Goal: Task Accomplishment & Management: Use online tool/utility

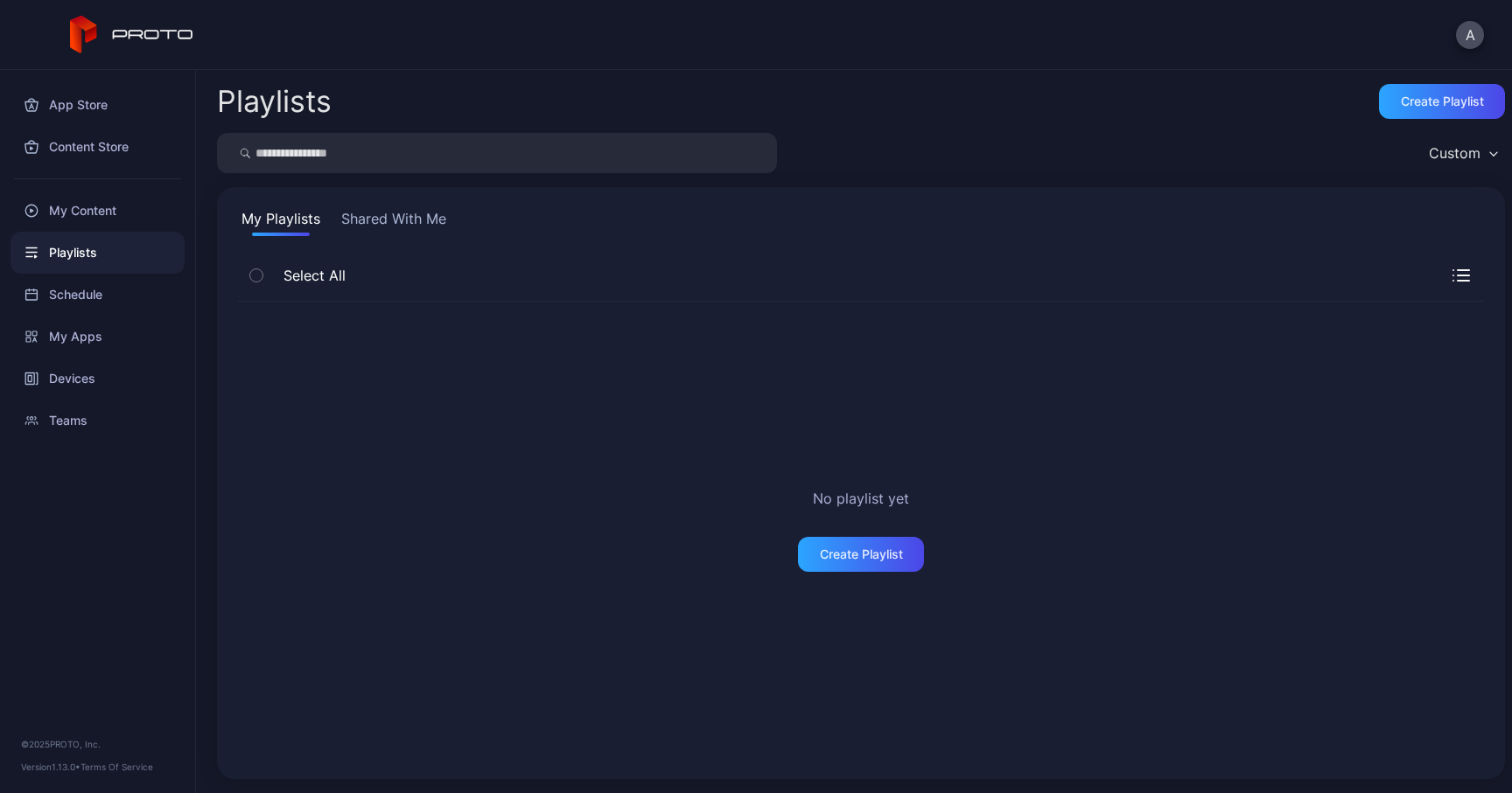
click at [396, 230] on button "Shared With Me" at bounding box center [393, 222] width 112 height 28
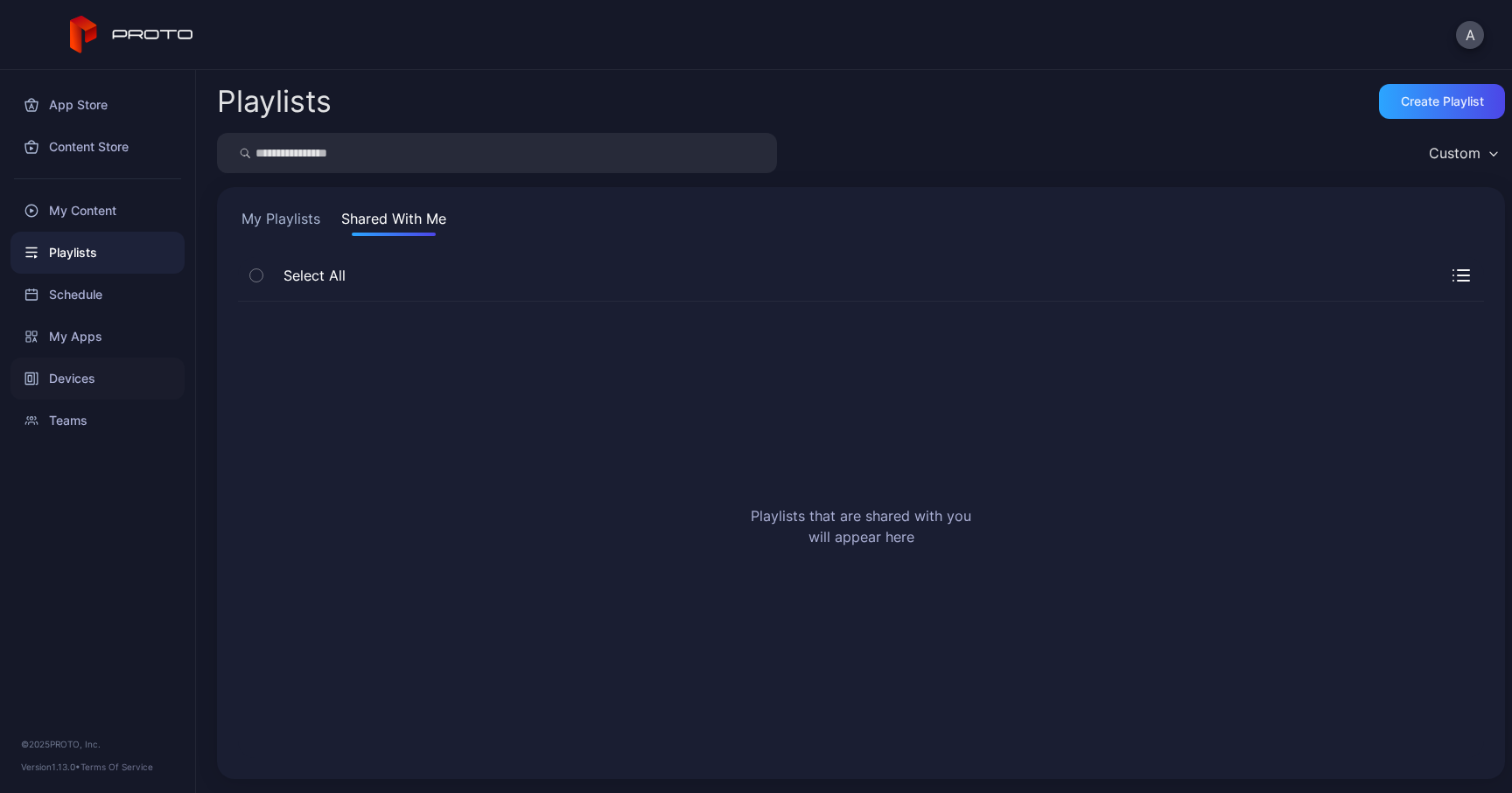
click at [83, 384] on div "Devices" at bounding box center [97, 378] width 174 height 42
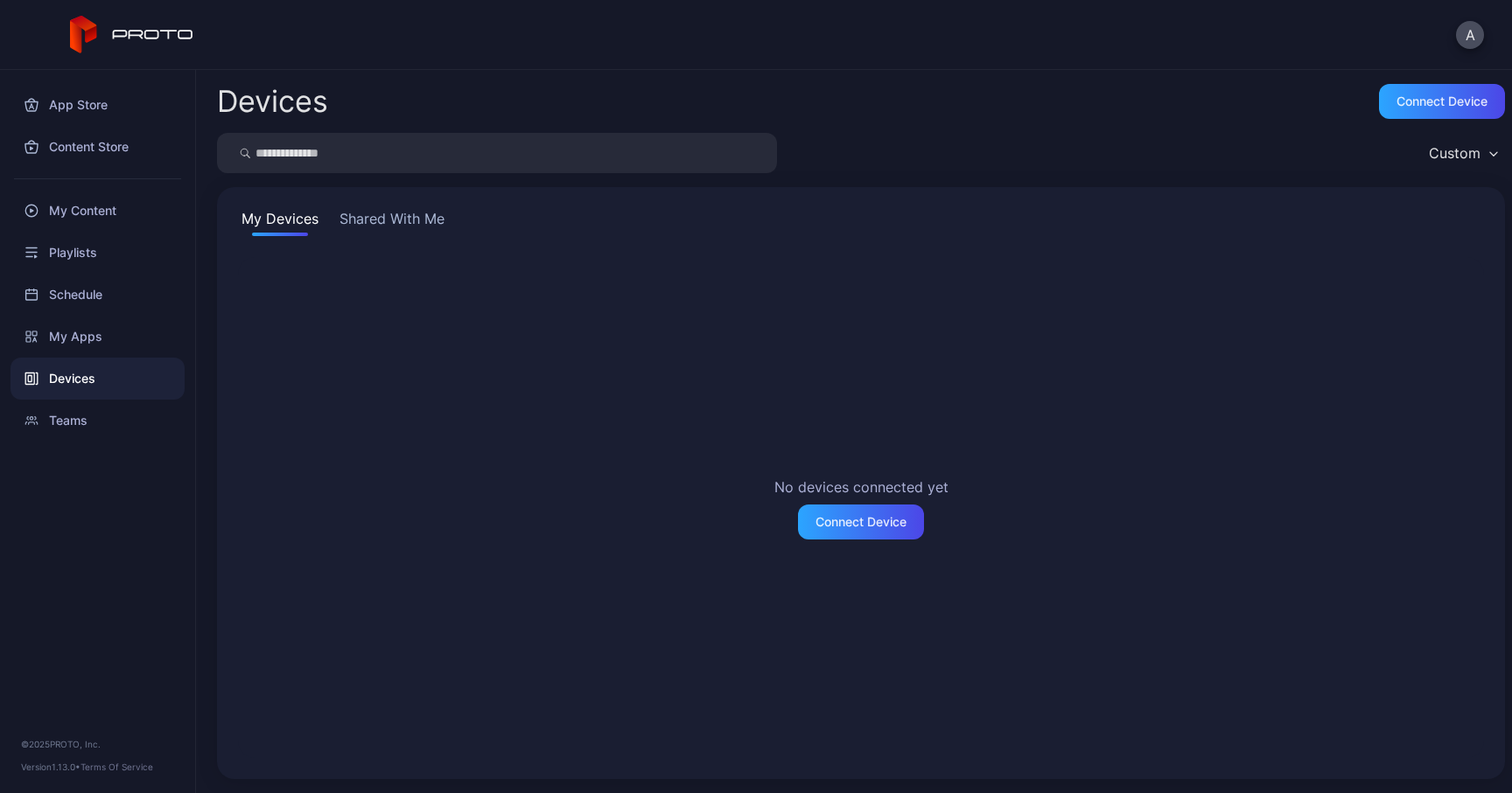
click at [426, 216] on button "Shared With Me" at bounding box center [393, 222] width 112 height 28
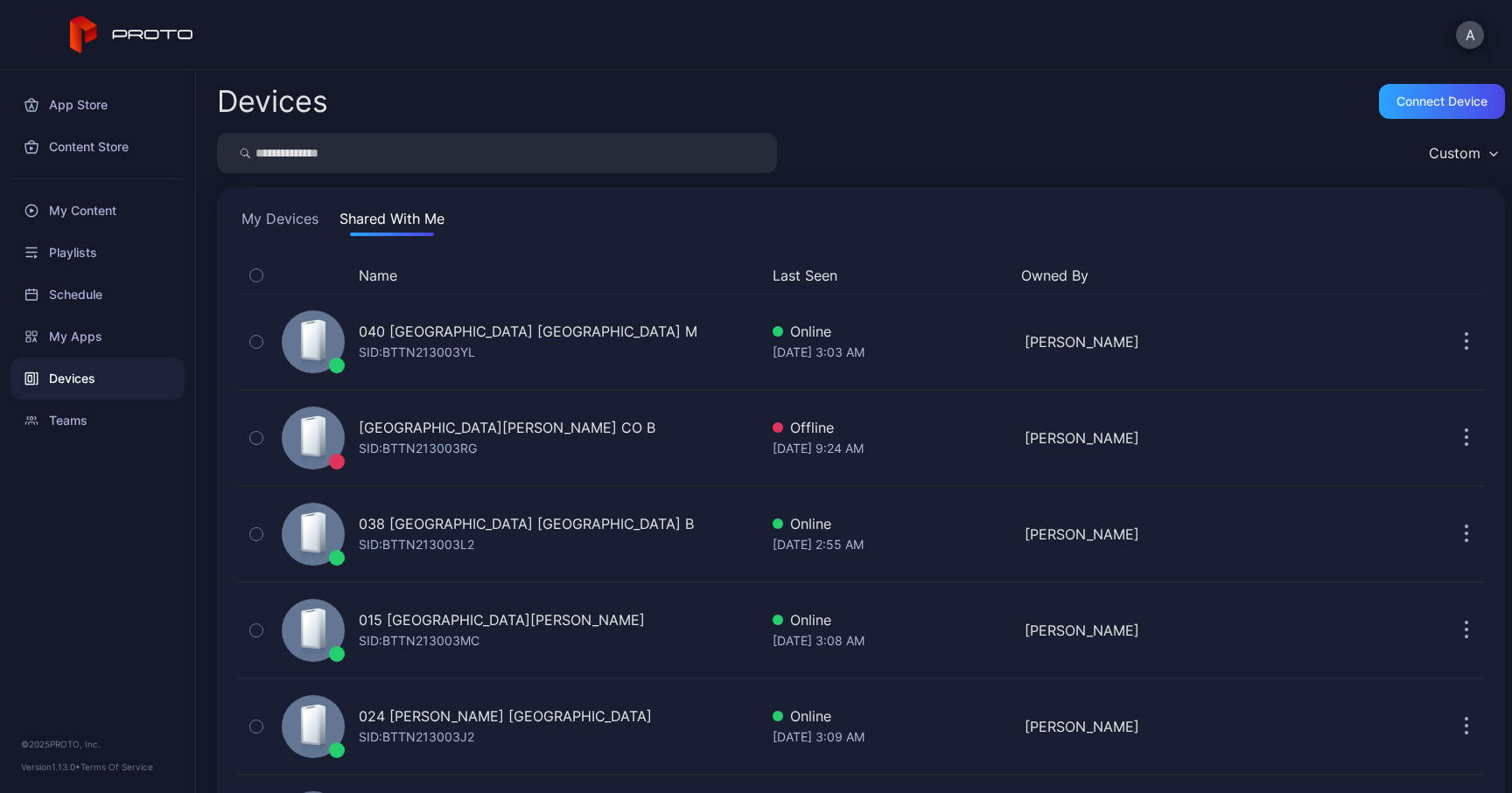
click at [391, 266] on button "Name" at bounding box center [378, 275] width 38 height 21
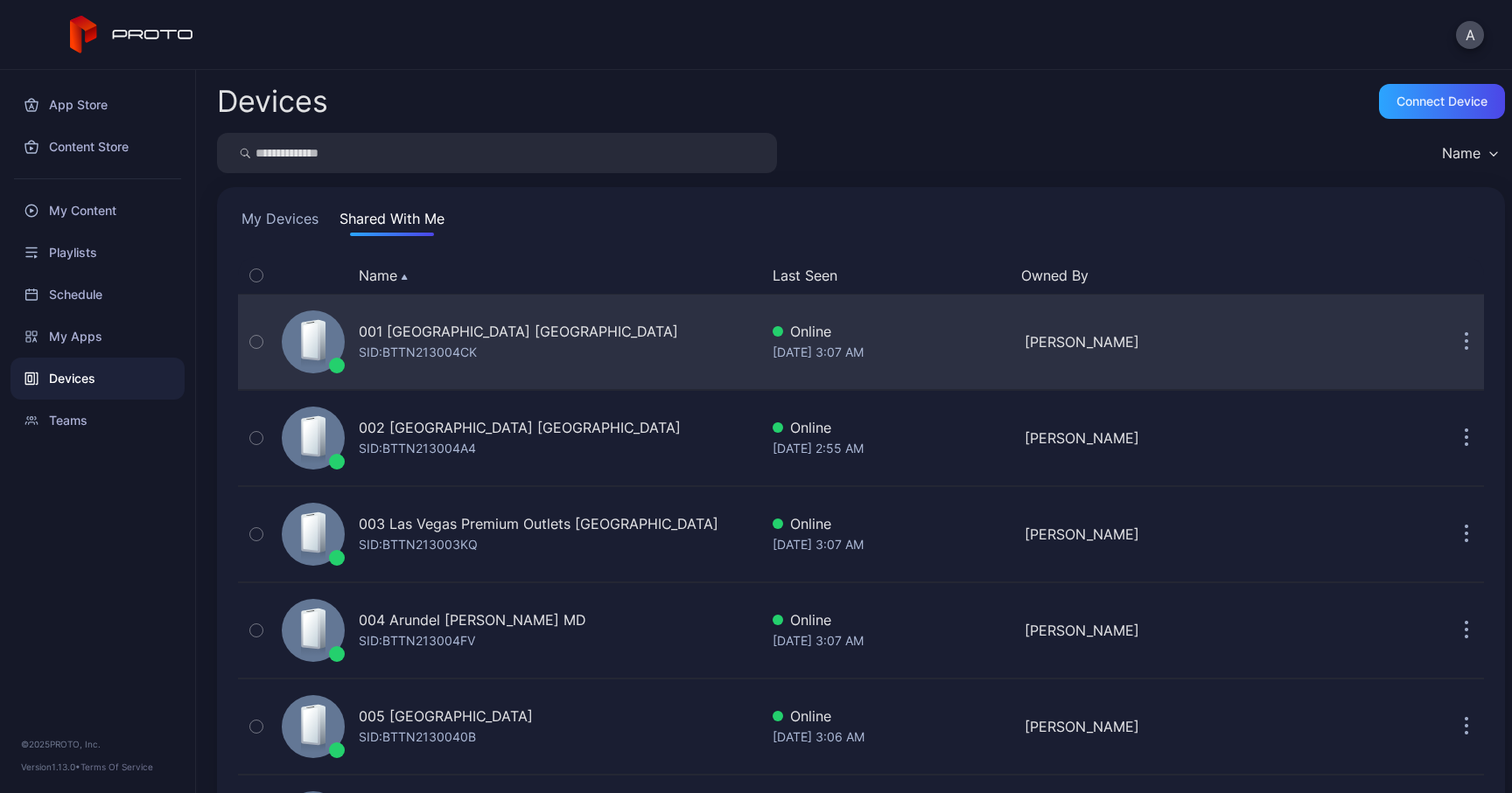
click at [1448, 346] on button "button" at bounding box center [1465, 341] width 35 height 35
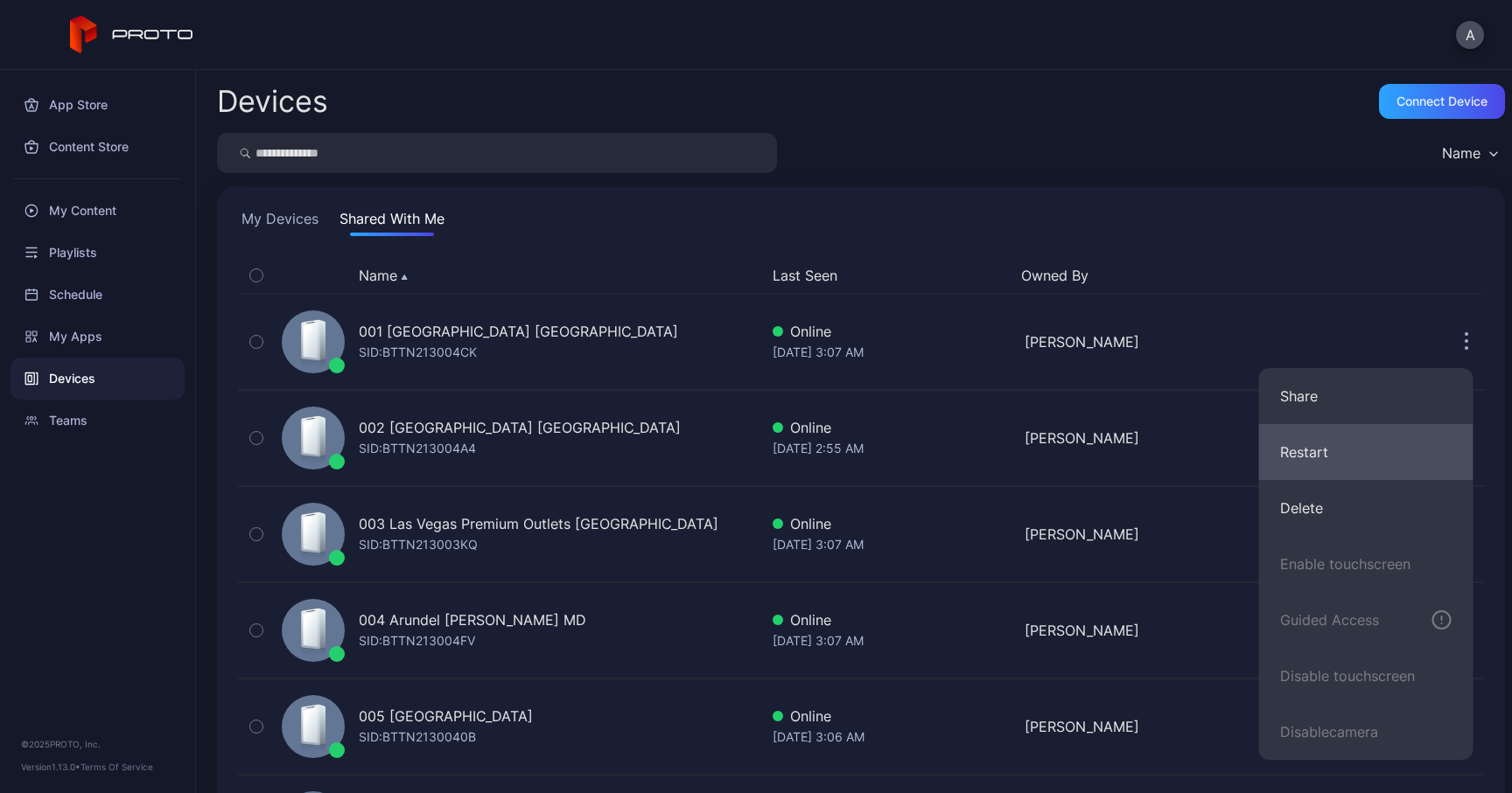
click at [1363, 433] on button "Restart" at bounding box center [1366, 452] width 215 height 56
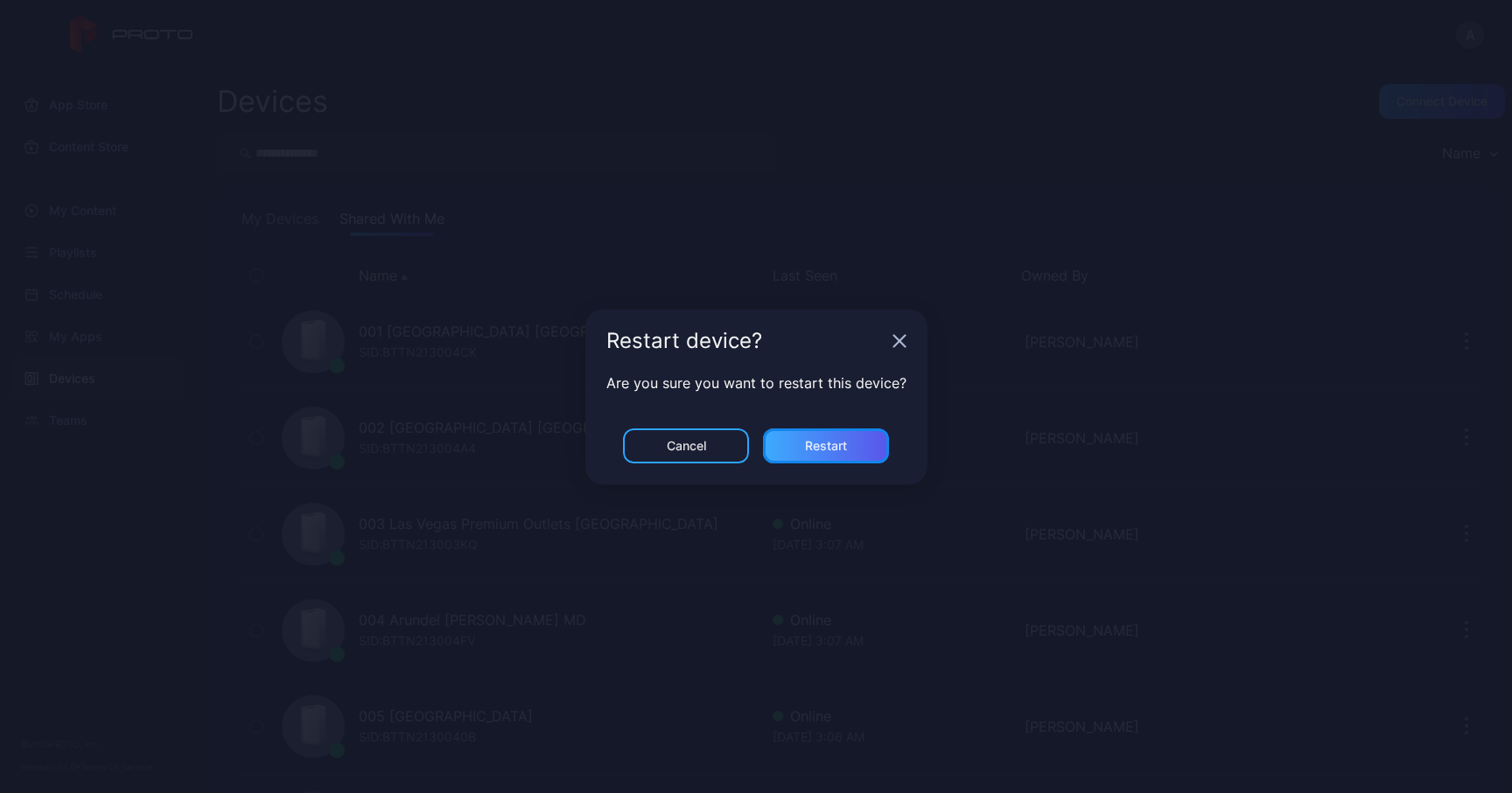
click at [861, 448] on div "Restart" at bounding box center [825, 446] width 126 height 35
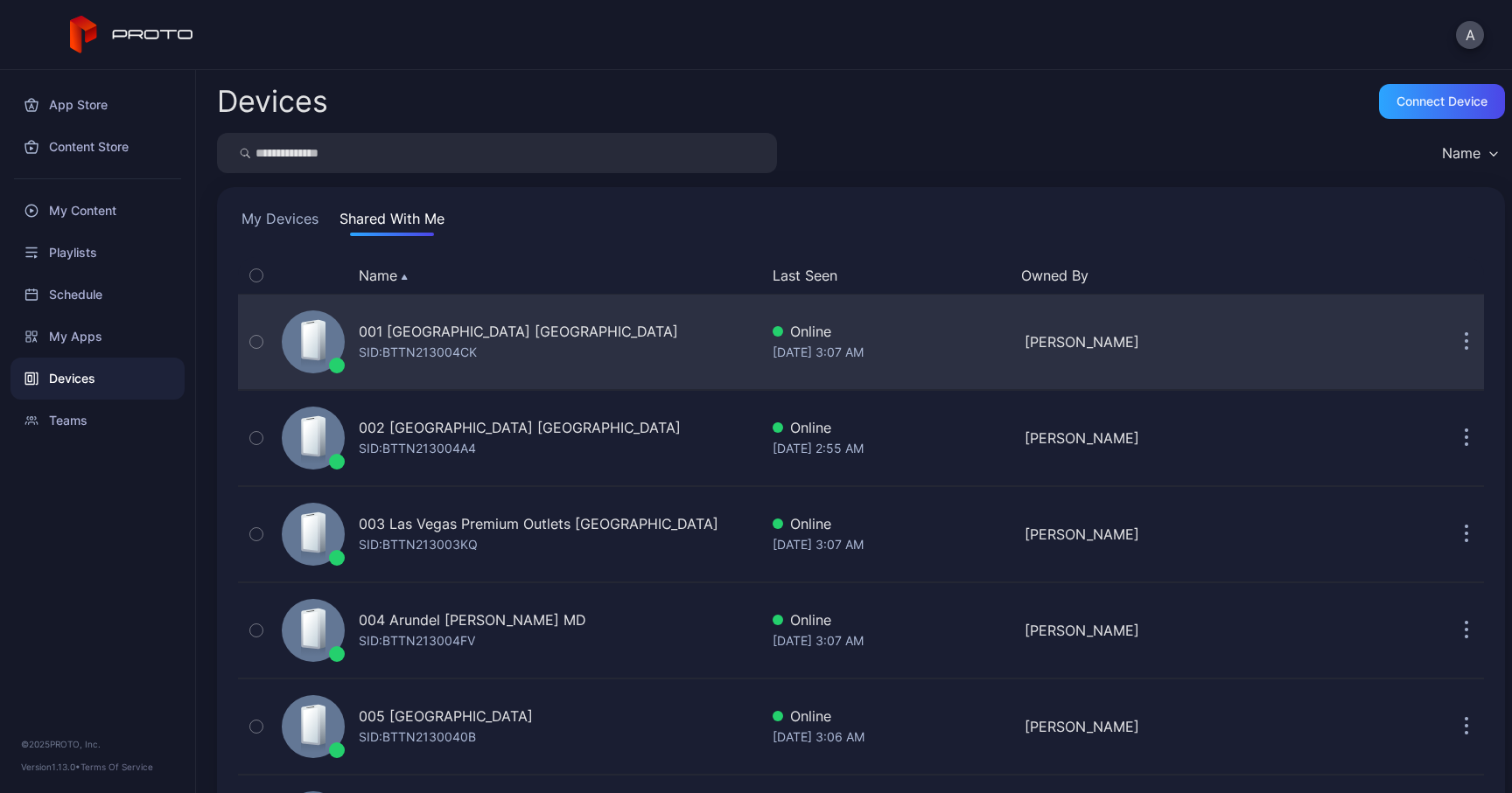
click at [524, 333] on div "001 [GEOGRAPHIC_DATA] [GEOGRAPHIC_DATA]" at bounding box center [518, 331] width 319 height 21
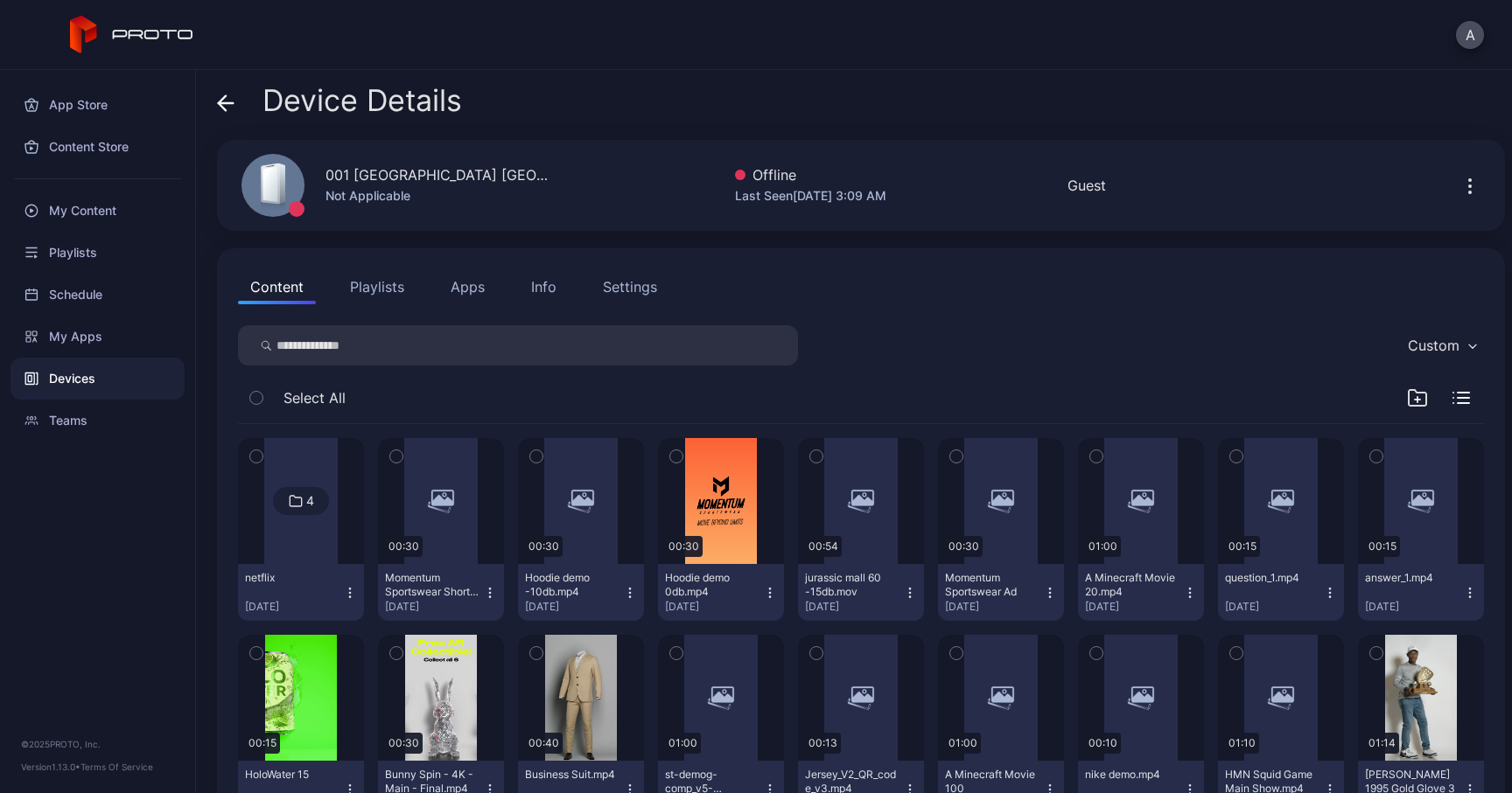
click at [531, 292] on div "Info" at bounding box center [543, 286] width 25 height 21
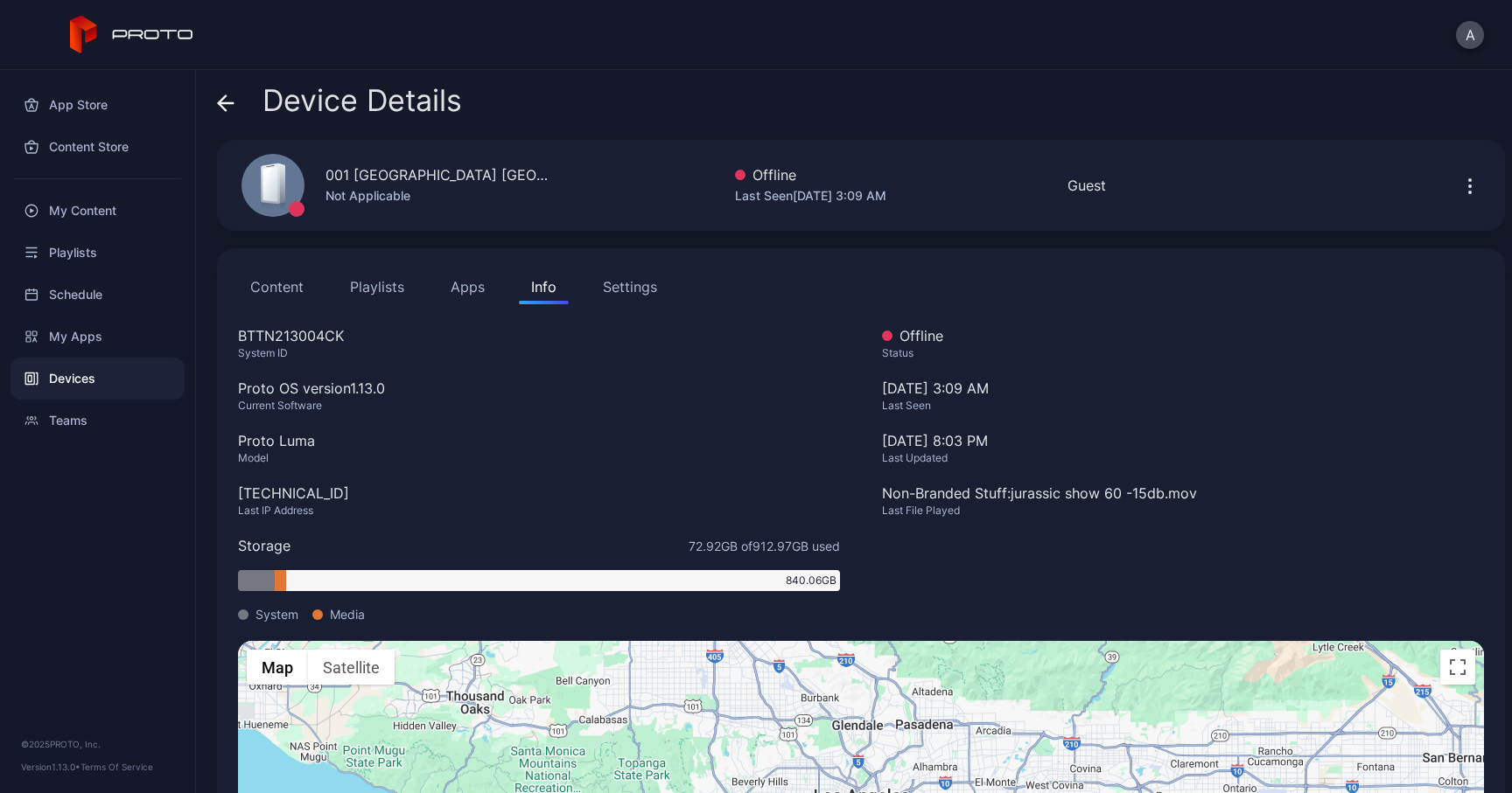
click at [231, 111] on icon at bounding box center [226, 103] width 18 height 18
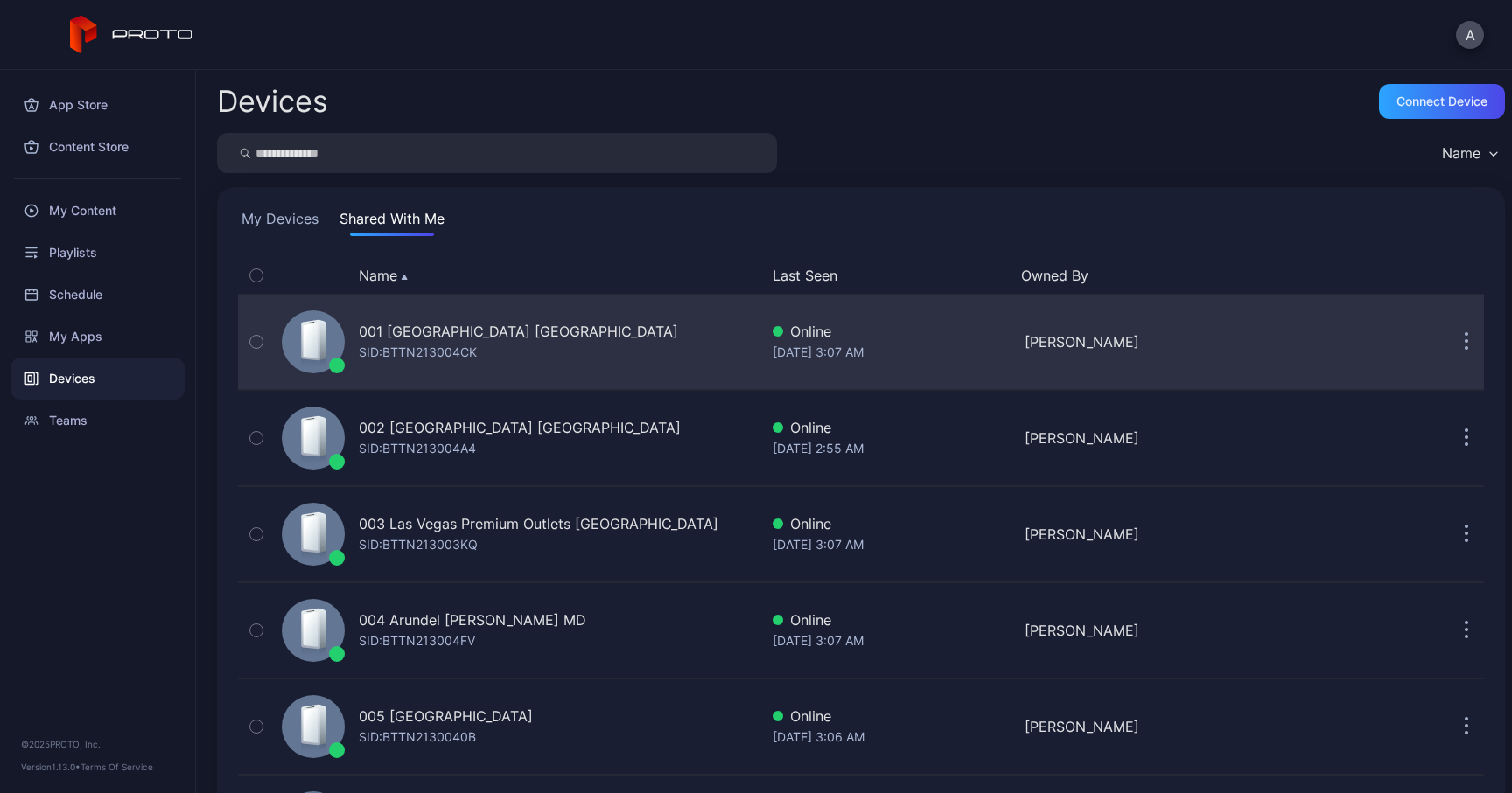
click at [477, 342] on div "SID: BTTN213004CK" at bounding box center [418, 352] width 118 height 21
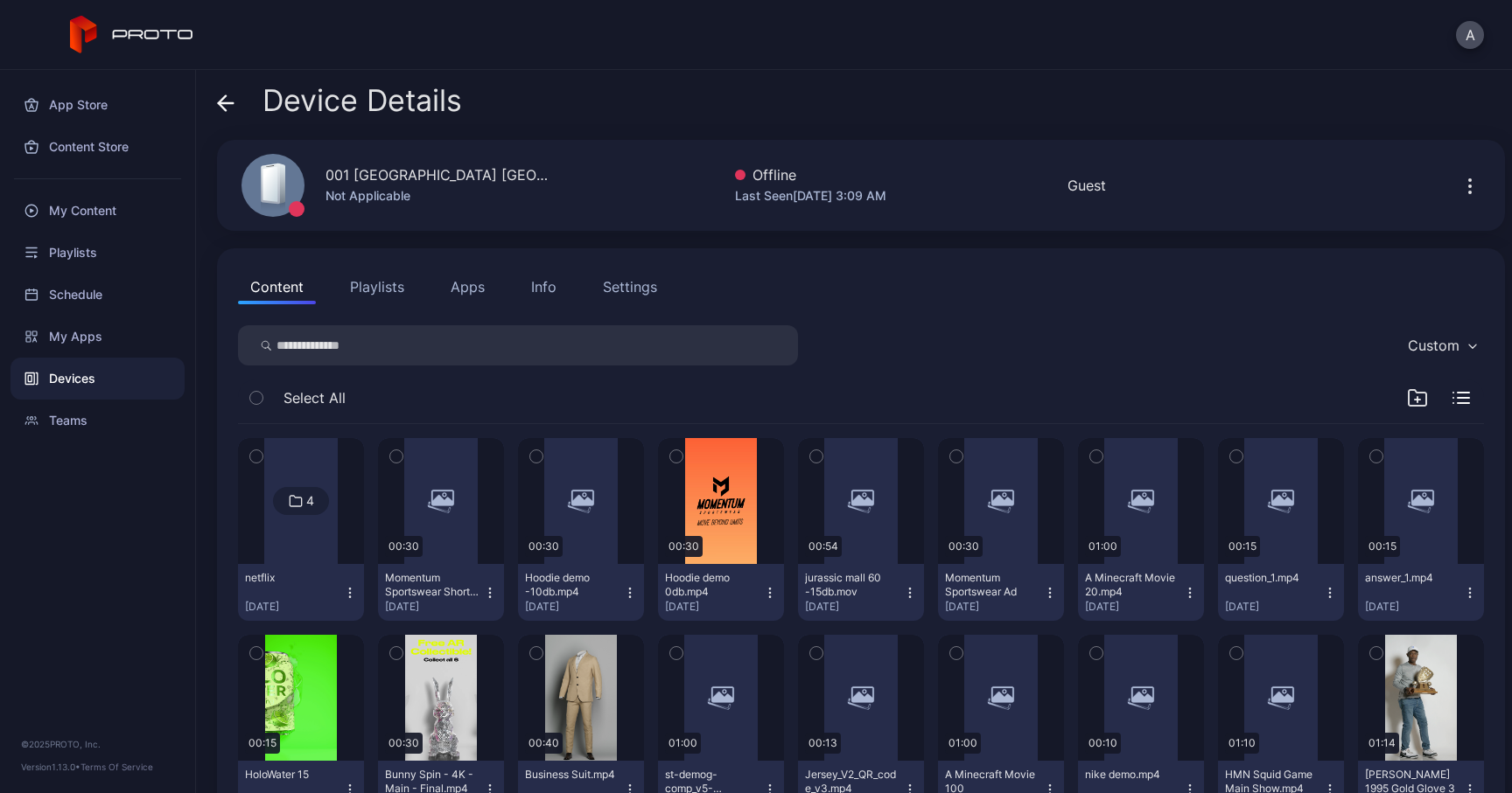
click at [221, 95] on icon at bounding box center [226, 103] width 18 height 18
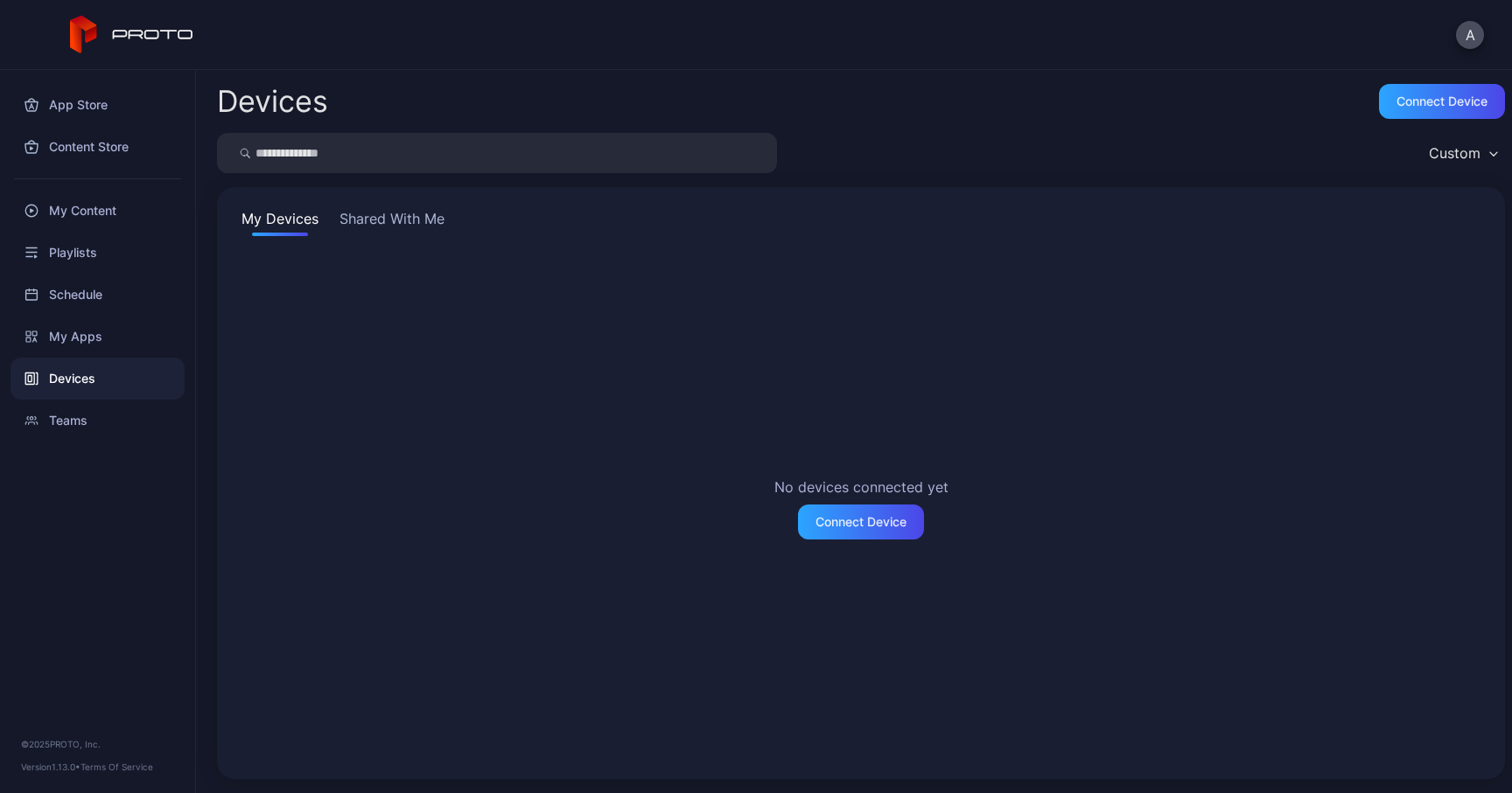
click at [417, 209] on button "Shared With Me" at bounding box center [393, 222] width 112 height 28
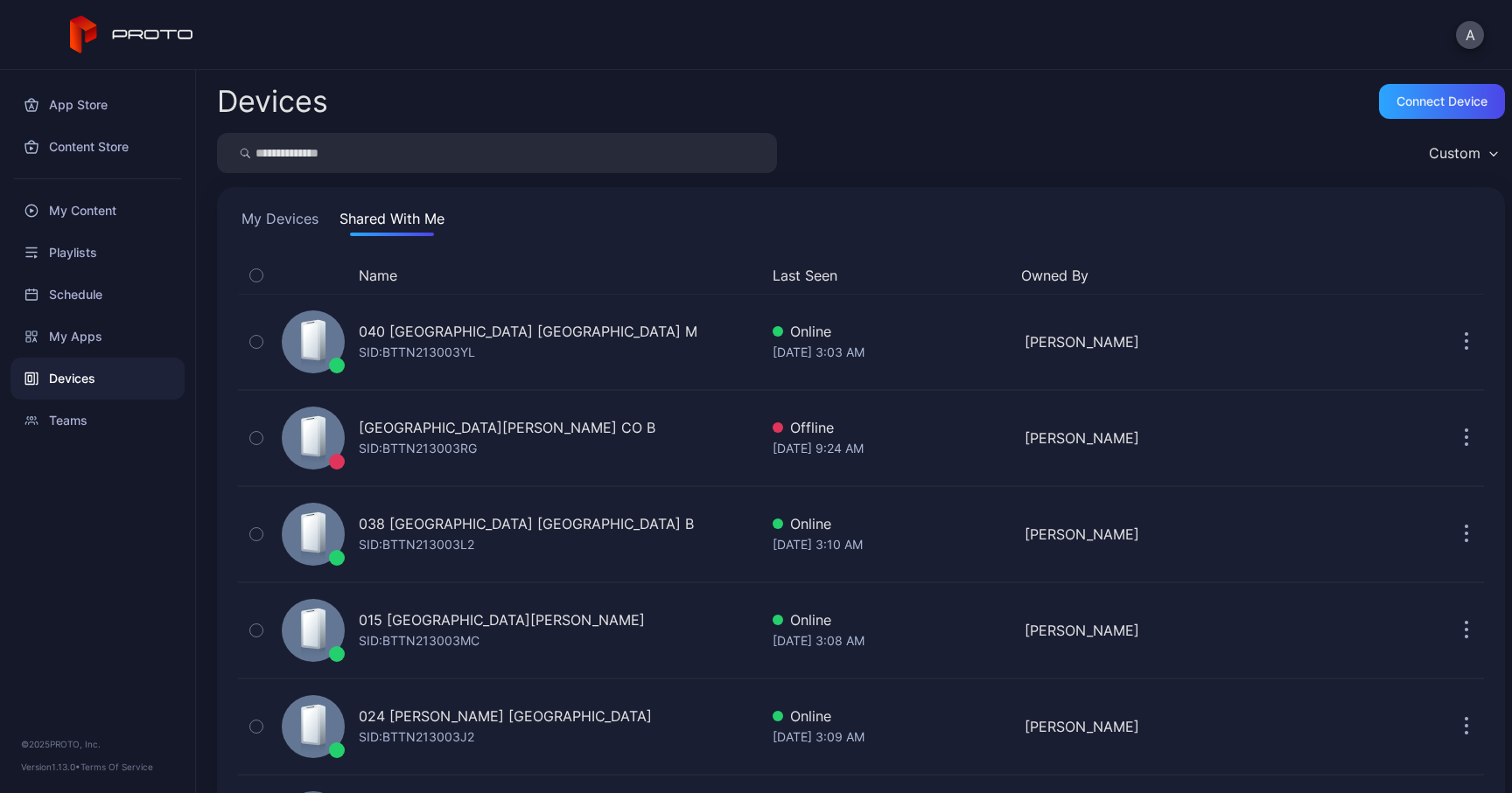
click at [396, 273] on button "Name" at bounding box center [378, 275] width 38 height 21
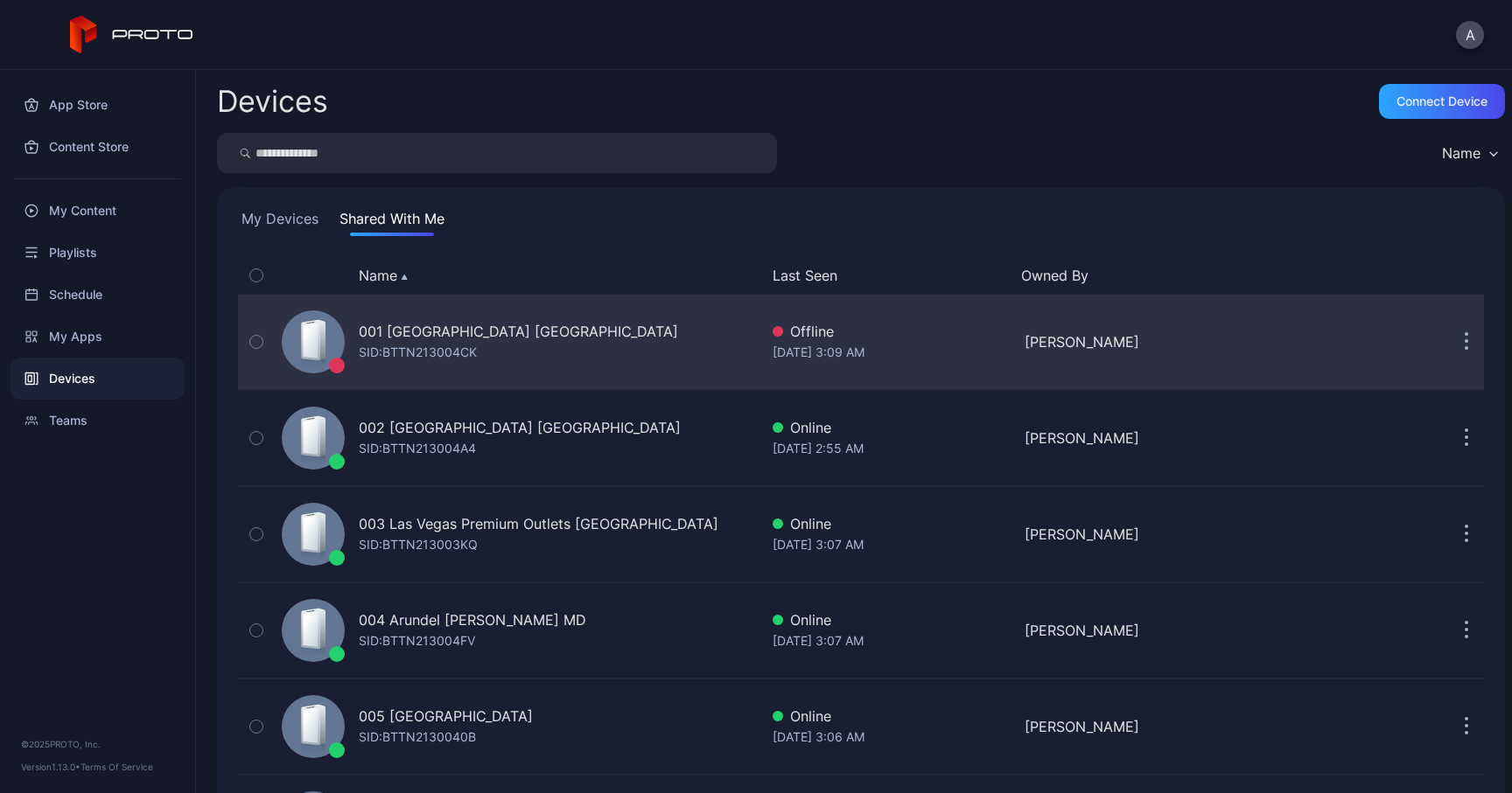
click at [506, 332] on div "001 [GEOGRAPHIC_DATA] [GEOGRAPHIC_DATA]" at bounding box center [518, 331] width 319 height 21
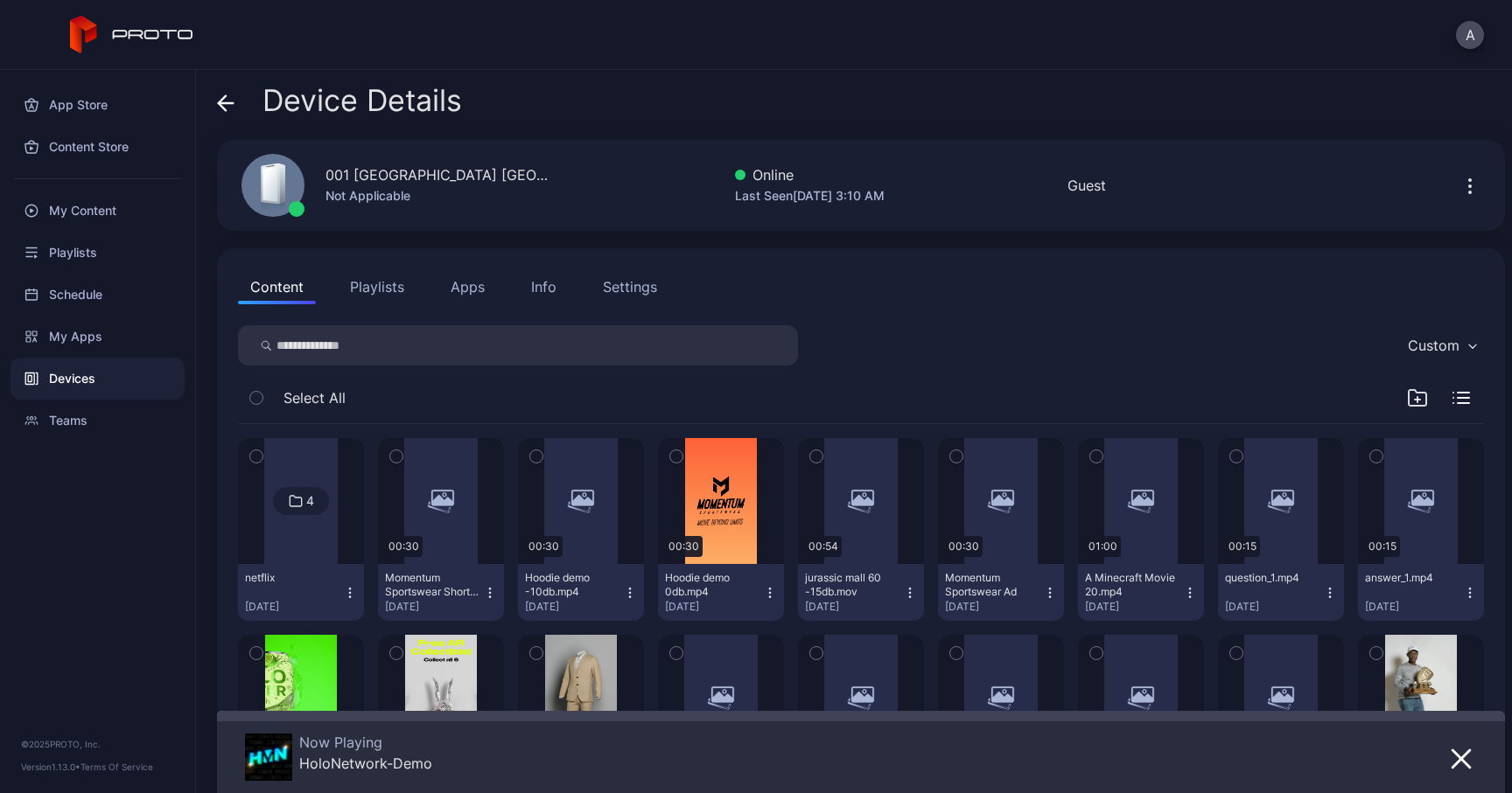
click at [539, 285] on div "Info" at bounding box center [543, 286] width 25 height 21
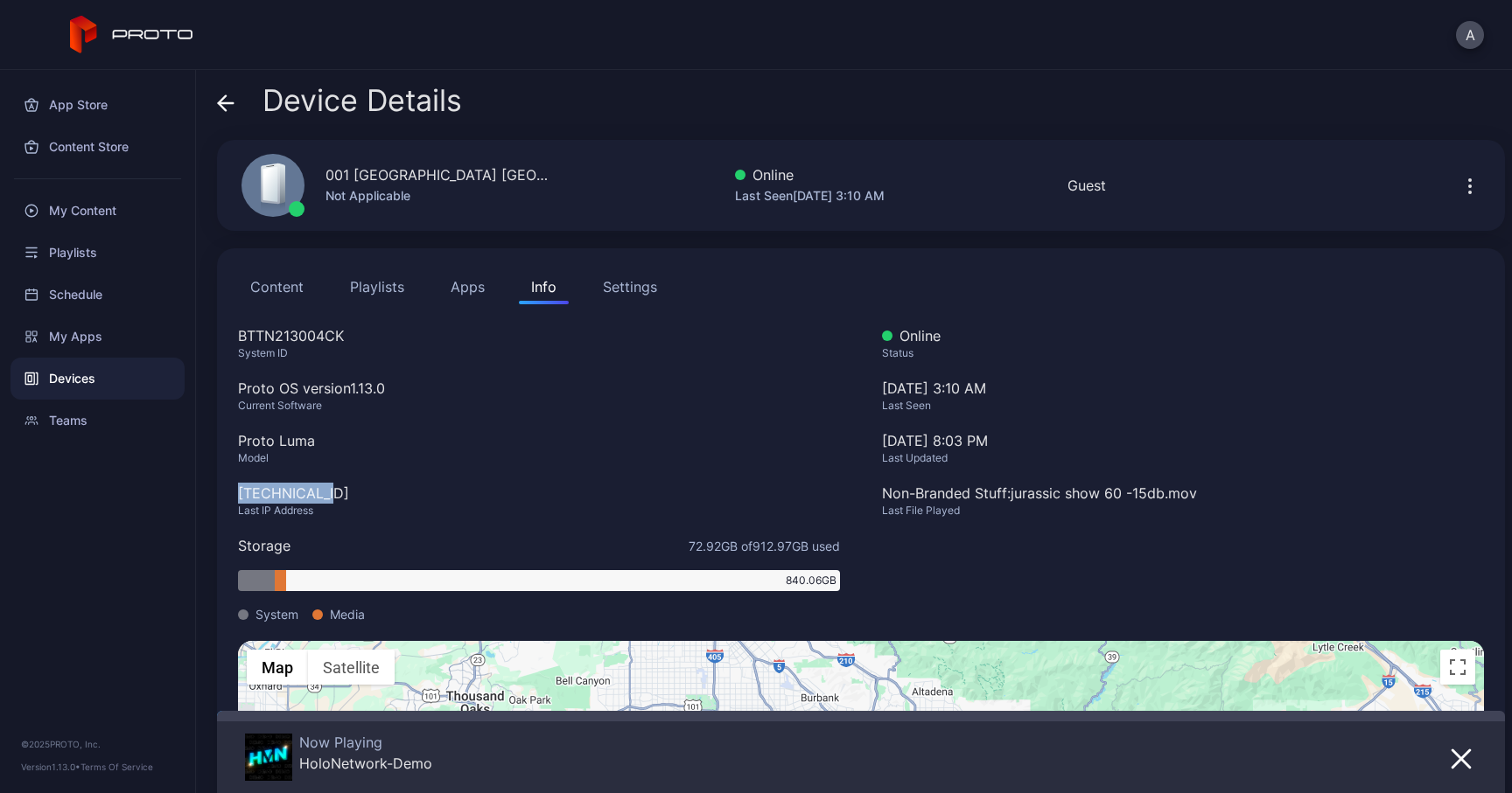
drag, startPoint x: 330, startPoint y: 493, endPoint x: 235, endPoint y: 484, distance: 95.4
click at [235, 484] on div "Content Playlists Apps Info Settings BTTN213004CK System ID Proto OS version 1.…" at bounding box center [861, 611] width 1288 height 727
copy div "[TECHNICAL_ID]"
click at [226, 104] on icon at bounding box center [226, 103] width 18 height 18
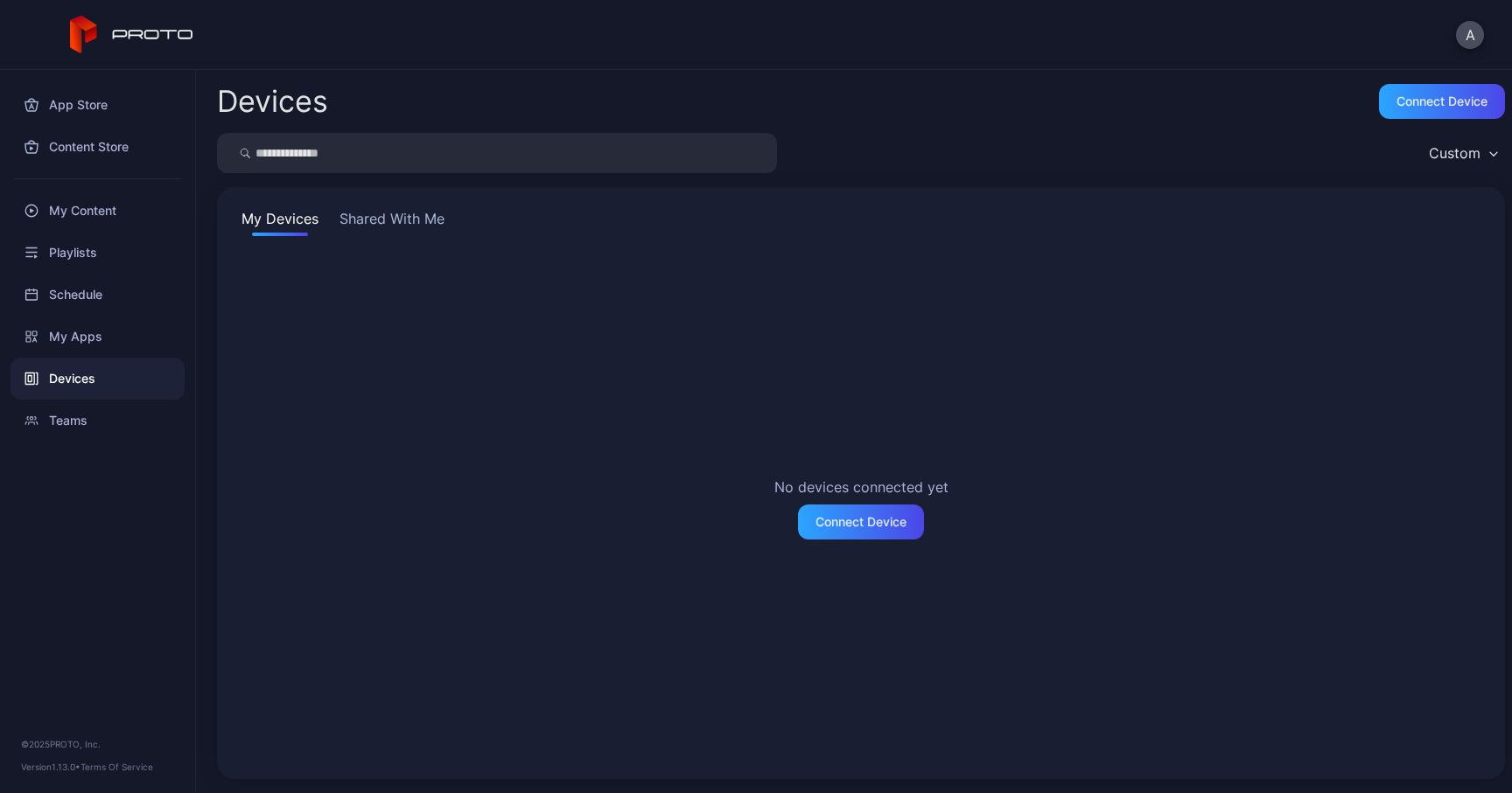
click at [370, 231] on button "Shared With Me" at bounding box center [393, 222] width 112 height 28
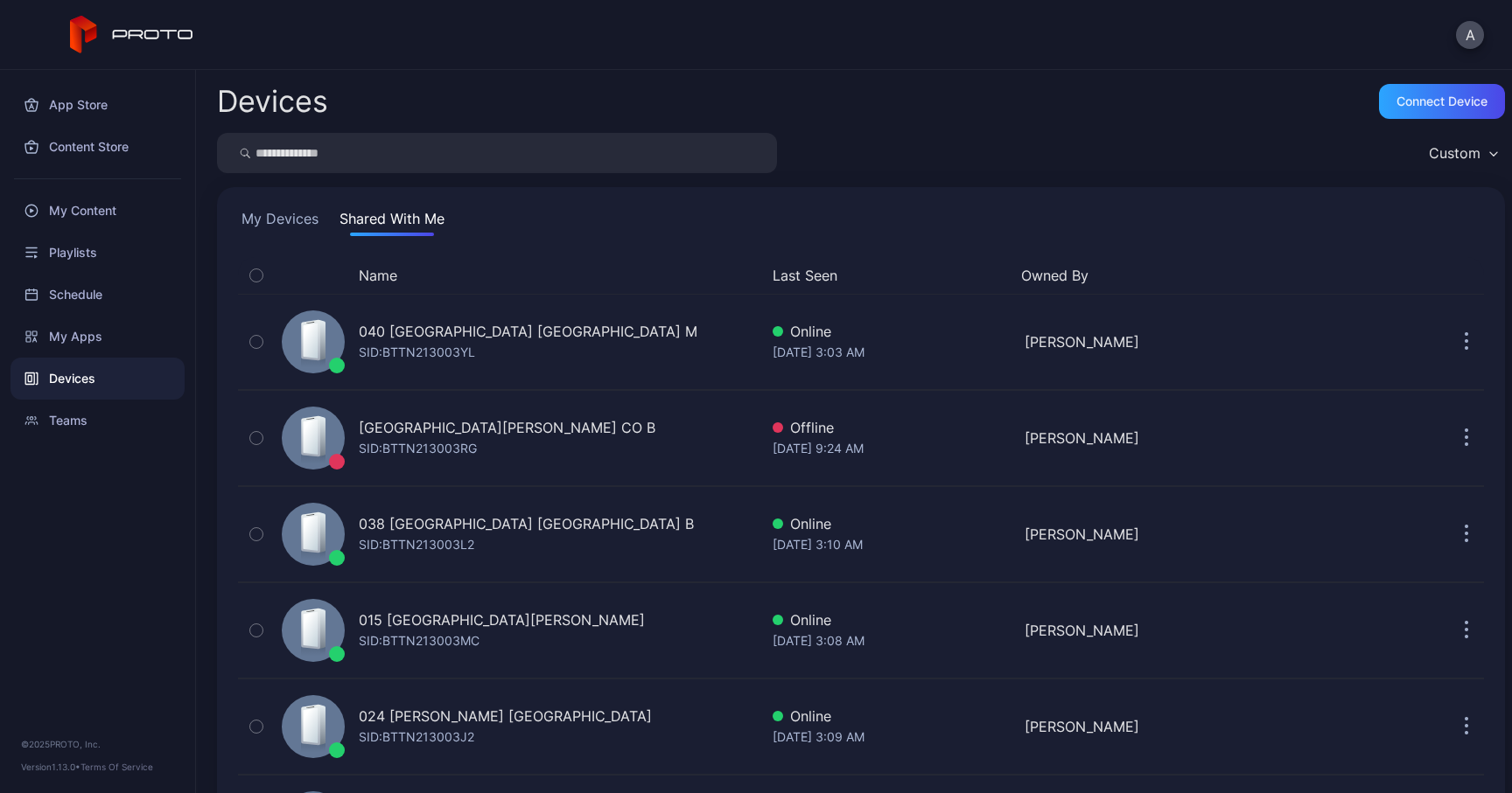
click at [406, 282] on div "Name" at bounding box center [516, 275] width 483 height 21
click at [399, 284] on div "Name" at bounding box center [516, 275] width 483 height 21
click at [390, 280] on button "Name" at bounding box center [378, 275] width 38 height 21
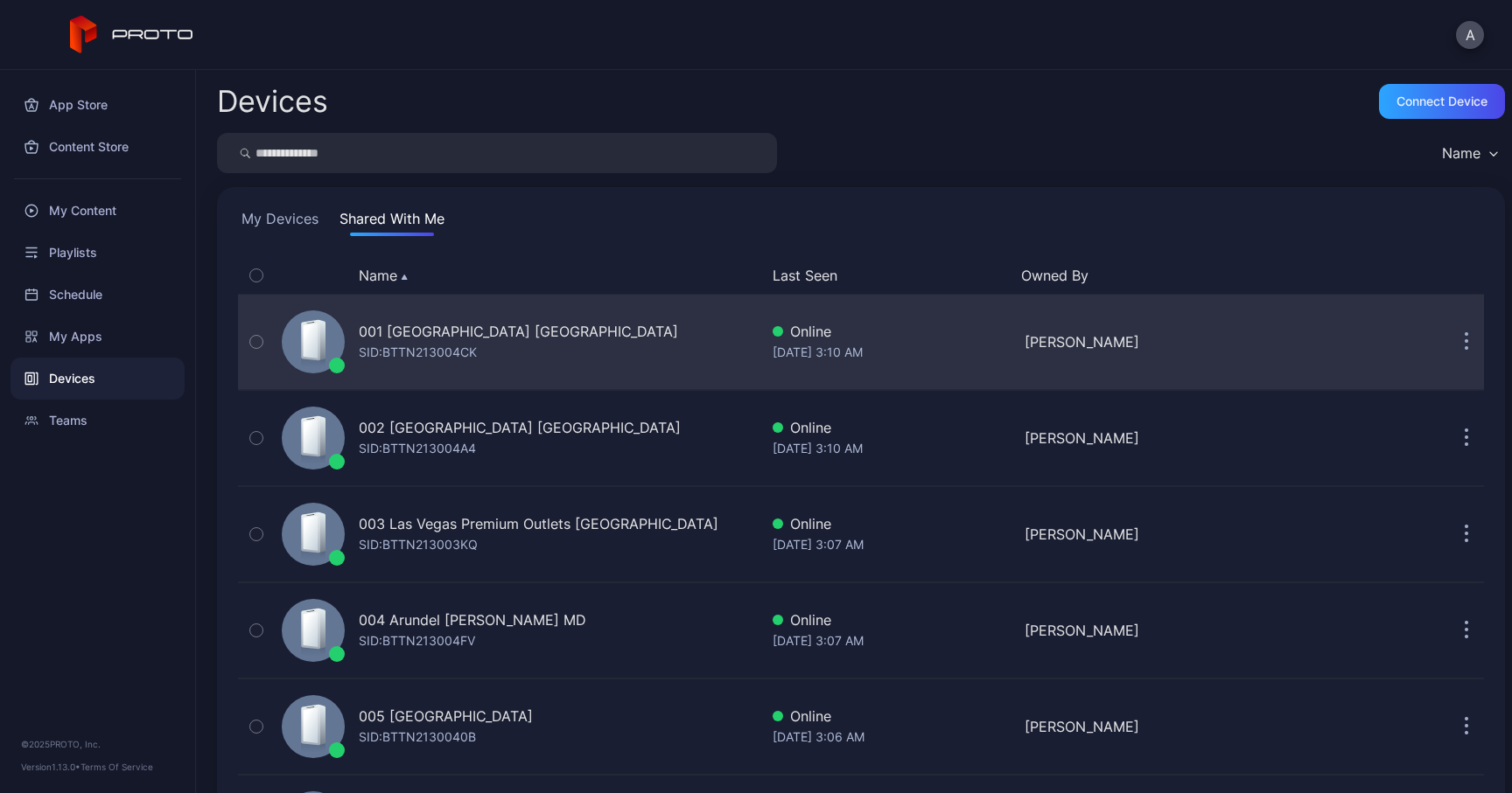
click at [451, 361] on div "SID: BTTN213004CK" at bounding box center [418, 352] width 118 height 21
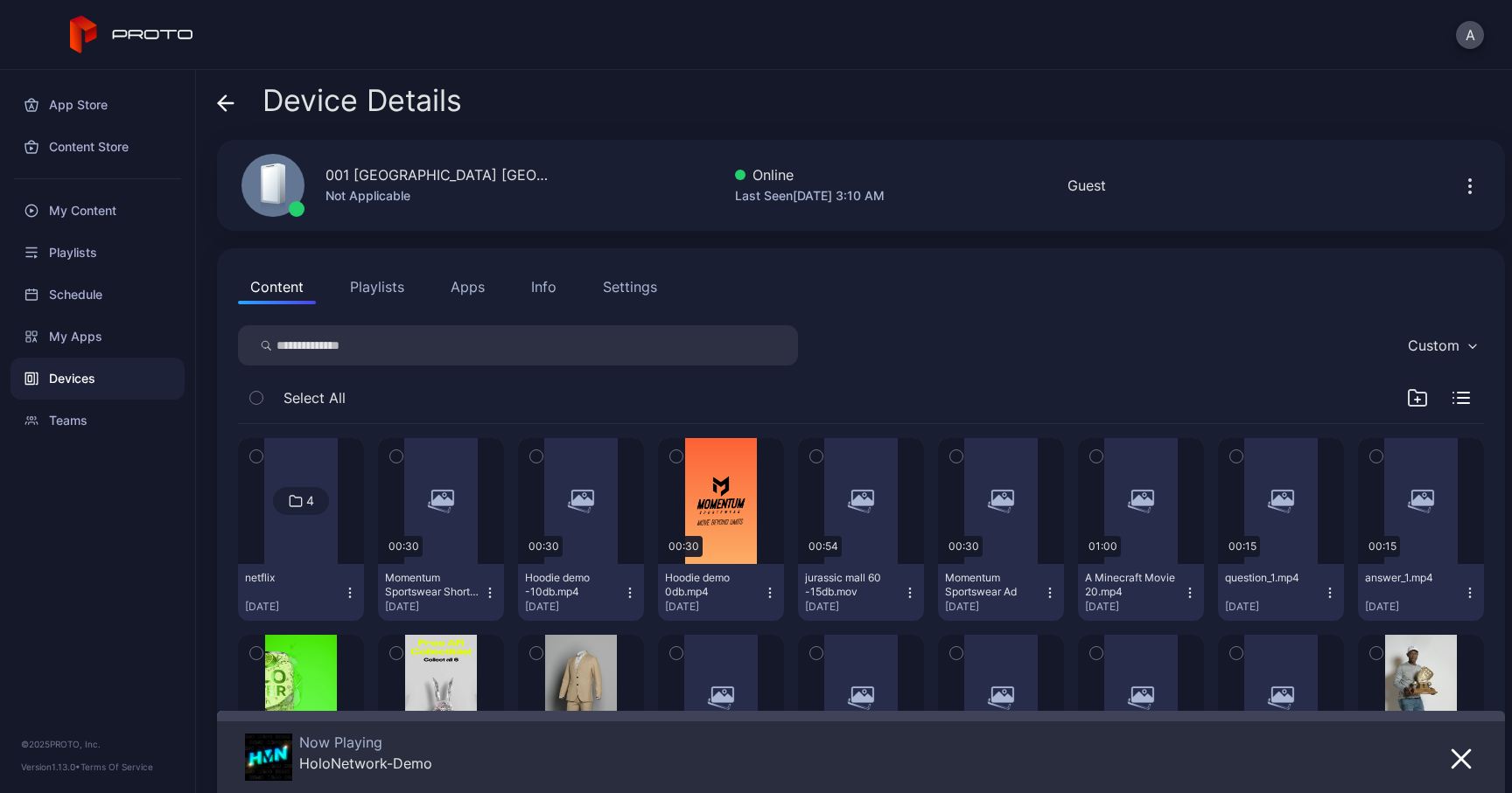
click at [541, 283] on div "Info" at bounding box center [543, 286] width 25 height 21
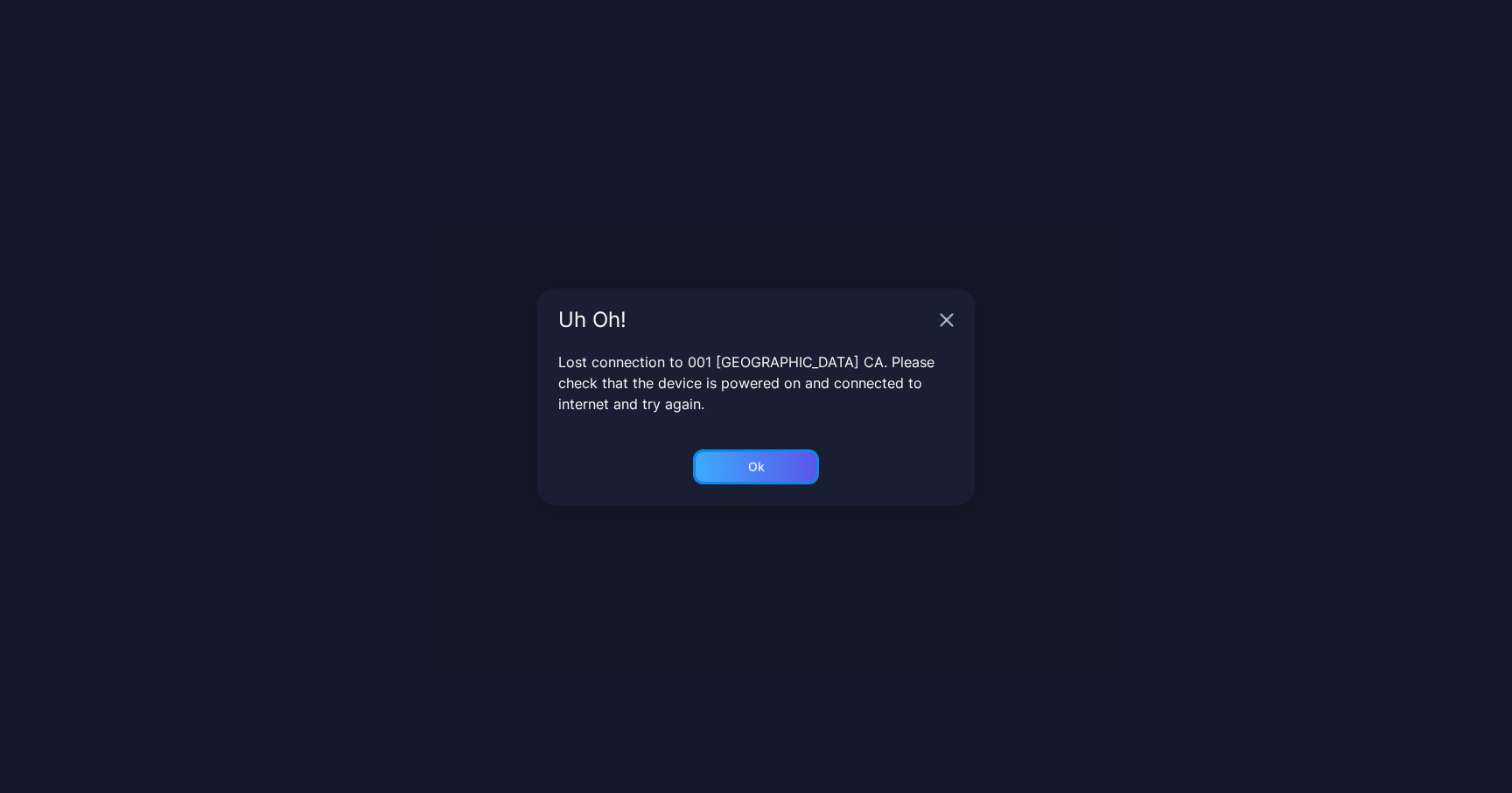
click at [788, 457] on div "Ok" at bounding box center [756, 466] width 126 height 35
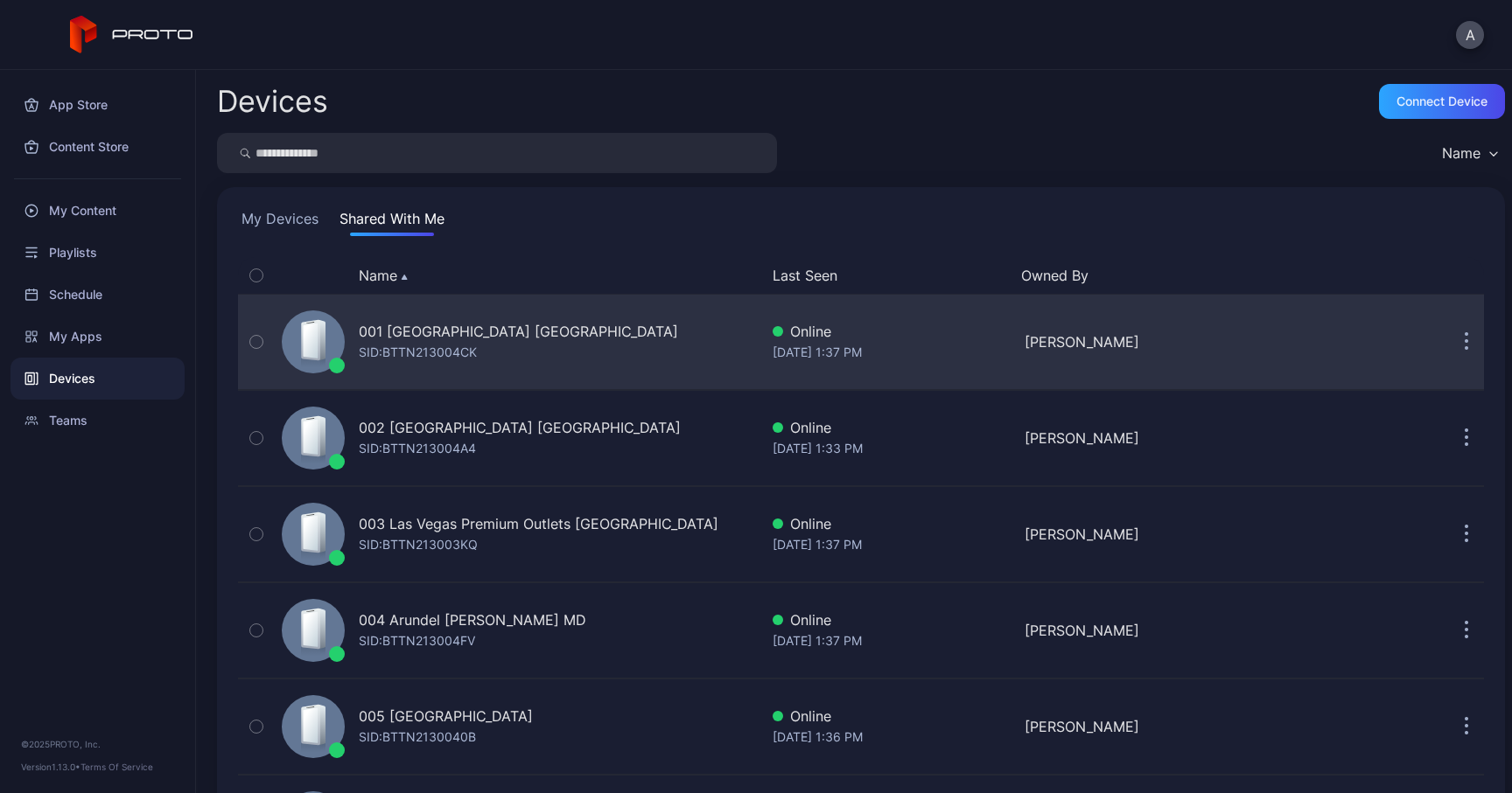
click at [487, 349] on div "001 Del Amo Fashion Center CA SID: BTTN213004CK" at bounding box center [518, 342] width 319 height 42
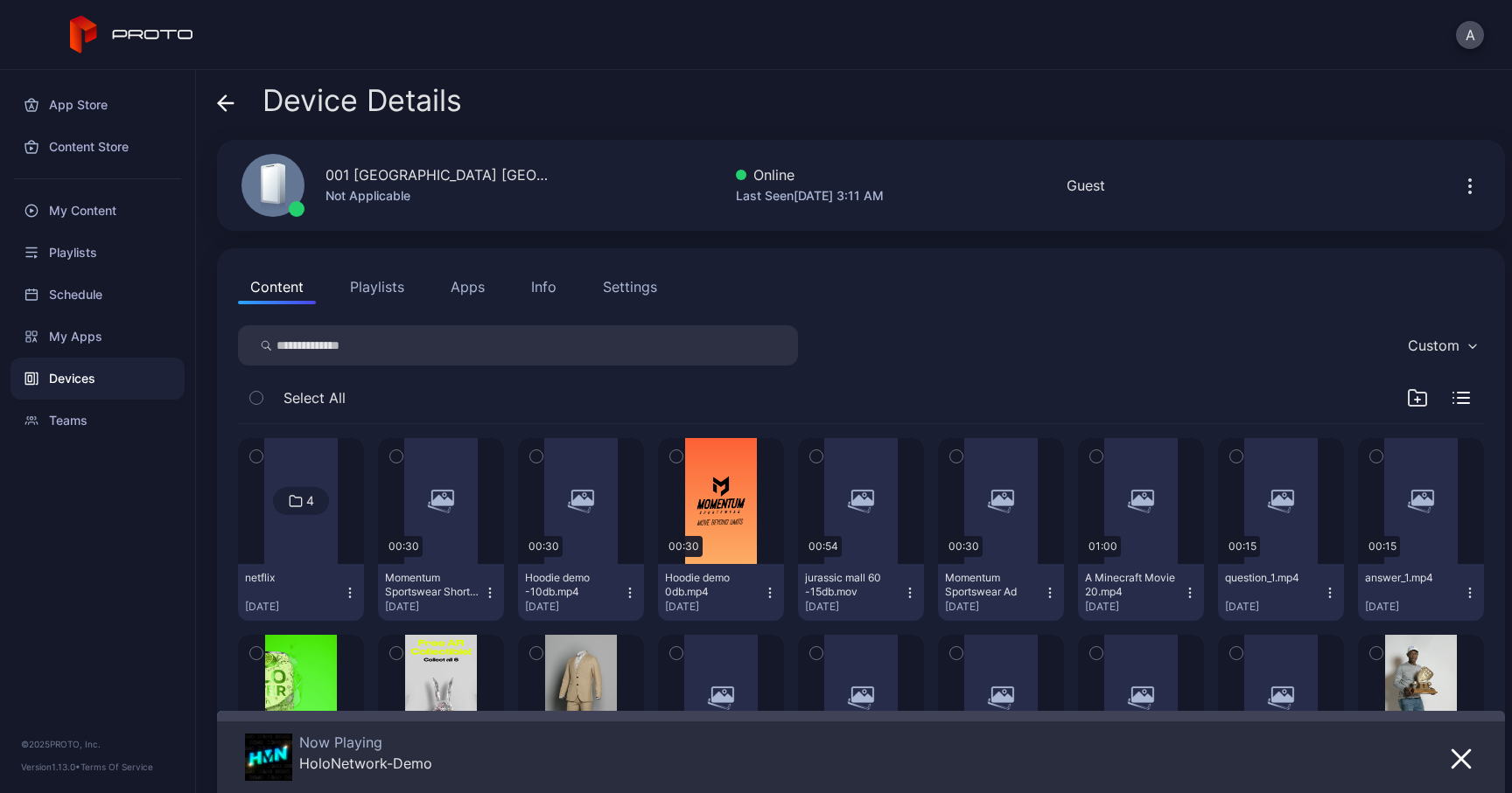
click at [542, 294] on div "Info" at bounding box center [543, 286] width 25 height 21
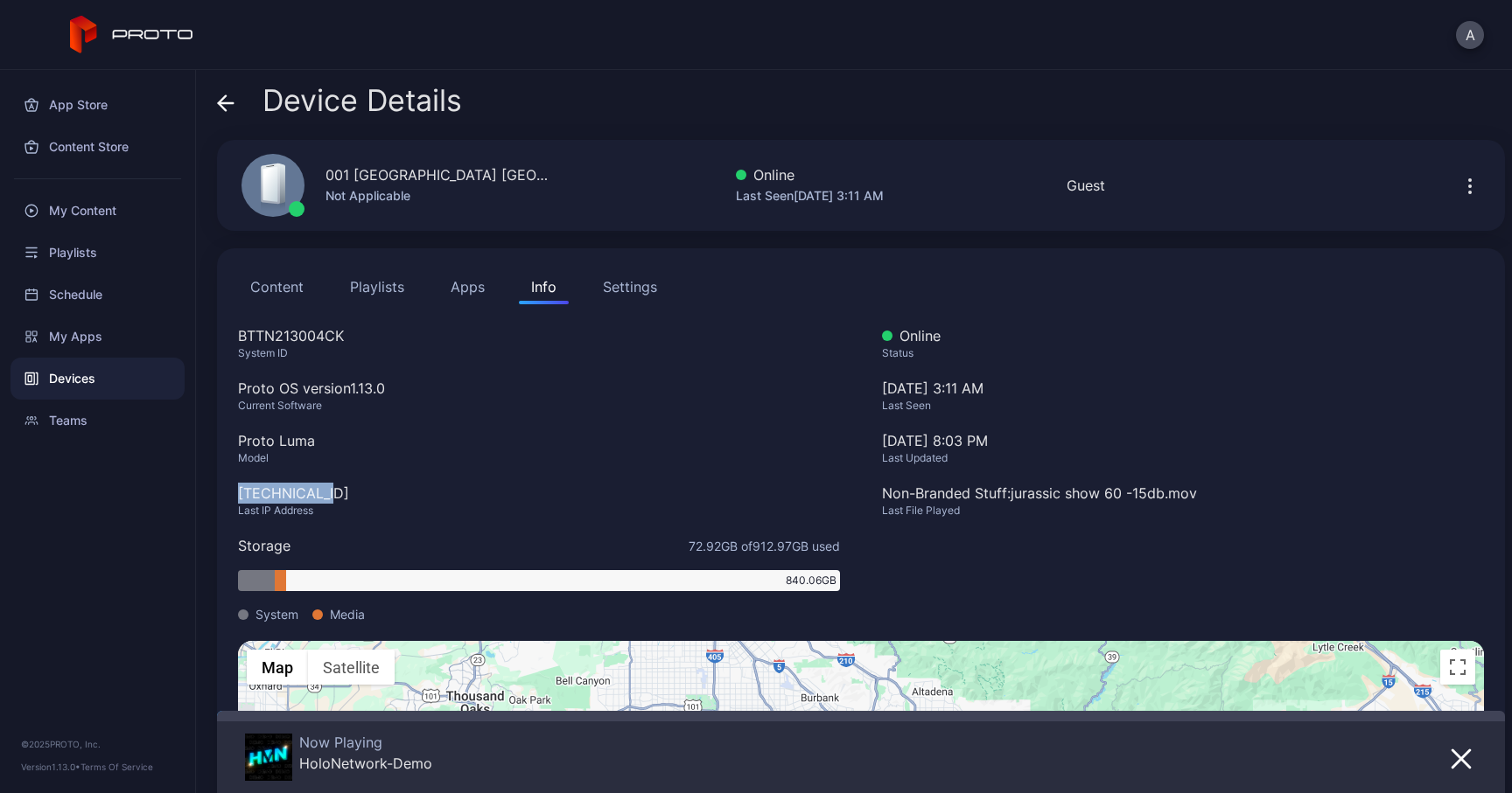
drag, startPoint x: 339, startPoint y: 493, endPoint x: 271, endPoint y: 466, distance: 73.2
click at [271, 466] on div "BTTN213004CK System ID Proto OS version 1.13.0 Current Software Proto Luma Mode…" at bounding box center [539, 482] width 601 height 316
copy div "[TECHNICAL_ID]"
click at [227, 122] on div "Device Details" at bounding box center [339, 105] width 245 height 42
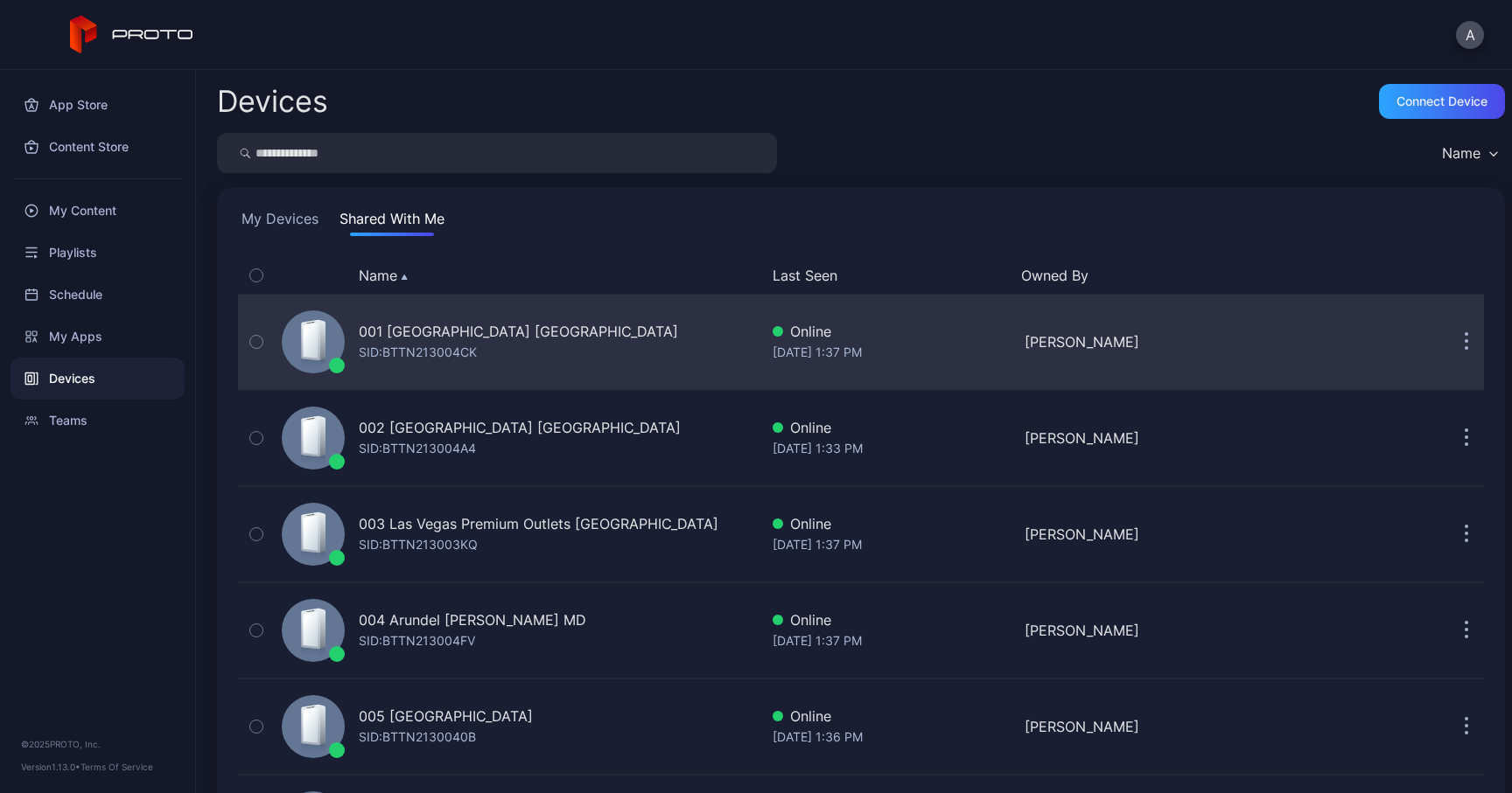
click at [582, 346] on div "001 Del Amo Fashion Center CA SID: BTTN213004CK" at bounding box center [516, 341] width 483 height 87
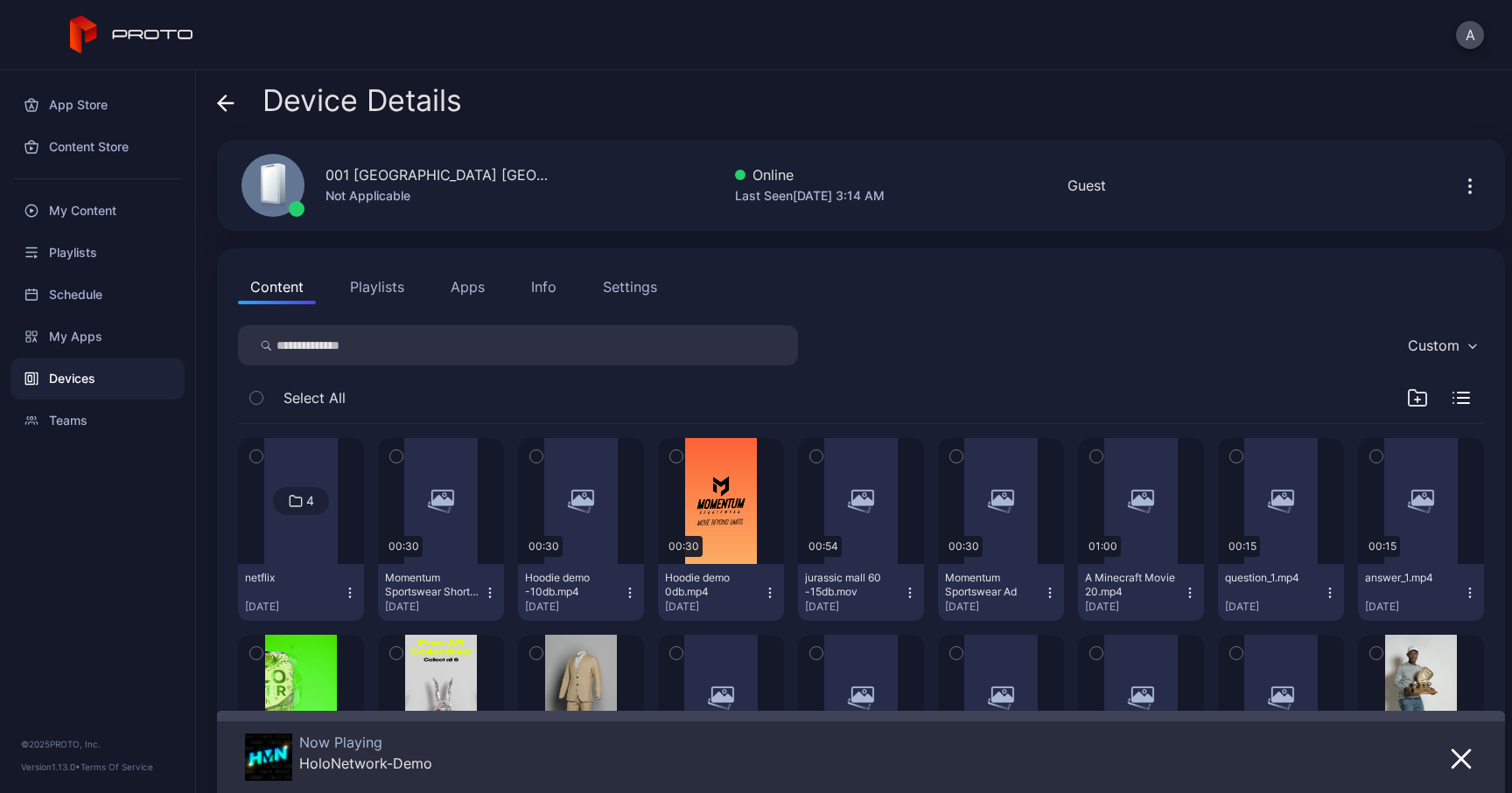
click at [545, 292] on div "Info" at bounding box center [543, 286] width 25 height 21
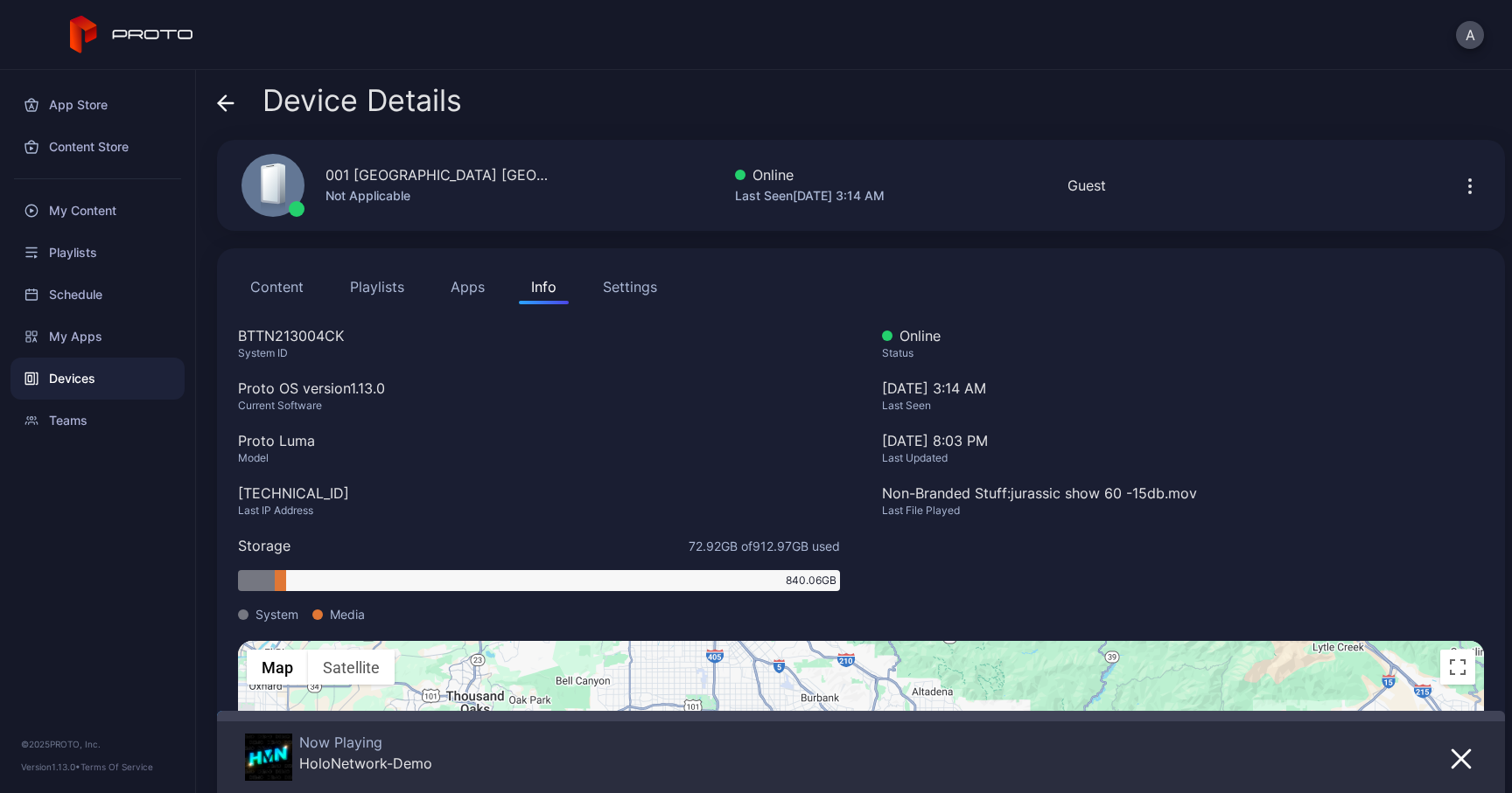
click at [215, 103] on div "Device Details 001 Del Amo Fashion Center CA Not Applicable Online Last Seen Se…" at bounding box center [853, 432] width 1316 height 723
click at [223, 107] on icon at bounding box center [226, 103] width 18 height 18
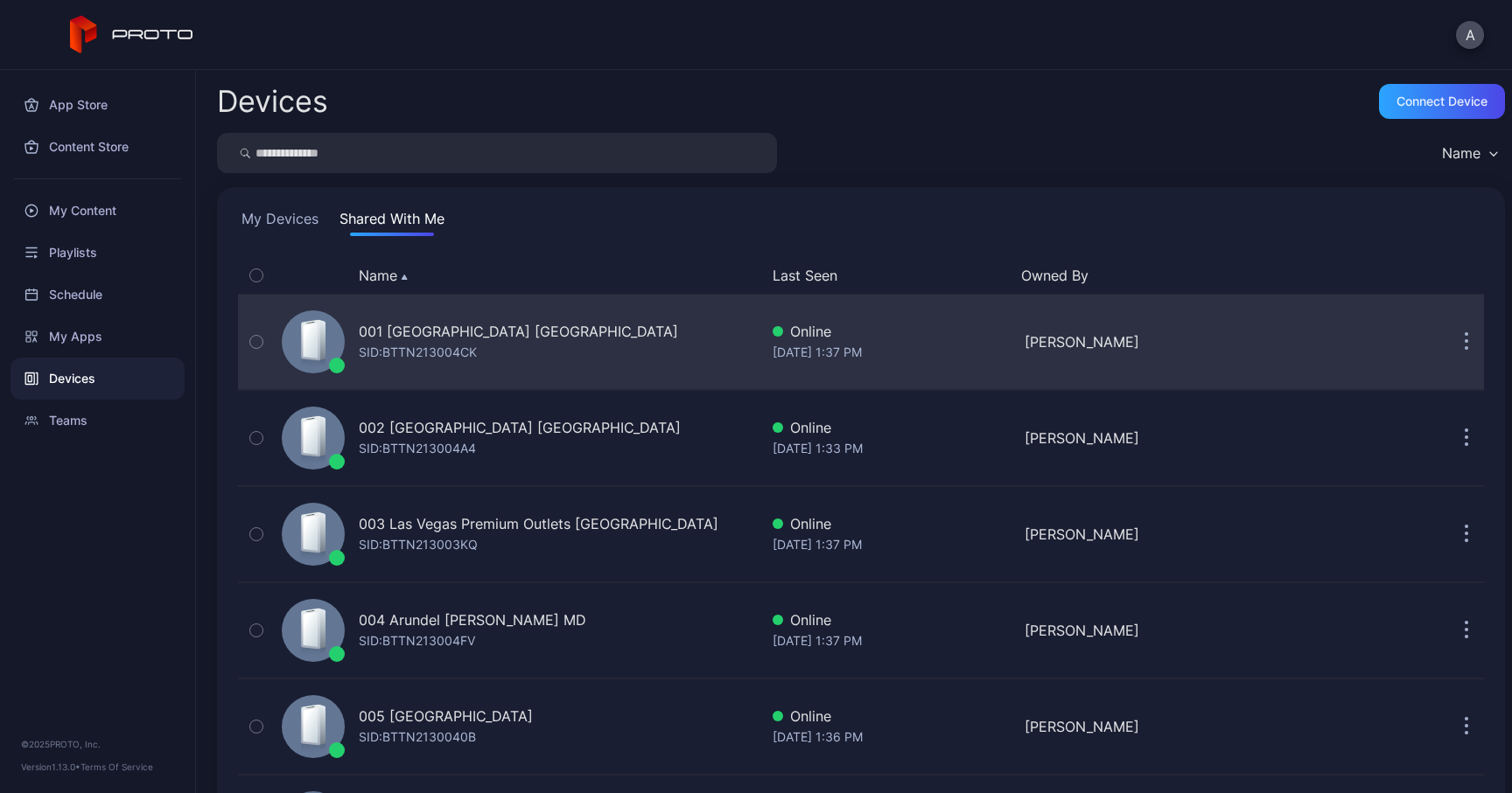
click at [487, 353] on div "001 Del Amo Fashion Center CA SID: BTTN213004CK" at bounding box center [518, 342] width 319 height 42
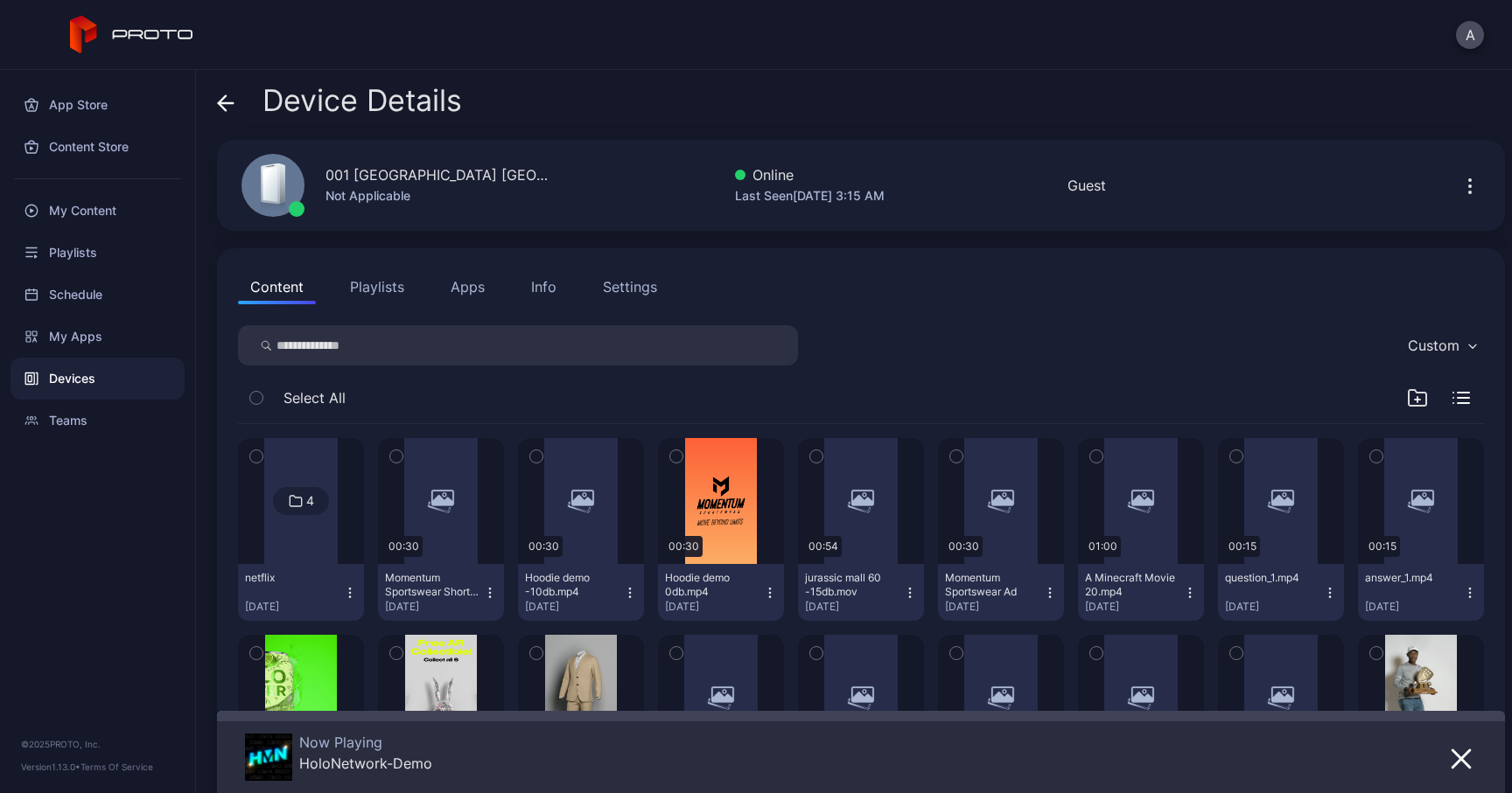
click at [547, 290] on div "Info" at bounding box center [543, 286] width 25 height 21
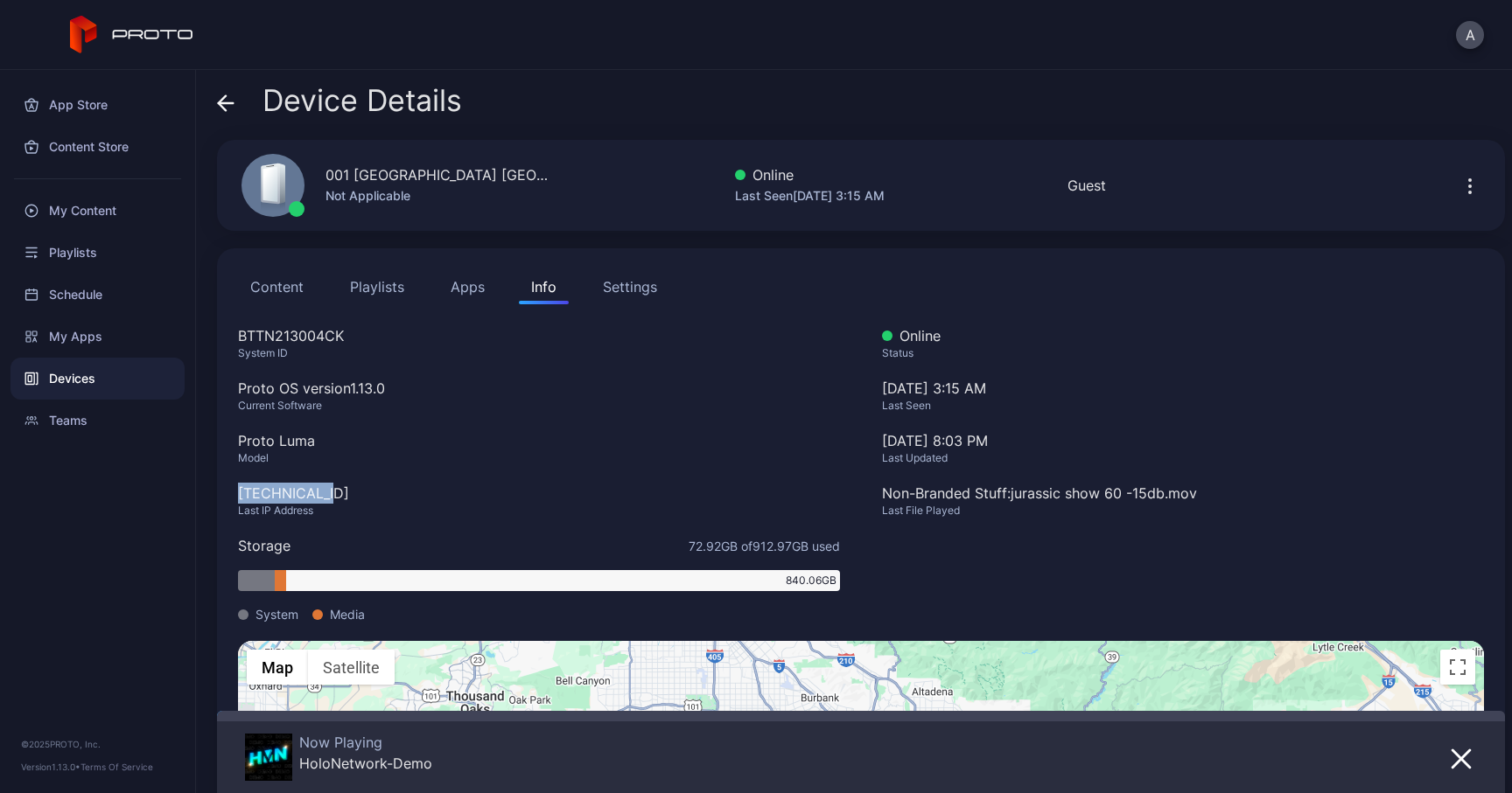
drag, startPoint x: 322, startPoint y: 502, endPoint x: 237, endPoint y: 489, distance: 86.0
click at [237, 489] on div "Content Playlists Apps Info Settings BTTN213004CK System ID Proto OS version 1.…" at bounding box center [861, 611] width 1288 height 727
copy div "[TECHNICAL_ID]"
click at [484, 509] on div "Last IP Address" at bounding box center [539, 510] width 601 height 14
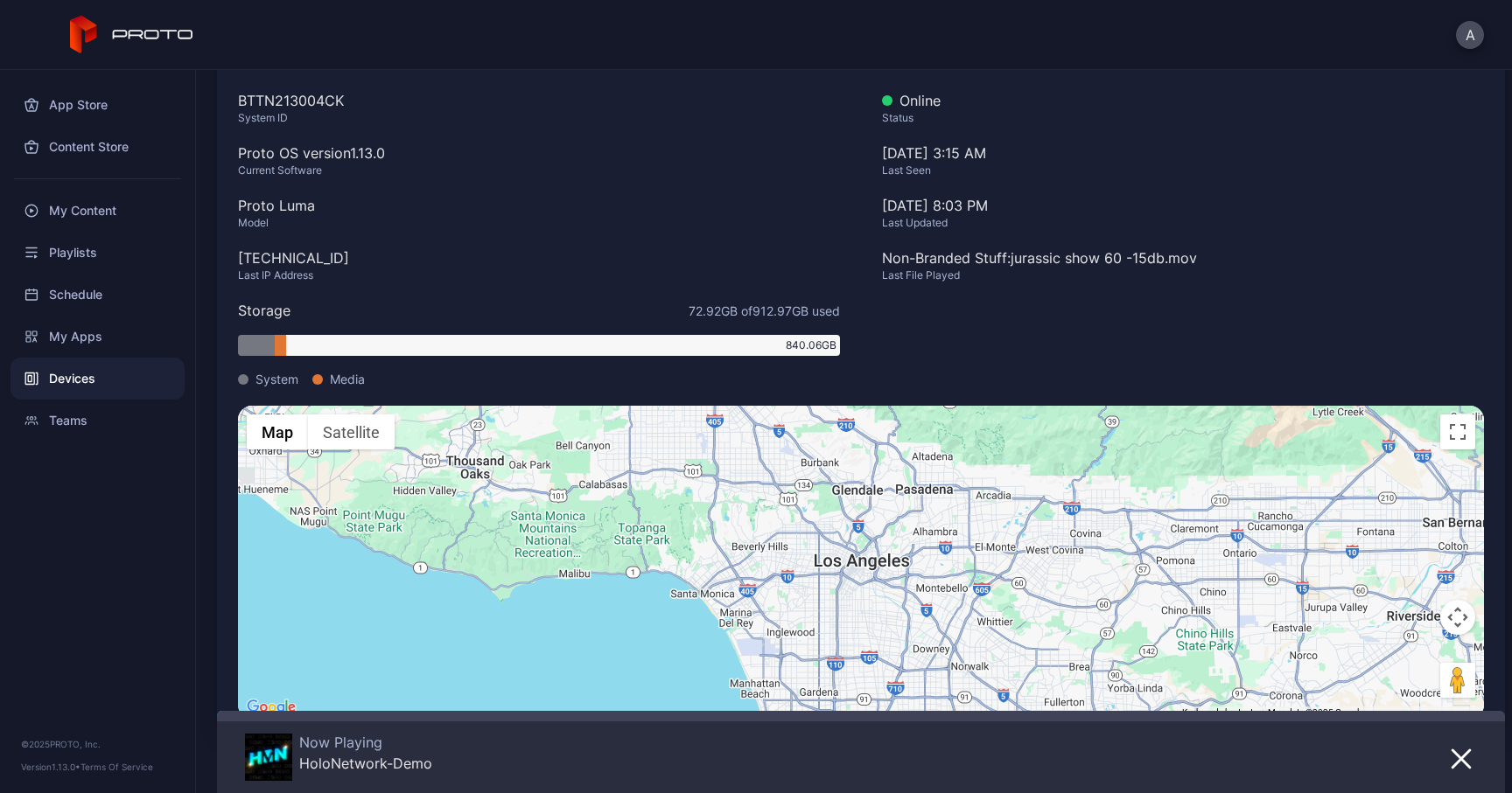
scroll to position [278, 0]
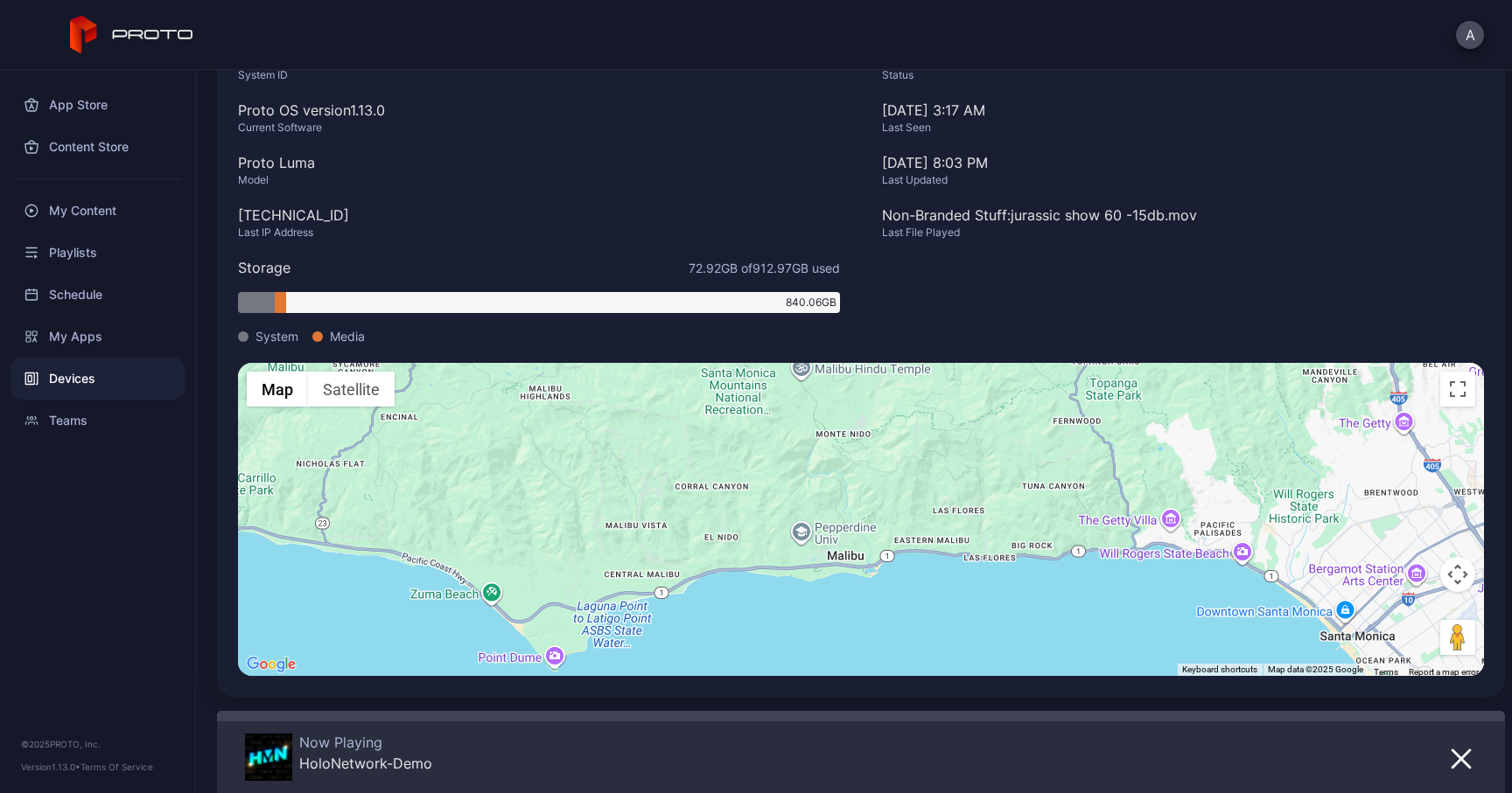
click at [684, 145] on div "BTTN213004CK System ID Proto OS version 1.13.0 Current Software Proto Luma Mode…" at bounding box center [539, 204] width 601 height 316
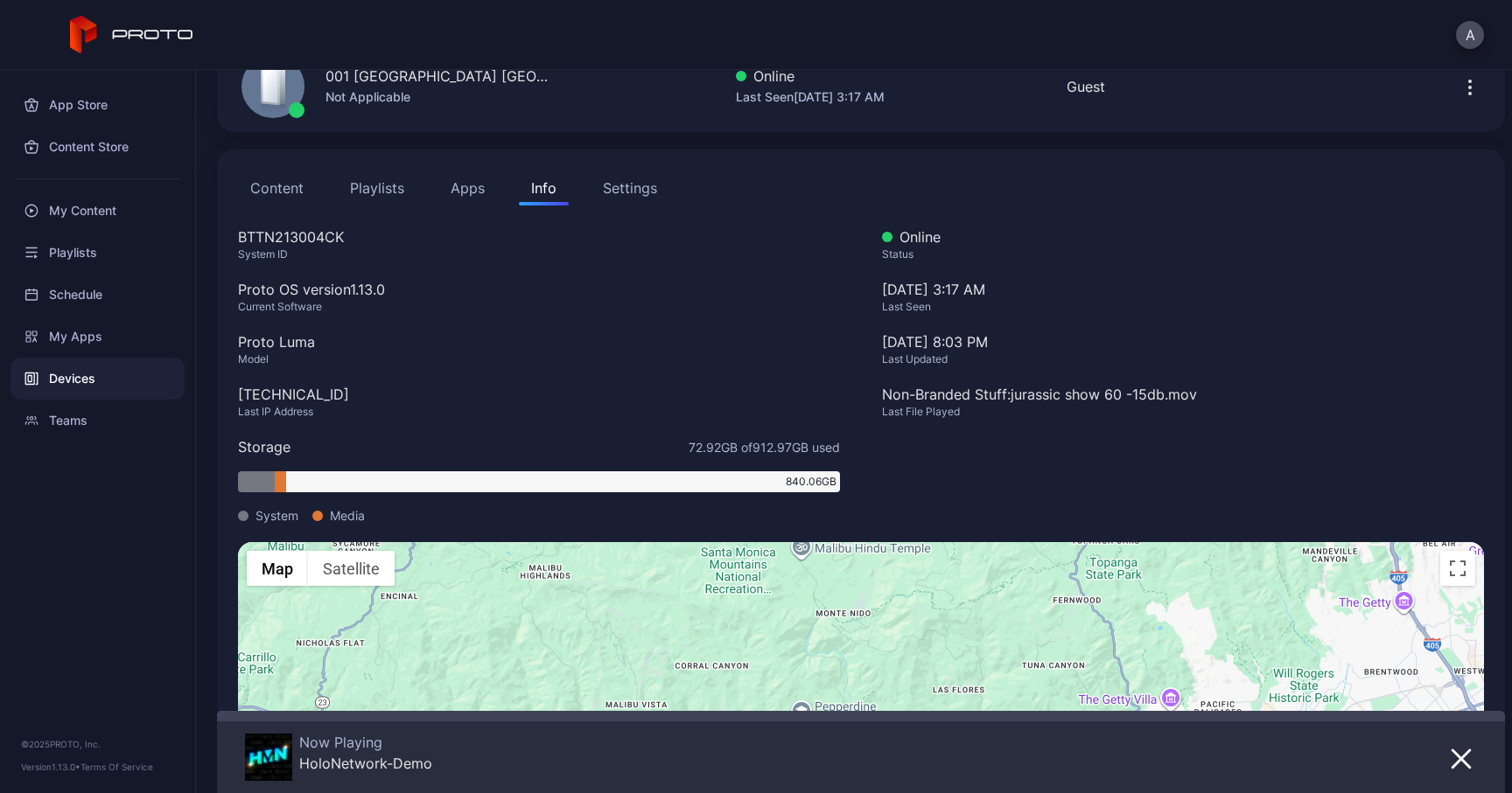
scroll to position [0, 0]
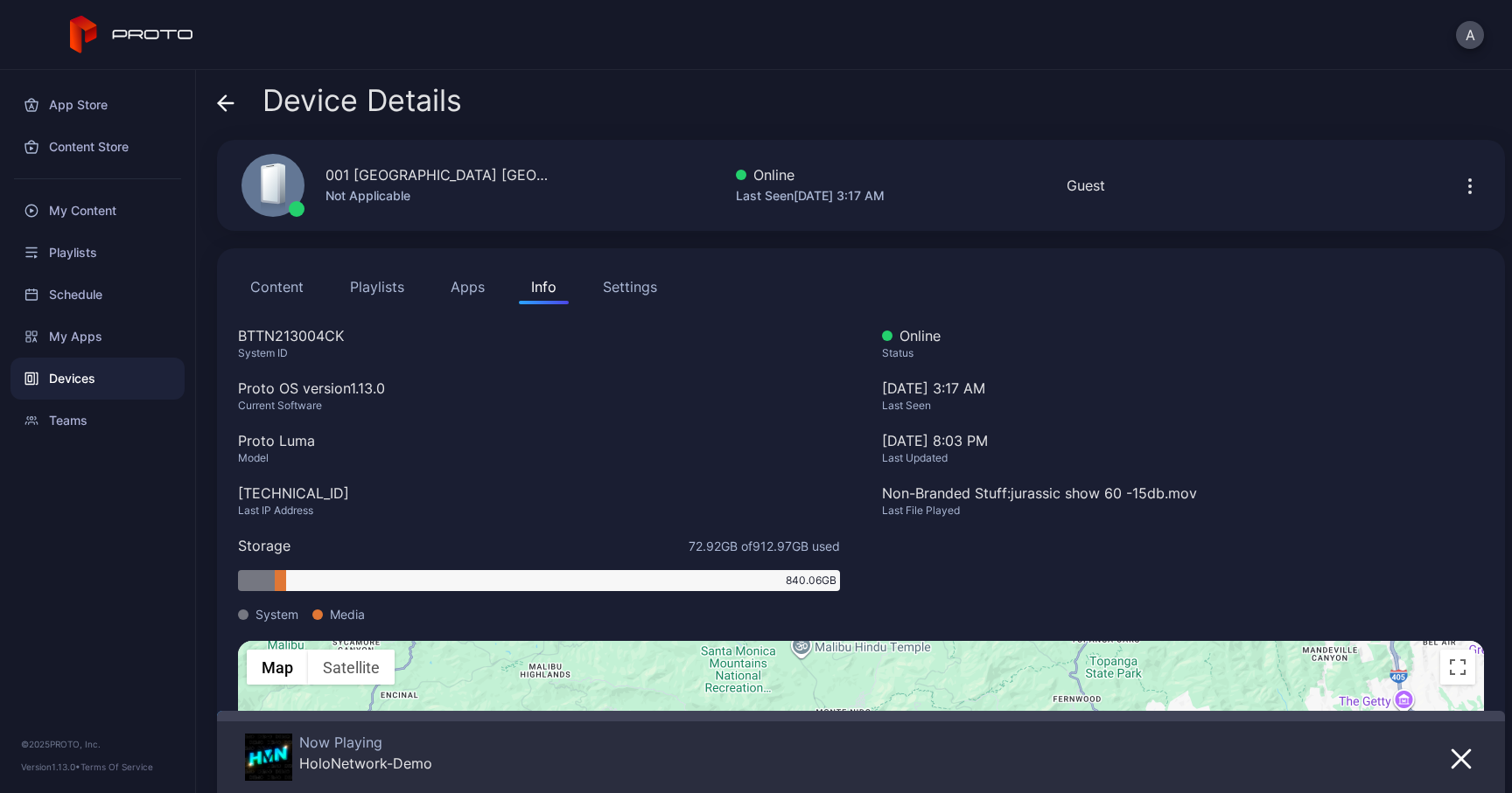
click at [231, 110] on icon at bounding box center [226, 103] width 18 height 18
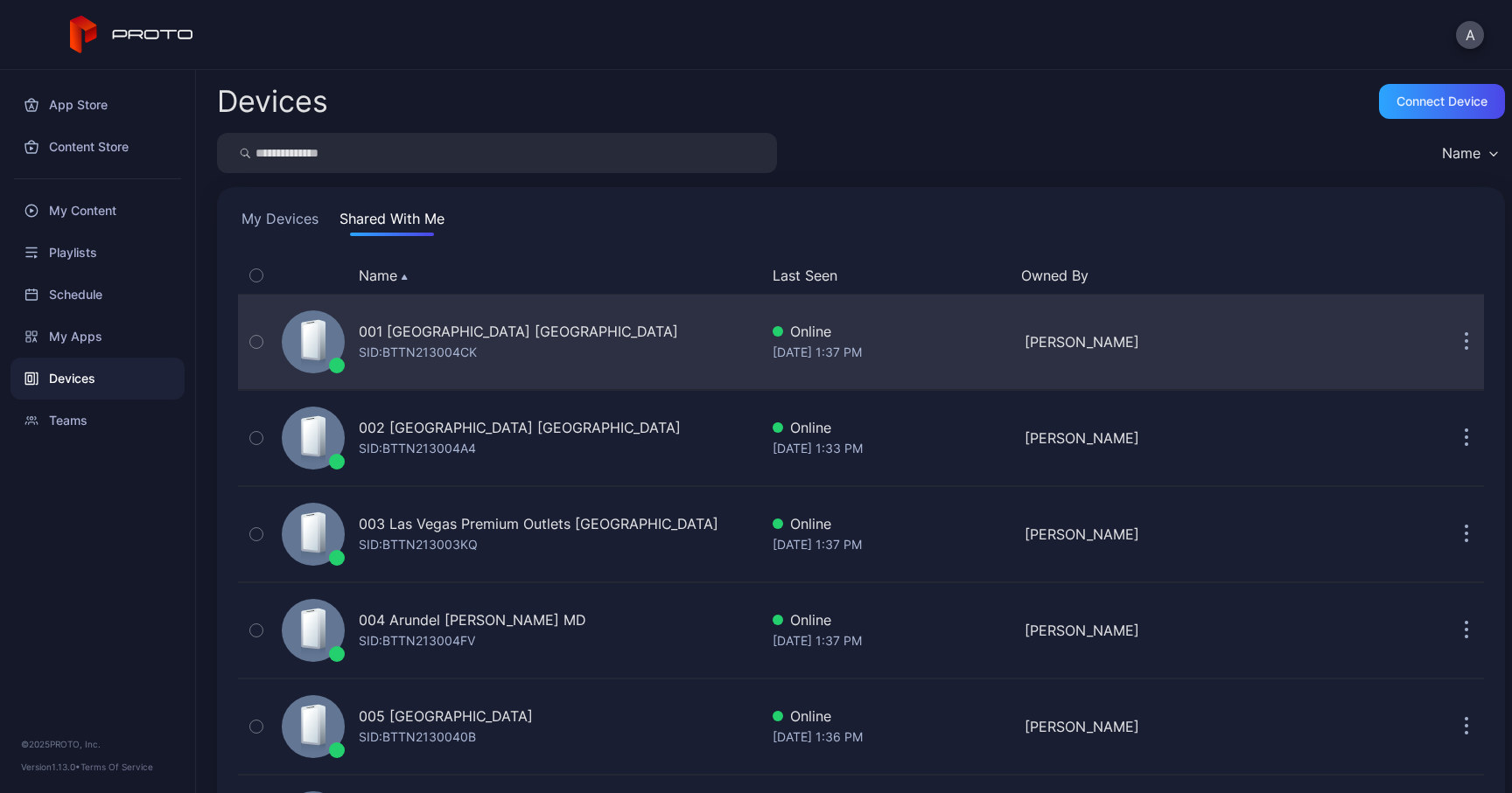
click at [1464, 340] on icon "button" at bounding box center [1466, 342] width 5 height 20
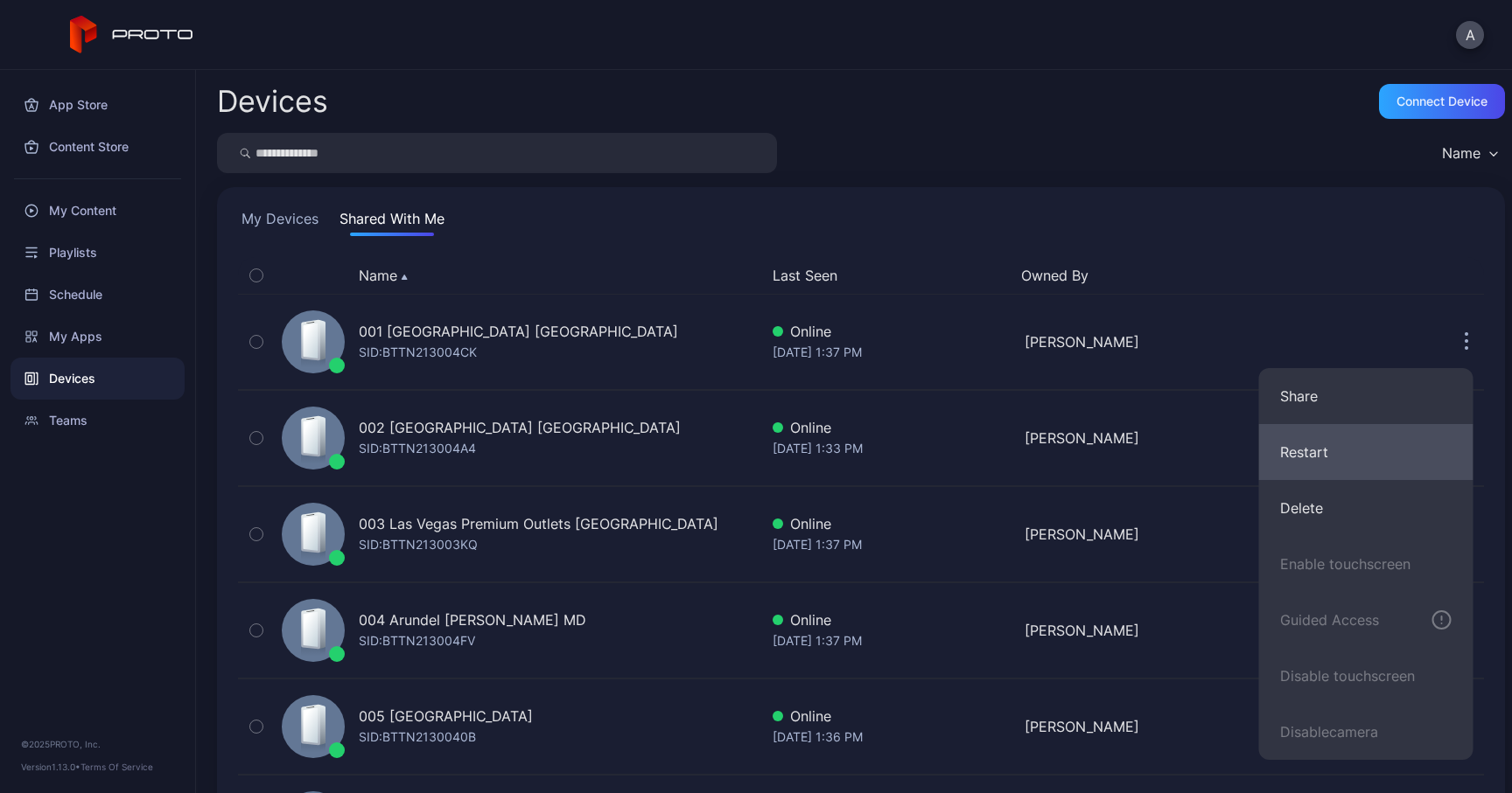
click at [1332, 441] on button "Restart" at bounding box center [1366, 452] width 215 height 56
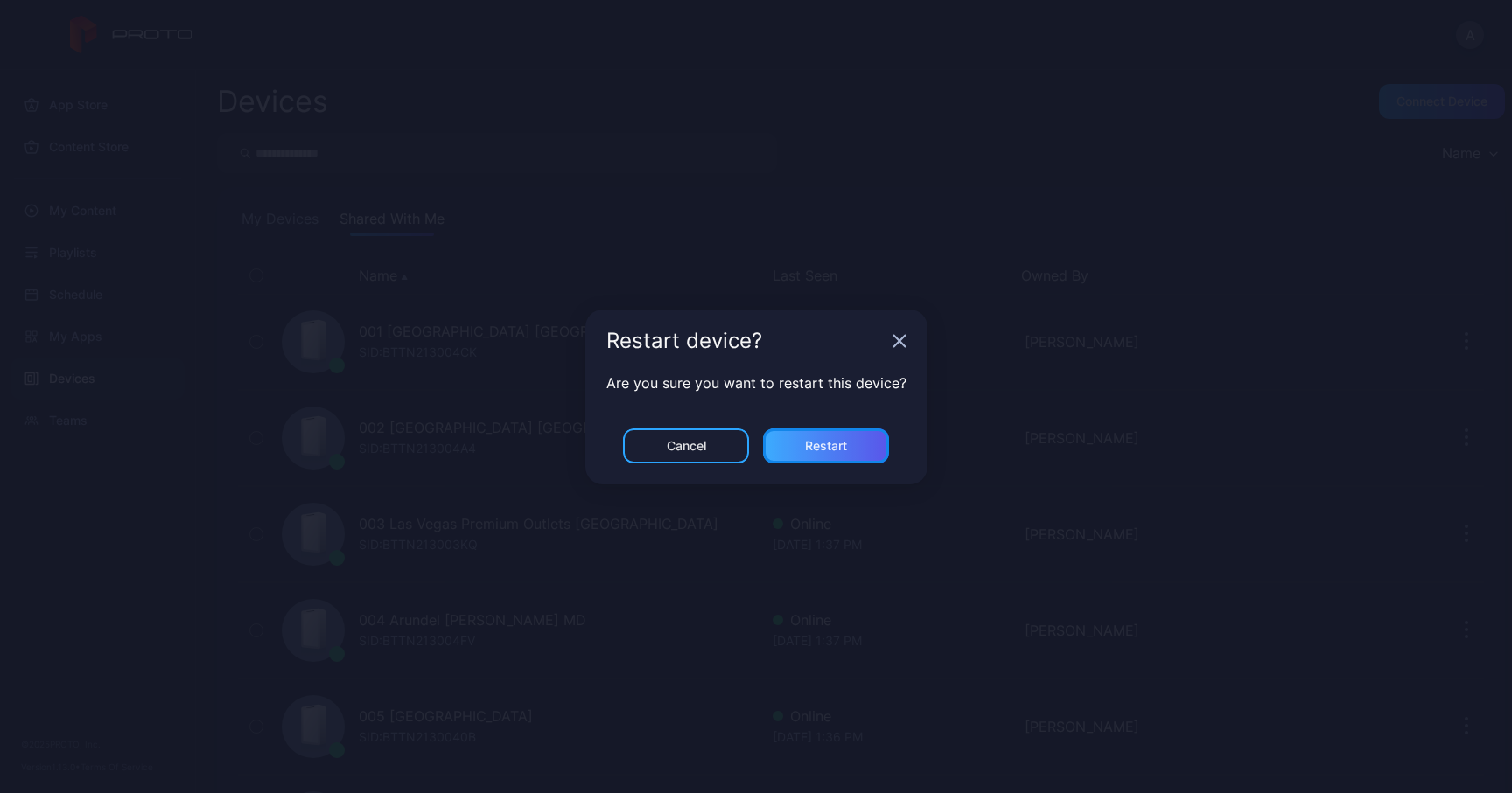
click at [853, 446] on div "Restart" at bounding box center [825, 446] width 126 height 35
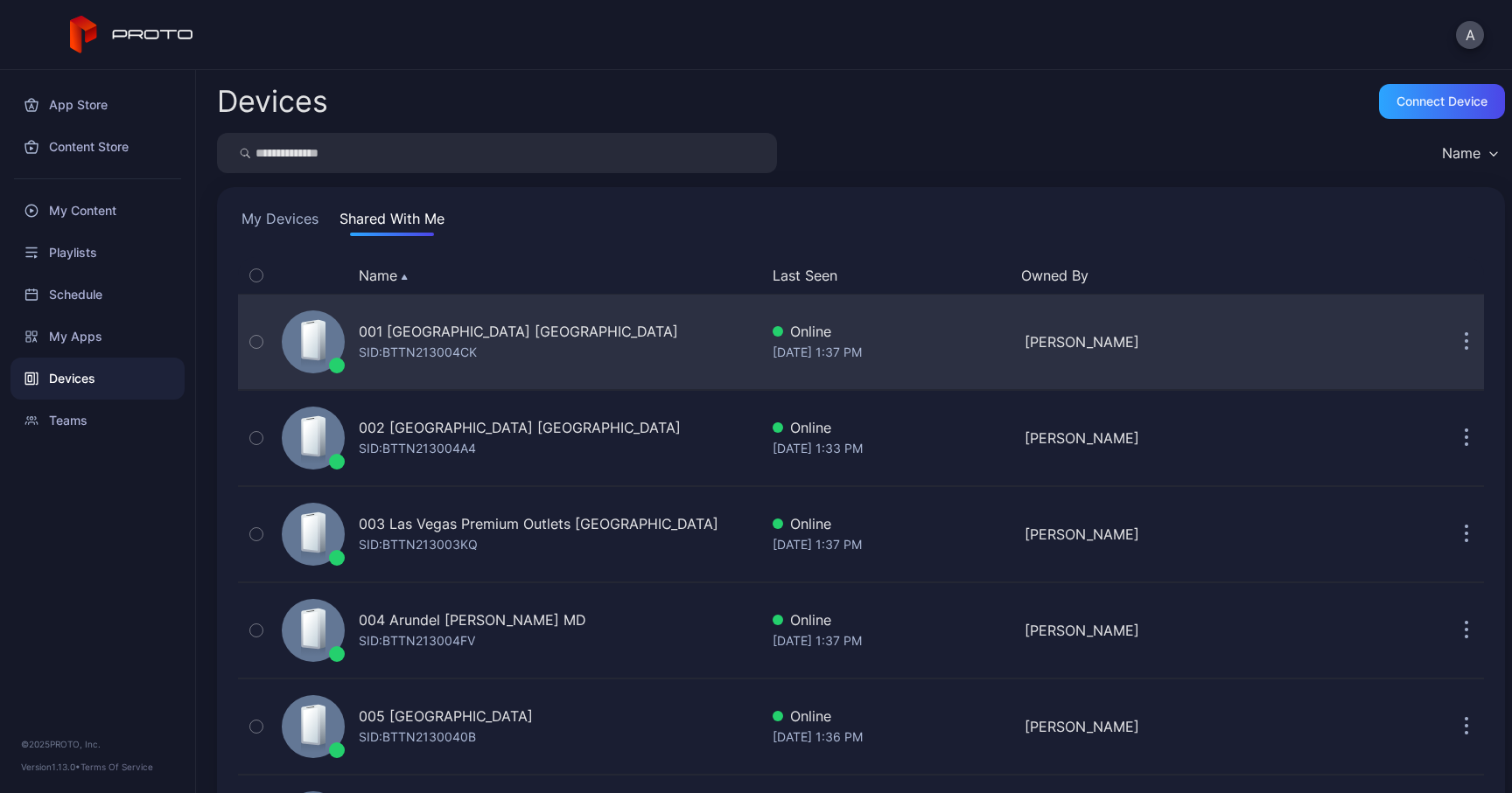
click at [467, 348] on div "SID: BTTN213004CK" at bounding box center [418, 352] width 118 height 21
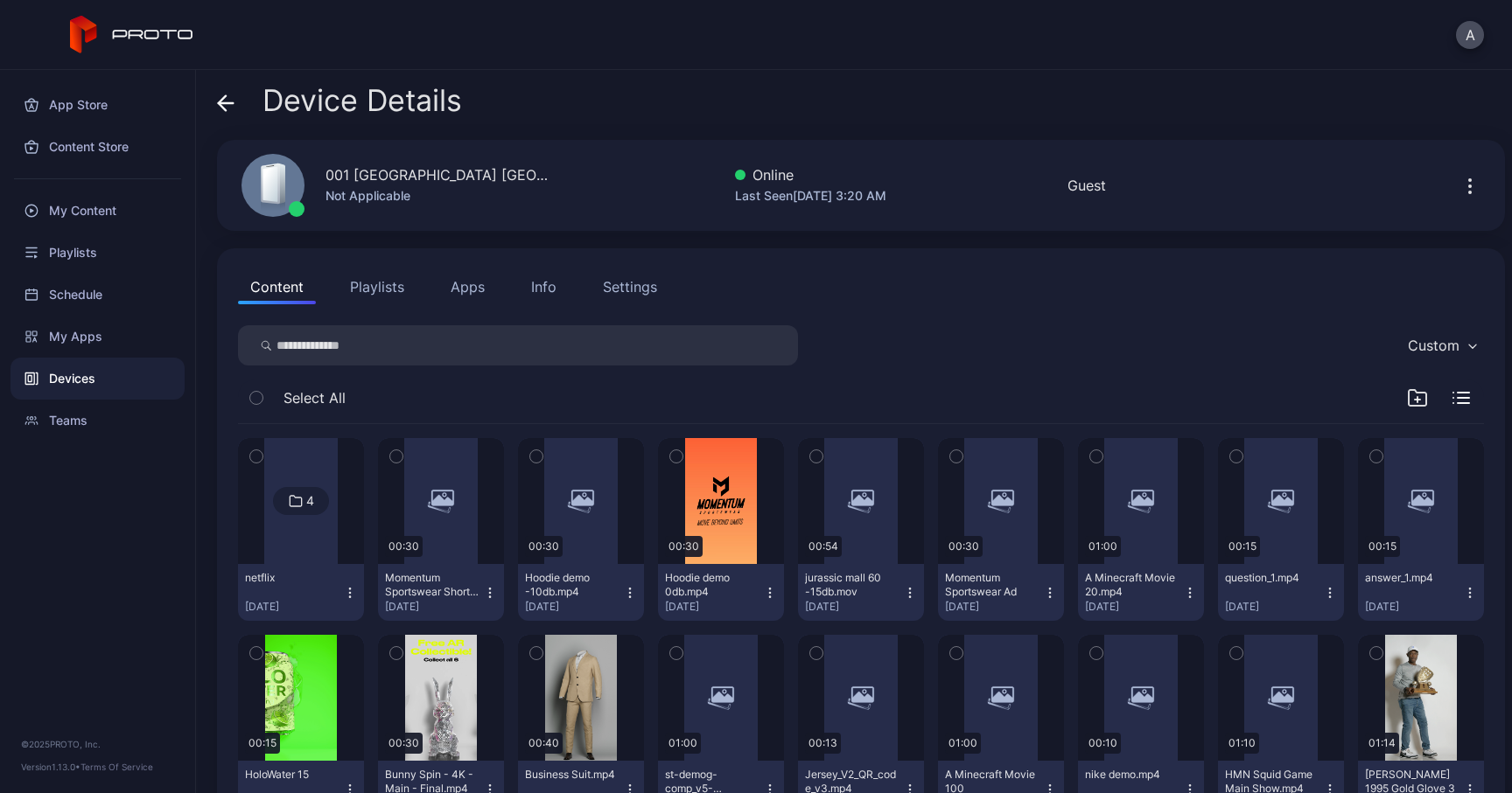
click at [486, 288] on button "Apps" at bounding box center [467, 286] width 59 height 35
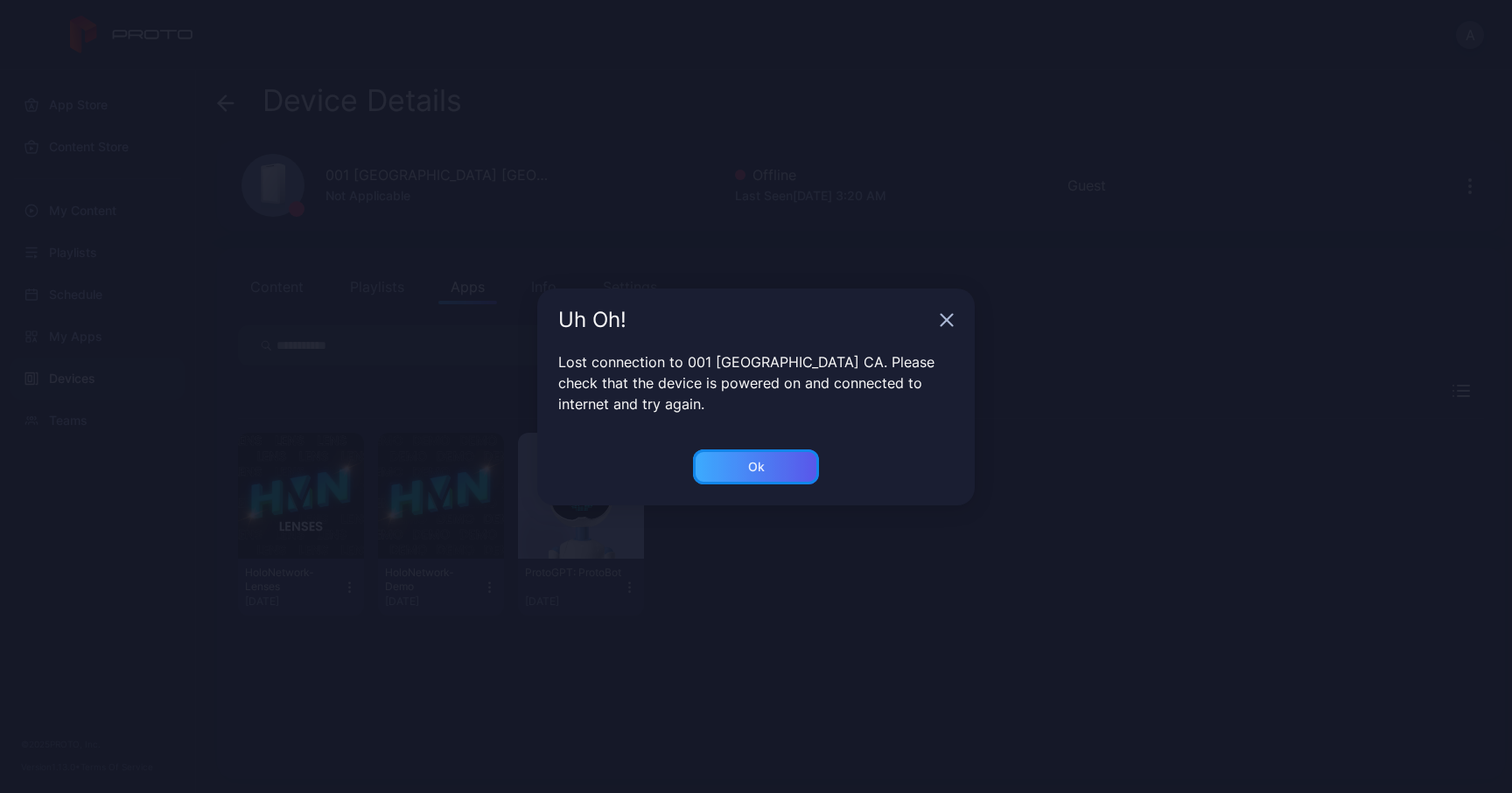
click at [746, 468] on div "Ok" at bounding box center [756, 466] width 126 height 35
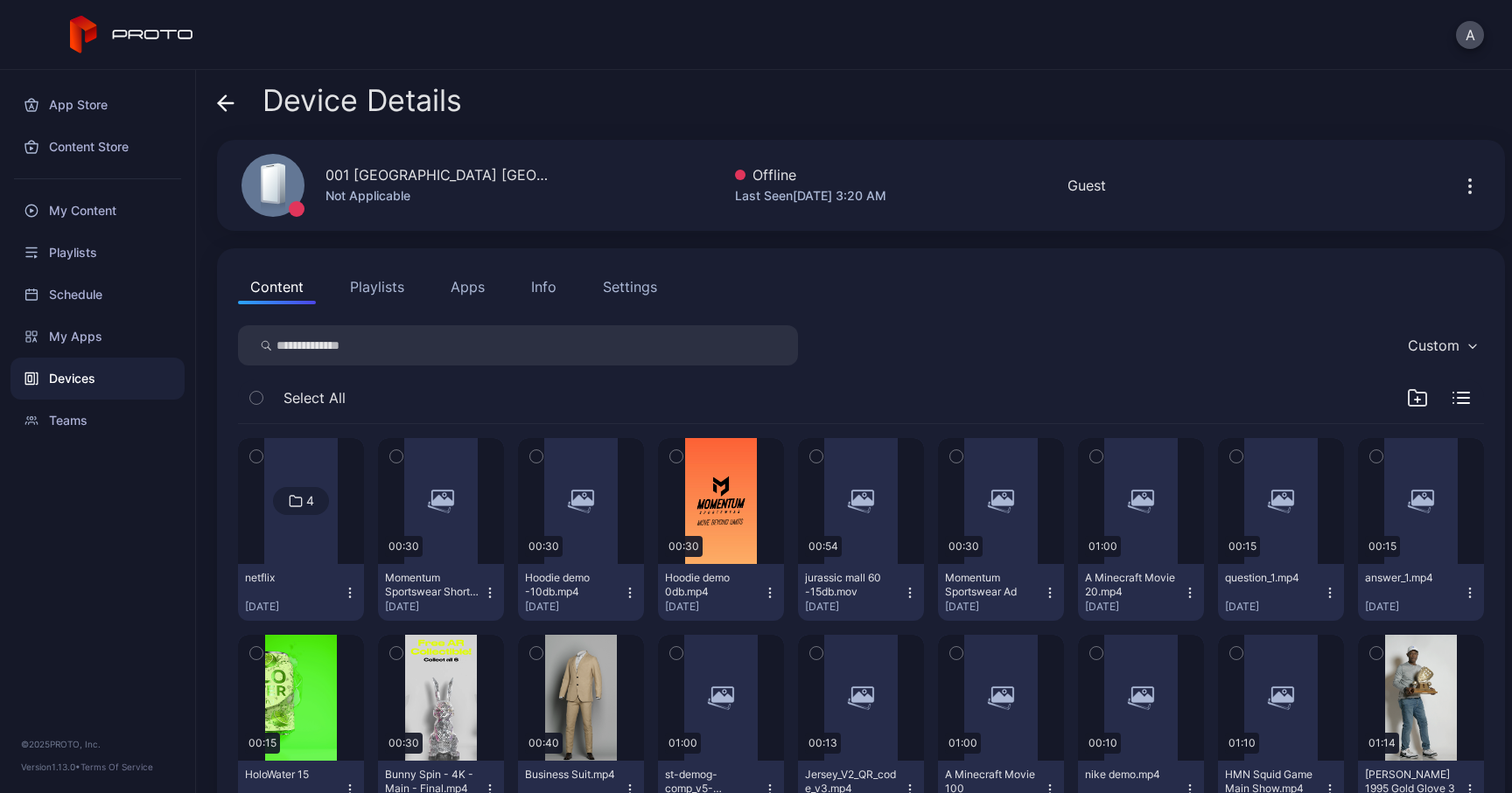
click at [488, 285] on button "Apps" at bounding box center [467, 286] width 59 height 35
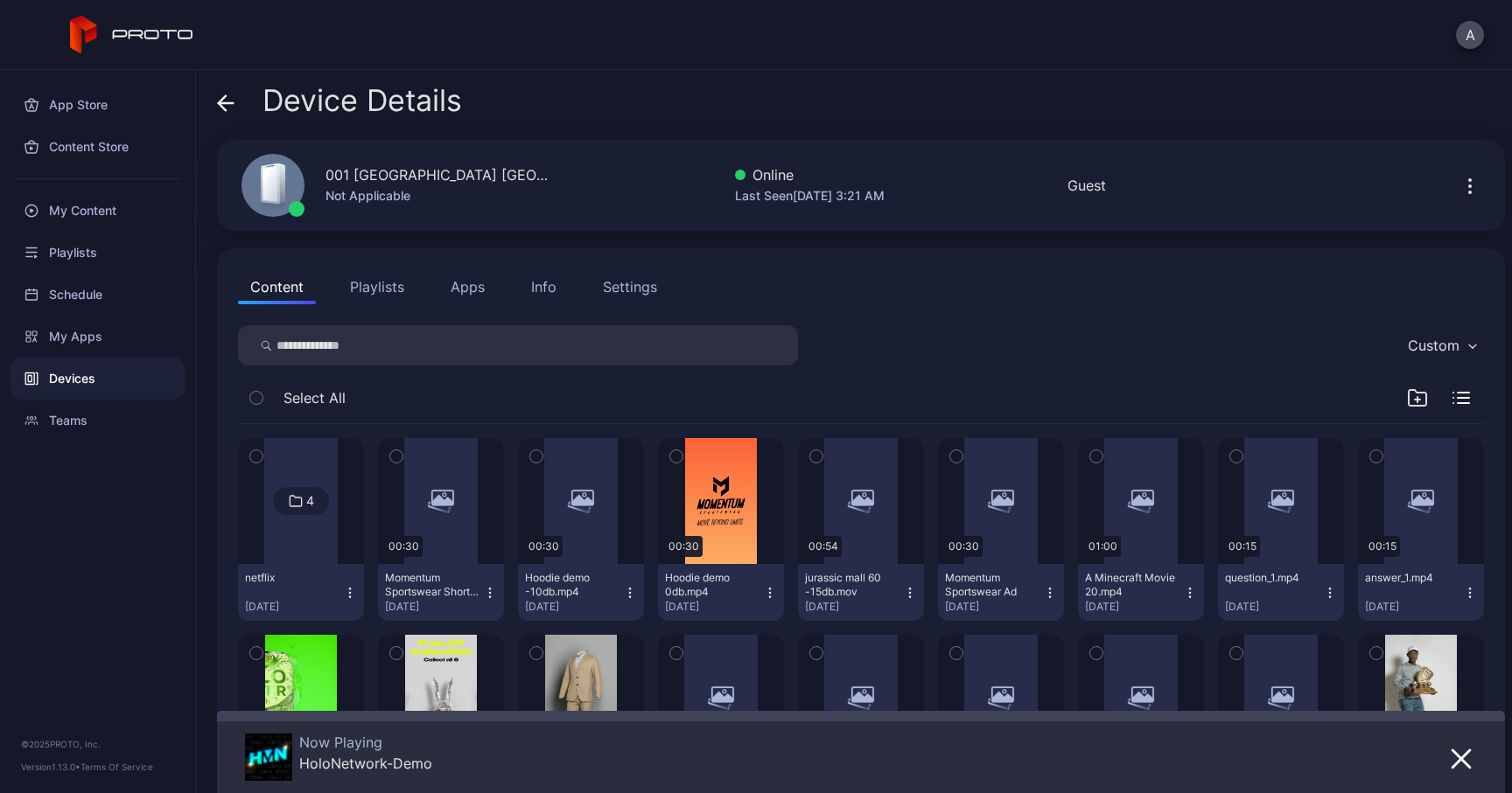
click at [481, 288] on button "Apps" at bounding box center [467, 286] width 59 height 35
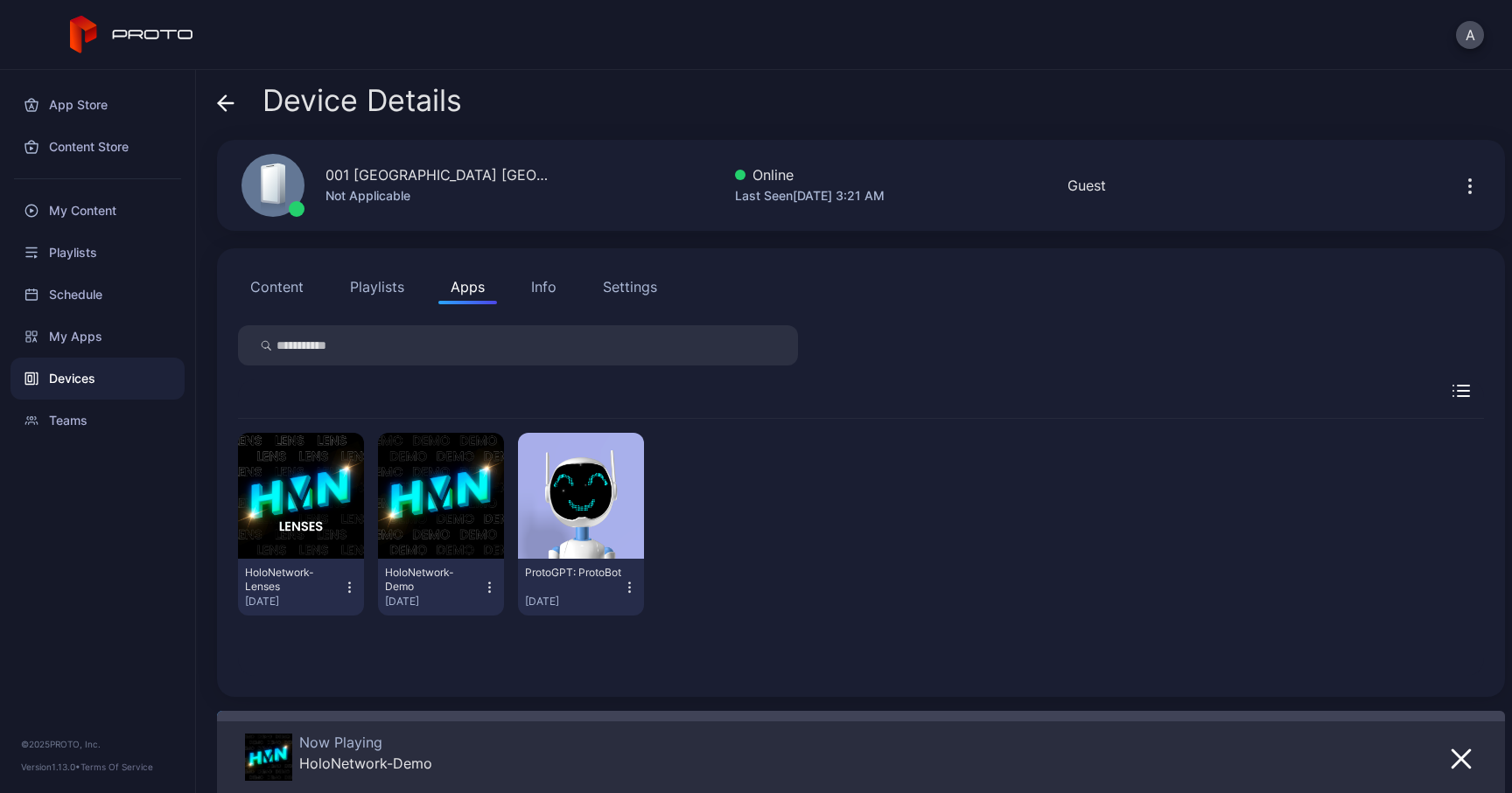
click at [542, 285] on div "Info" at bounding box center [543, 286] width 25 height 21
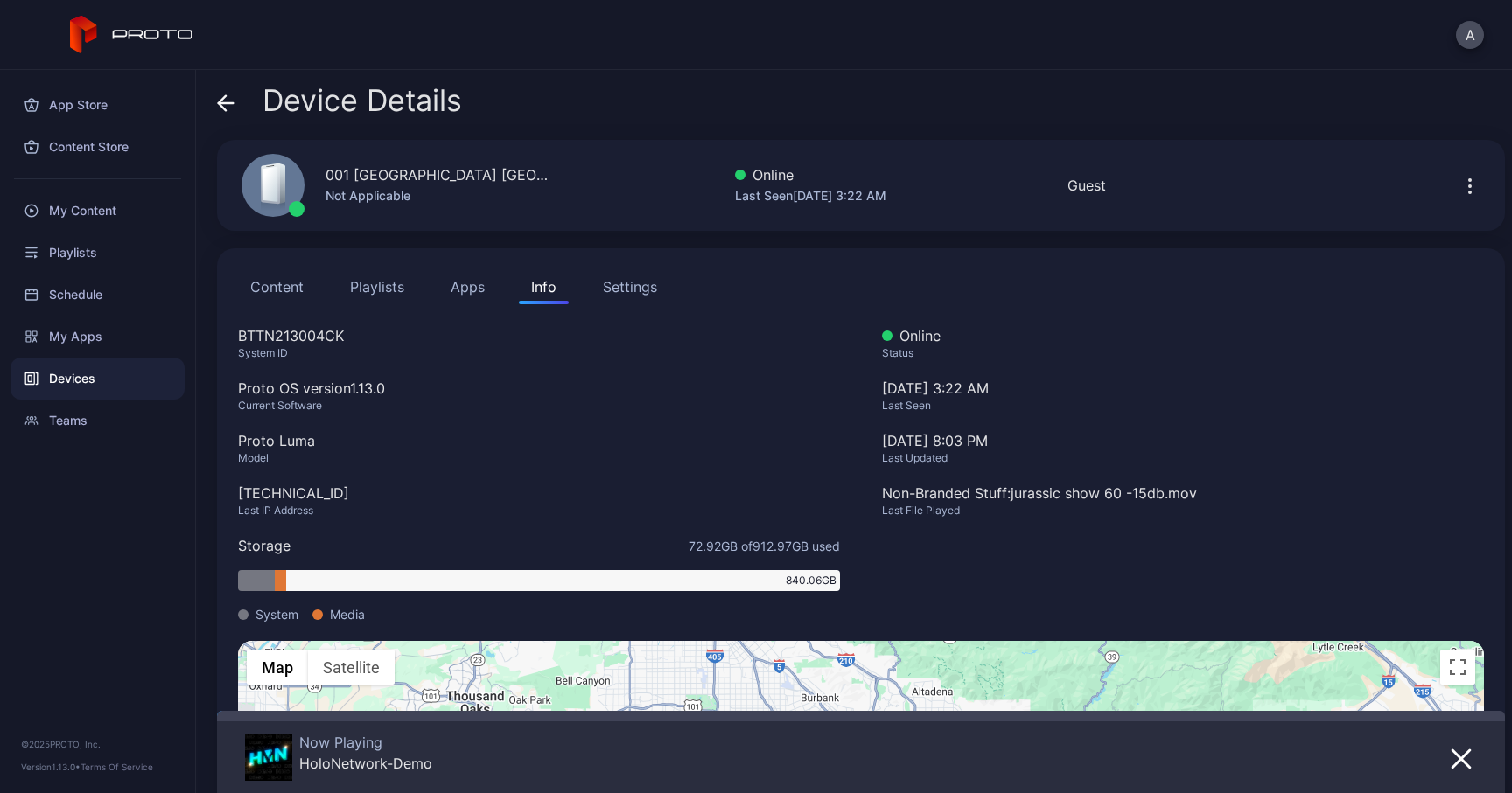
click at [1460, 182] on icon "button" at bounding box center [1470, 186] width 21 height 21
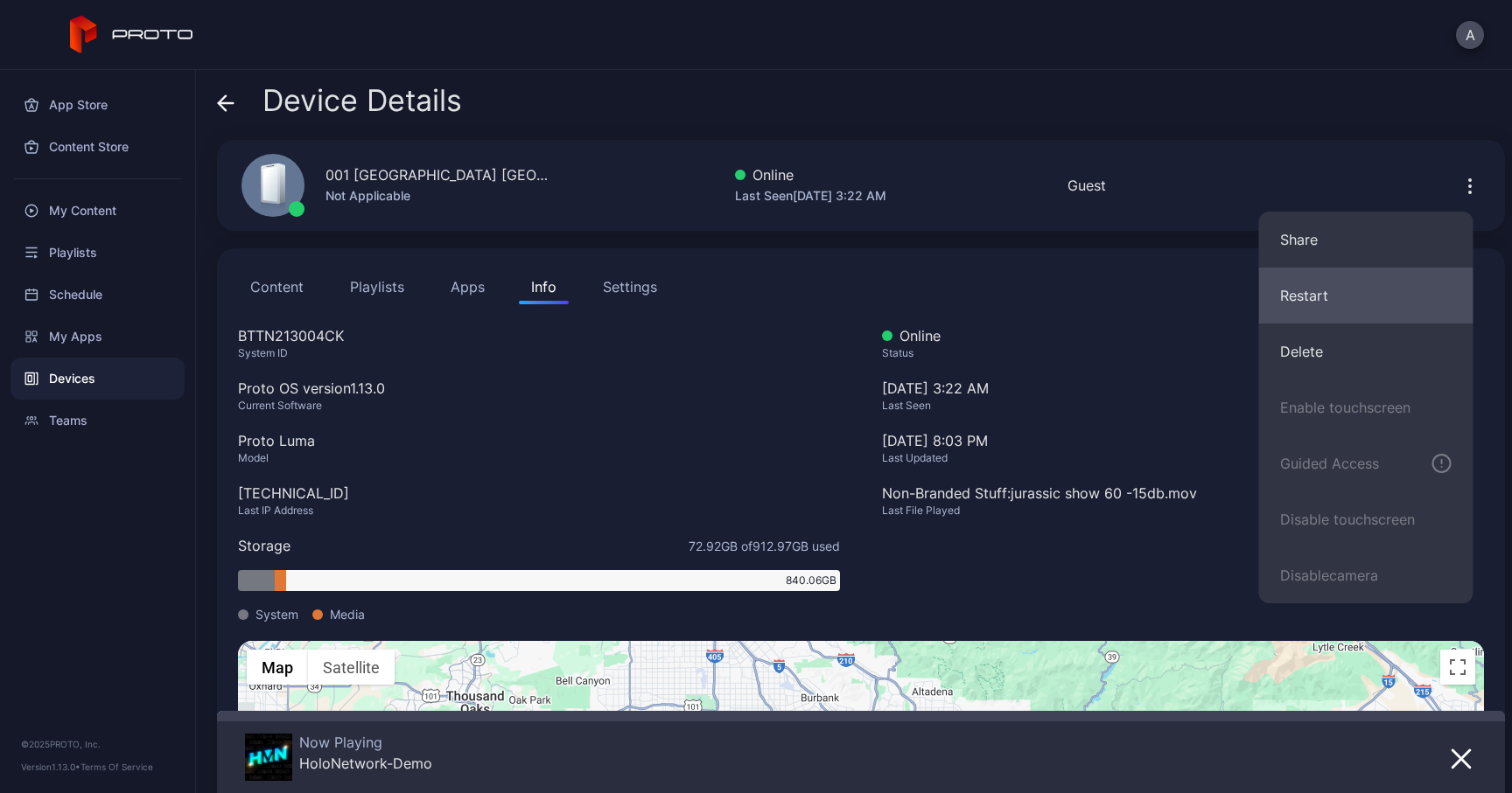
click at [1358, 301] on button "Restart" at bounding box center [1366, 296] width 215 height 56
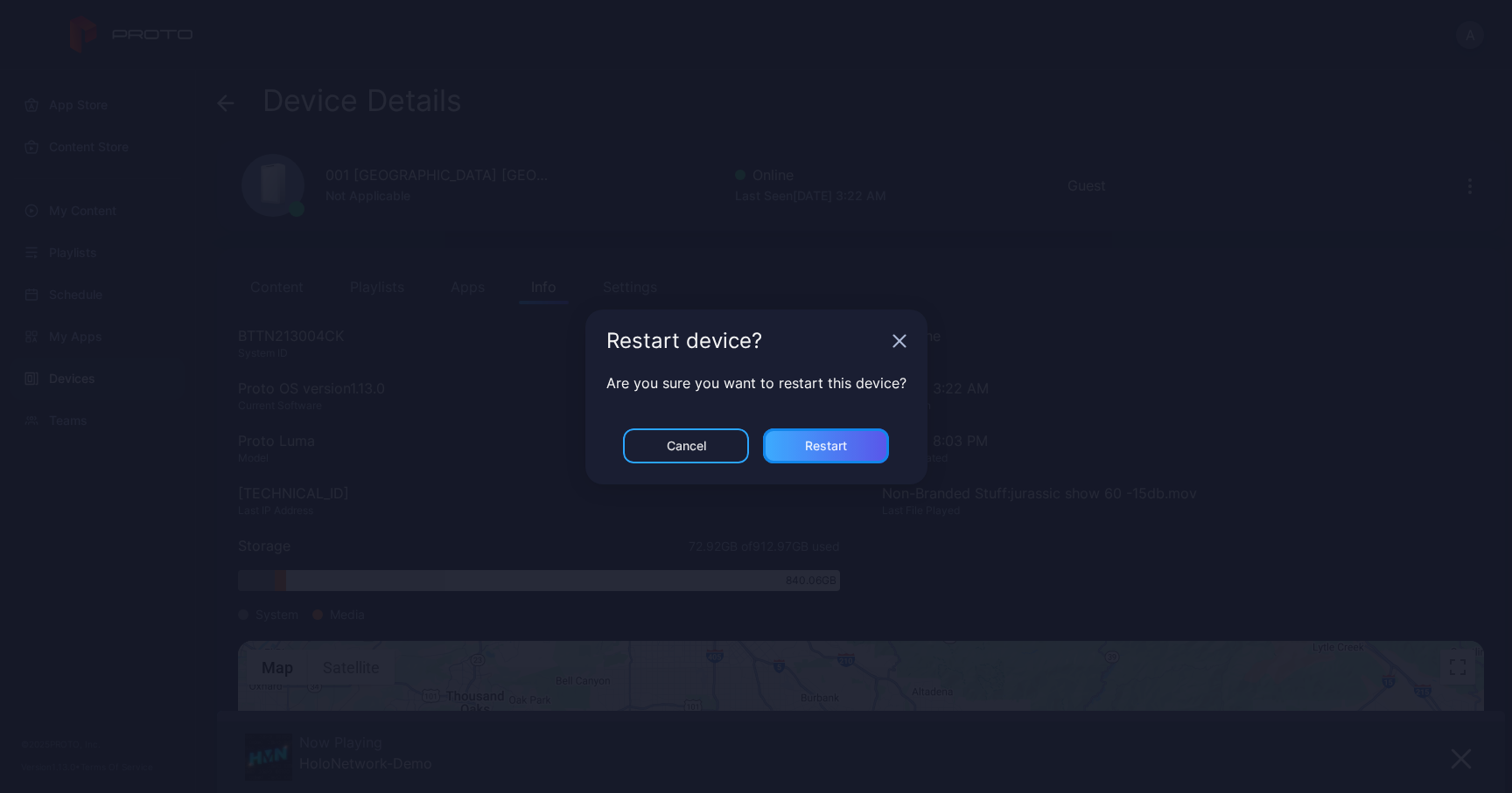
click at [778, 462] on div "Restart" at bounding box center [825, 446] width 126 height 35
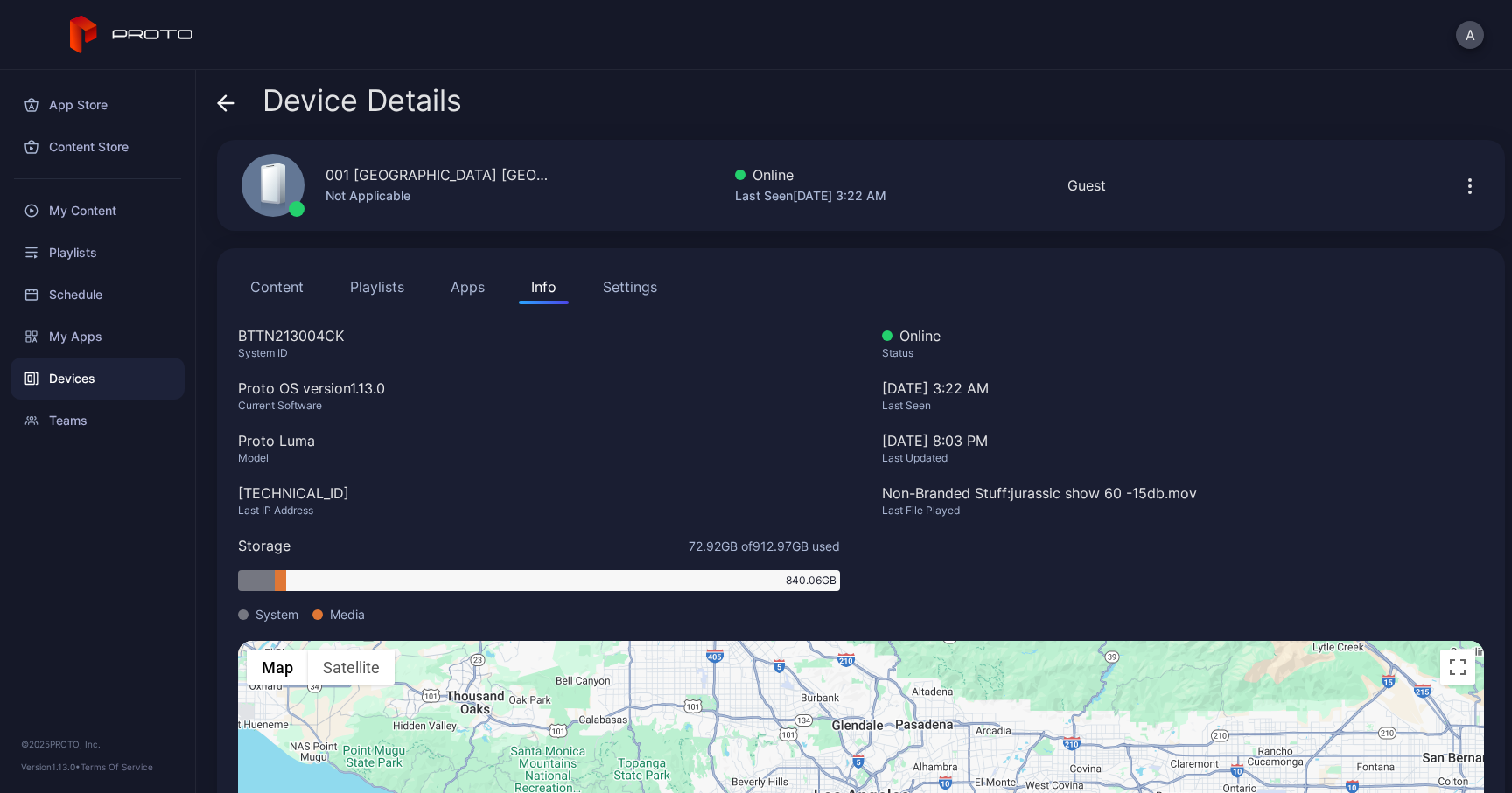
click at [308, 288] on button "Content" at bounding box center [276, 286] width 78 height 35
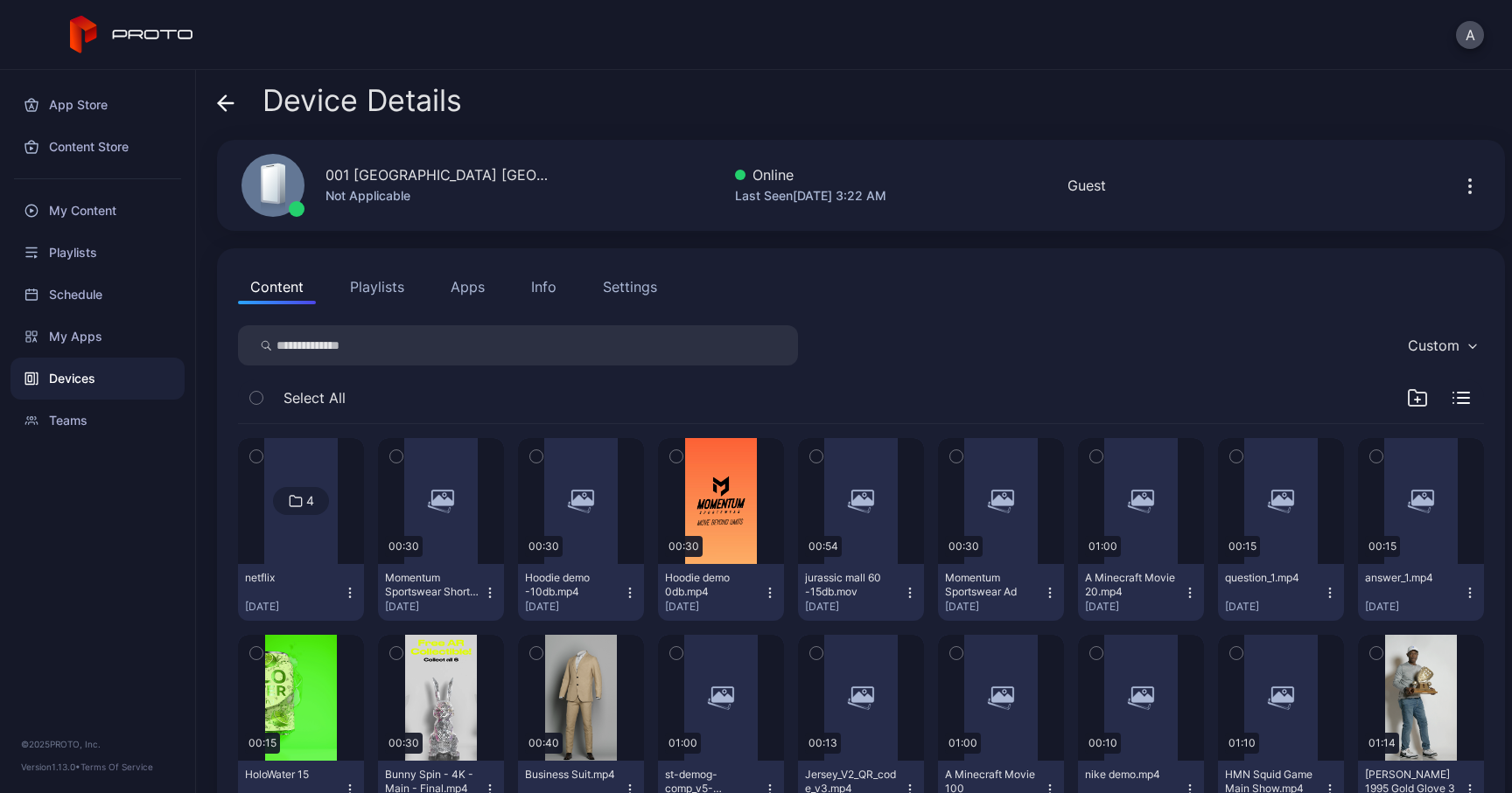
click at [378, 278] on button "Playlists" at bounding box center [377, 286] width 79 height 35
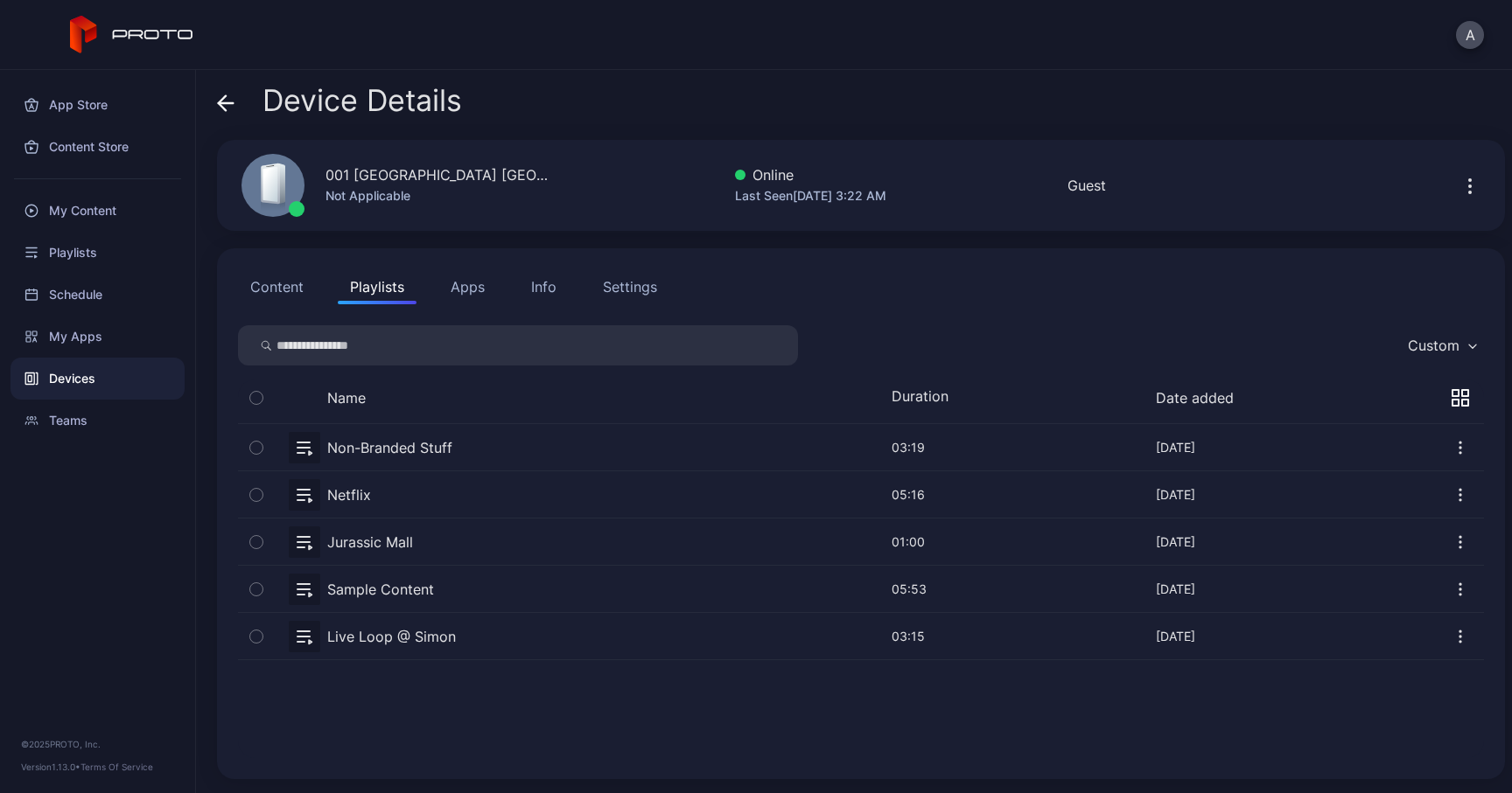
click at [467, 299] on button "Apps" at bounding box center [467, 286] width 59 height 35
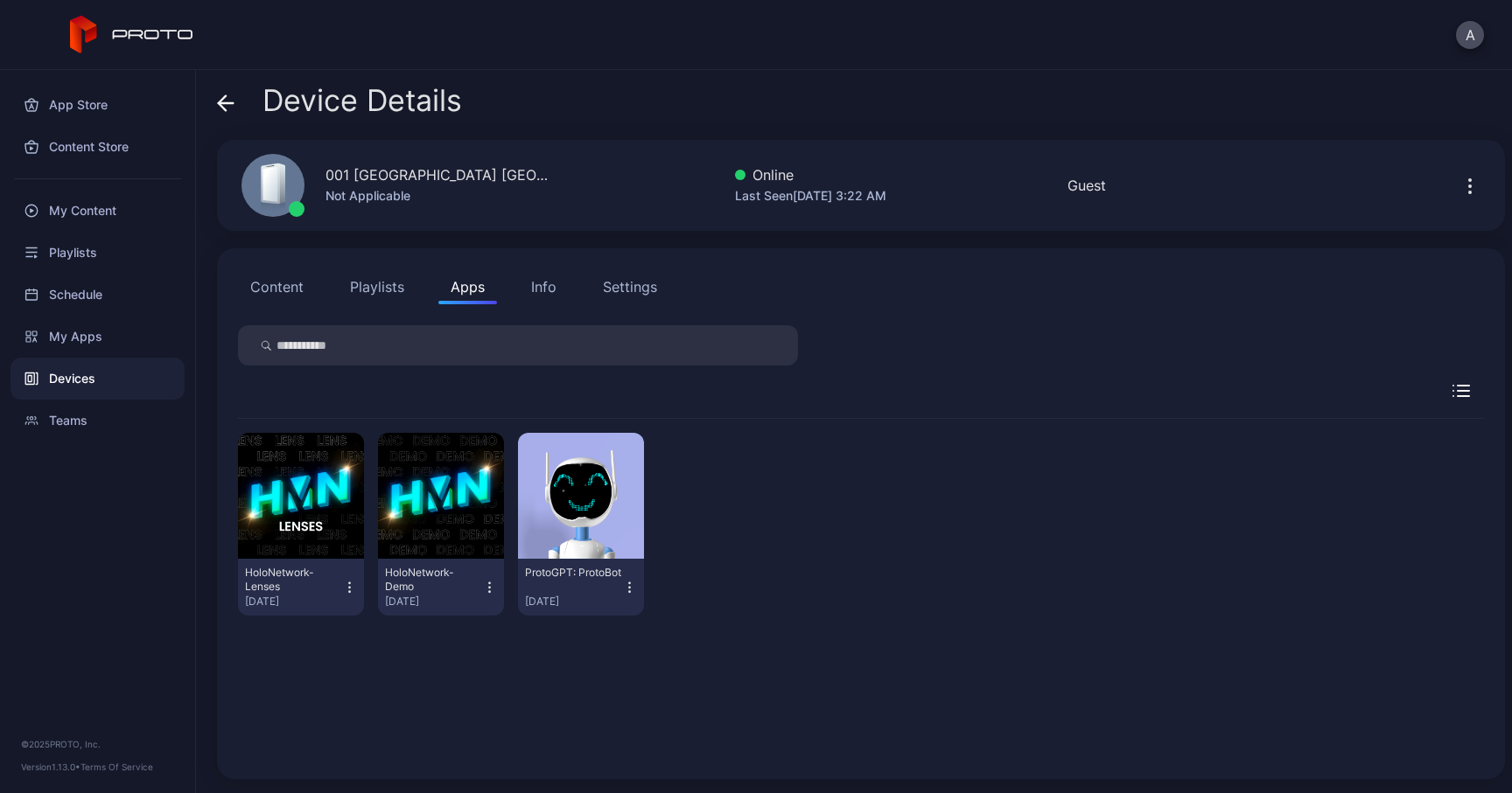
click at [536, 291] on div "Info" at bounding box center [543, 286] width 25 height 21
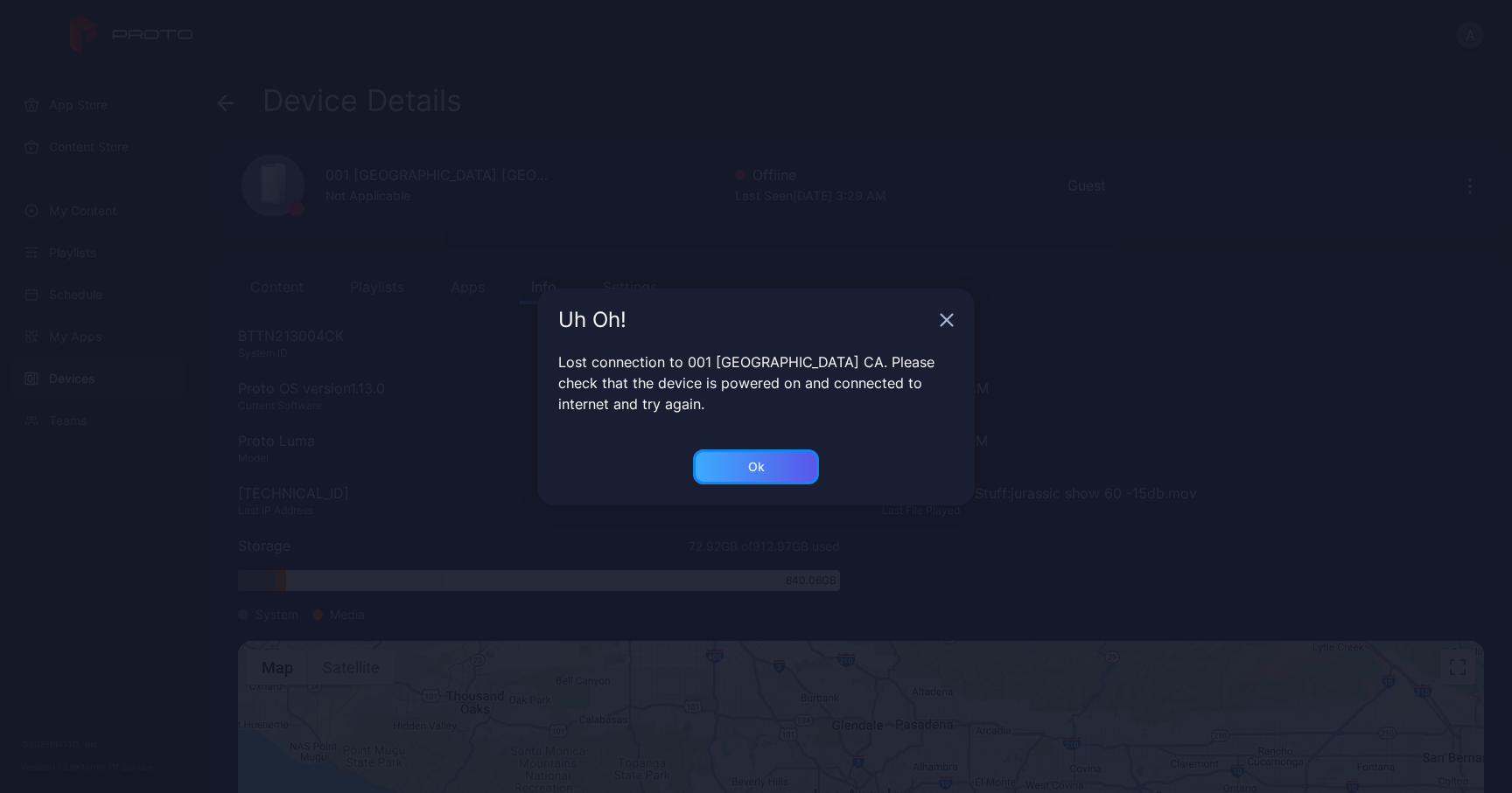
click at [738, 463] on div "Ok" at bounding box center [756, 466] width 126 height 35
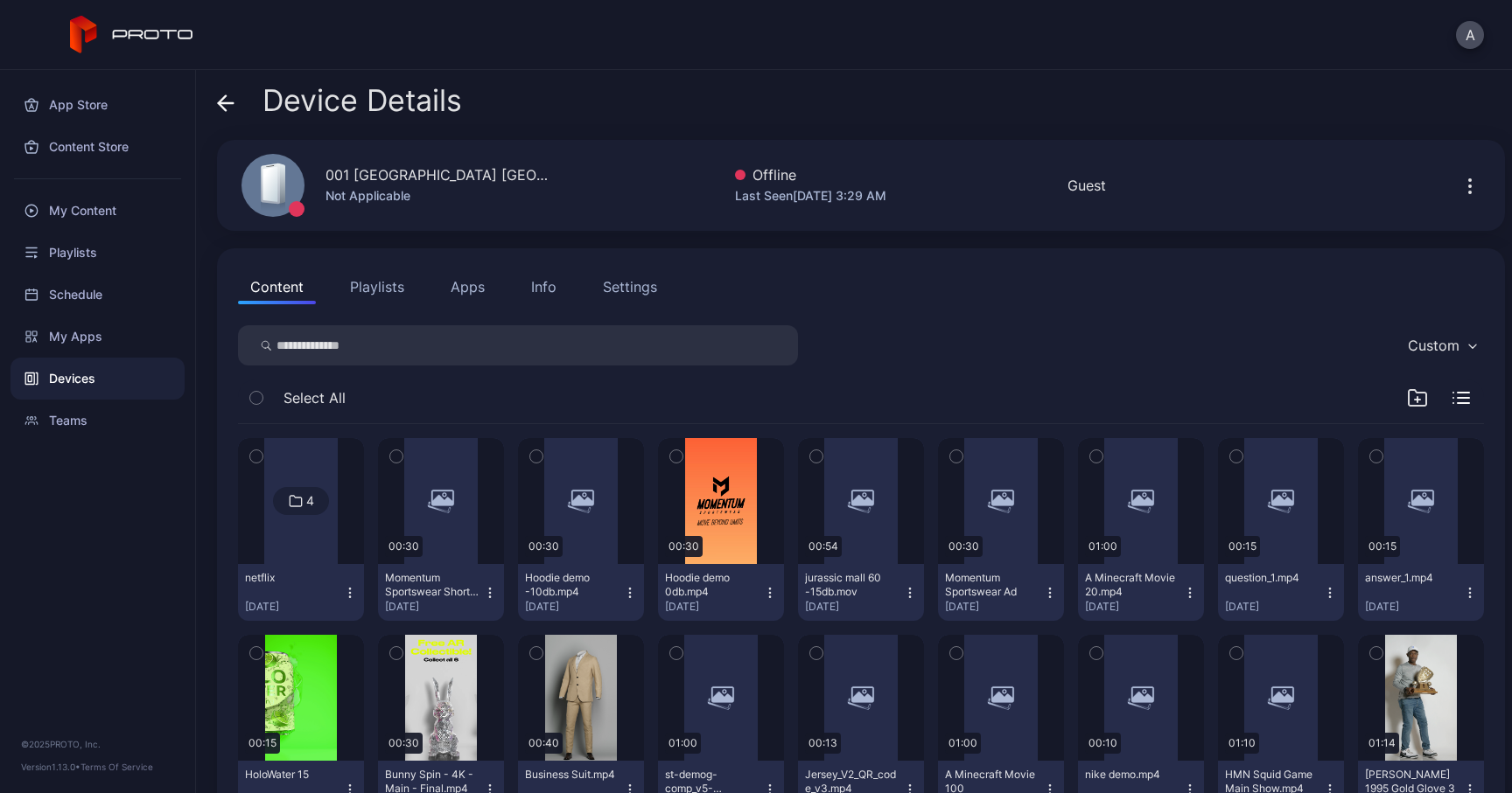
click at [549, 298] on button "Info" at bounding box center [543, 286] width 50 height 35
click at [551, 300] on button "Info" at bounding box center [543, 286] width 50 height 35
click at [553, 297] on div "Info" at bounding box center [543, 286] width 25 height 21
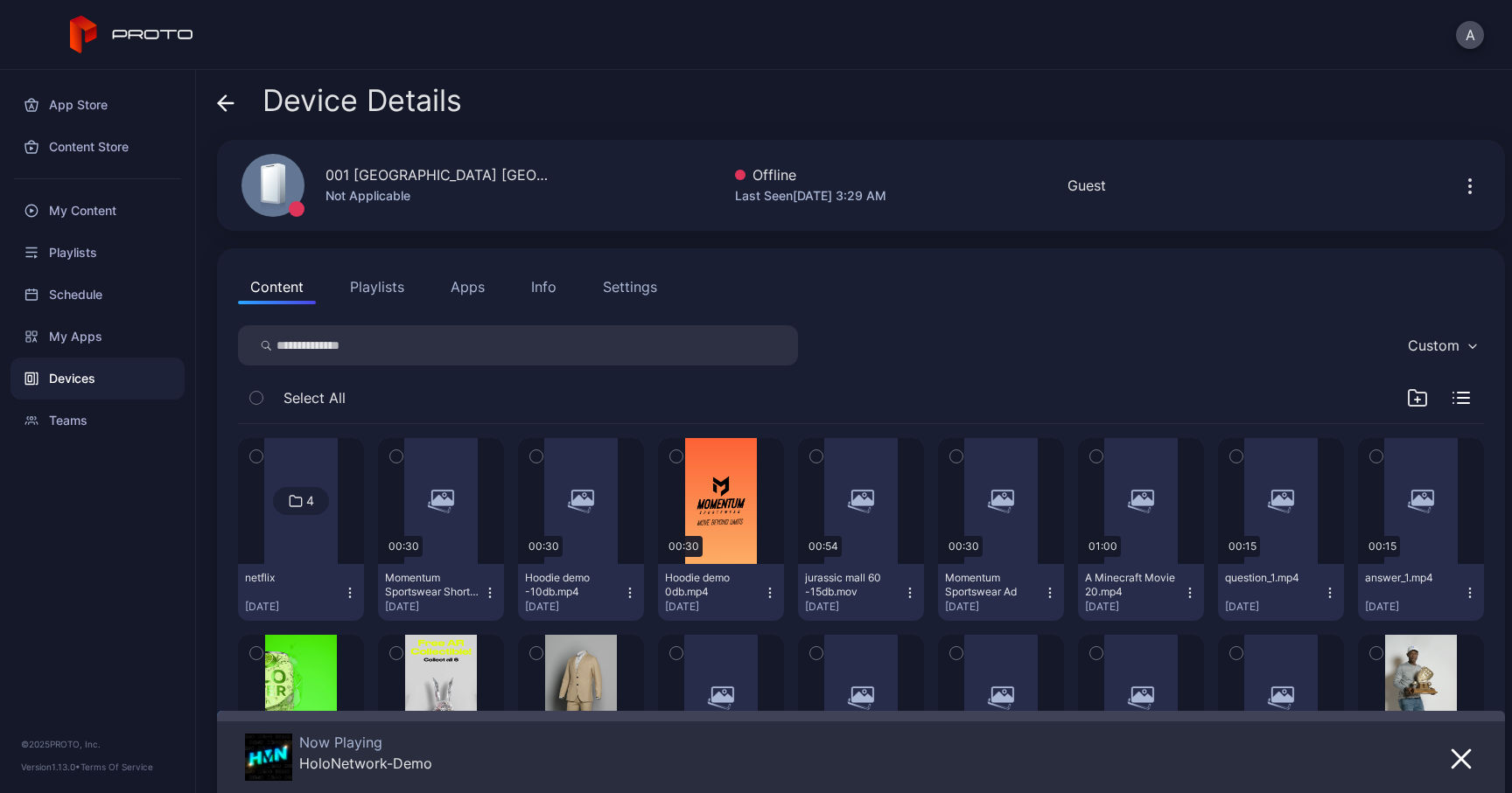
click at [547, 291] on div "Info" at bounding box center [543, 286] width 25 height 21
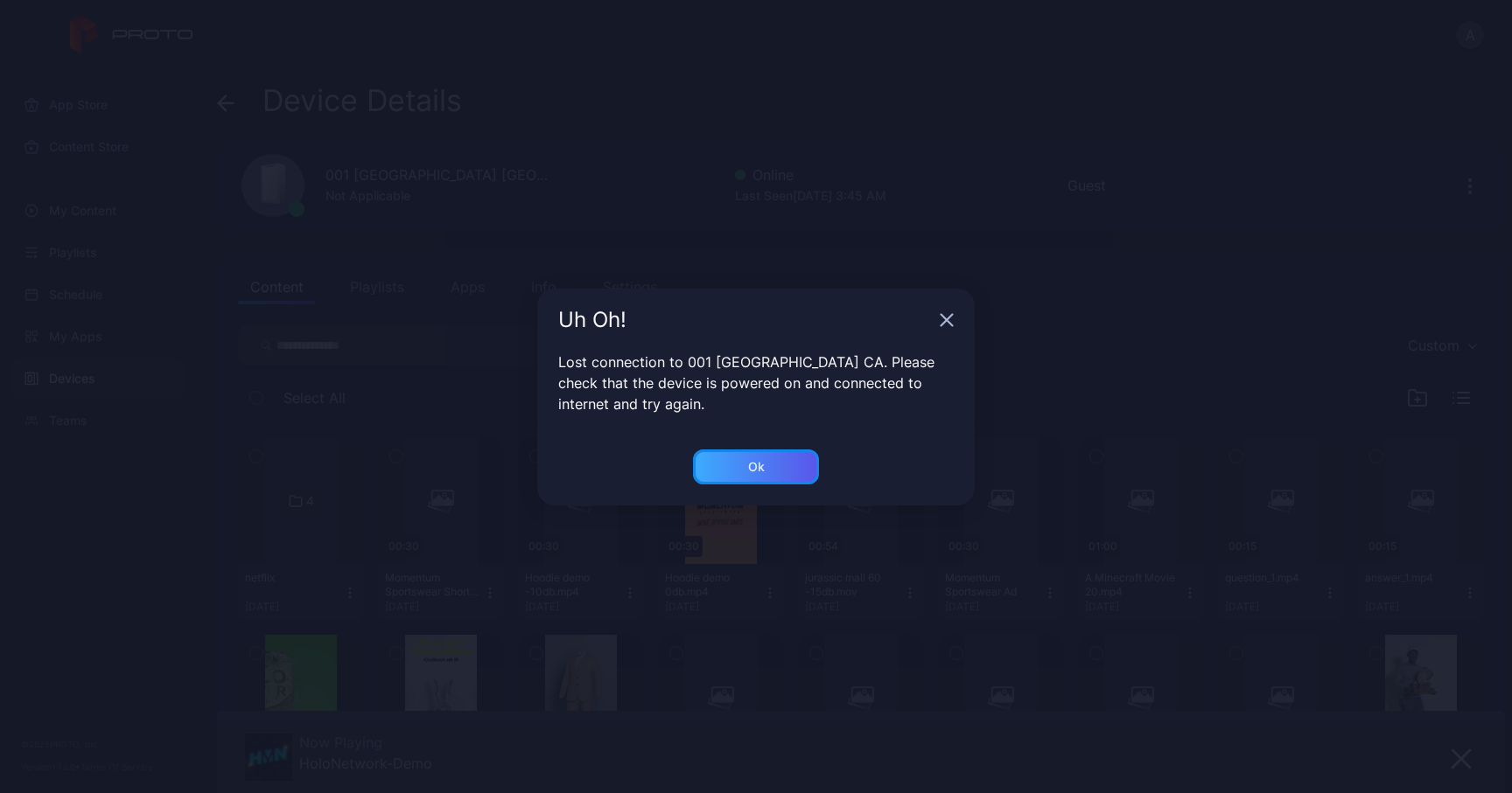
click at [746, 469] on div "Ok" at bounding box center [756, 466] width 126 height 35
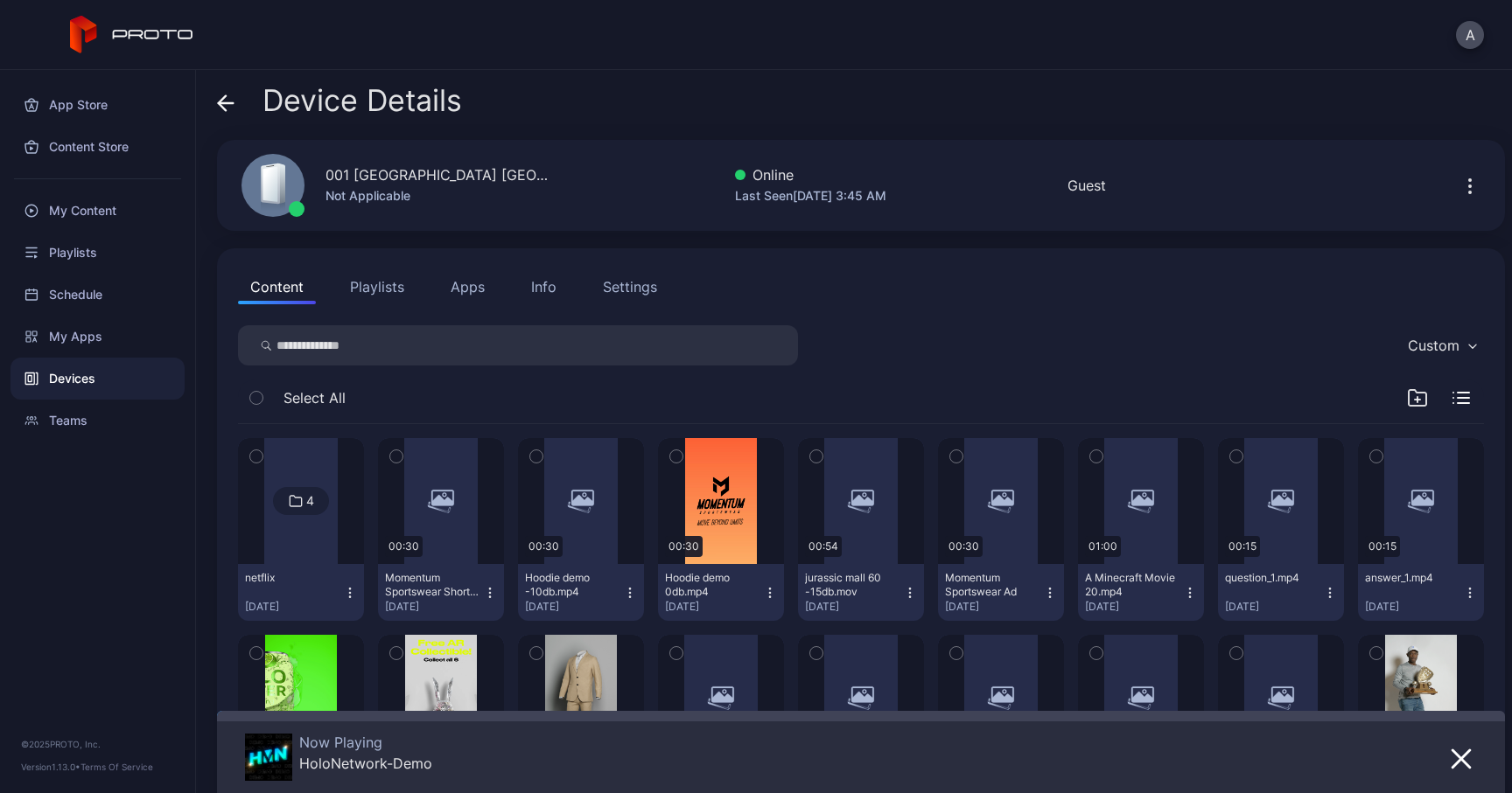
click at [222, 107] on icon at bounding box center [221, 103] width 7 height 15
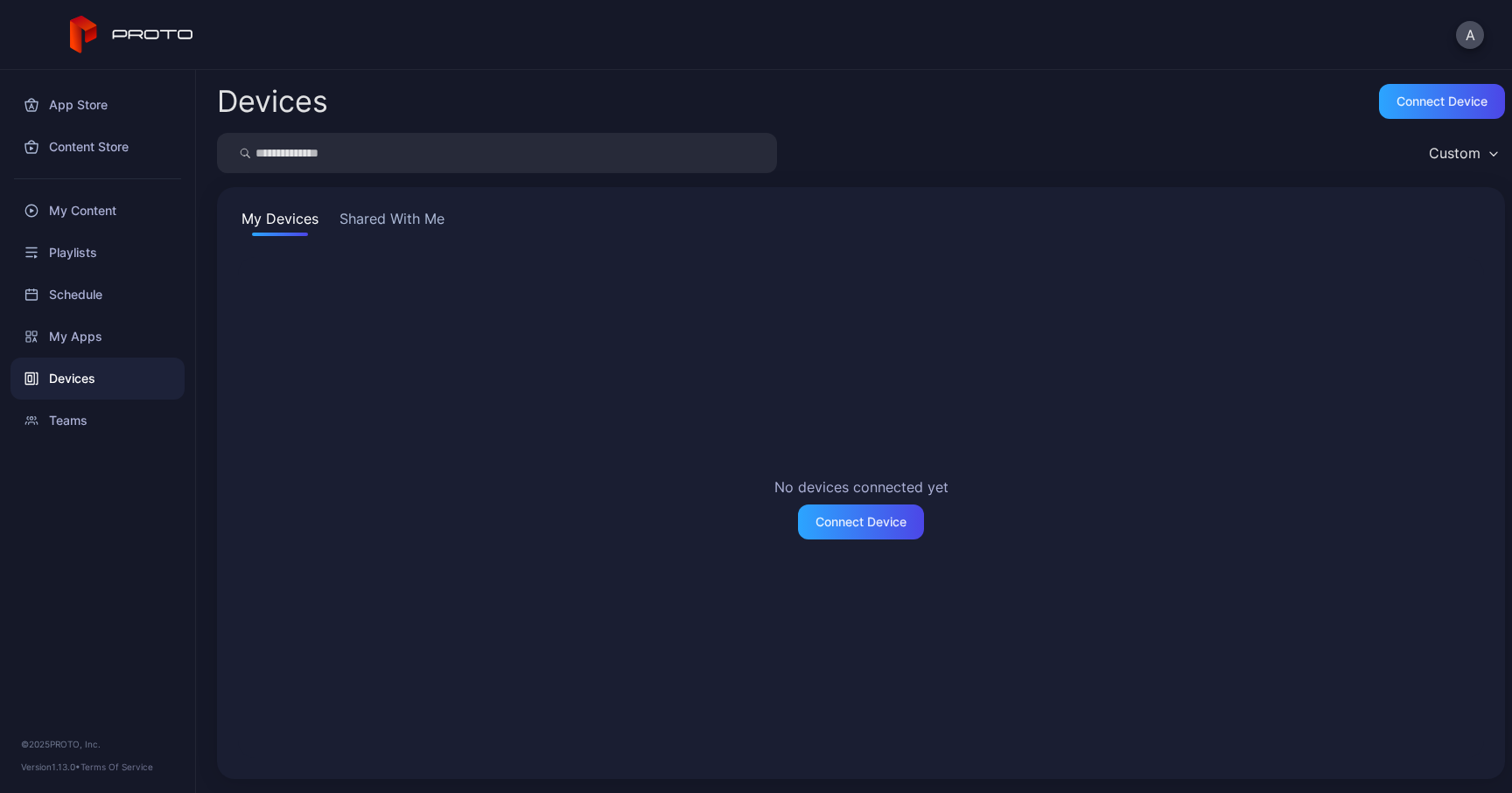
click at [376, 218] on button "Shared With Me" at bounding box center [393, 222] width 112 height 28
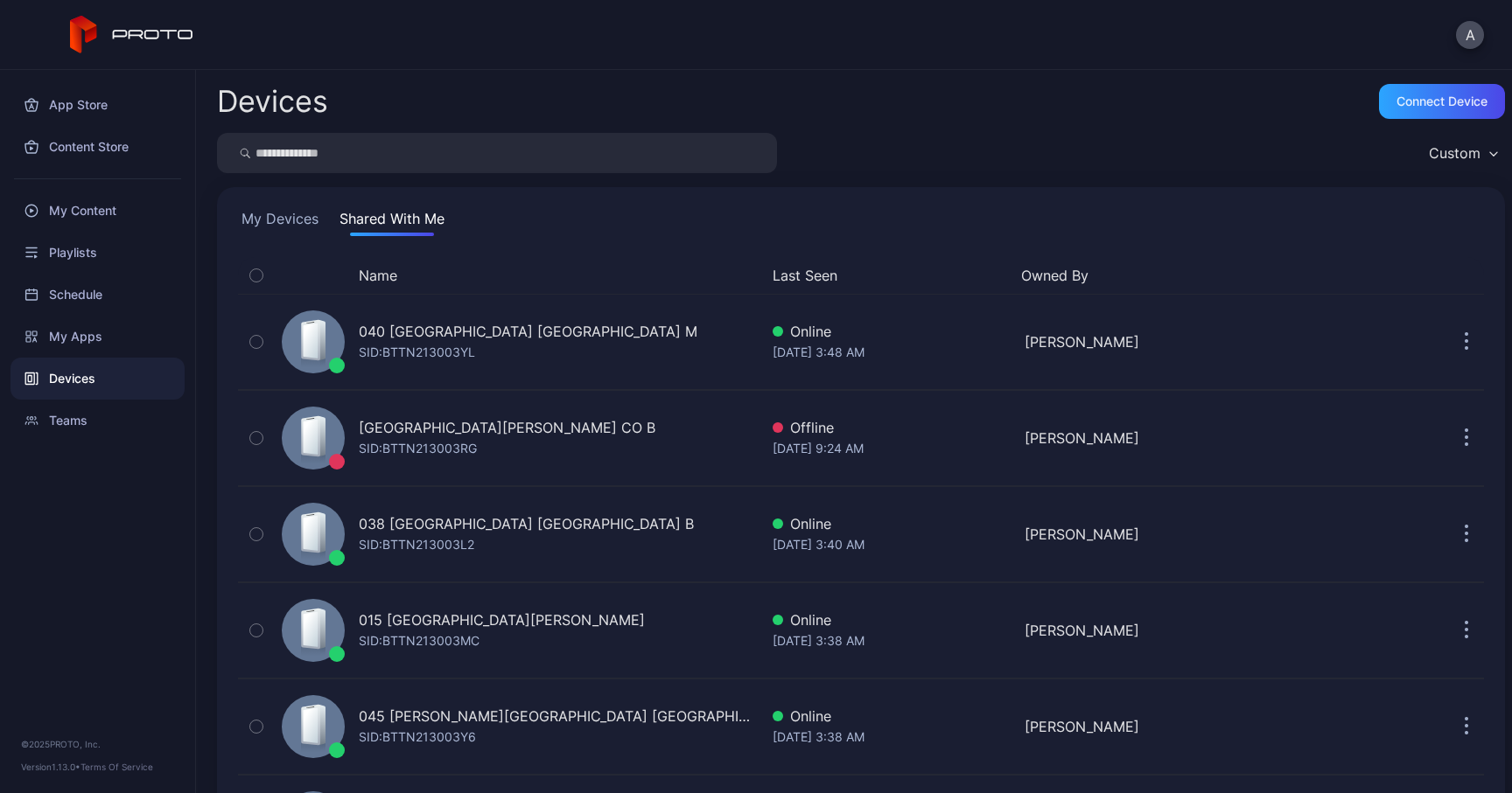
click at [403, 228] on button "Shared With Me" at bounding box center [393, 222] width 112 height 28
click at [377, 227] on button "Shared With Me" at bounding box center [393, 222] width 112 height 28
click at [382, 274] on button "Name" at bounding box center [378, 275] width 38 height 21
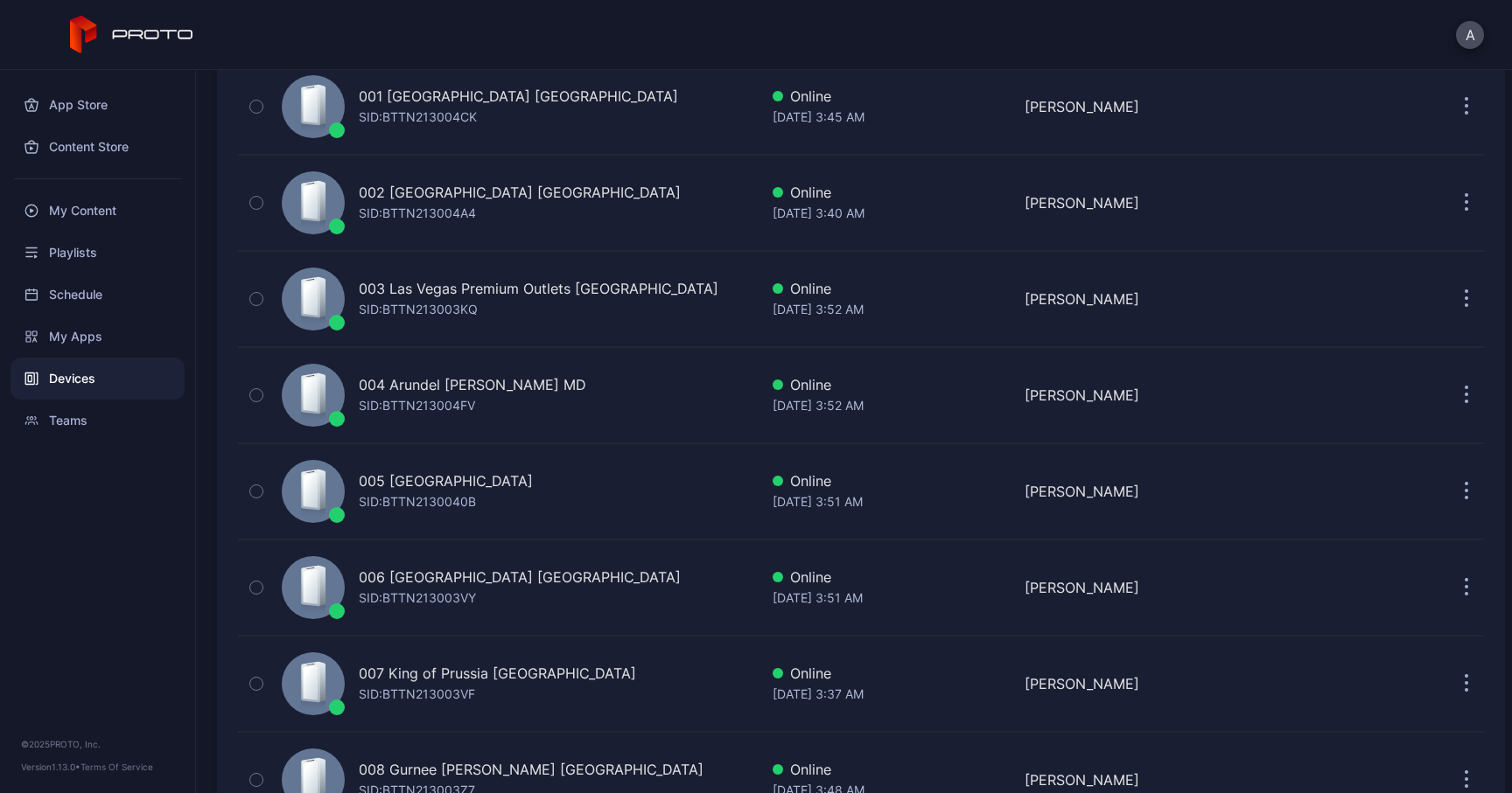
scroll to position [258, 0]
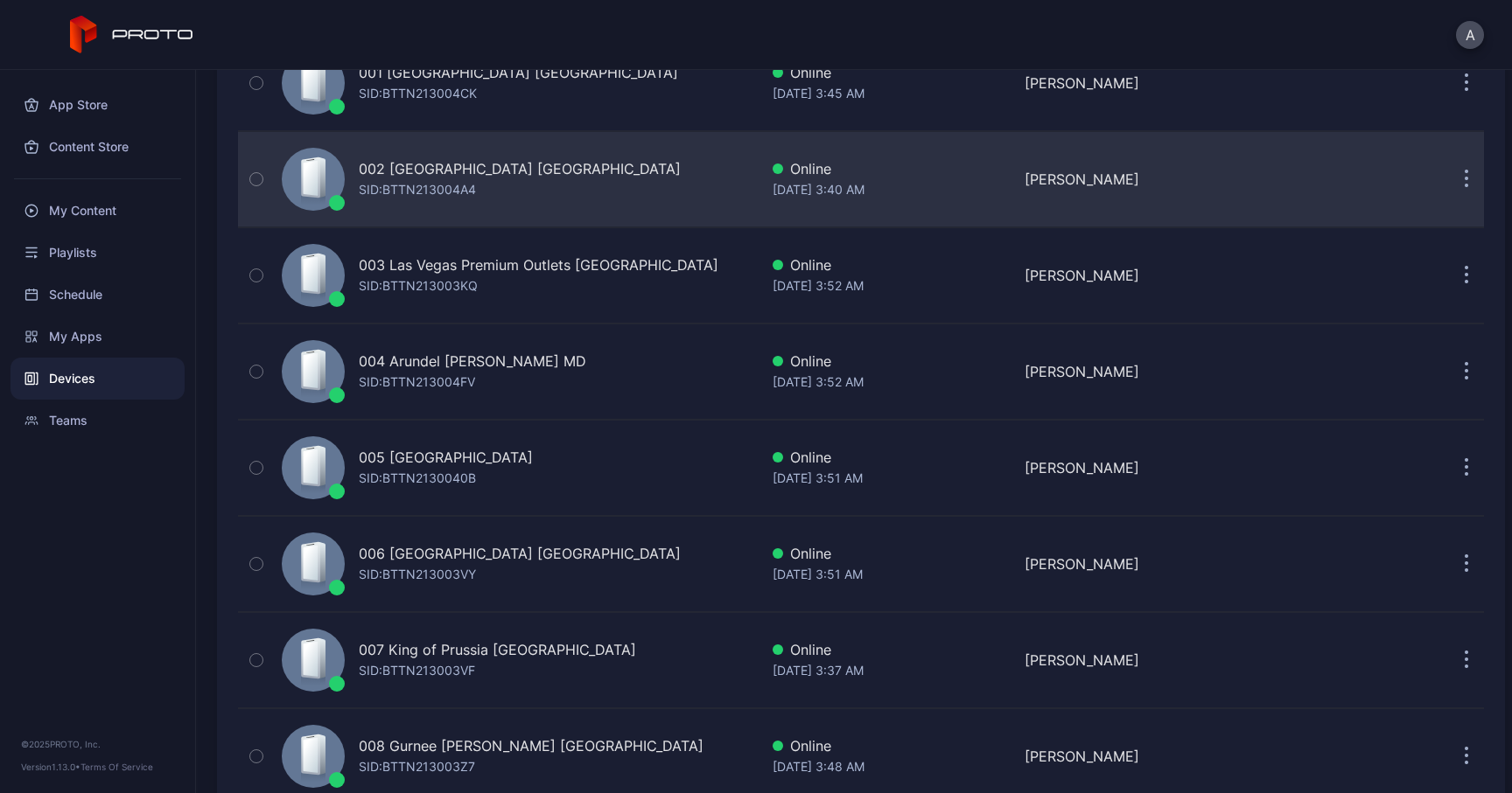
click at [456, 207] on div "002 [GEOGRAPHIC_DATA] [GEOGRAPHIC_DATA] SID: BTTN213004A4" at bounding box center [516, 179] width 483 height 87
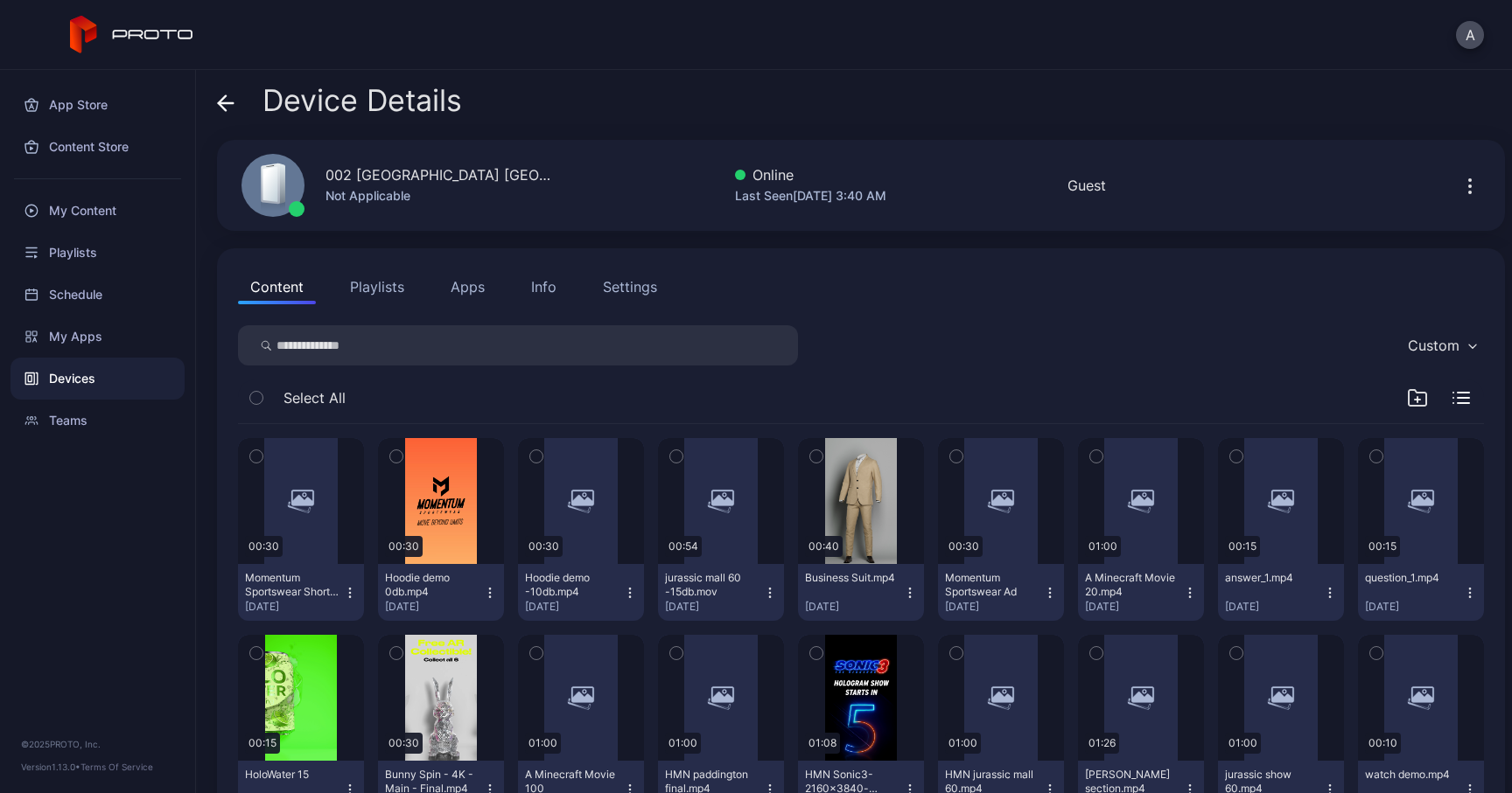
click at [480, 287] on button "Apps" at bounding box center [467, 286] width 59 height 35
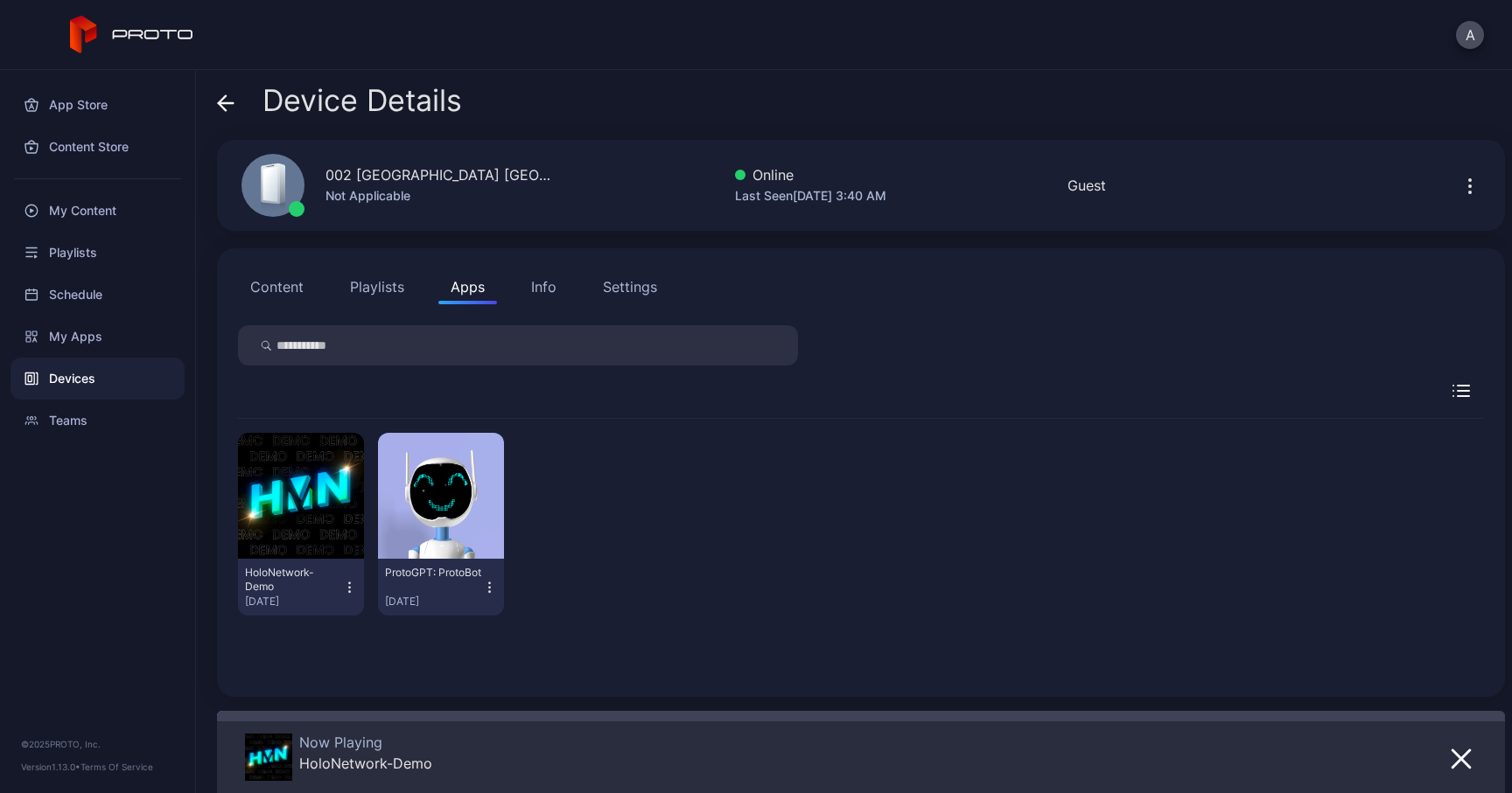
click at [224, 105] on icon at bounding box center [226, 103] width 18 height 18
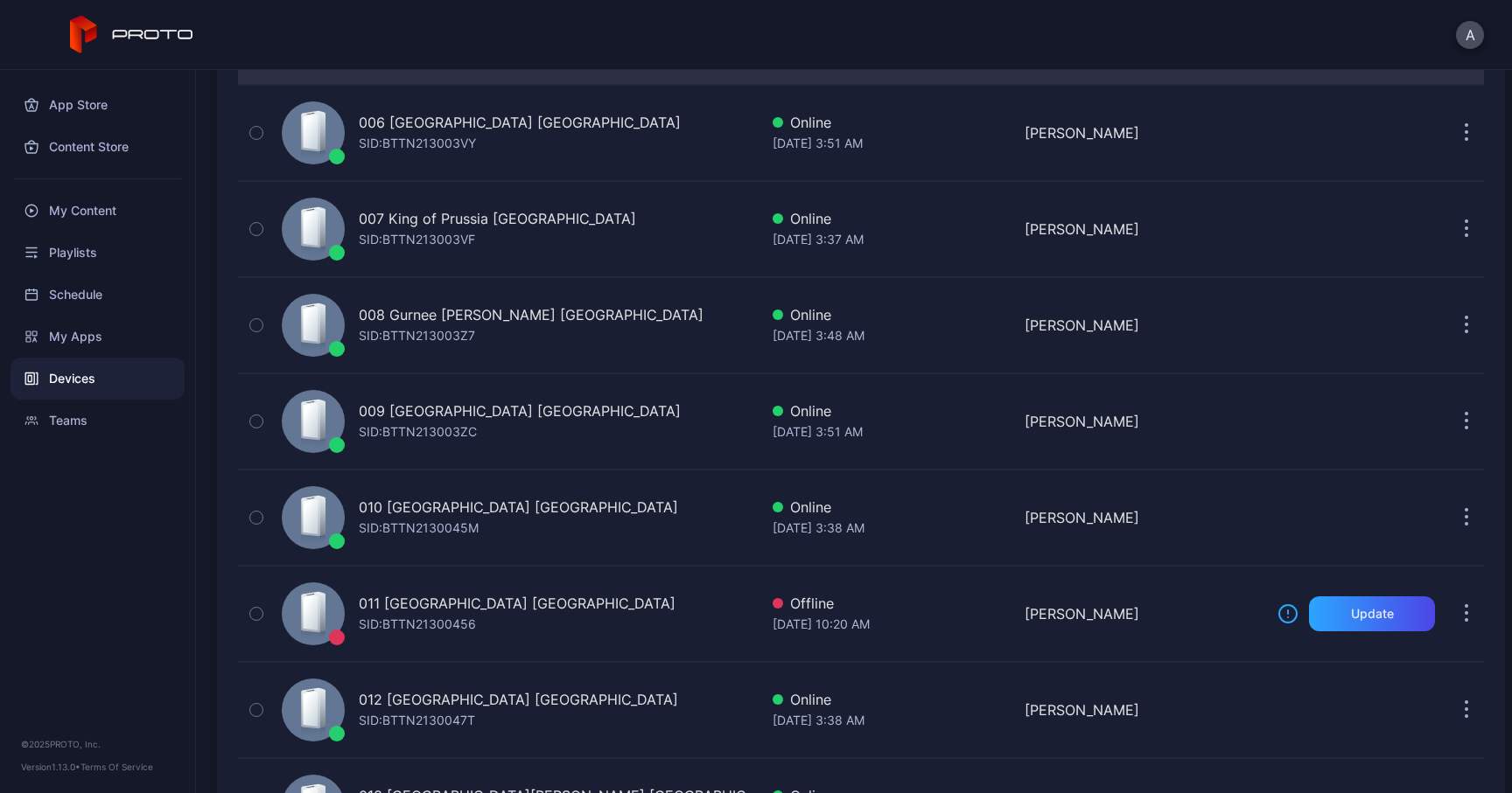
scroll to position [688, 0]
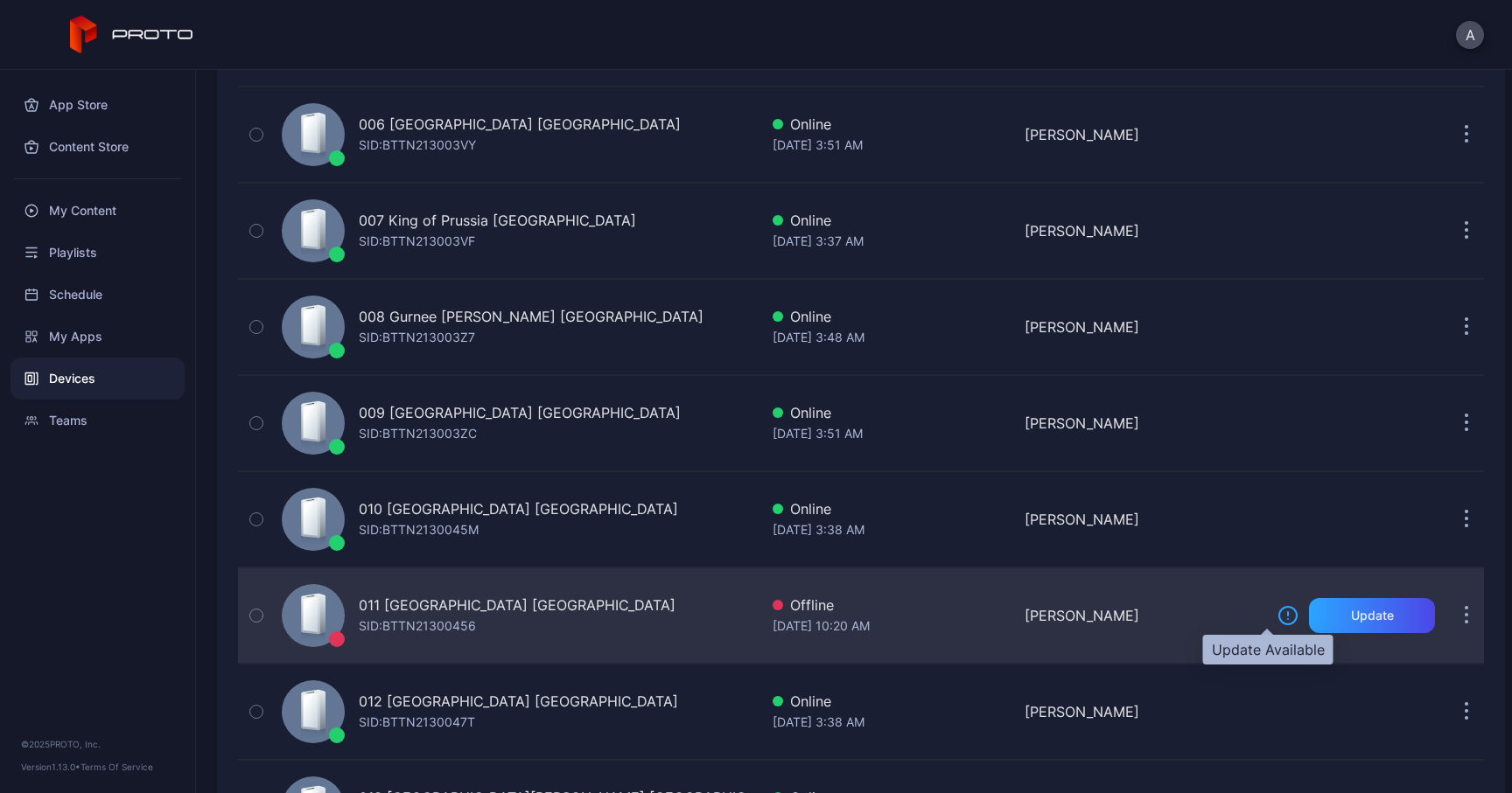
click at [1277, 622] on icon at bounding box center [1287, 615] width 21 height 21
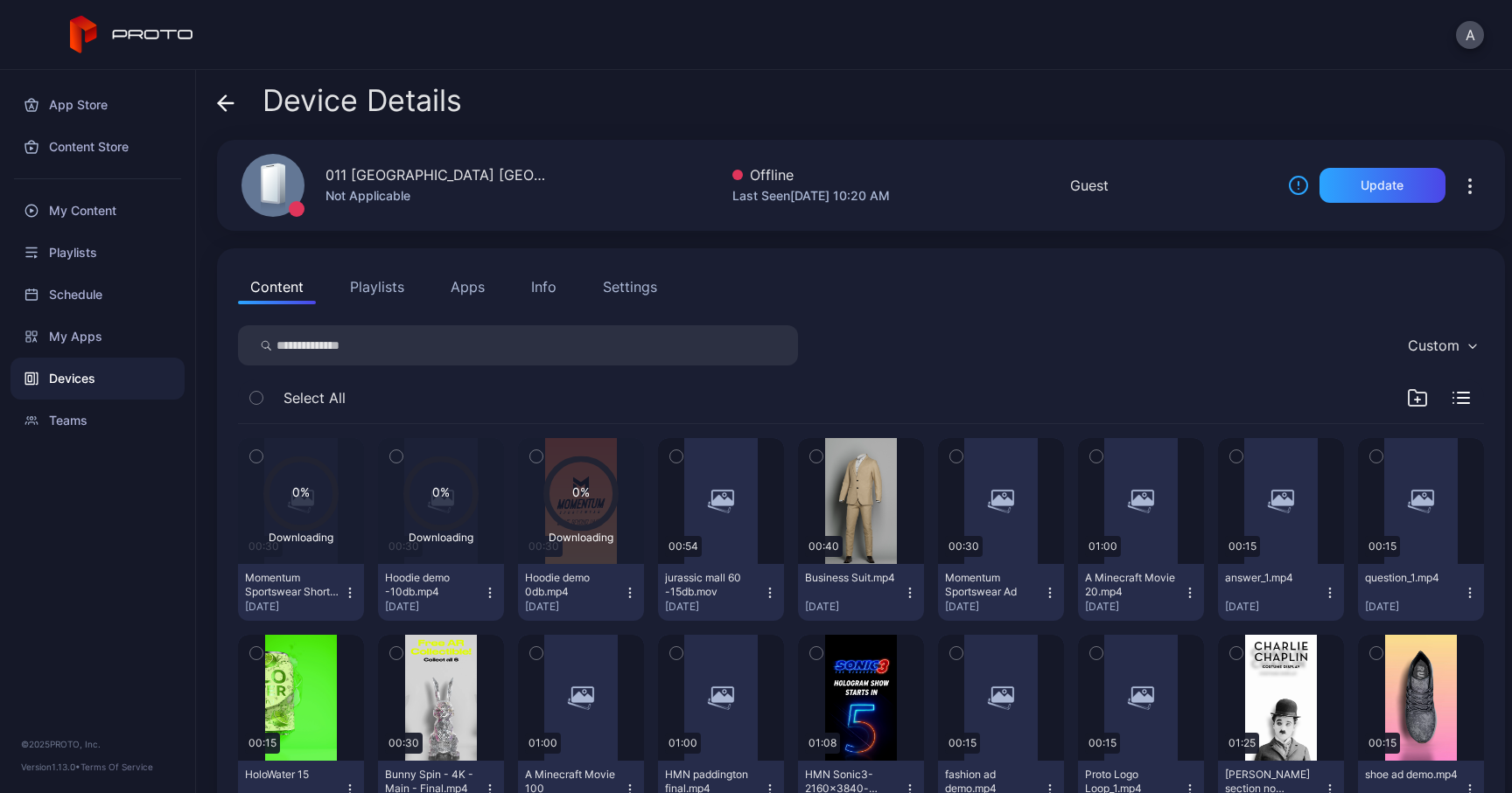
click at [219, 101] on icon at bounding box center [221, 103] width 7 height 15
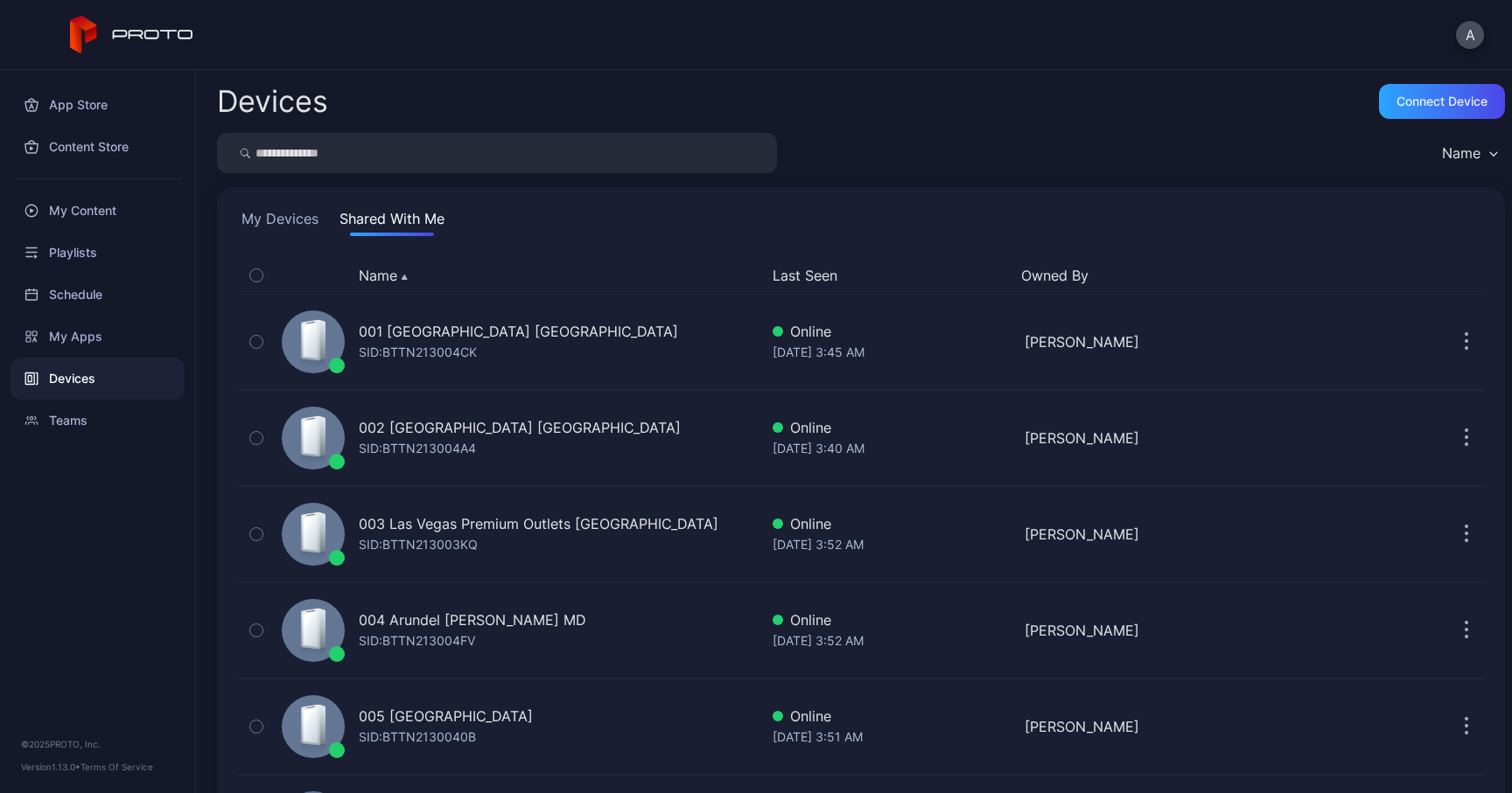
scroll to position [688, 0]
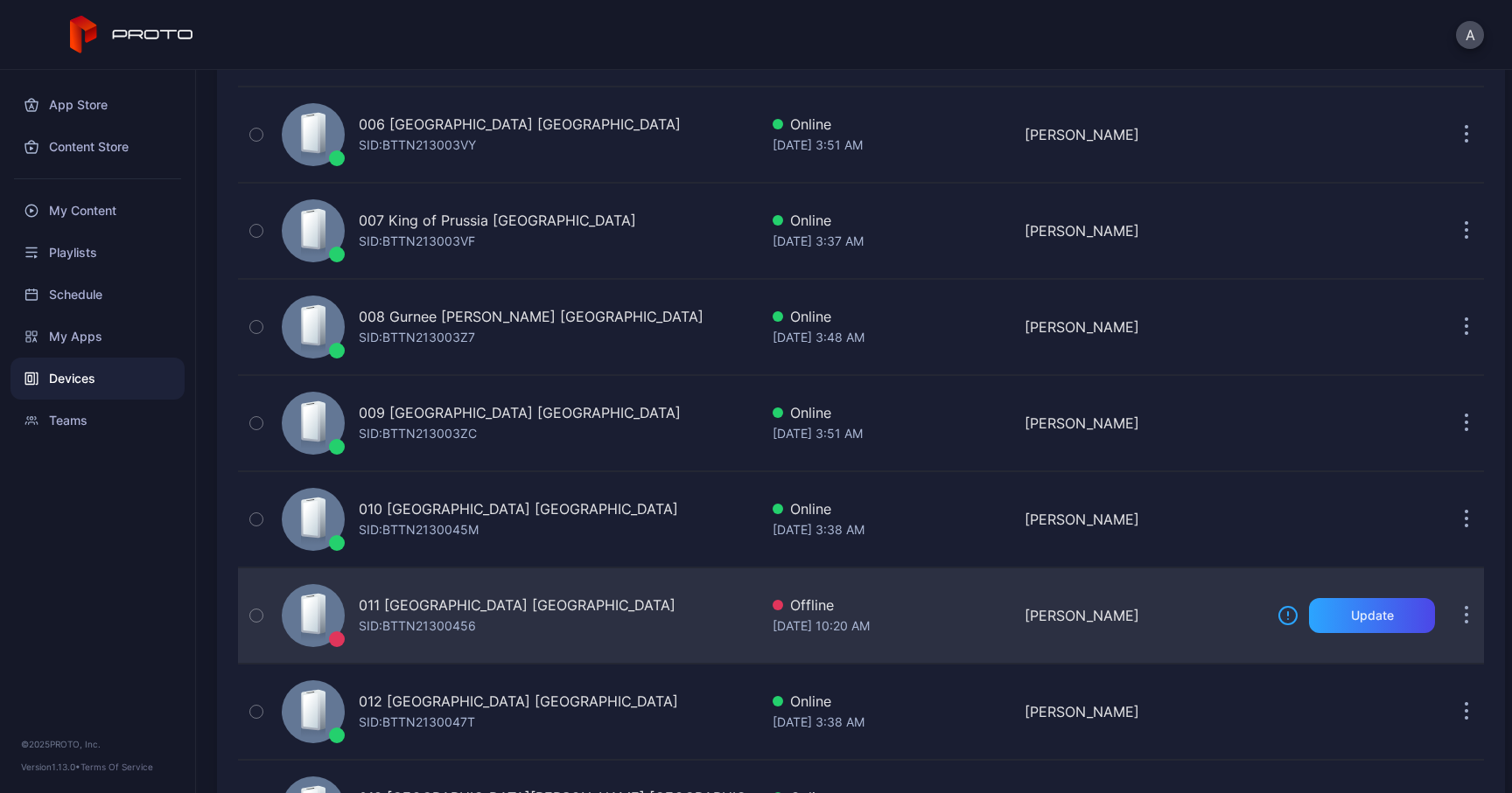
click at [1448, 623] on button "button" at bounding box center [1465, 615] width 35 height 35
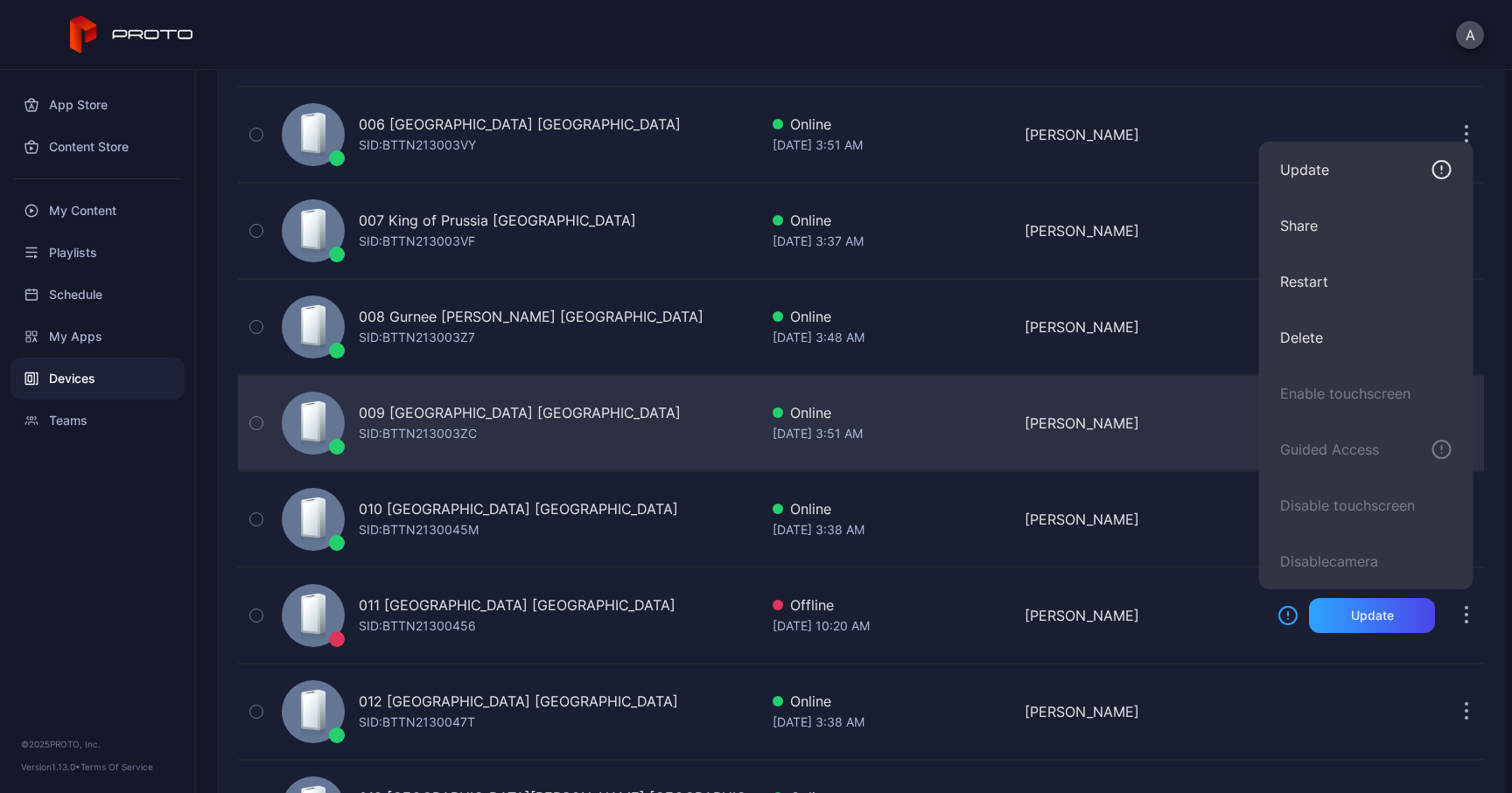
click at [1185, 391] on div "009 [GEOGRAPHIC_DATA] IL SID: BTTN213003ZC Online [DATE] 3:51 AM [PERSON_NAME]" at bounding box center [861, 422] width 1246 height 87
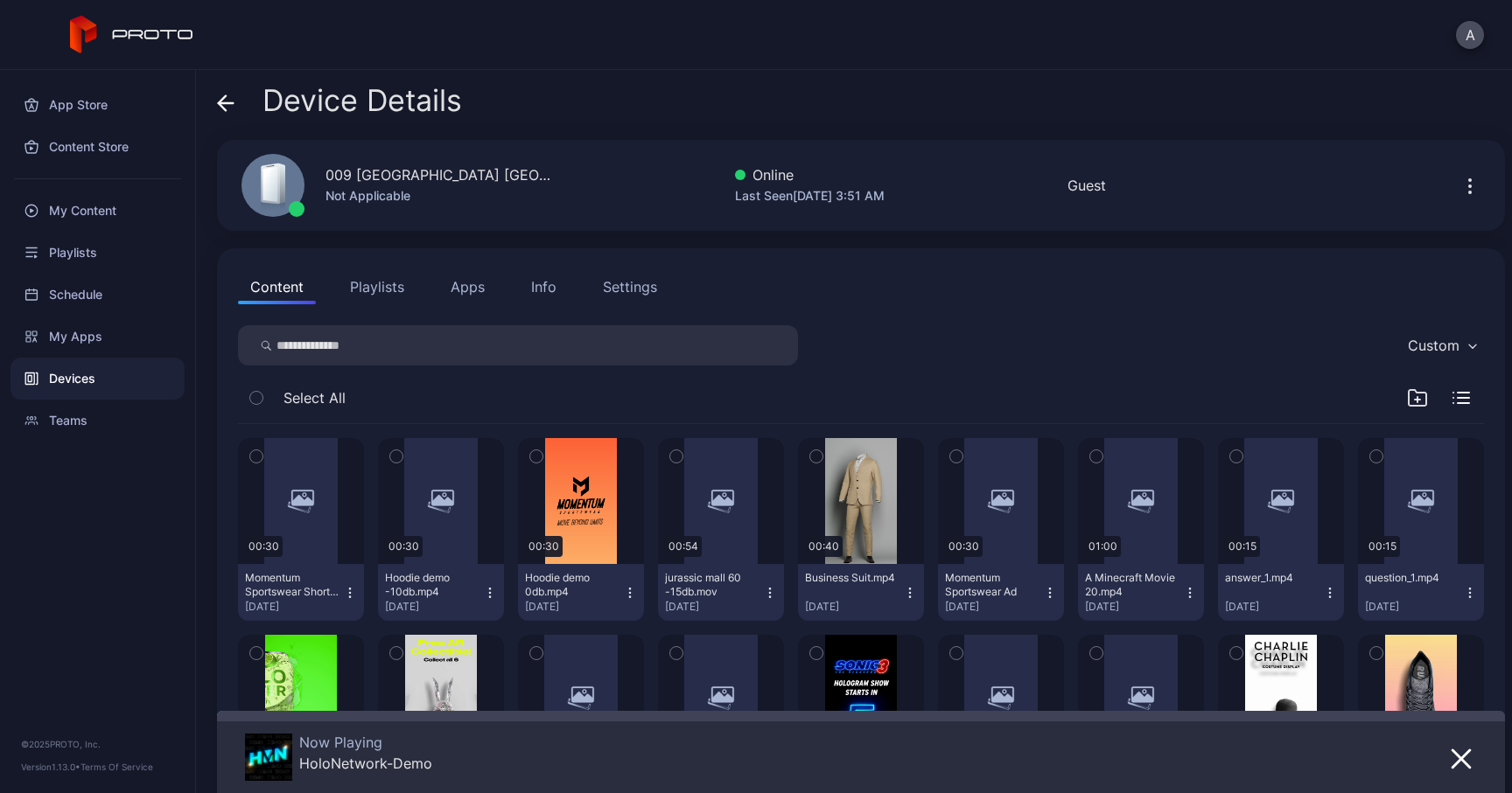
click at [224, 110] on icon at bounding box center [221, 103] width 7 height 15
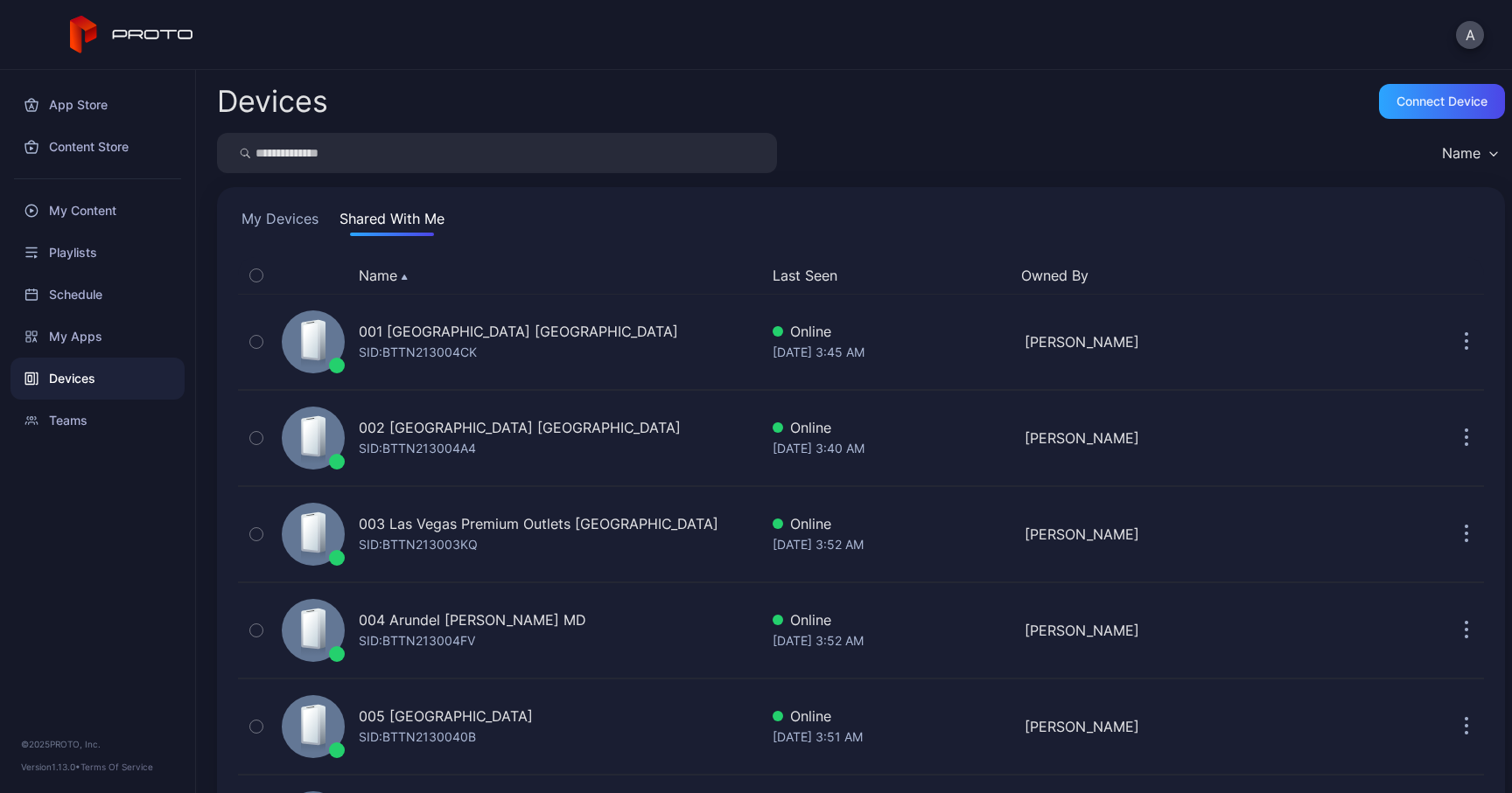
scroll to position [688, 0]
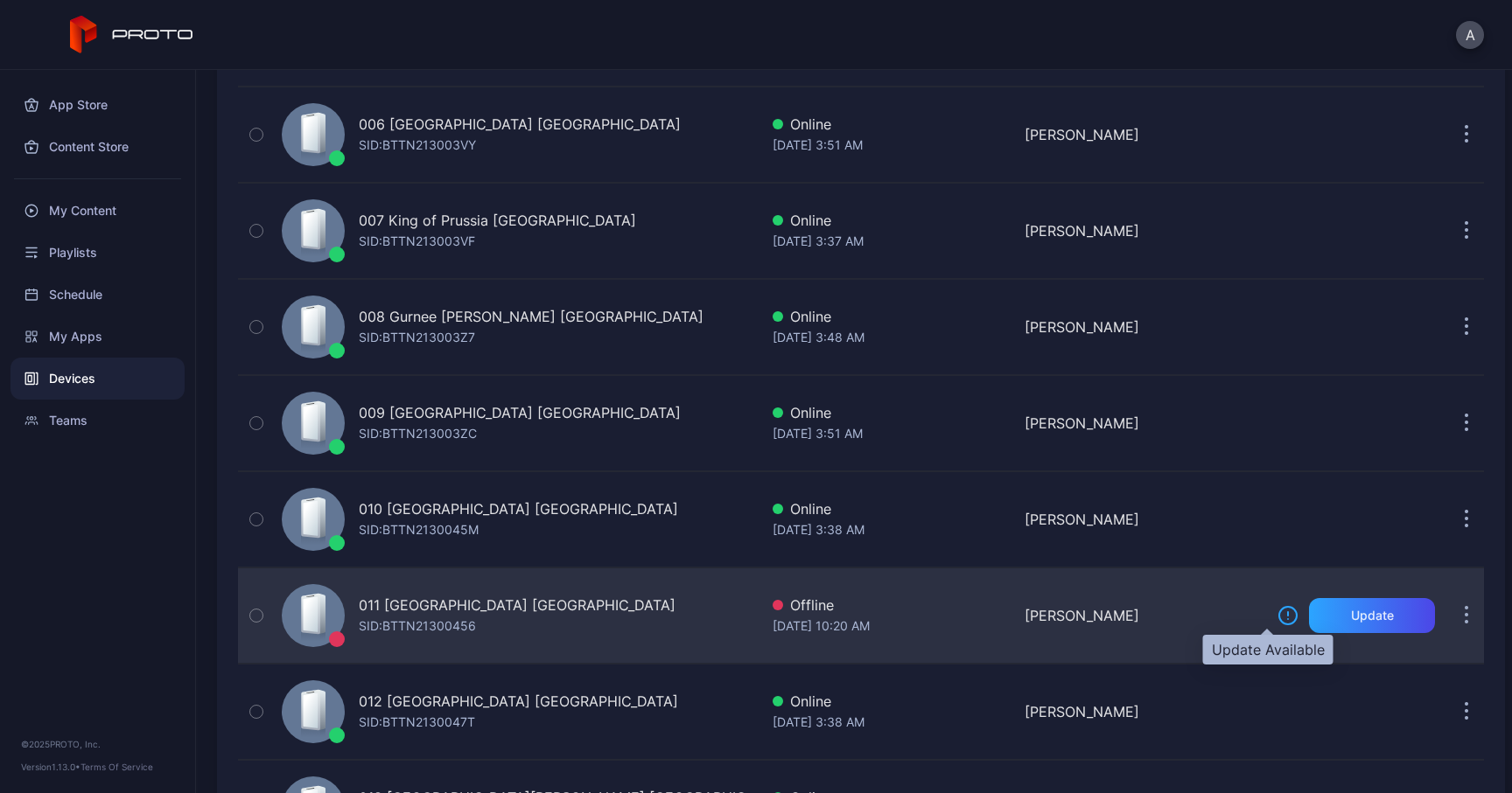
click at [1277, 616] on icon at bounding box center [1287, 615] width 21 height 21
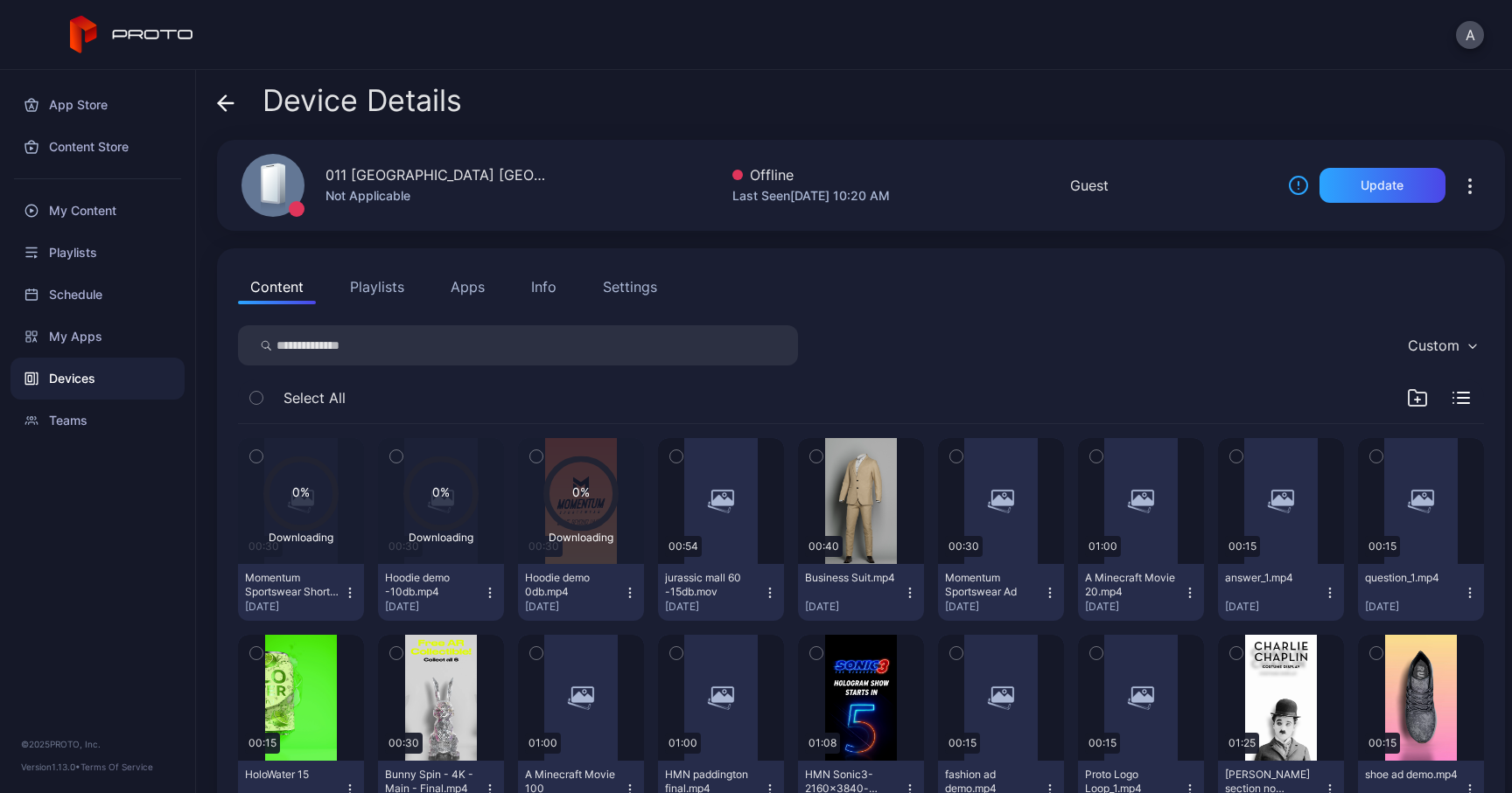
click at [1460, 186] on icon "button" at bounding box center [1470, 186] width 21 height 21
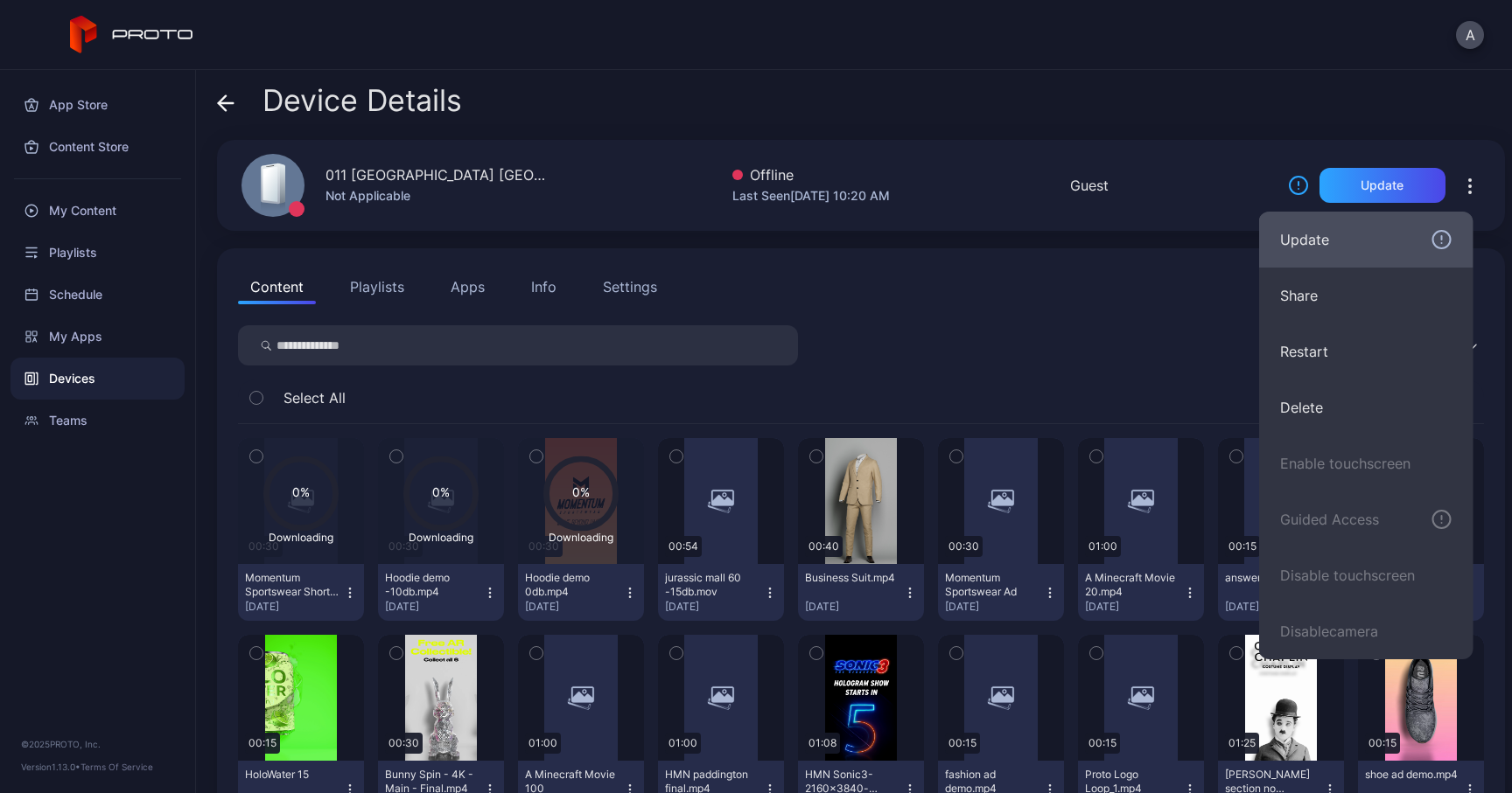
click at [1442, 243] on icon "button" at bounding box center [1442, 243] width 0 height 0
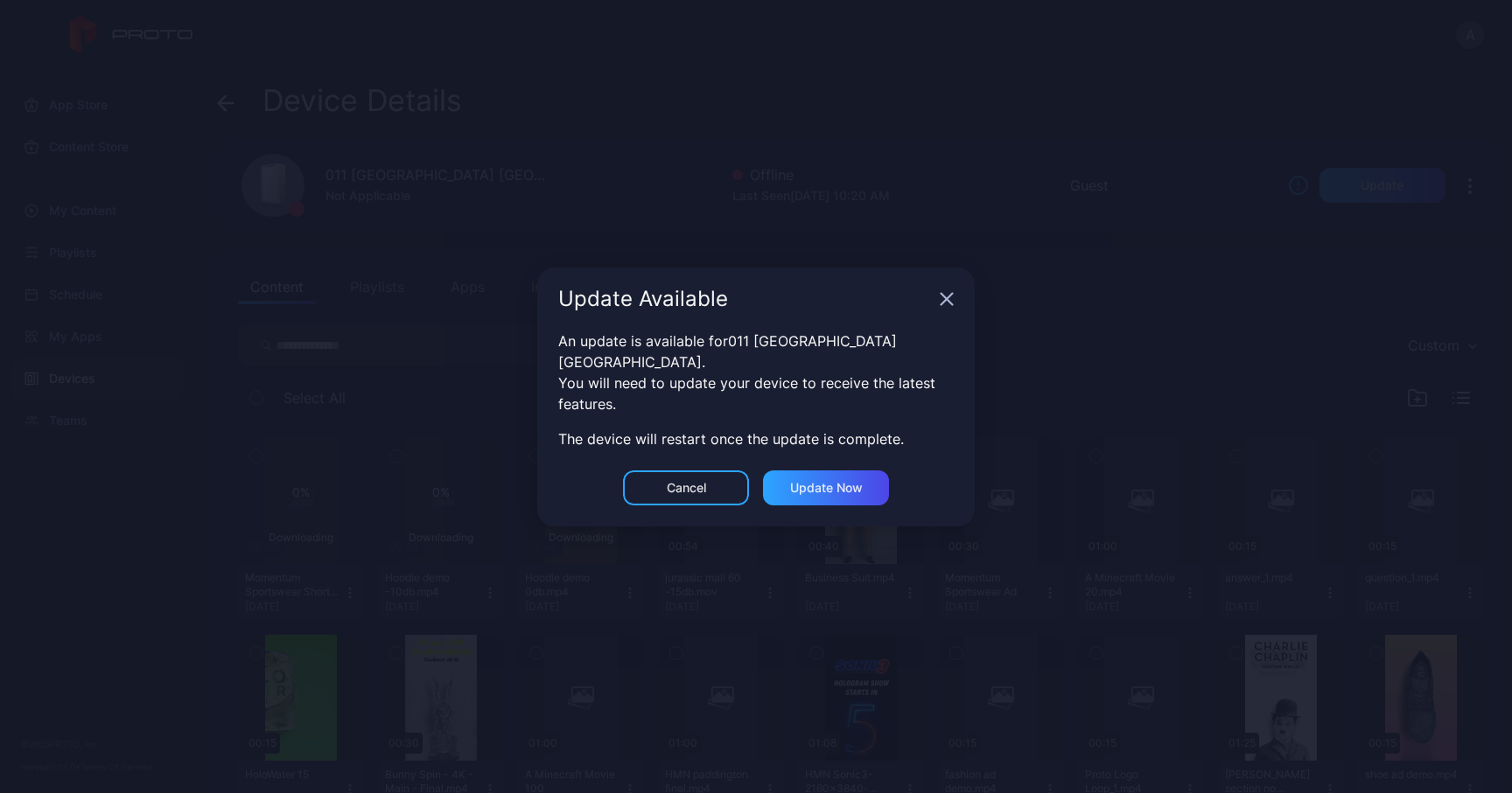
click at [944, 306] on icon "button" at bounding box center [946, 299] width 14 height 14
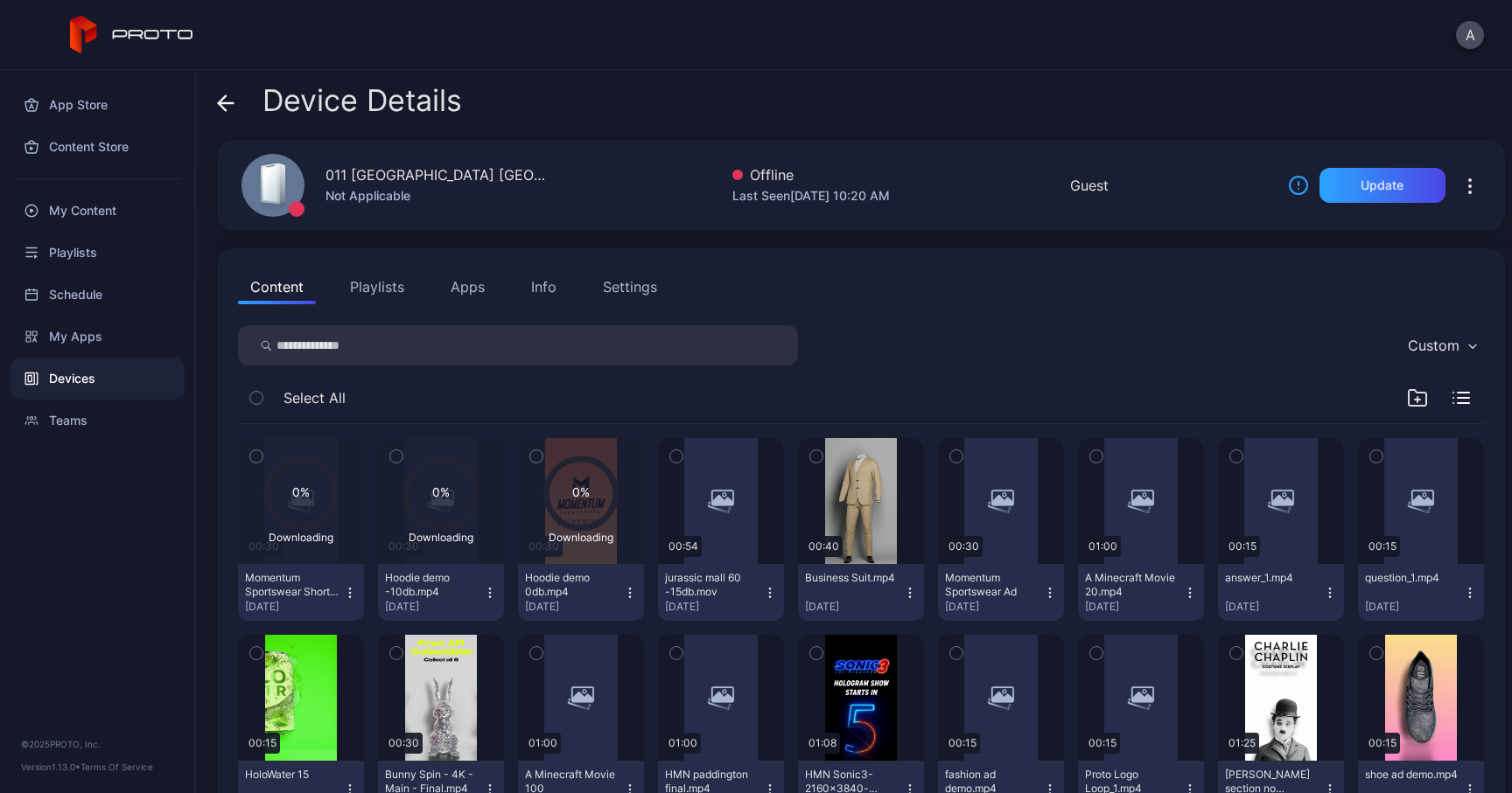
click at [227, 101] on icon at bounding box center [226, 103] width 18 height 18
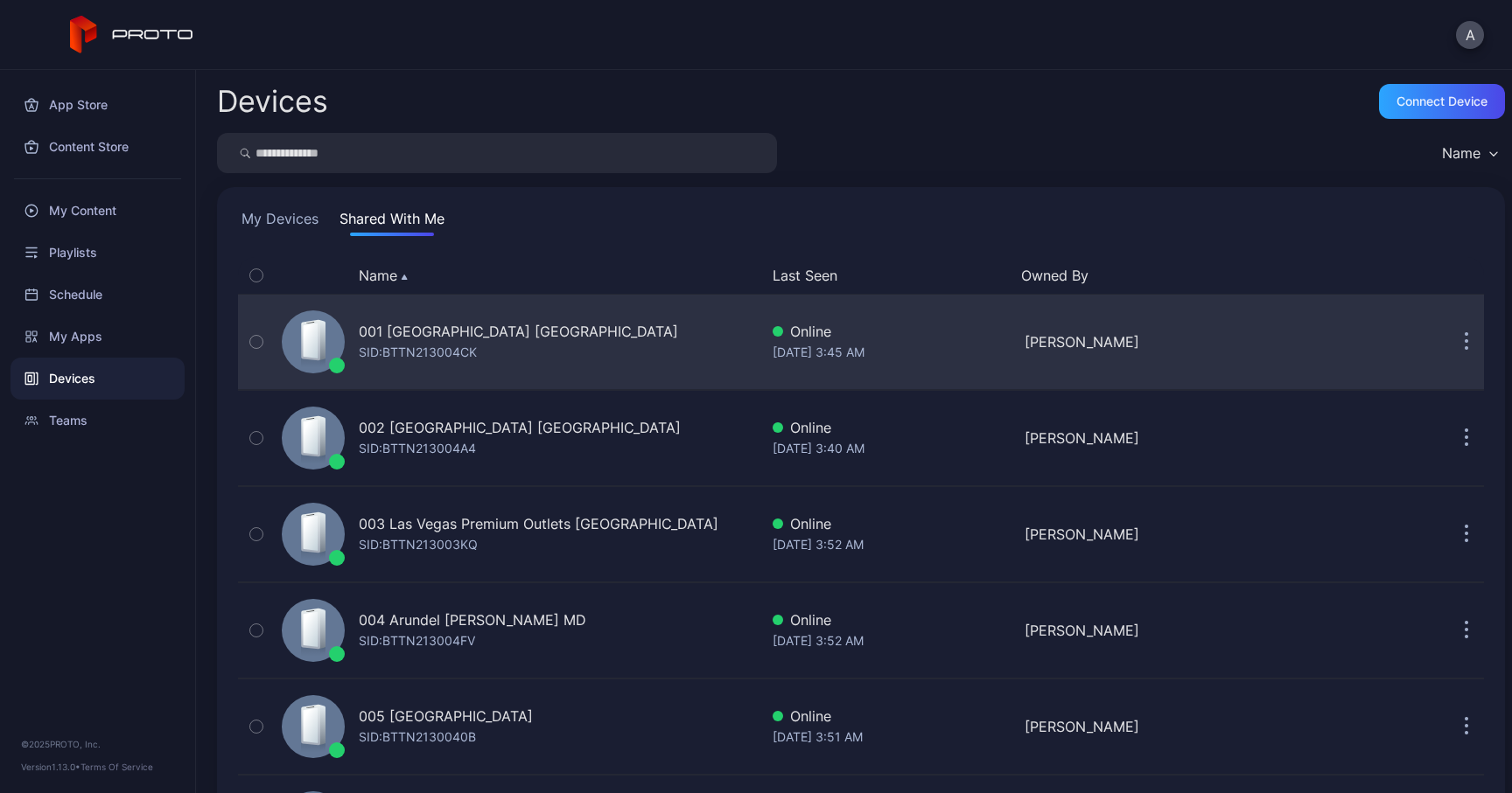
click at [1464, 337] on icon "button" at bounding box center [1466, 342] width 5 height 20
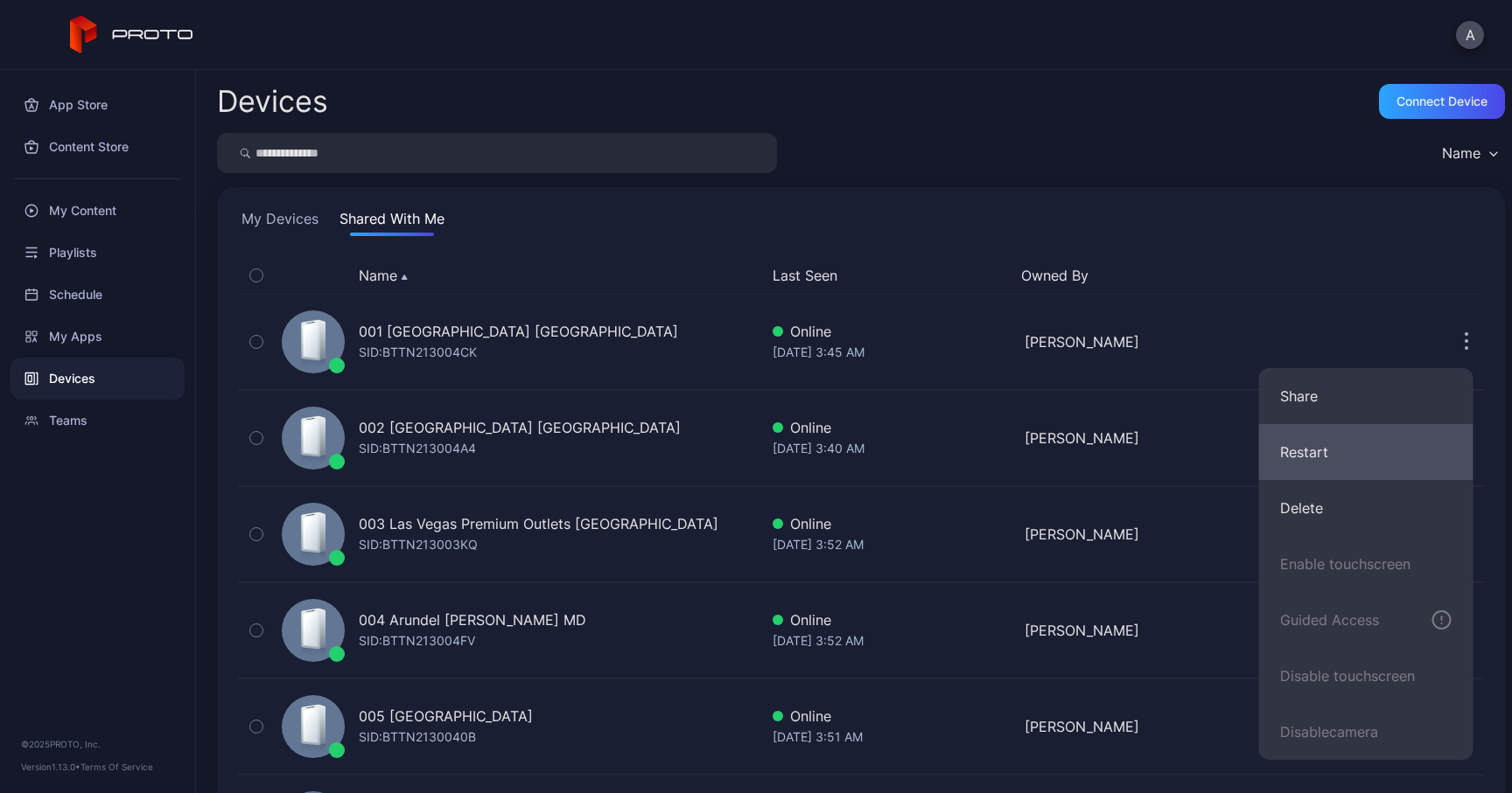
click at [1343, 451] on button "Restart" at bounding box center [1366, 452] width 215 height 56
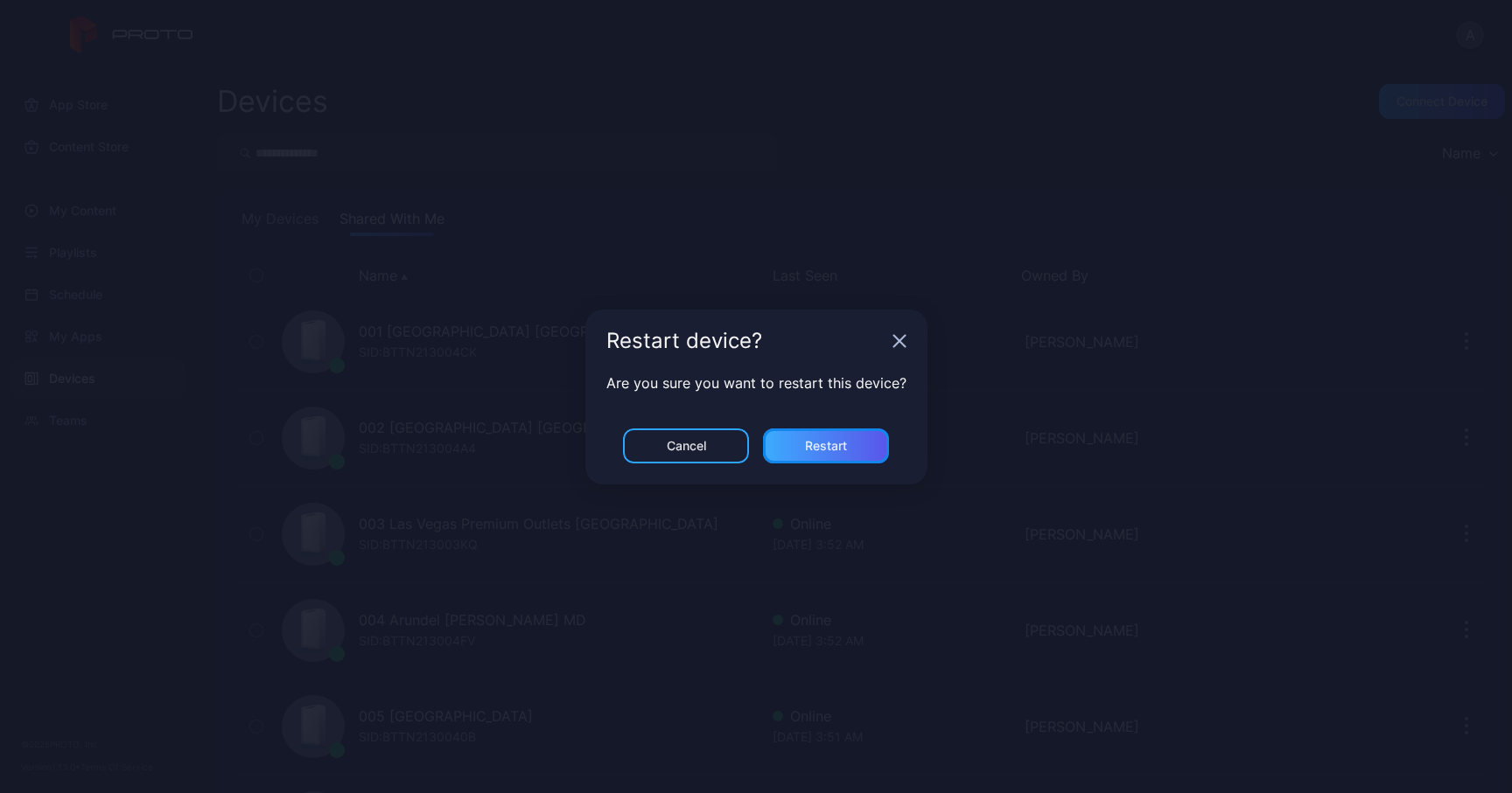
click at [867, 439] on div "Restart" at bounding box center [825, 446] width 126 height 35
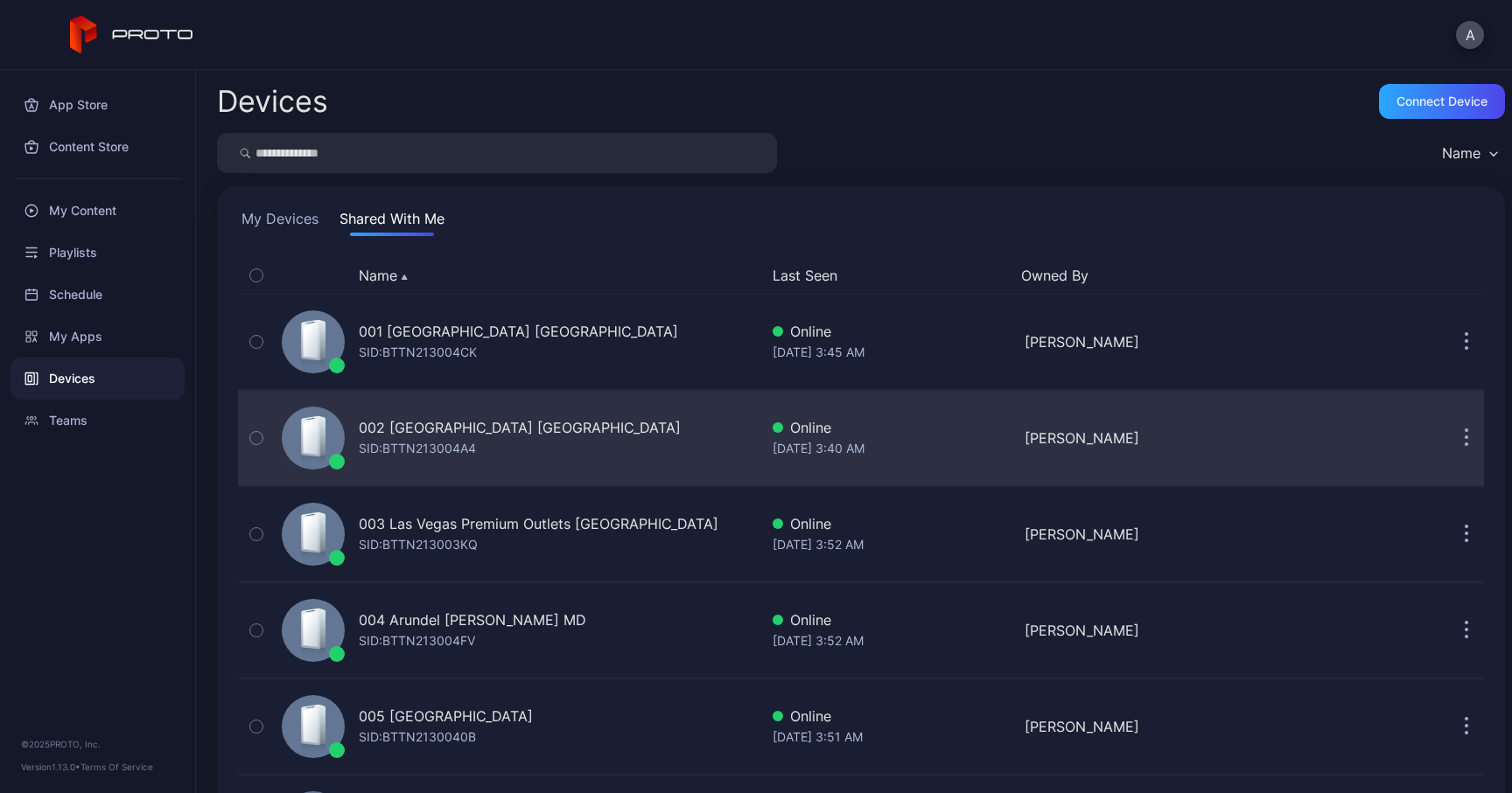
click at [1465, 440] on icon "button" at bounding box center [1466, 439] width 3 height 3
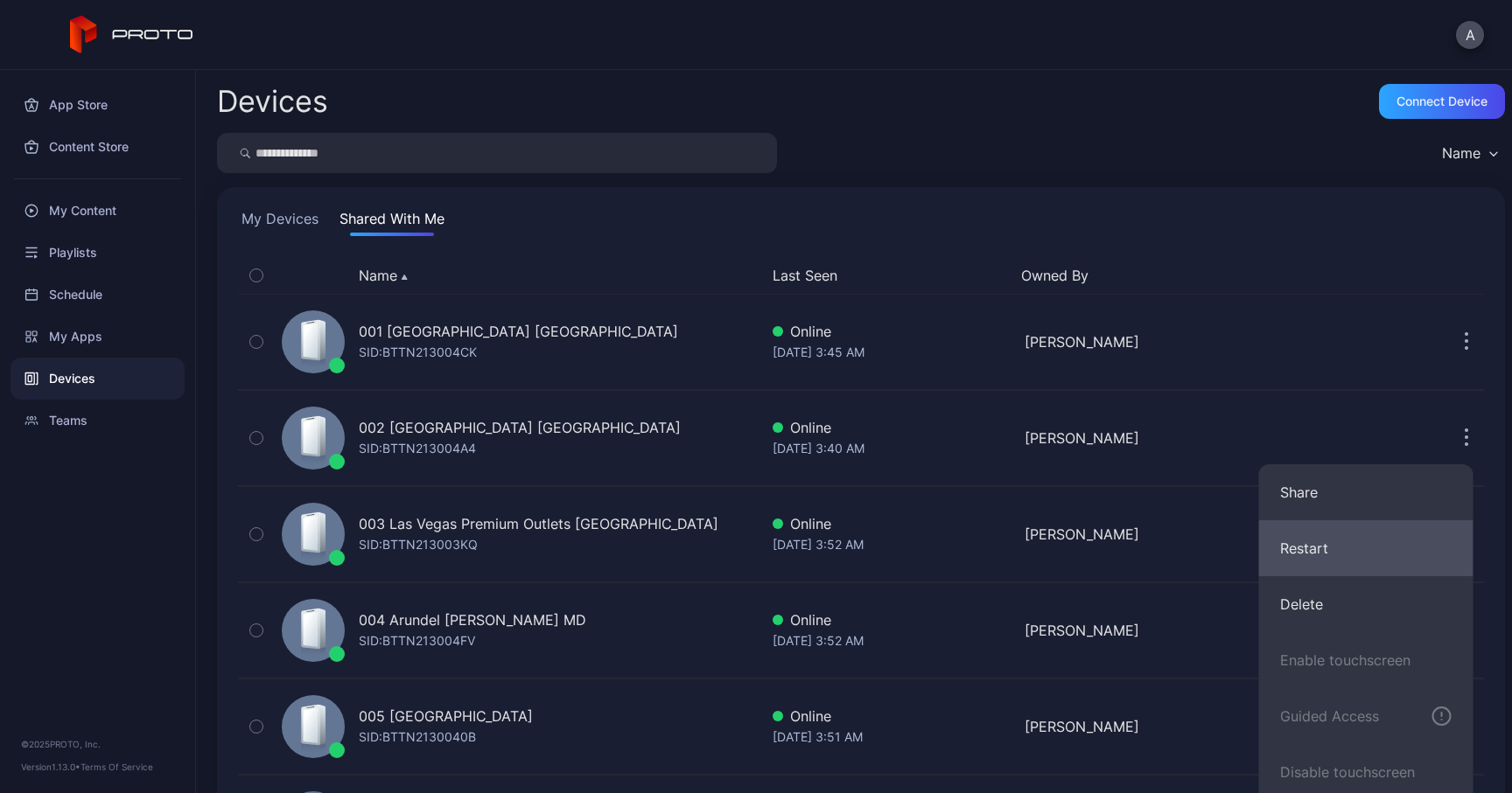
click at [1302, 543] on button "Restart" at bounding box center [1366, 549] width 215 height 56
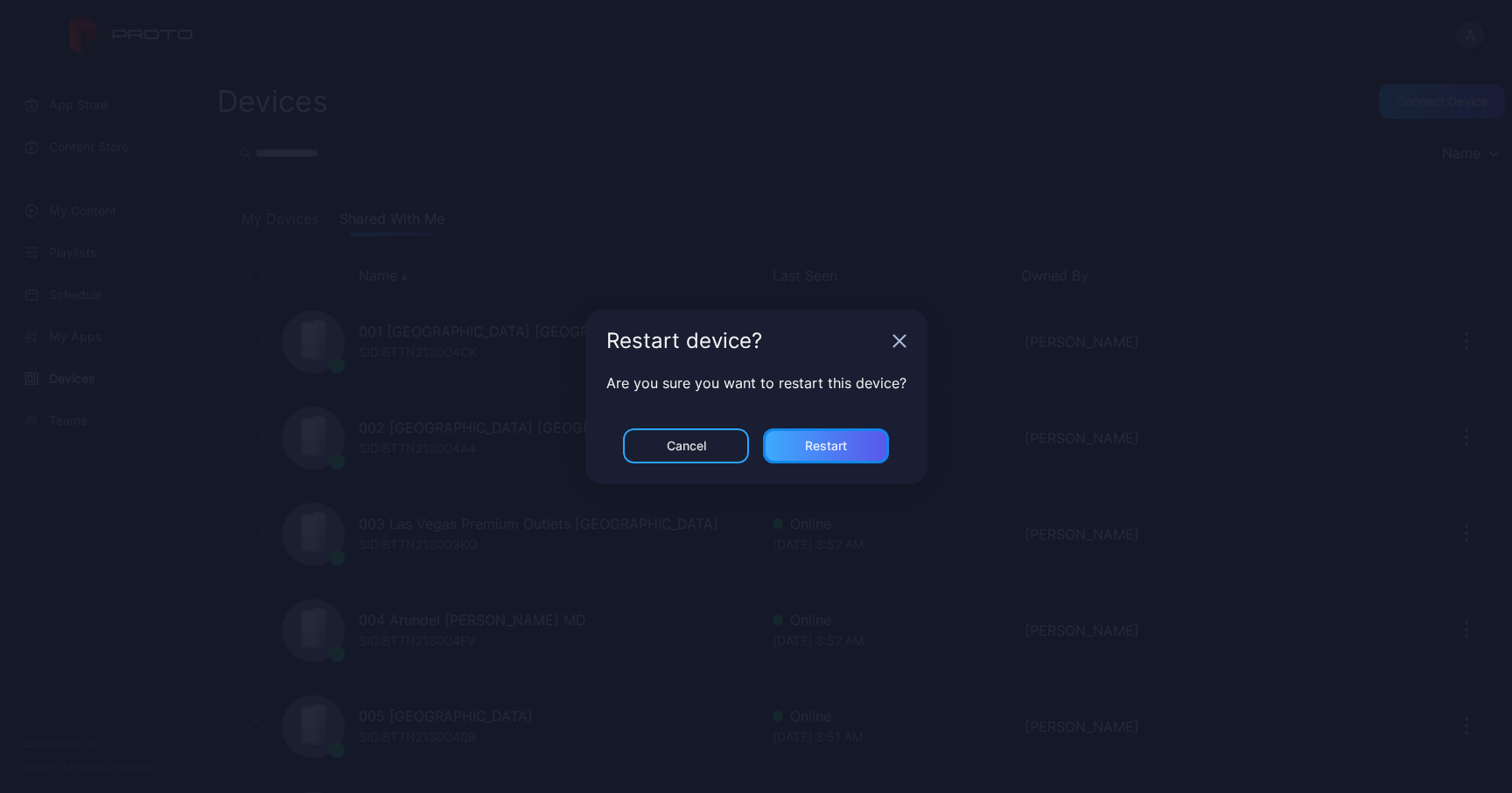
click at [820, 444] on div "Restart" at bounding box center [825, 446] width 42 height 14
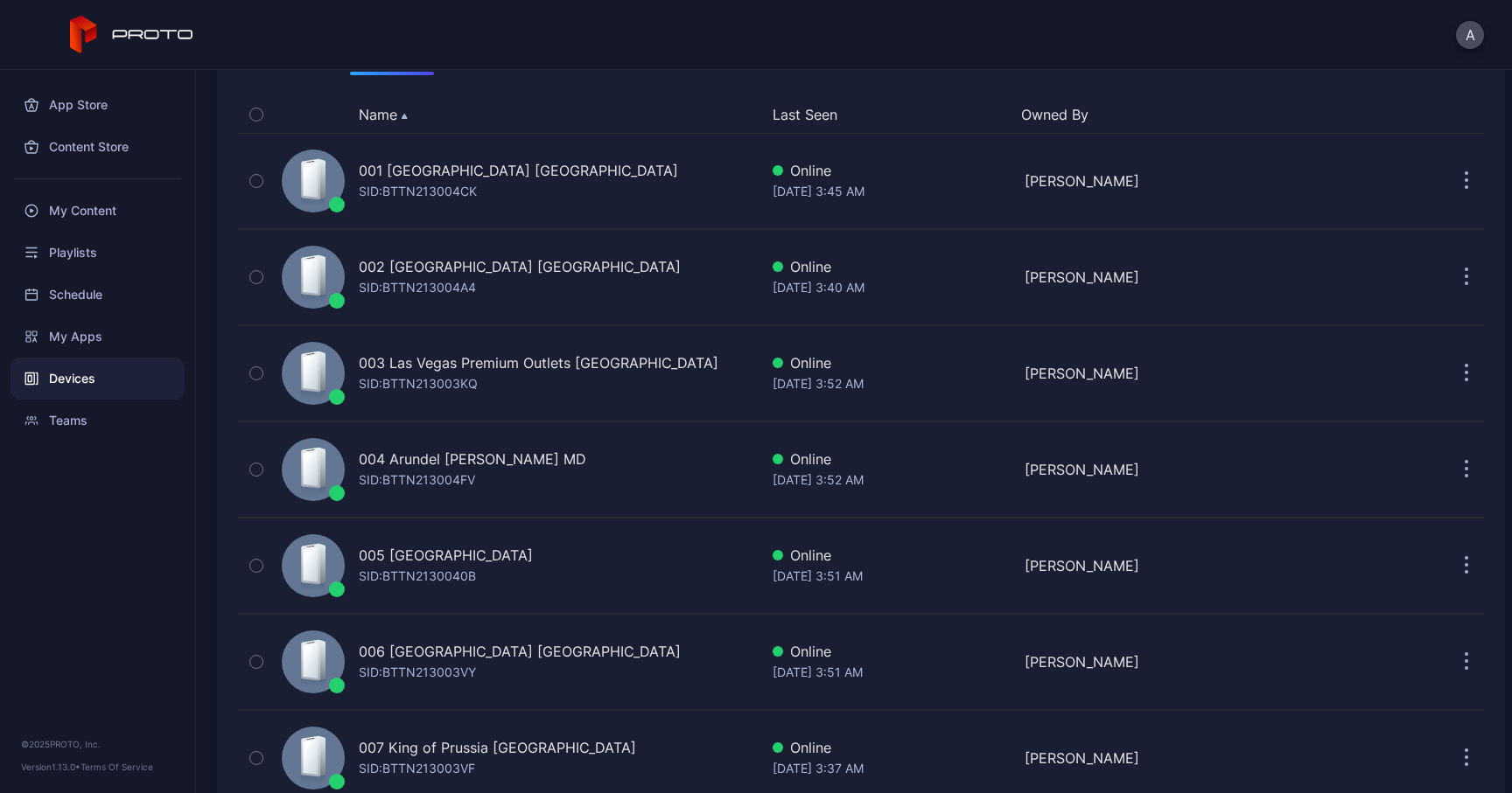
scroll to position [183, 0]
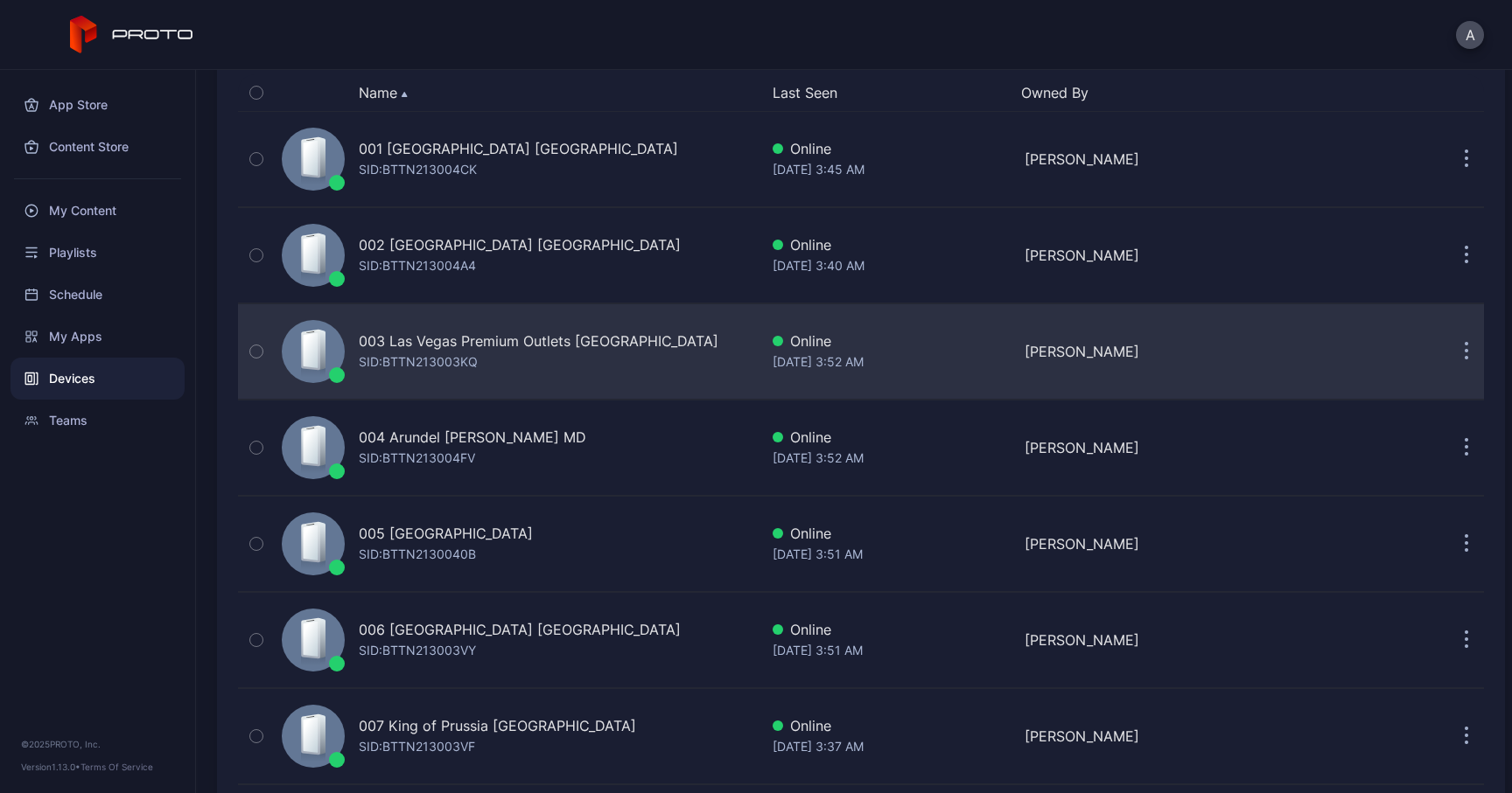
click at [1448, 346] on button "button" at bounding box center [1465, 351] width 35 height 35
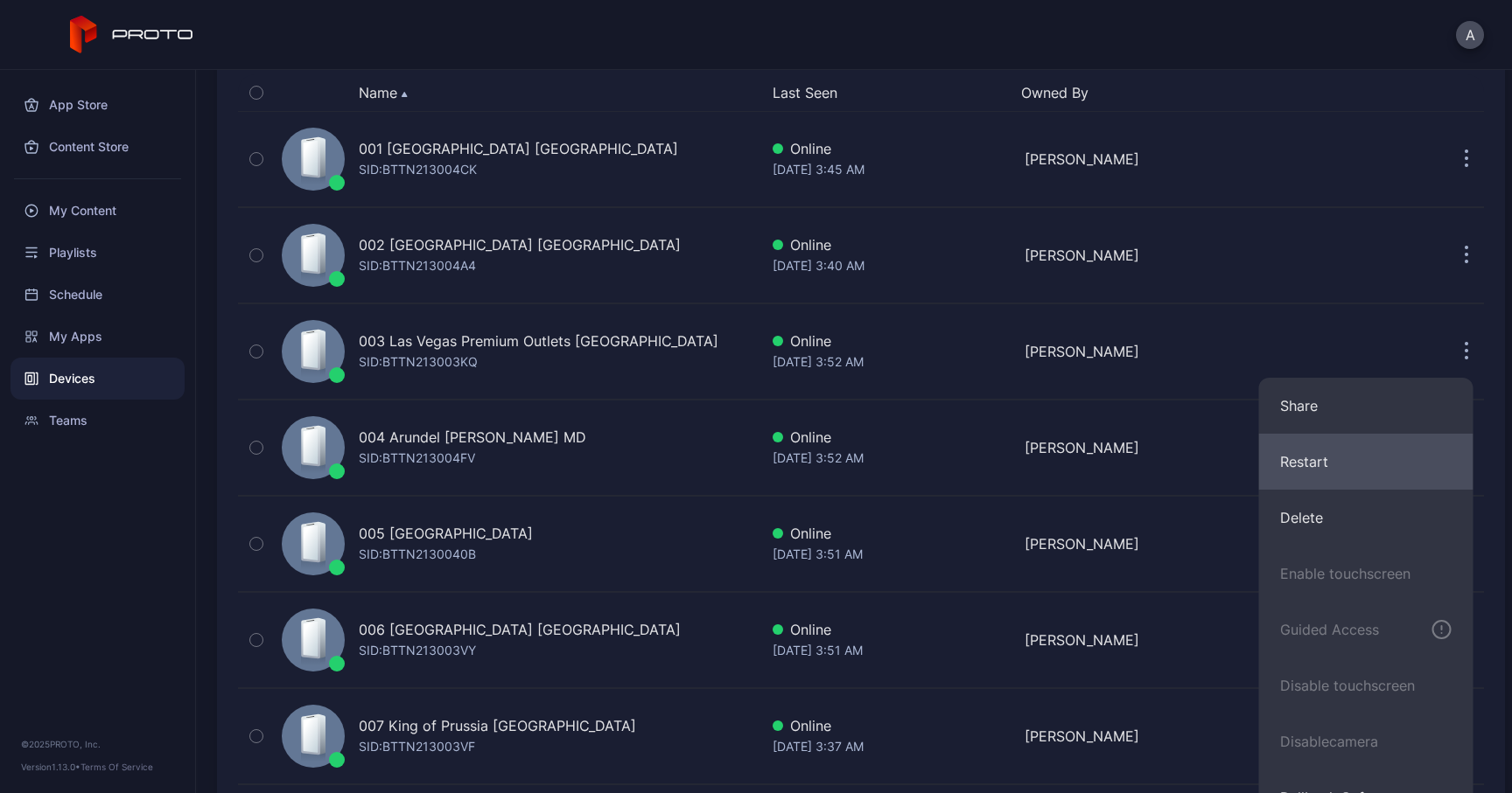
click at [1276, 448] on button "Restart" at bounding box center [1366, 462] width 215 height 56
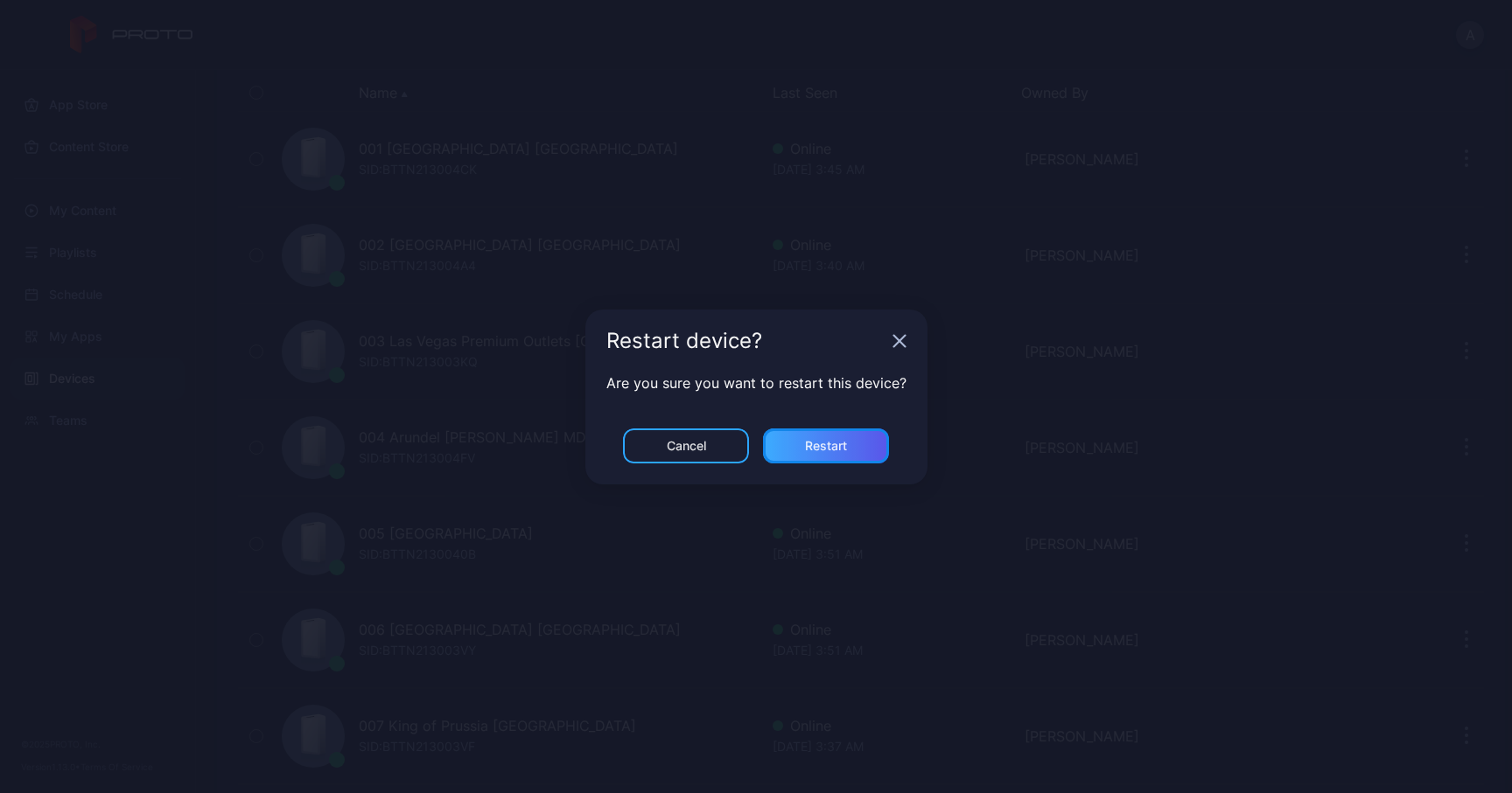
click at [808, 449] on div "Restart" at bounding box center [825, 446] width 42 height 14
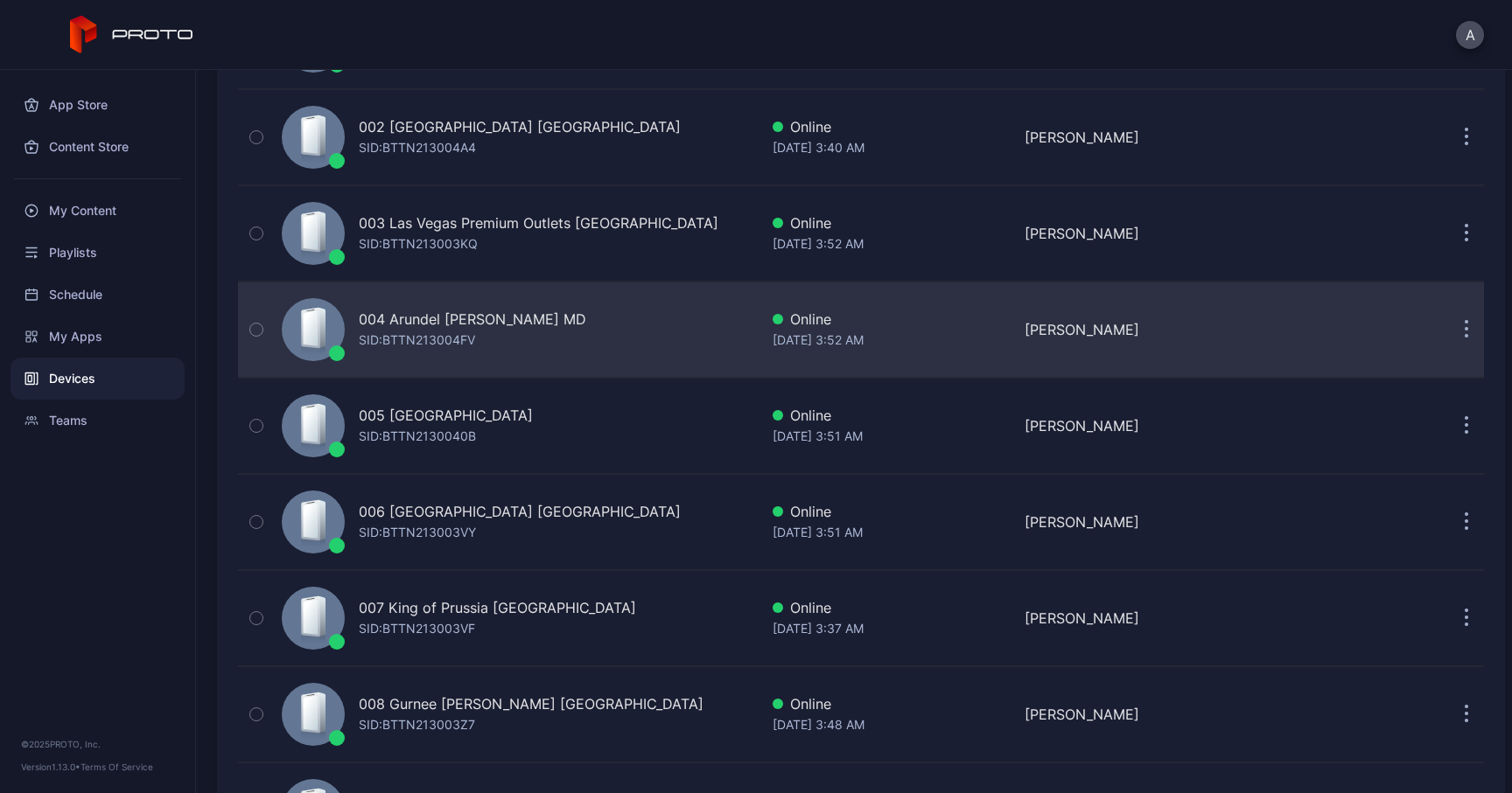
scroll to position [318, 0]
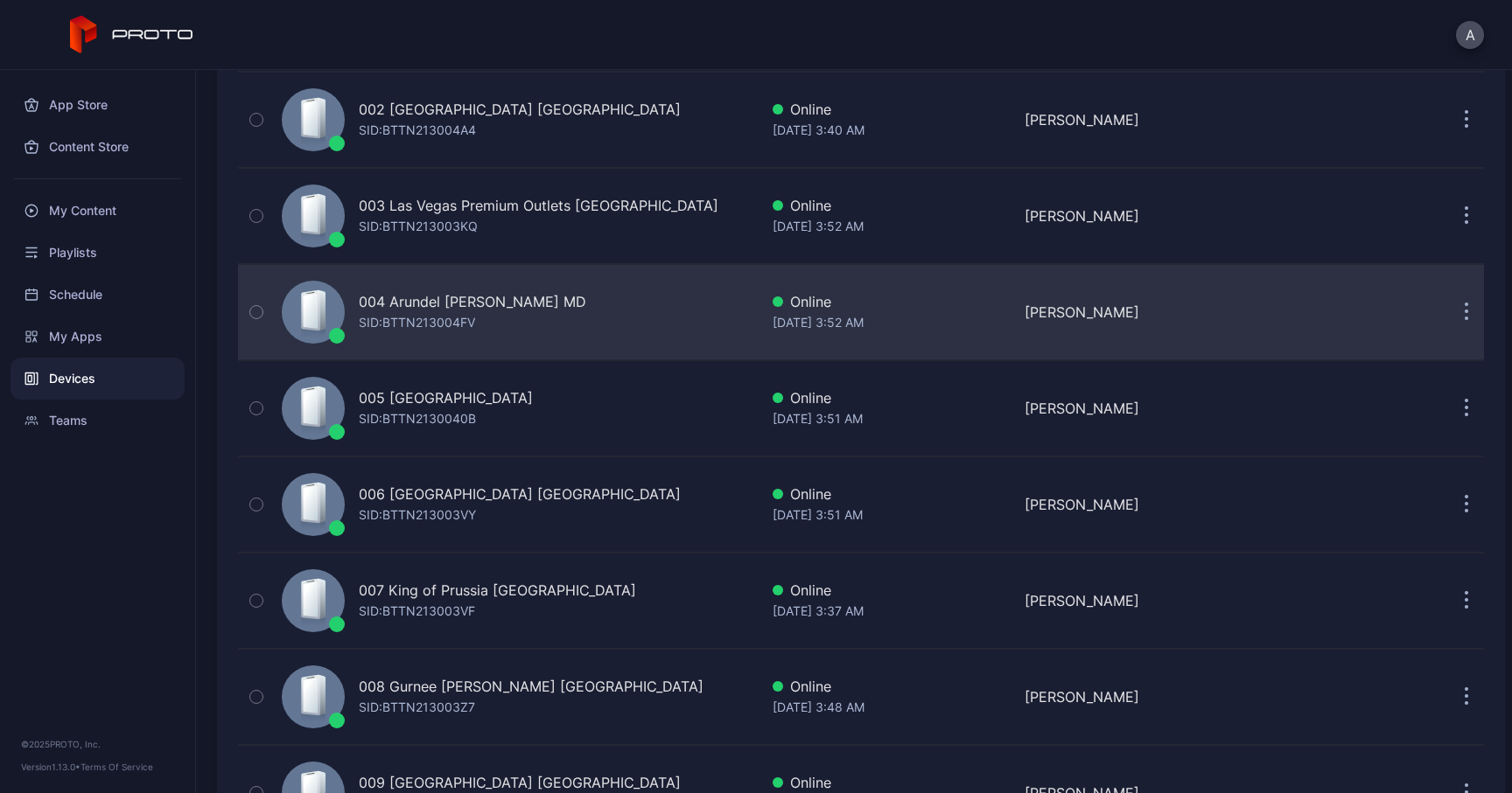
click at [1448, 319] on button "button" at bounding box center [1465, 312] width 35 height 35
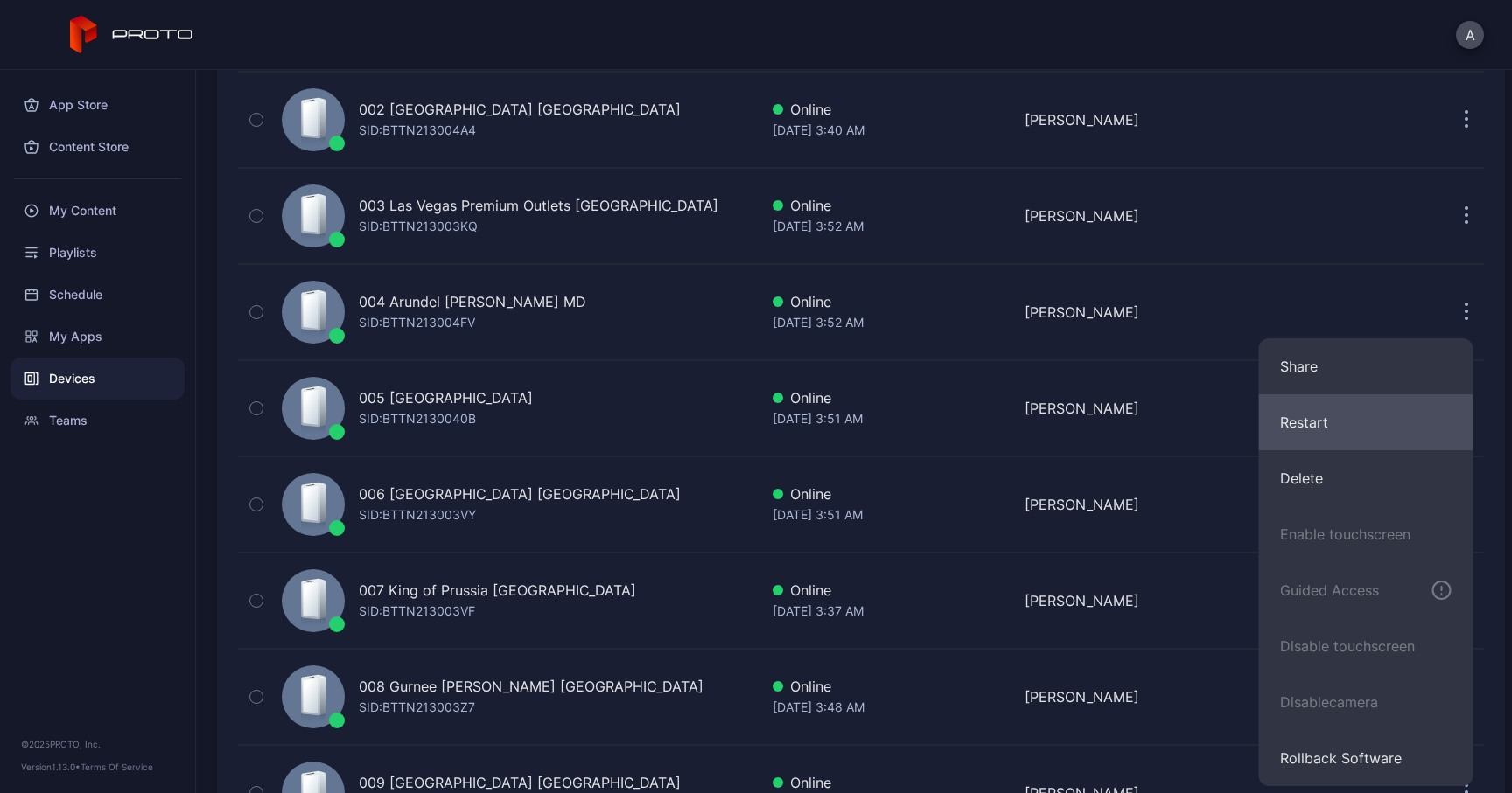
click at [1293, 439] on button "Restart" at bounding box center [1366, 422] width 215 height 56
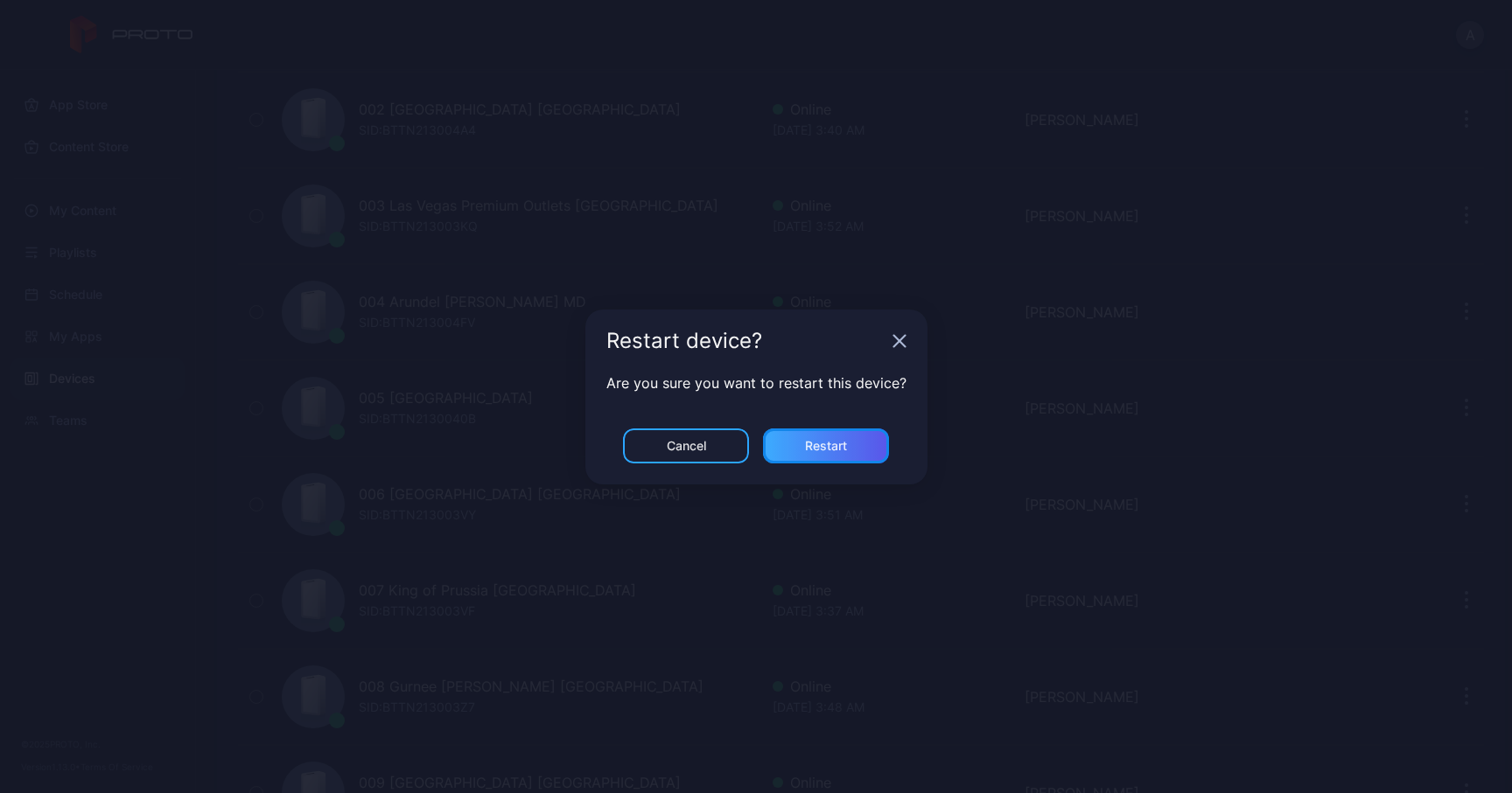
click at [846, 451] on div "Restart" at bounding box center [825, 446] width 42 height 14
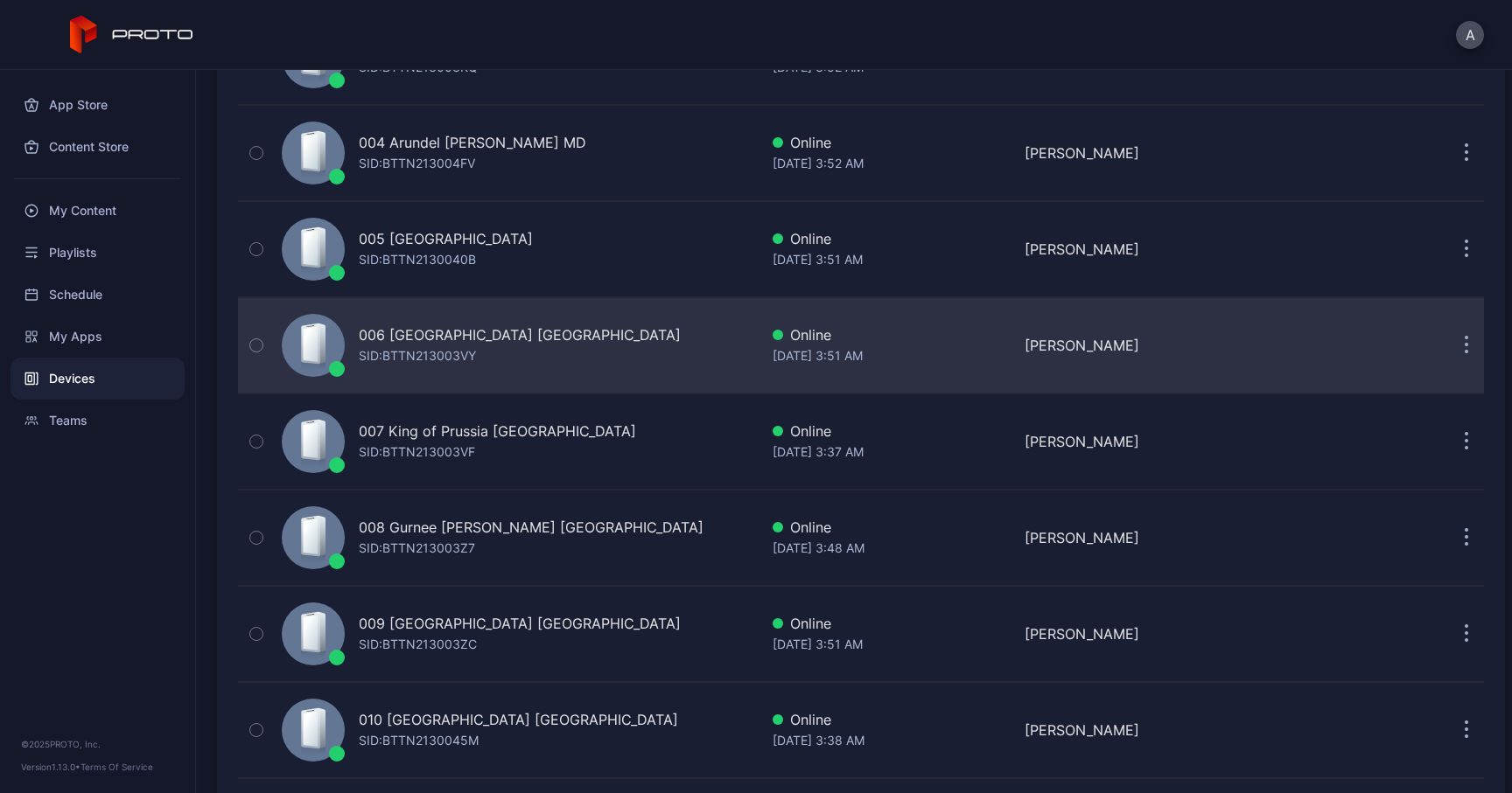
scroll to position [485, 0]
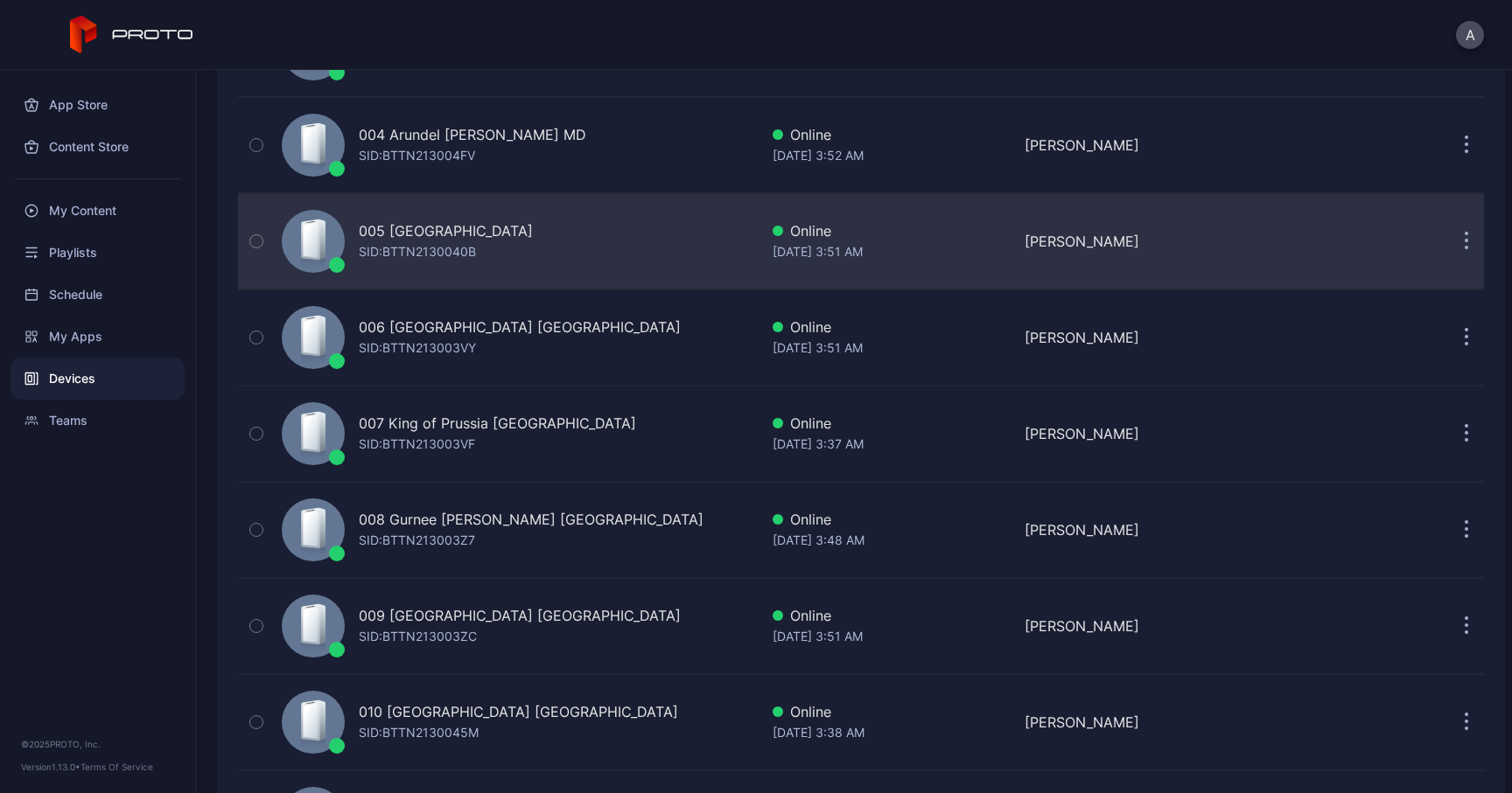
click at [1465, 252] on icon "button" at bounding box center [1466, 250] width 3 height 3
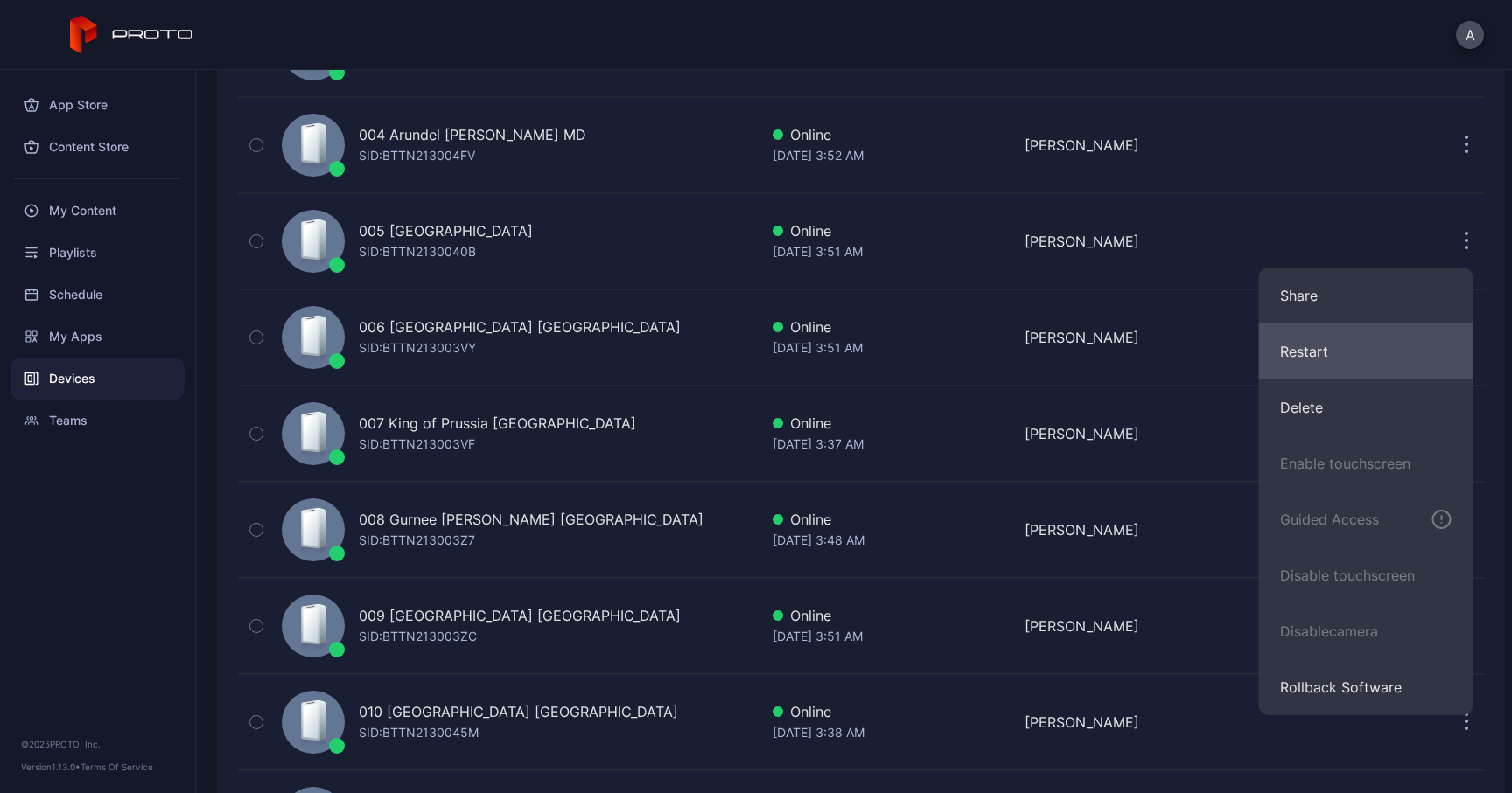
click at [1307, 355] on button "Restart" at bounding box center [1366, 352] width 215 height 56
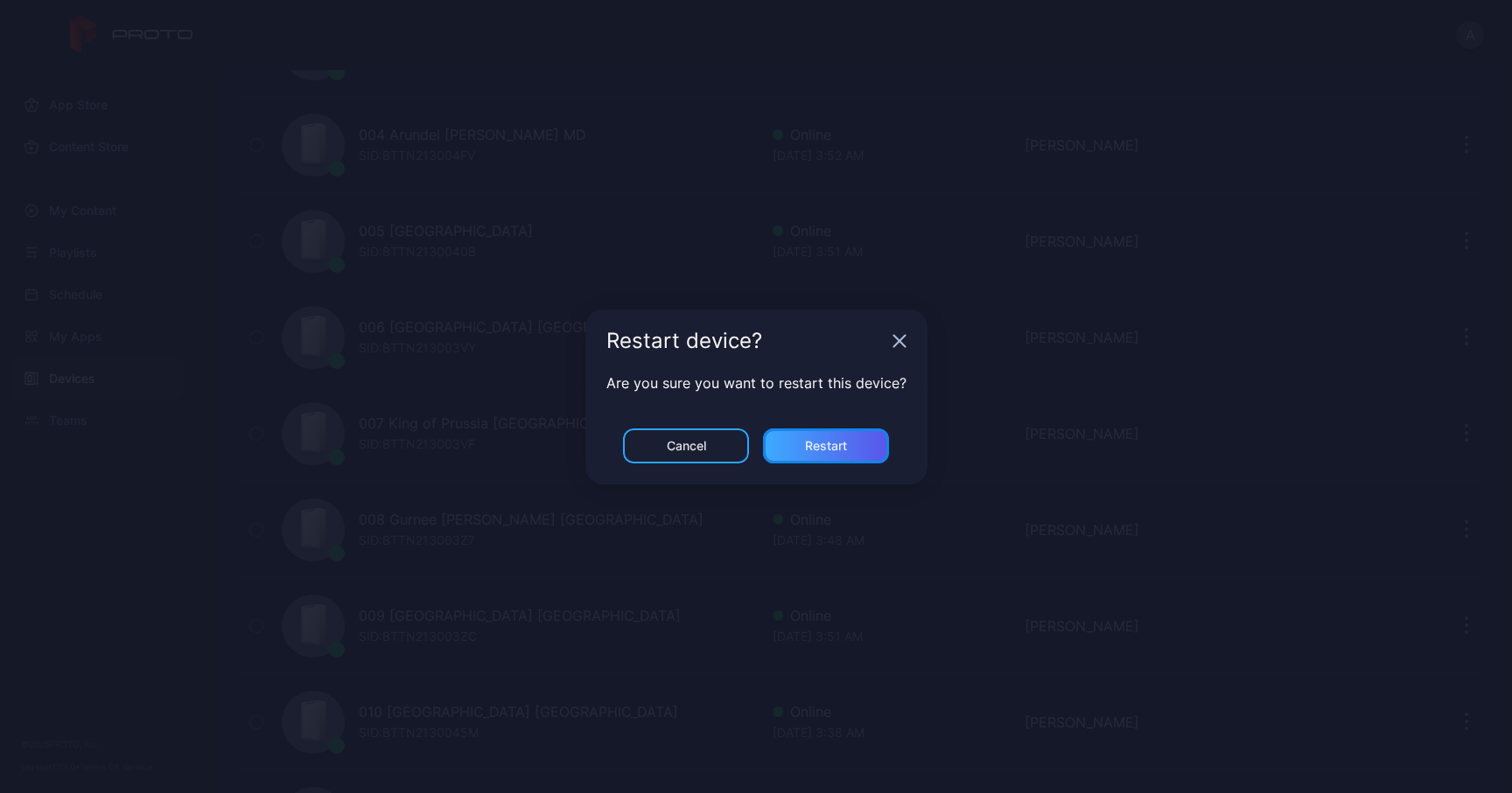
click at [857, 437] on div "Restart" at bounding box center [825, 446] width 126 height 35
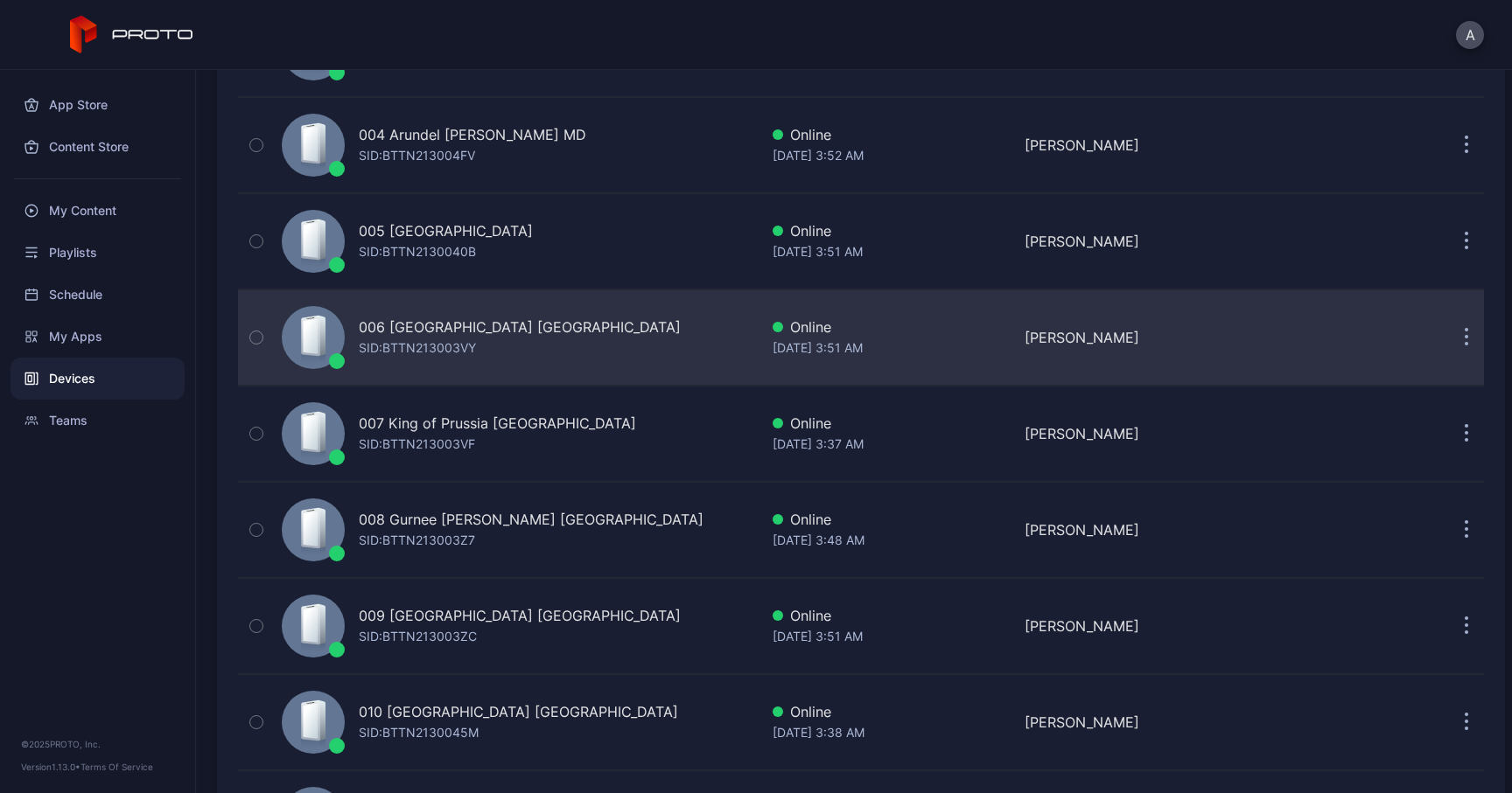
click at [1457, 333] on button "button" at bounding box center [1465, 337] width 35 height 35
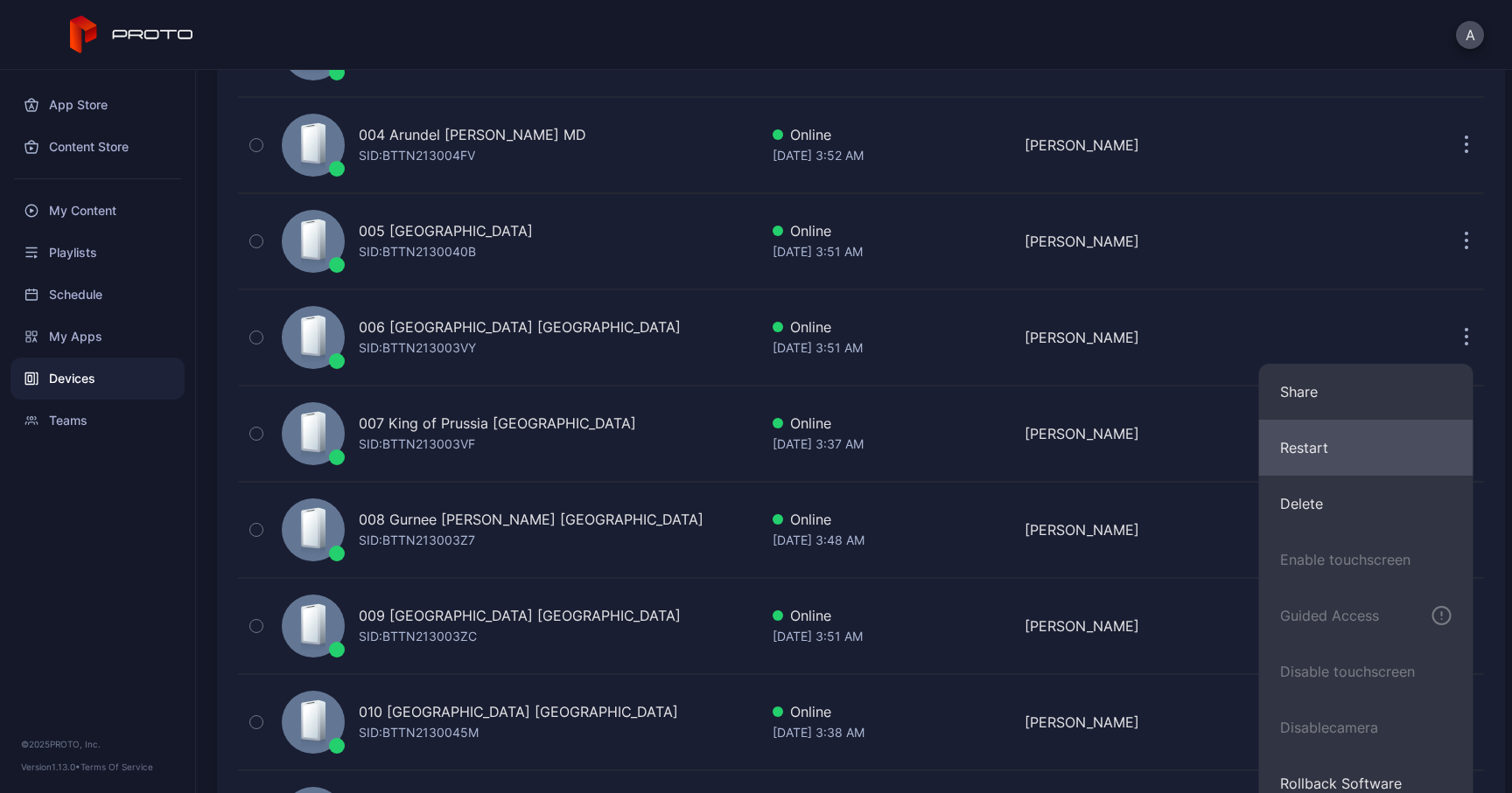
click at [1320, 446] on button "Restart" at bounding box center [1366, 448] width 215 height 56
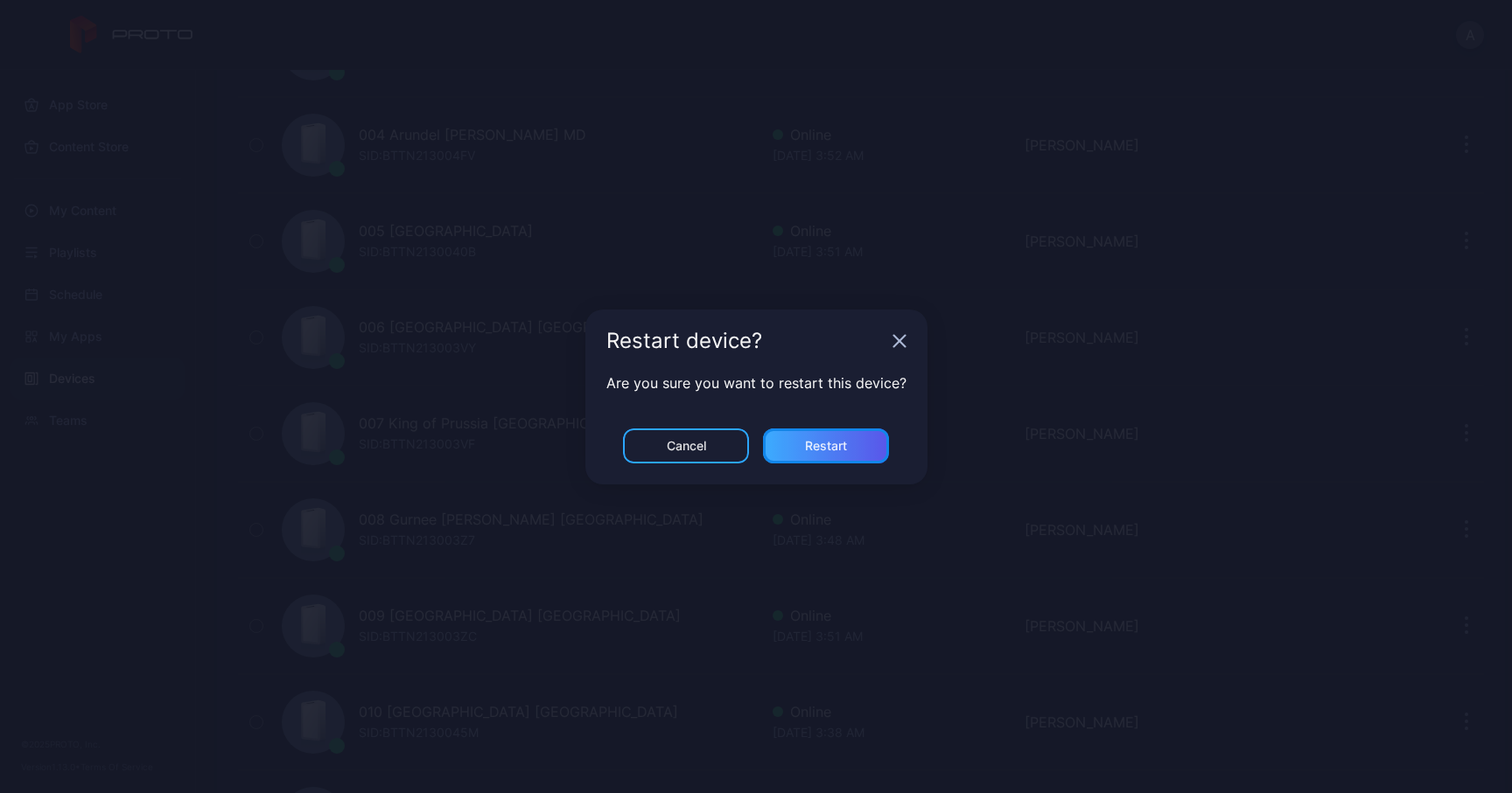
click at [858, 444] on div "Restart" at bounding box center [825, 446] width 126 height 35
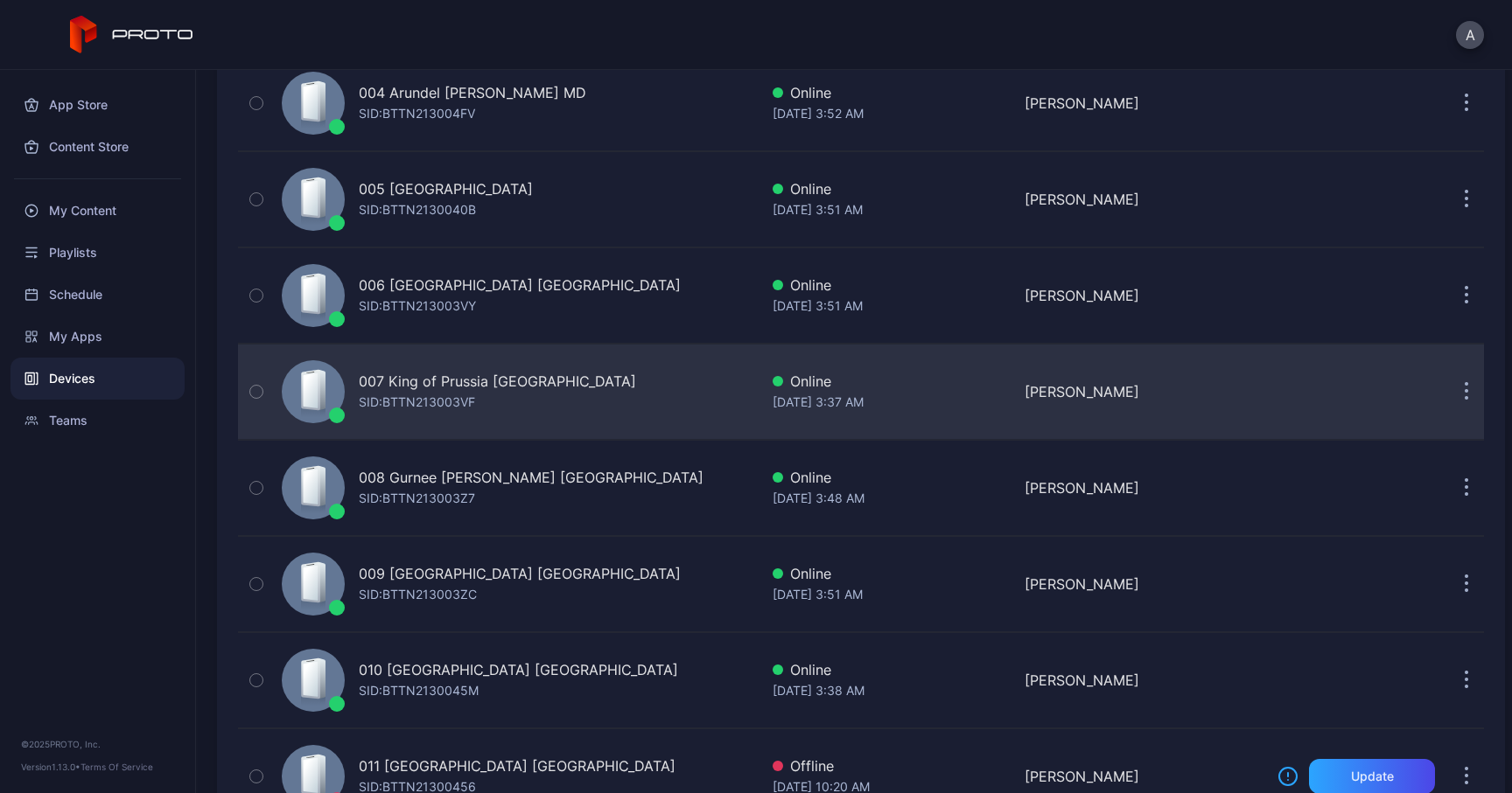
scroll to position [545, 0]
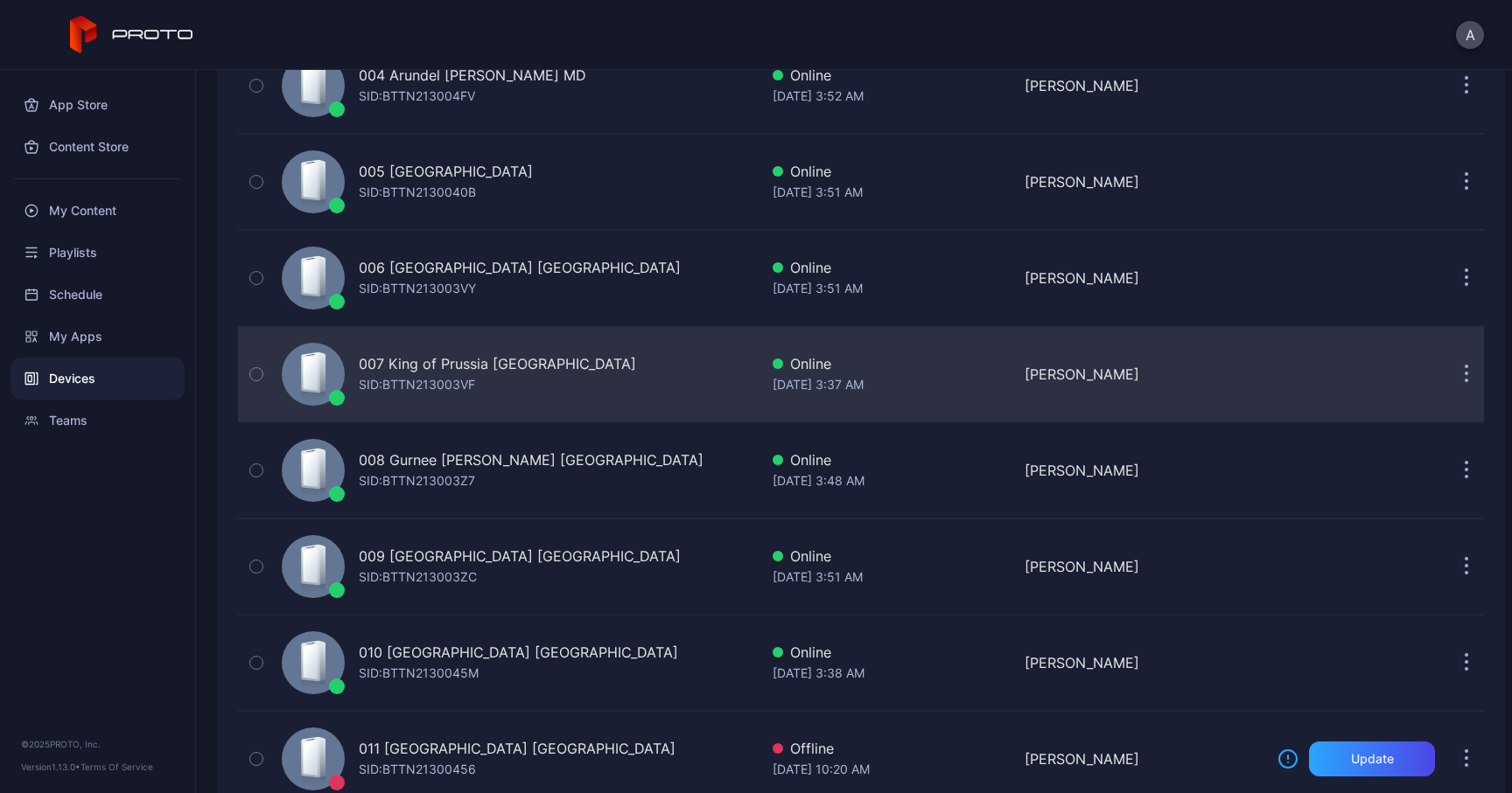
click at [1448, 378] on button "button" at bounding box center [1465, 374] width 35 height 35
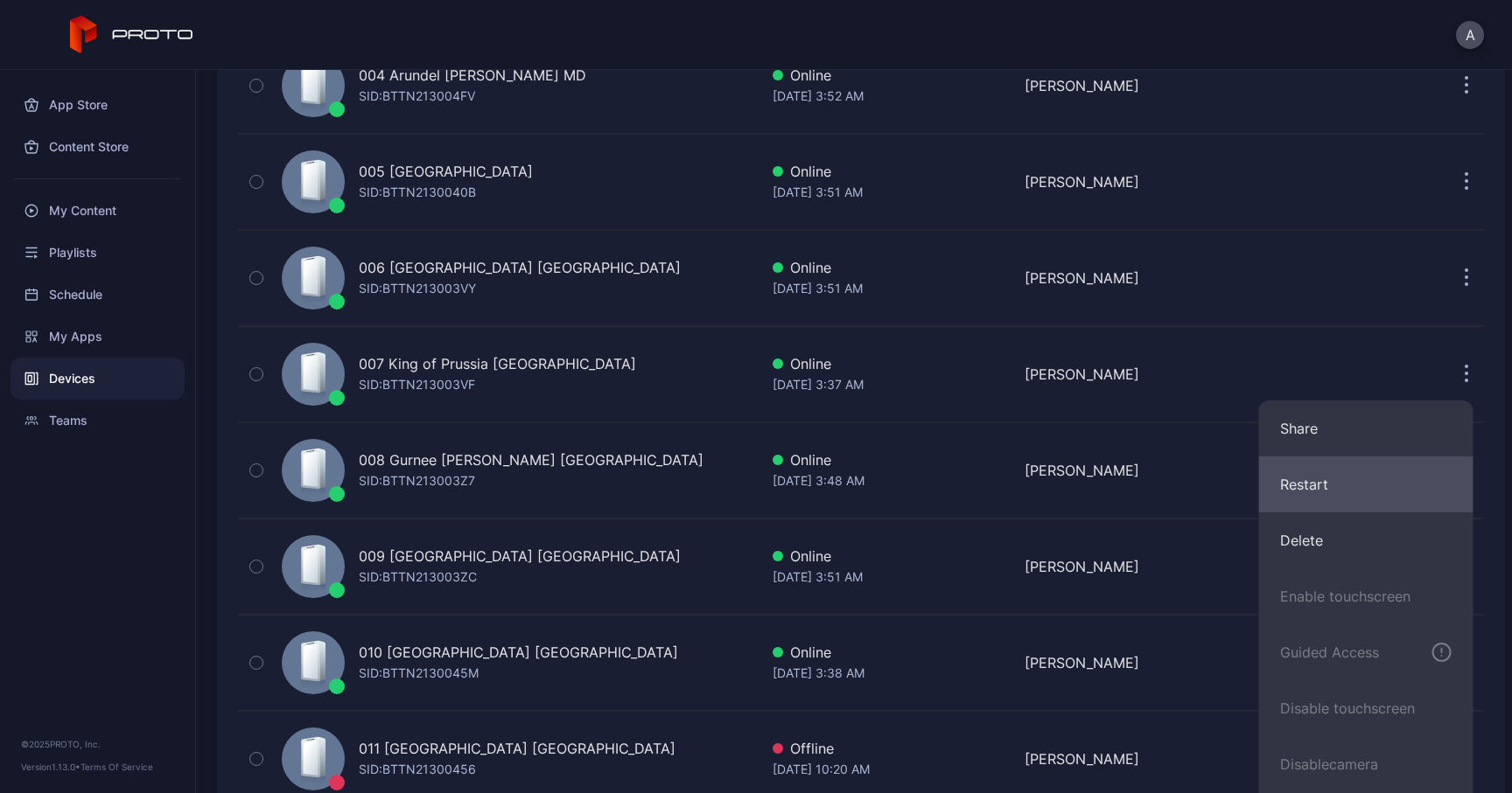
click at [1342, 483] on button "Restart" at bounding box center [1366, 484] width 215 height 56
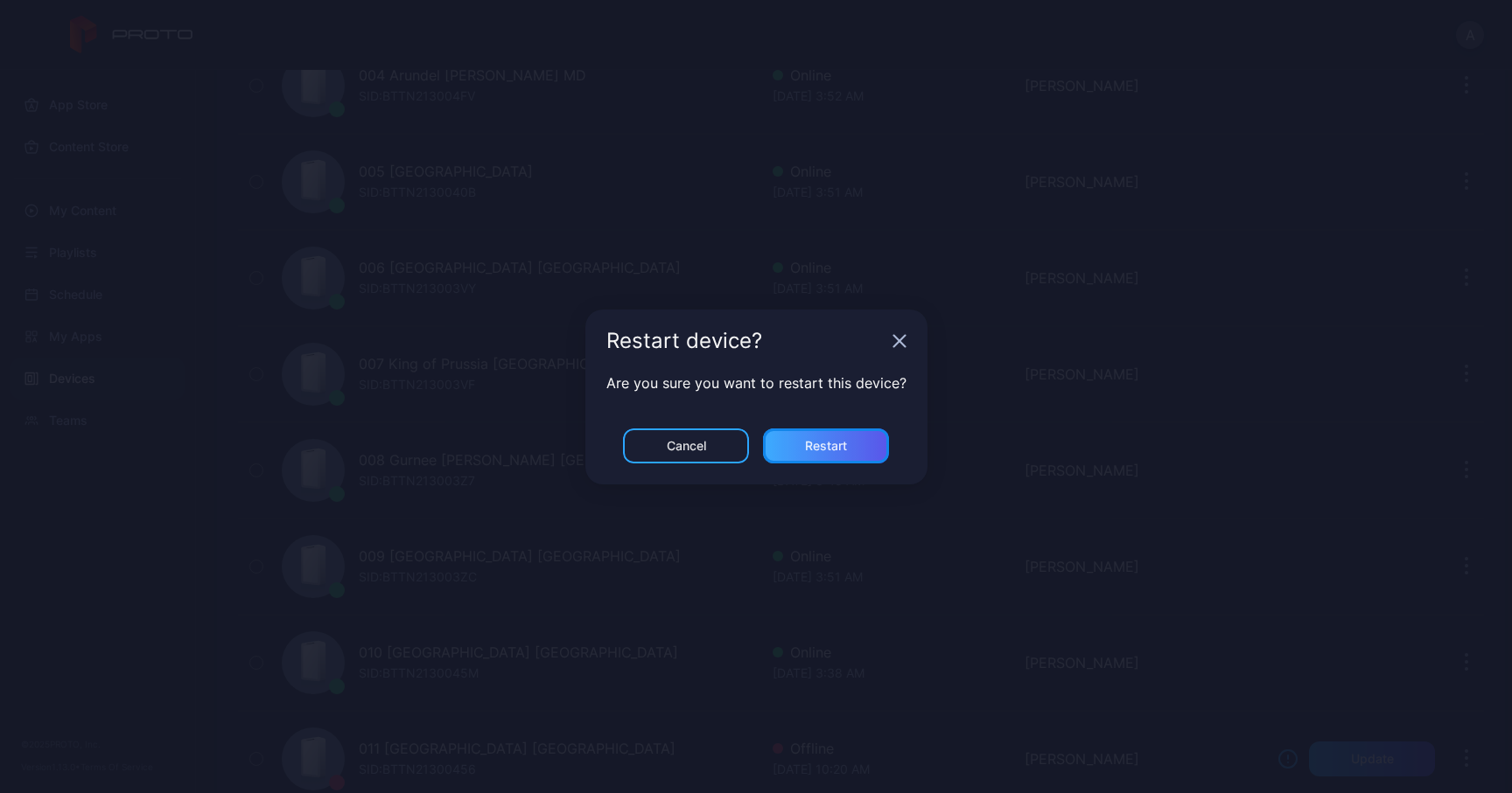
click at [811, 450] on div "Restart" at bounding box center [825, 446] width 42 height 14
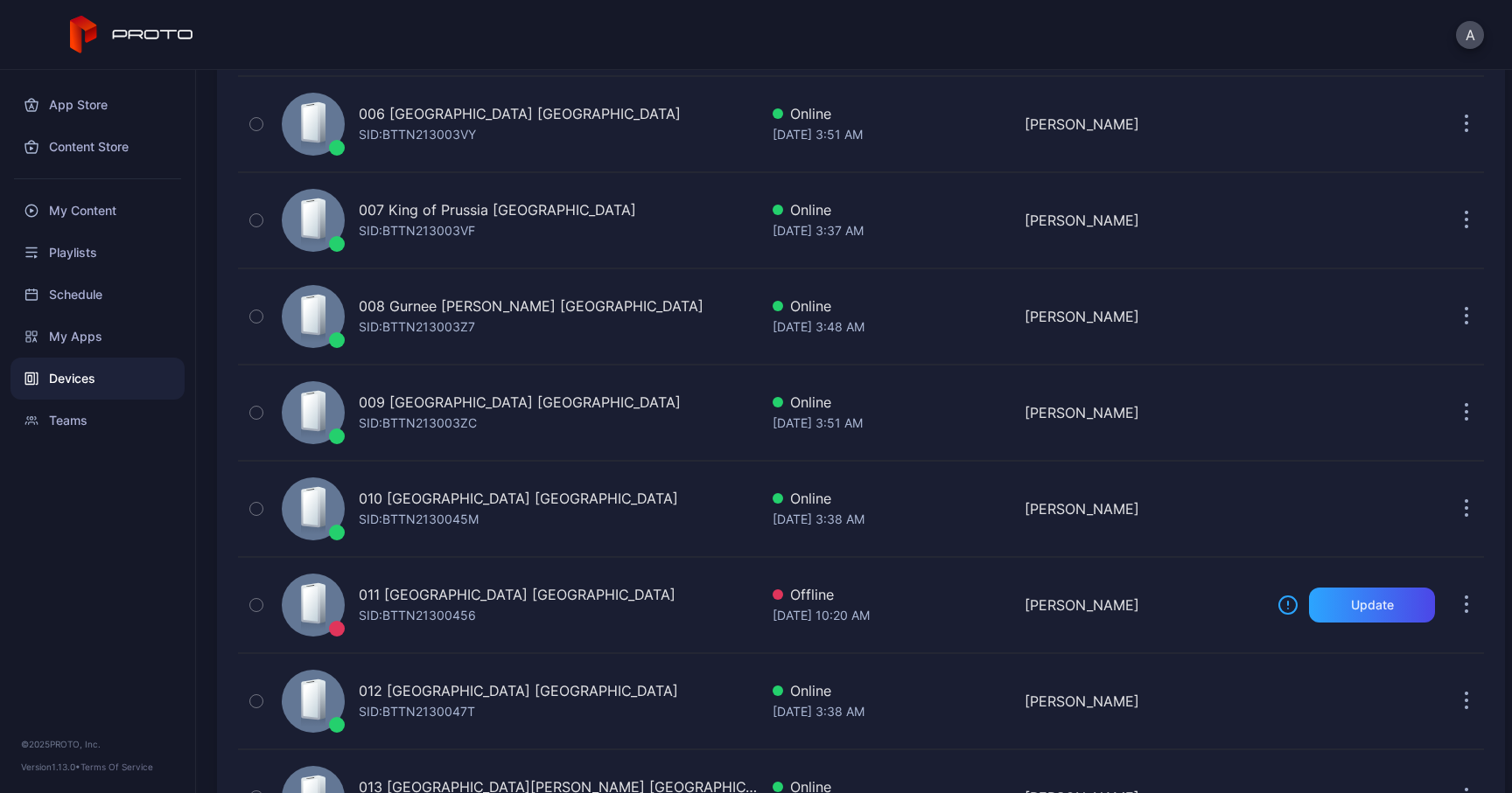
scroll to position [709, 0]
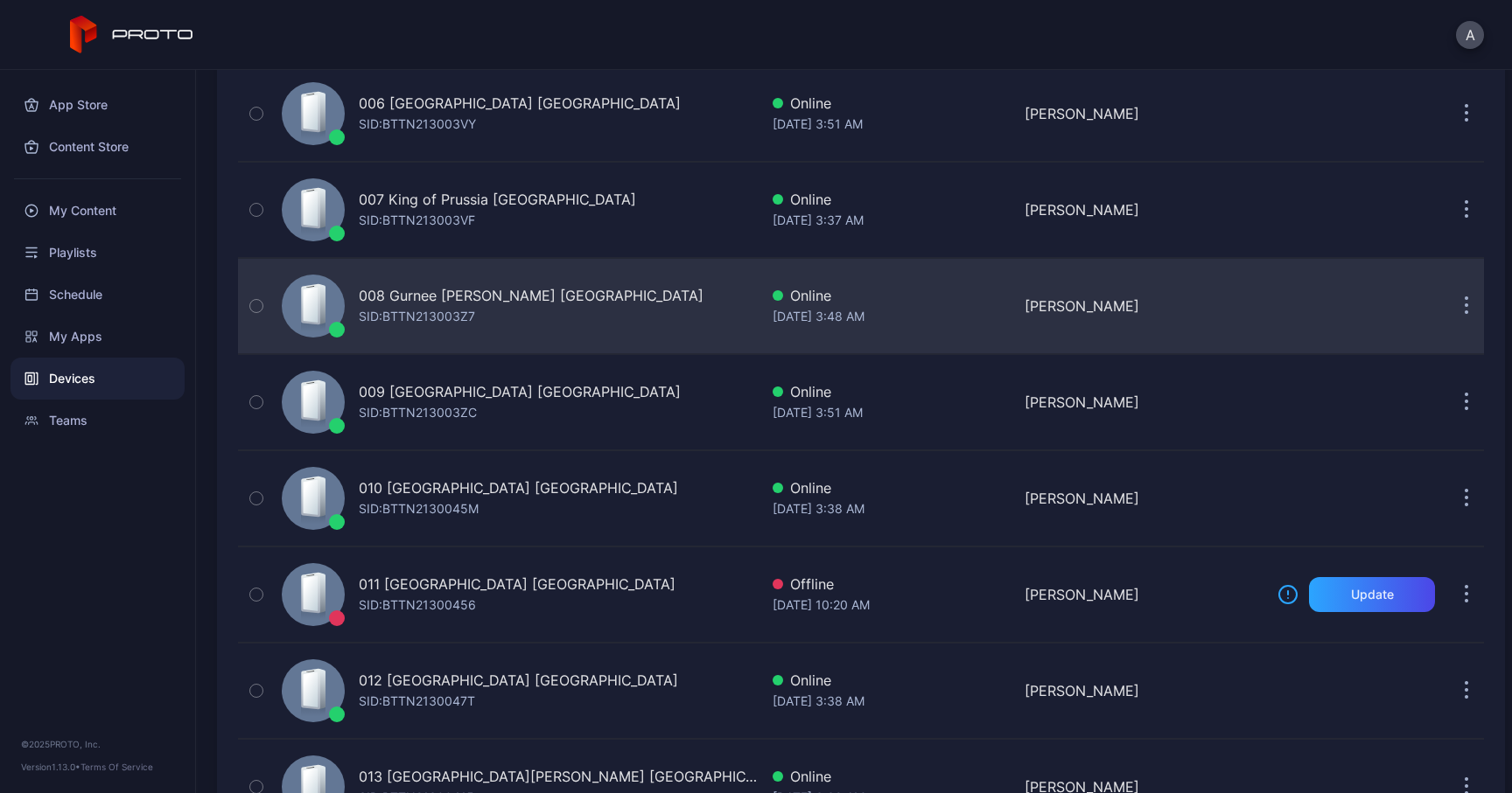
click at [1448, 315] on button "button" at bounding box center [1465, 305] width 35 height 35
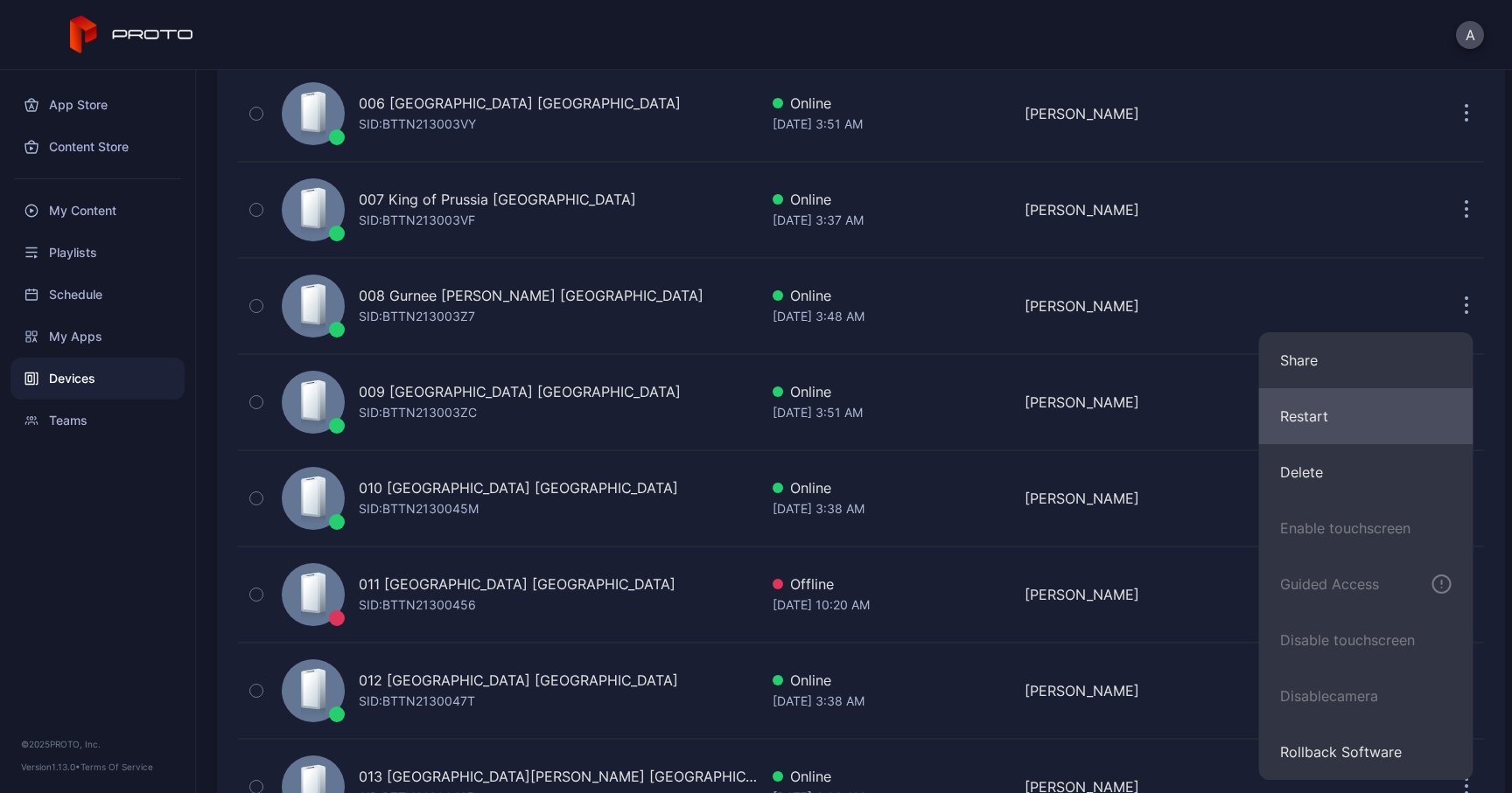
click at [1306, 427] on button "Restart" at bounding box center [1366, 417] width 215 height 56
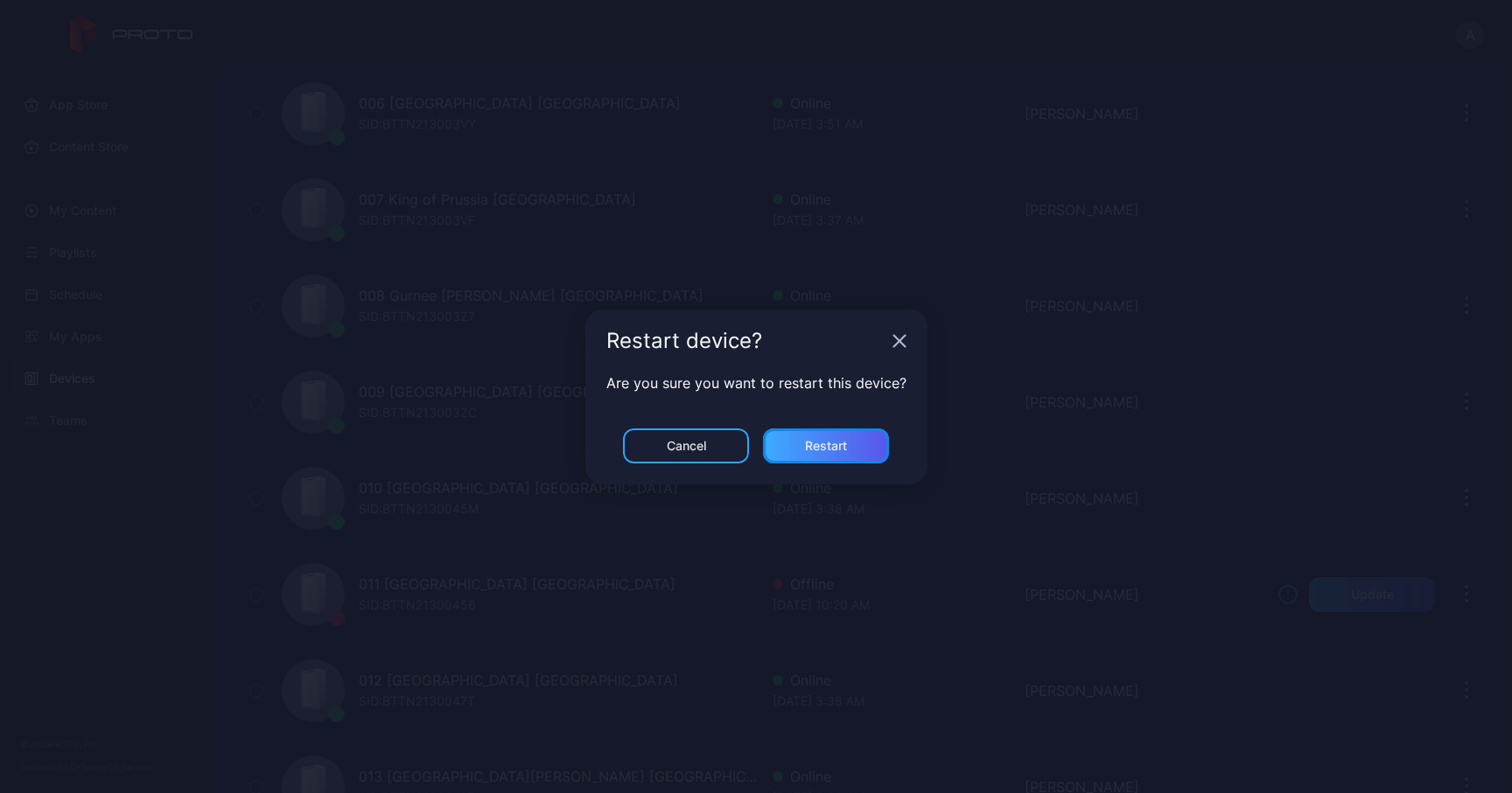
click at [837, 440] on div "Restart" at bounding box center [825, 446] width 42 height 14
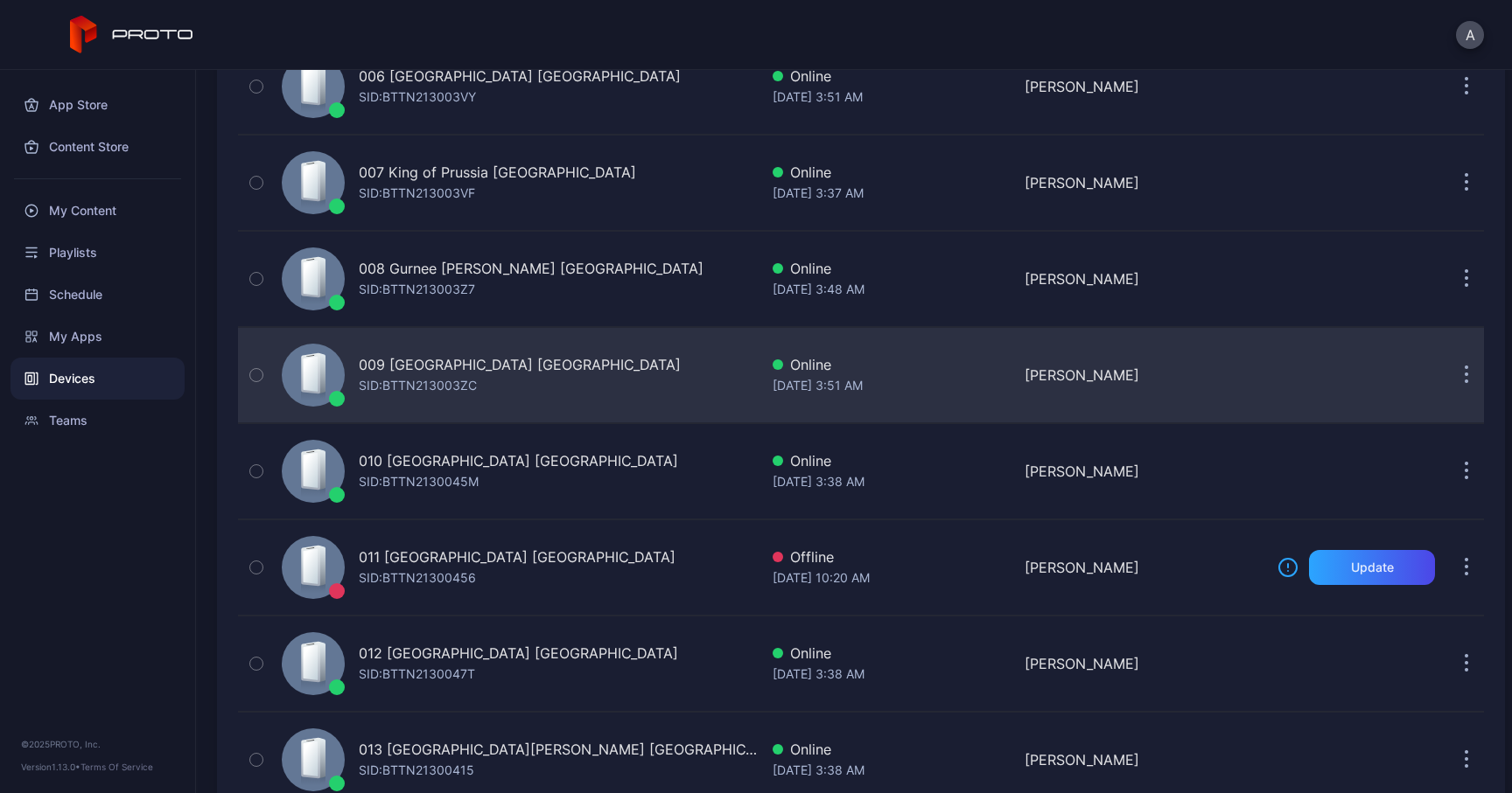
scroll to position [748, 0]
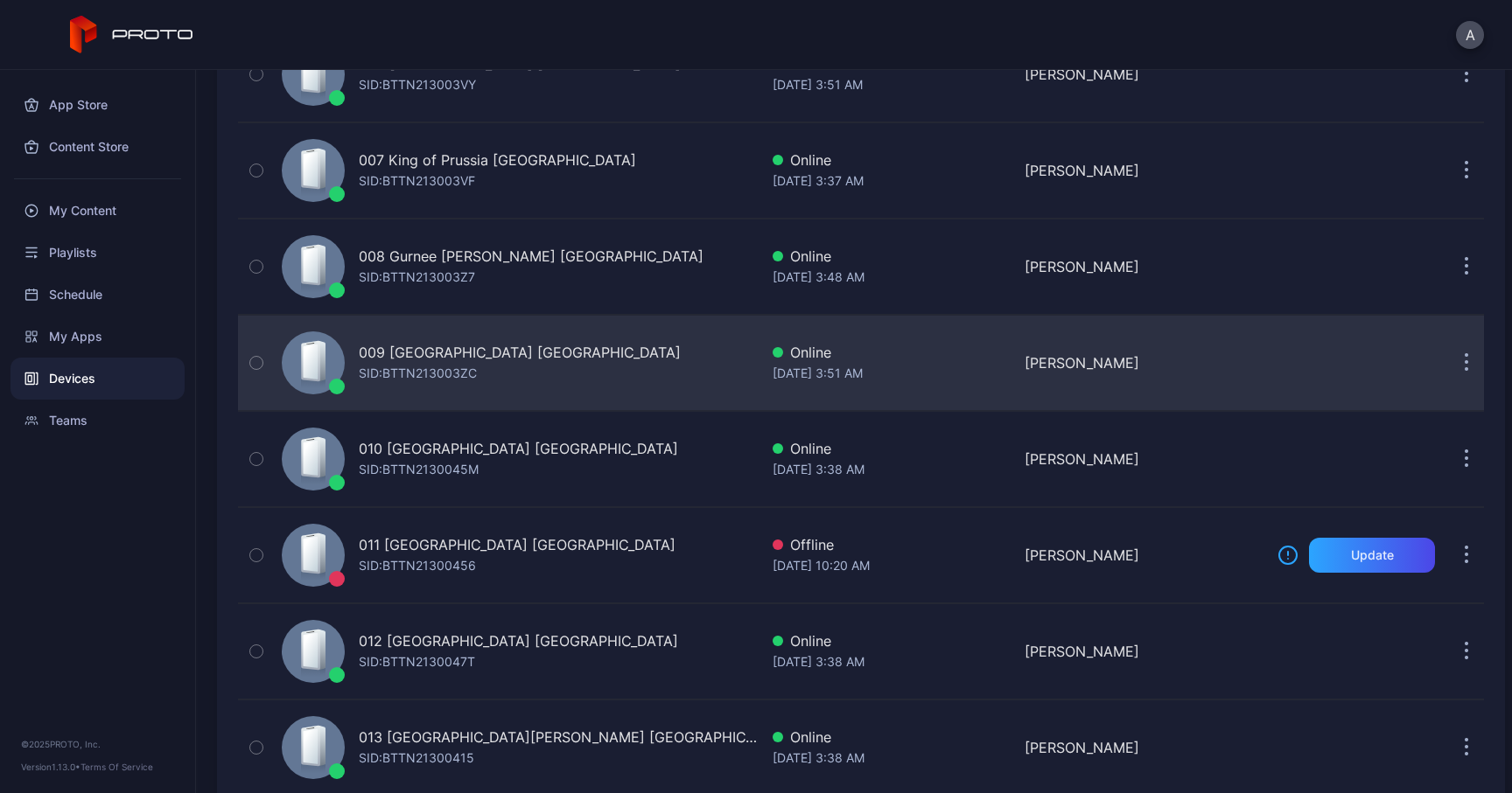
click at [1448, 368] on button "button" at bounding box center [1465, 362] width 35 height 35
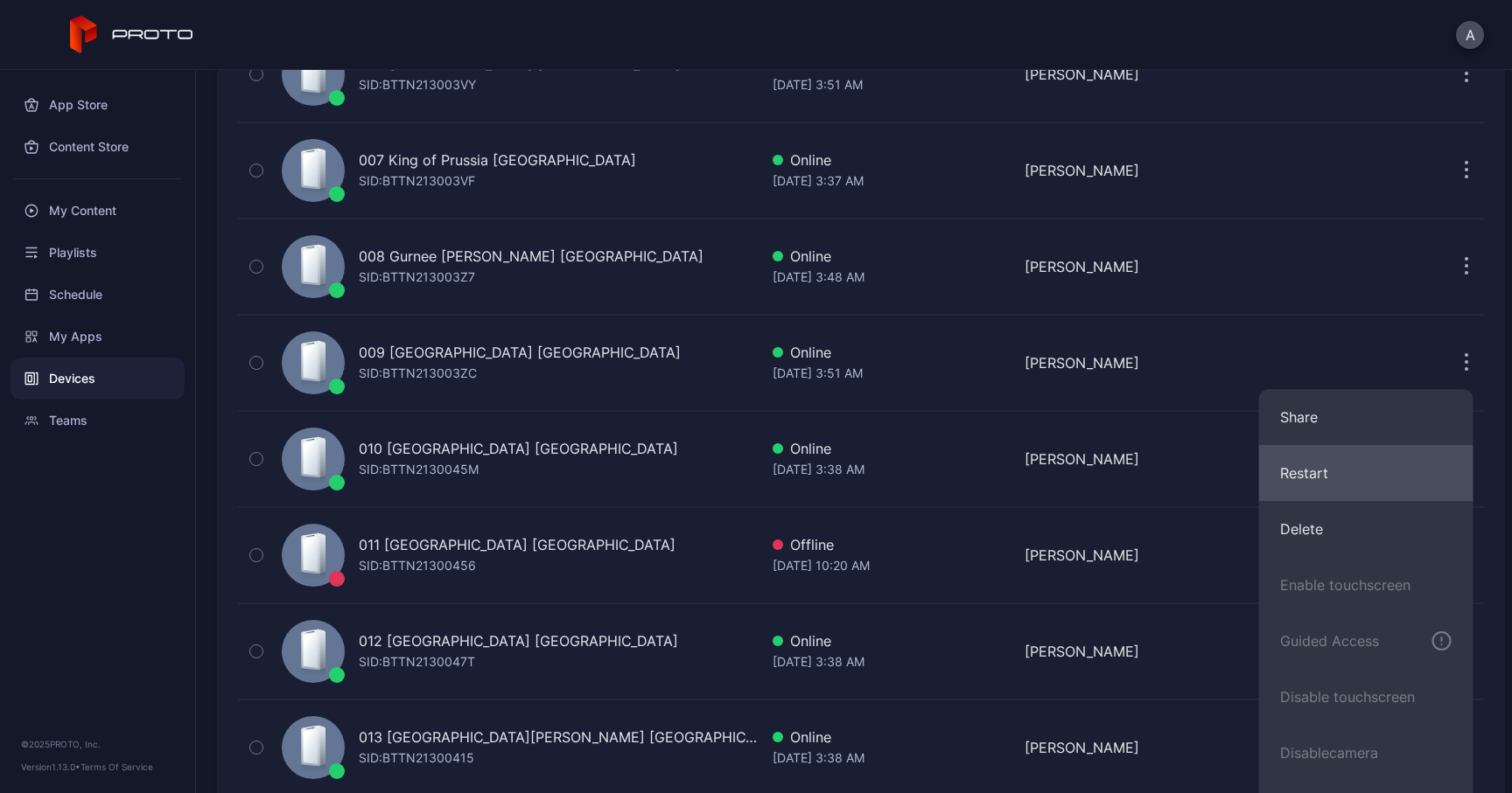
click at [1323, 469] on button "Restart" at bounding box center [1366, 473] width 215 height 56
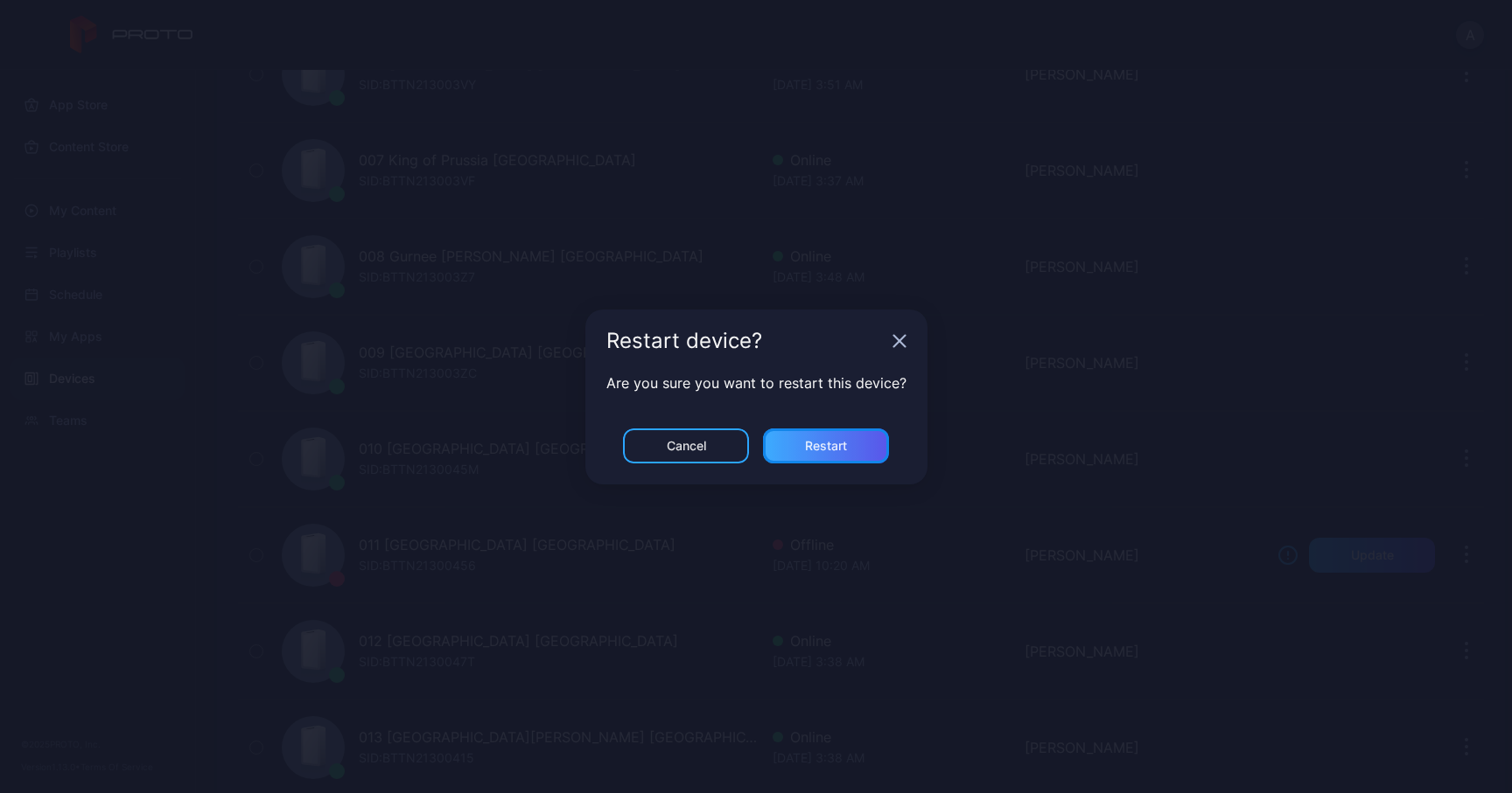
click at [844, 448] on div "Restart" at bounding box center [825, 446] width 42 height 14
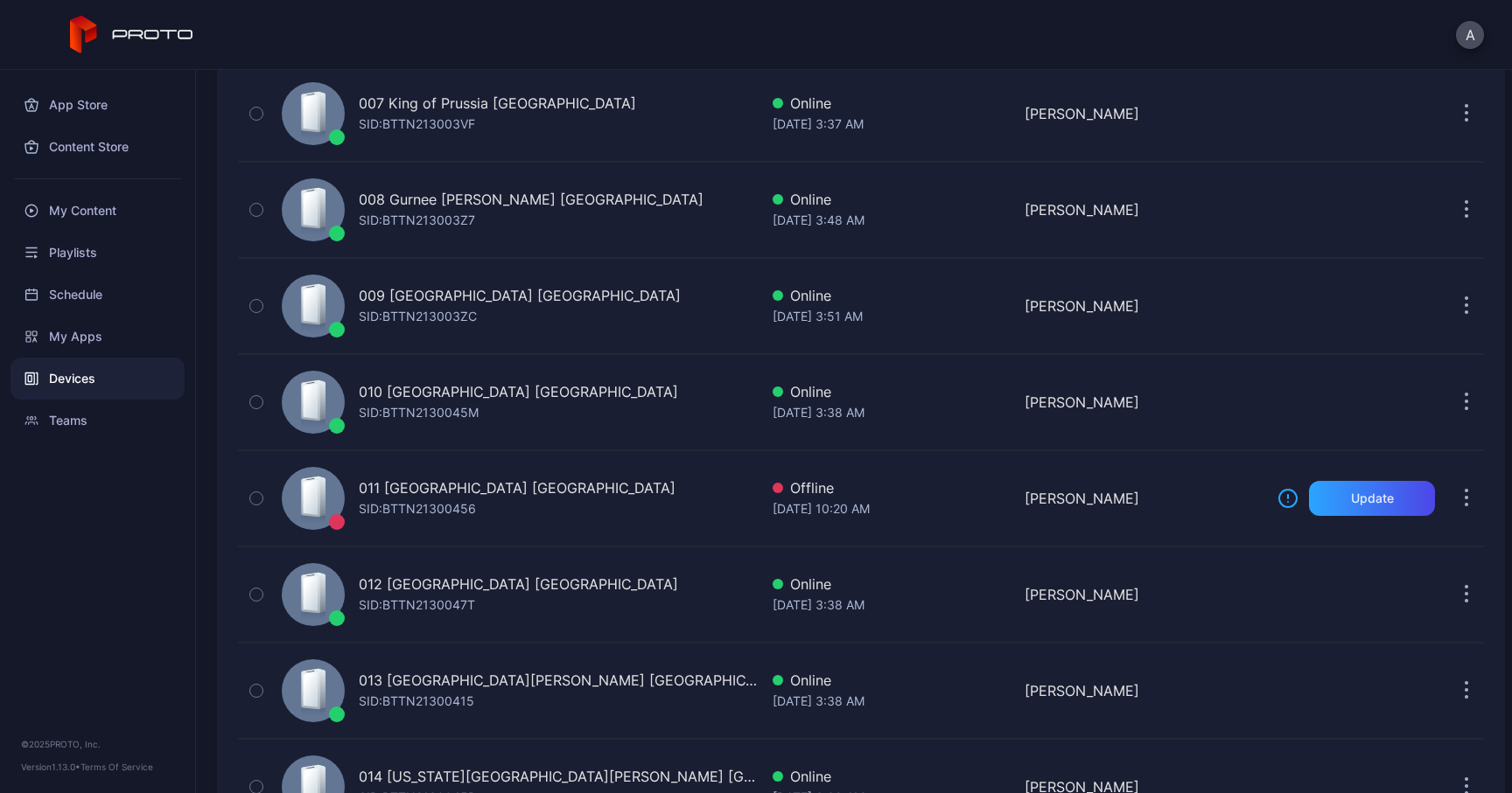
scroll to position [810, 0]
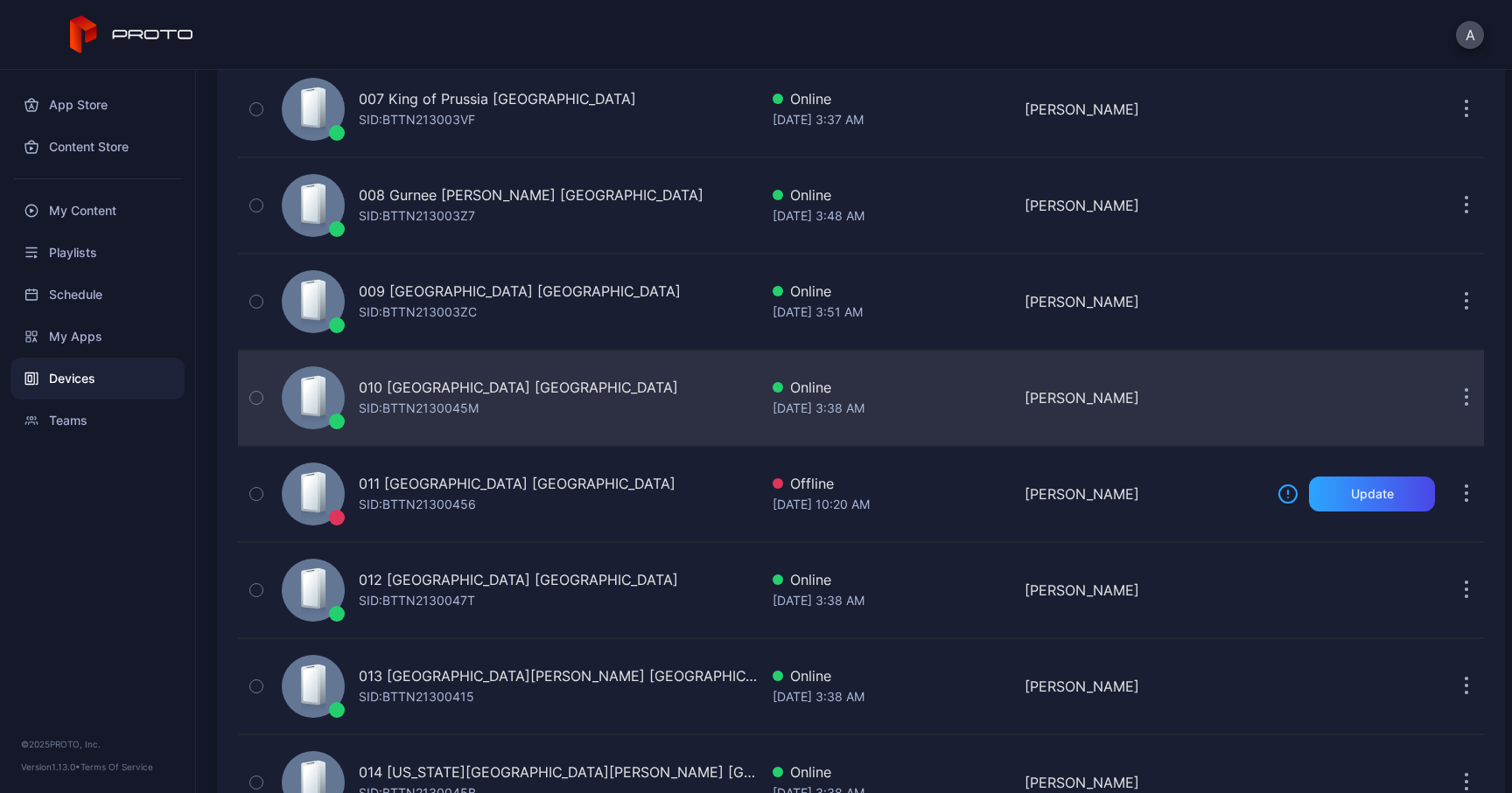
click at [1451, 394] on button "button" at bounding box center [1465, 397] width 35 height 35
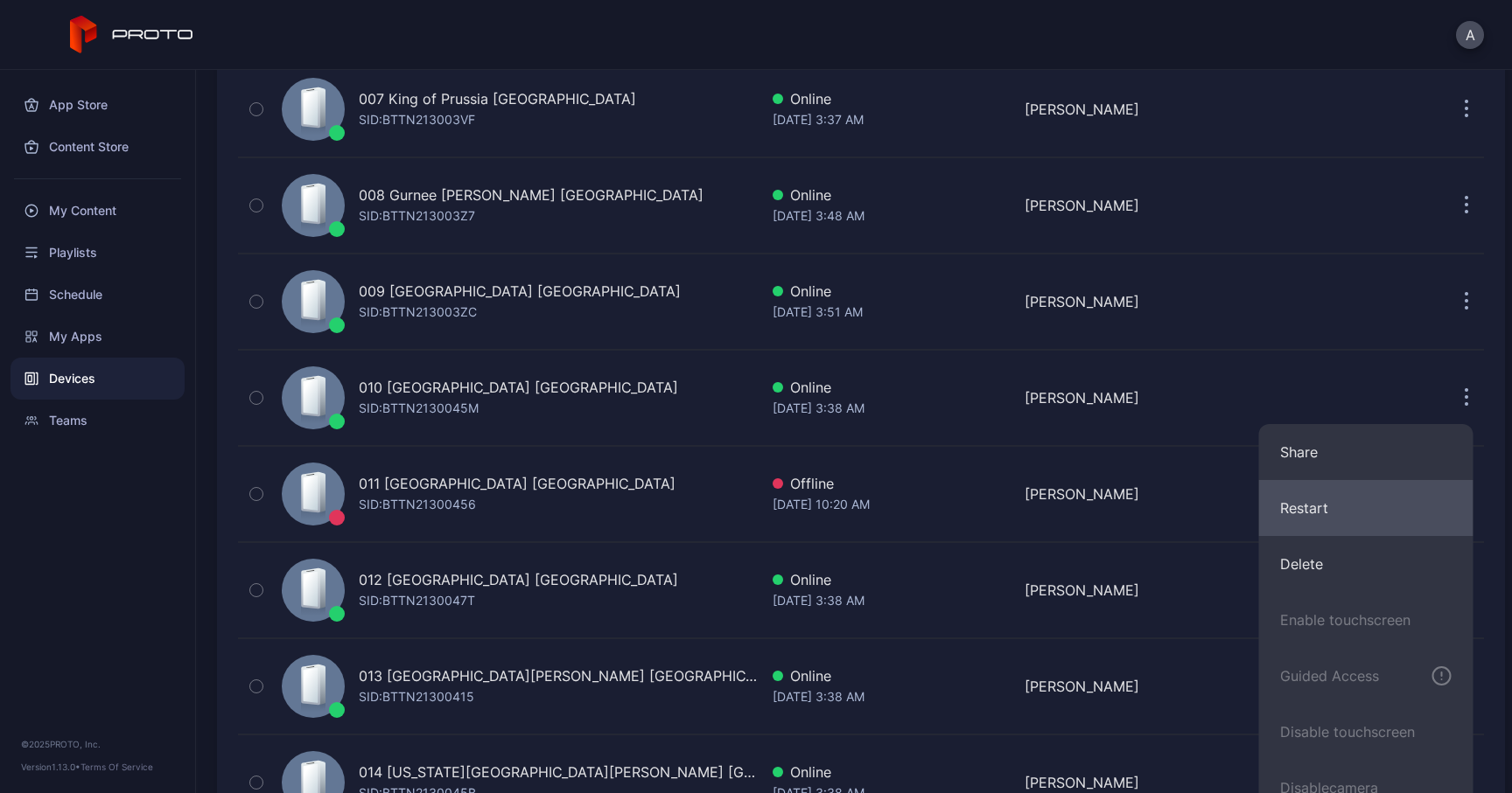
click at [1342, 491] on button "Restart" at bounding box center [1366, 508] width 215 height 56
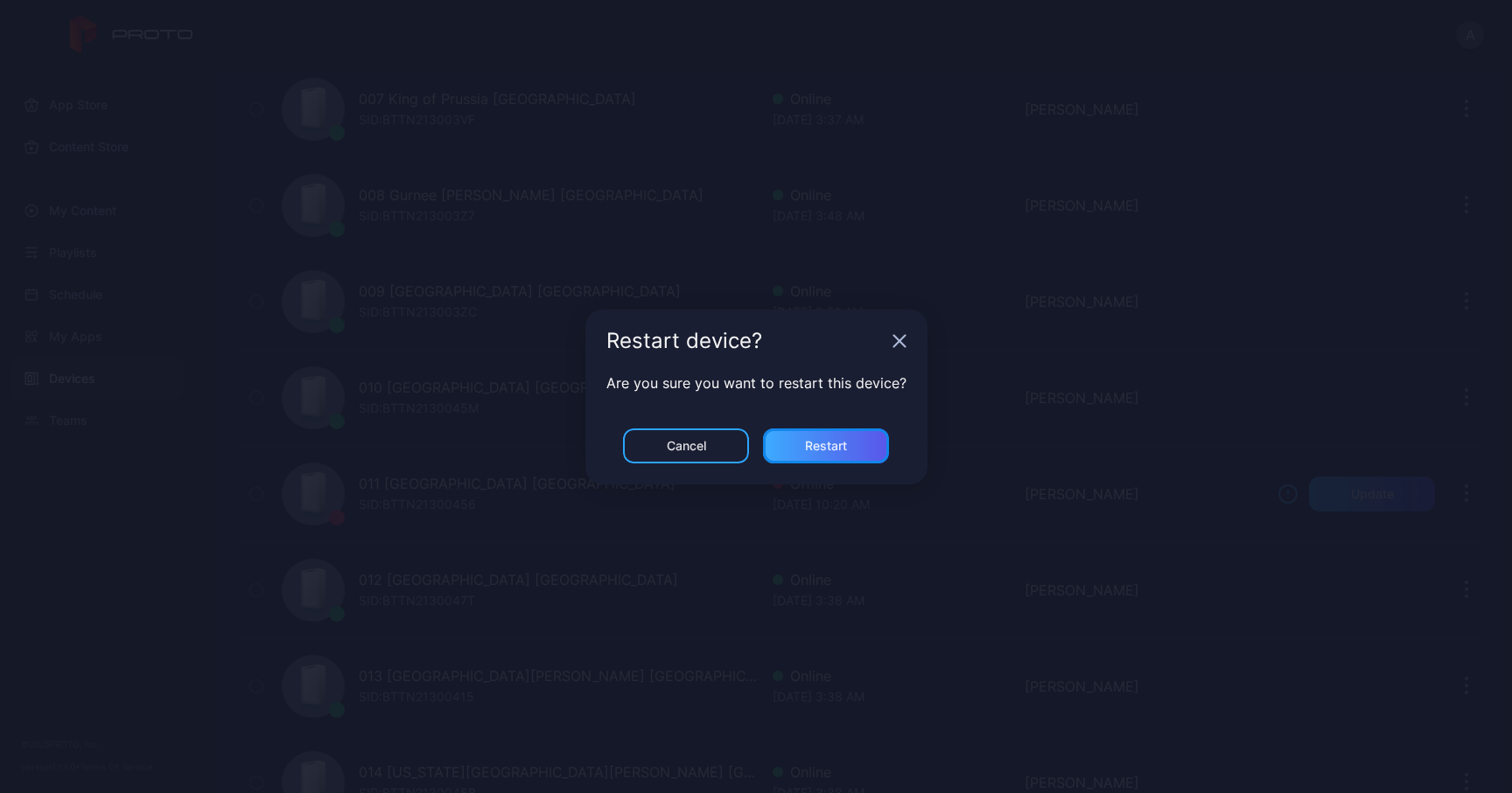
click at [851, 448] on div "Restart" at bounding box center [825, 446] width 126 height 35
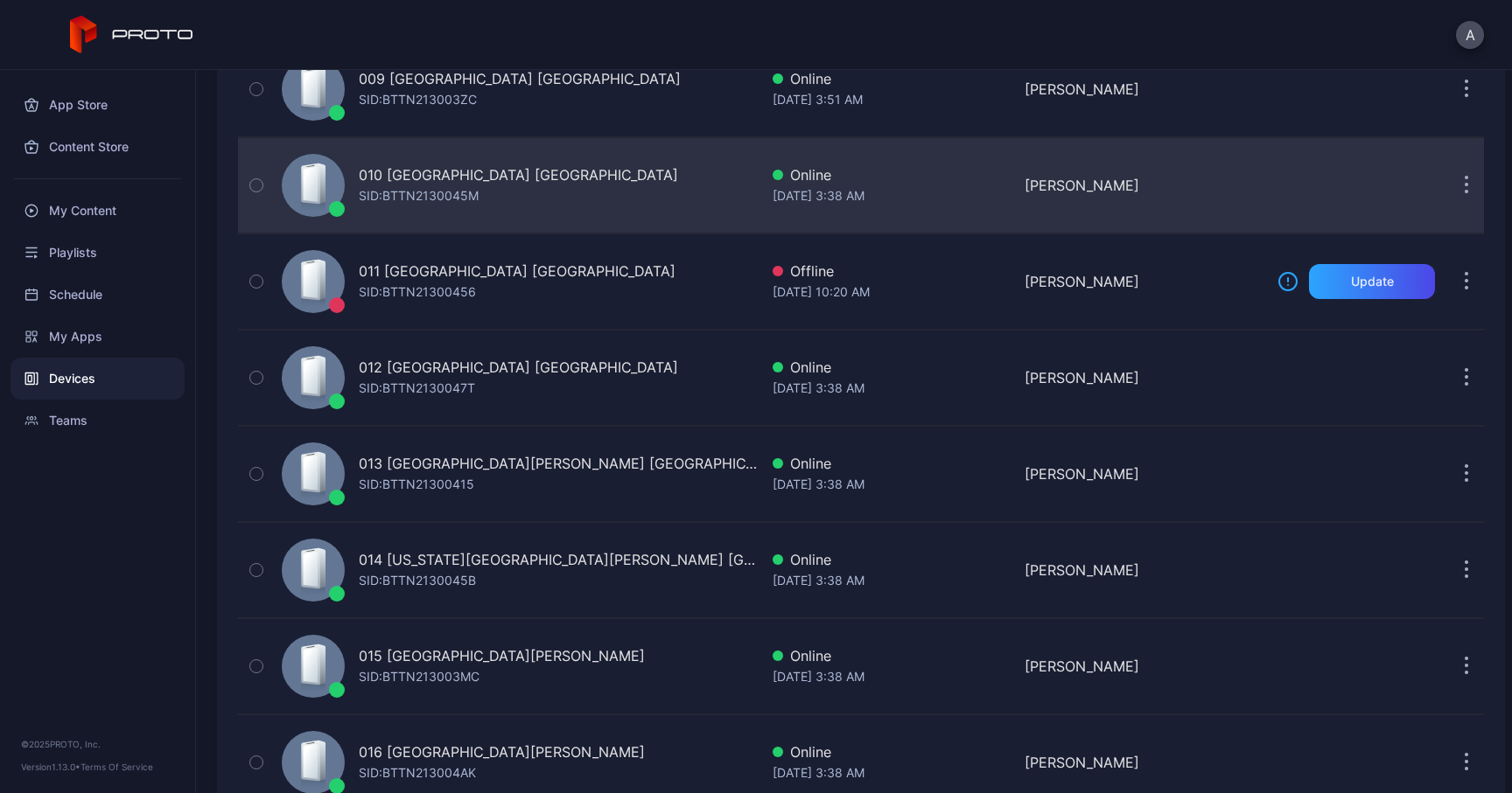
scroll to position [1023, 0]
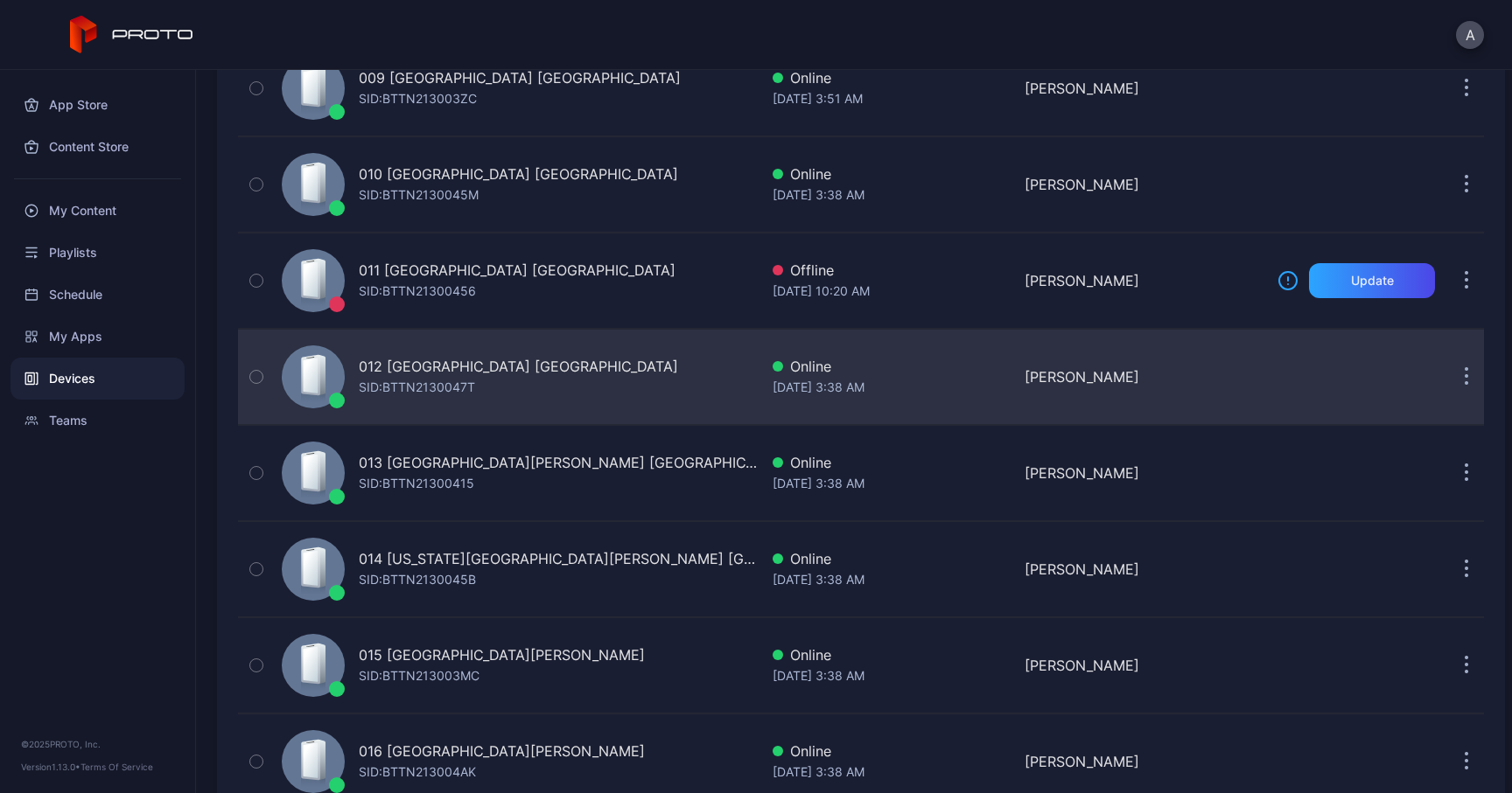
click at [1449, 381] on button "button" at bounding box center [1465, 376] width 35 height 35
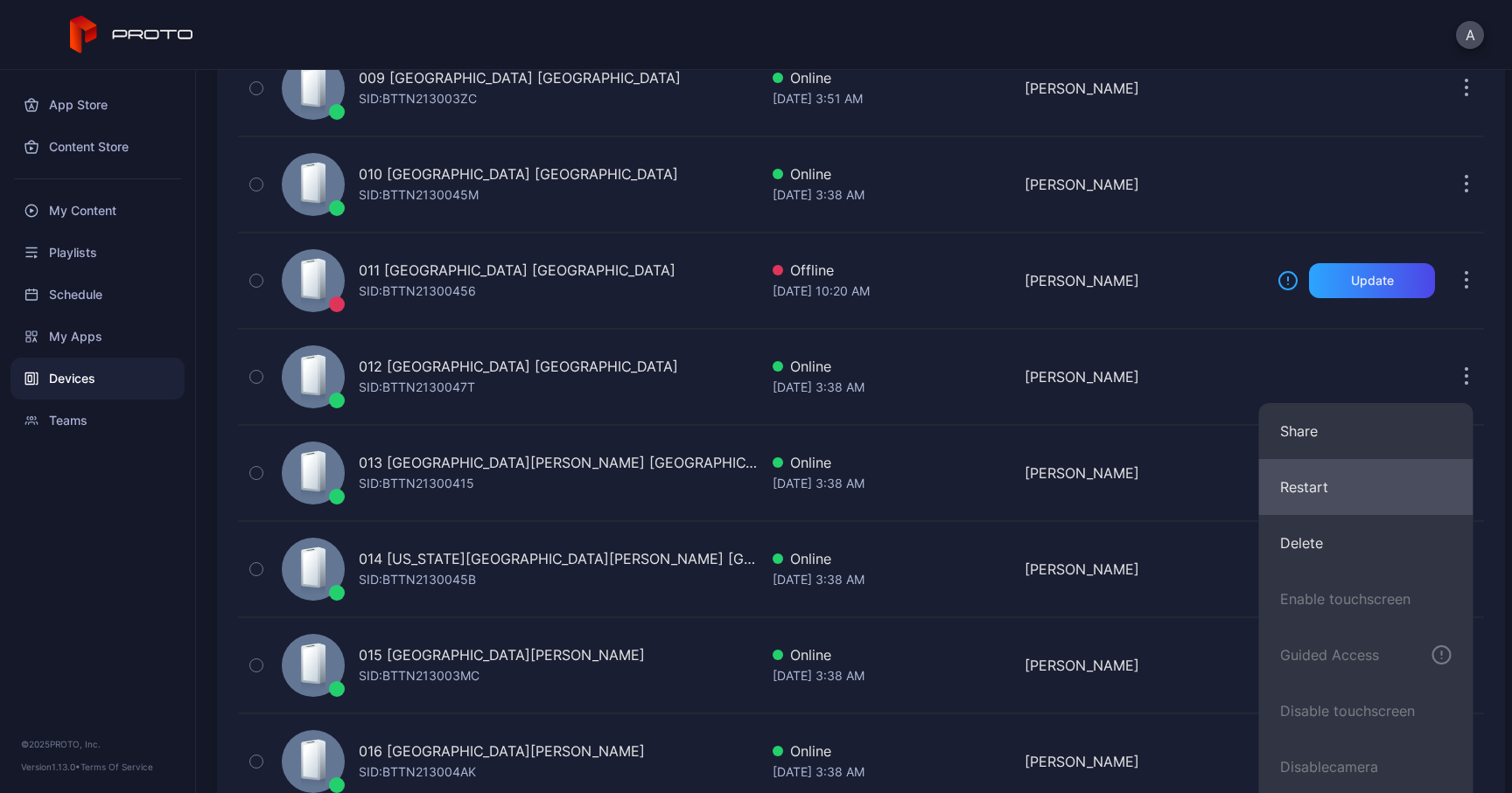
click at [1323, 496] on button "Restart" at bounding box center [1366, 487] width 215 height 56
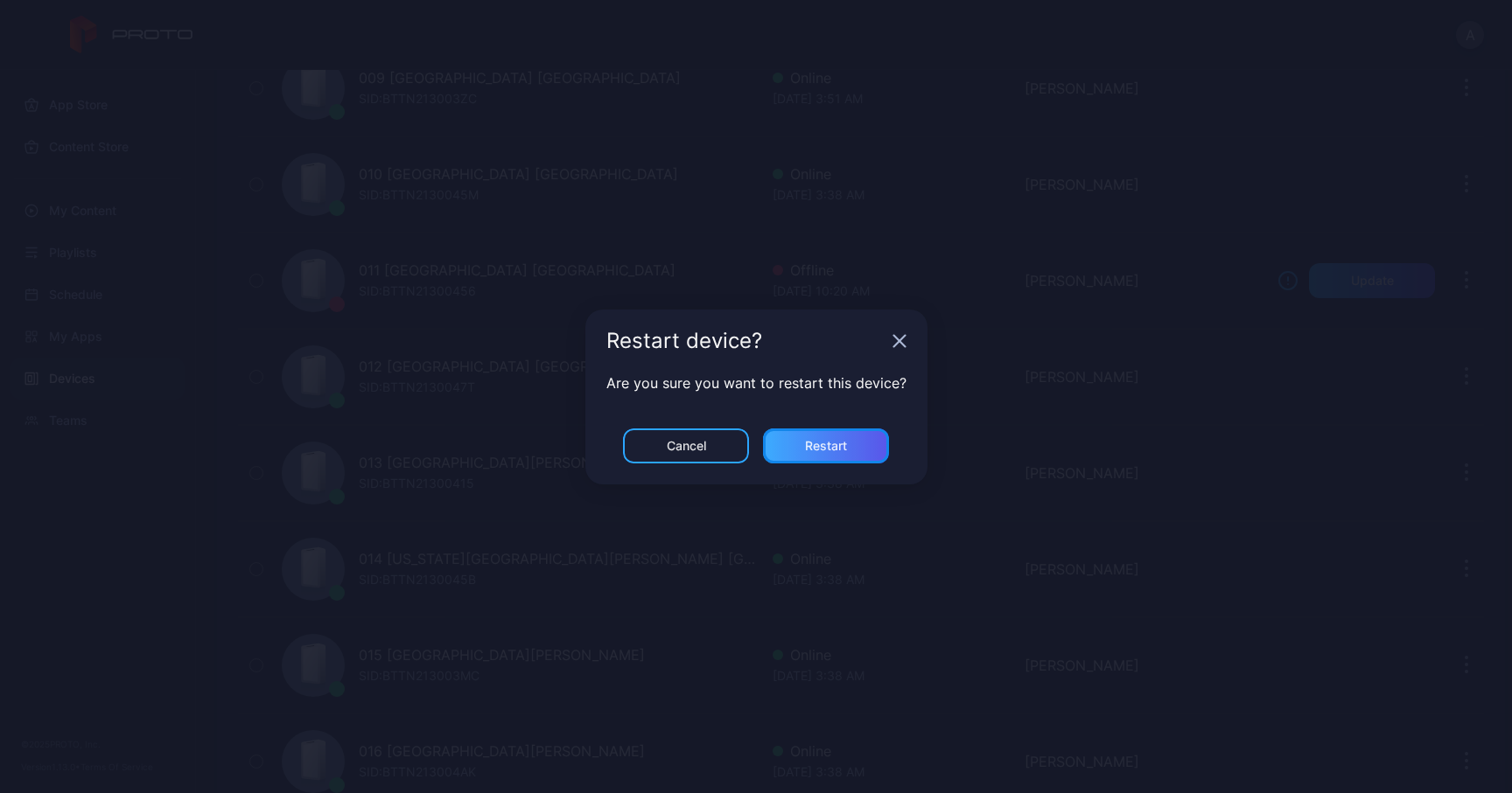
click at [851, 447] on div "Restart" at bounding box center [825, 446] width 126 height 35
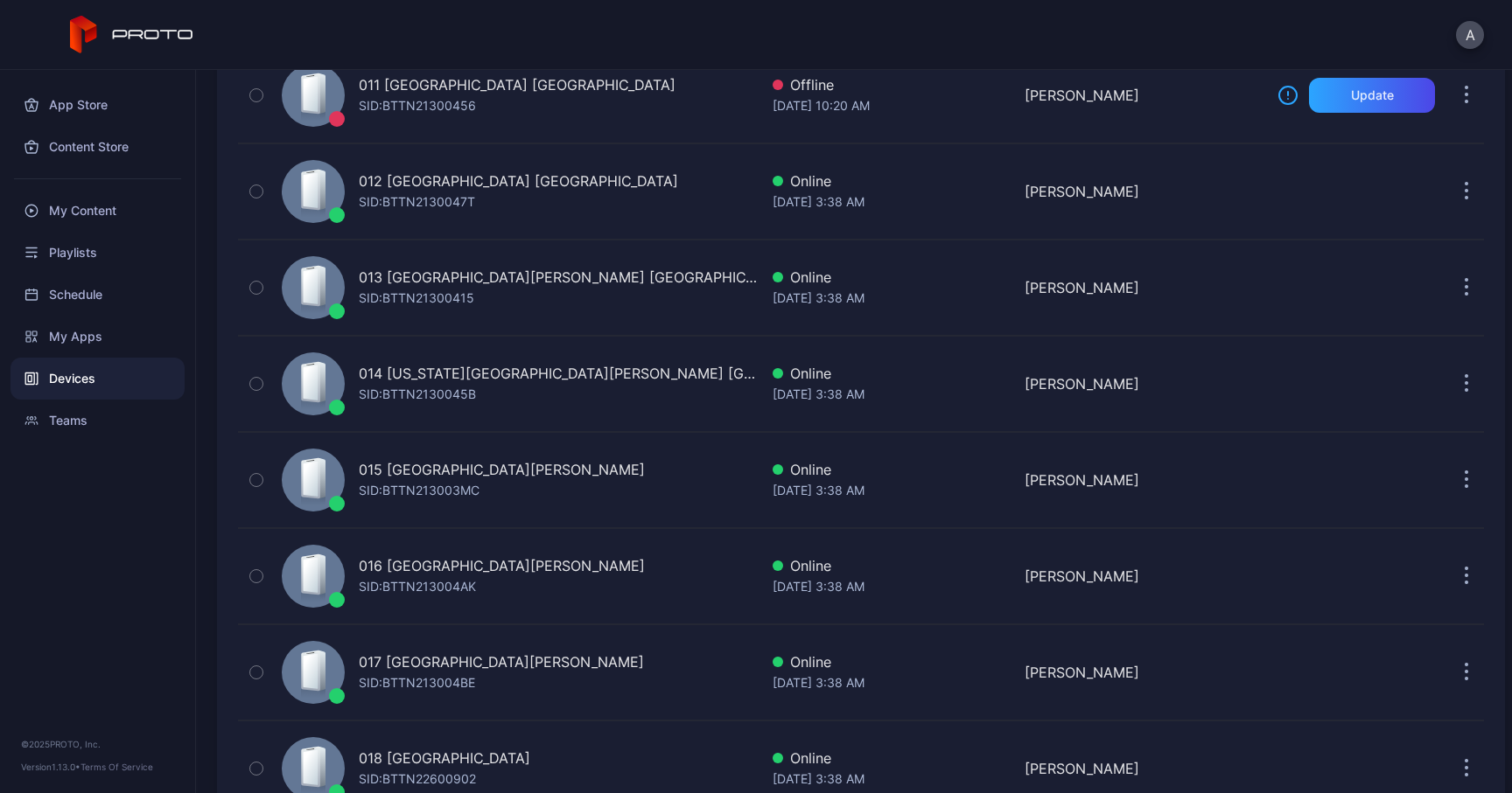
scroll to position [1231, 0]
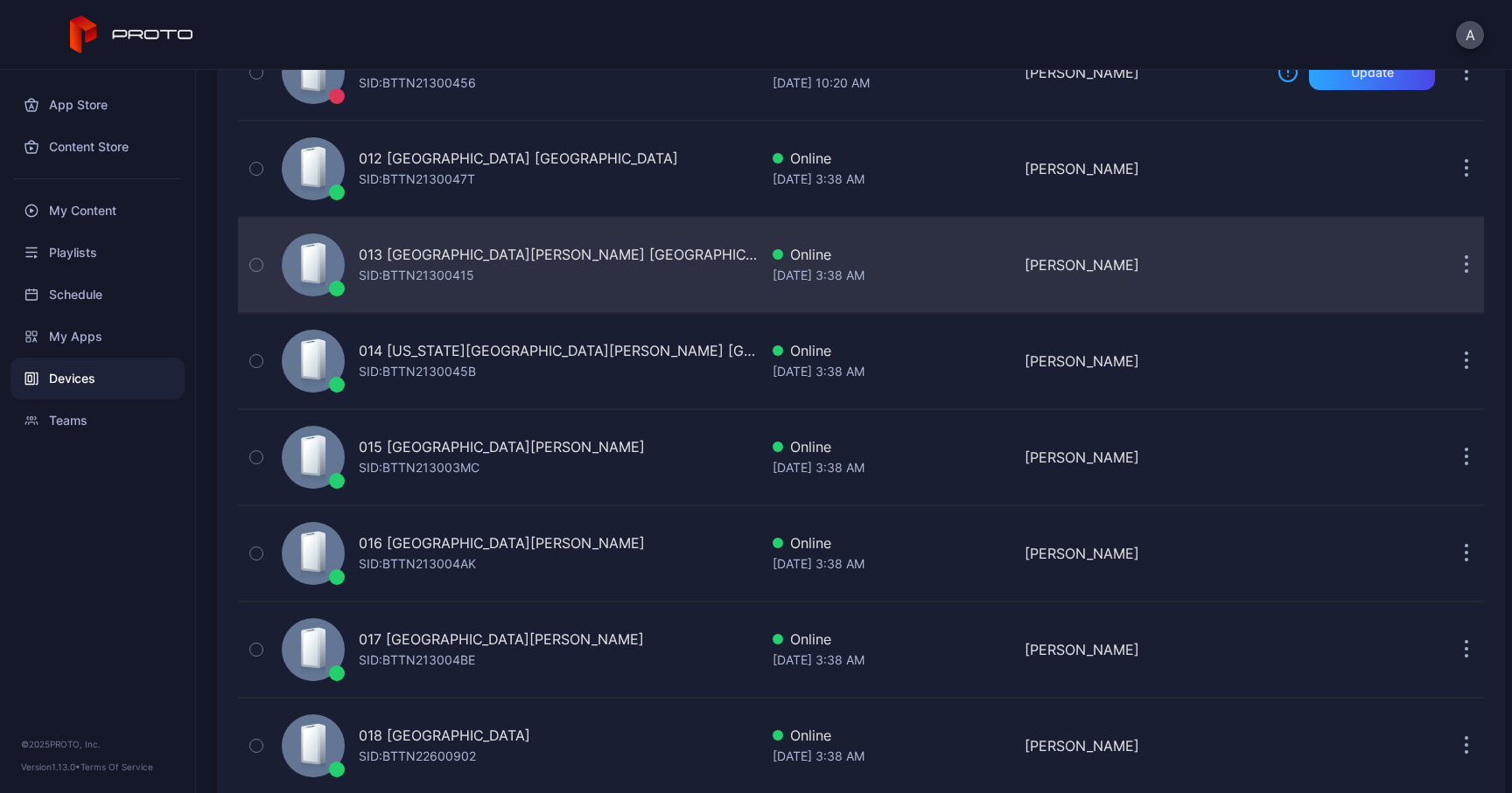
click at [1461, 266] on button "button" at bounding box center [1465, 264] width 35 height 35
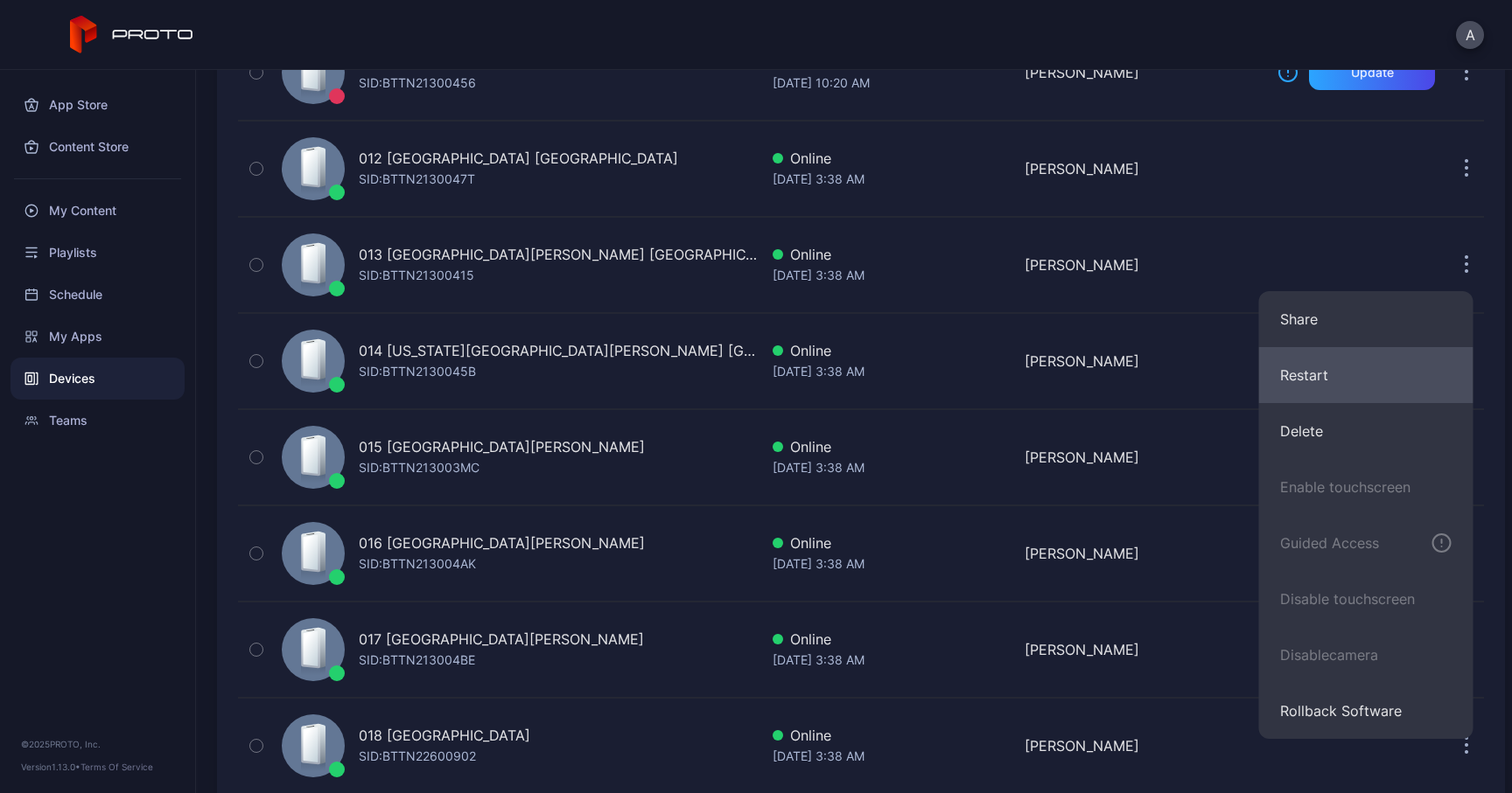
click at [1305, 382] on button "Restart" at bounding box center [1366, 375] width 215 height 56
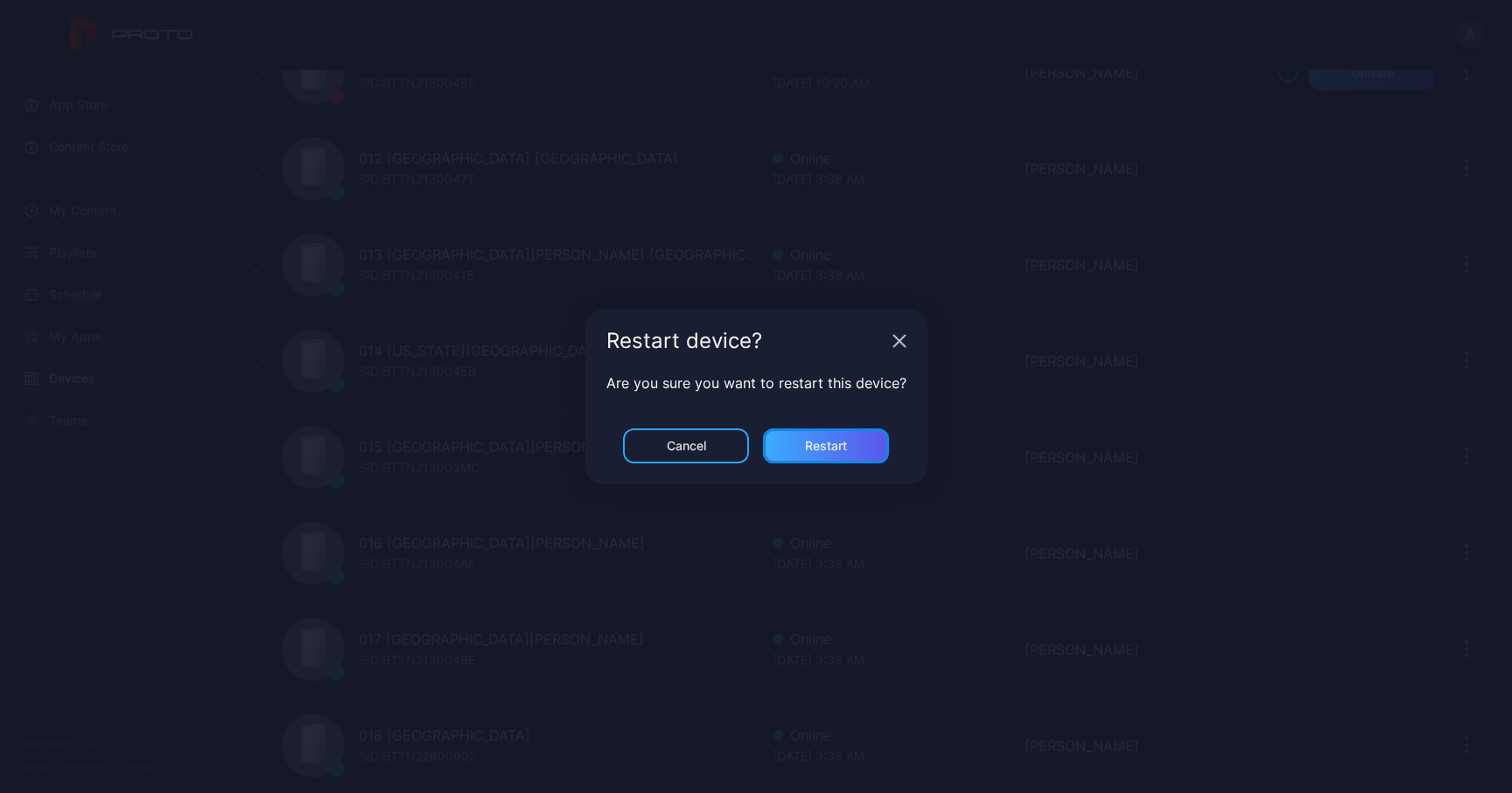
click at [838, 439] on div "Restart" at bounding box center [825, 446] width 42 height 14
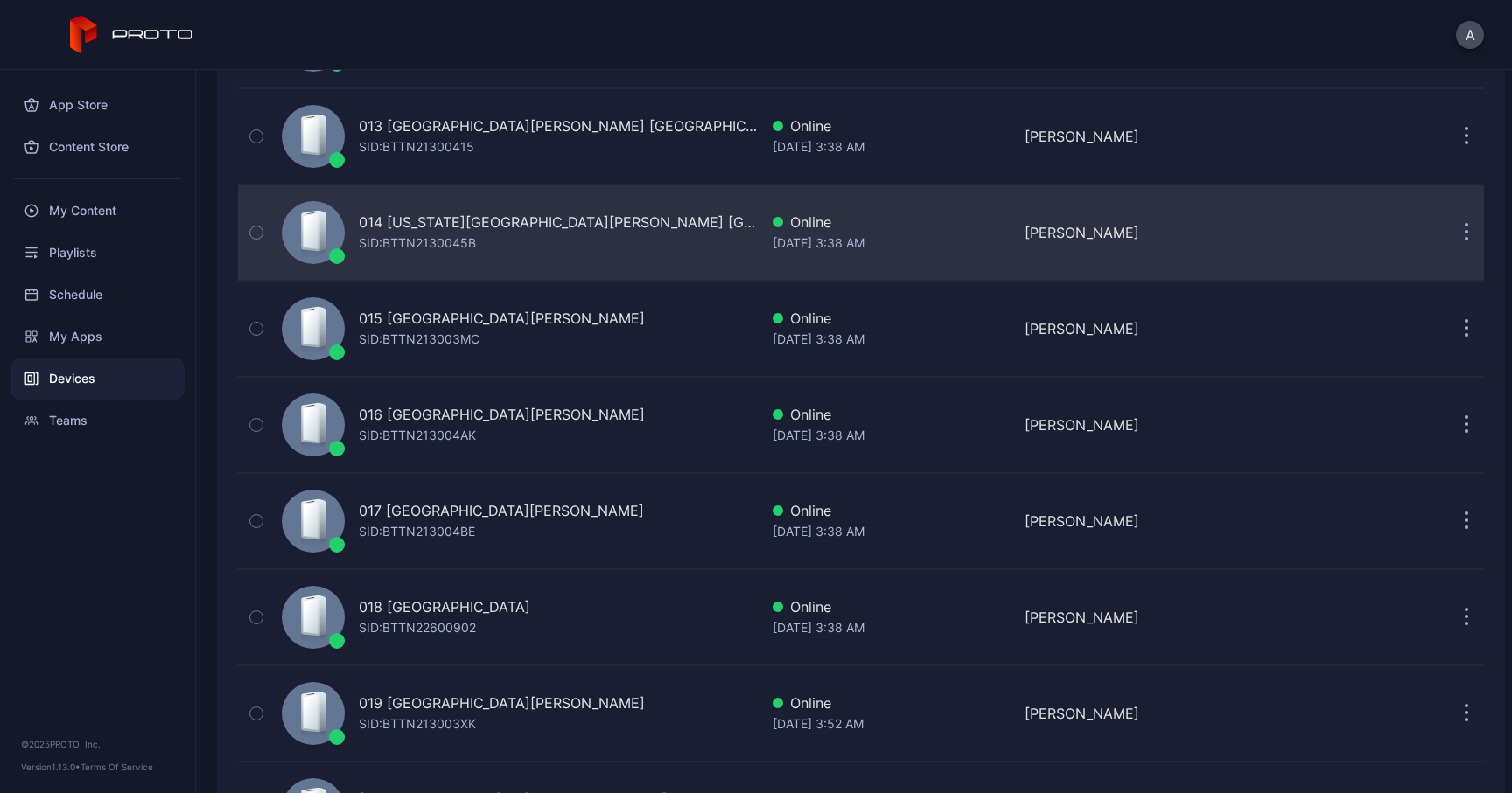
scroll to position [1361, 0]
click at [1448, 235] on button "button" at bounding box center [1465, 230] width 35 height 35
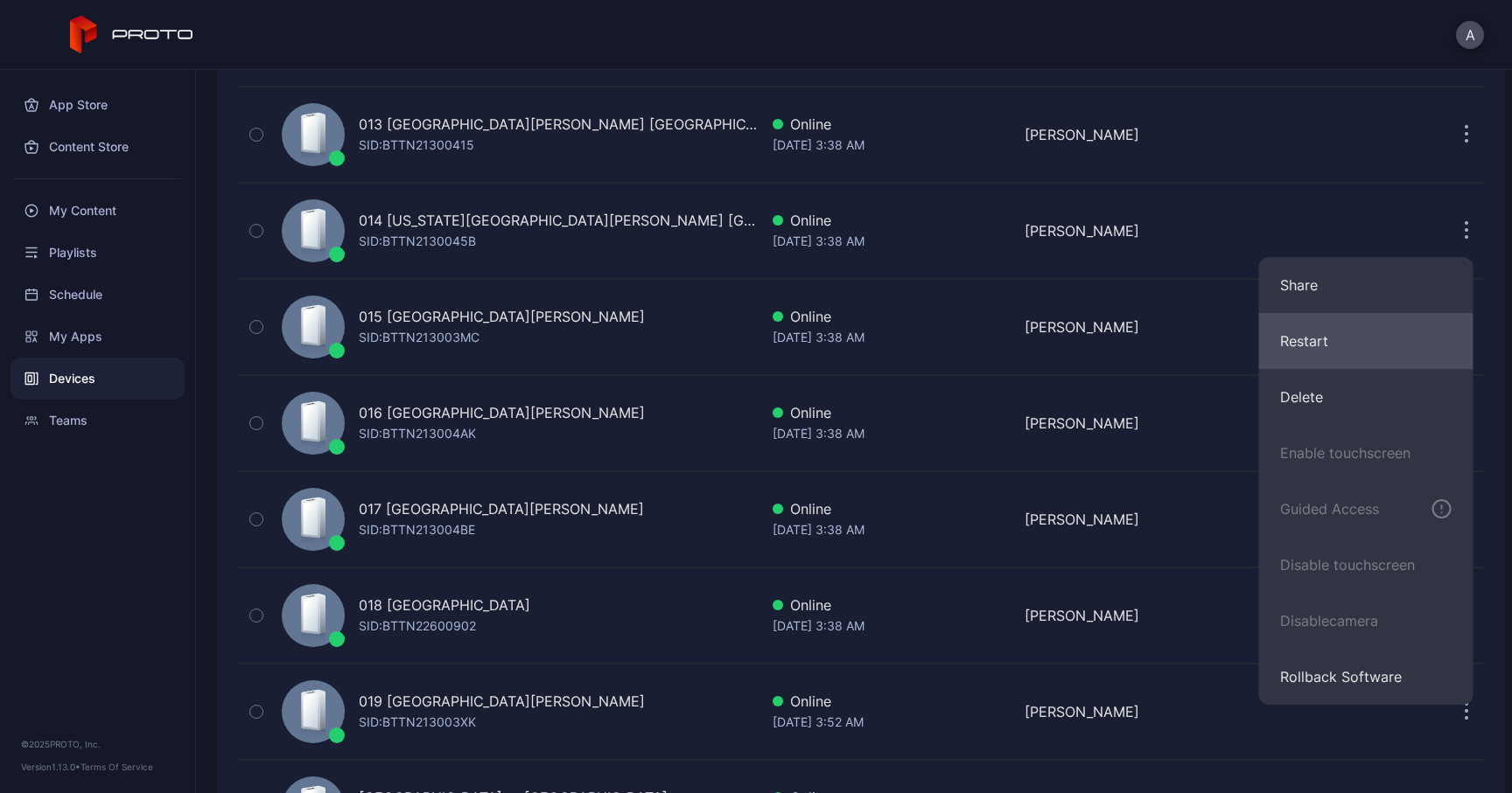
click at [1304, 352] on button "Restart" at bounding box center [1366, 341] width 215 height 56
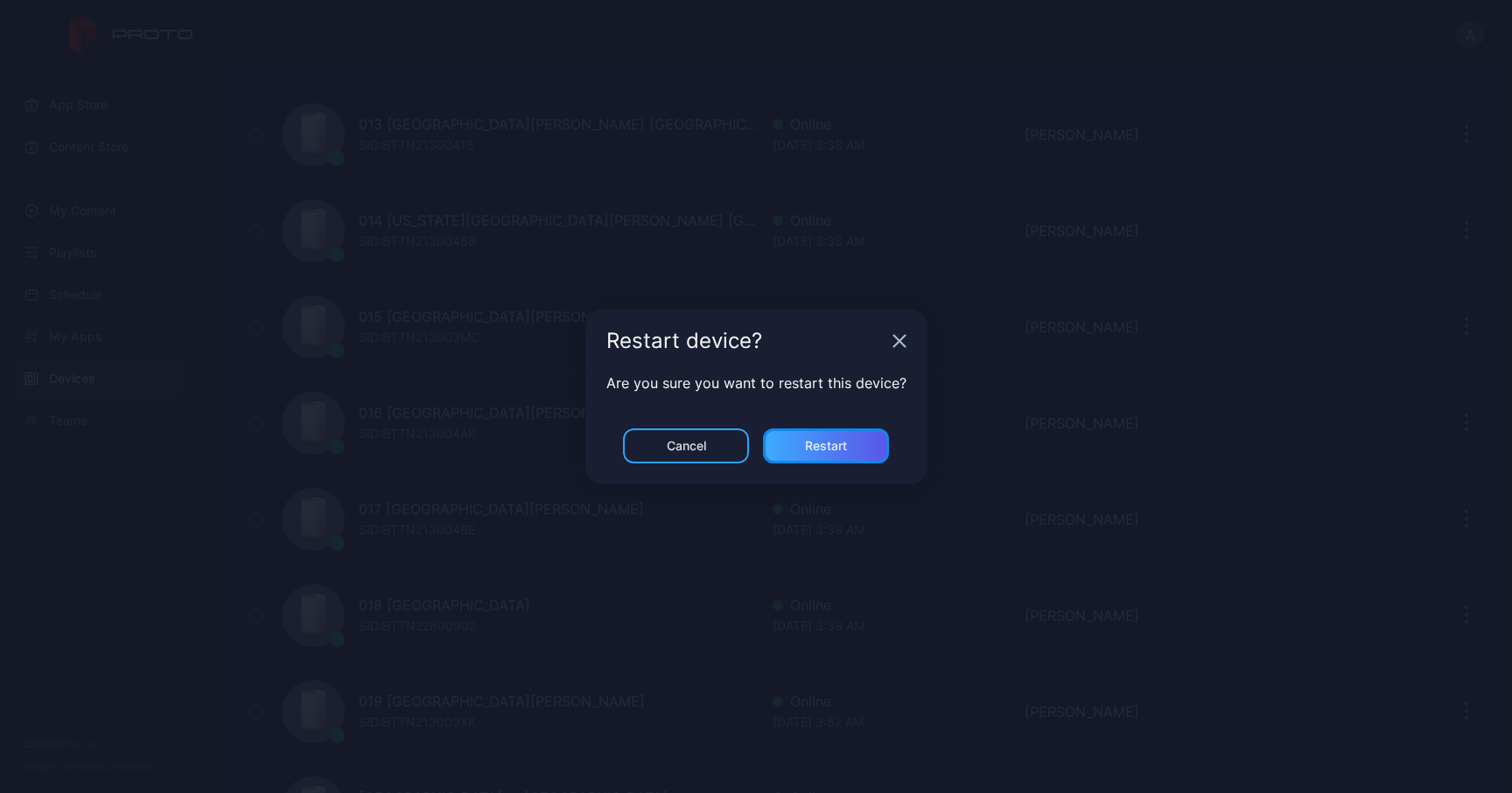
click at [835, 443] on div "Restart" at bounding box center [825, 446] width 42 height 14
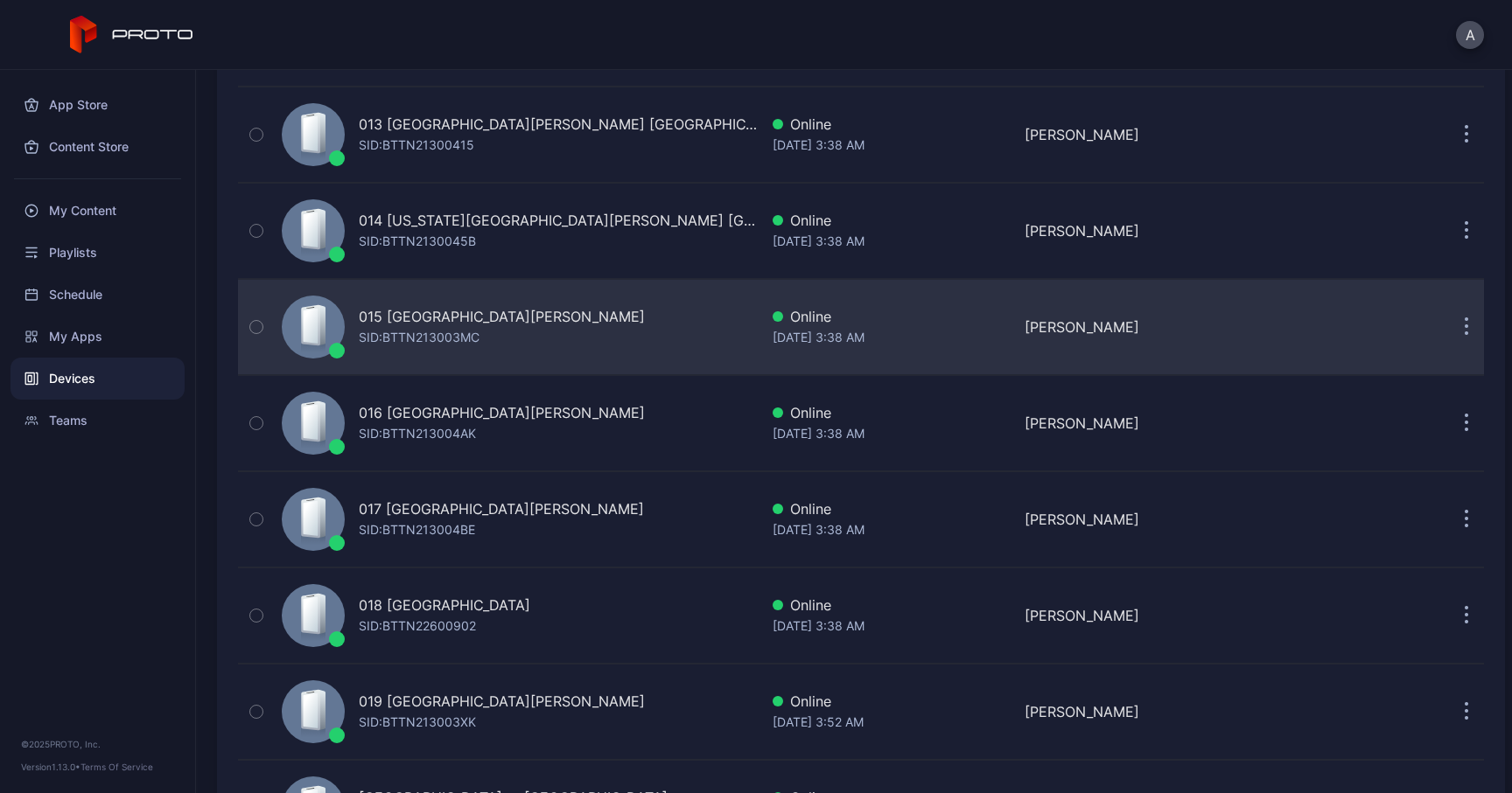
scroll to position [1368, 0]
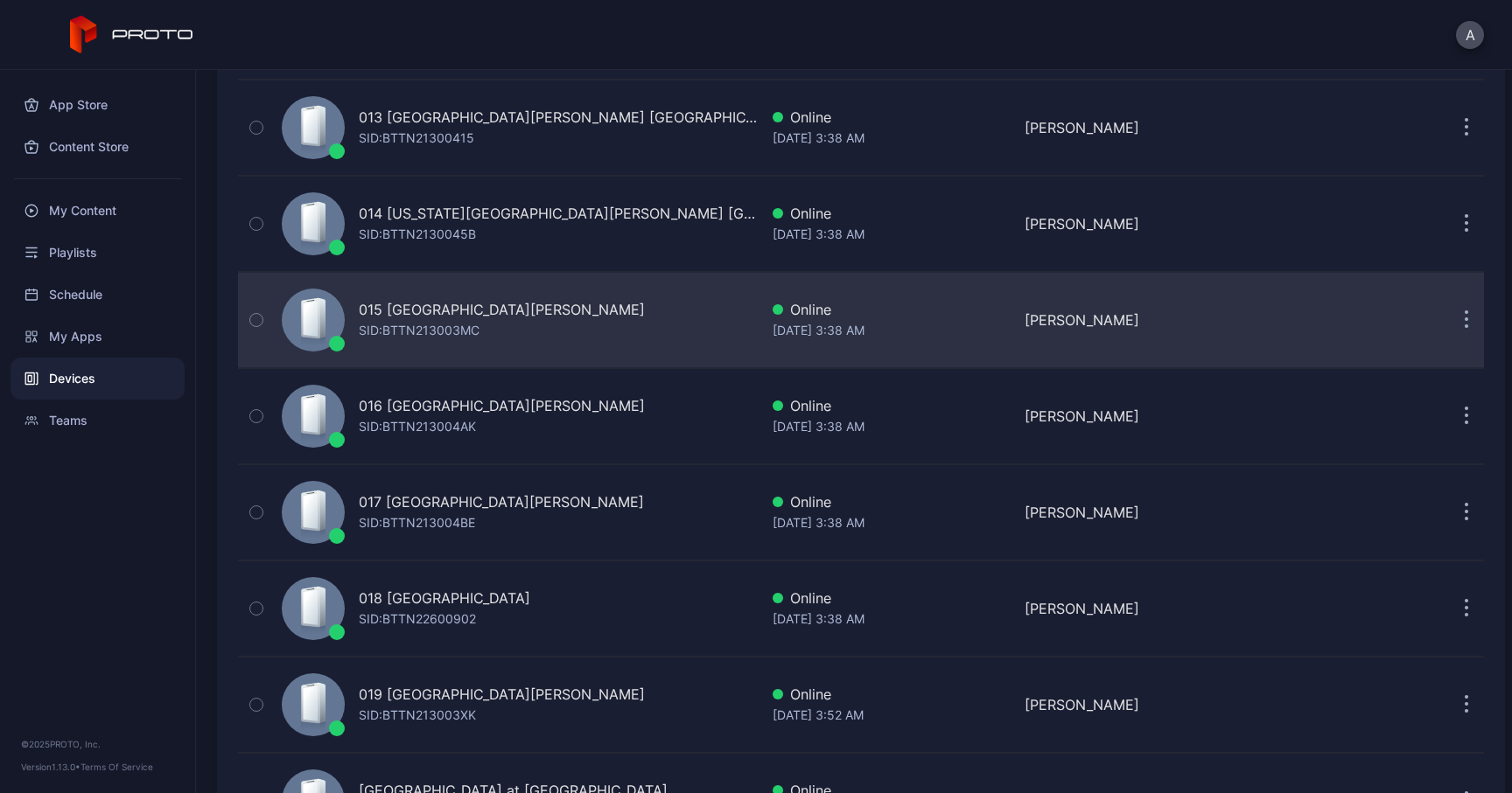
click at [1452, 324] on button "button" at bounding box center [1465, 319] width 35 height 35
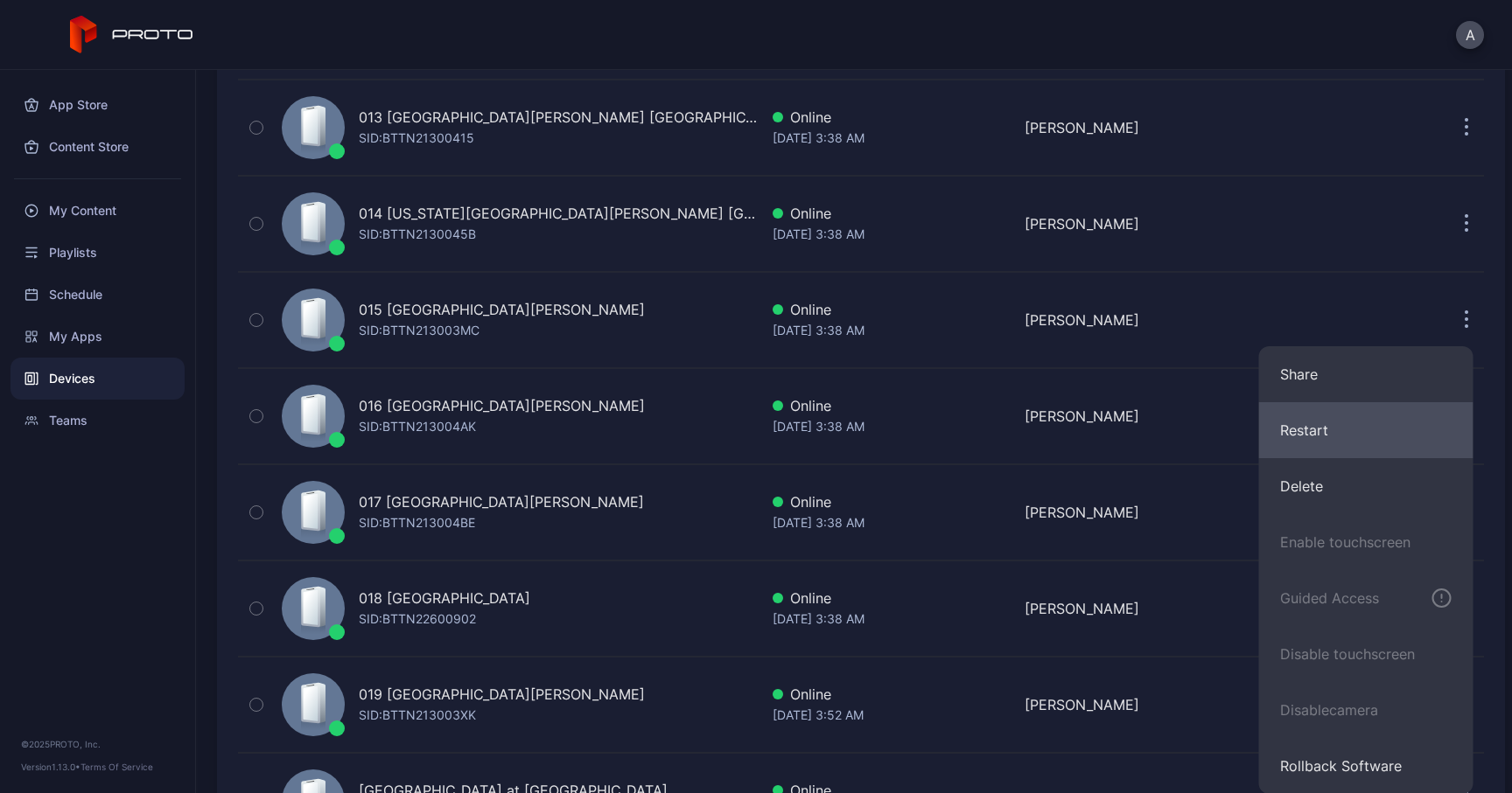
click at [1301, 429] on button "Restart" at bounding box center [1366, 431] width 215 height 56
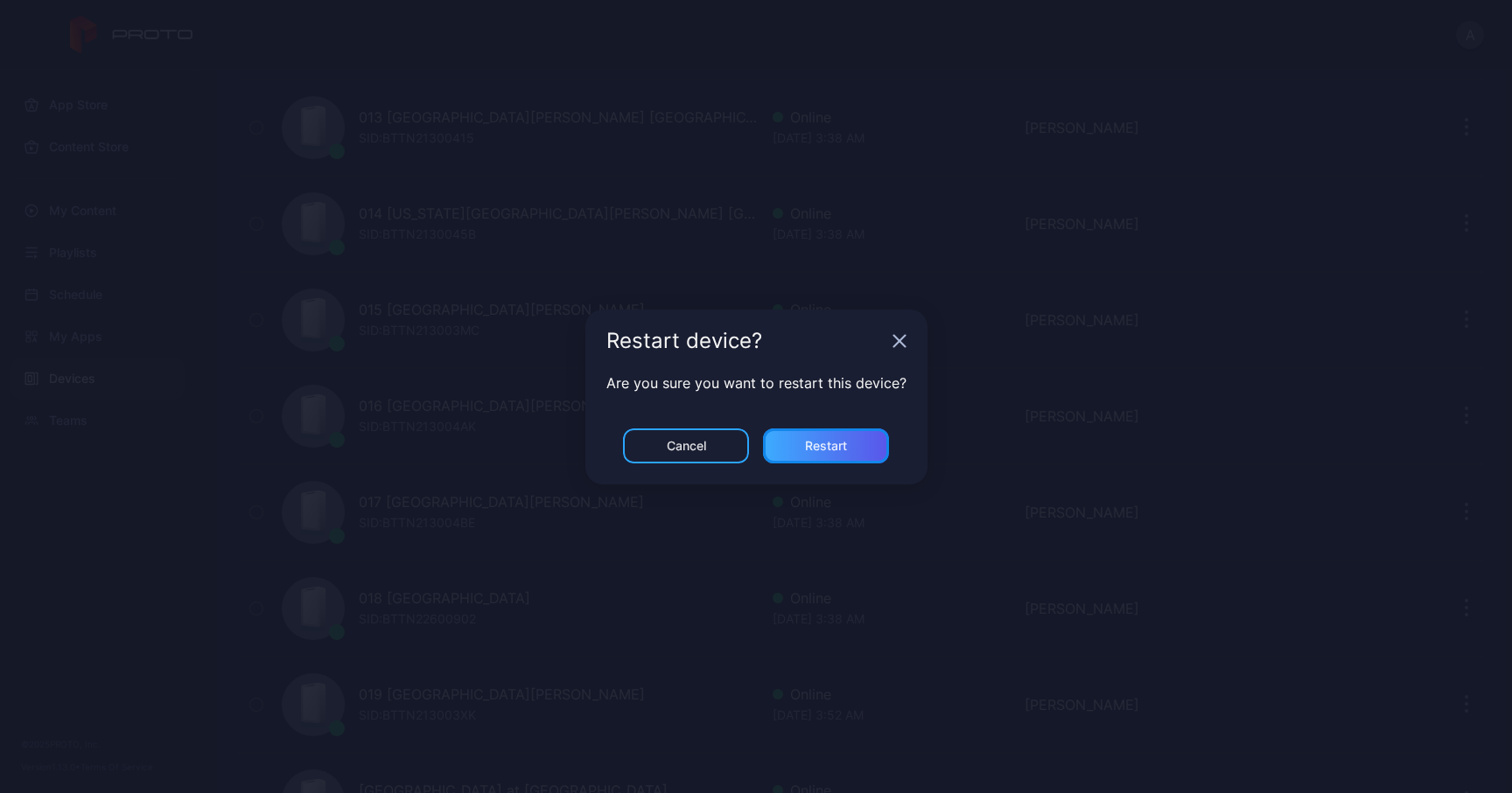
click at [849, 443] on div "Restart" at bounding box center [825, 446] width 126 height 35
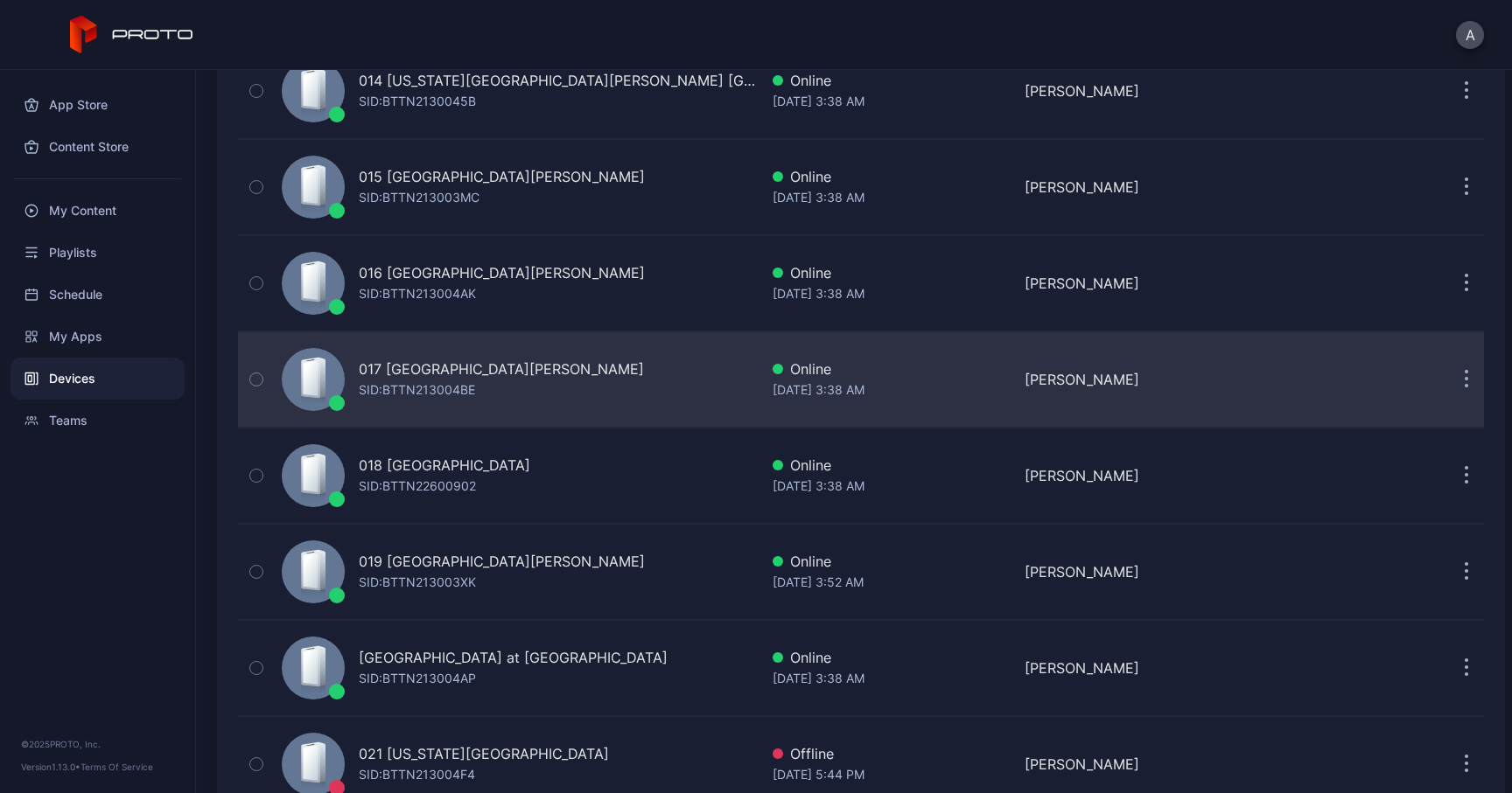
scroll to position [1506, 0]
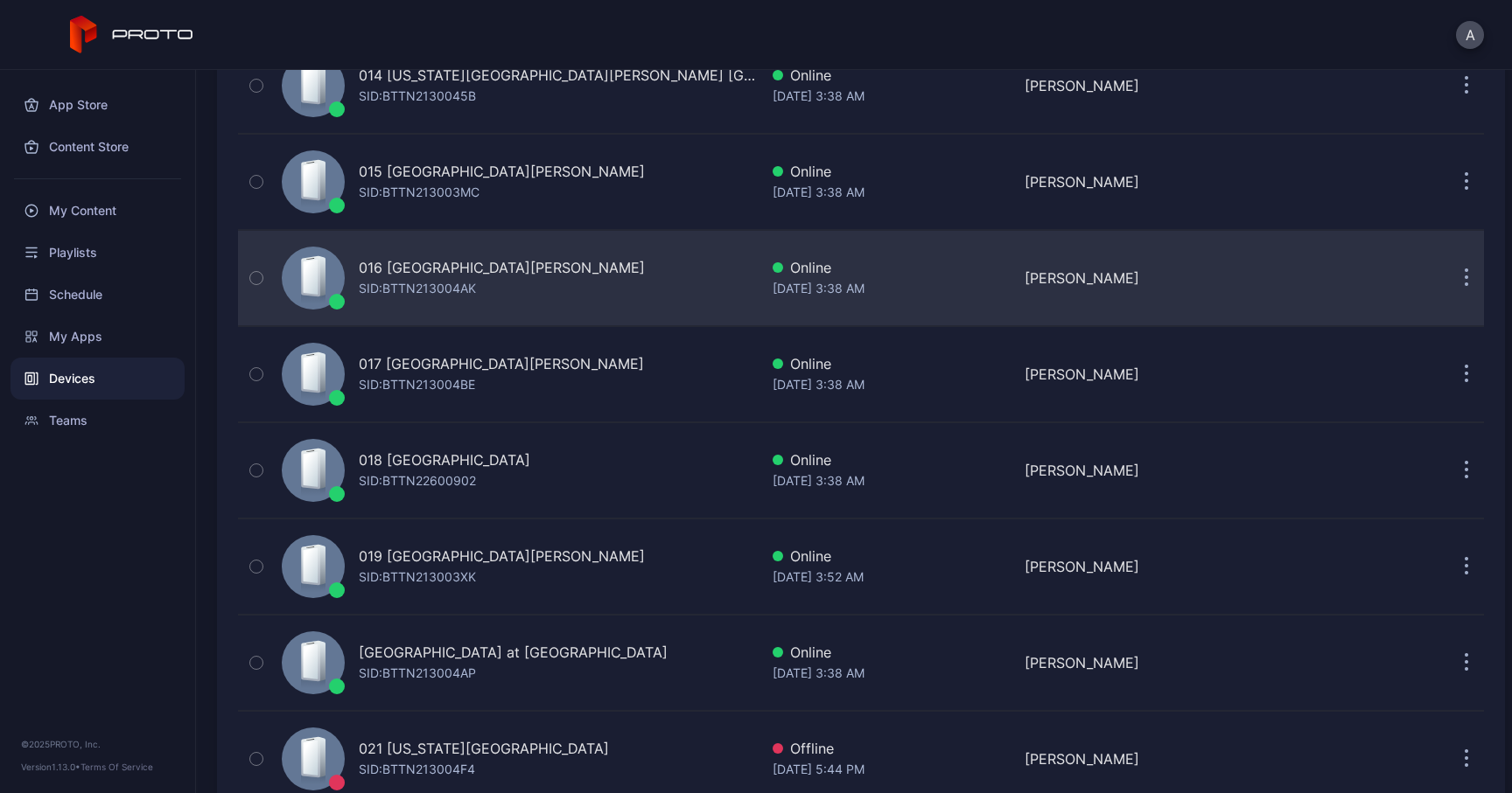
click at [1448, 278] on button "button" at bounding box center [1465, 277] width 35 height 35
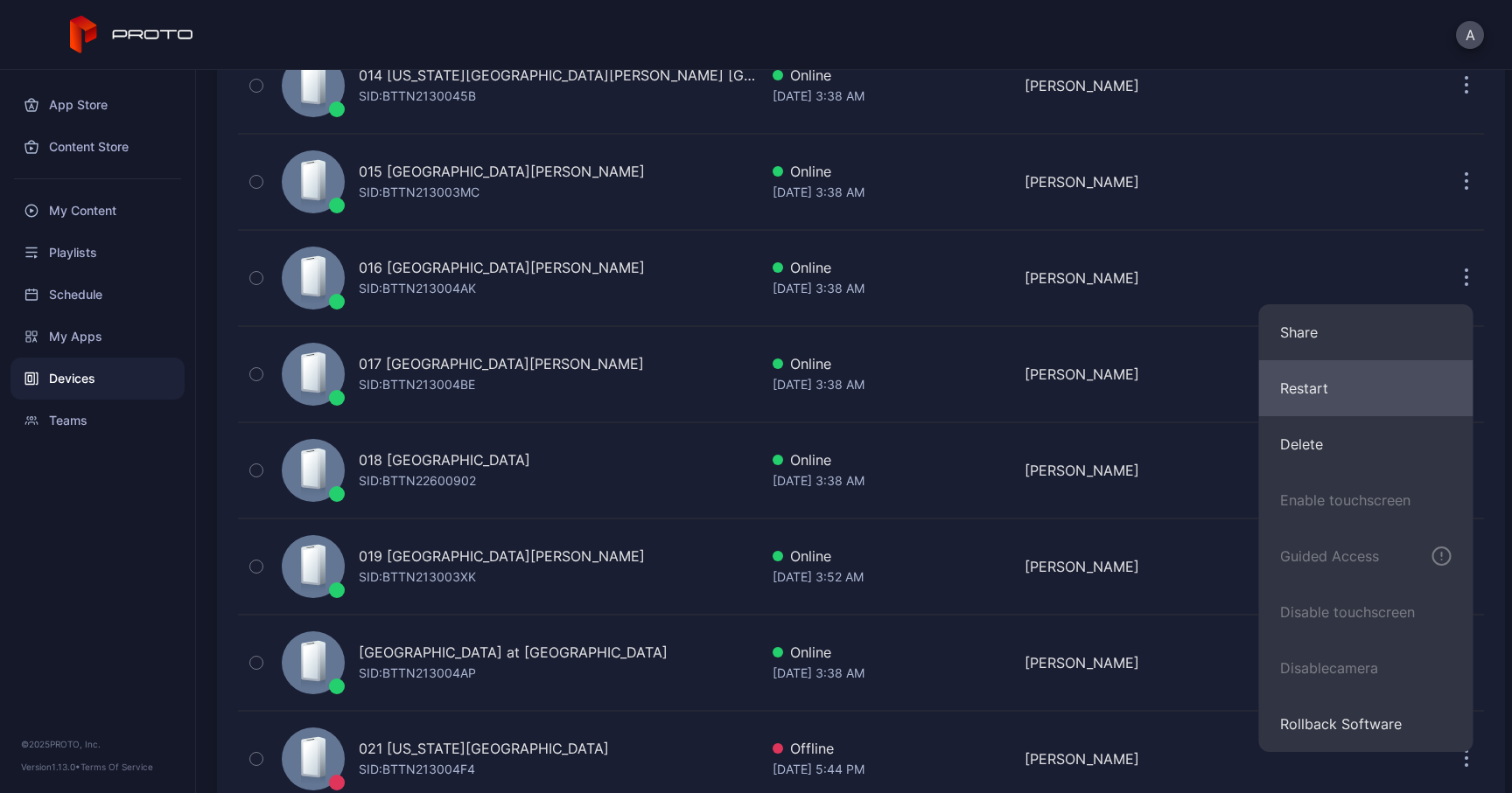
click at [1307, 378] on button "Restart" at bounding box center [1366, 389] width 215 height 56
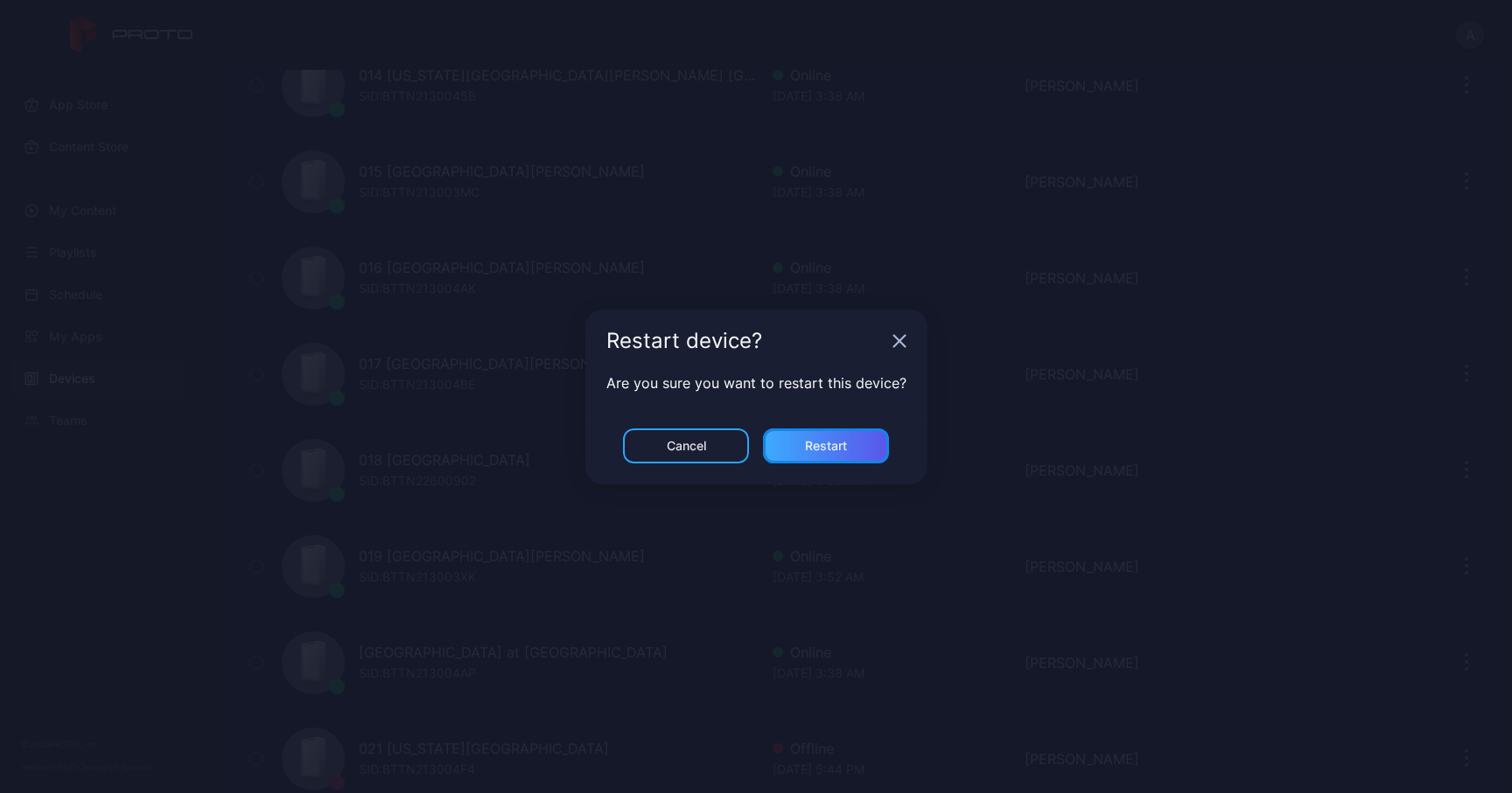
click at [847, 434] on div "Restart" at bounding box center [825, 446] width 126 height 35
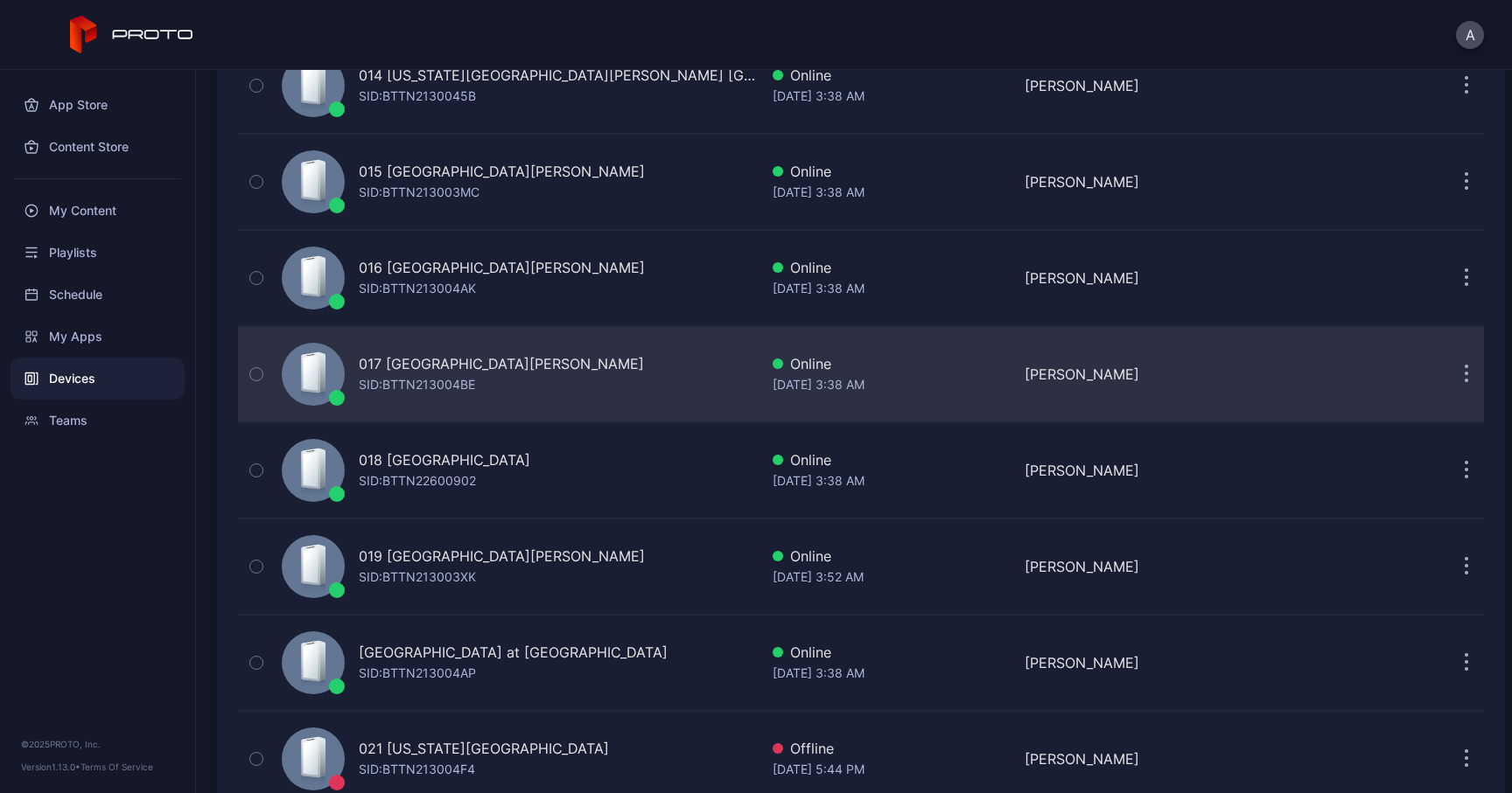
click at [1452, 378] on button "button" at bounding box center [1465, 374] width 35 height 35
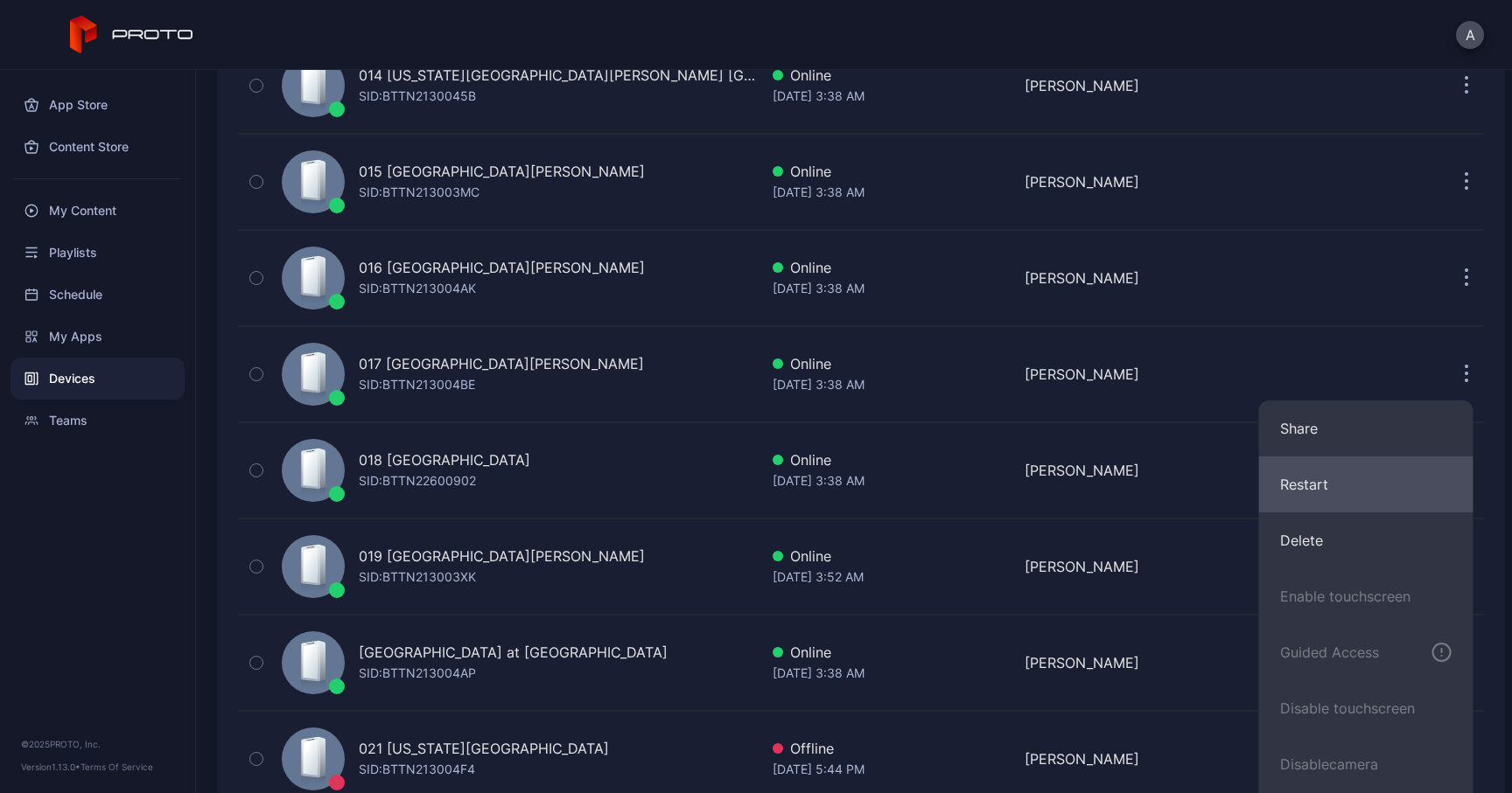
click at [1291, 487] on button "Restart" at bounding box center [1366, 484] width 215 height 56
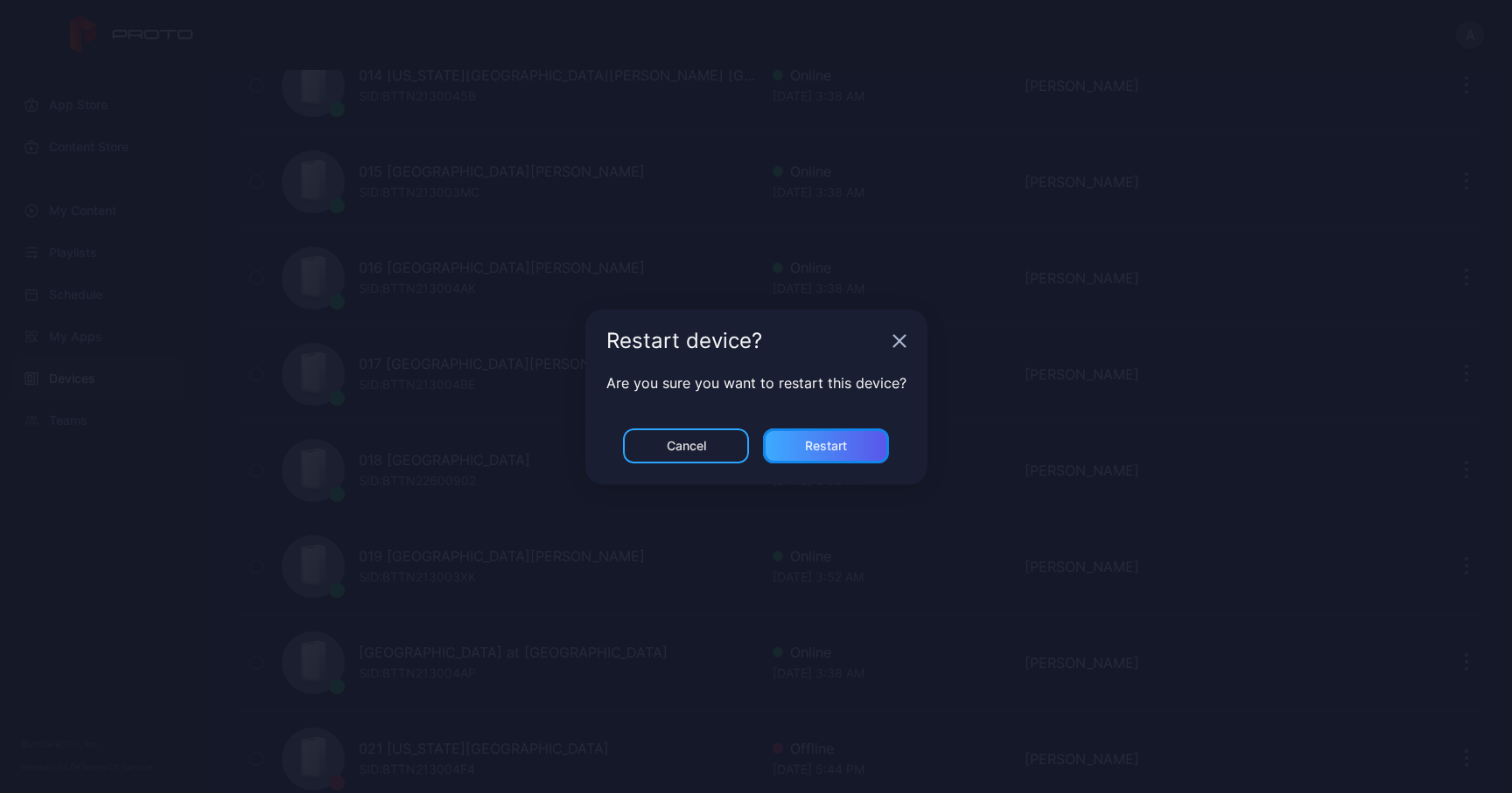
click at [852, 448] on div "Restart" at bounding box center [825, 446] width 126 height 35
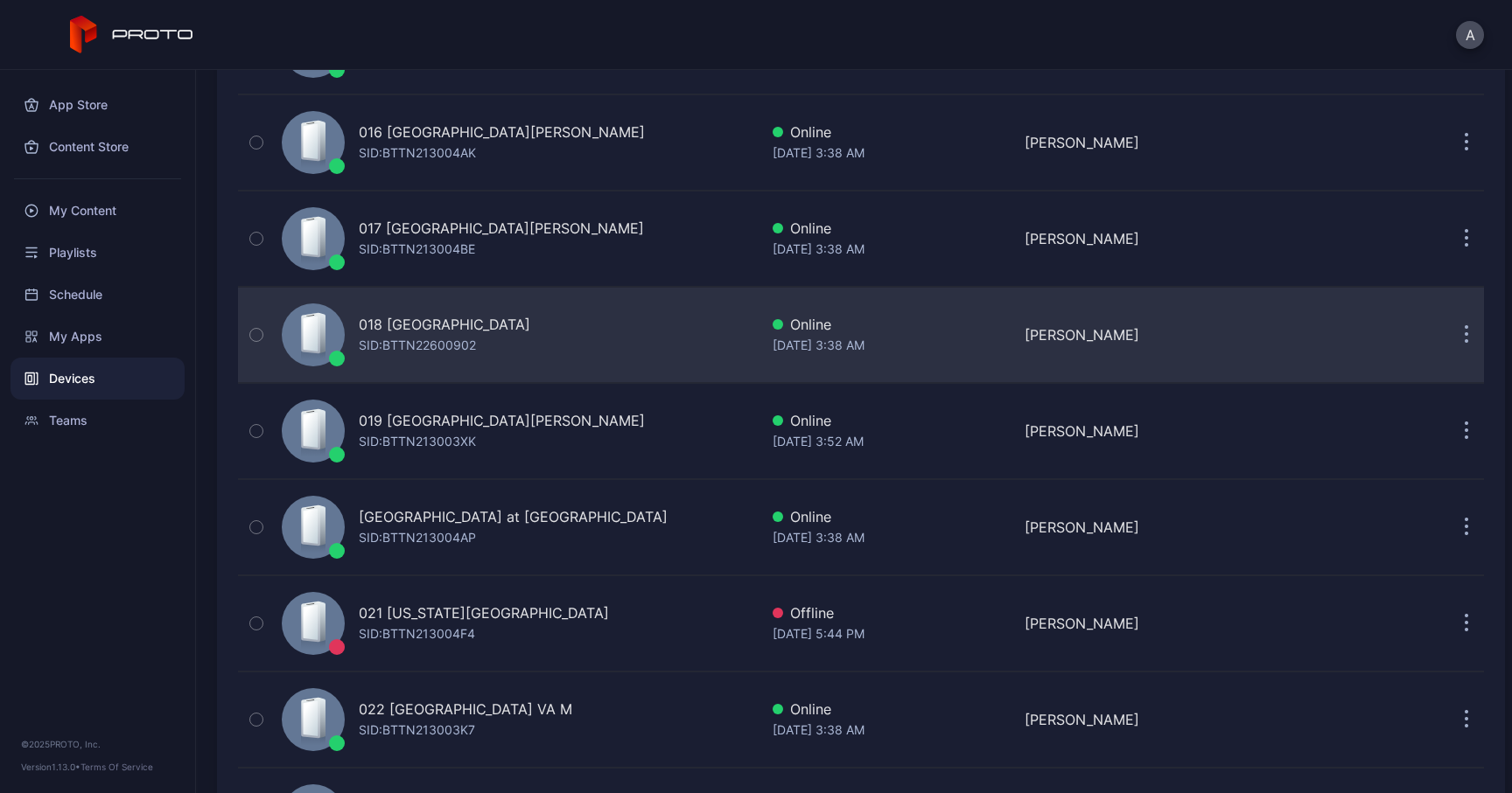
scroll to position [1647, 0]
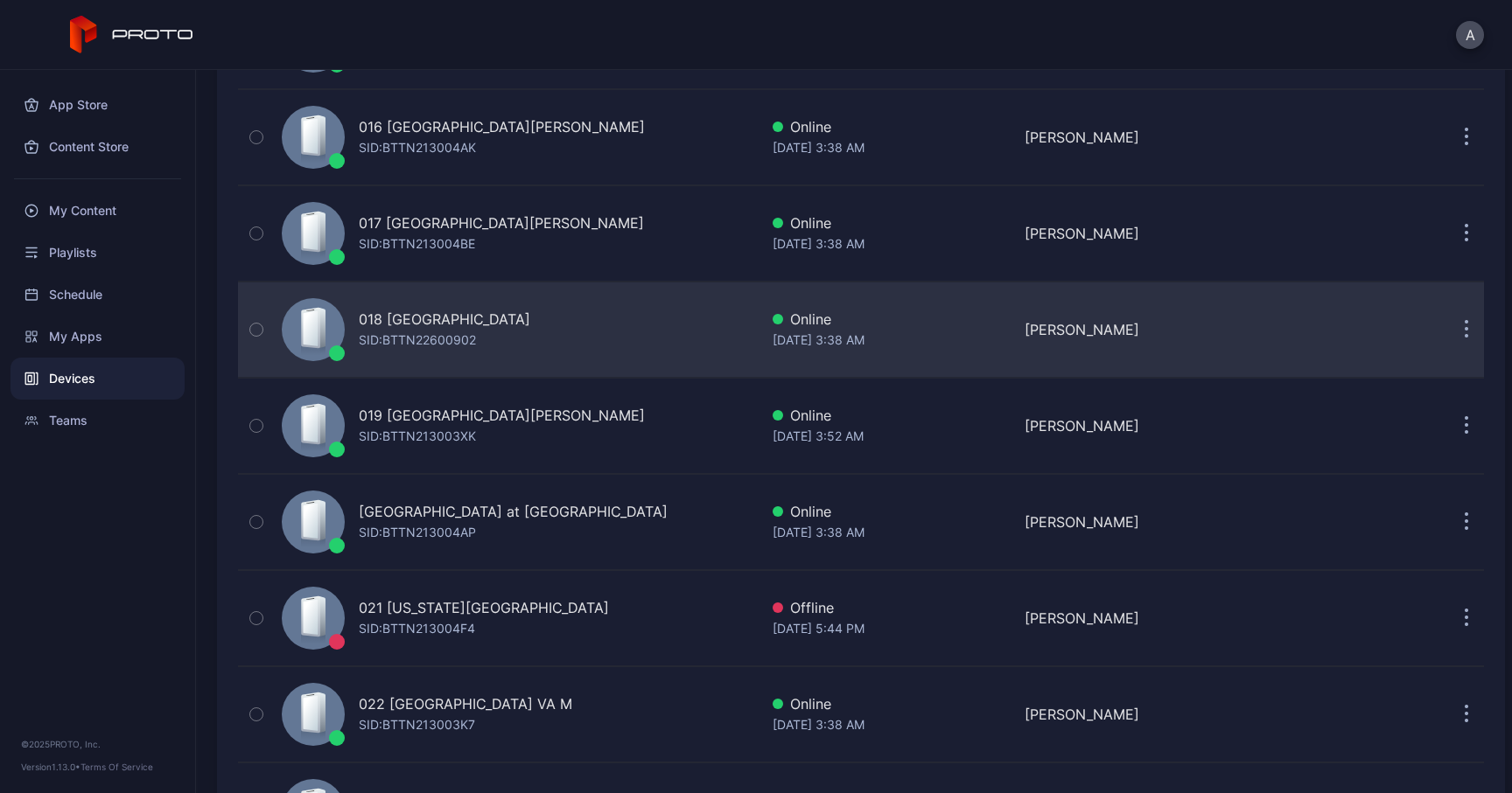
click at [1465, 330] on icon "button" at bounding box center [1466, 330] width 3 height 3
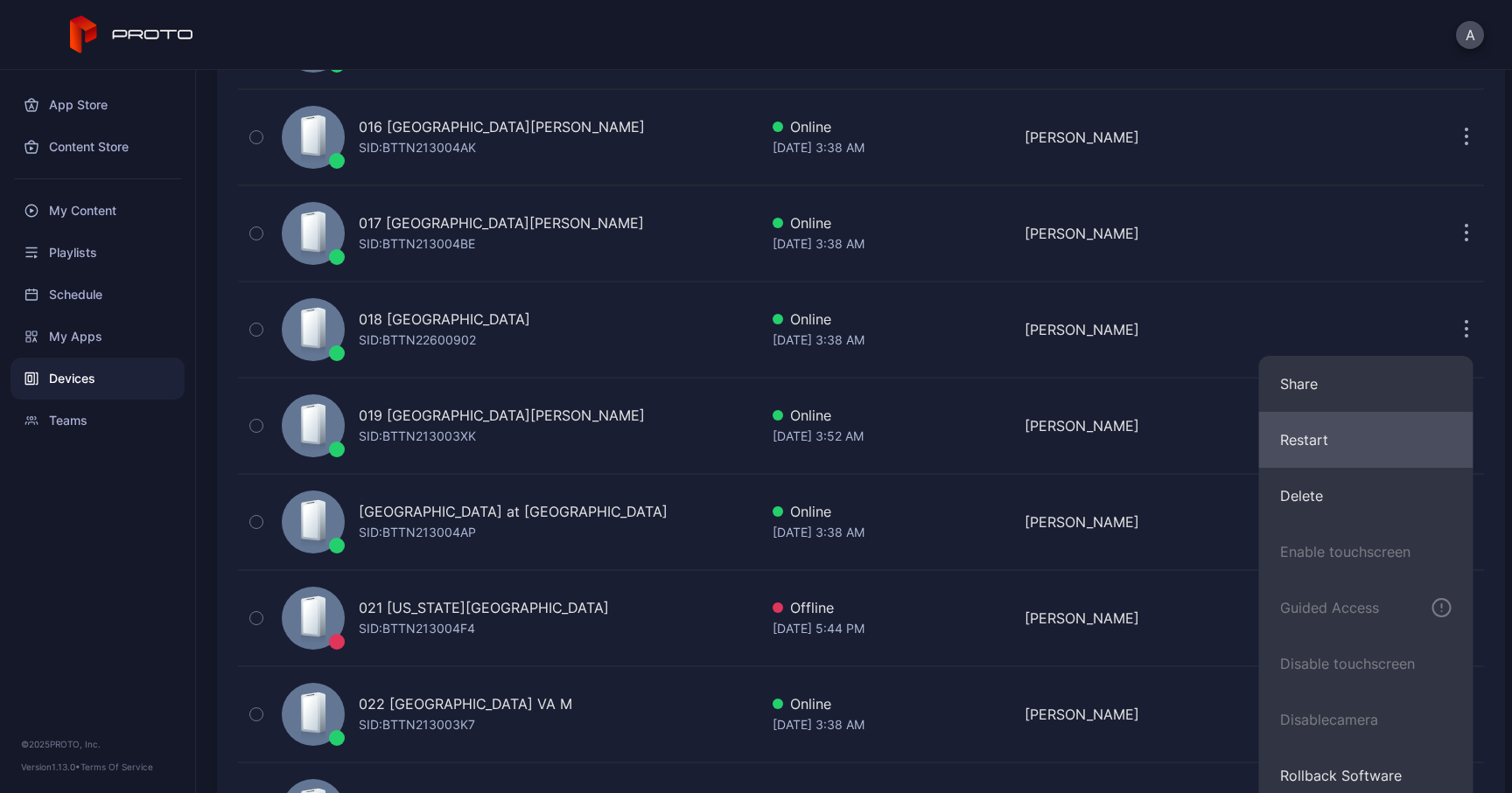
click at [1300, 441] on button "Restart" at bounding box center [1366, 440] width 215 height 56
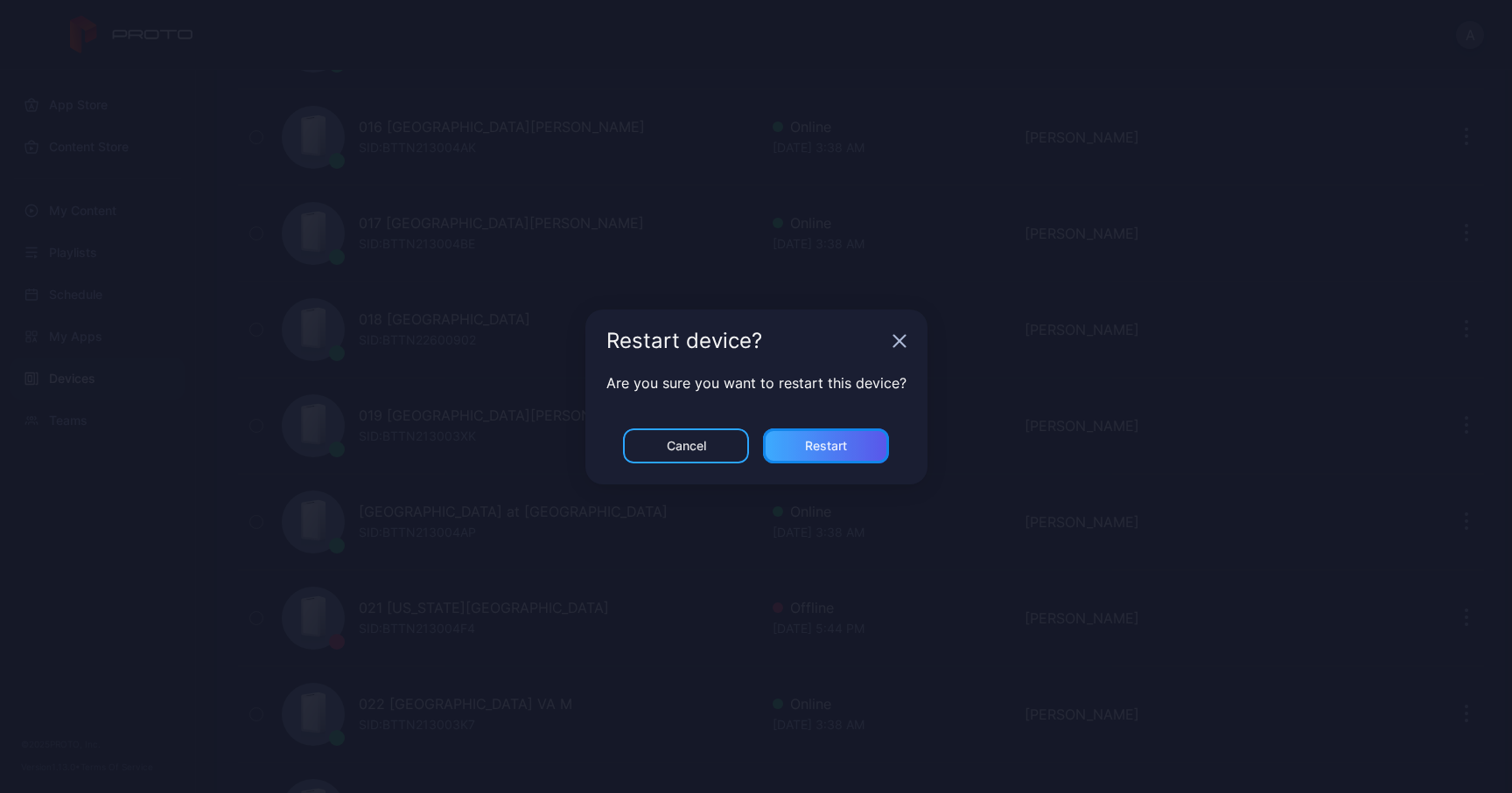
click at [823, 445] on div "Restart" at bounding box center [825, 446] width 42 height 14
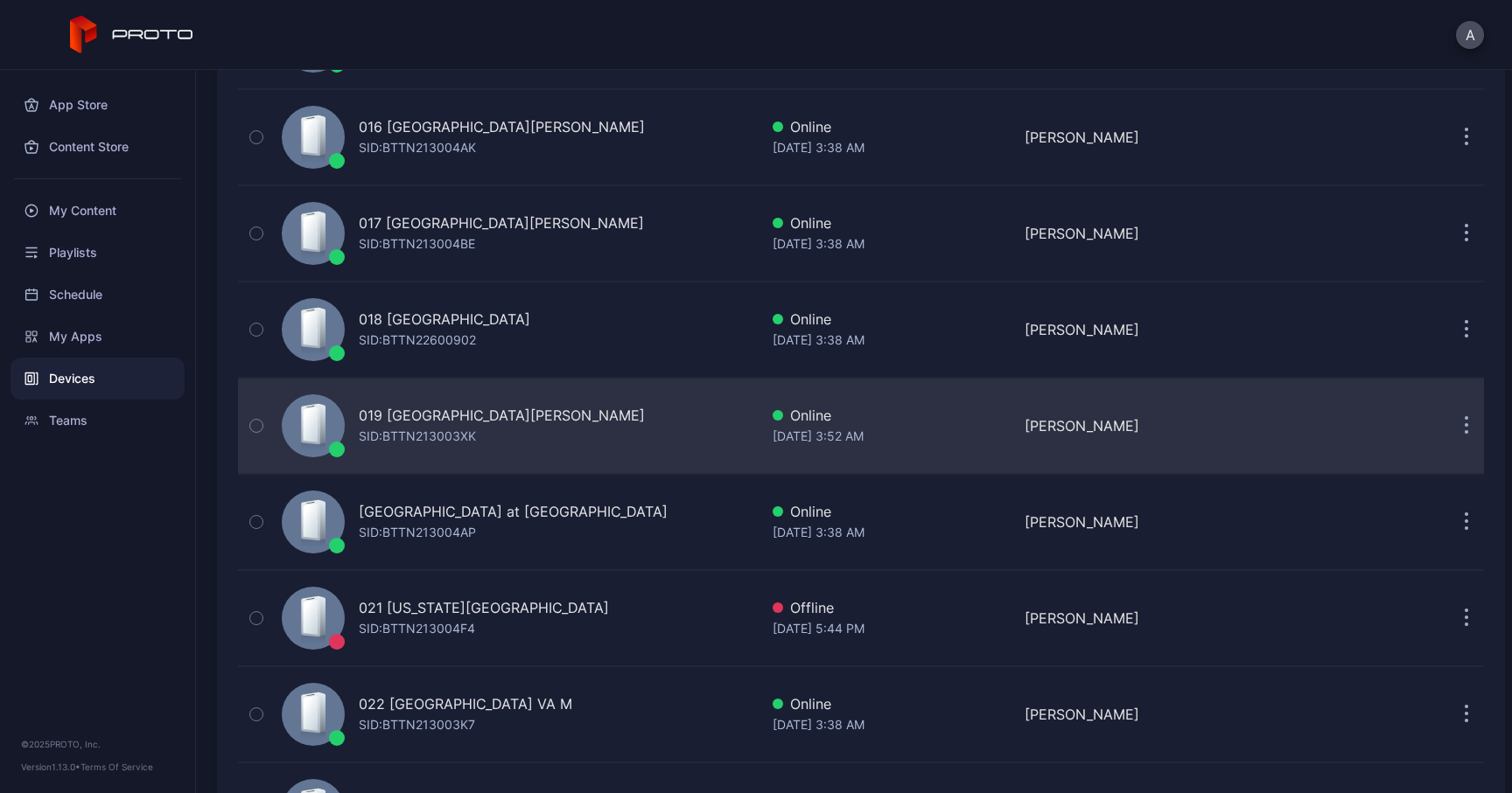
click at [1448, 425] on button "button" at bounding box center [1465, 425] width 35 height 35
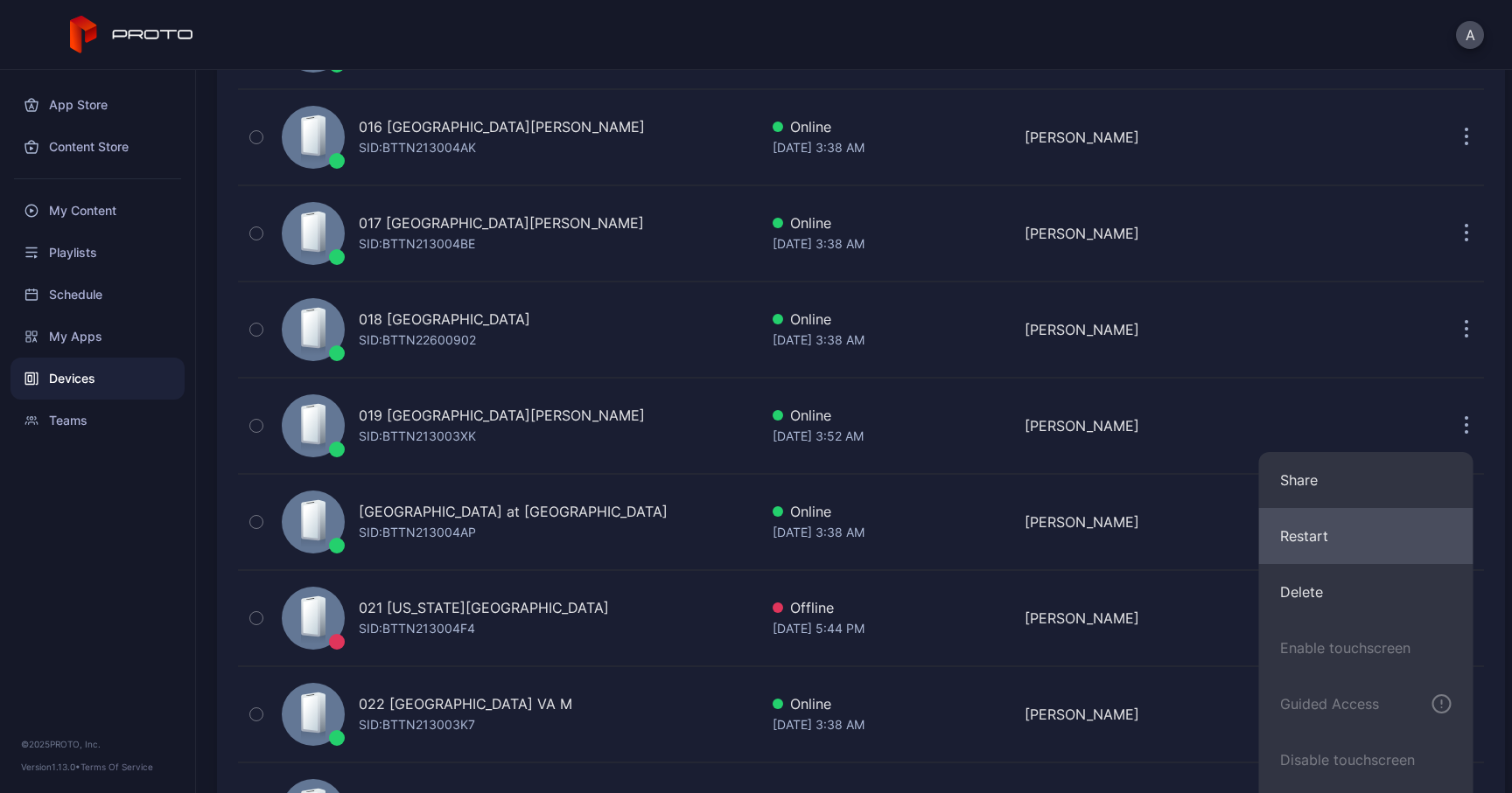
click at [1308, 522] on button "Restart" at bounding box center [1366, 536] width 215 height 56
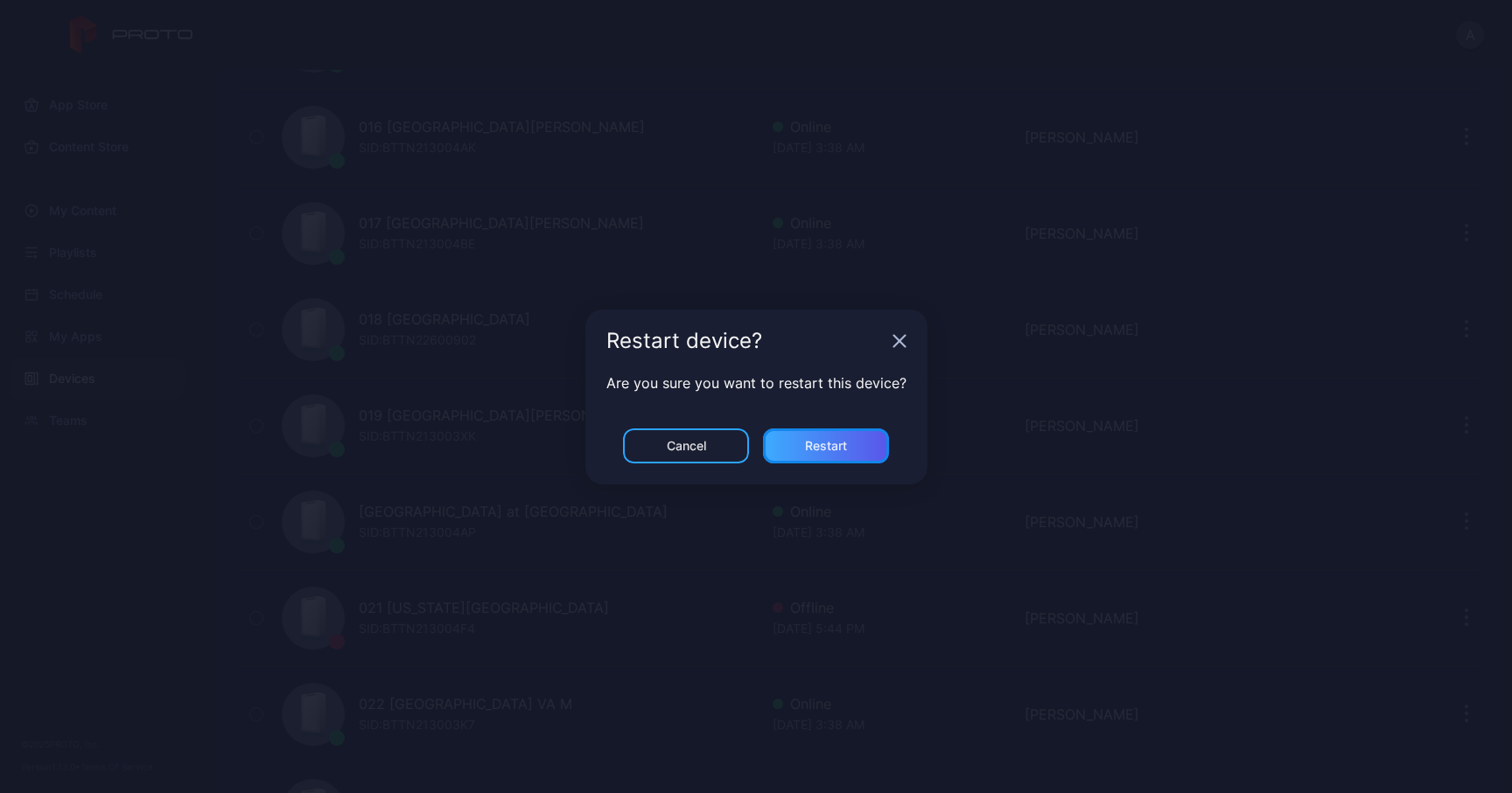
click at [850, 448] on div "Restart" at bounding box center [825, 446] width 126 height 35
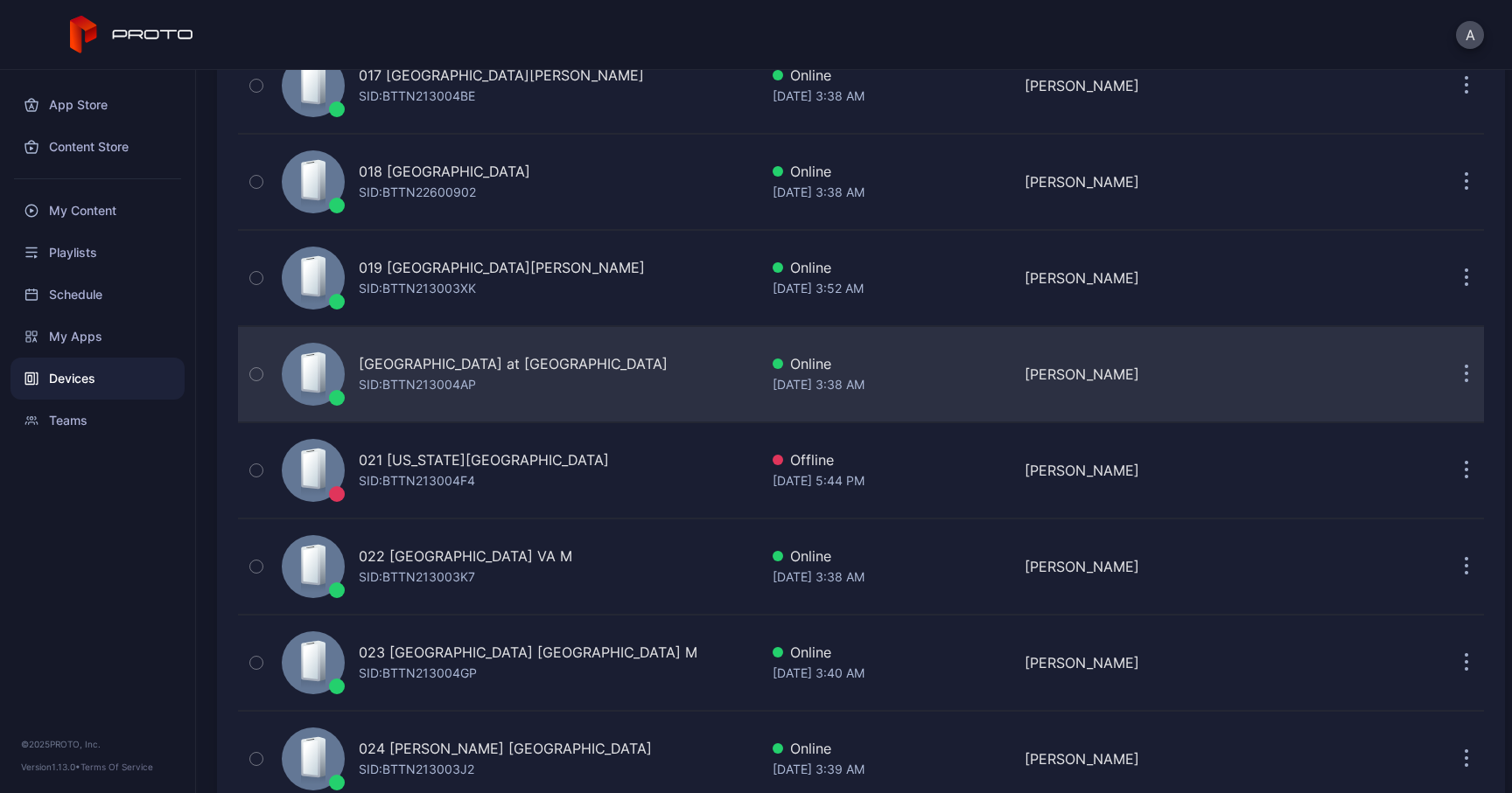
scroll to position [1797, 0]
click at [1450, 363] on button "button" at bounding box center [1465, 372] width 35 height 35
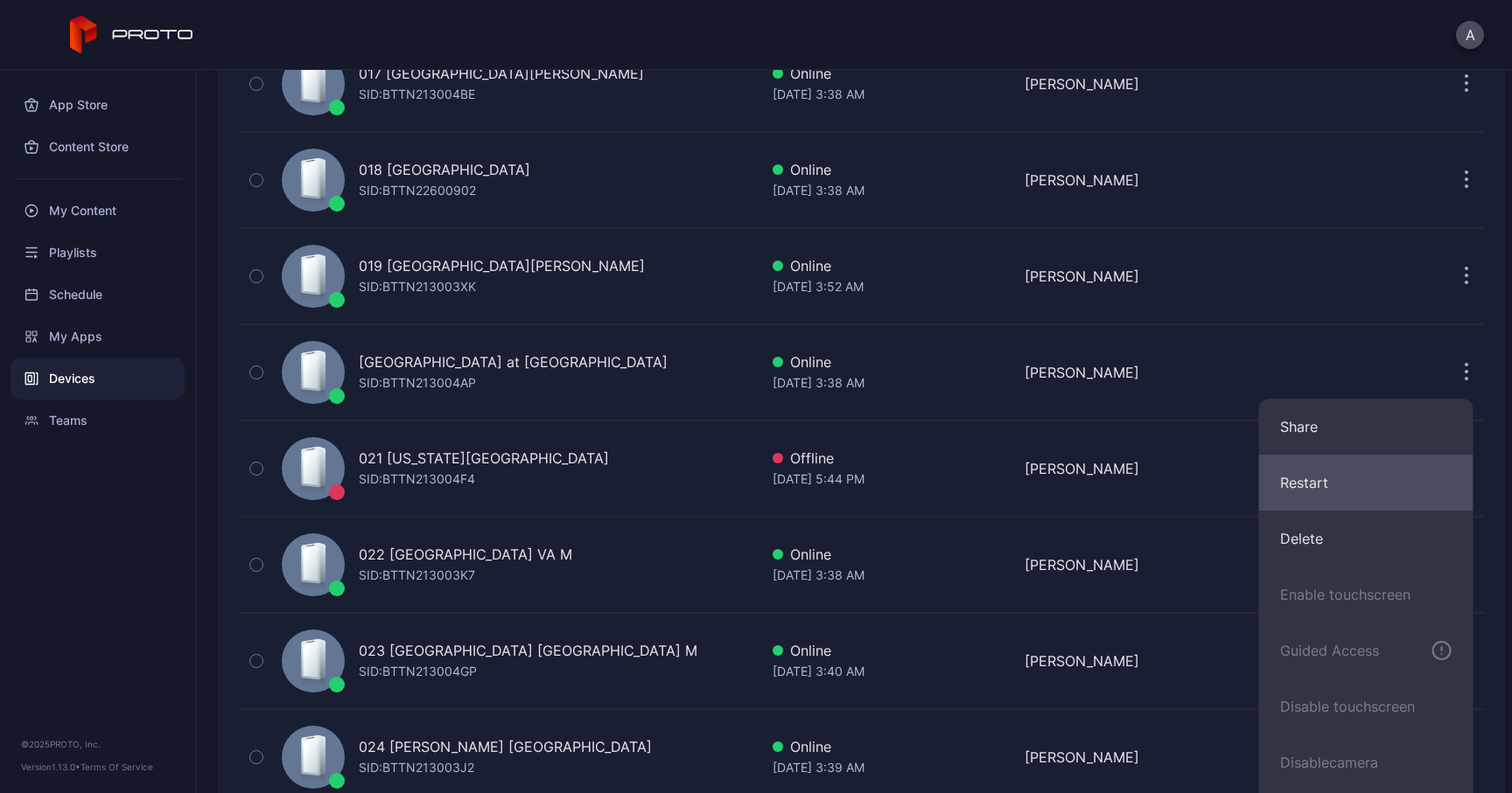
click at [1293, 483] on button "Restart" at bounding box center [1366, 483] width 215 height 56
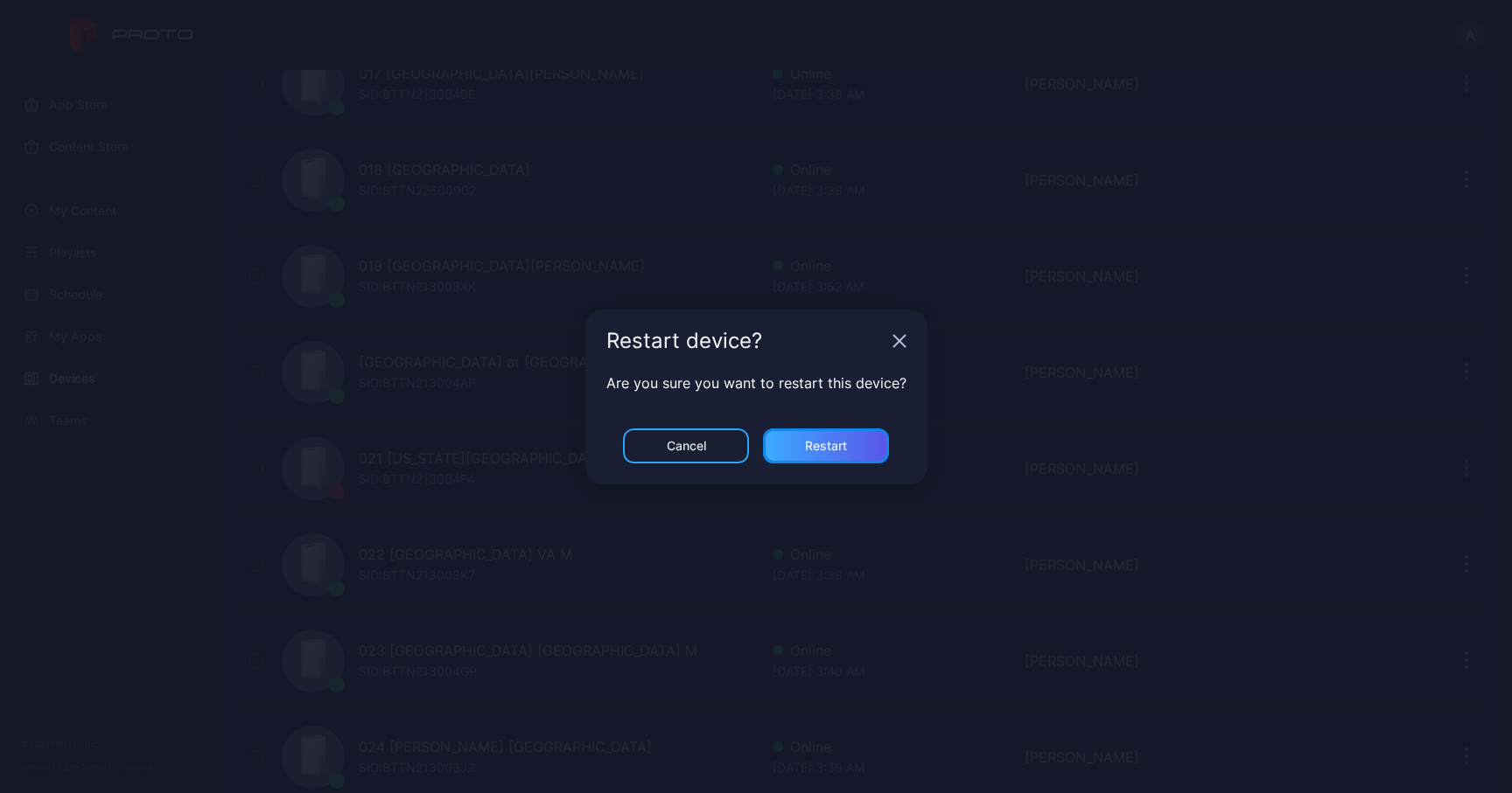
click at [843, 441] on div "Restart" at bounding box center [825, 446] width 42 height 14
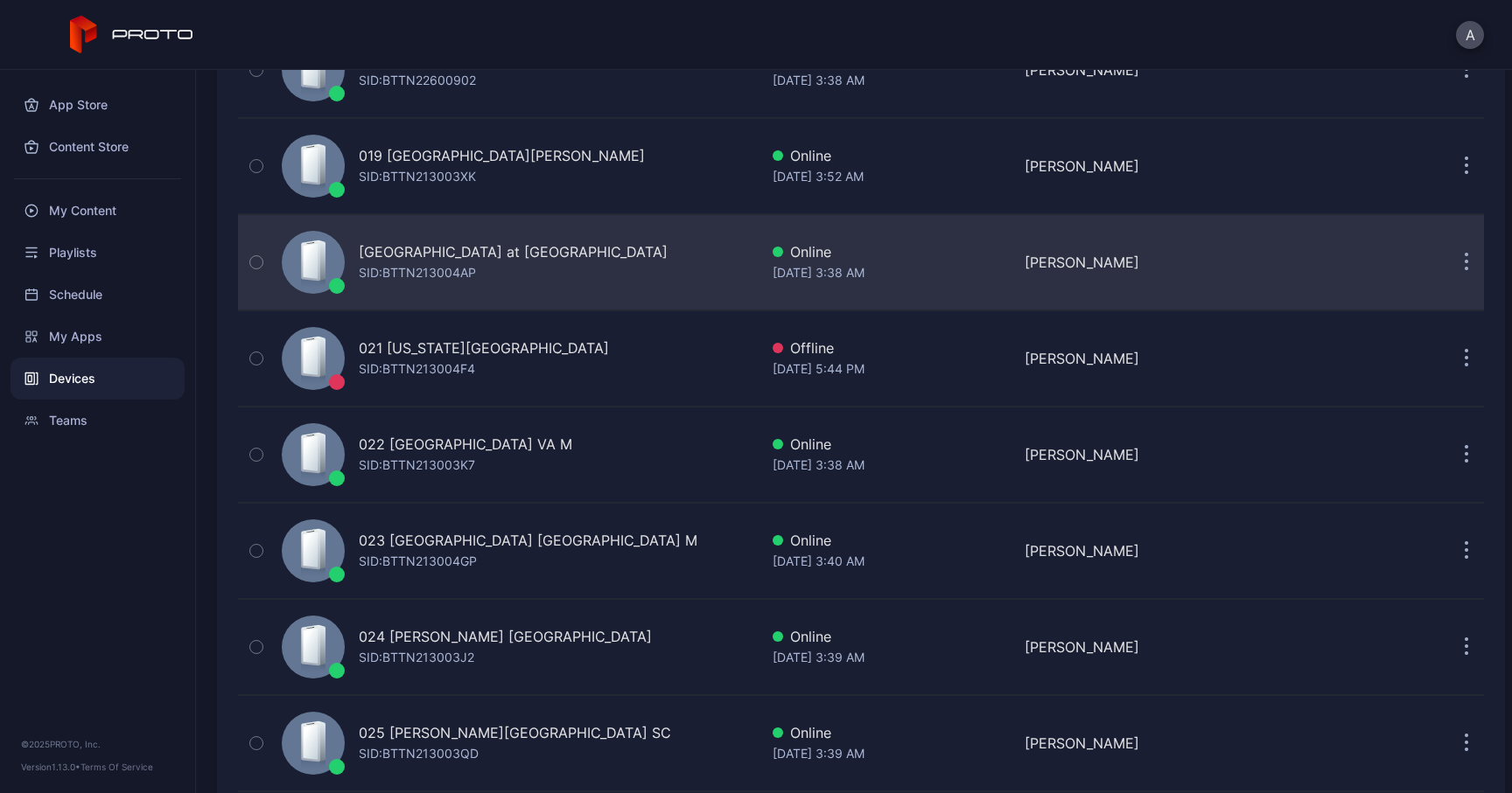
scroll to position [1950, 0]
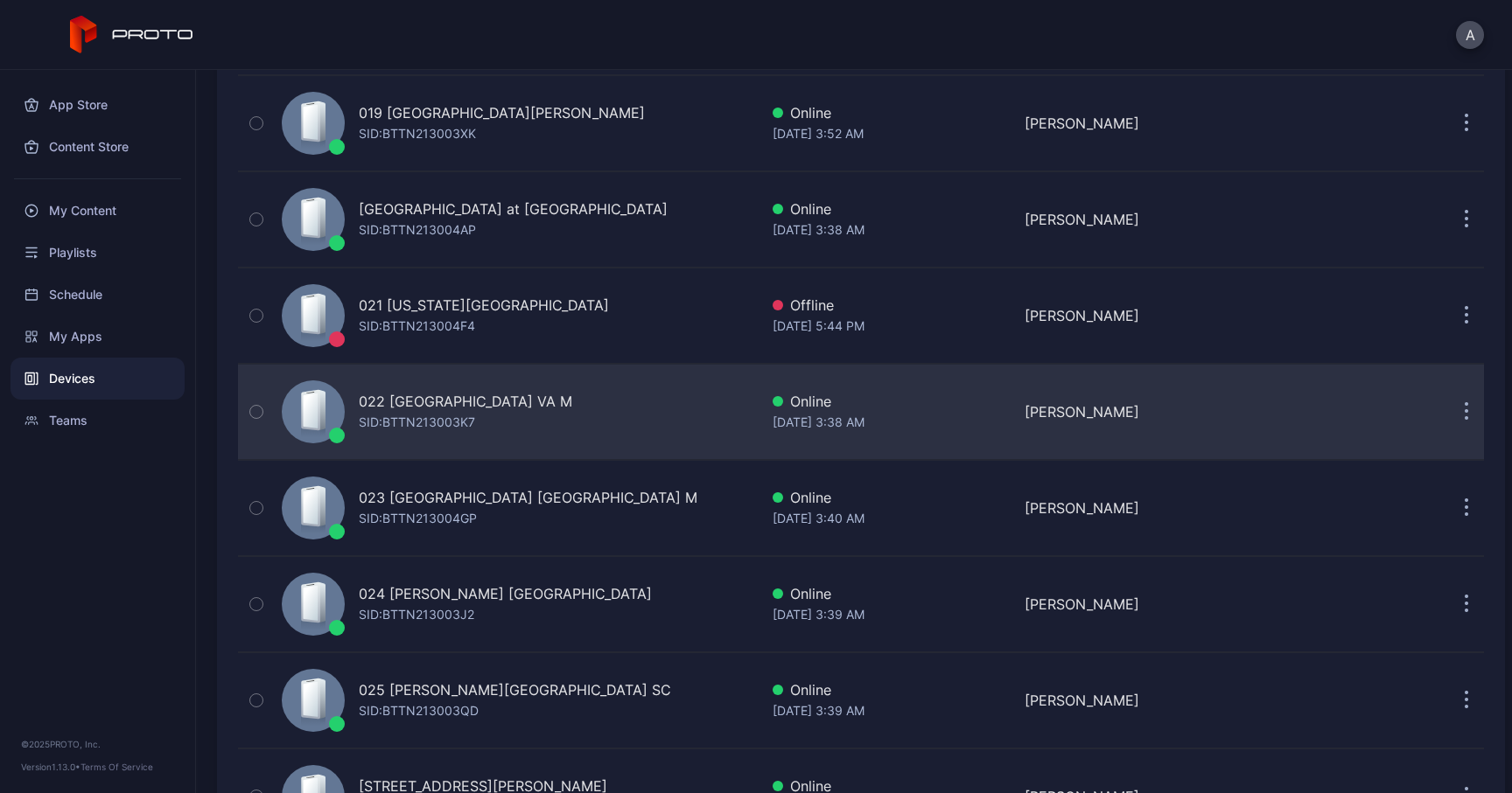
click at [1465, 412] on icon "button" at bounding box center [1466, 413] width 3 height 3
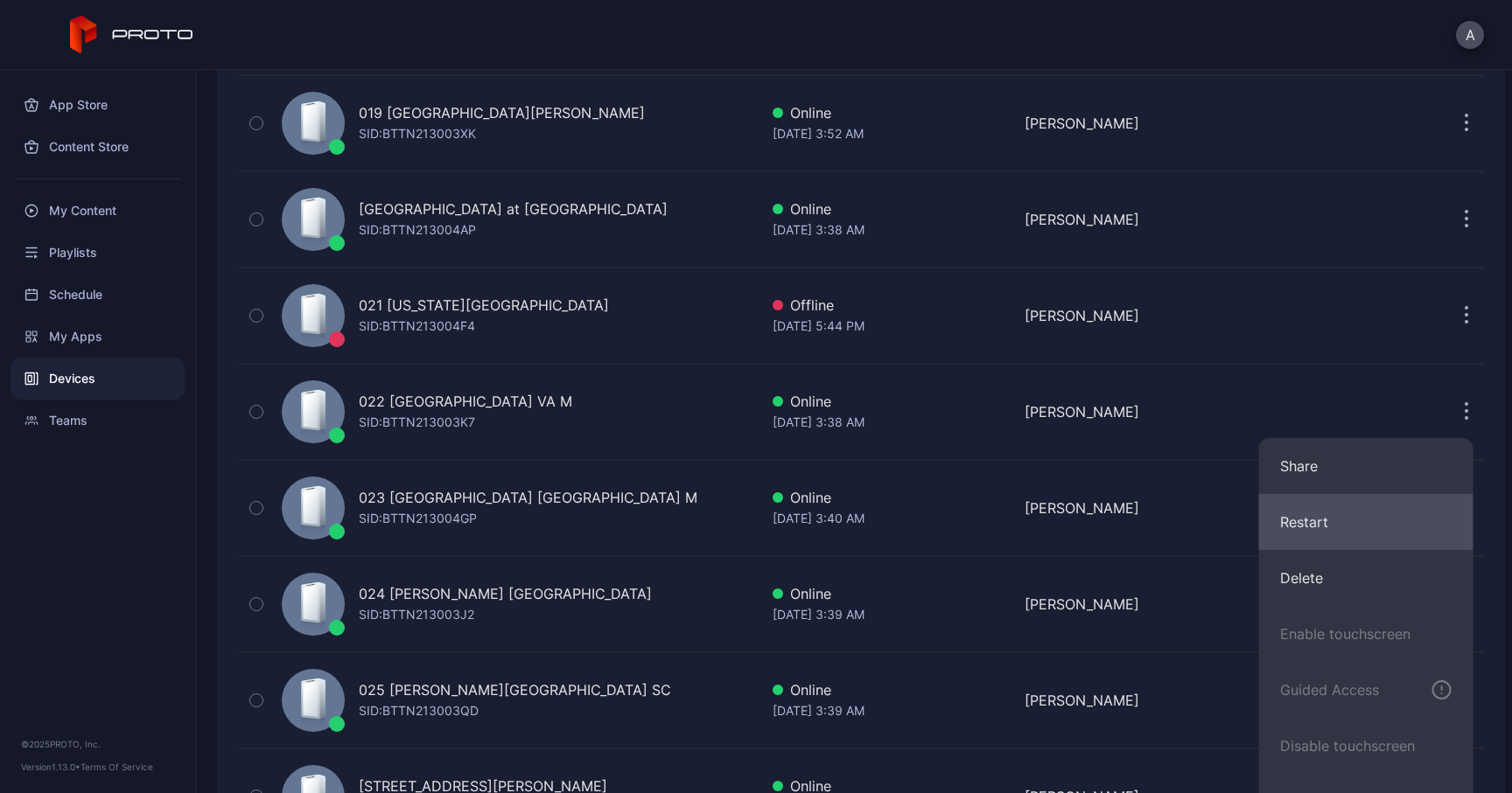
click at [1296, 521] on button "Restart" at bounding box center [1366, 522] width 215 height 56
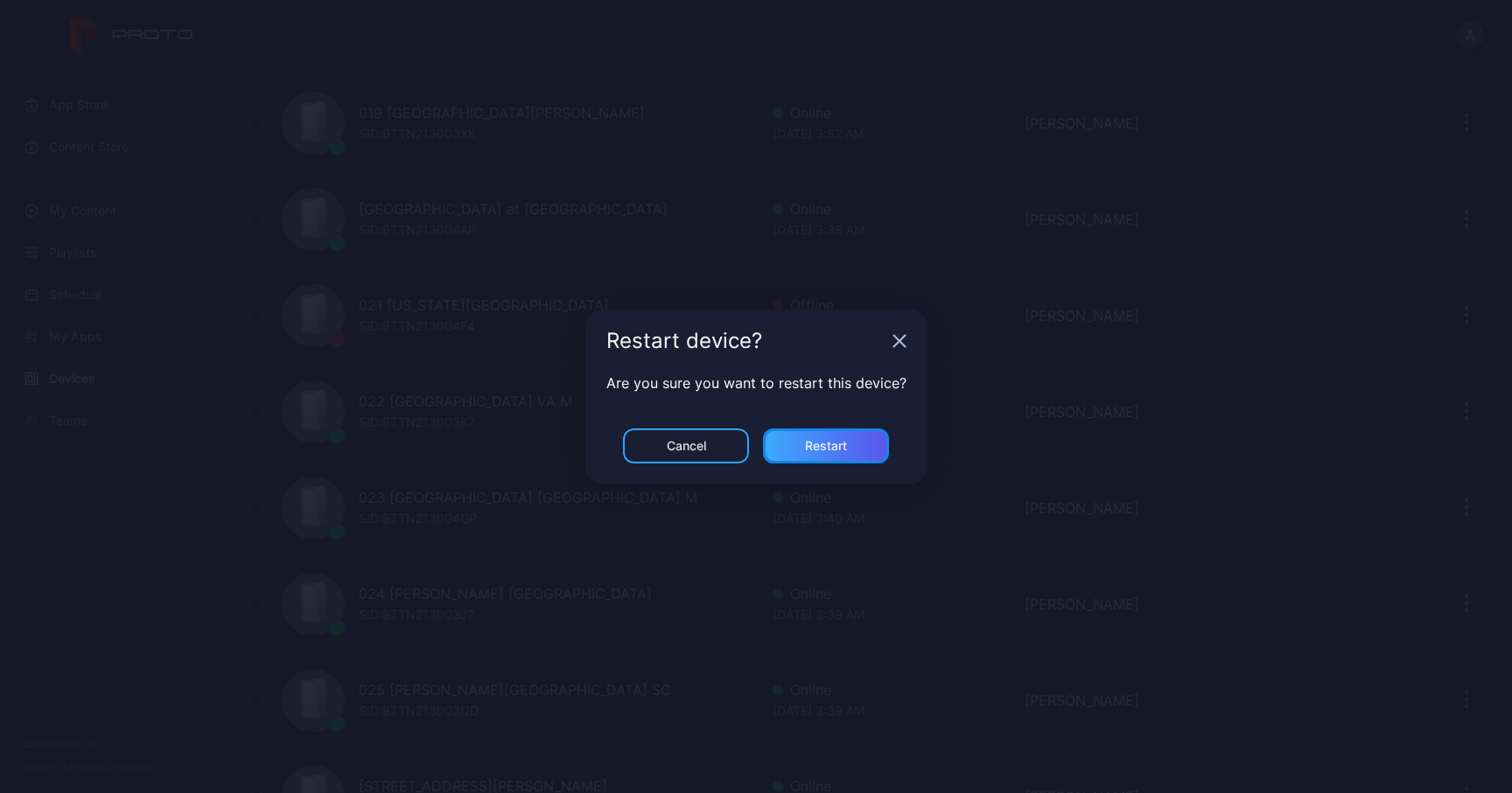
click at [870, 442] on div "Restart" at bounding box center [825, 446] width 126 height 35
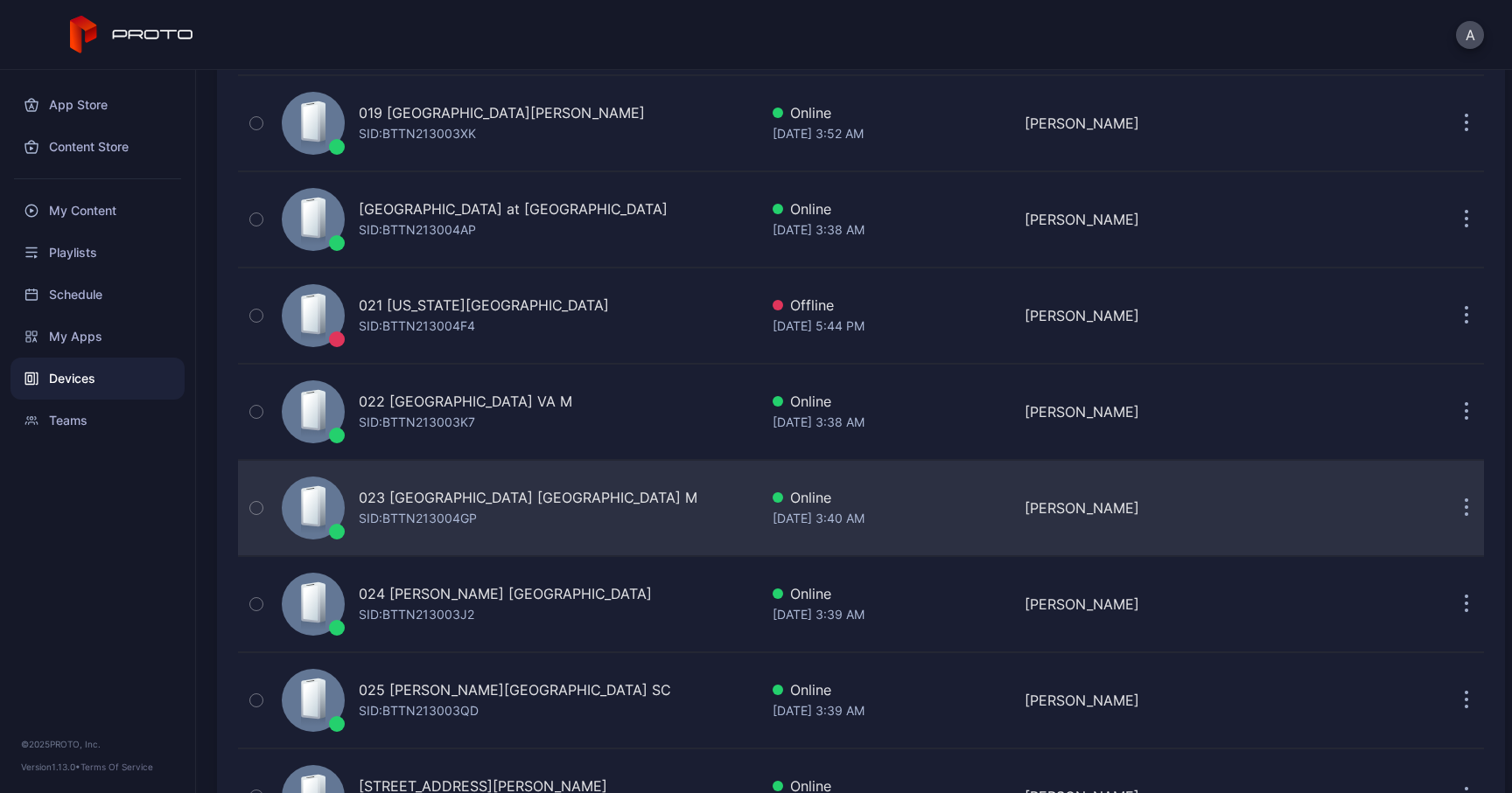
click at [1450, 514] on button "button" at bounding box center [1465, 507] width 35 height 35
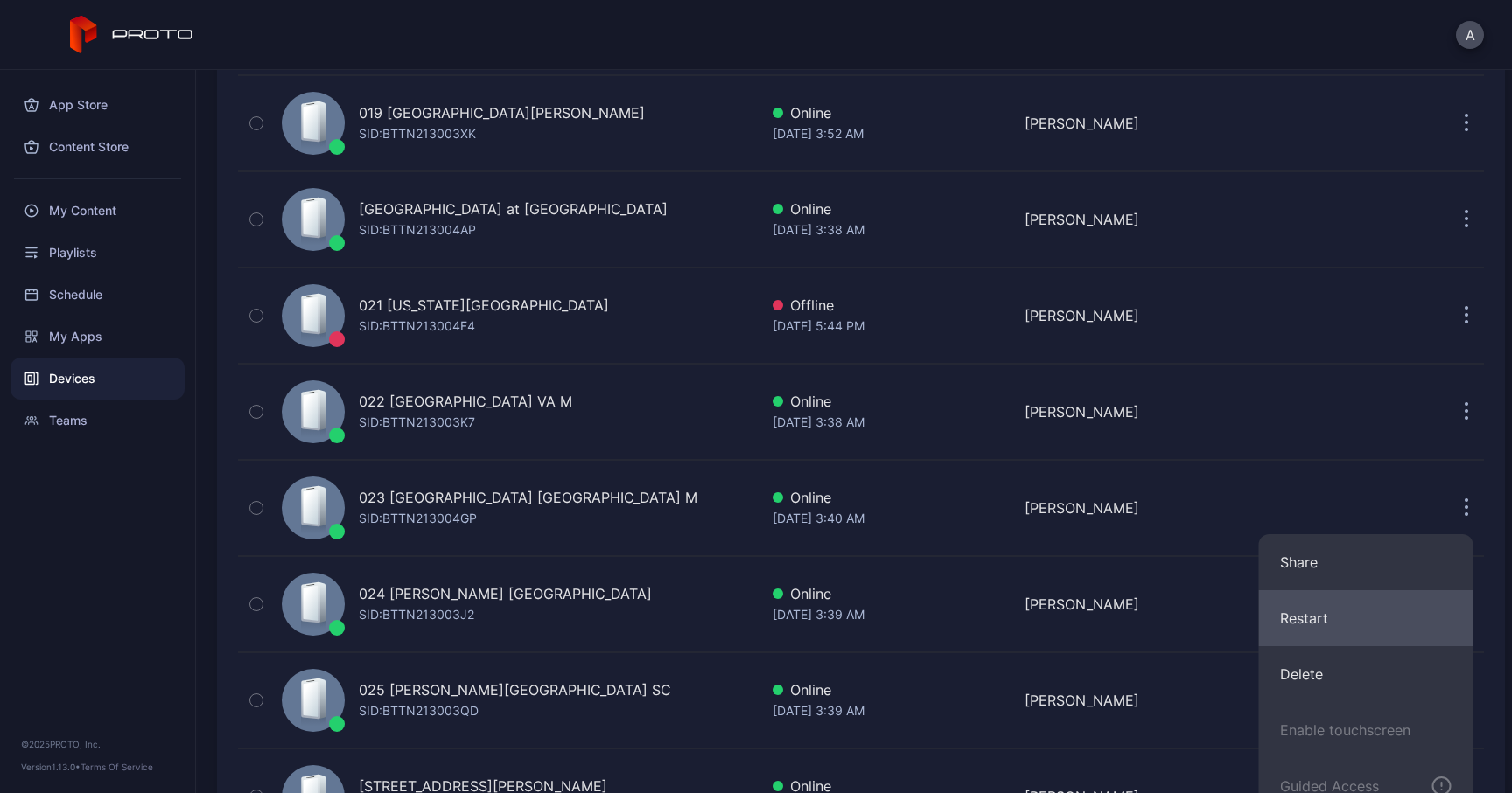
click at [1303, 601] on button "Restart" at bounding box center [1366, 618] width 215 height 56
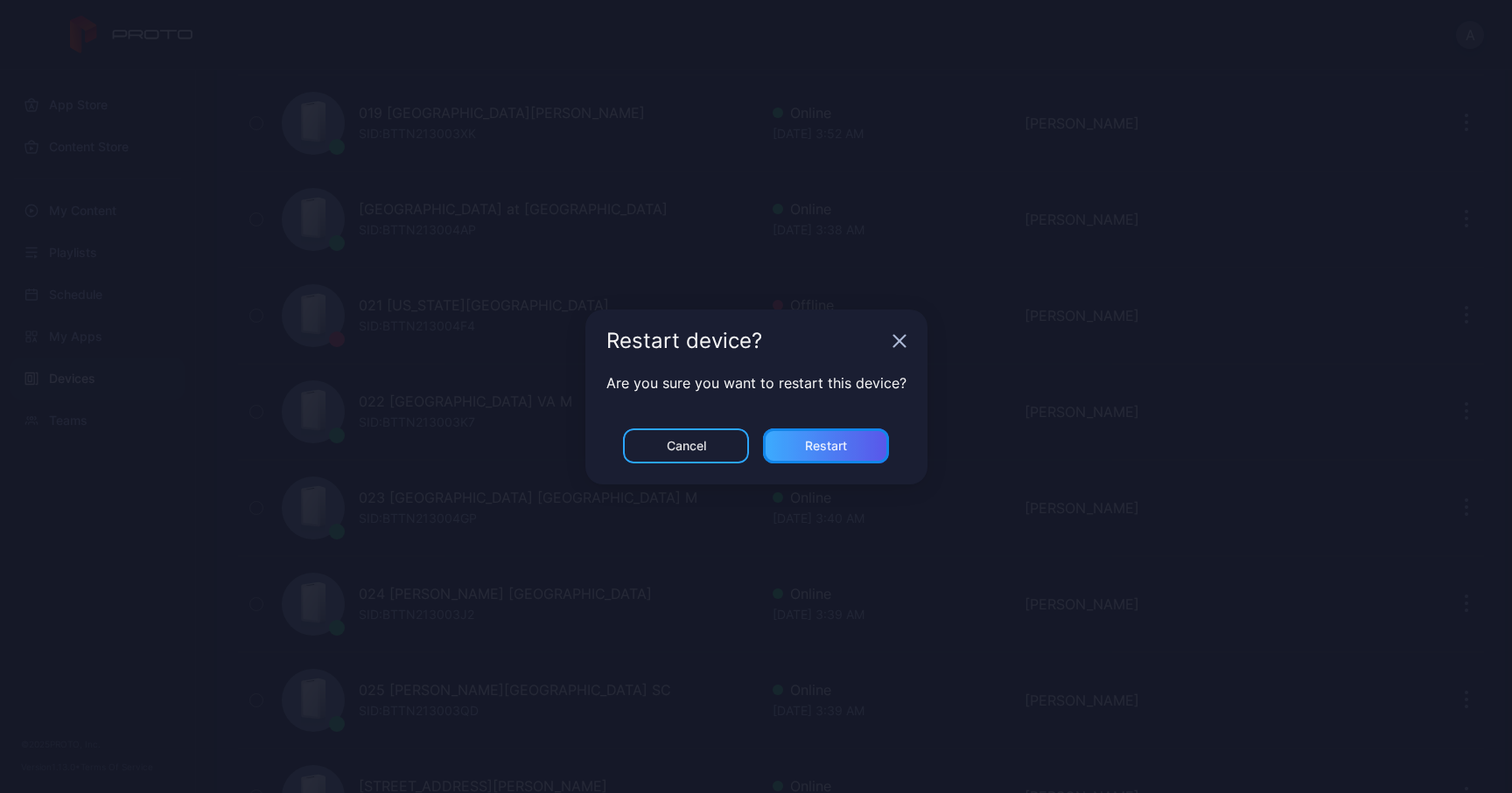
click at [825, 447] on div "Restart" at bounding box center [825, 446] width 42 height 14
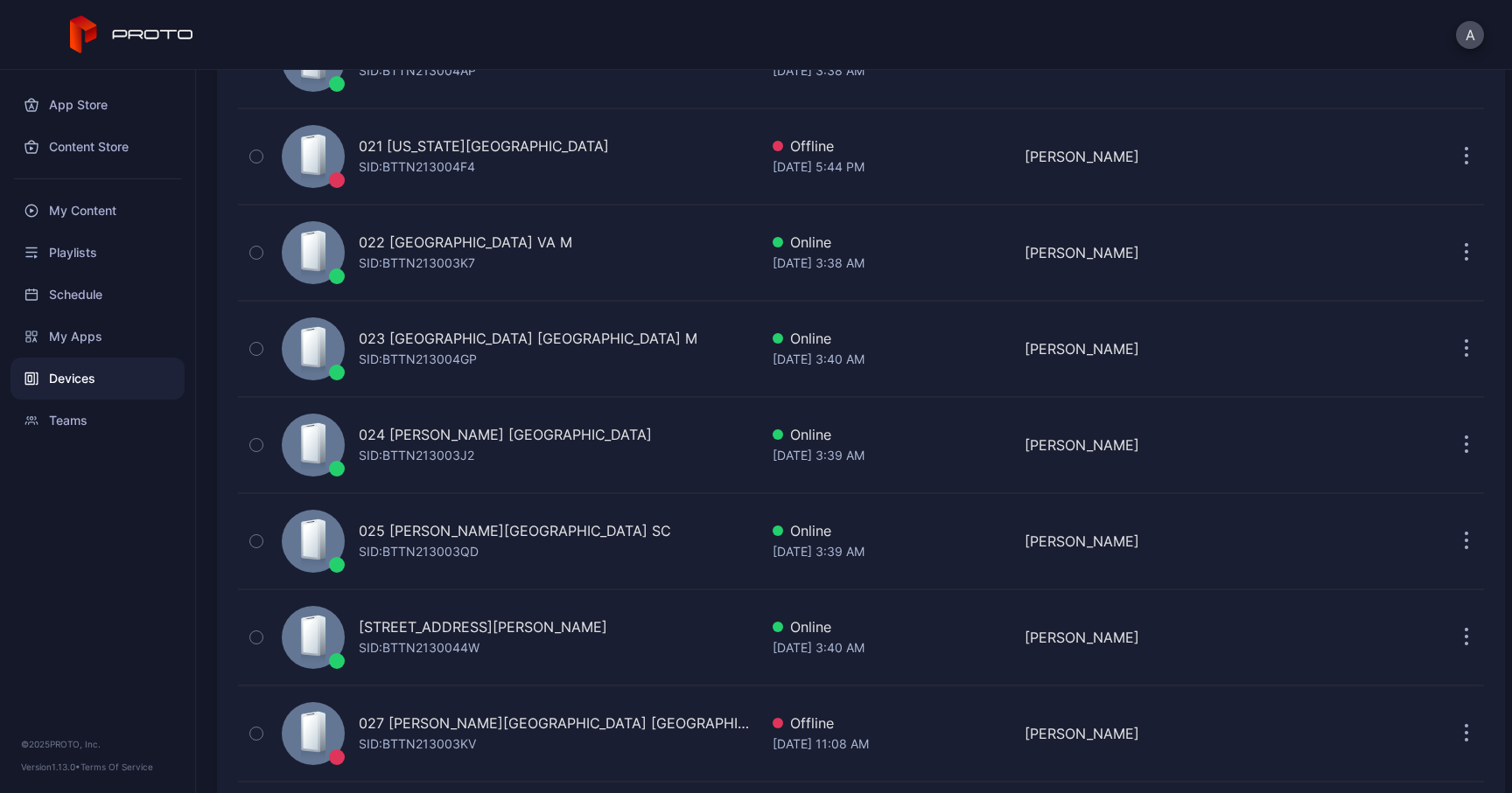
scroll to position [2120, 0]
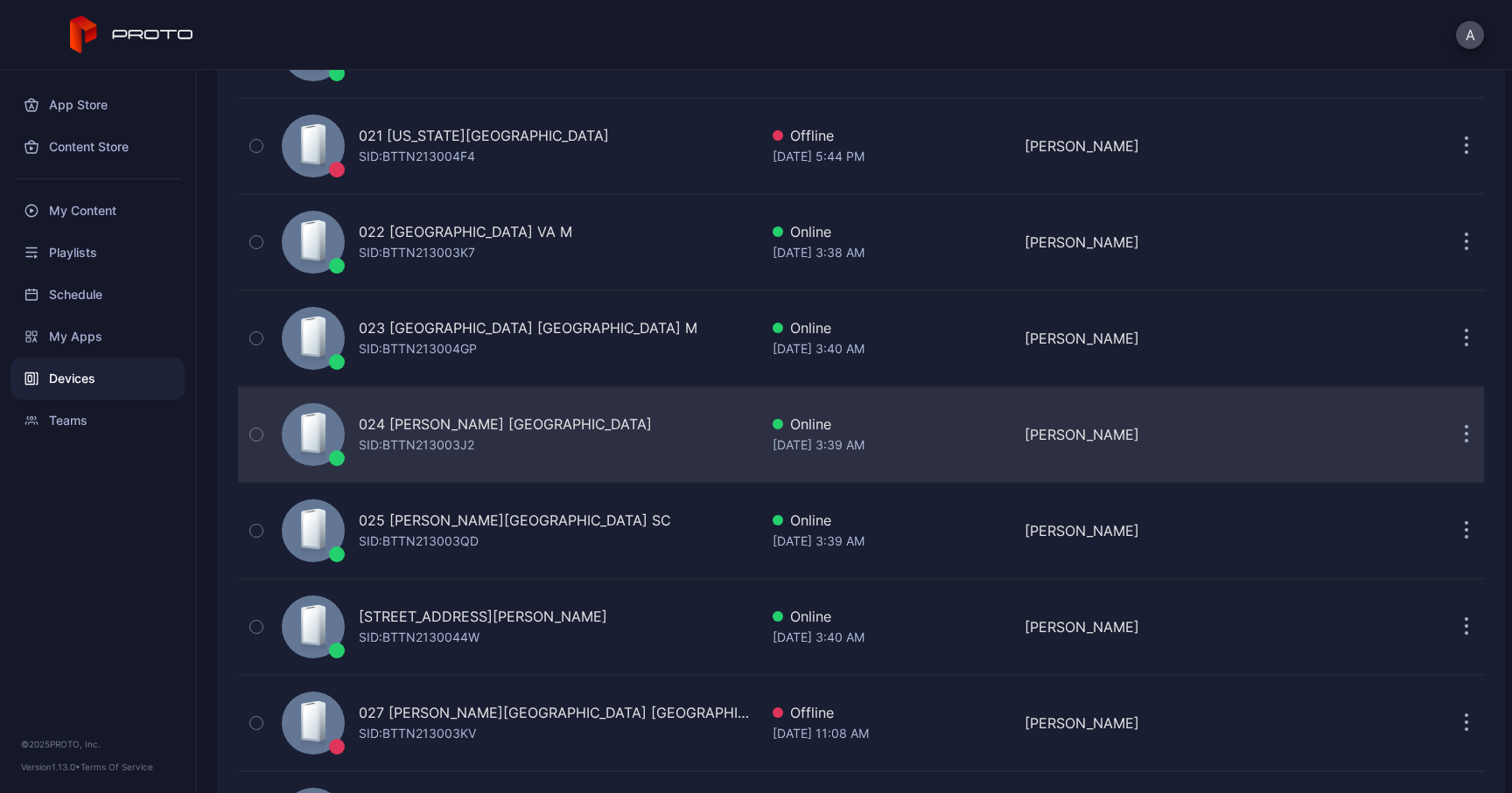
click at [1464, 445] on icon "button" at bounding box center [1466, 434] width 5 height 20
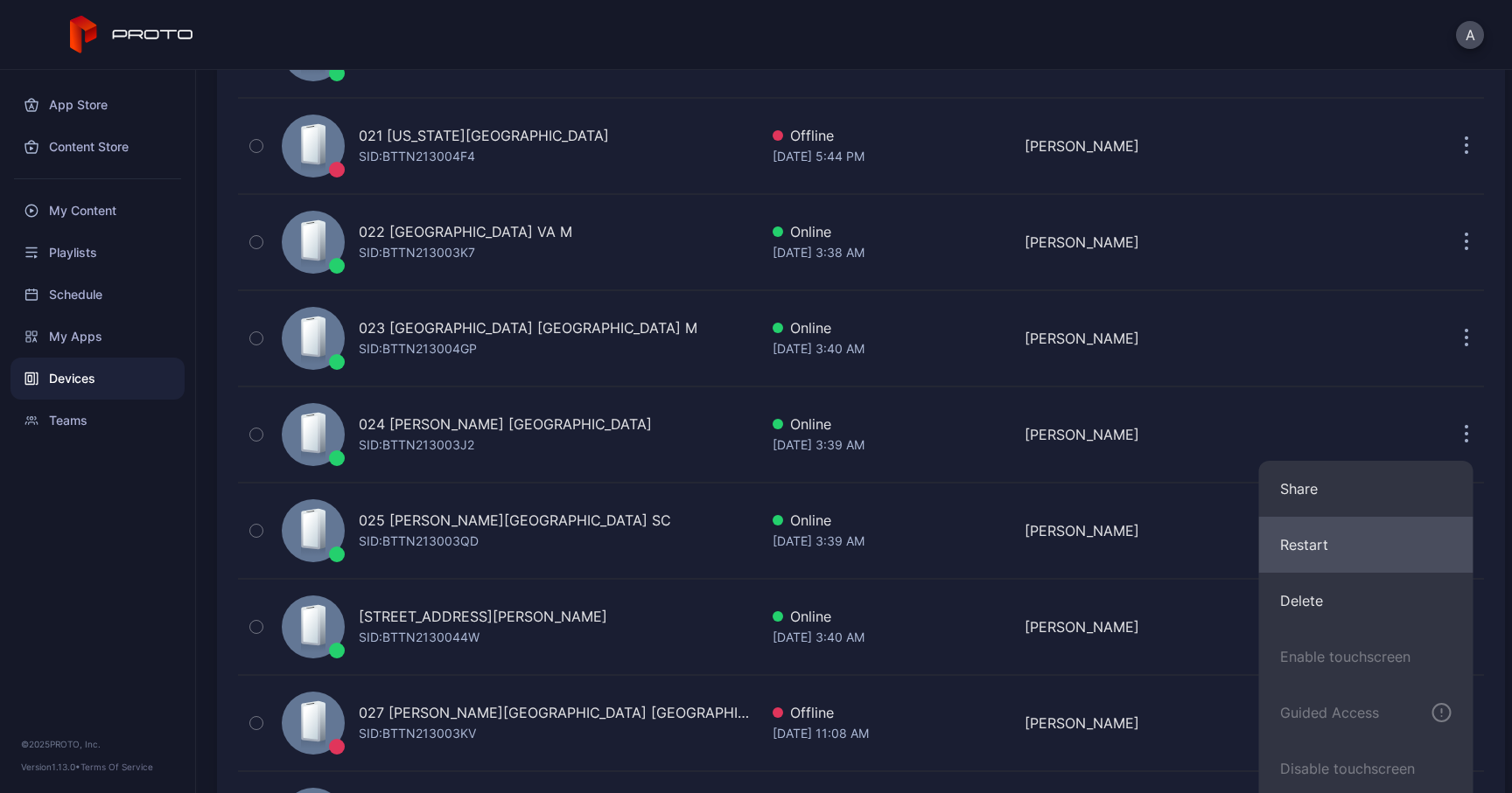
click at [1307, 552] on button "Restart" at bounding box center [1366, 545] width 215 height 56
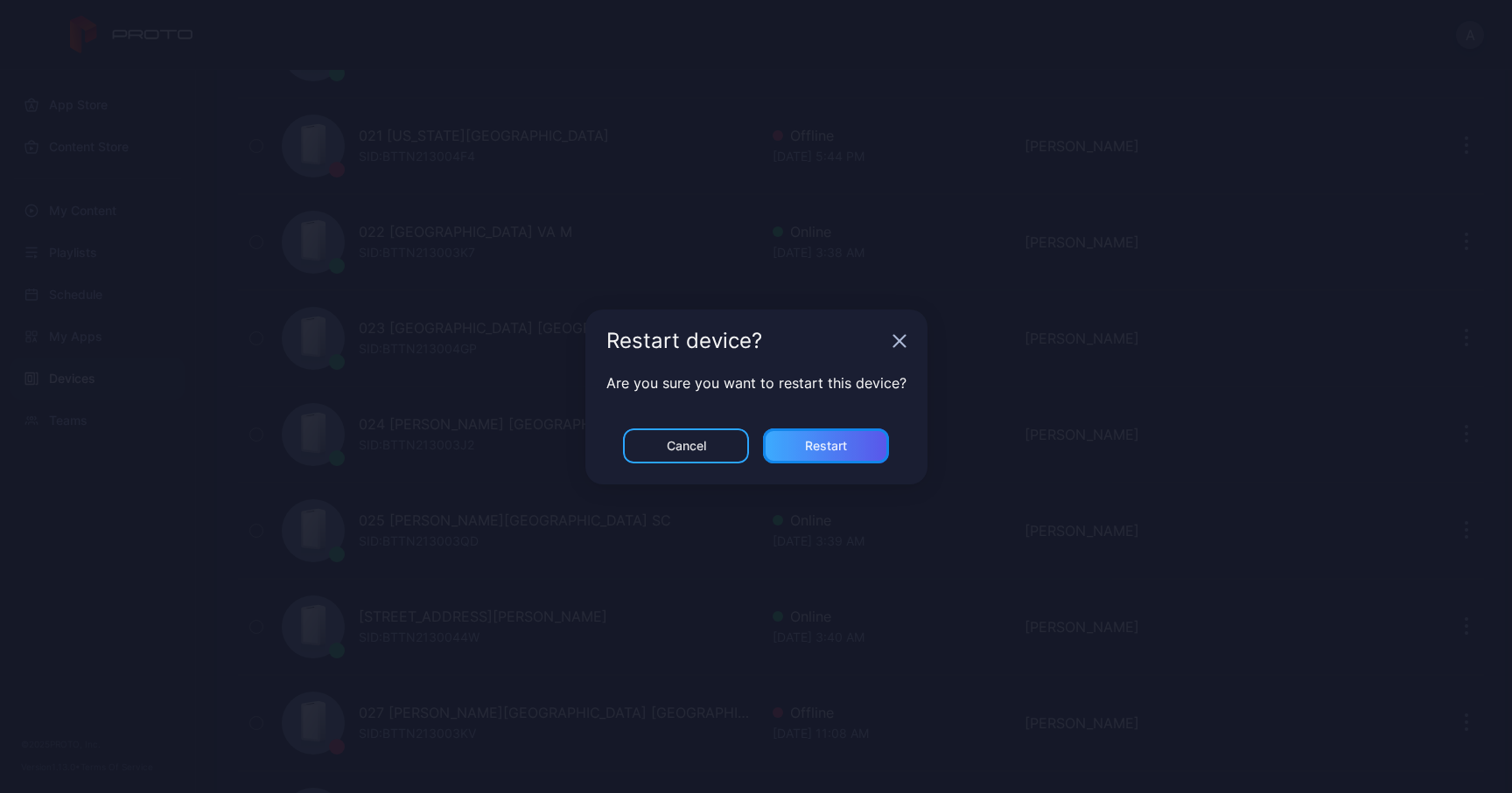
click at [850, 443] on div "Restart" at bounding box center [825, 446] width 126 height 35
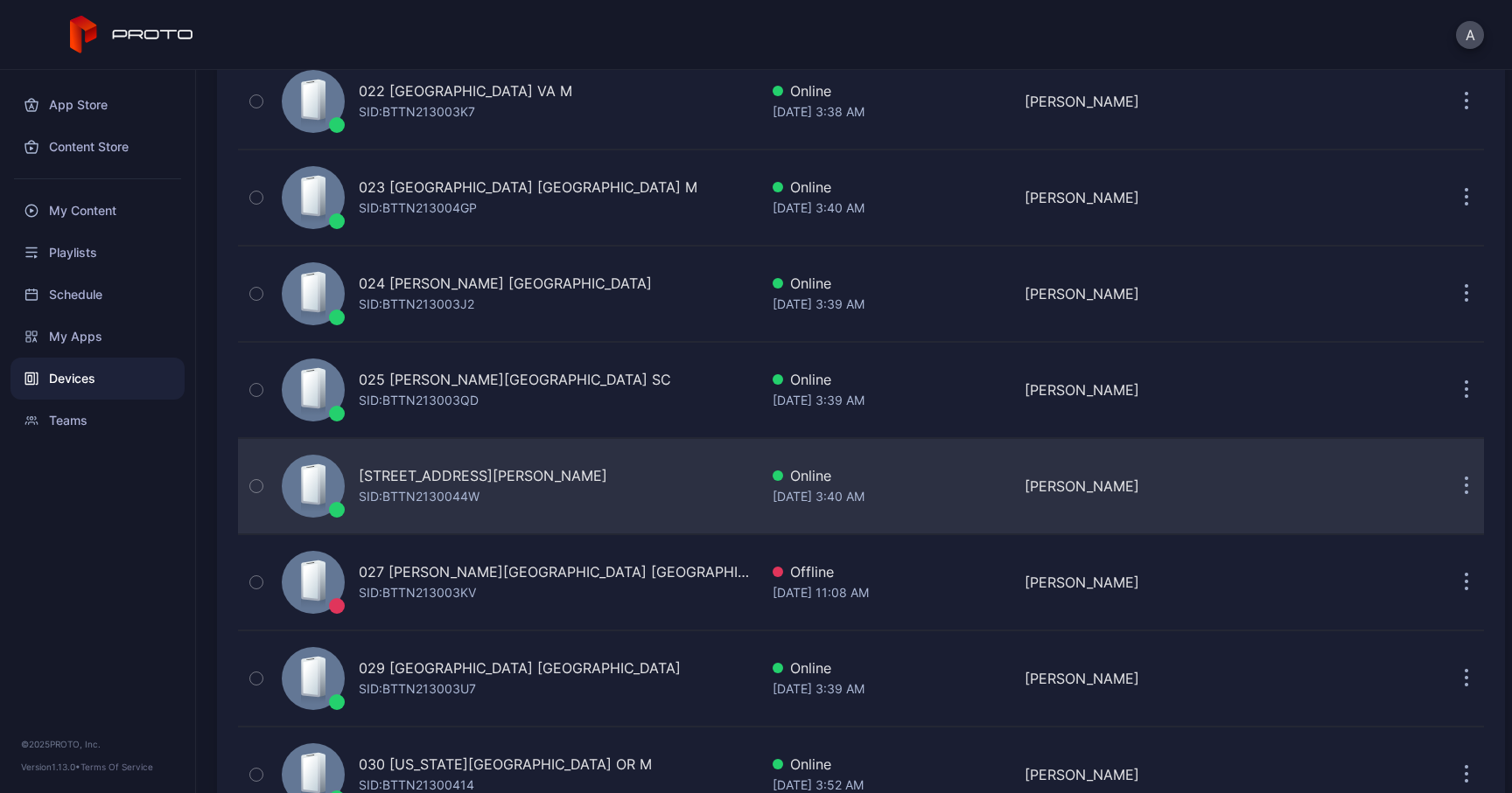
scroll to position [2263, 0]
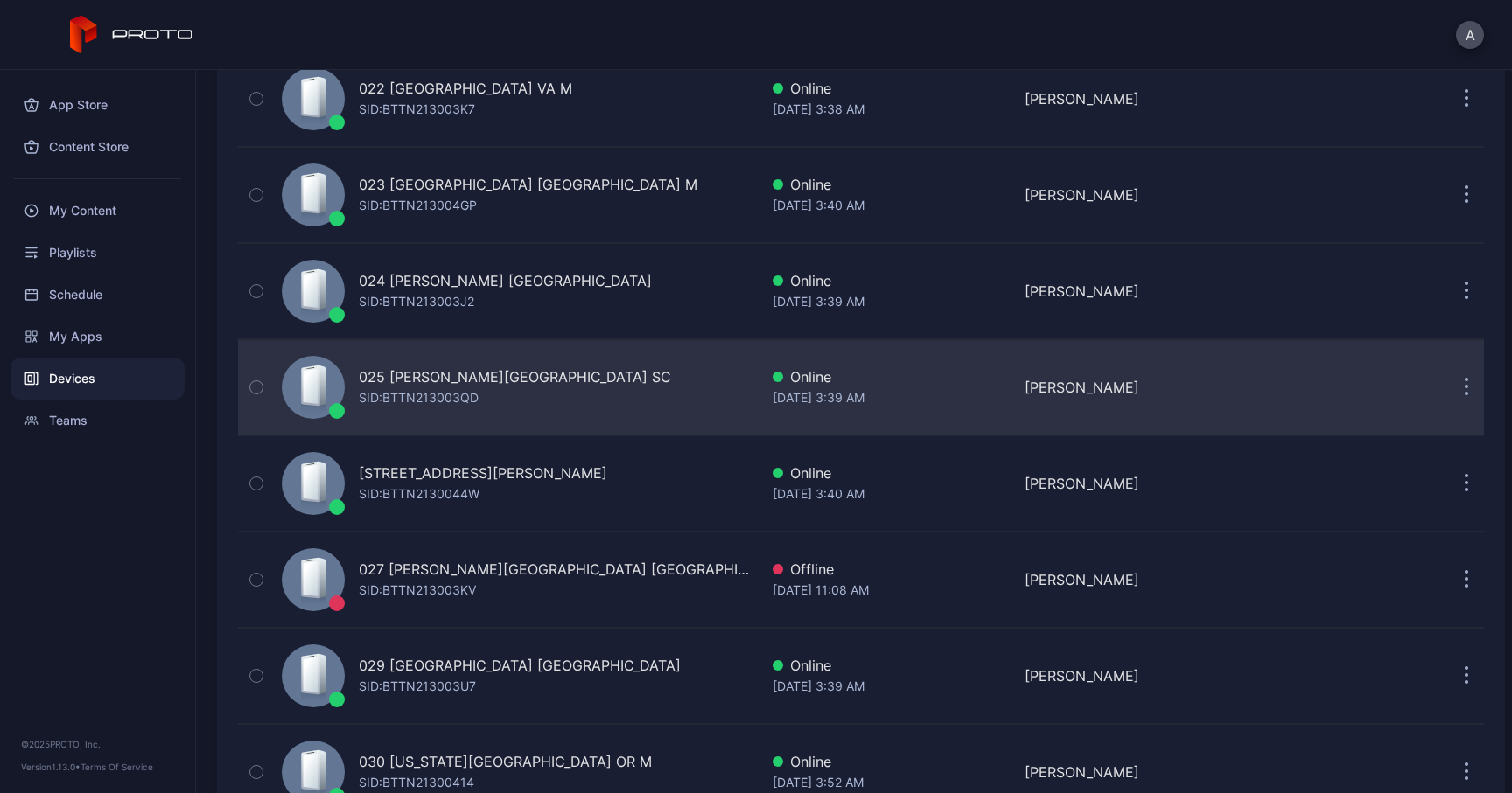
click at [1448, 390] on button "button" at bounding box center [1465, 387] width 35 height 35
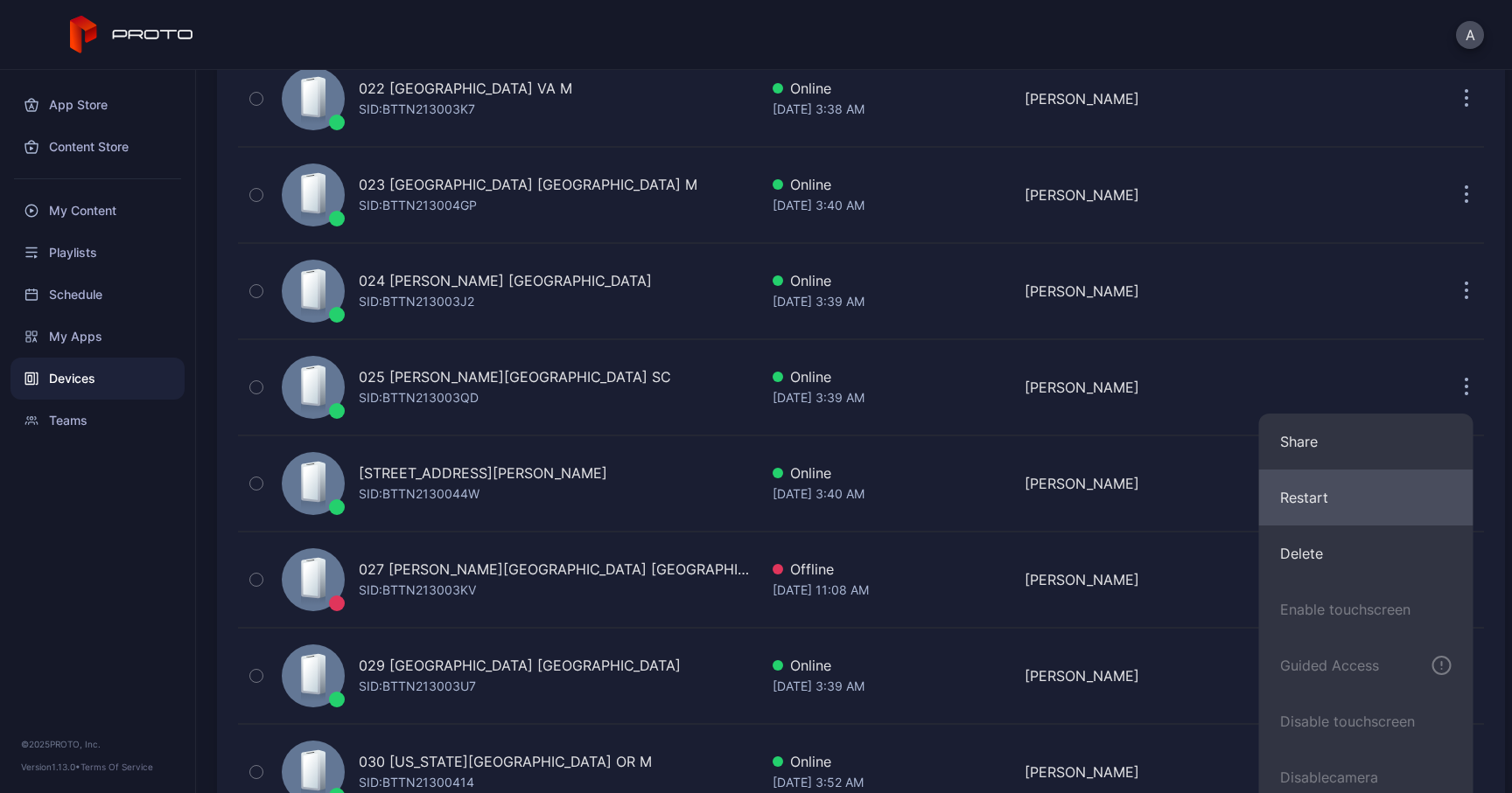
click at [1296, 496] on button "Restart" at bounding box center [1366, 497] width 215 height 56
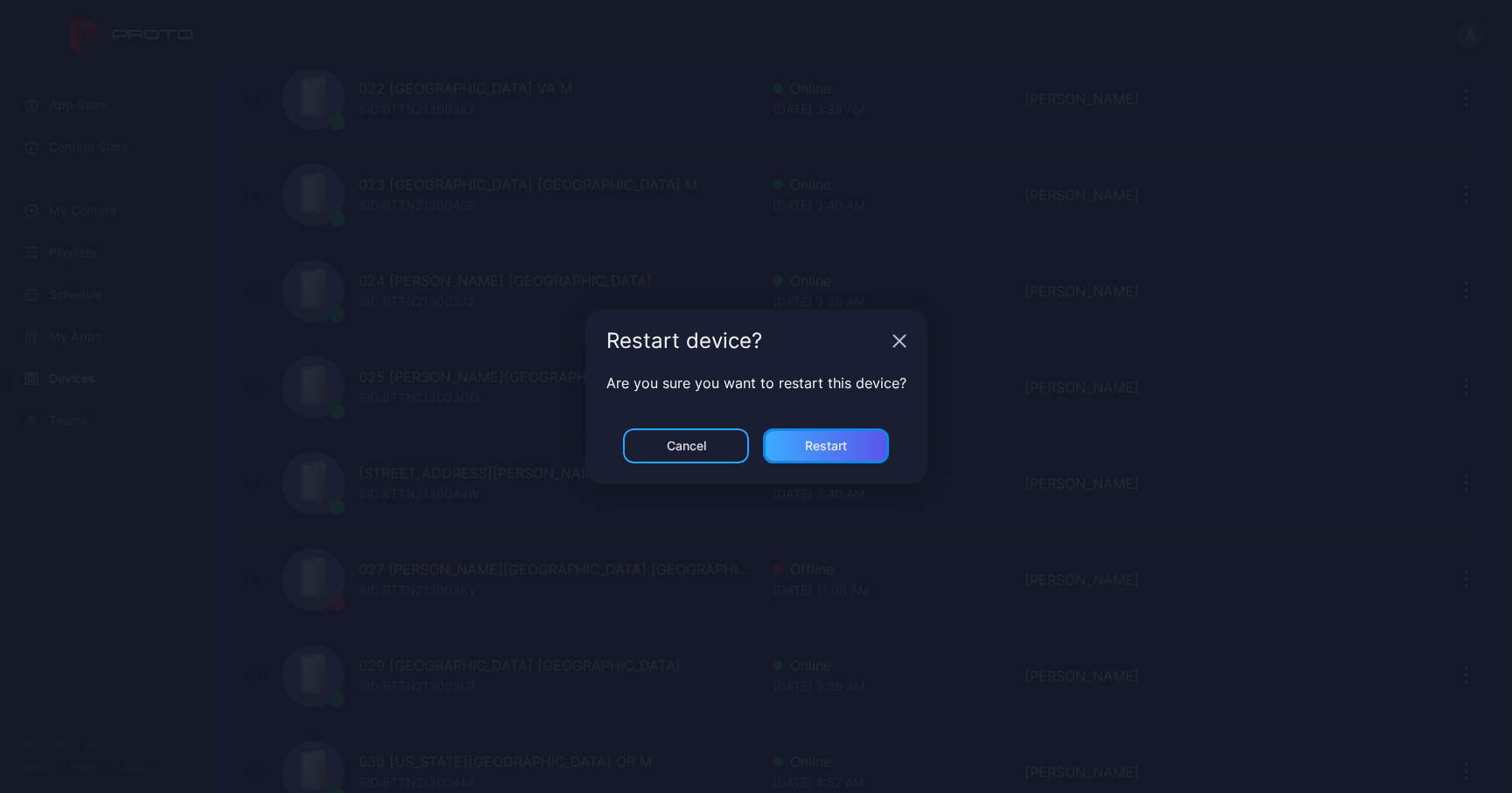
click at [862, 443] on div "Restart" at bounding box center [825, 446] width 126 height 35
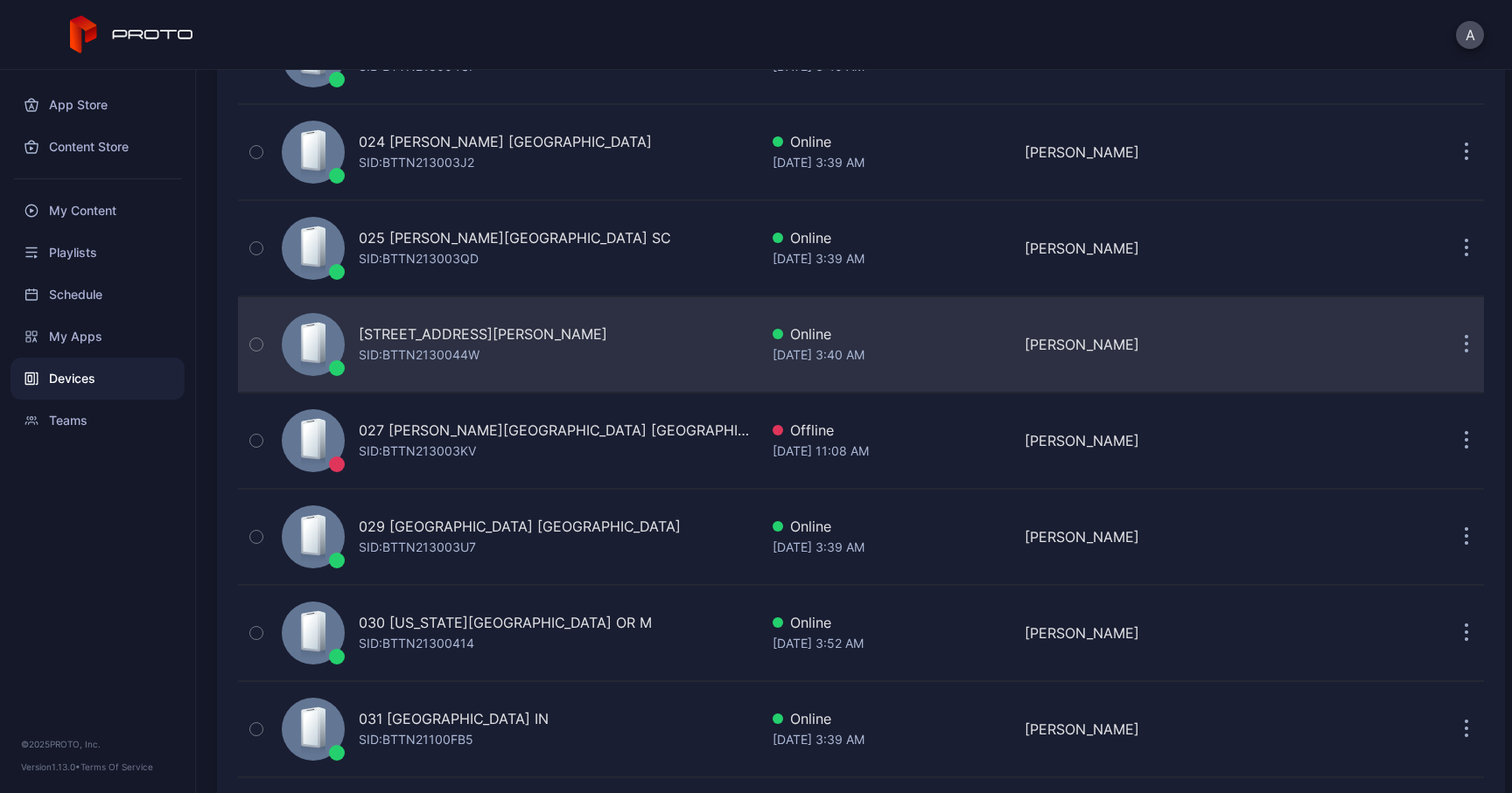
scroll to position [2416, 0]
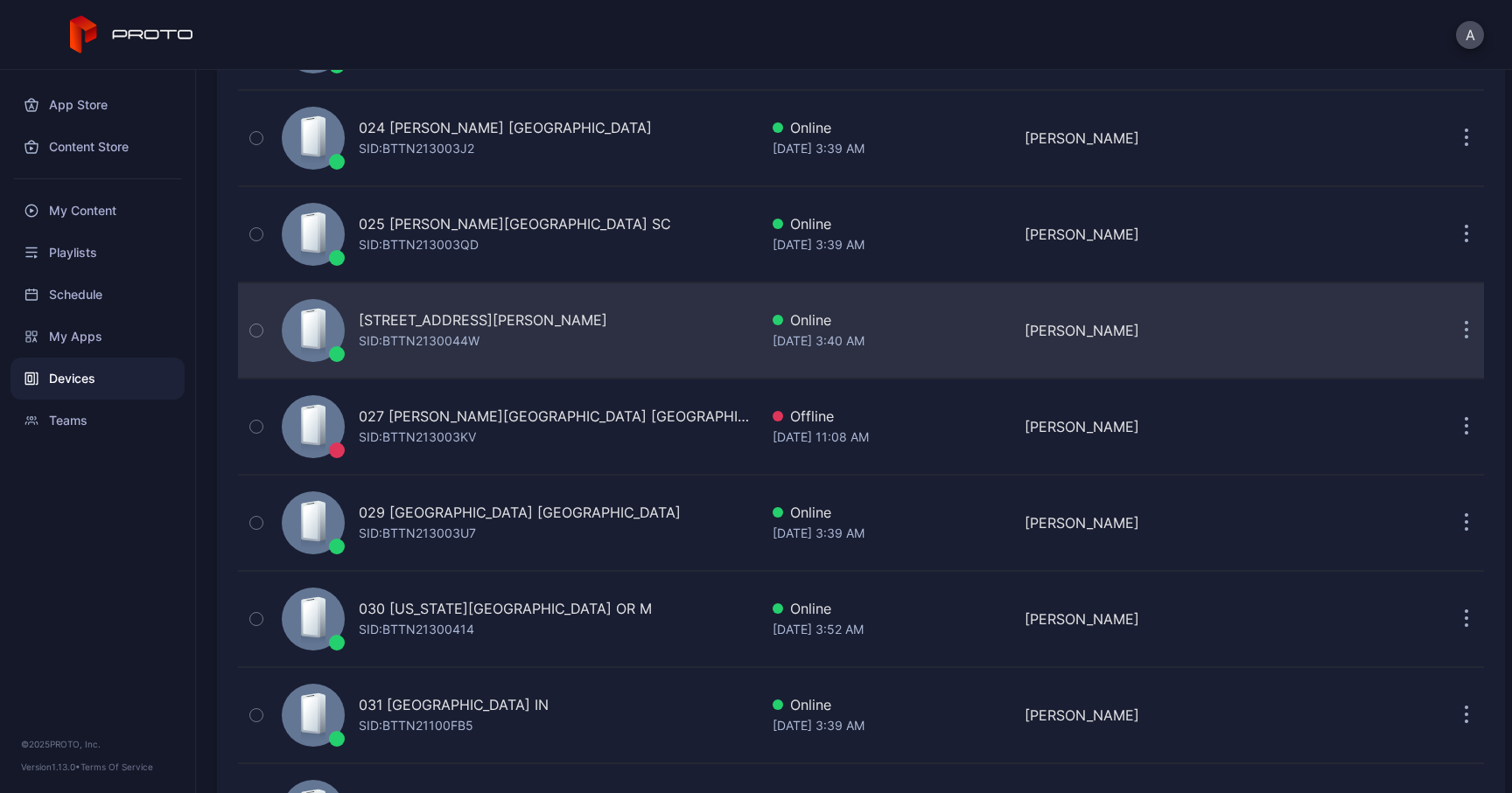
click at [1465, 338] on icon "button" at bounding box center [1466, 339] width 3 height 3
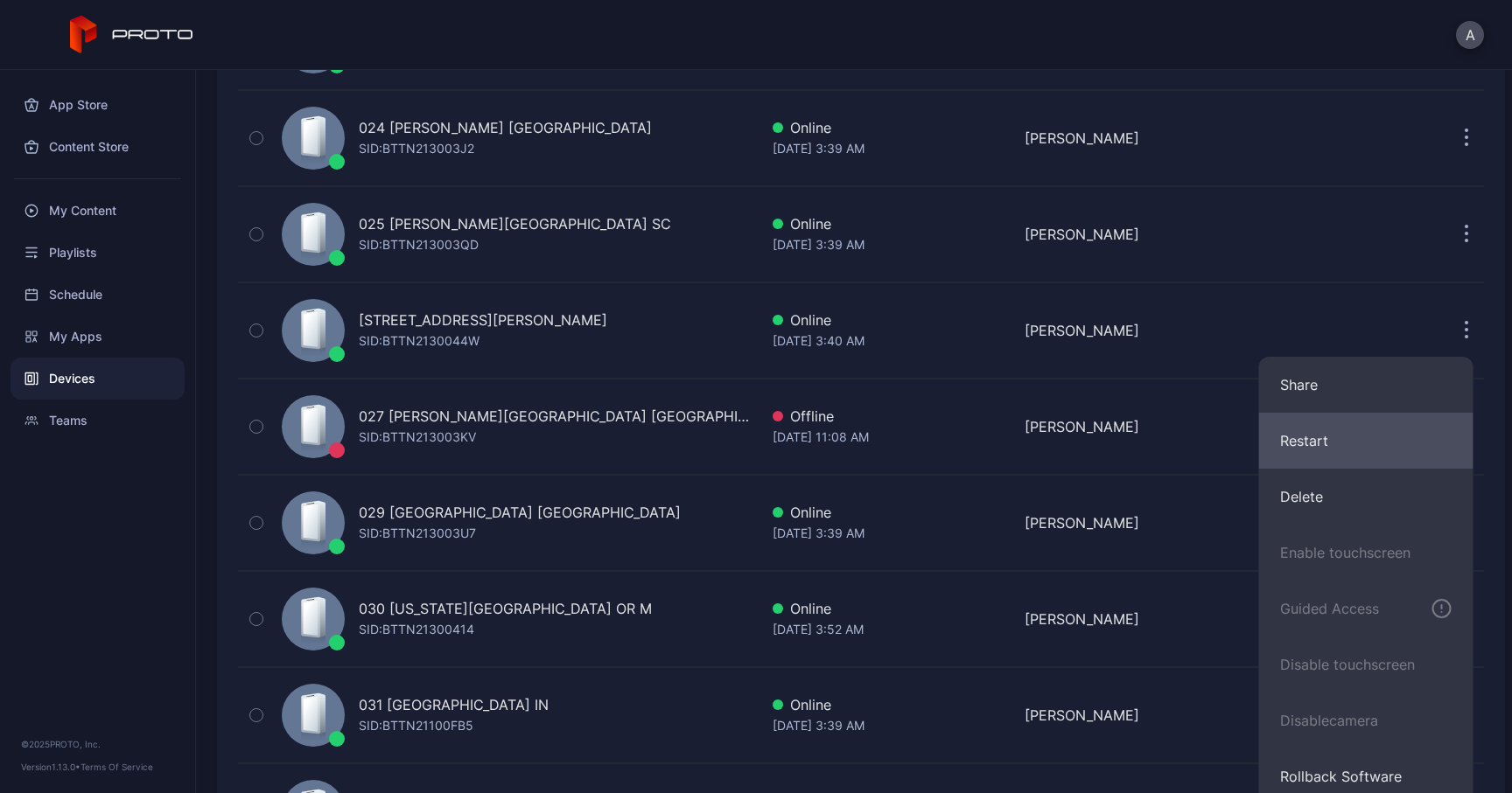
click at [1313, 441] on button "Restart" at bounding box center [1366, 441] width 215 height 56
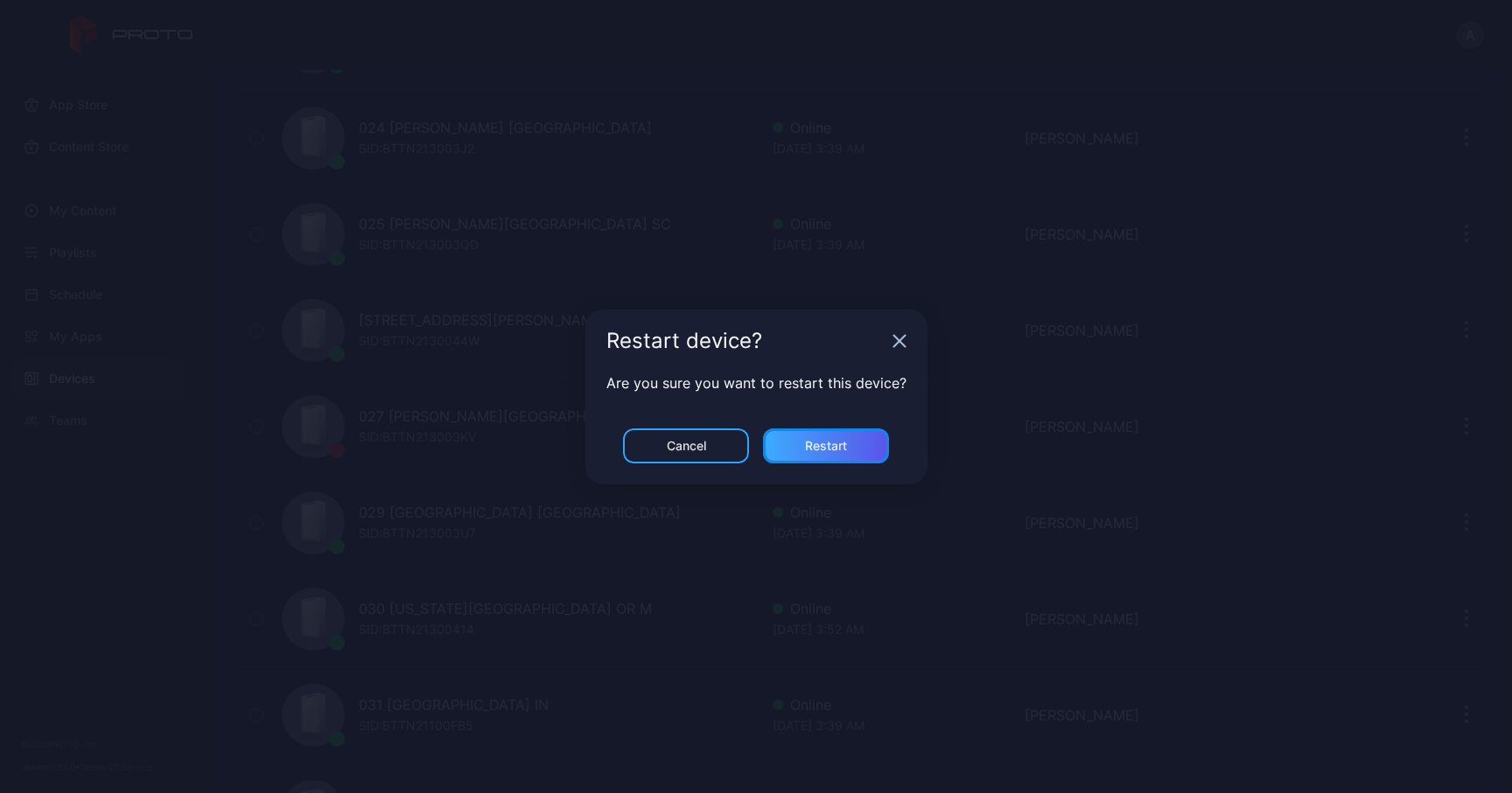
click at [816, 448] on div "Restart" at bounding box center [825, 446] width 42 height 14
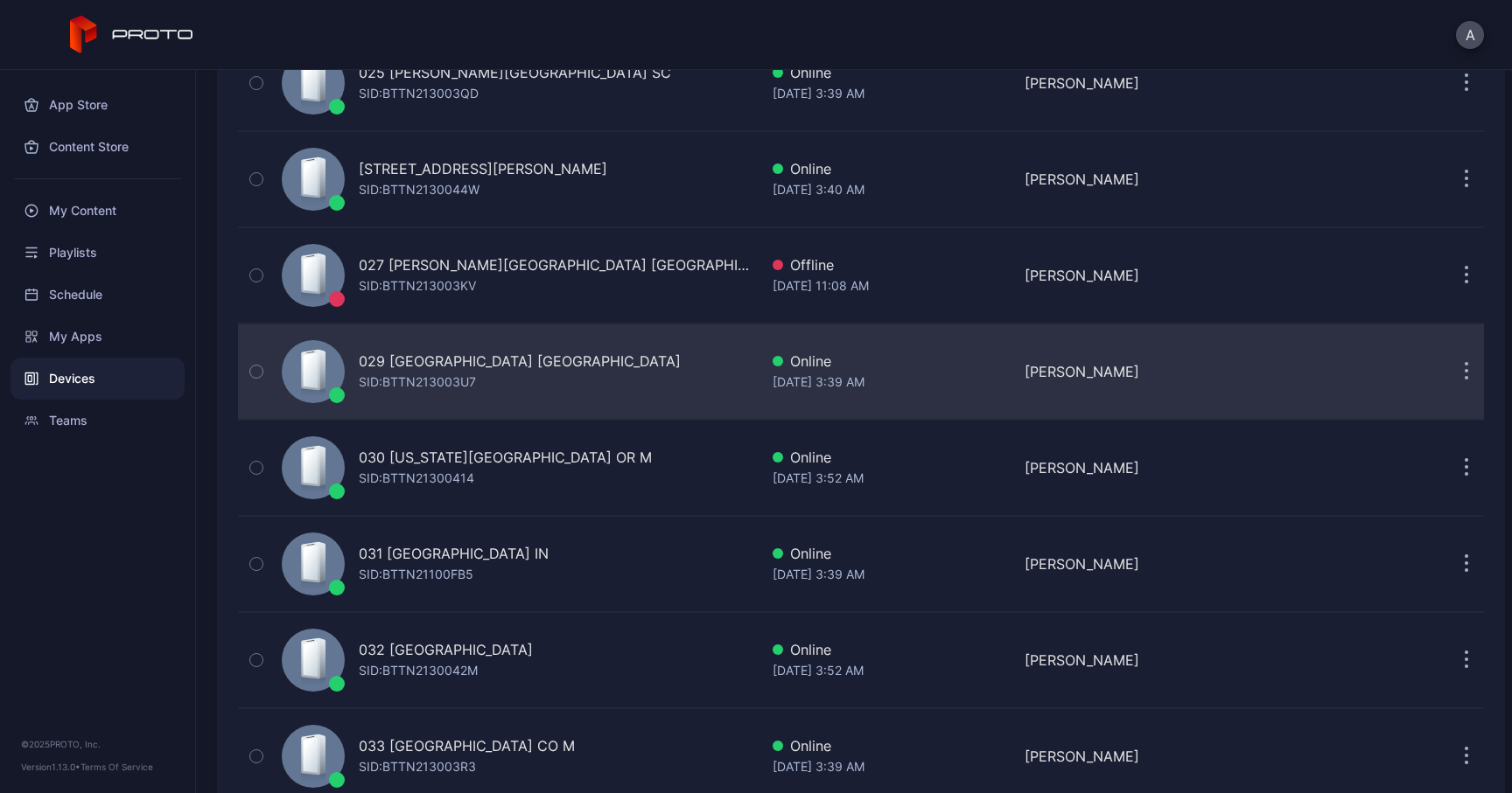
scroll to position [2611, 0]
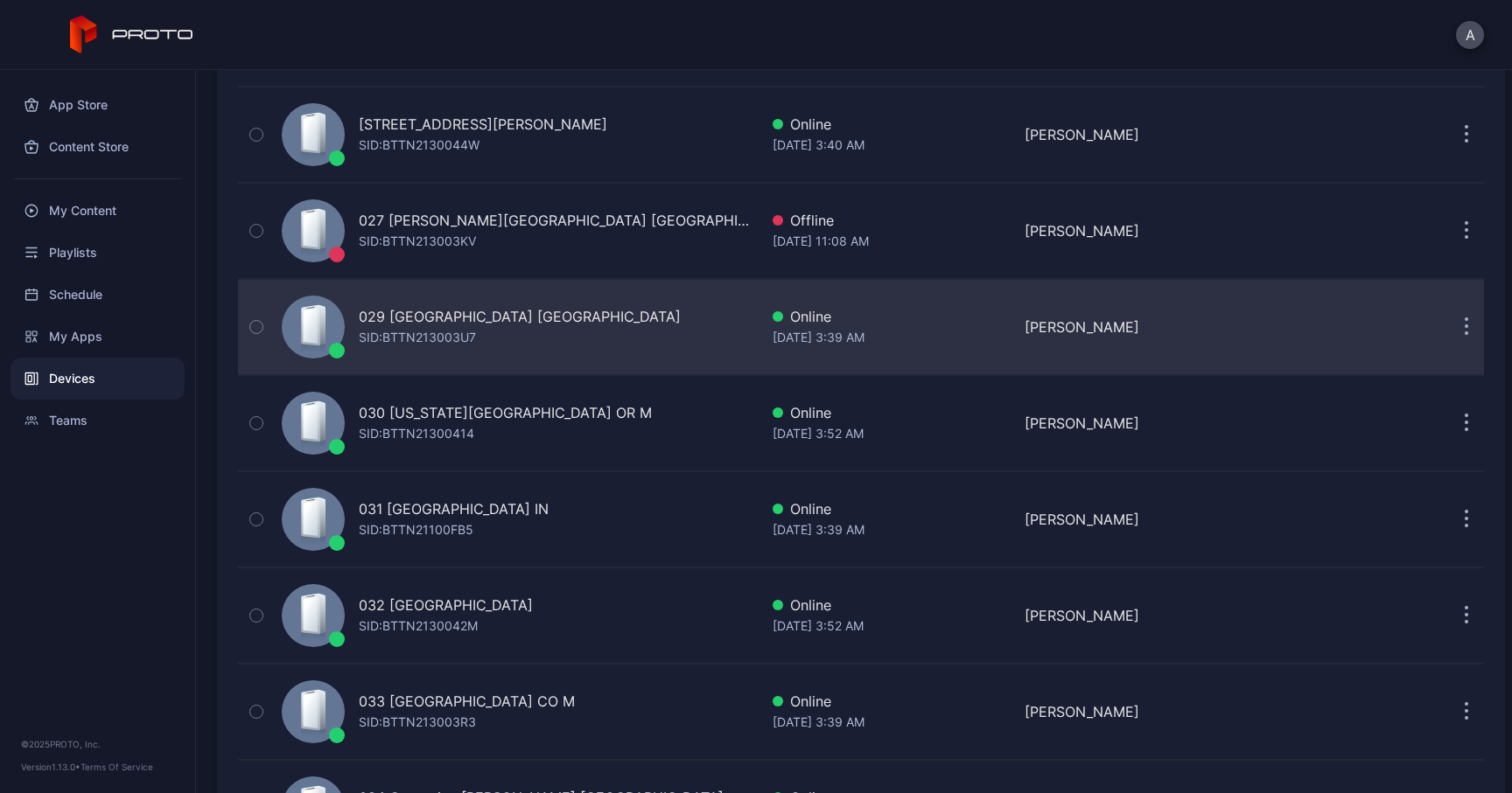
click at [1448, 336] on button "button" at bounding box center [1465, 327] width 35 height 35
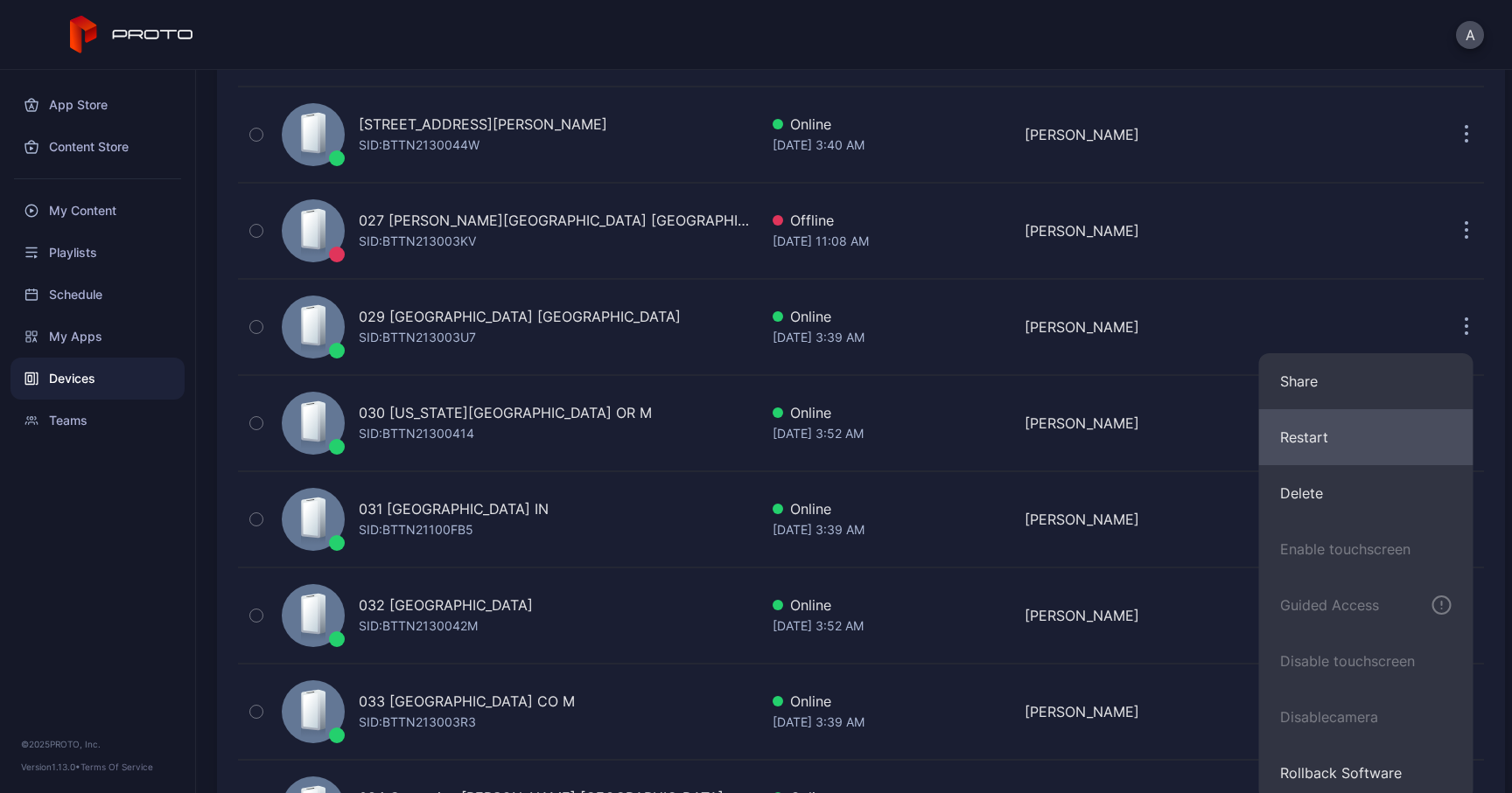
click at [1337, 426] on button "Restart" at bounding box center [1366, 437] width 215 height 56
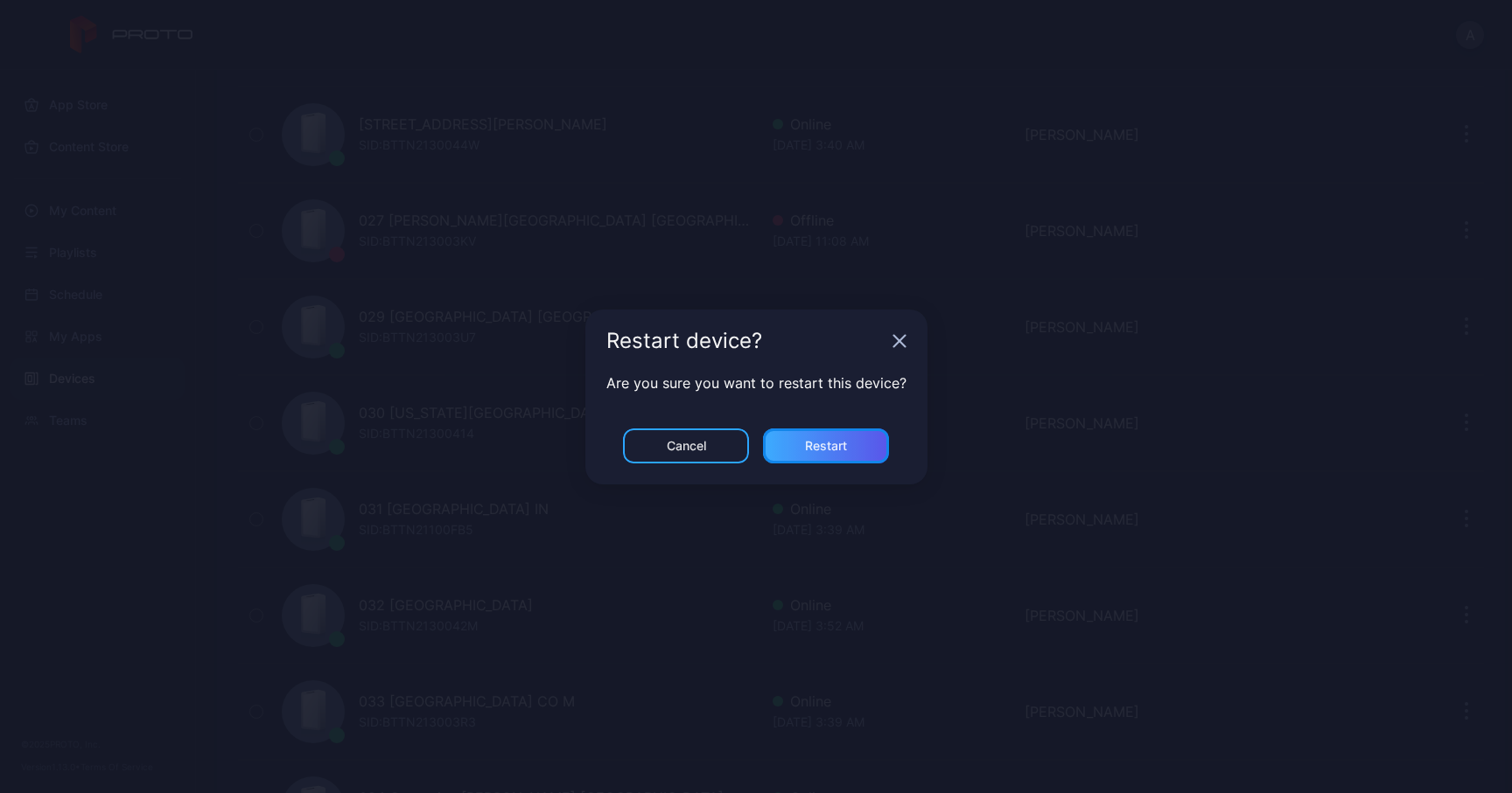
click at [841, 439] on div "Restart" at bounding box center [825, 446] width 42 height 14
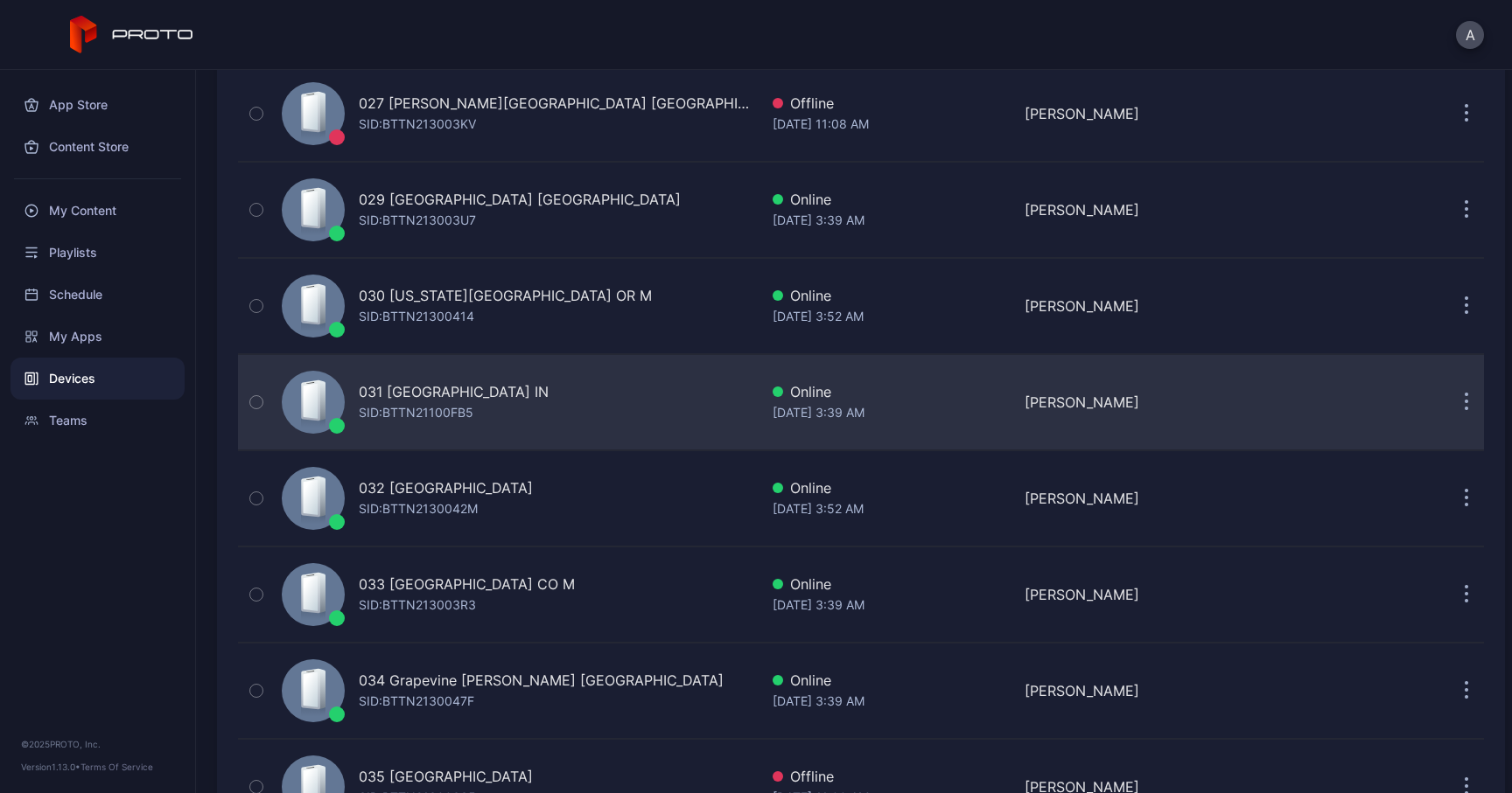
scroll to position [2744, 0]
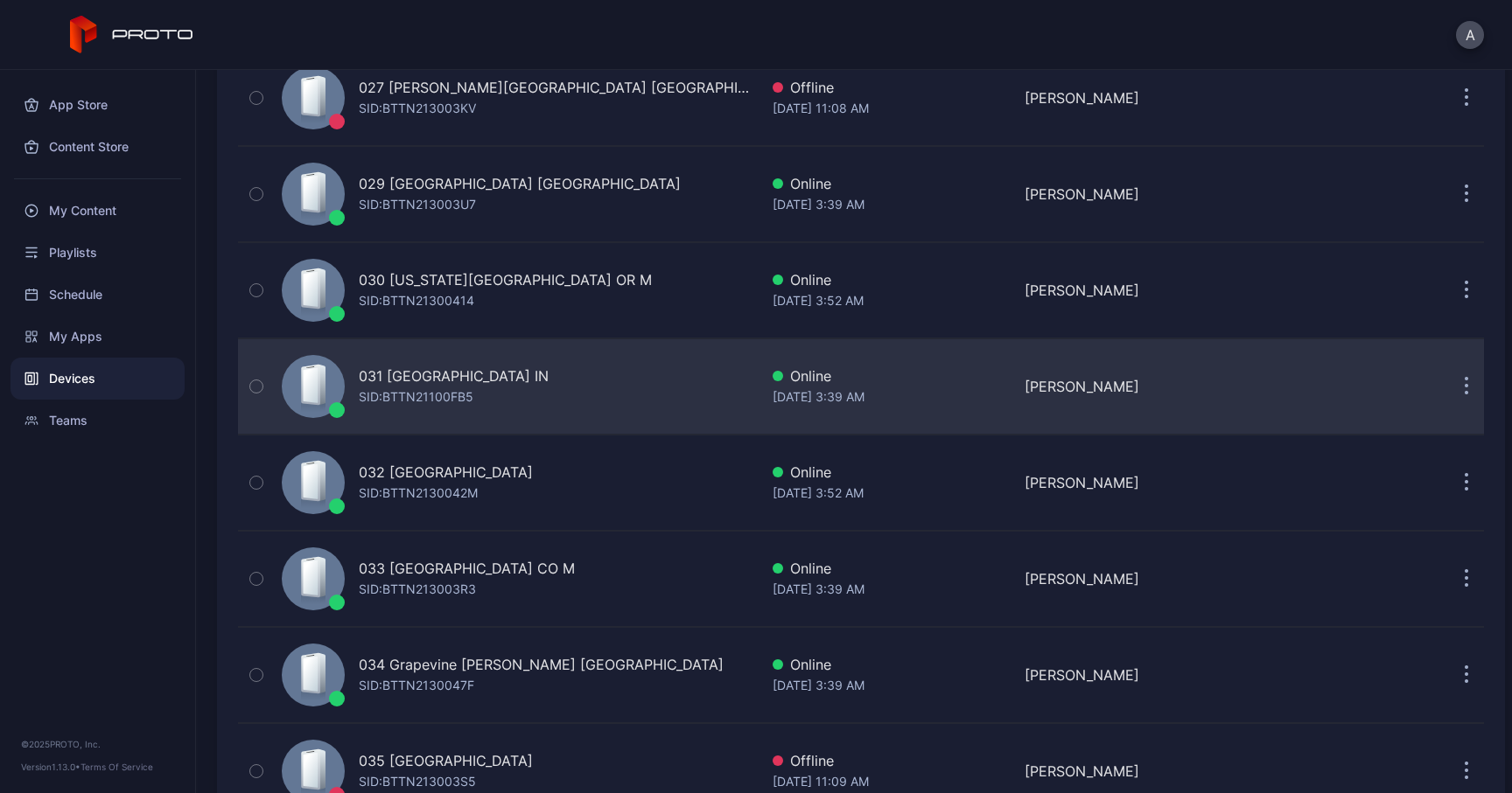
click at [1465, 388] on icon "button" at bounding box center [1466, 388] width 3 height 3
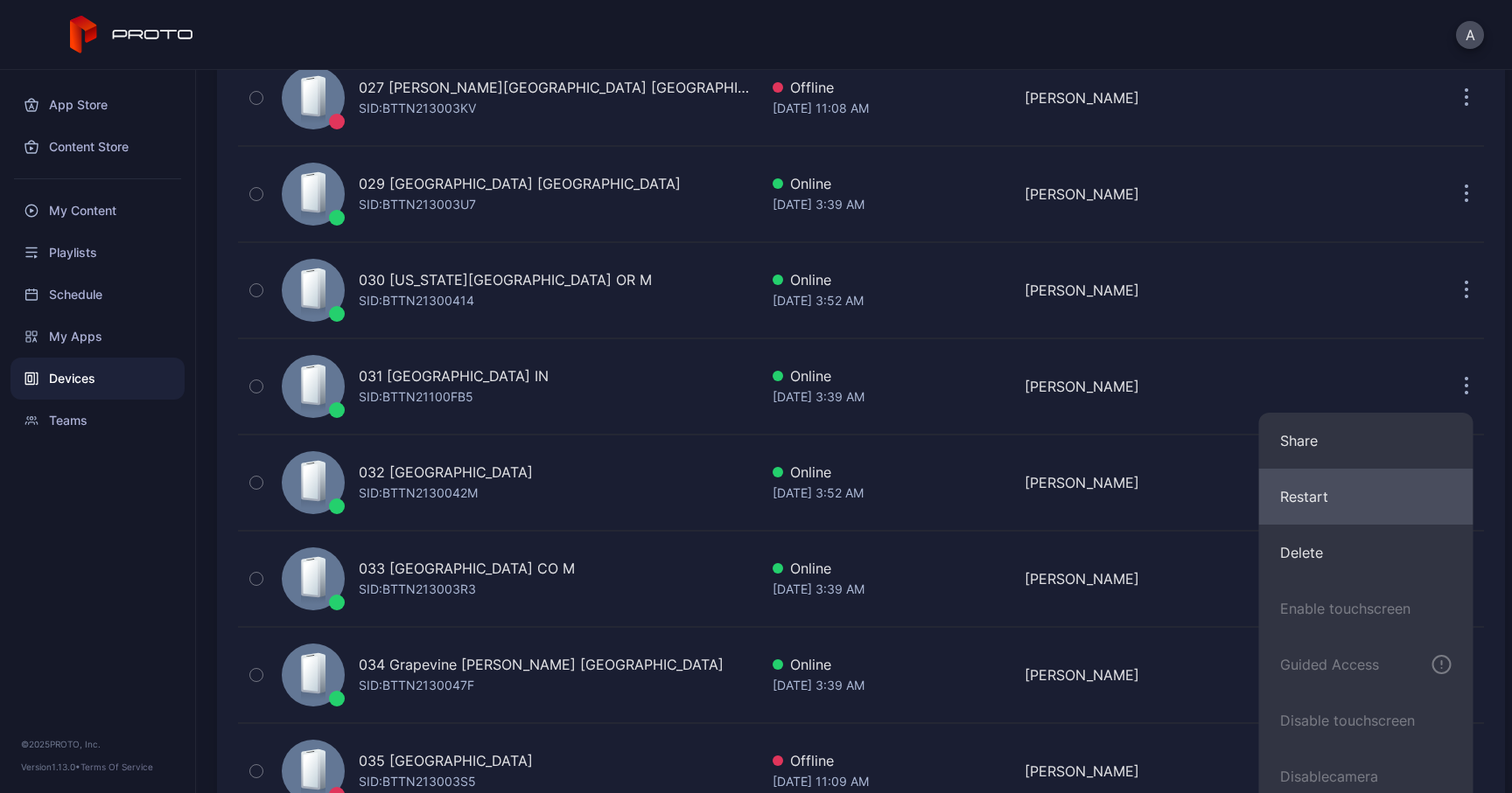
click at [1297, 502] on button "Restart" at bounding box center [1366, 497] width 215 height 56
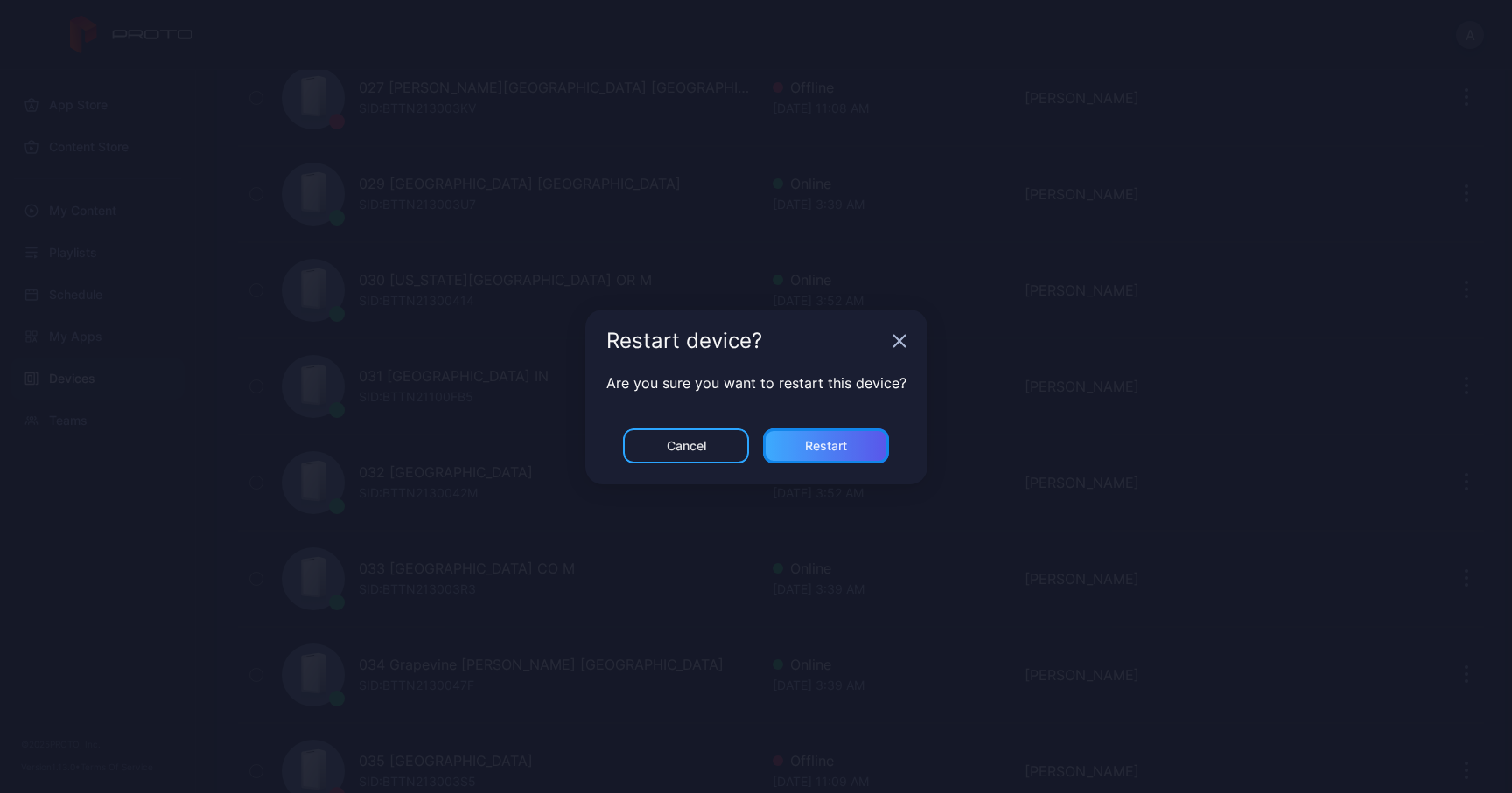
click at [877, 449] on div "Restart" at bounding box center [825, 446] width 126 height 35
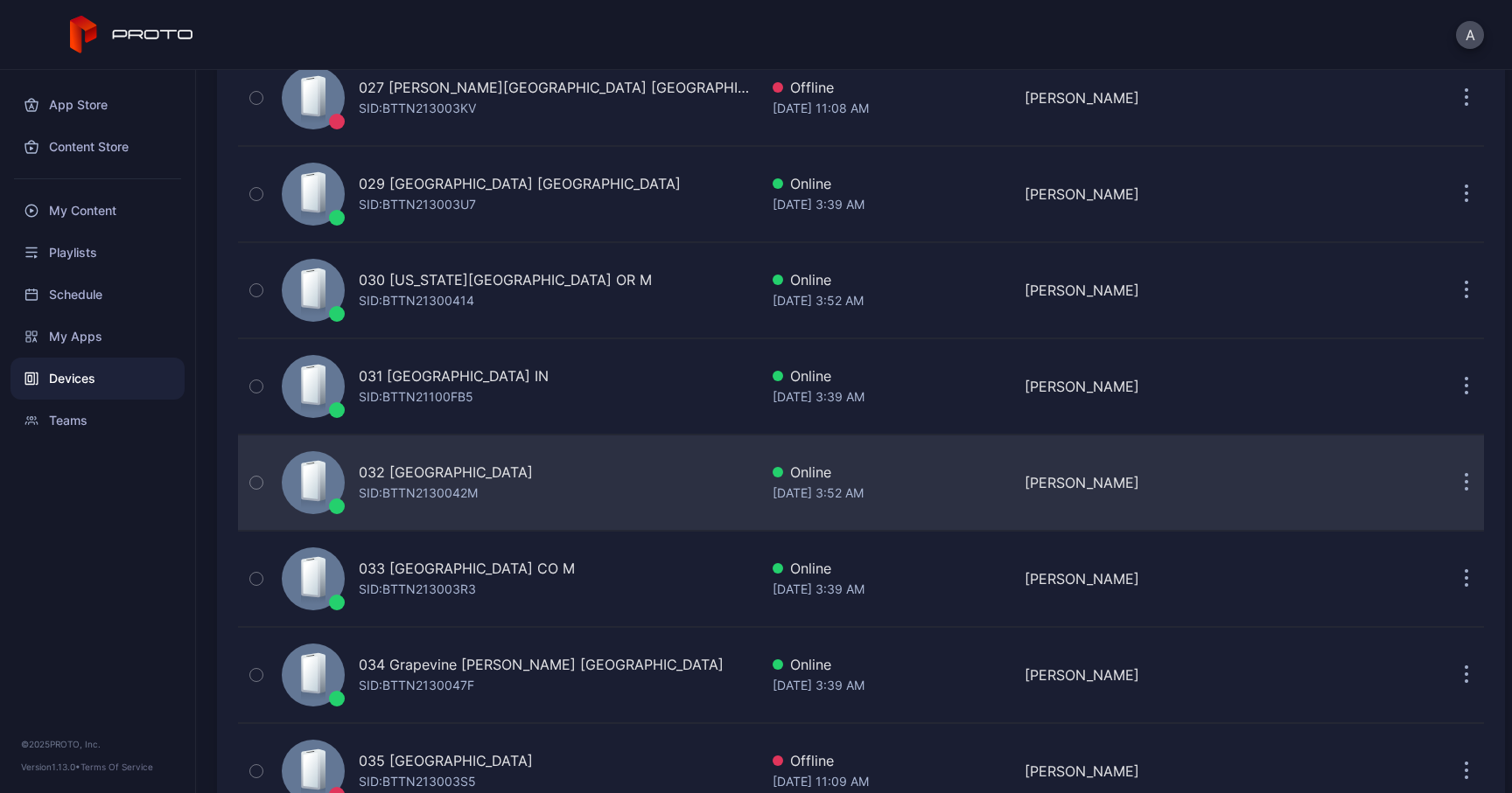
click at [1452, 484] on button "button" at bounding box center [1465, 482] width 35 height 35
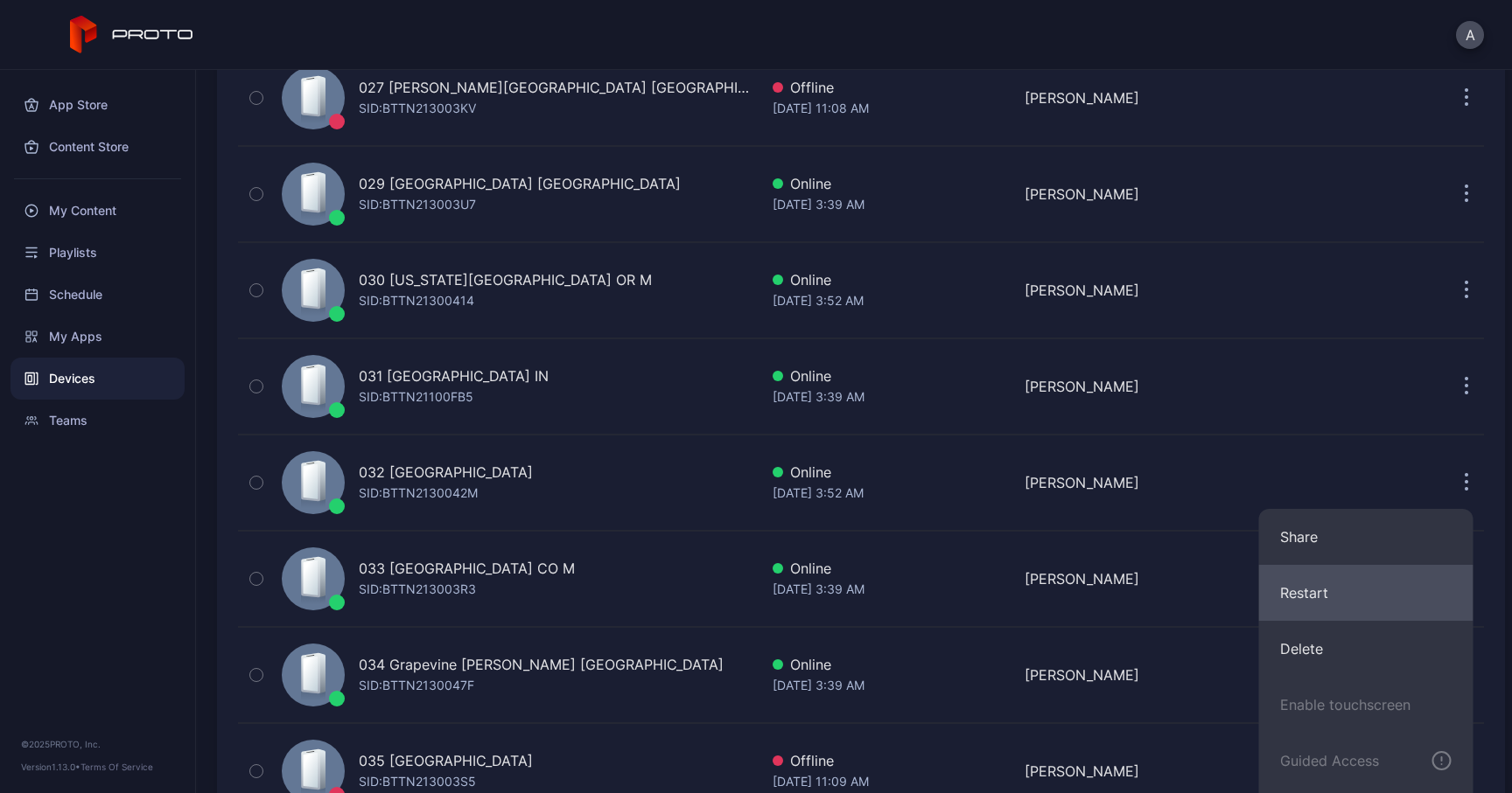
click at [1322, 583] on button "Restart" at bounding box center [1366, 593] width 215 height 56
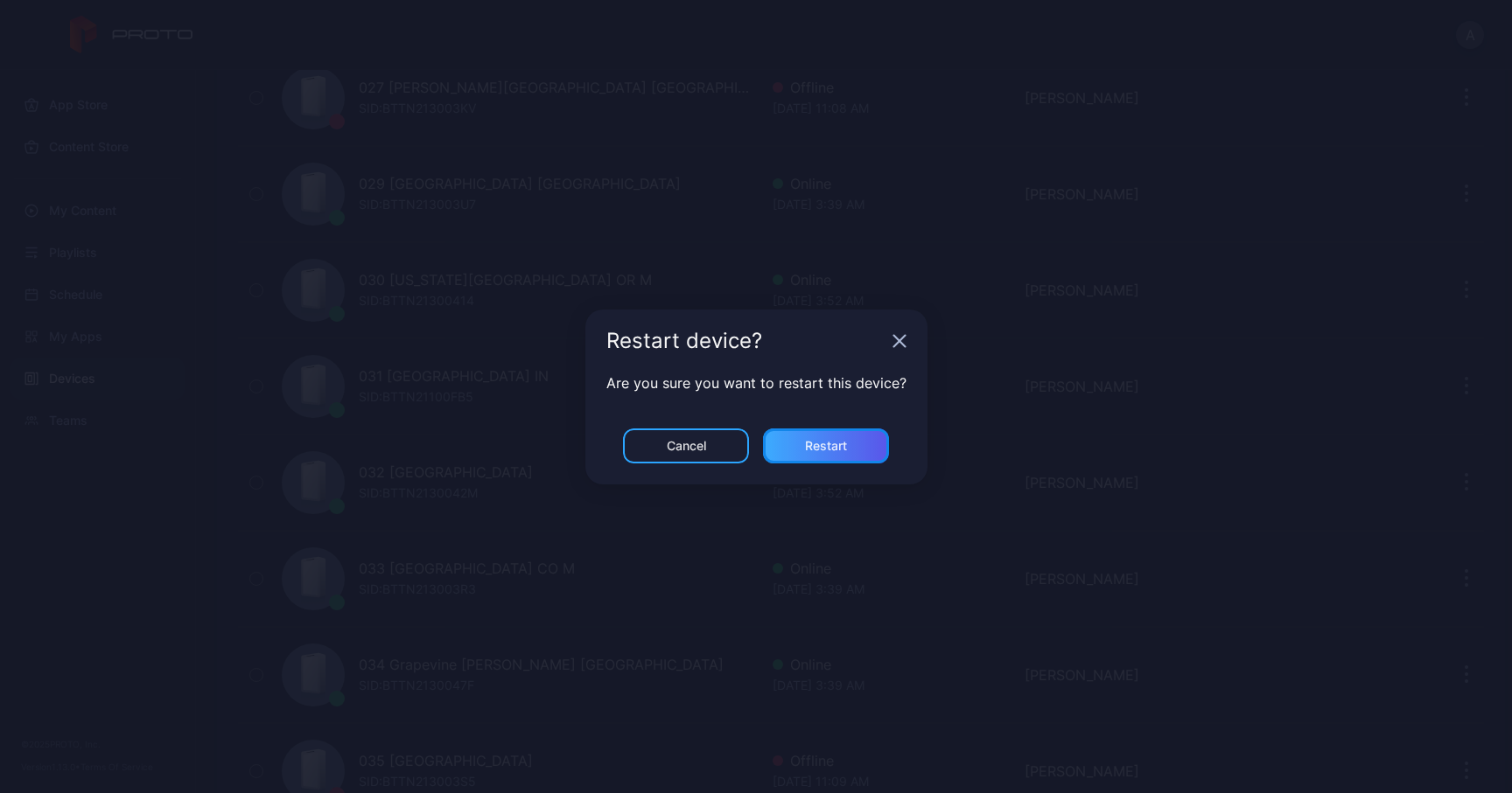
click at [834, 449] on div "Restart" at bounding box center [825, 446] width 42 height 14
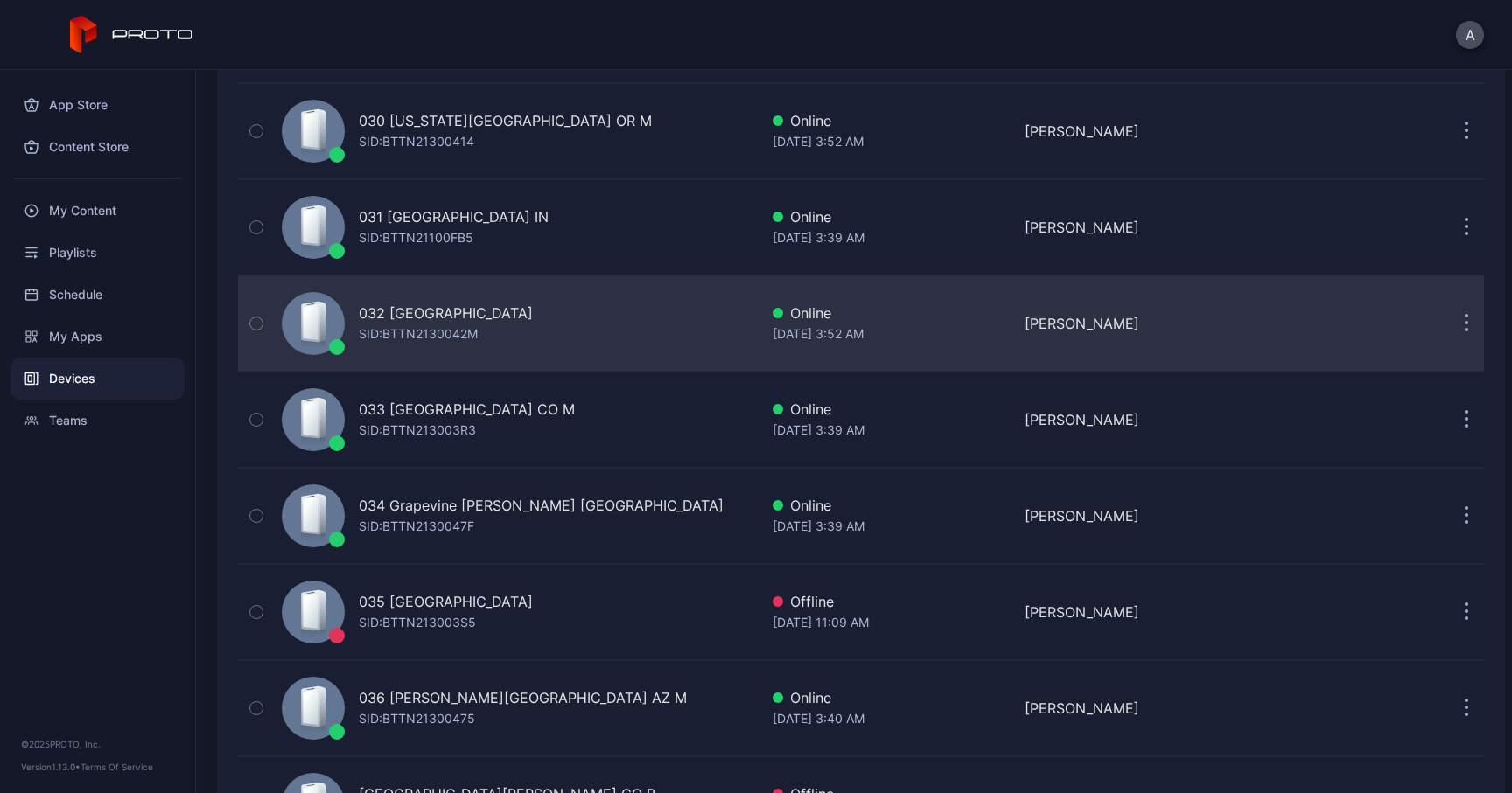
scroll to position [2936, 0]
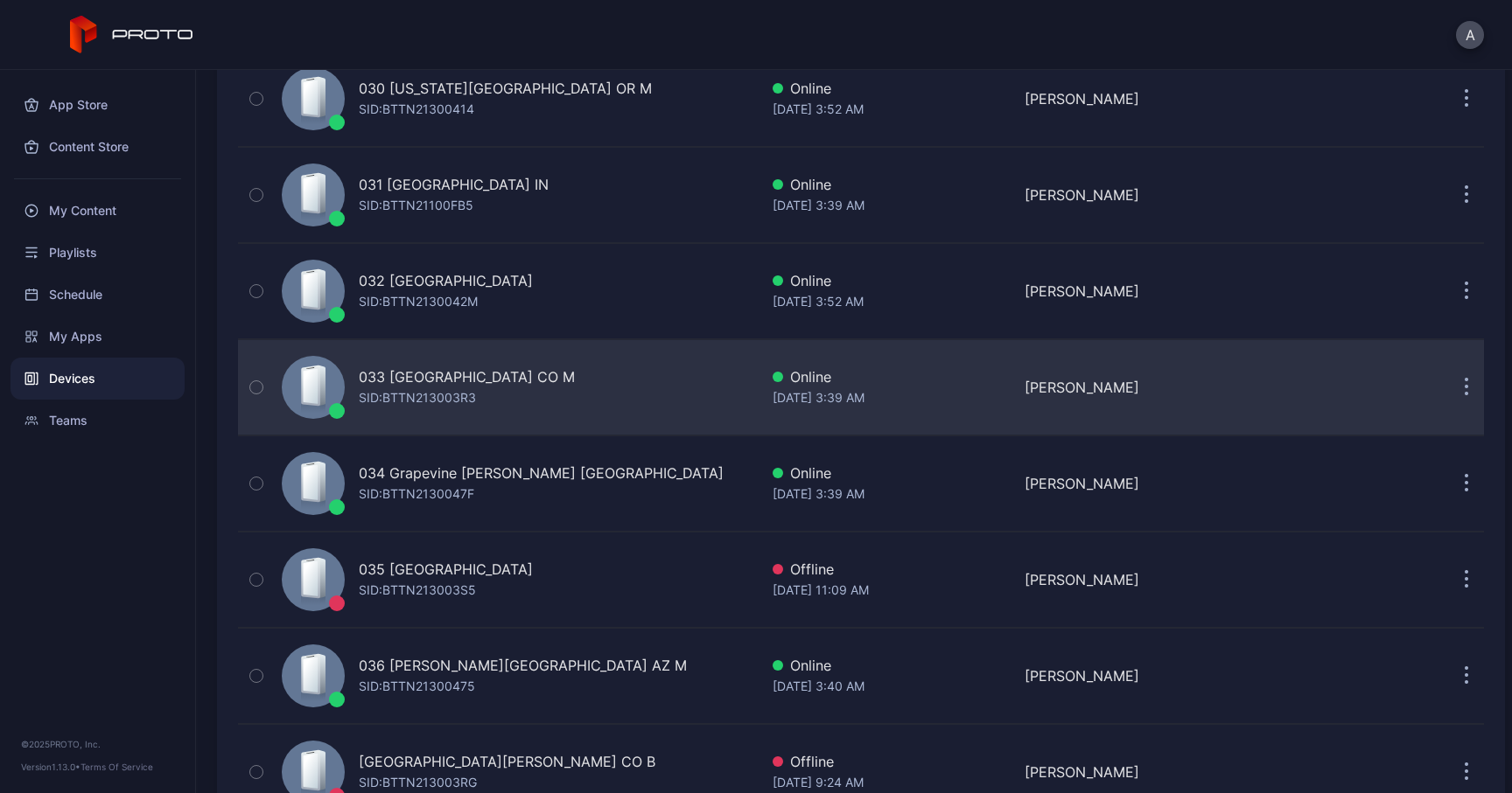
click at [1448, 395] on button "button" at bounding box center [1465, 387] width 35 height 35
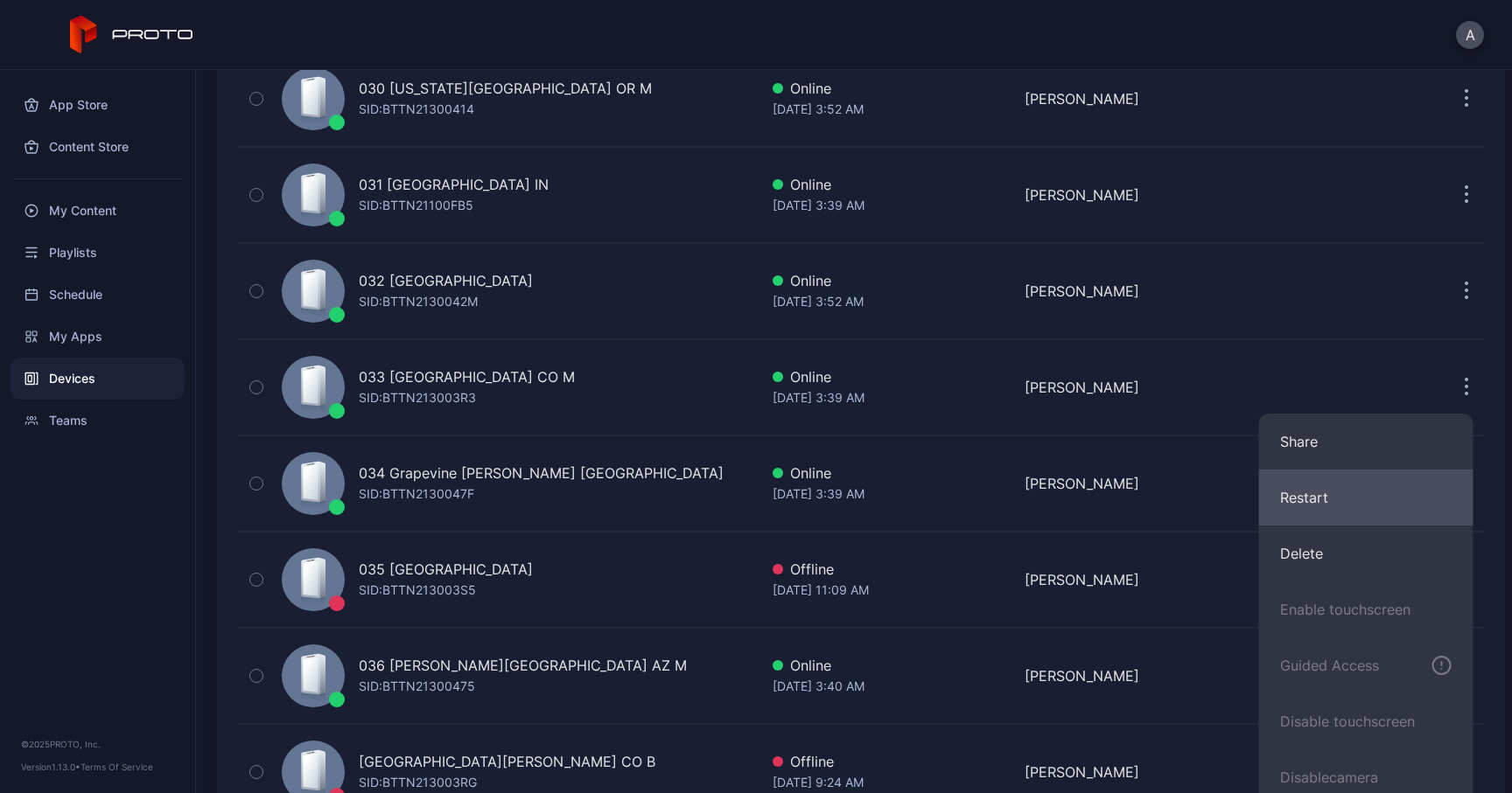
click at [1362, 501] on button "Restart" at bounding box center [1366, 497] width 215 height 56
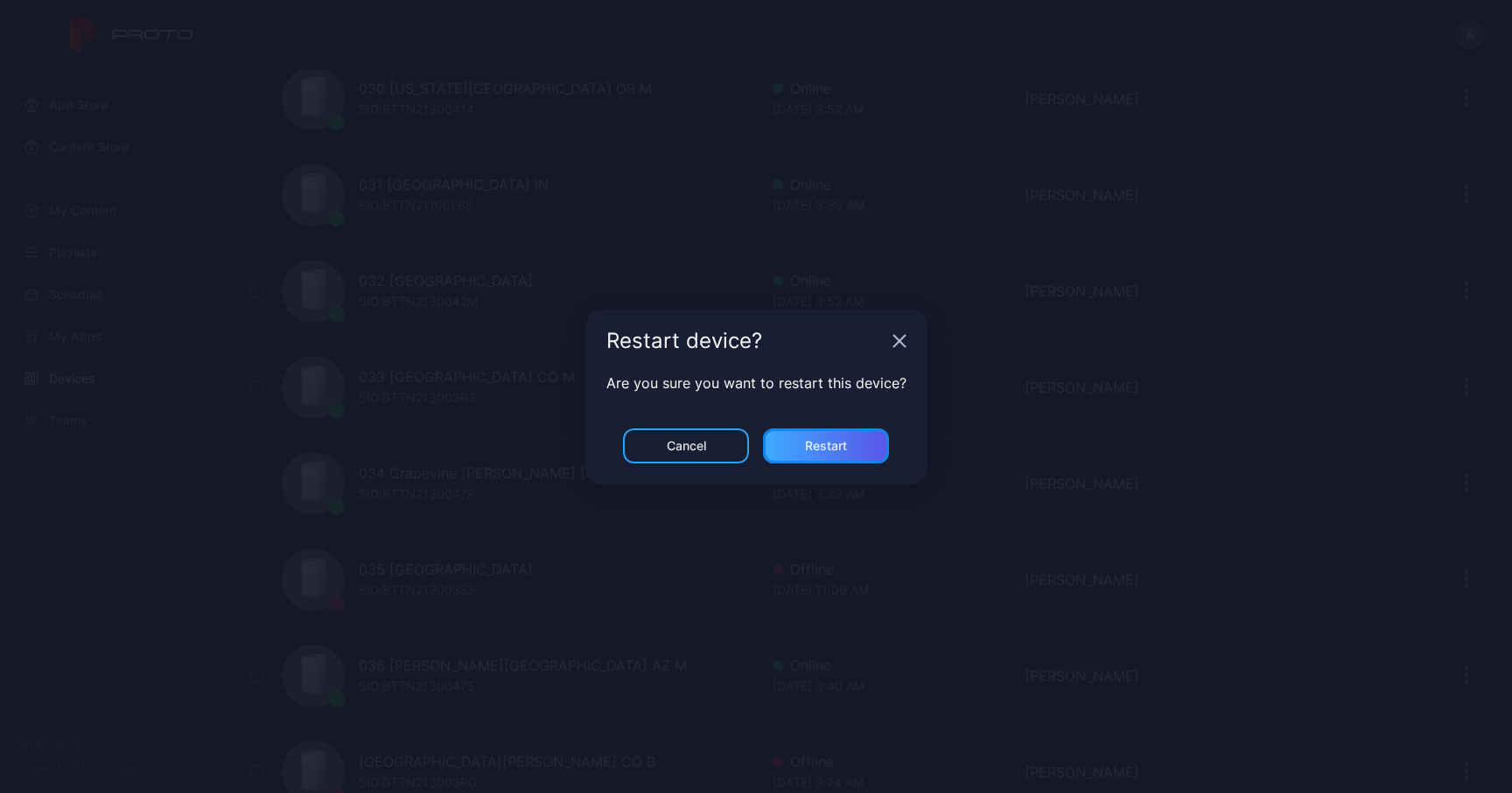
click at [838, 443] on div "Restart" at bounding box center [825, 446] width 42 height 14
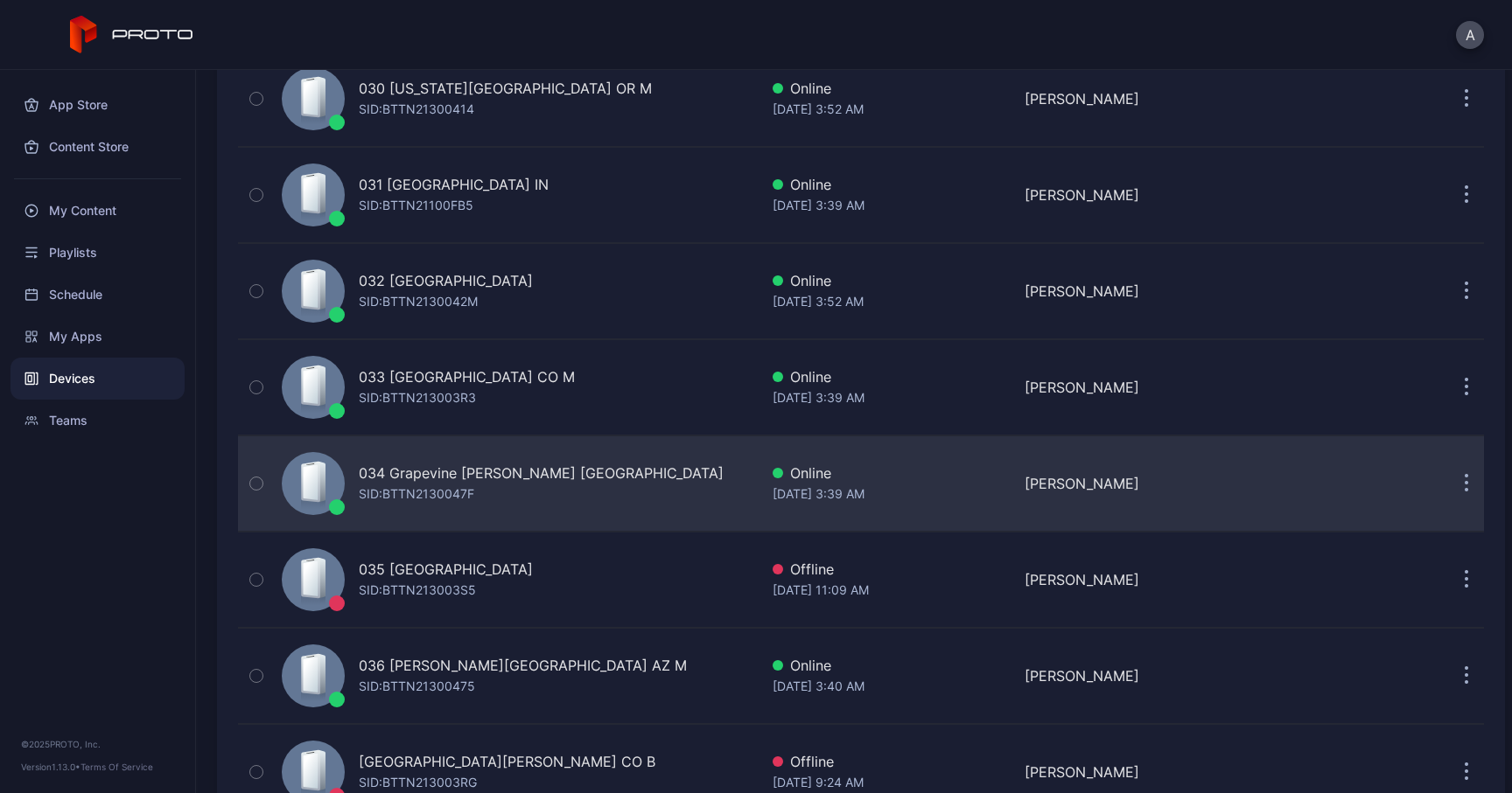
click at [1464, 488] on icon "button" at bounding box center [1466, 483] width 5 height 20
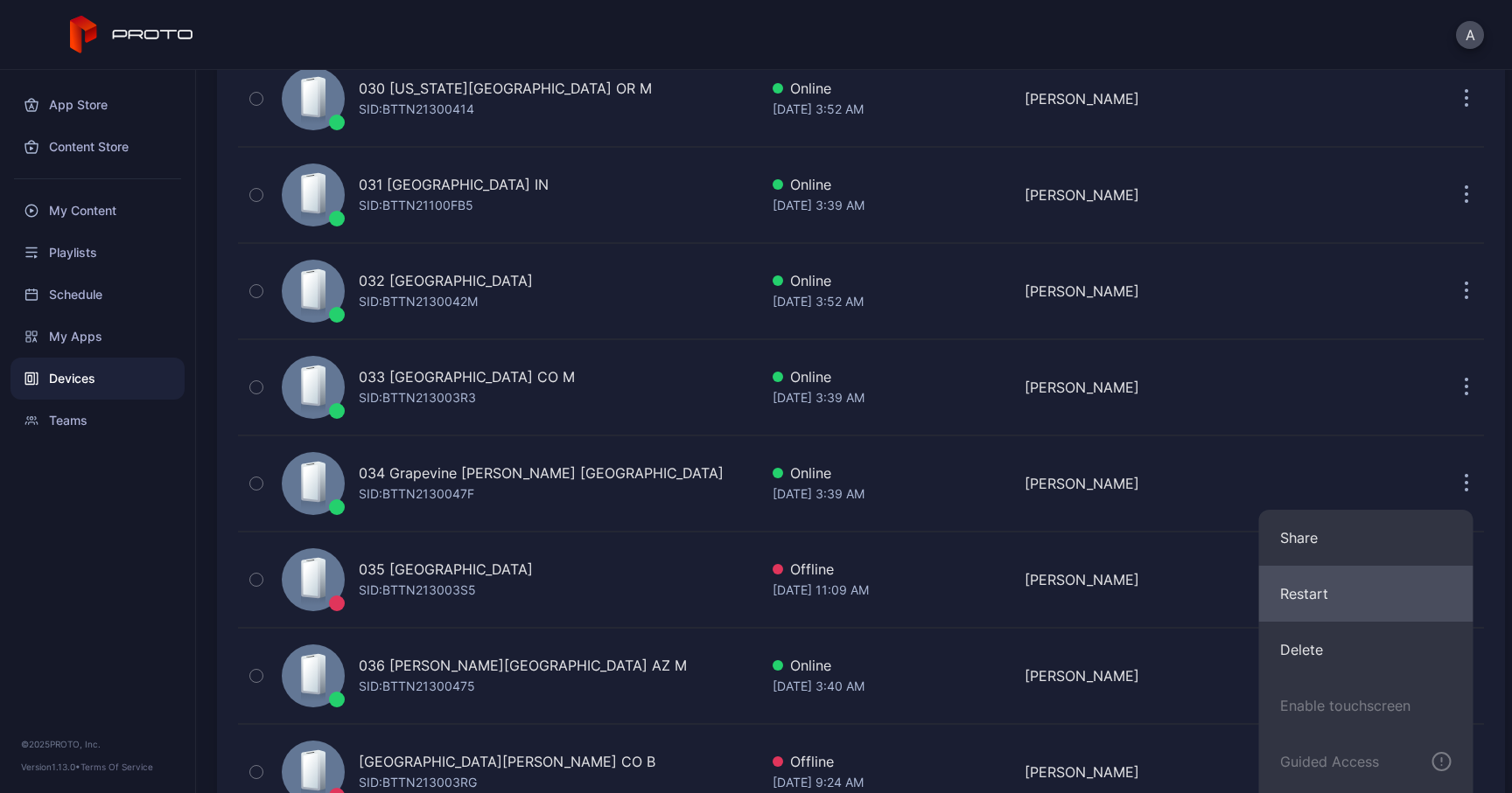
click at [1370, 584] on button "Restart" at bounding box center [1366, 594] width 215 height 56
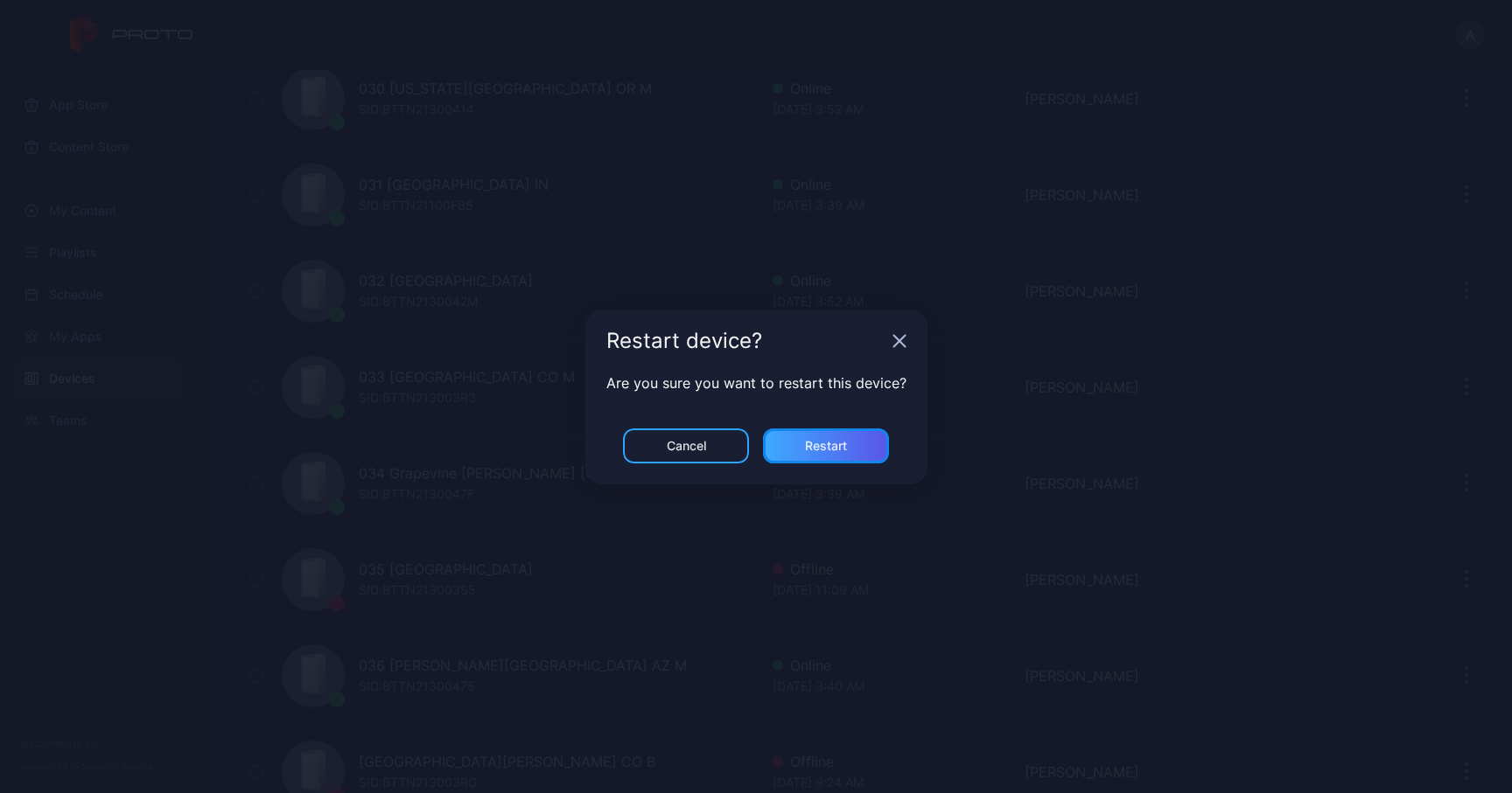
click at [816, 446] on div "Restart" at bounding box center [825, 446] width 42 height 14
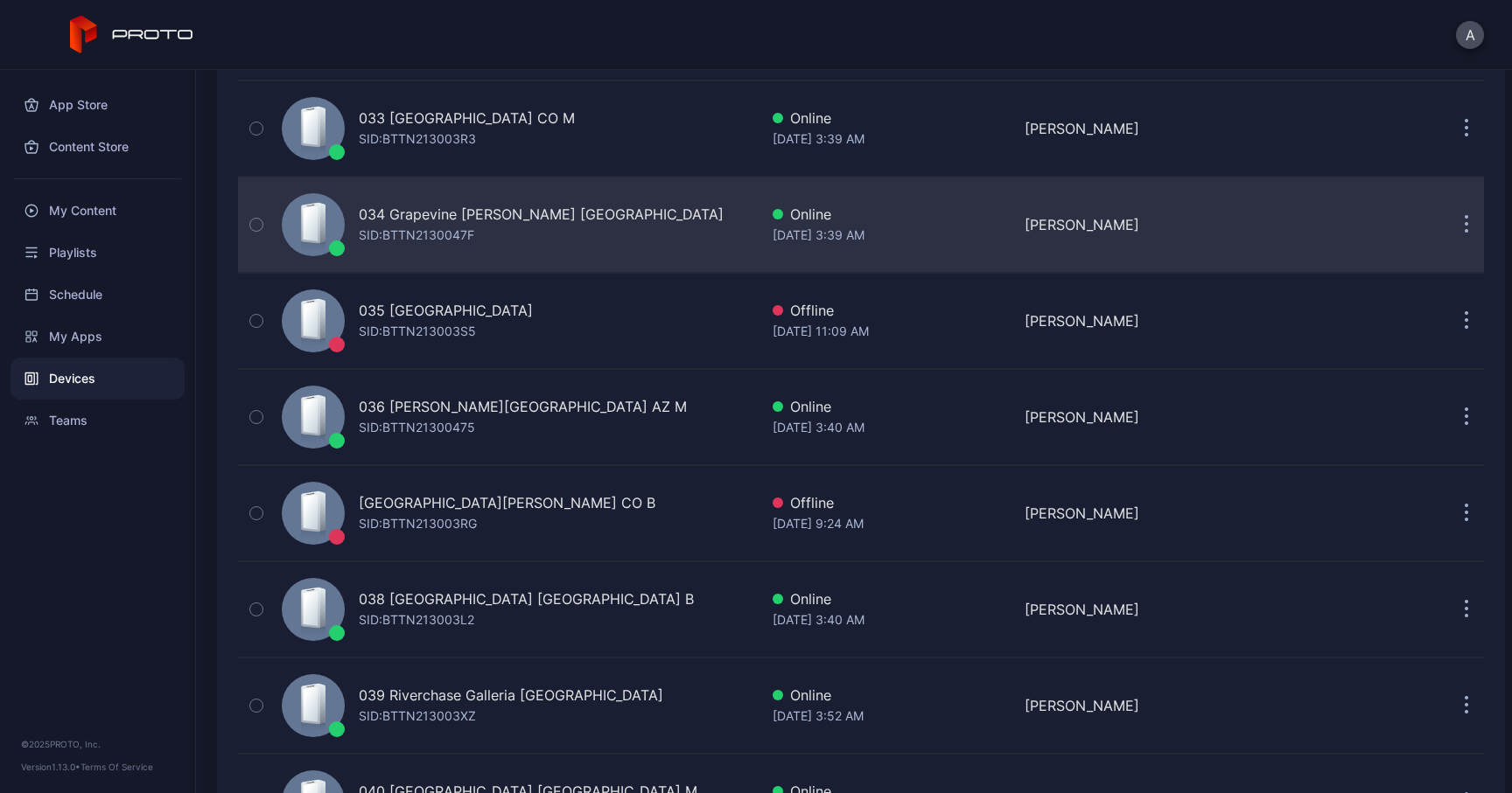
scroll to position [3213, 0]
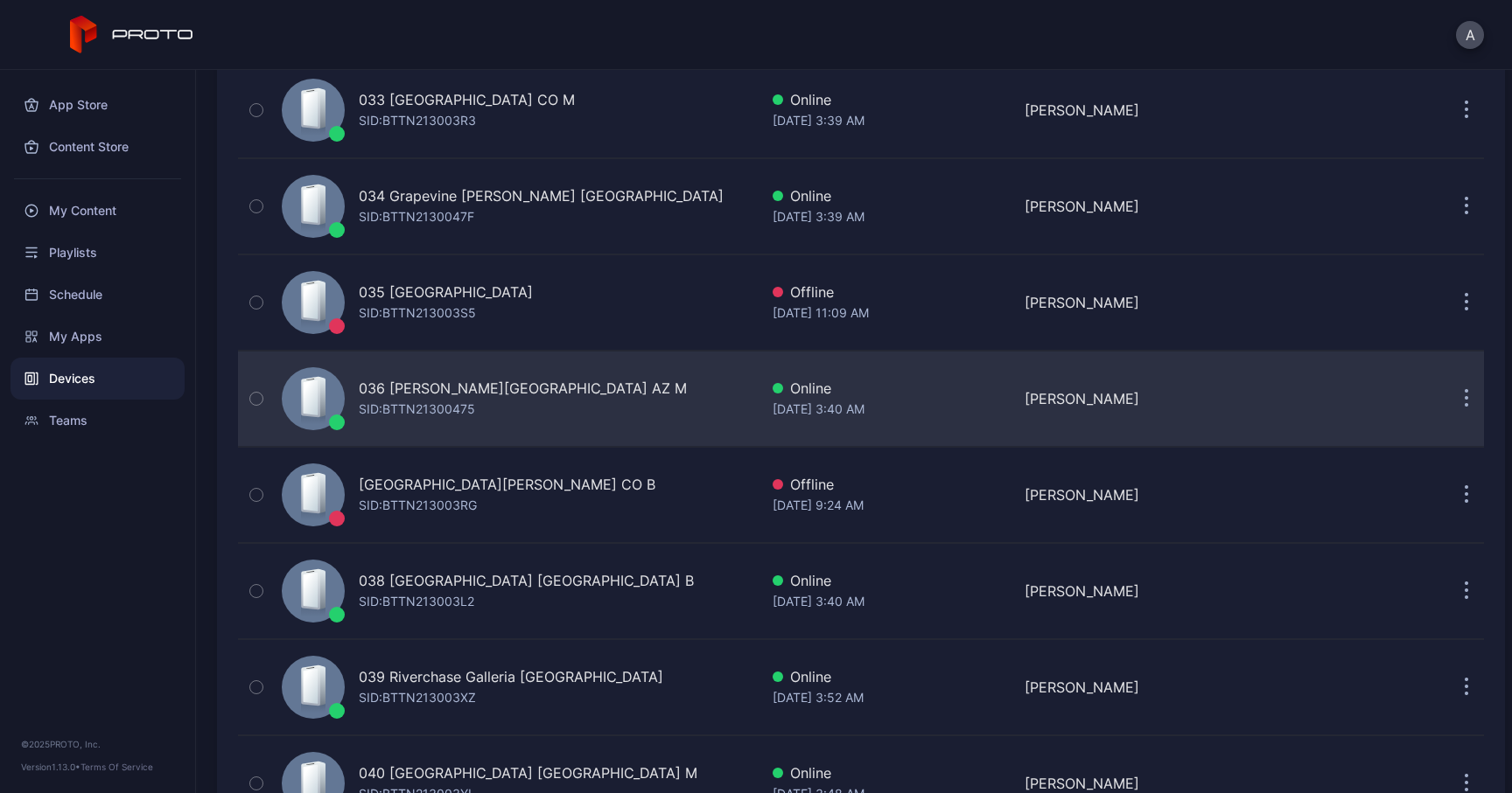
click at [1464, 396] on icon "button" at bounding box center [1466, 399] width 5 height 20
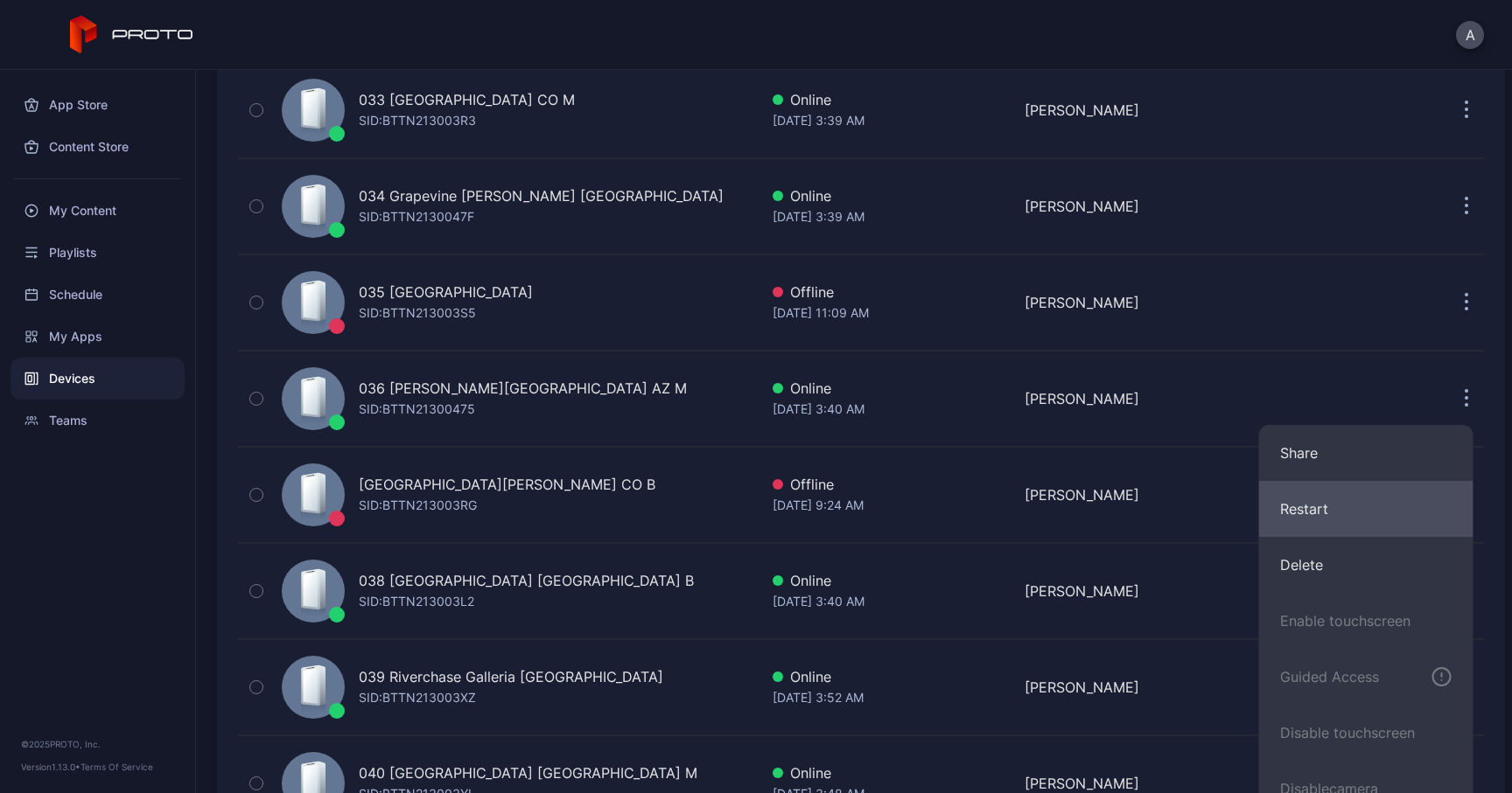
click at [1334, 502] on button "Restart" at bounding box center [1366, 509] width 215 height 56
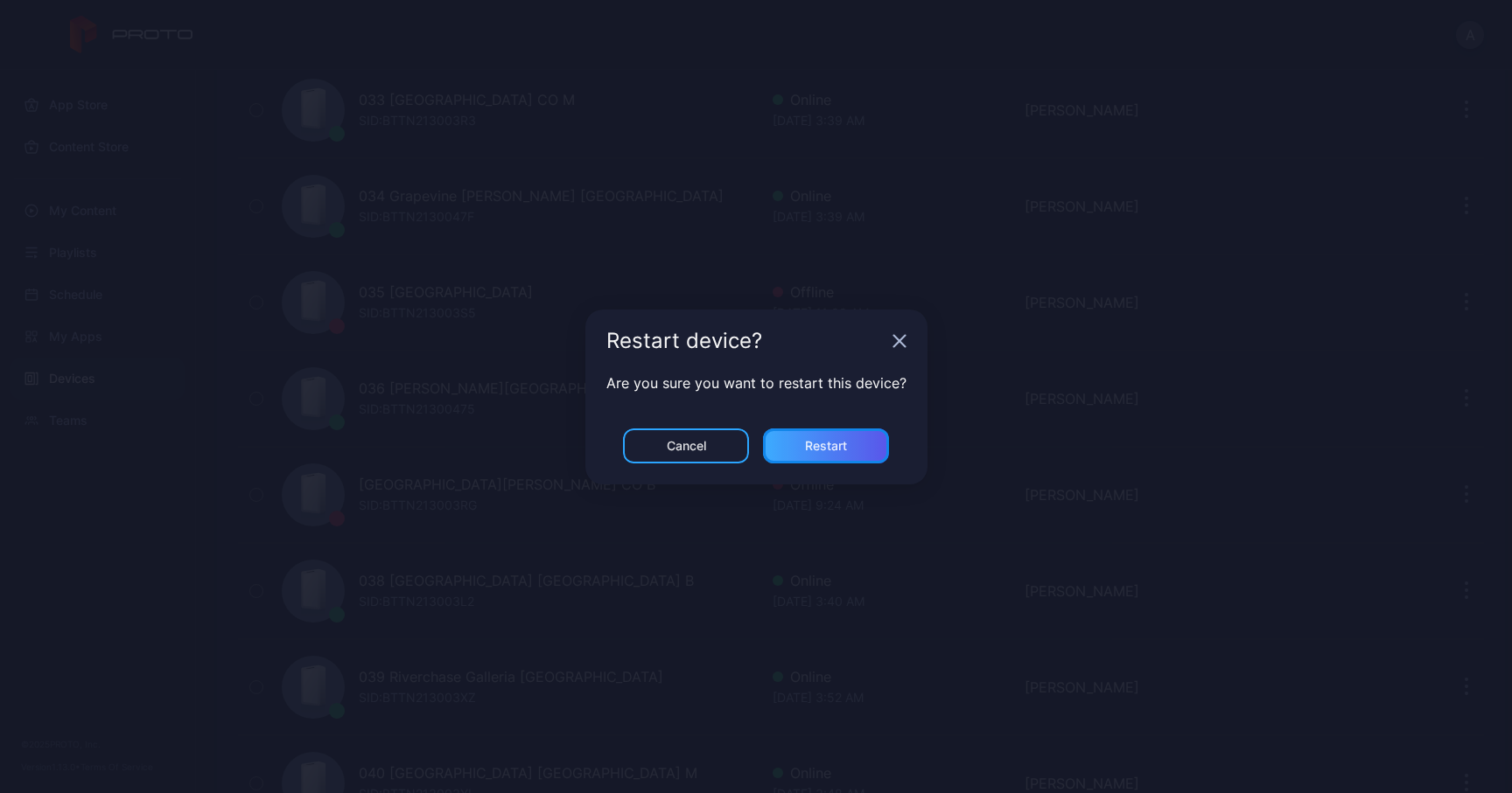
click at [836, 447] on div "Restart" at bounding box center [825, 446] width 42 height 14
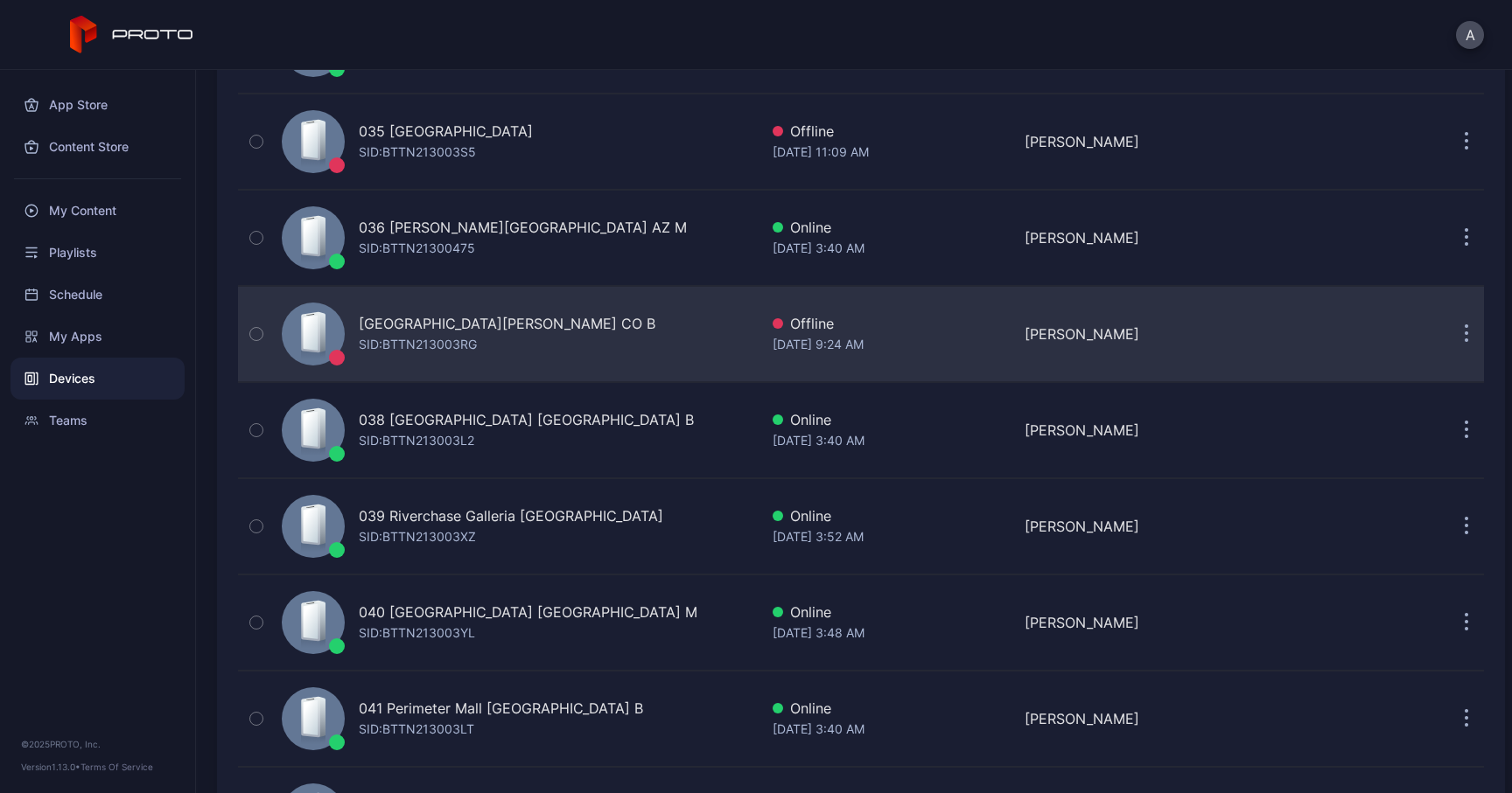
scroll to position [3409, 0]
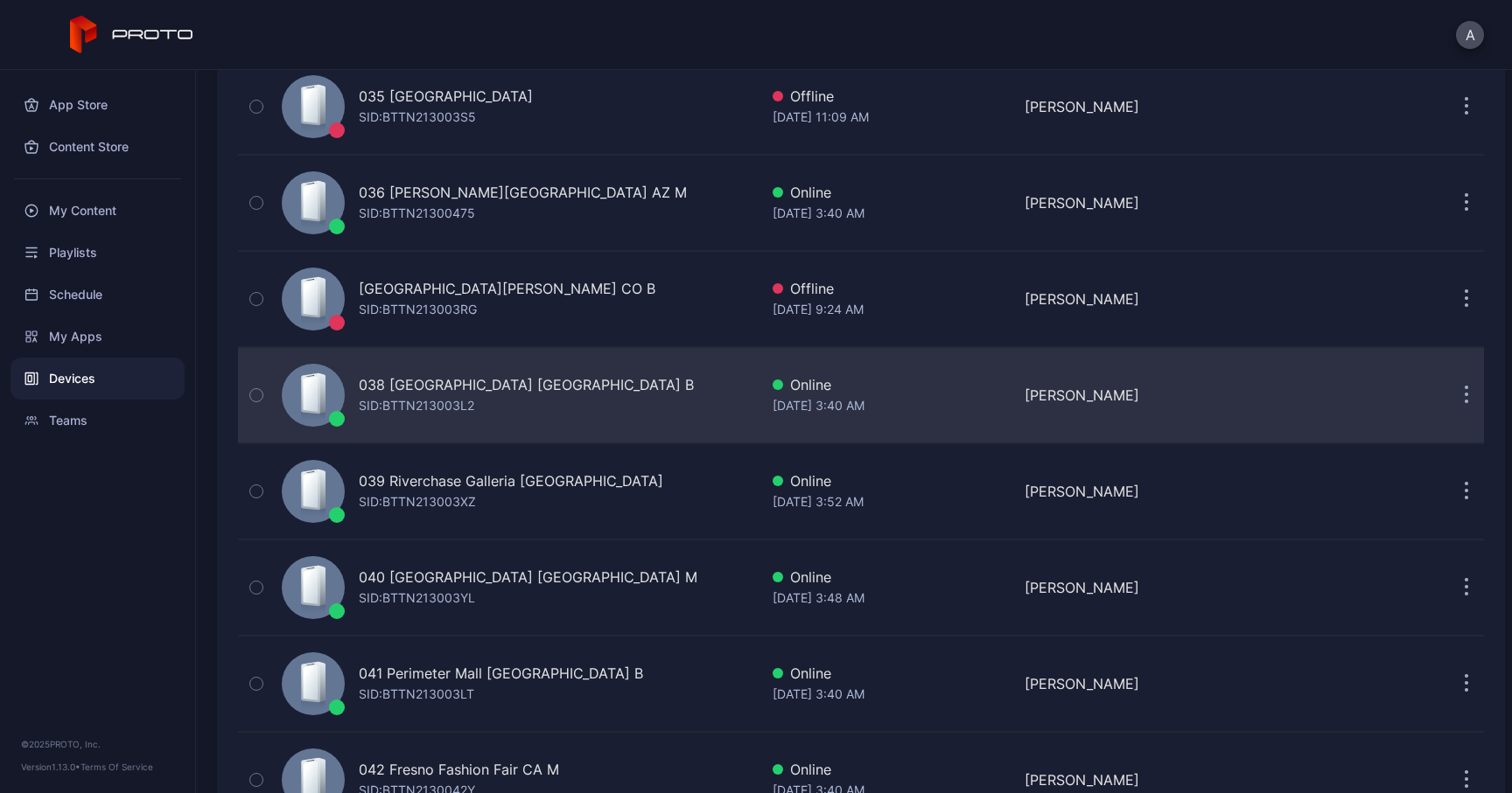
click at [1451, 394] on button "button" at bounding box center [1465, 394] width 35 height 35
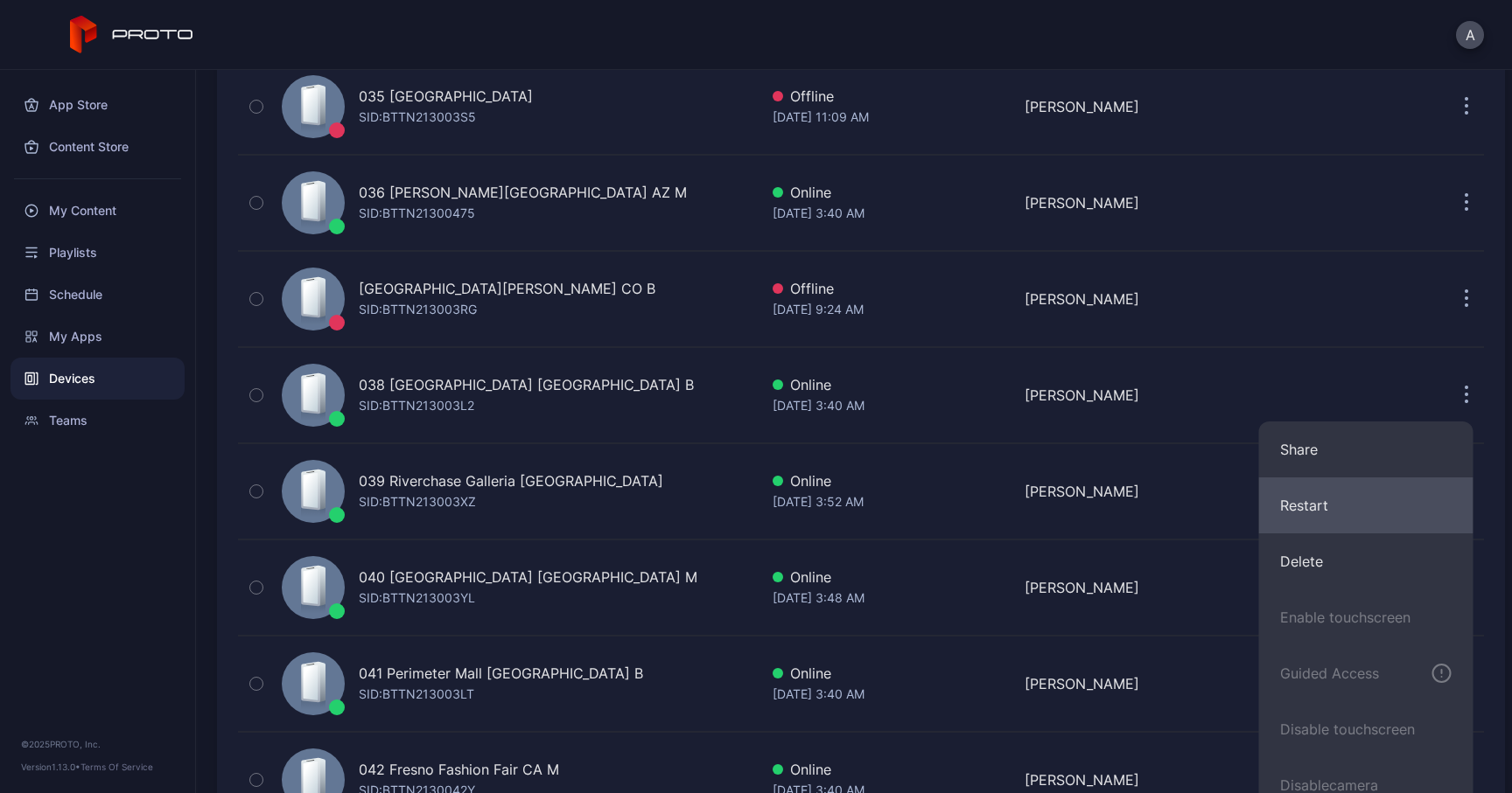
click at [1342, 509] on button "Restart" at bounding box center [1366, 506] width 215 height 56
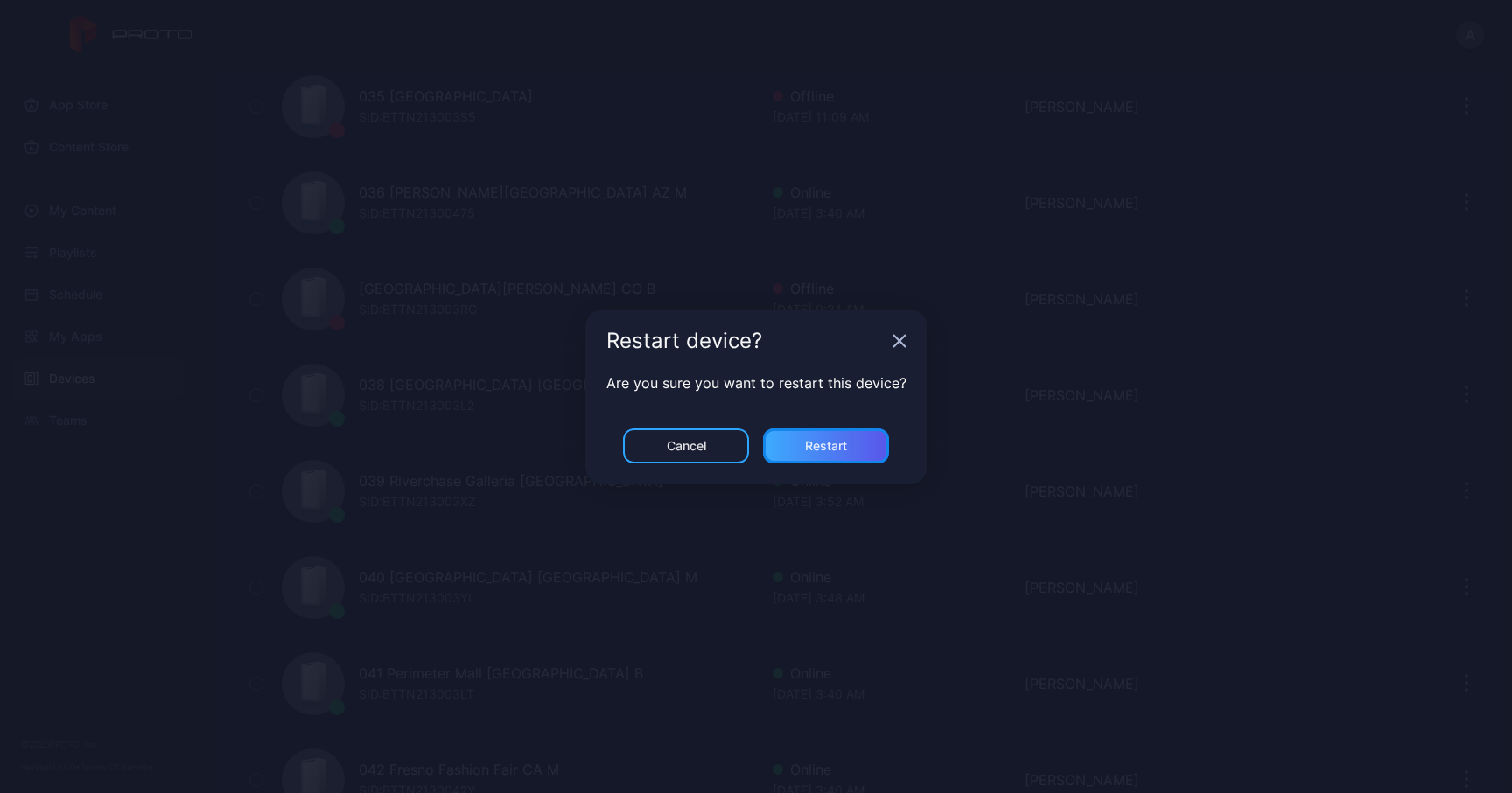
click at [842, 448] on div "Restart" at bounding box center [825, 446] width 42 height 14
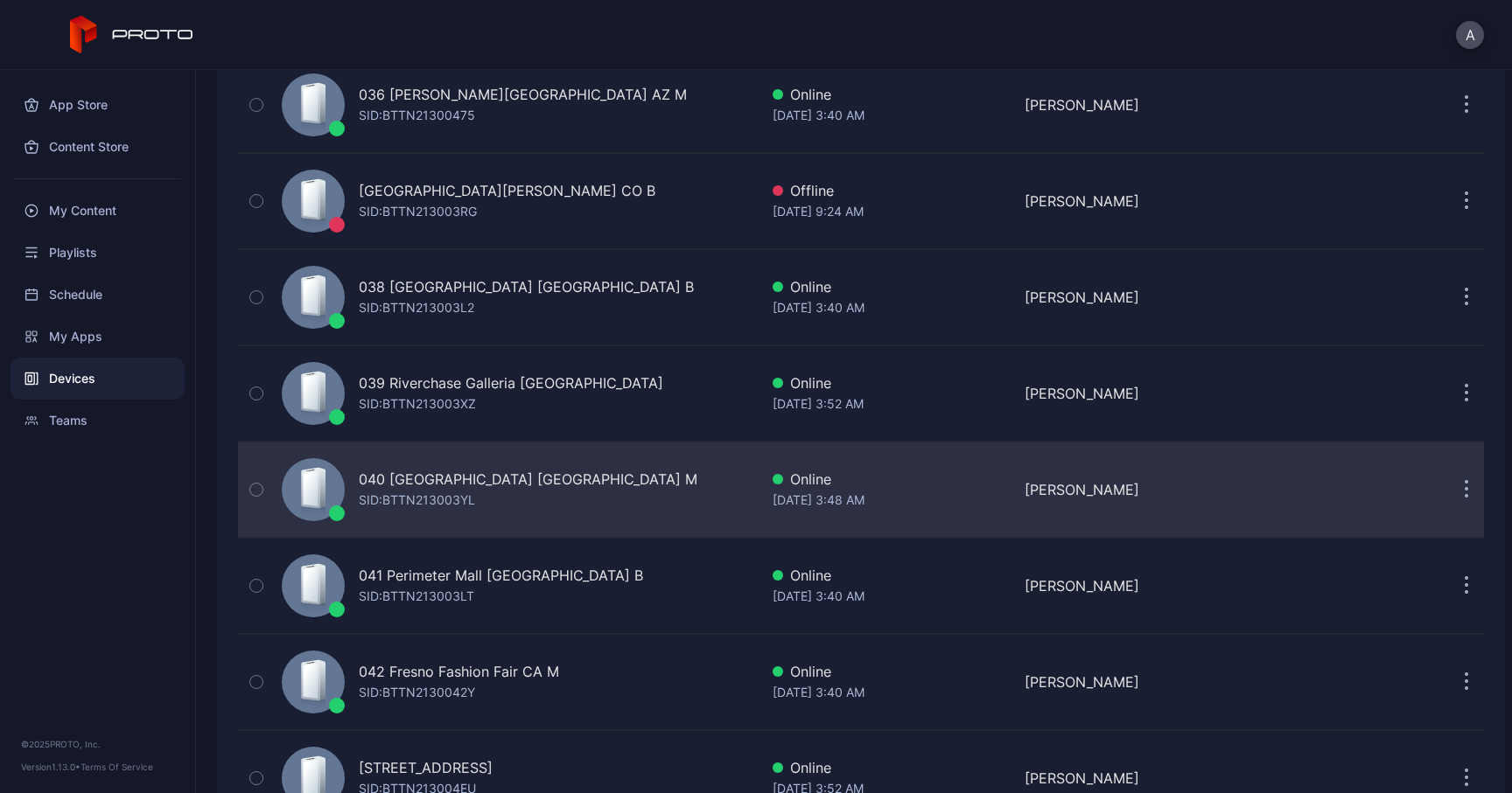
scroll to position [3617, 0]
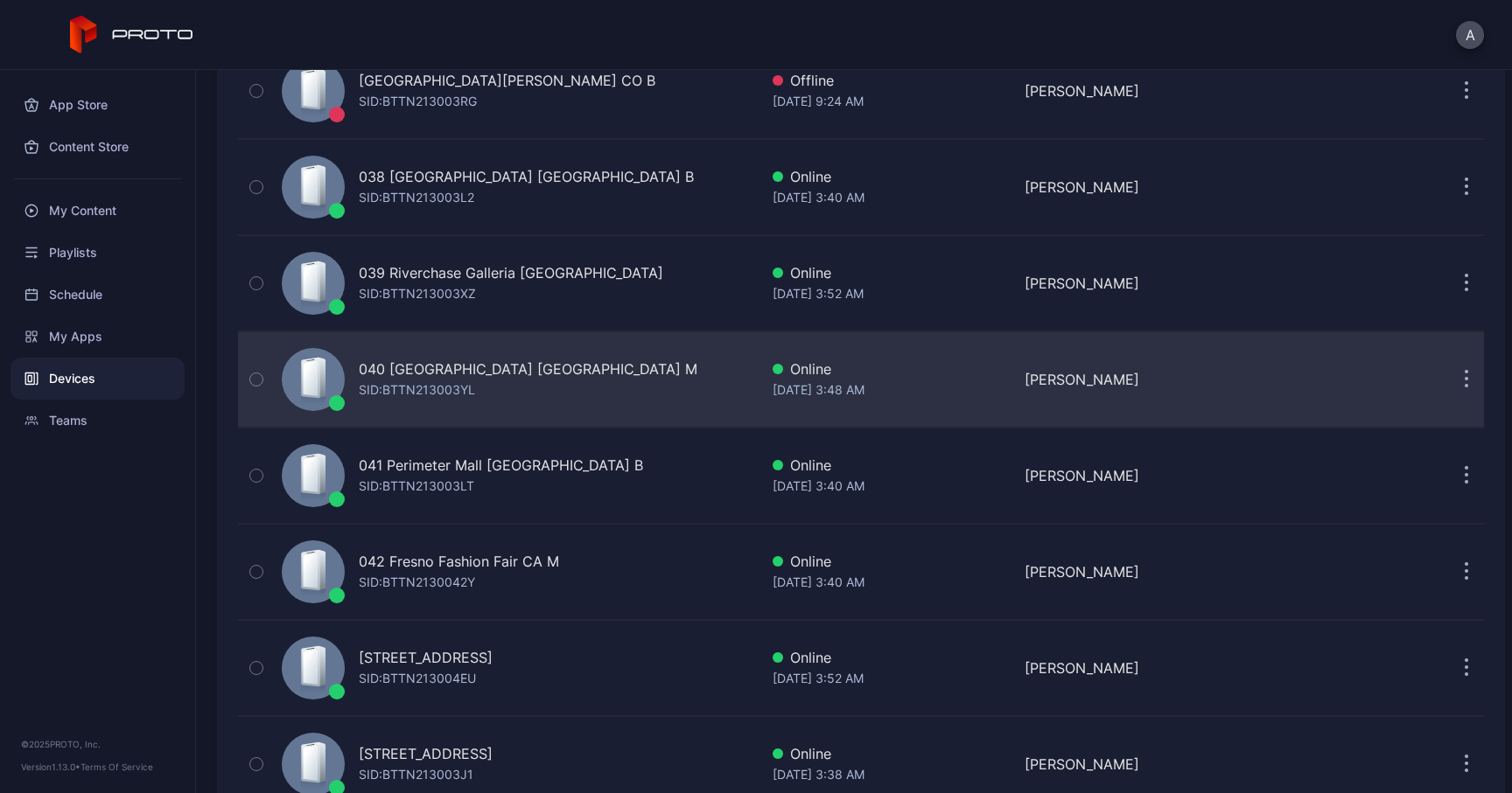
click at [1464, 383] on icon "button" at bounding box center [1466, 379] width 5 height 20
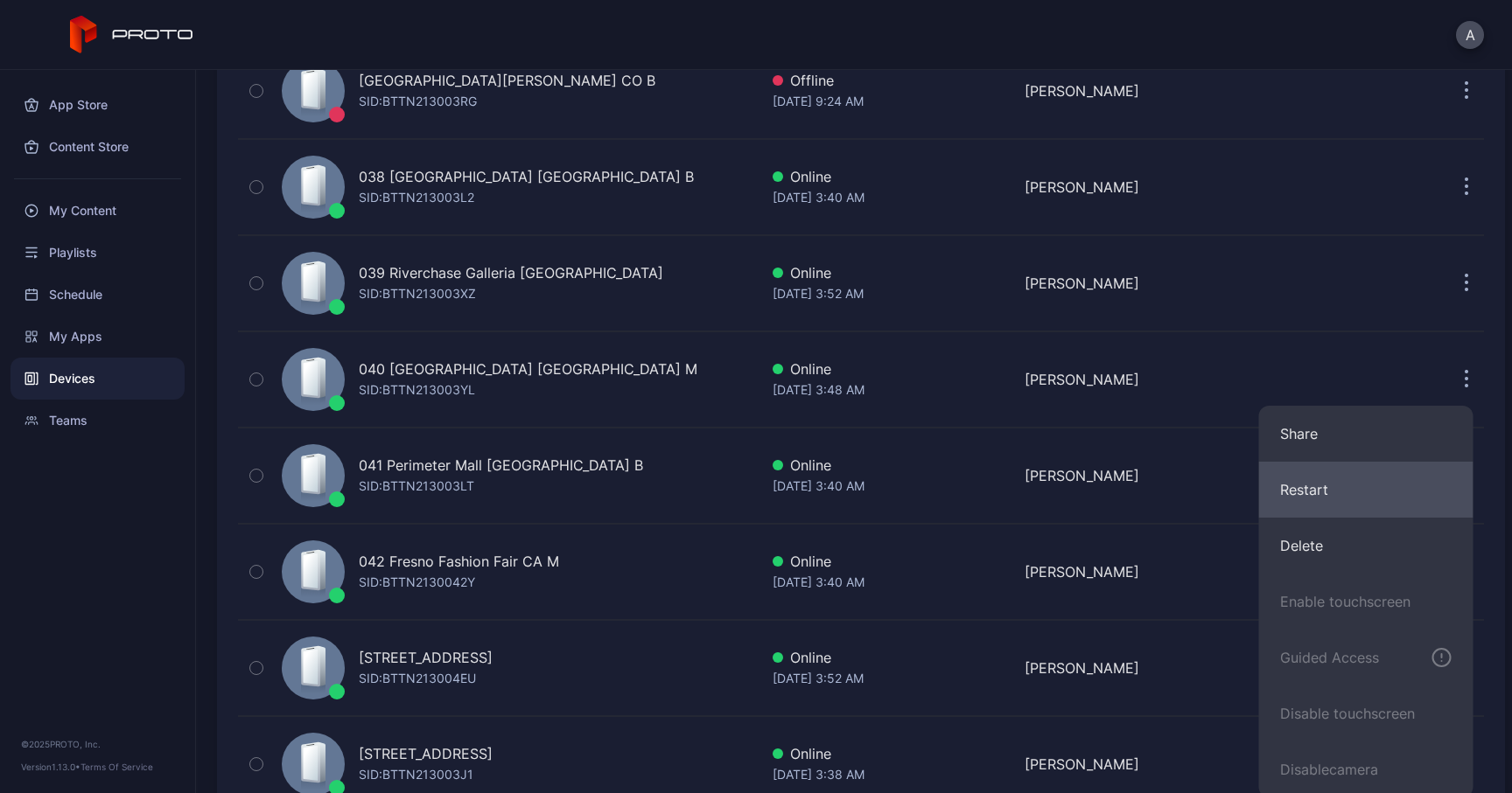
click at [1302, 484] on button "Restart" at bounding box center [1366, 490] width 215 height 56
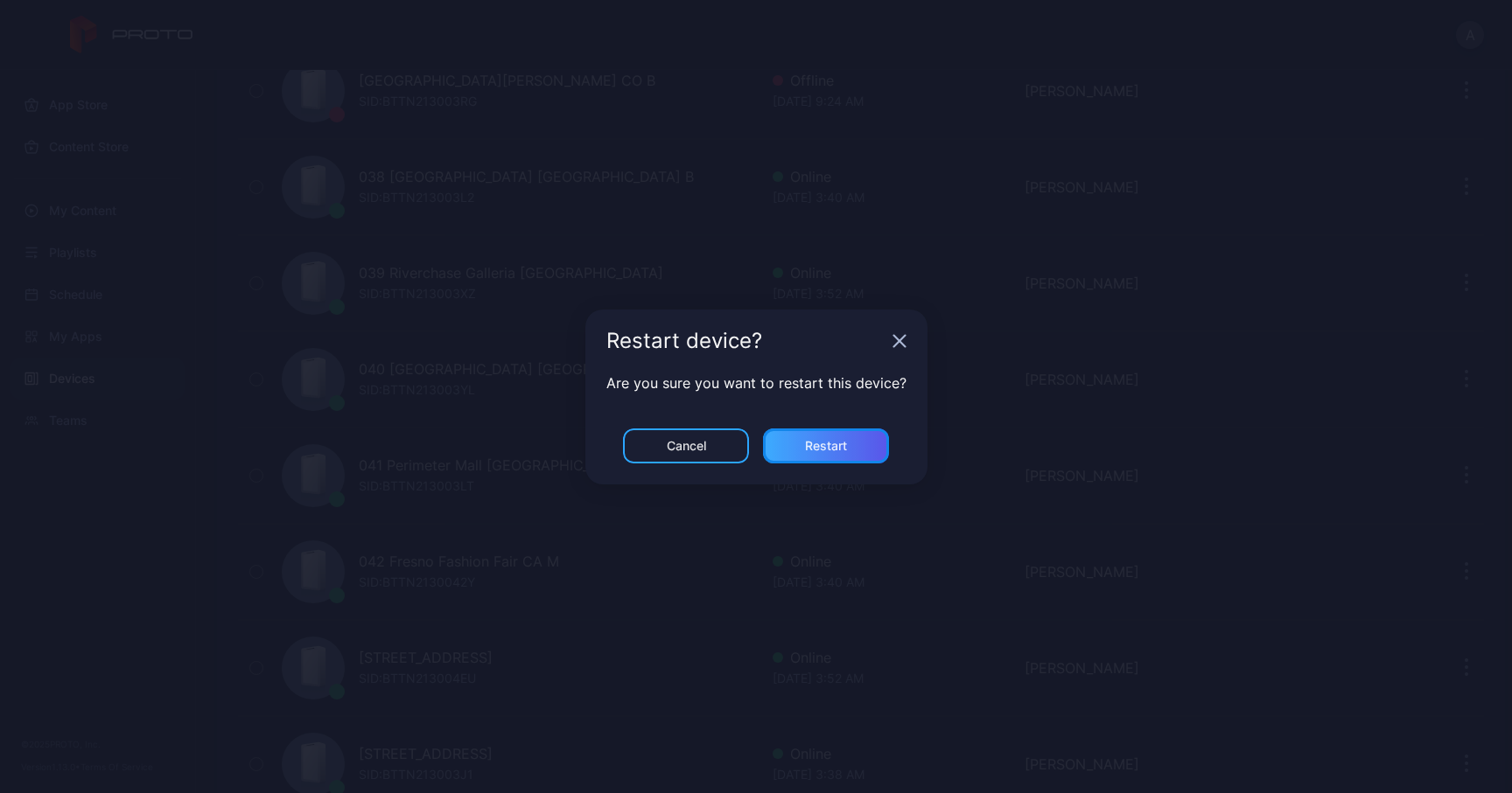
click at [832, 446] on div "Restart" at bounding box center [825, 446] width 42 height 14
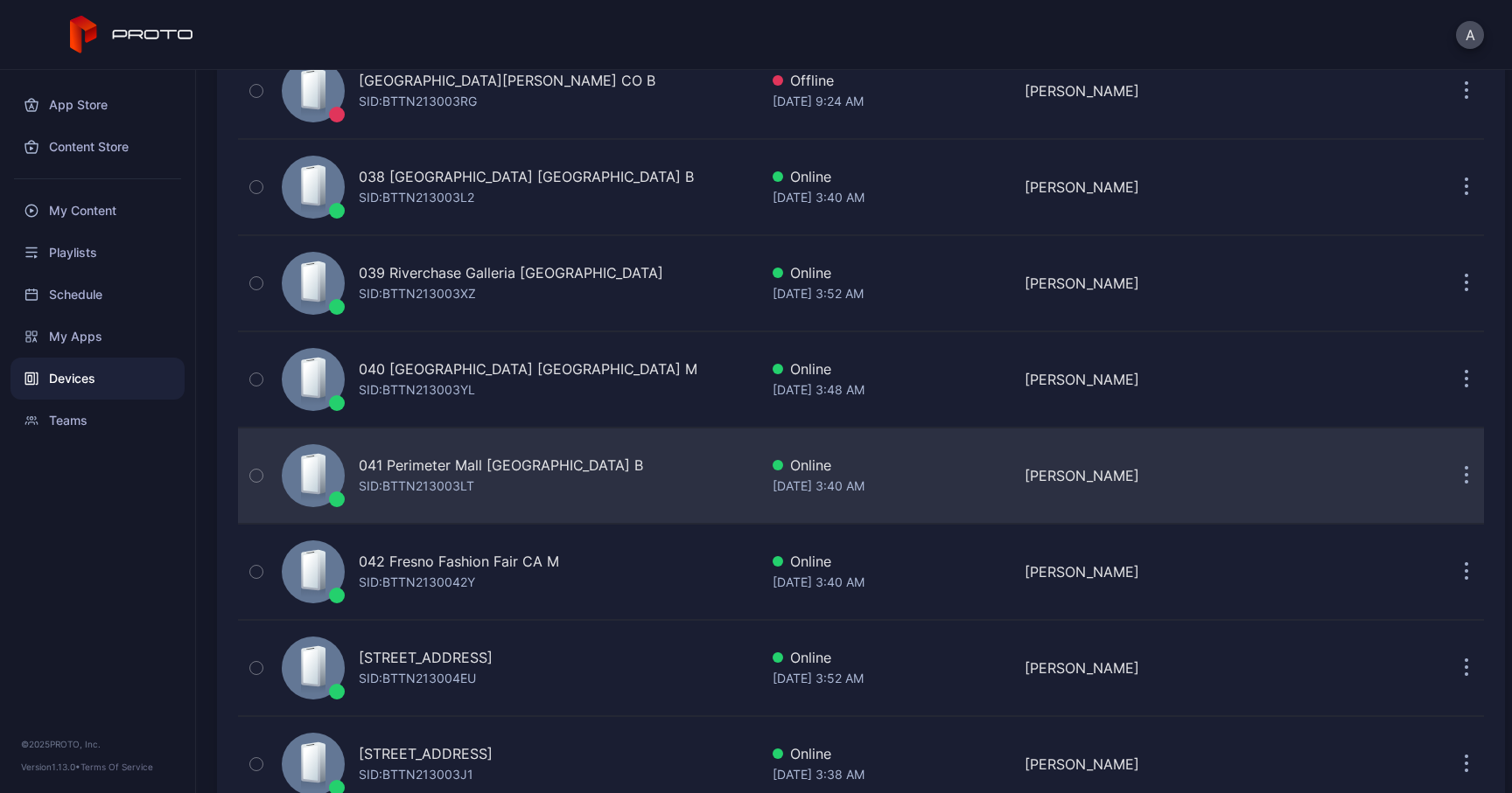
click at [1464, 478] on icon "button" at bounding box center [1466, 476] width 5 height 20
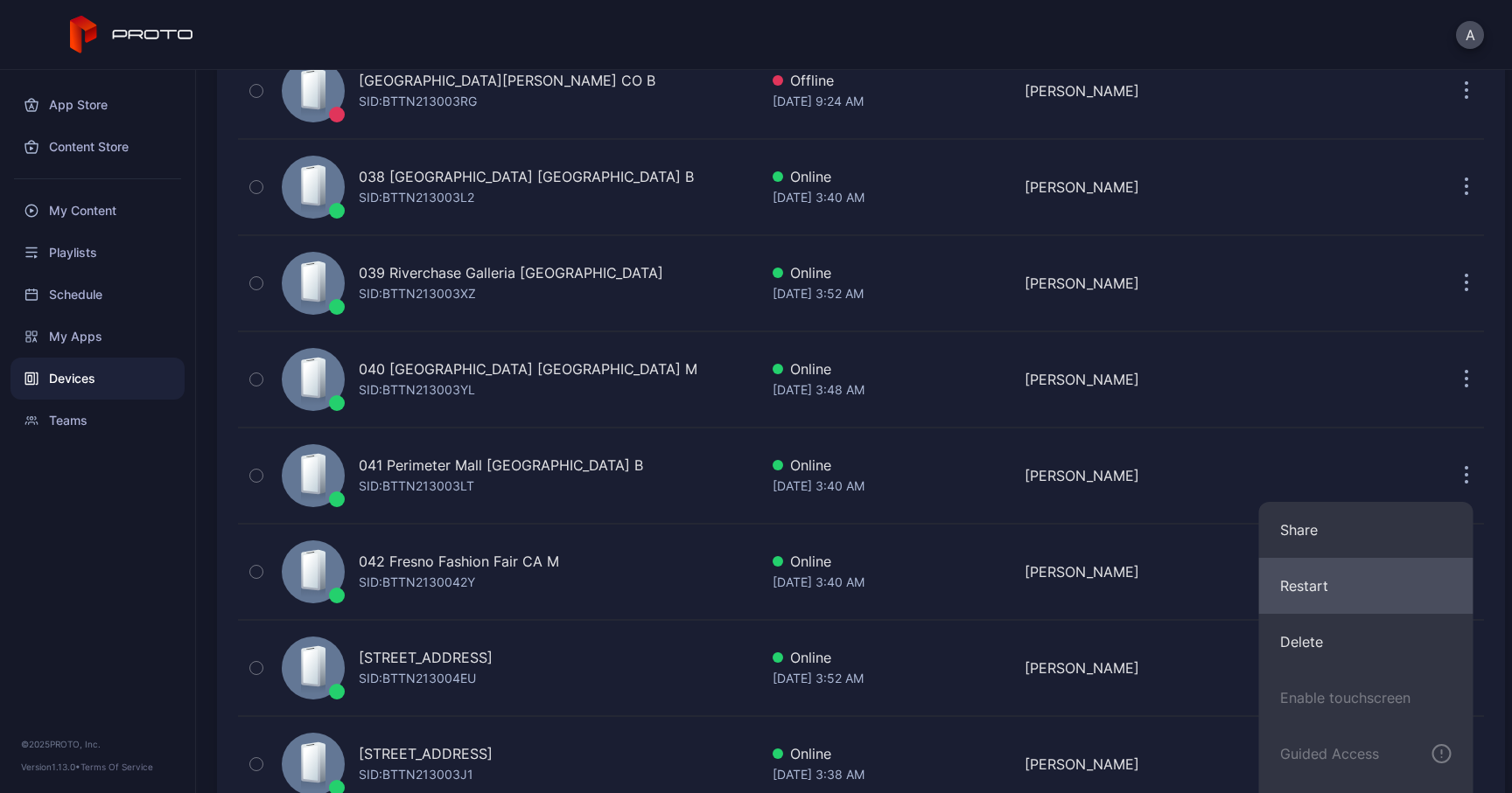
click at [1324, 588] on button "Restart" at bounding box center [1366, 586] width 215 height 56
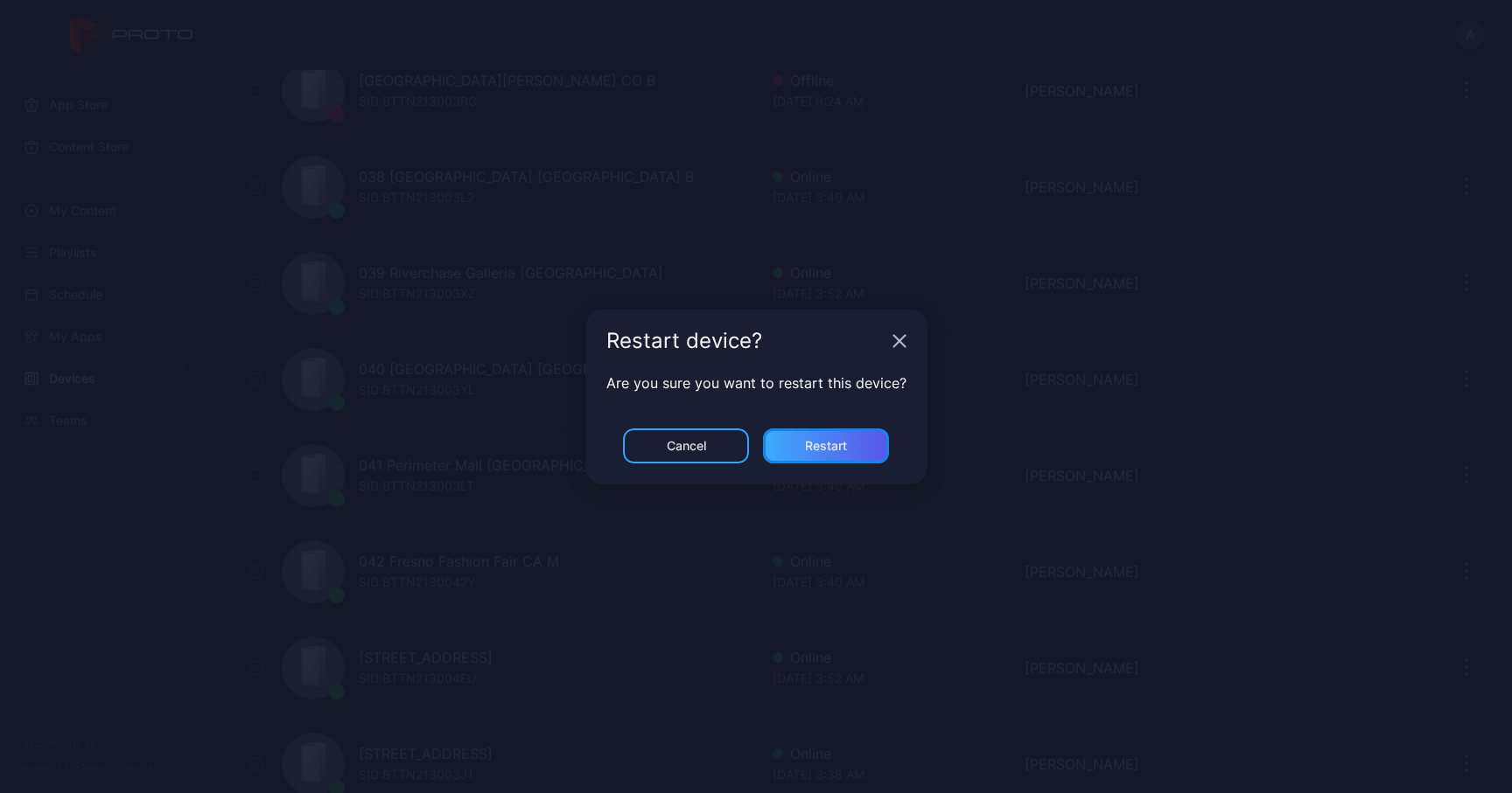
click at [833, 453] on div "Restart" at bounding box center [825, 446] width 126 height 35
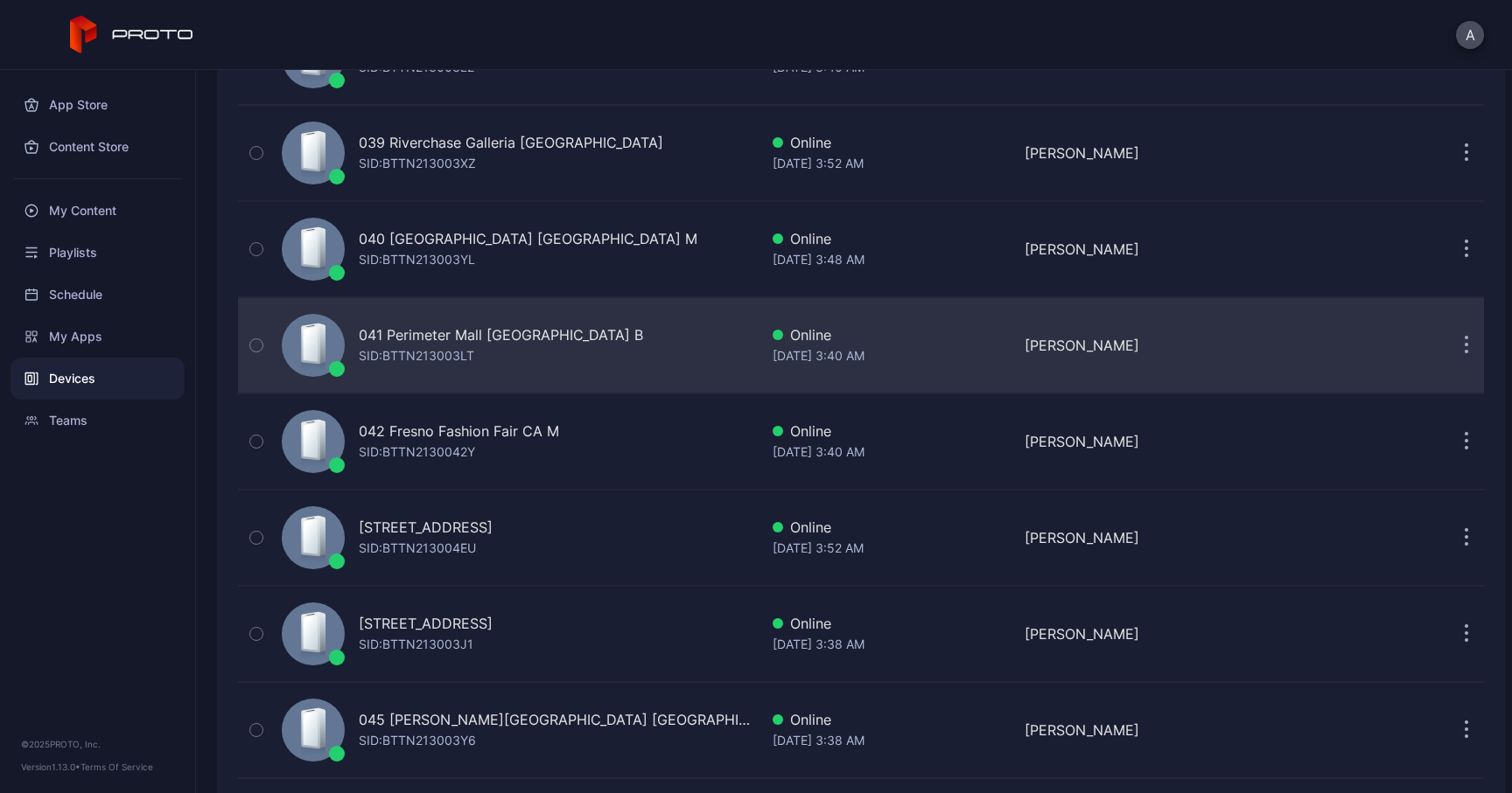
scroll to position [3757, 0]
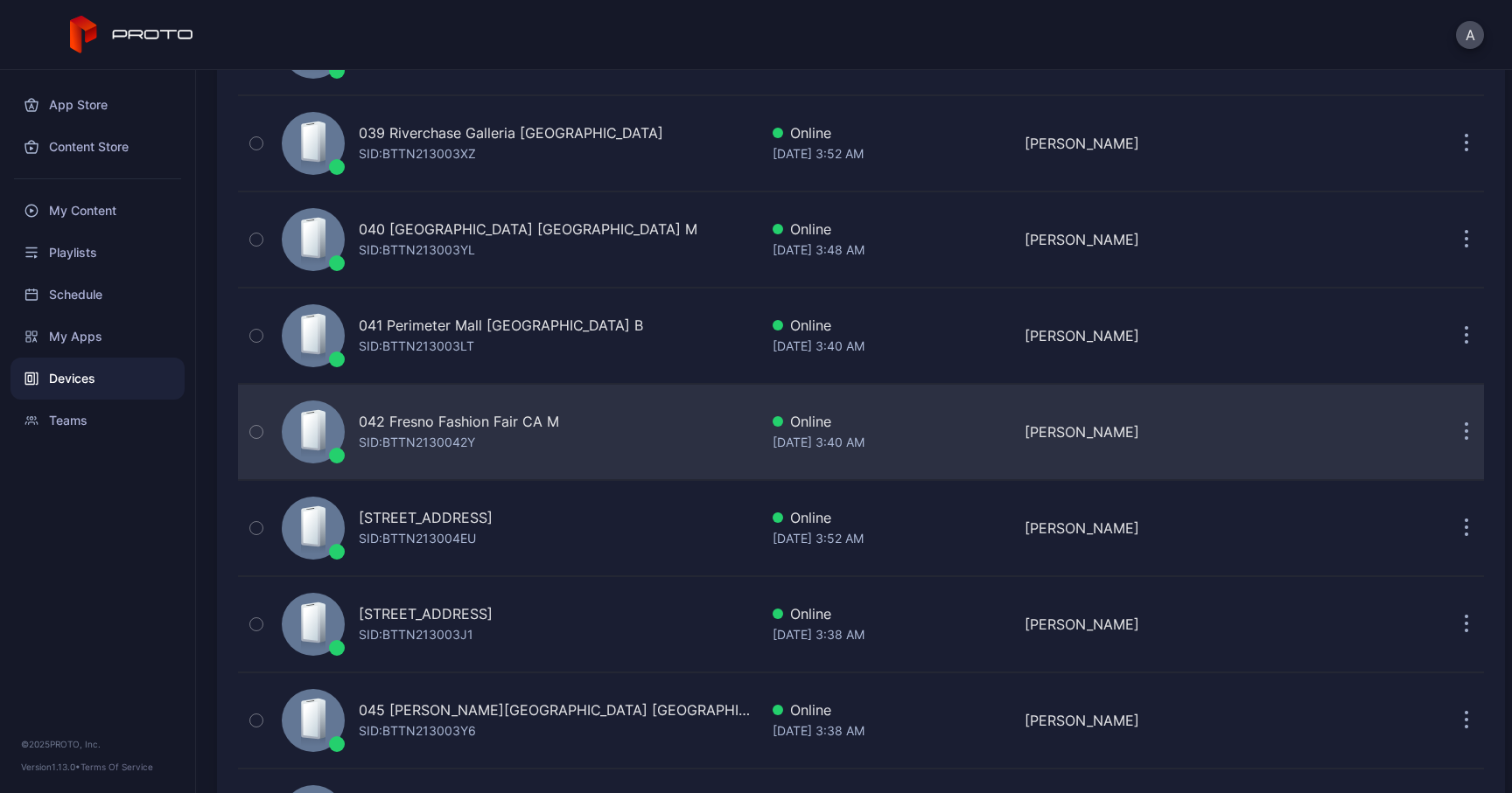
click at [1464, 435] on icon "button" at bounding box center [1466, 432] width 5 height 20
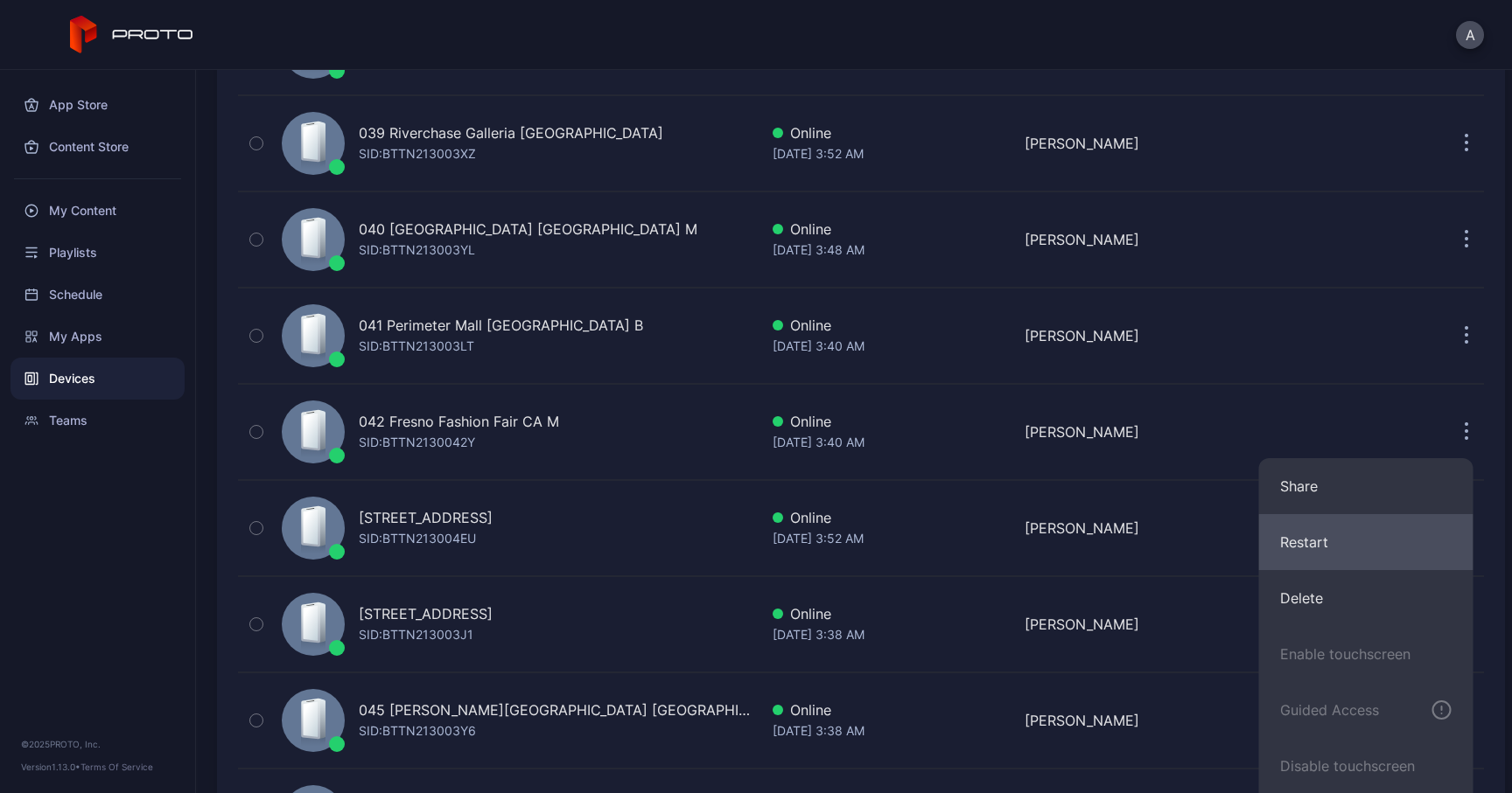
click at [1390, 519] on button "Restart" at bounding box center [1366, 542] width 215 height 56
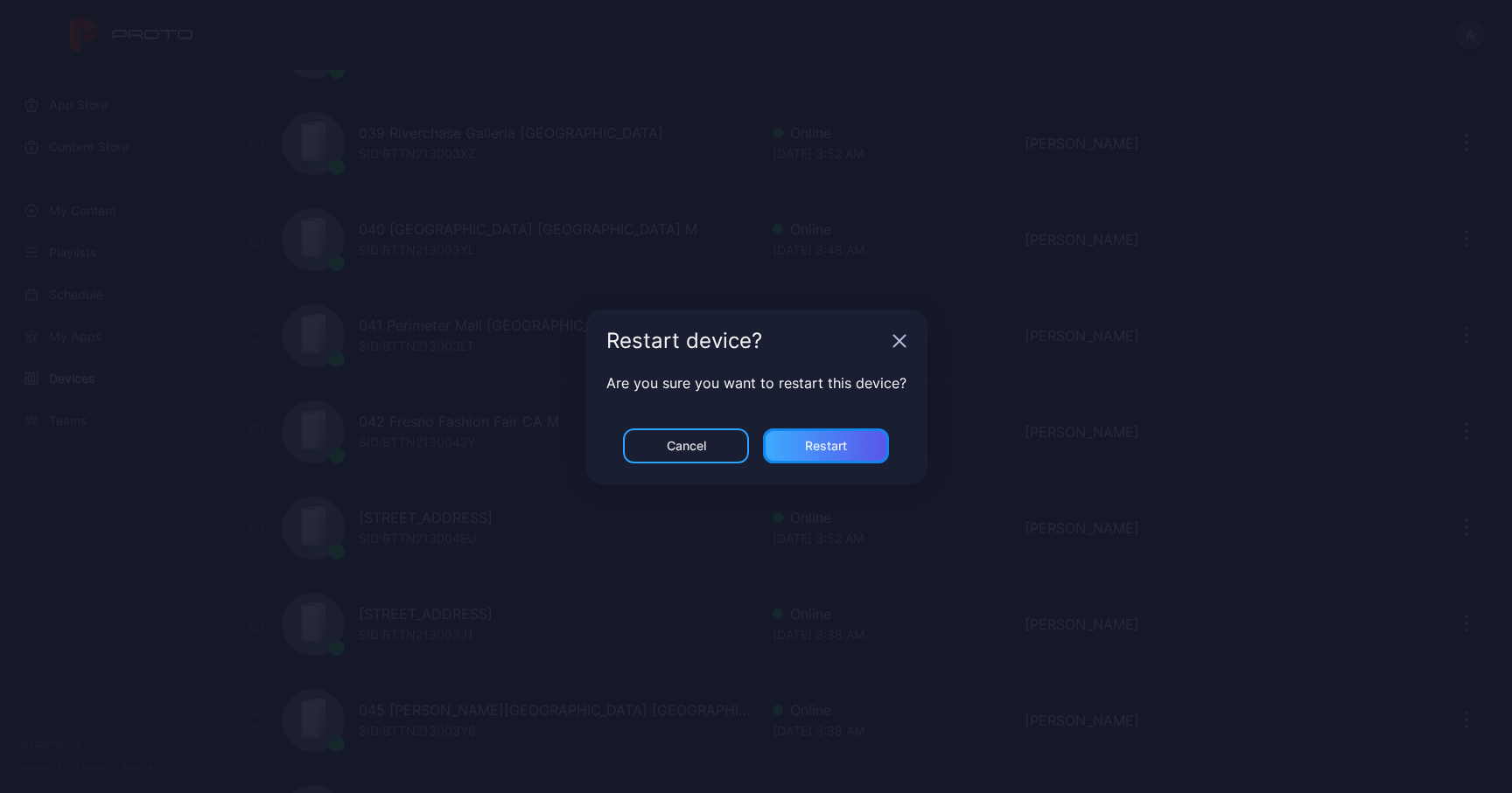
click at [850, 443] on div "Restart" at bounding box center [825, 446] width 126 height 35
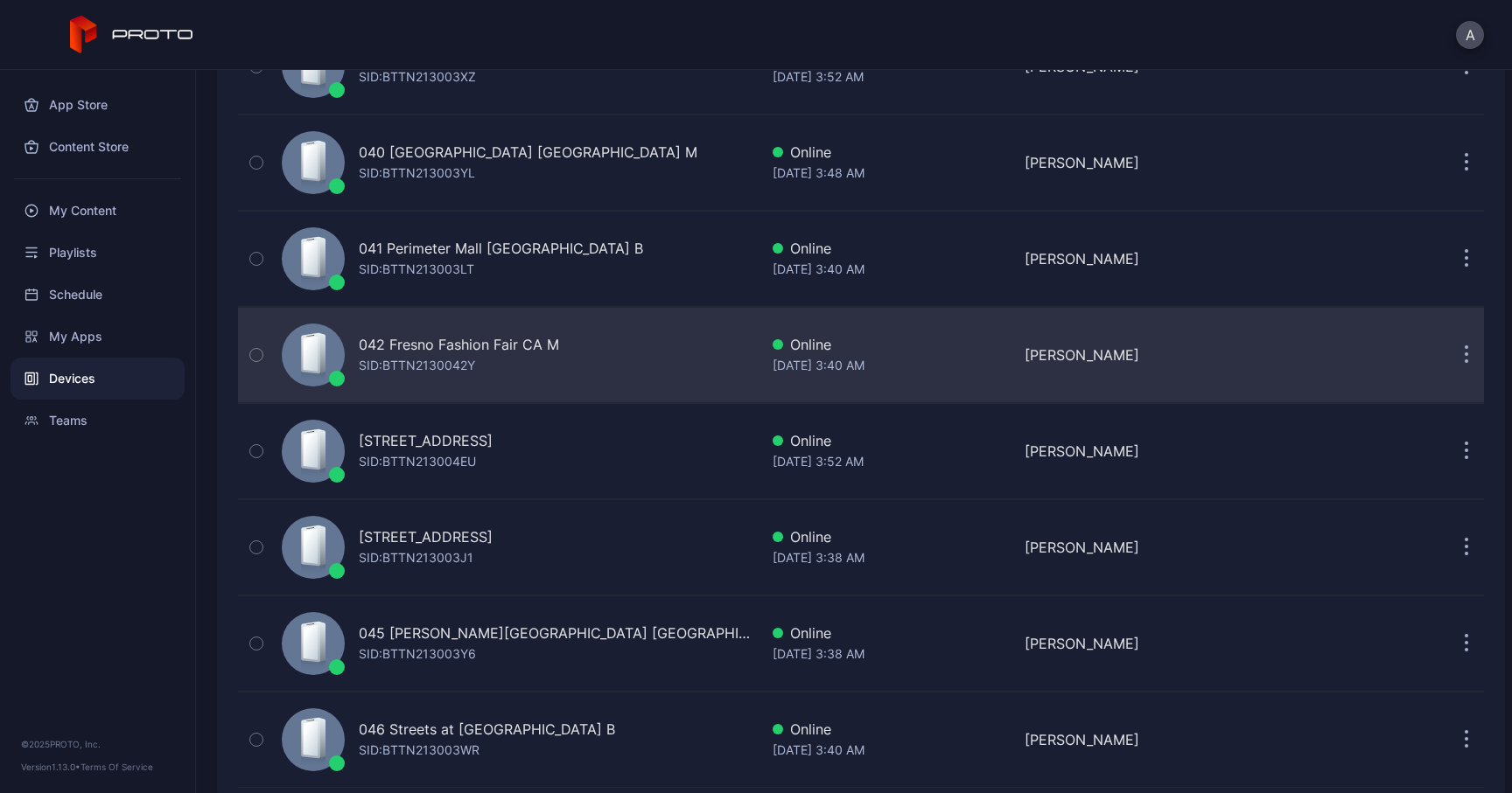
scroll to position [3864, 0]
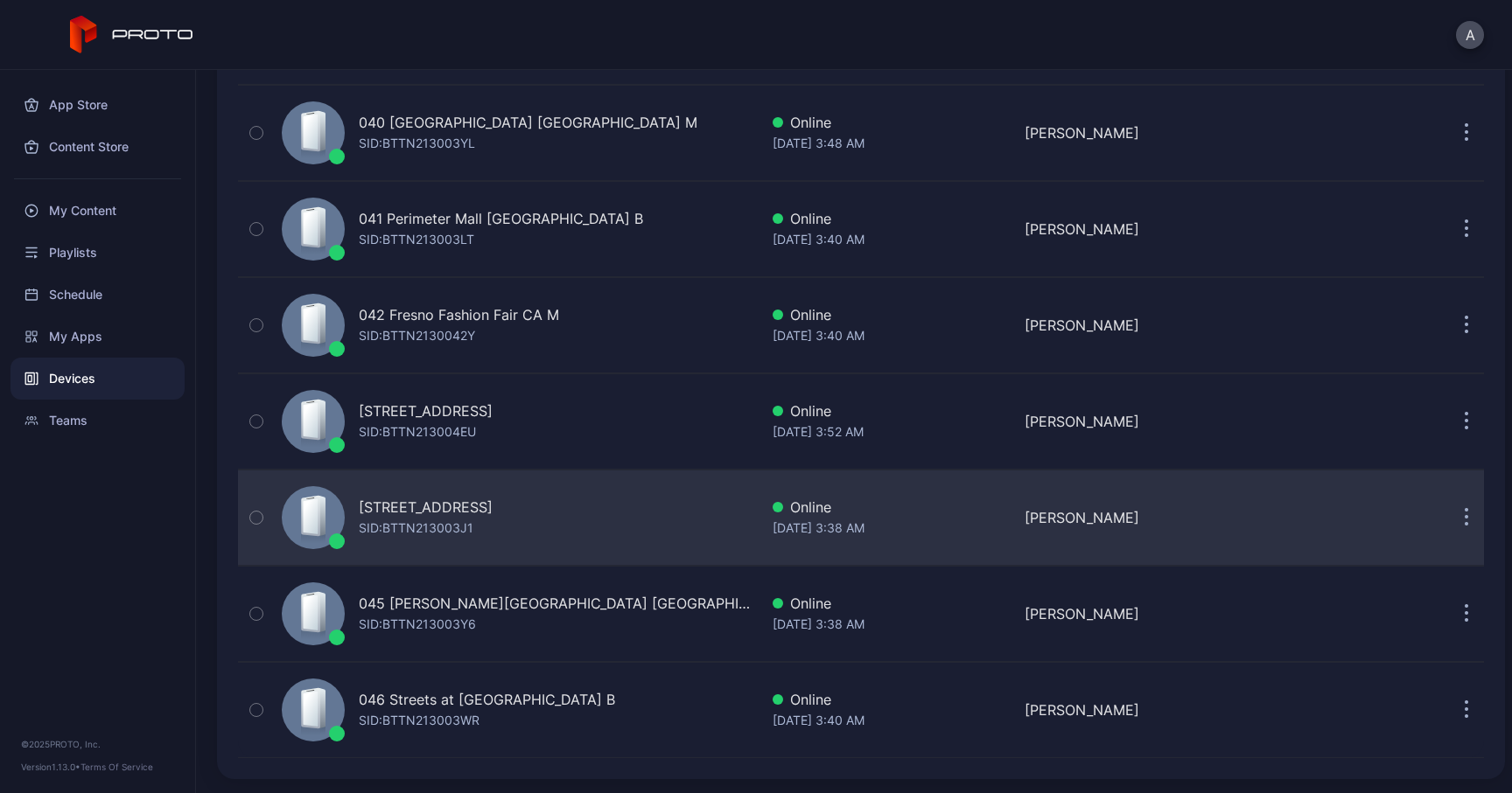
click at [1448, 512] on button "button" at bounding box center [1465, 517] width 35 height 35
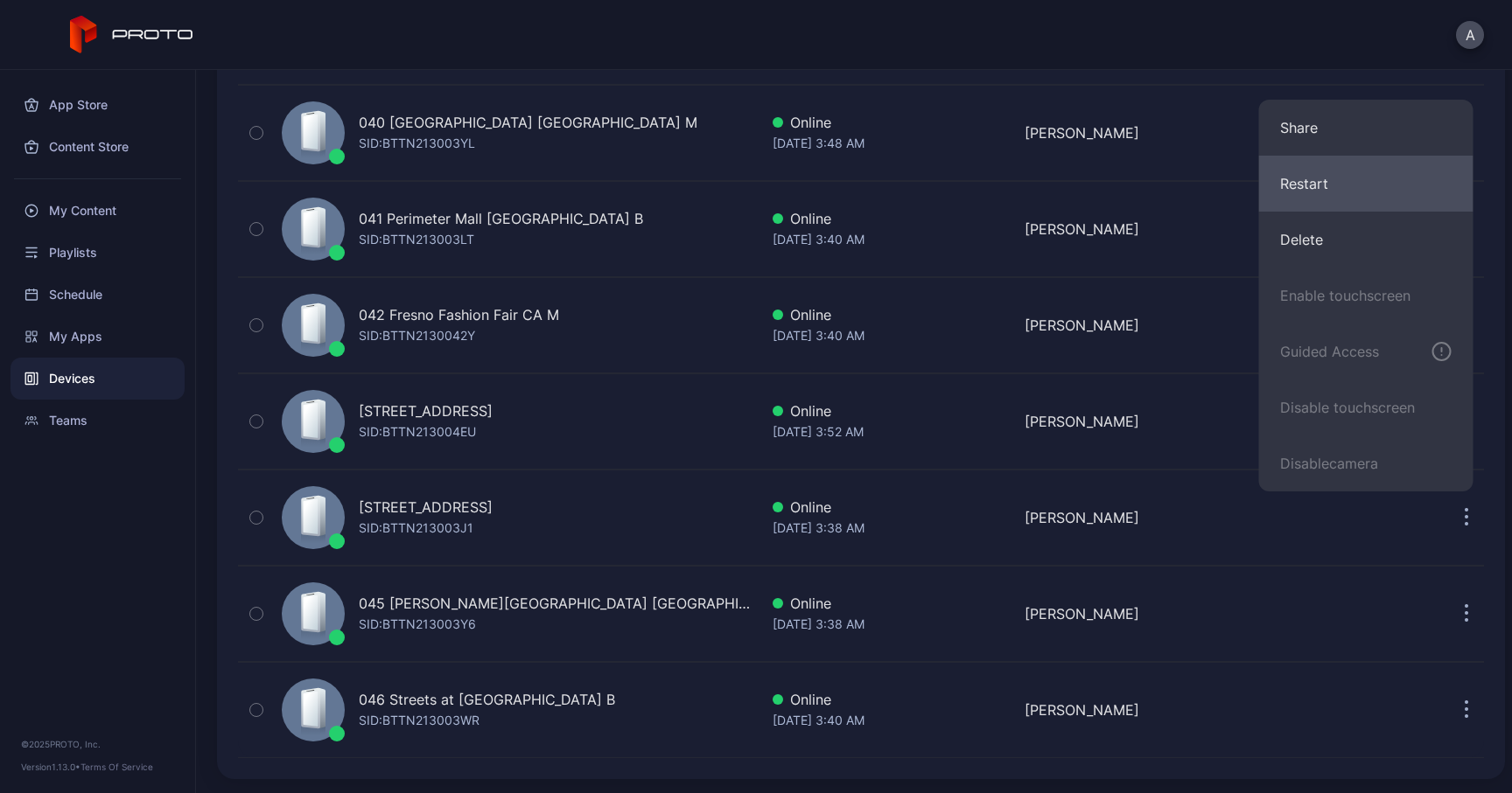
click at [1381, 188] on button "Restart" at bounding box center [1366, 184] width 215 height 56
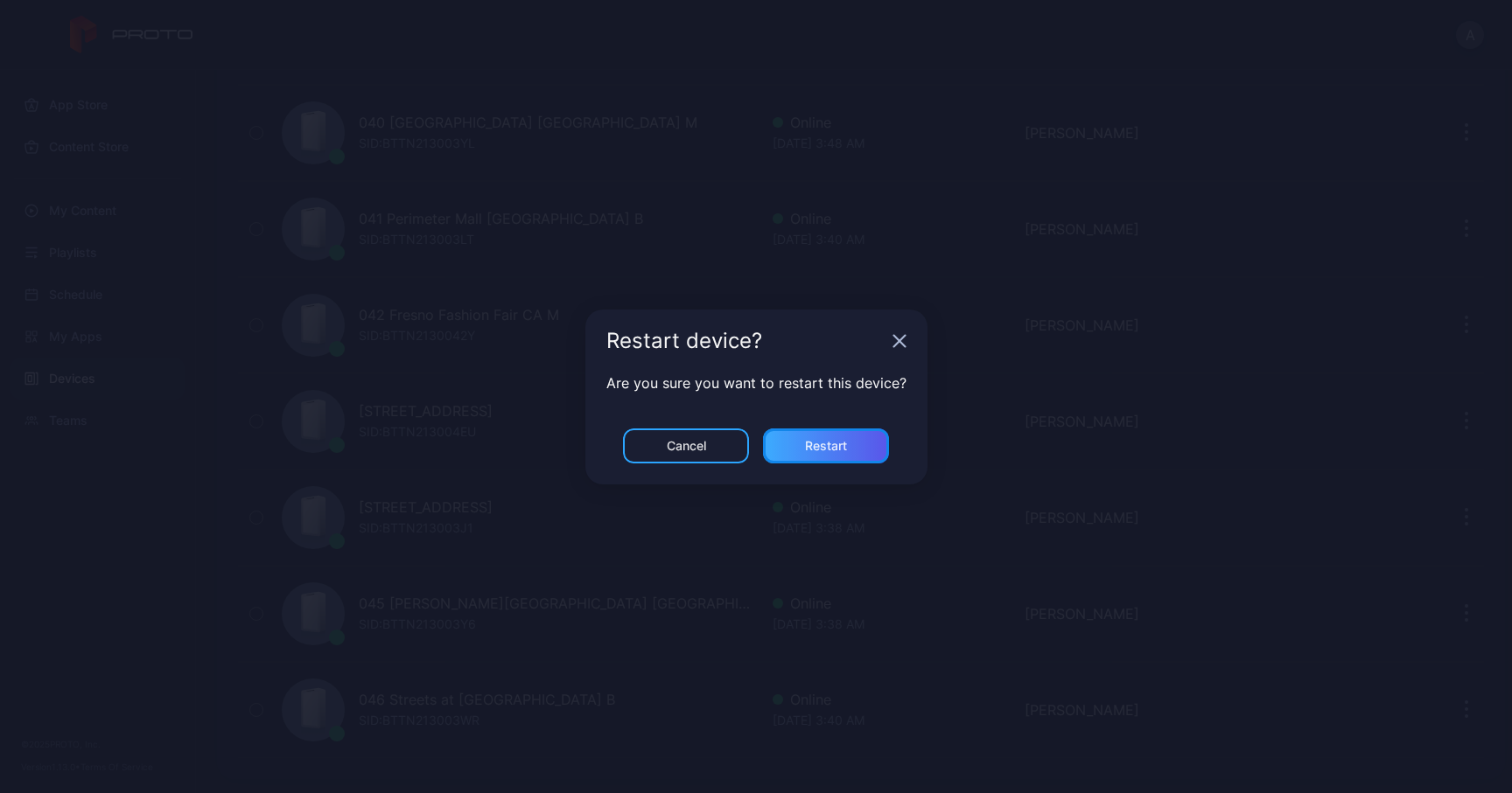
click at [832, 434] on div "Restart" at bounding box center [825, 446] width 126 height 35
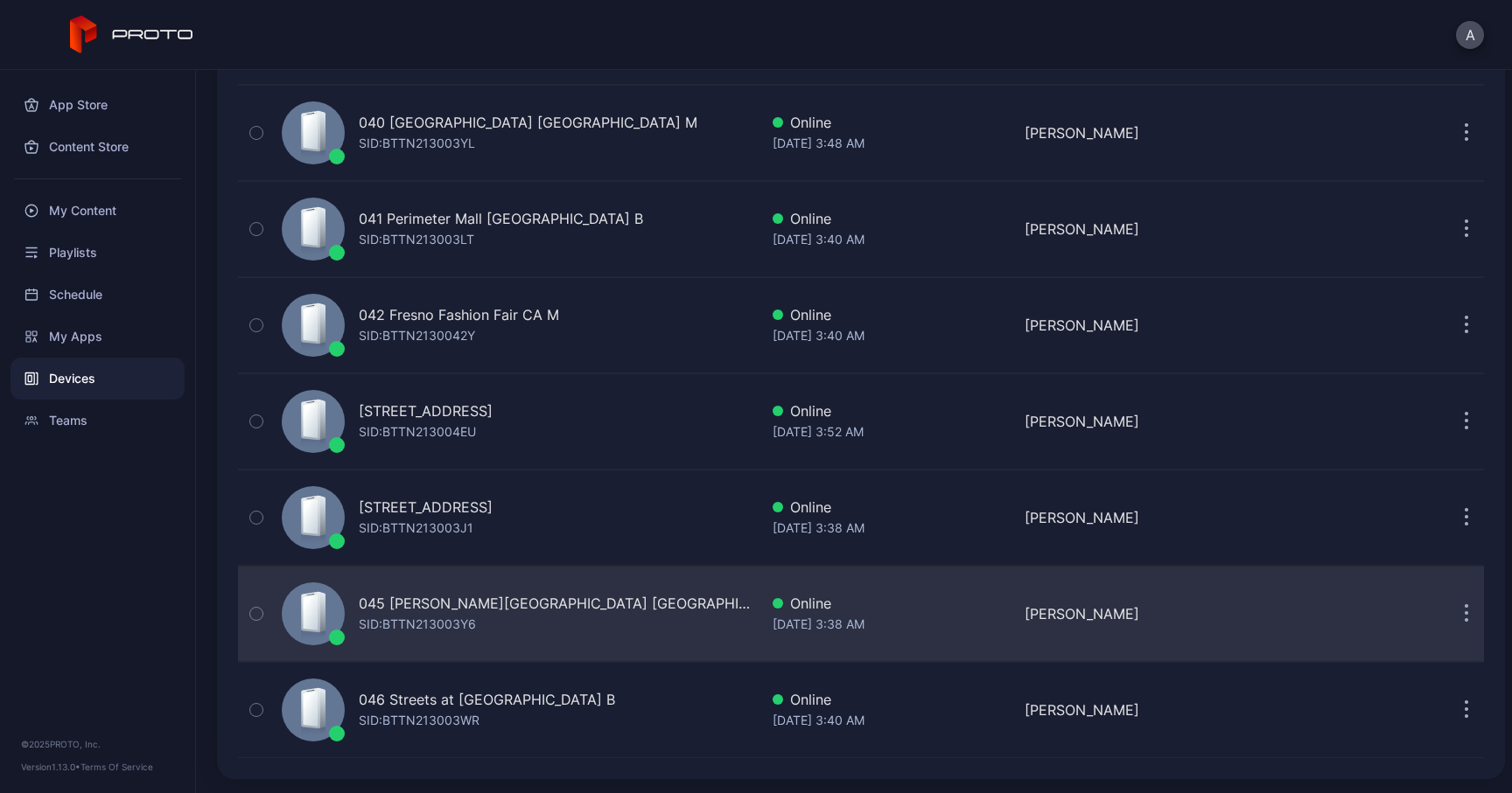
click at [1465, 615] on icon "button" at bounding box center [1466, 615] width 3 height 3
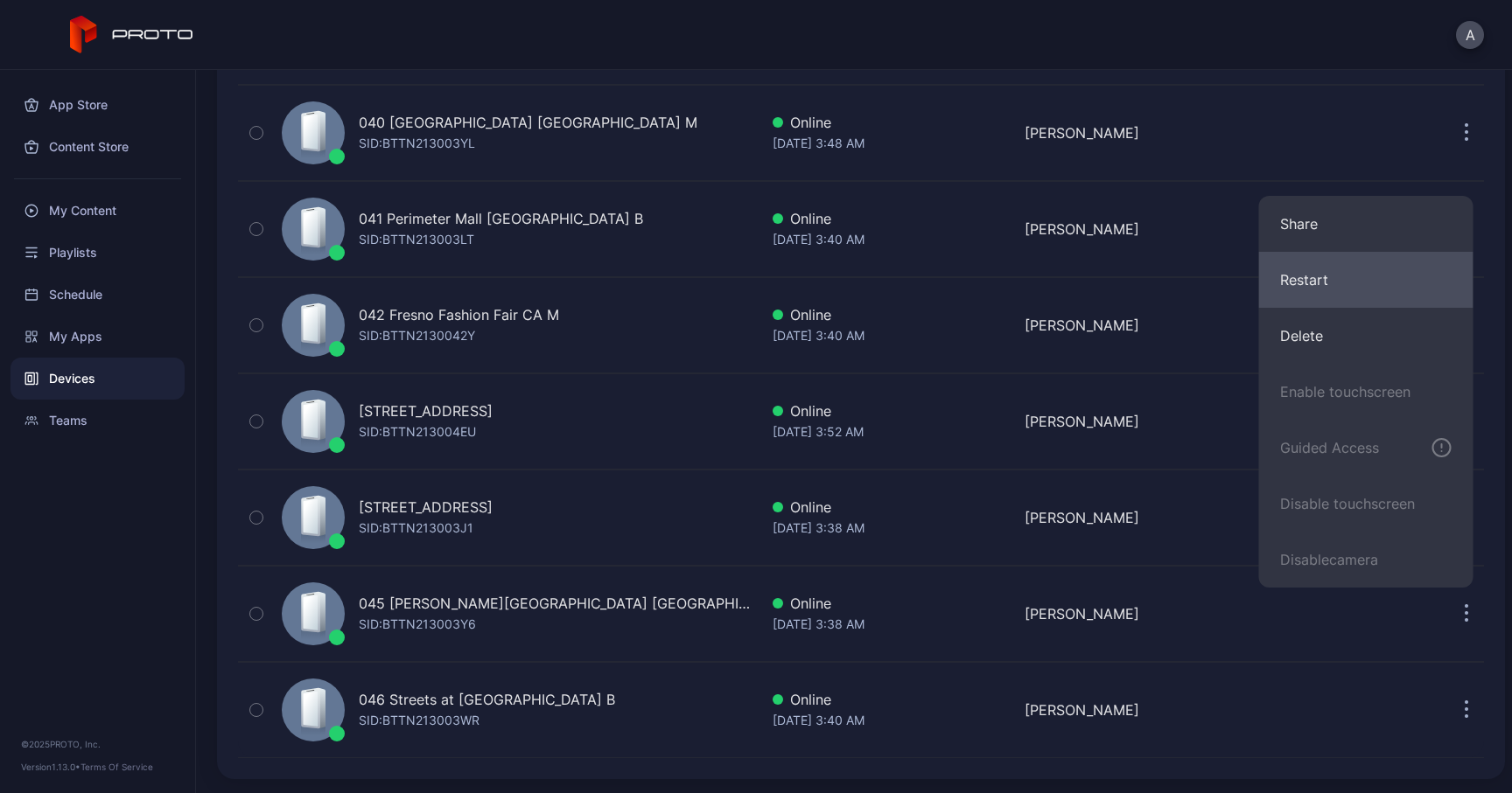
click at [1335, 284] on button "Restart" at bounding box center [1366, 280] width 215 height 56
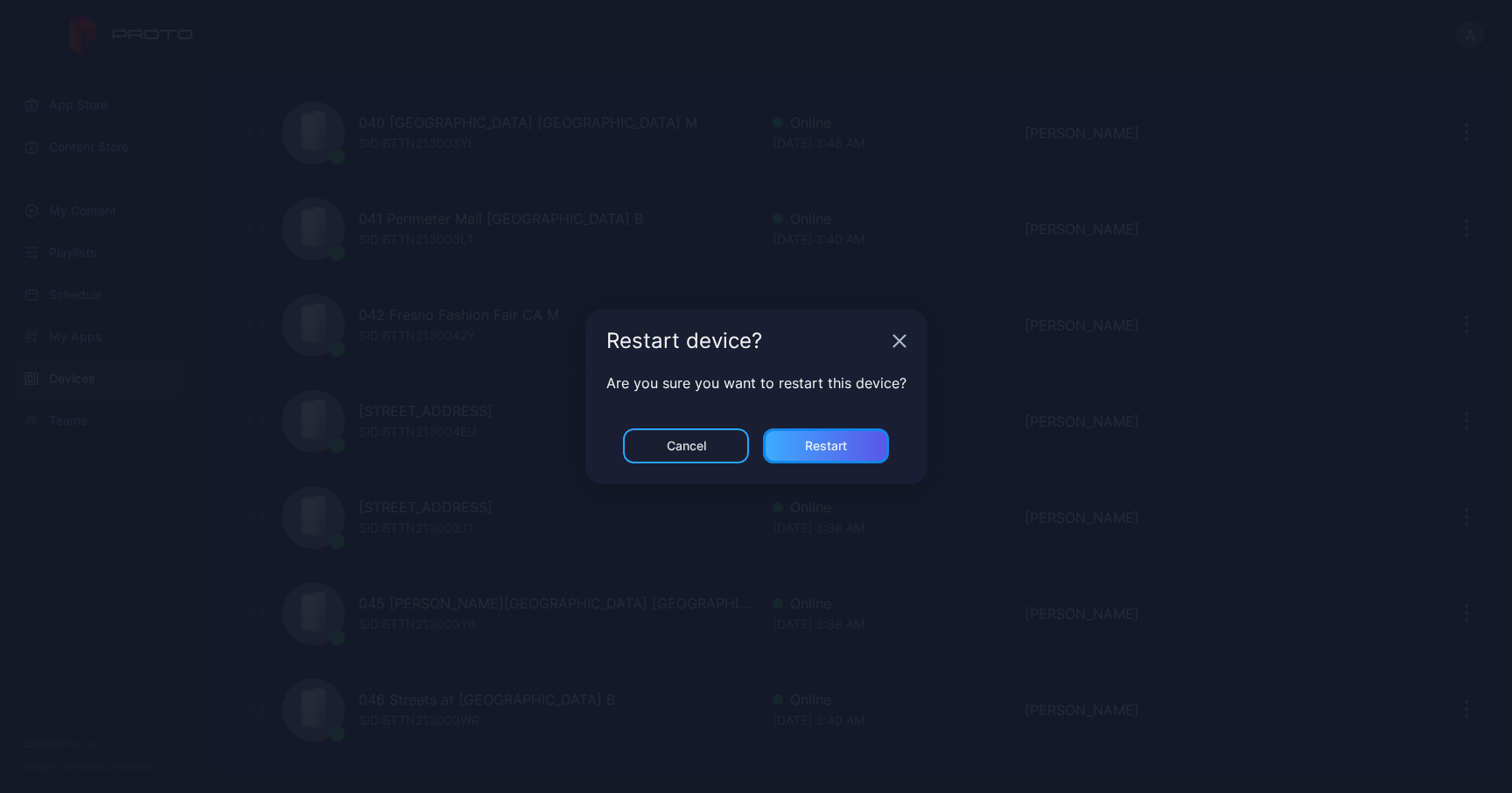
click at [842, 445] on div "Restart" at bounding box center [825, 446] width 42 height 14
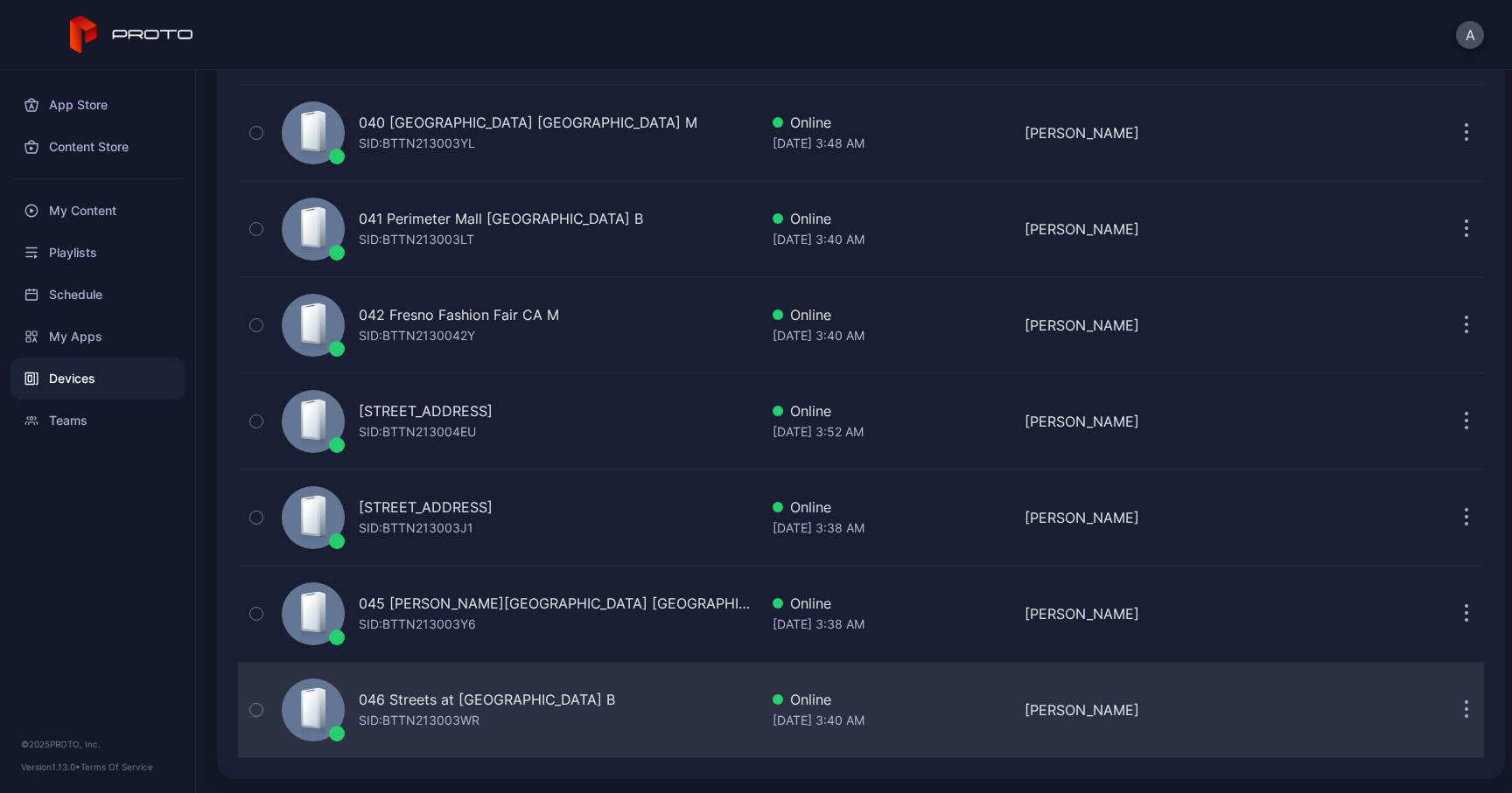
click at [1448, 711] on button "button" at bounding box center [1465, 710] width 35 height 35
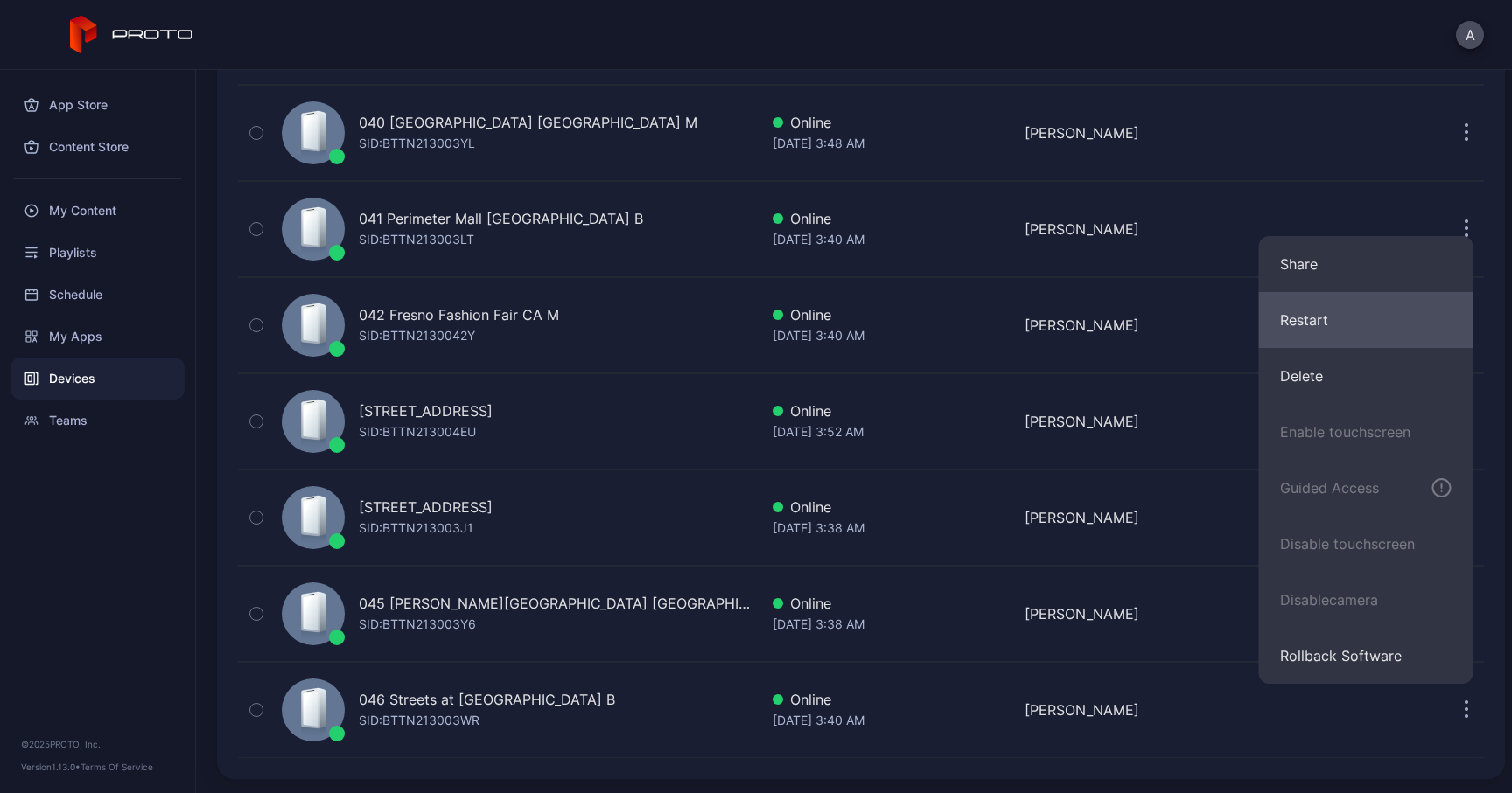
click at [1370, 326] on button "Restart" at bounding box center [1366, 320] width 215 height 56
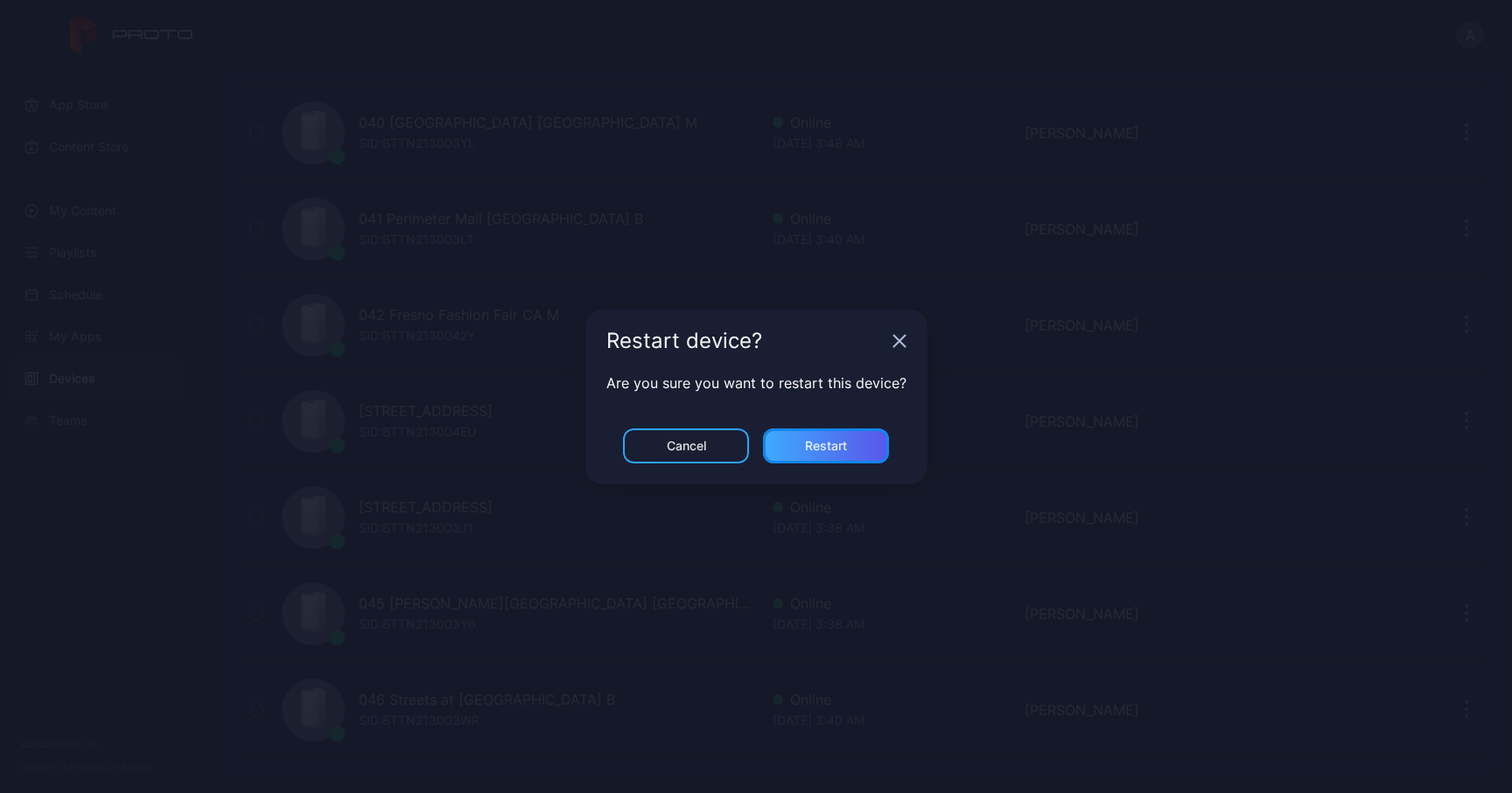
click at [828, 443] on div "Restart" at bounding box center [825, 446] width 42 height 14
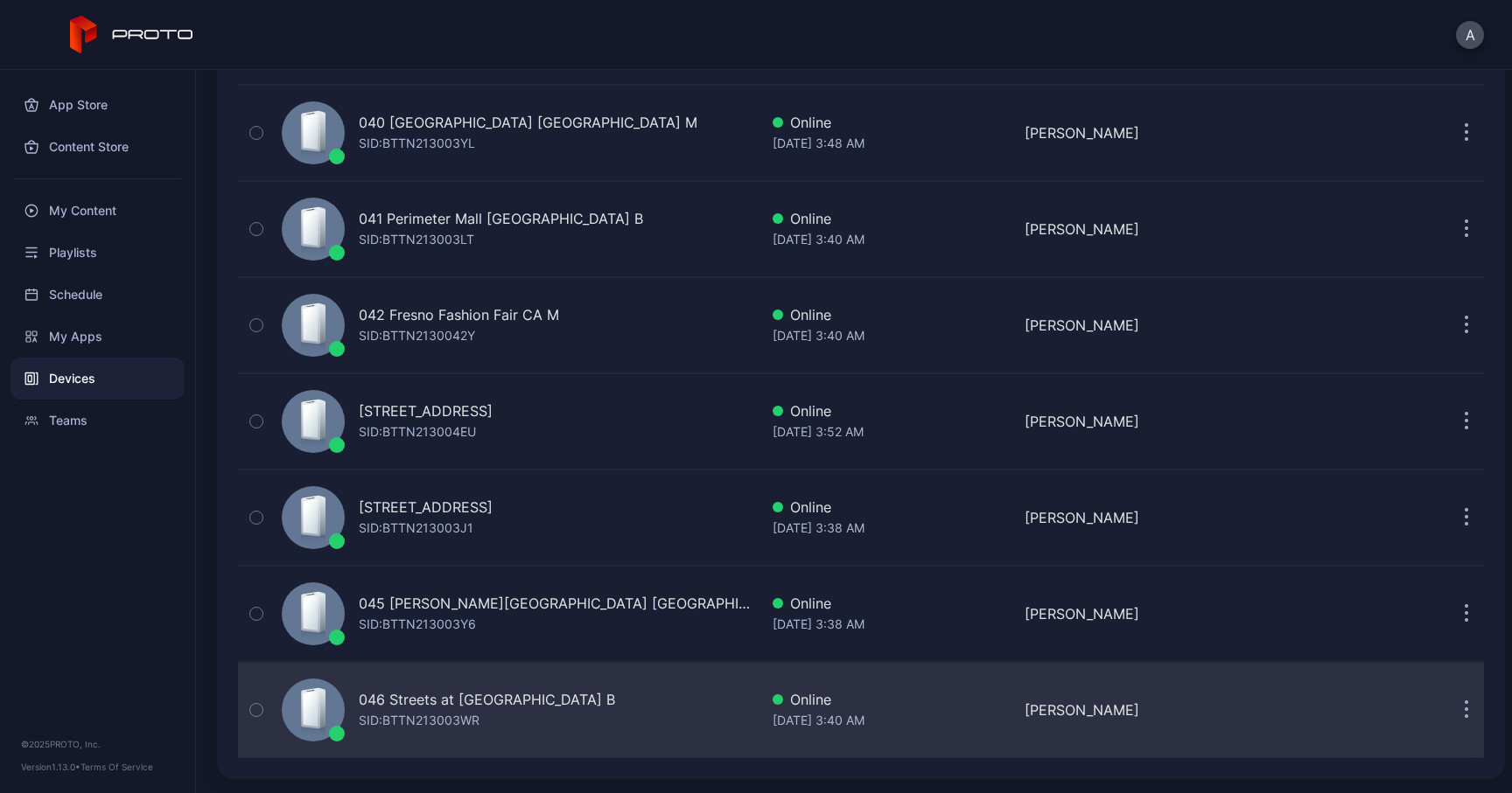
click at [423, 715] on div "SID: BTTN213003WR" at bounding box center [419, 720] width 121 height 21
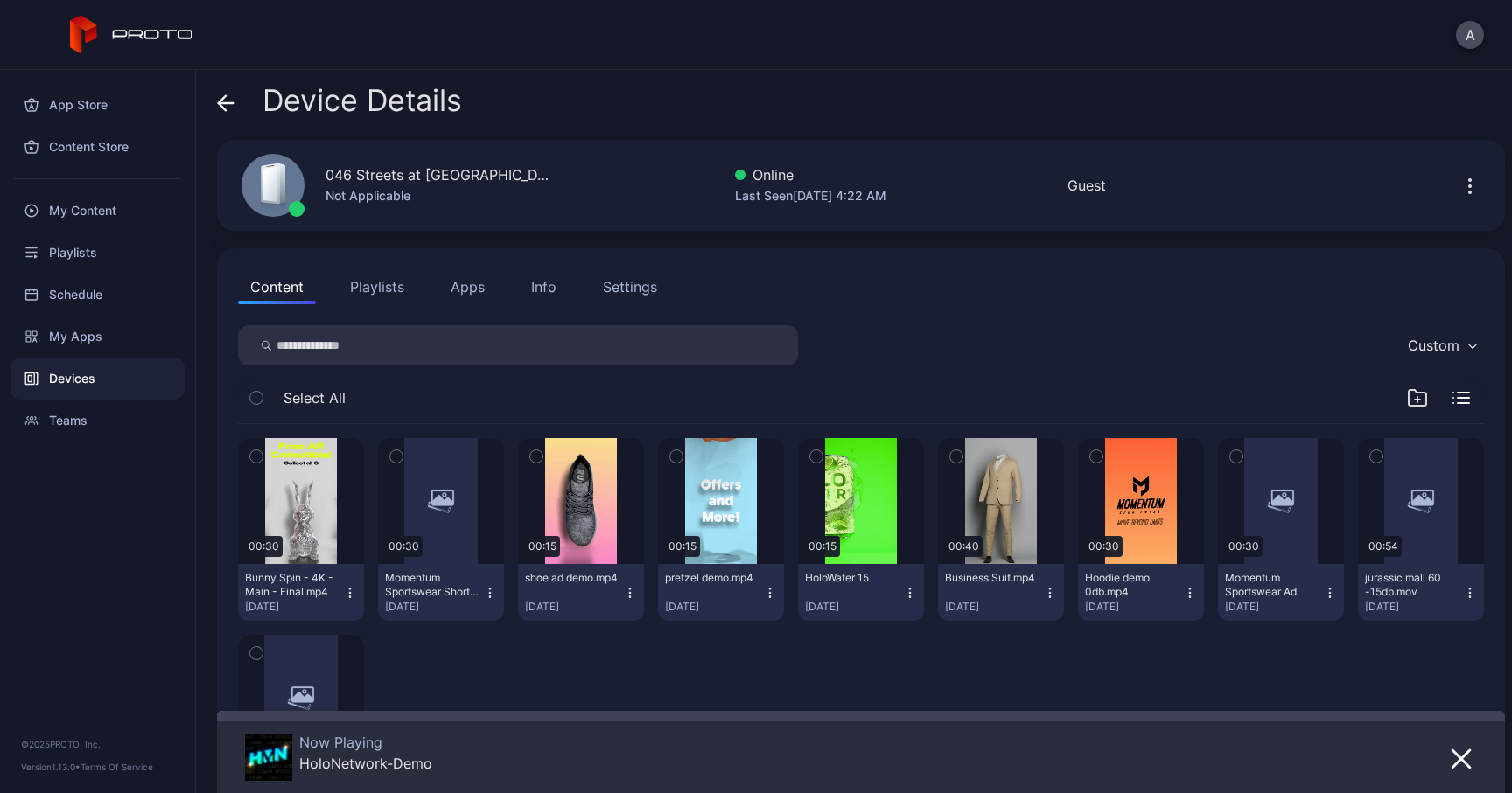
click at [463, 273] on button "Apps" at bounding box center [467, 286] width 59 height 35
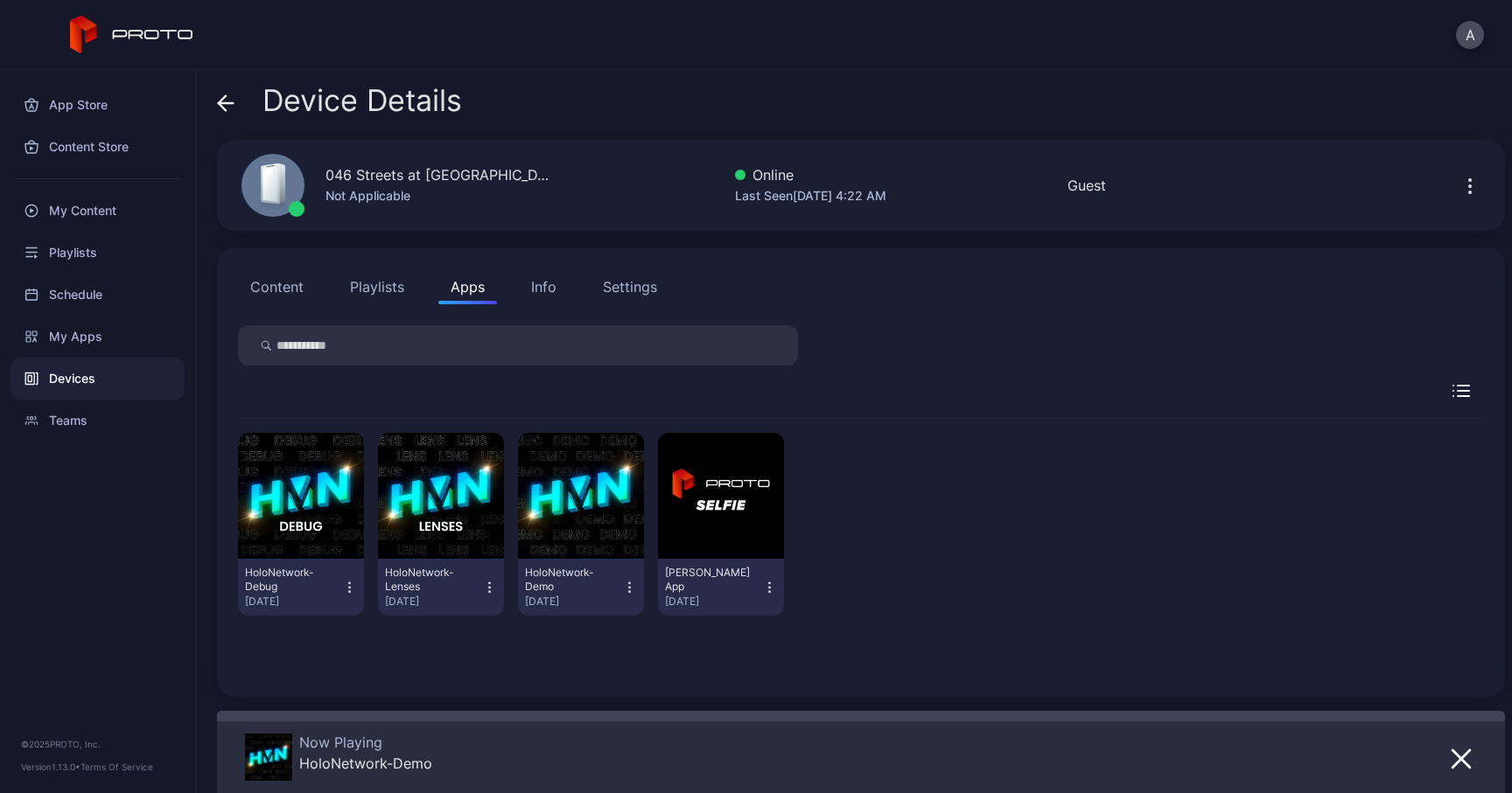
click at [233, 104] on icon at bounding box center [226, 103] width 18 height 18
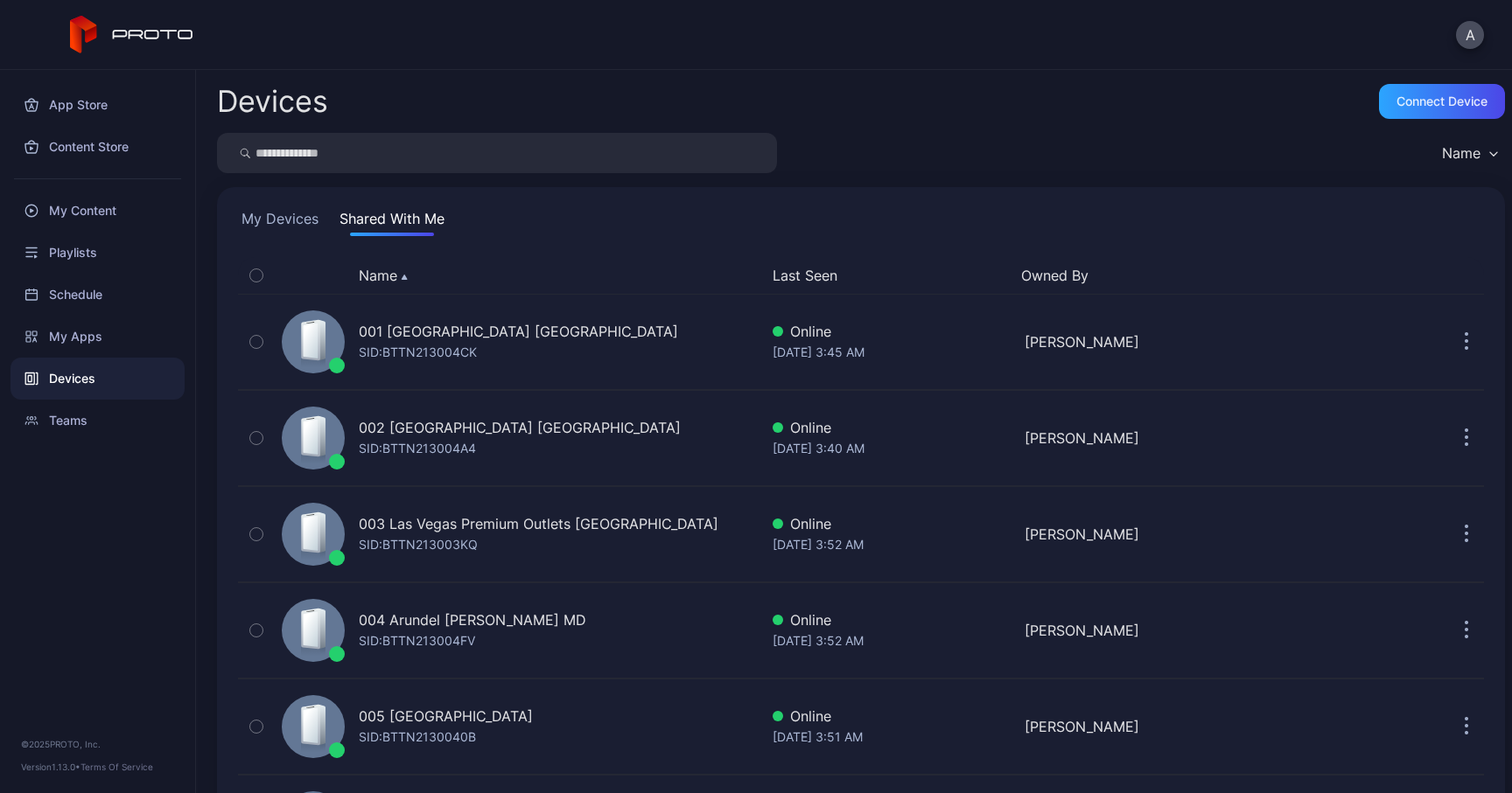
scroll to position [3864, 0]
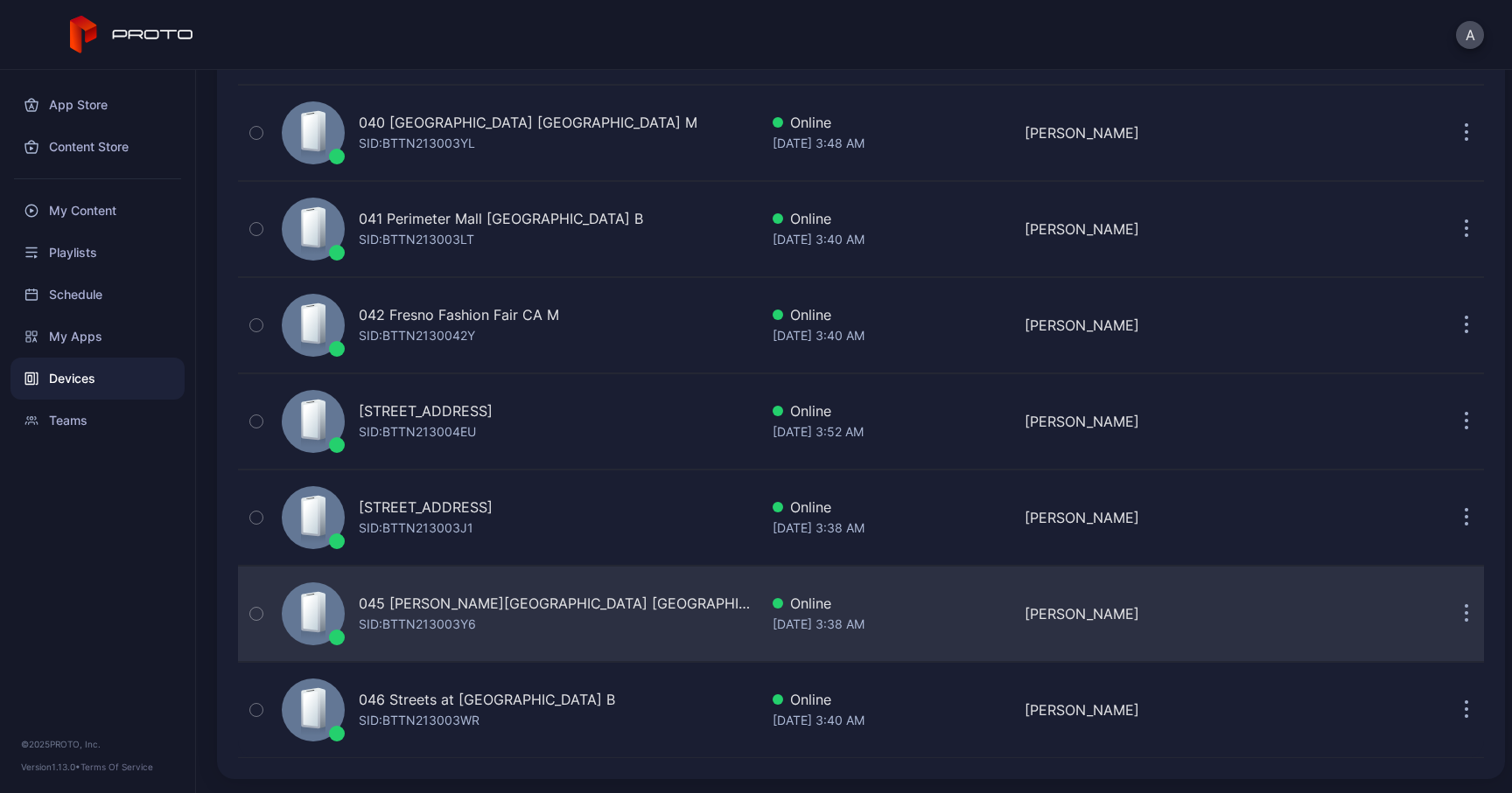
click at [466, 624] on div "SID: BTTN213003Y6" at bounding box center [417, 624] width 117 height 21
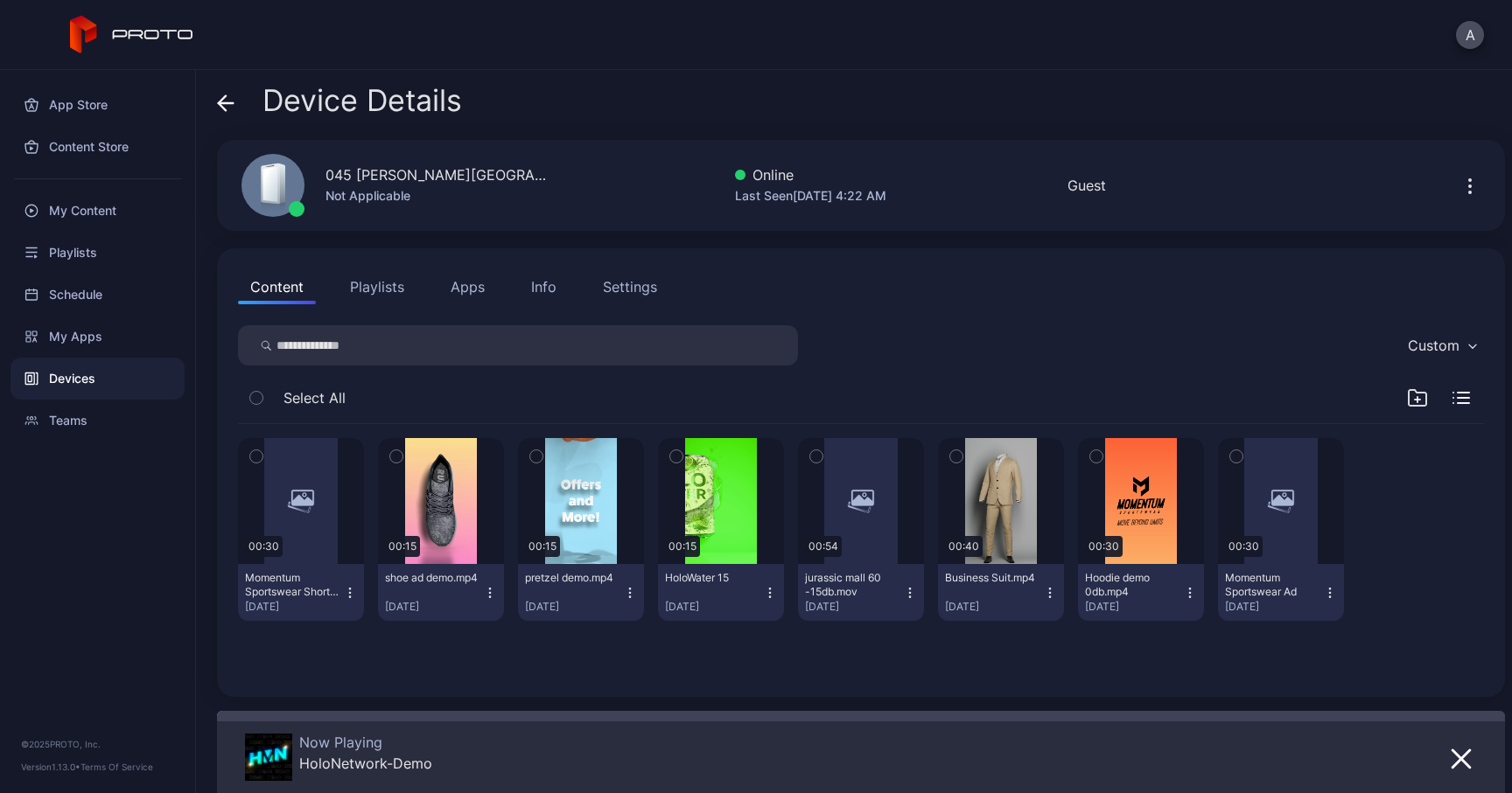
click at [471, 288] on button "Apps" at bounding box center [467, 286] width 59 height 35
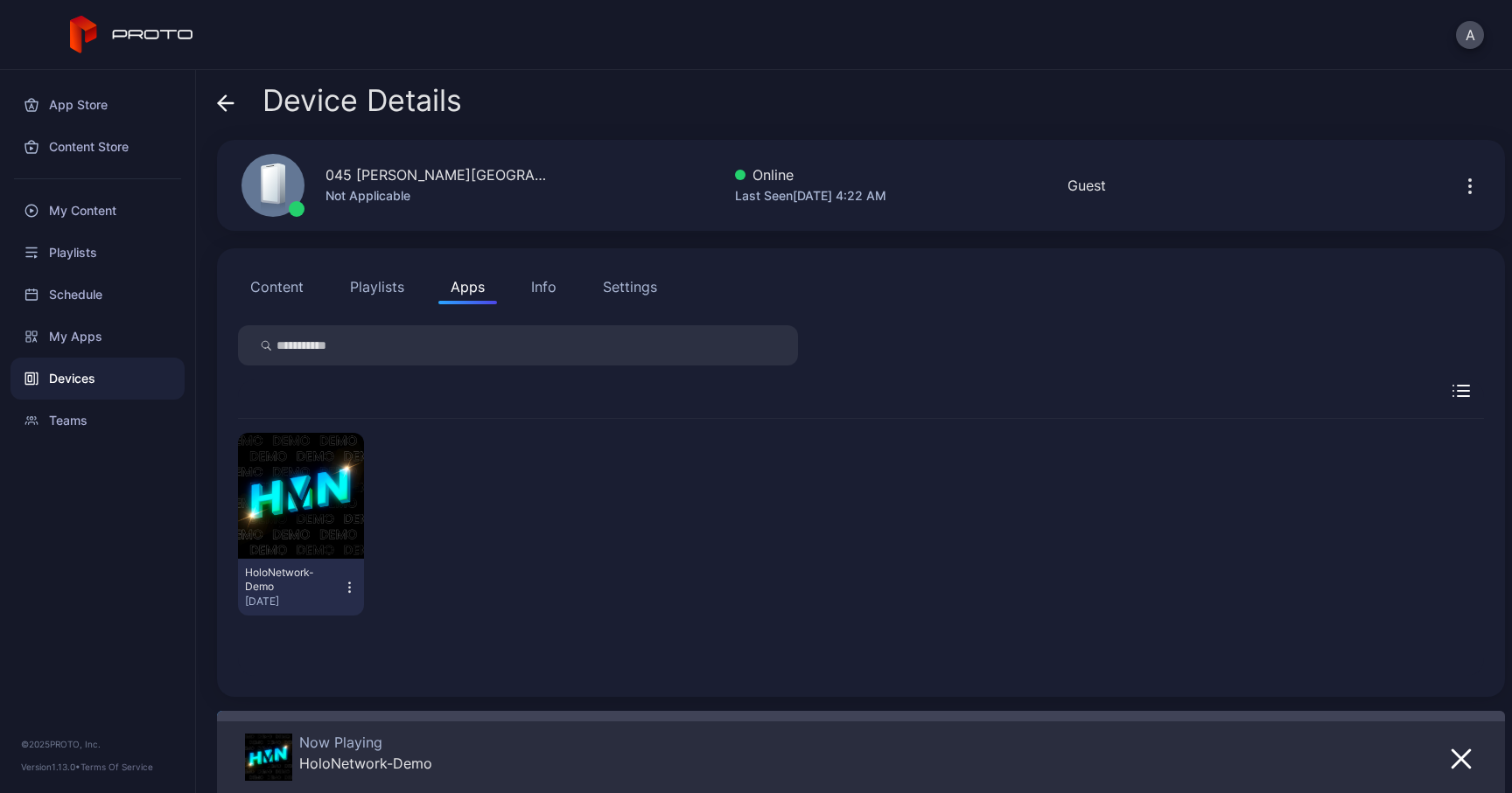
click at [226, 112] on span at bounding box center [226, 100] width 18 height 33
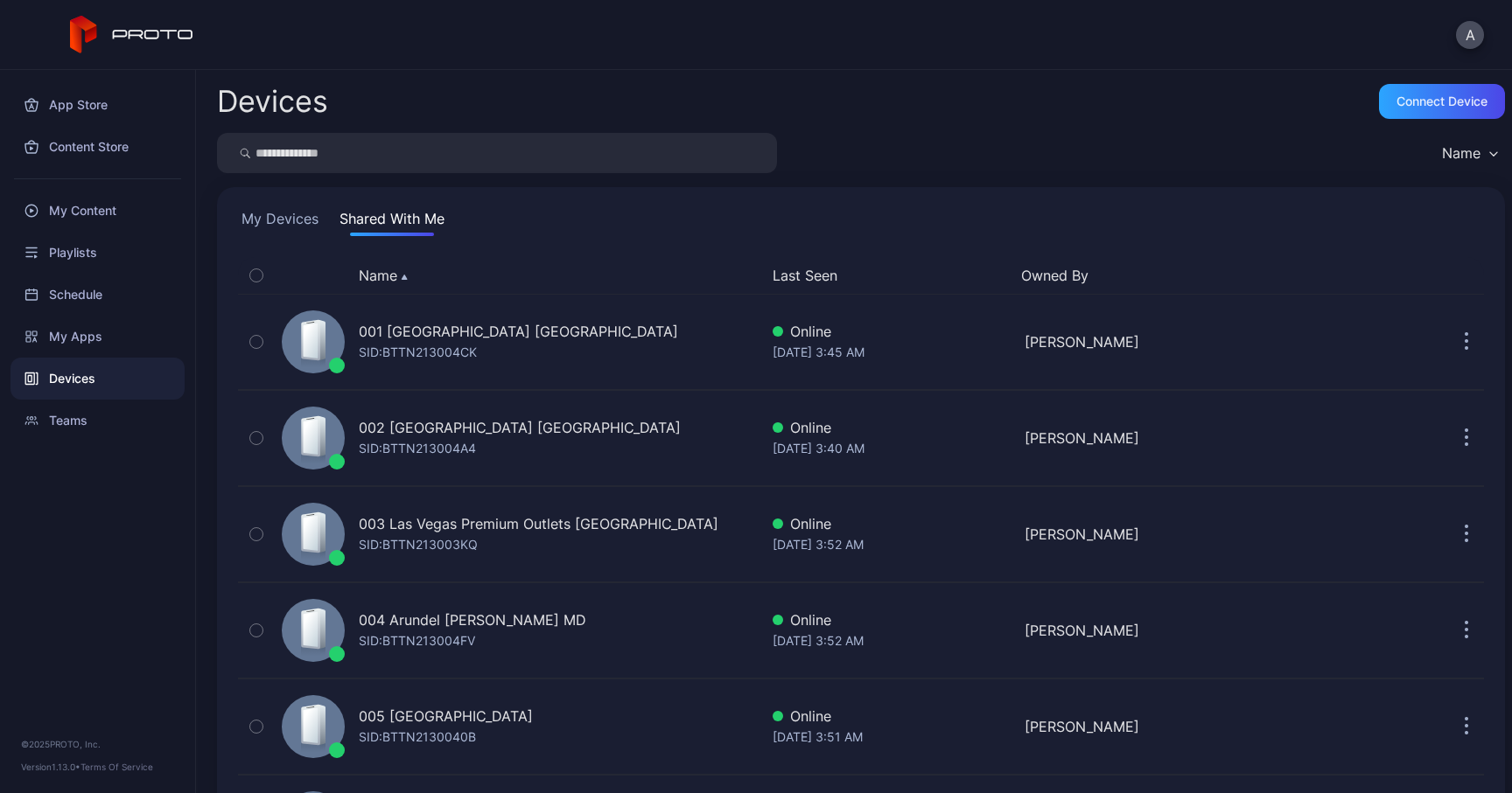
scroll to position [3864, 0]
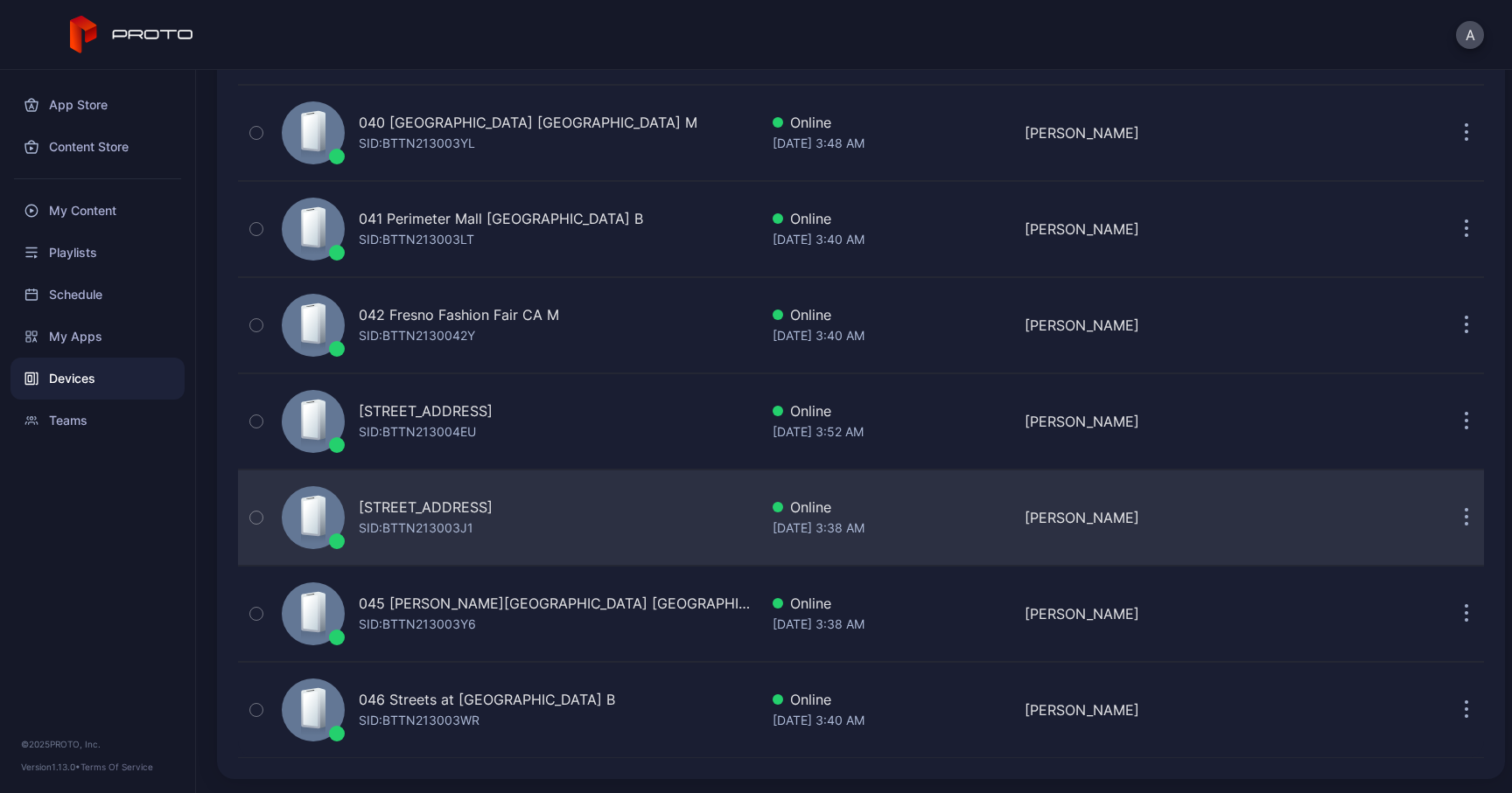
click at [480, 521] on div "[STREET_ADDRESS] SID: BTTN213003J1" at bounding box center [425, 517] width 134 height 42
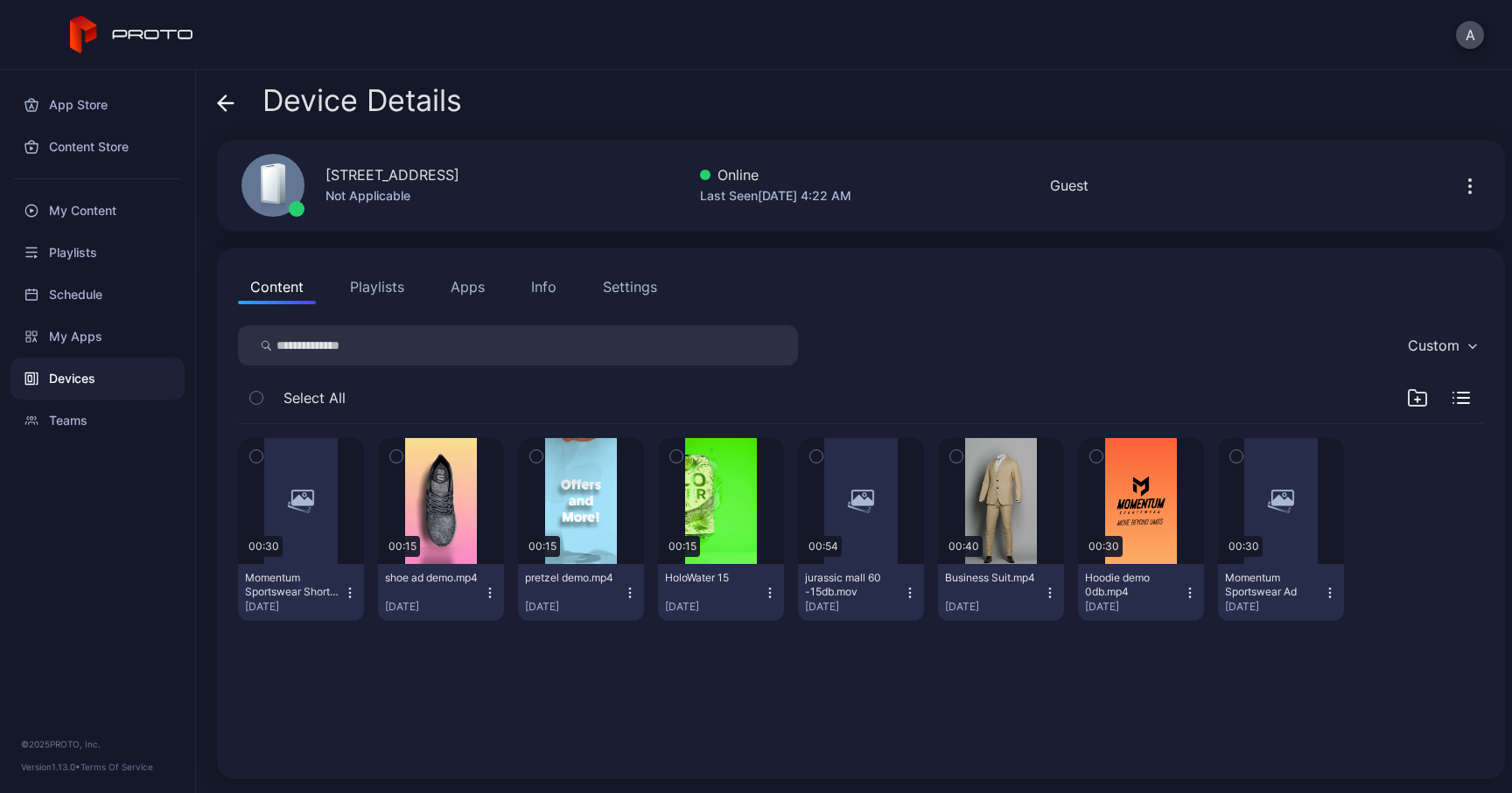
click at [469, 289] on button "Apps" at bounding box center [467, 286] width 59 height 35
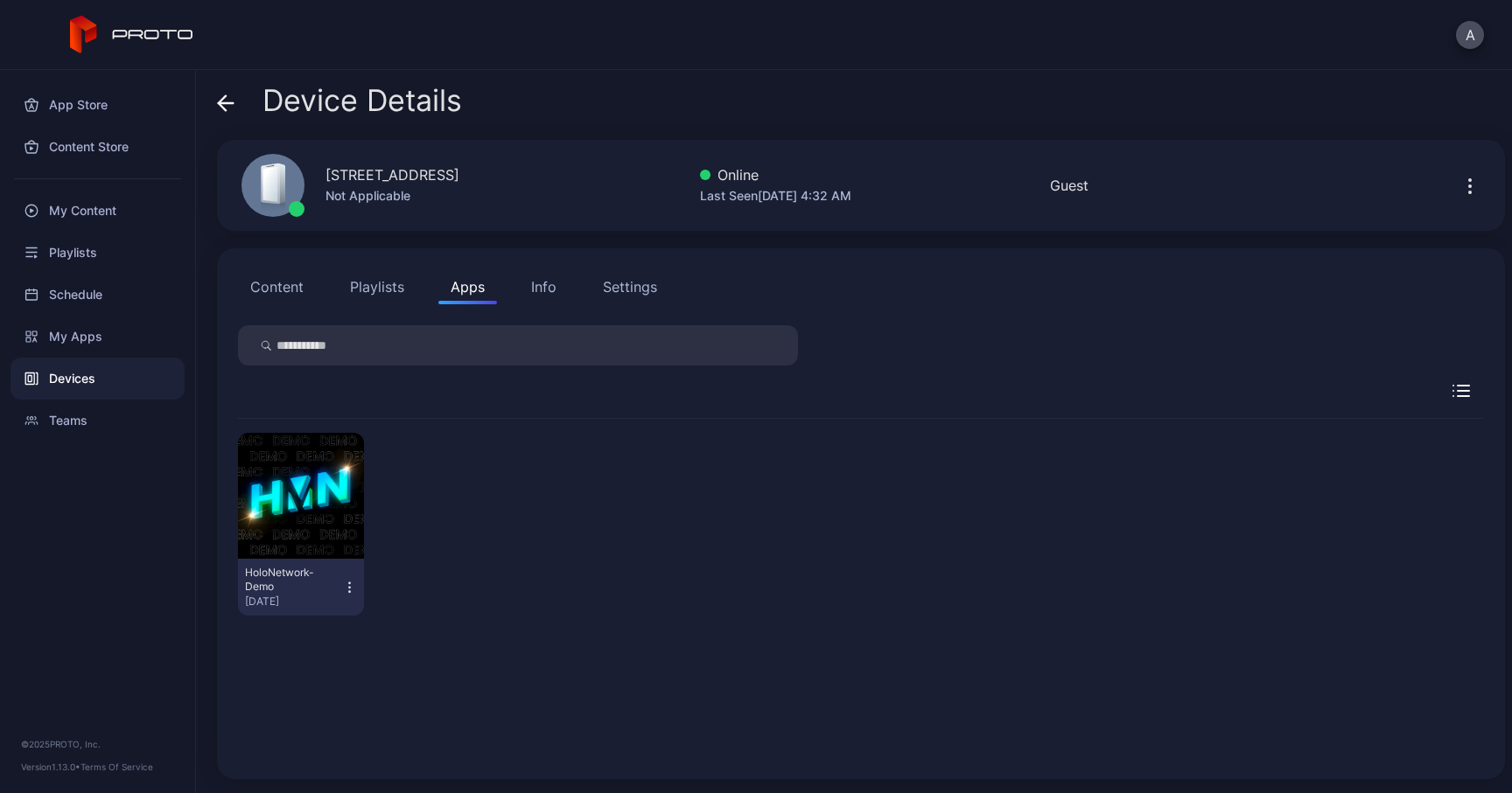
click at [357, 588] on icon "button" at bounding box center [349, 587] width 15 height 18
click at [497, 459] on div "HoloNetwork-Demo [DATE]" at bounding box center [861, 523] width 1246 height 211
click at [536, 297] on div "Info" at bounding box center [543, 286] width 25 height 21
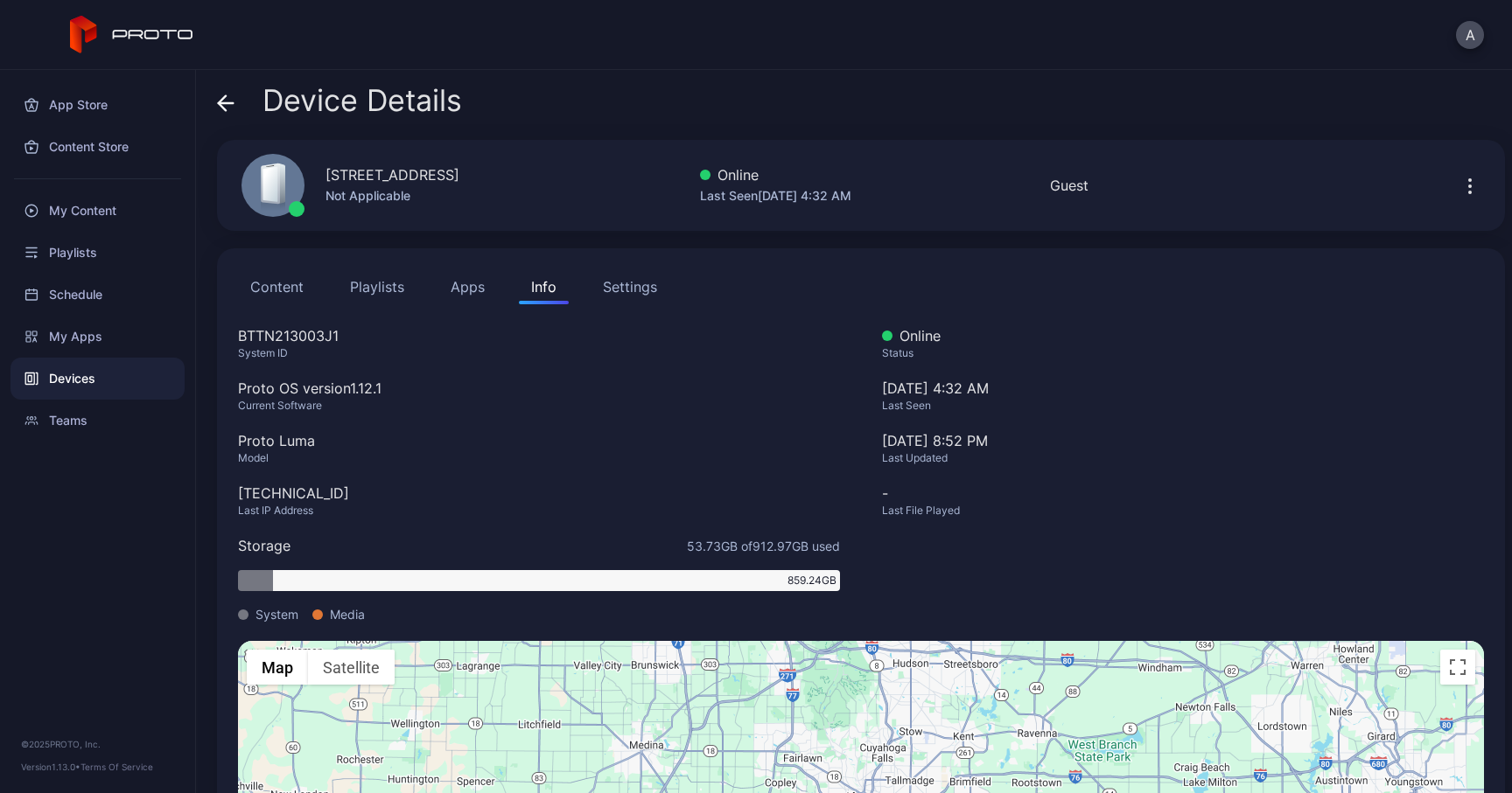
click at [233, 110] on icon at bounding box center [226, 103] width 18 height 18
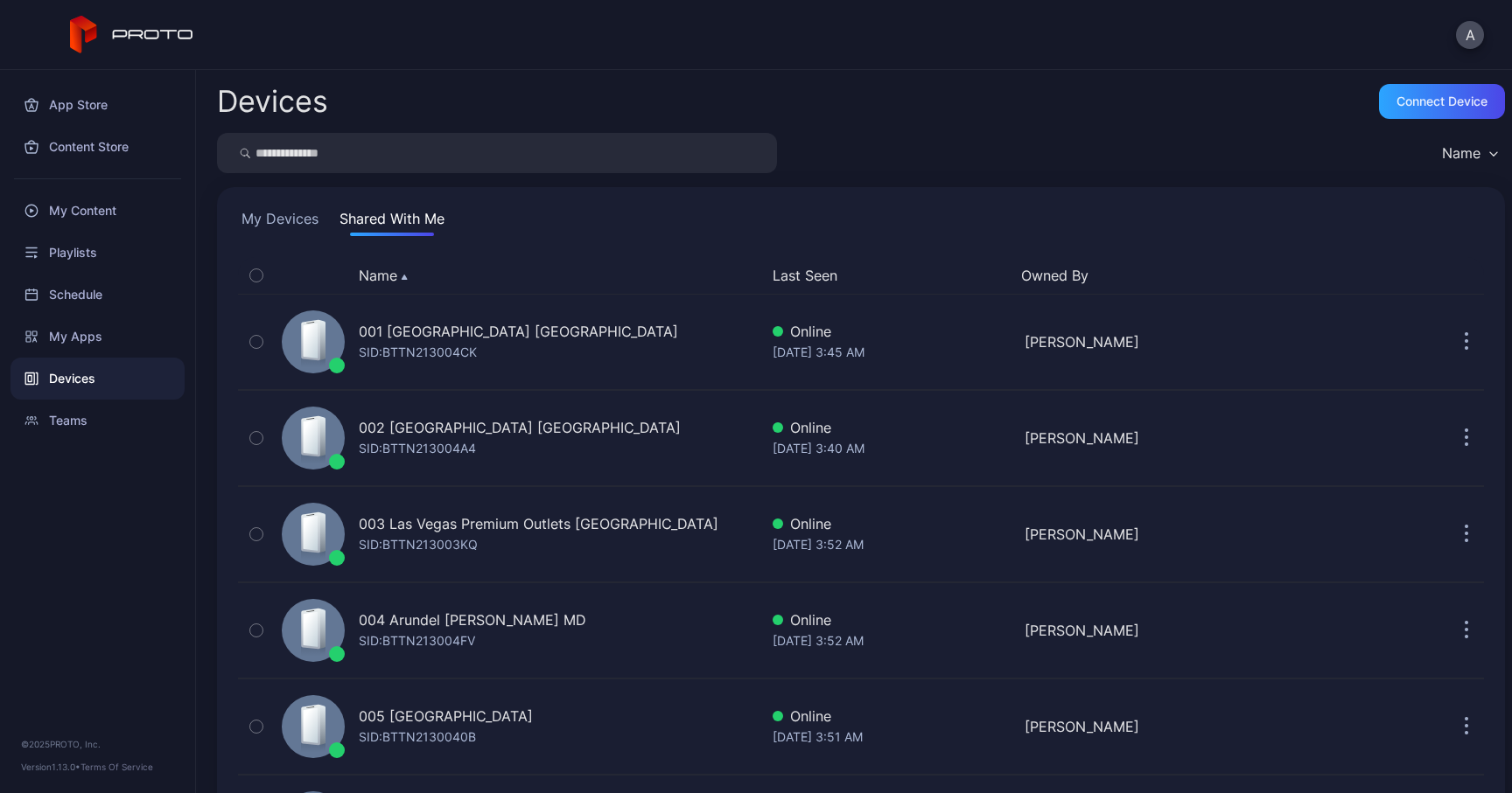
scroll to position [3864, 0]
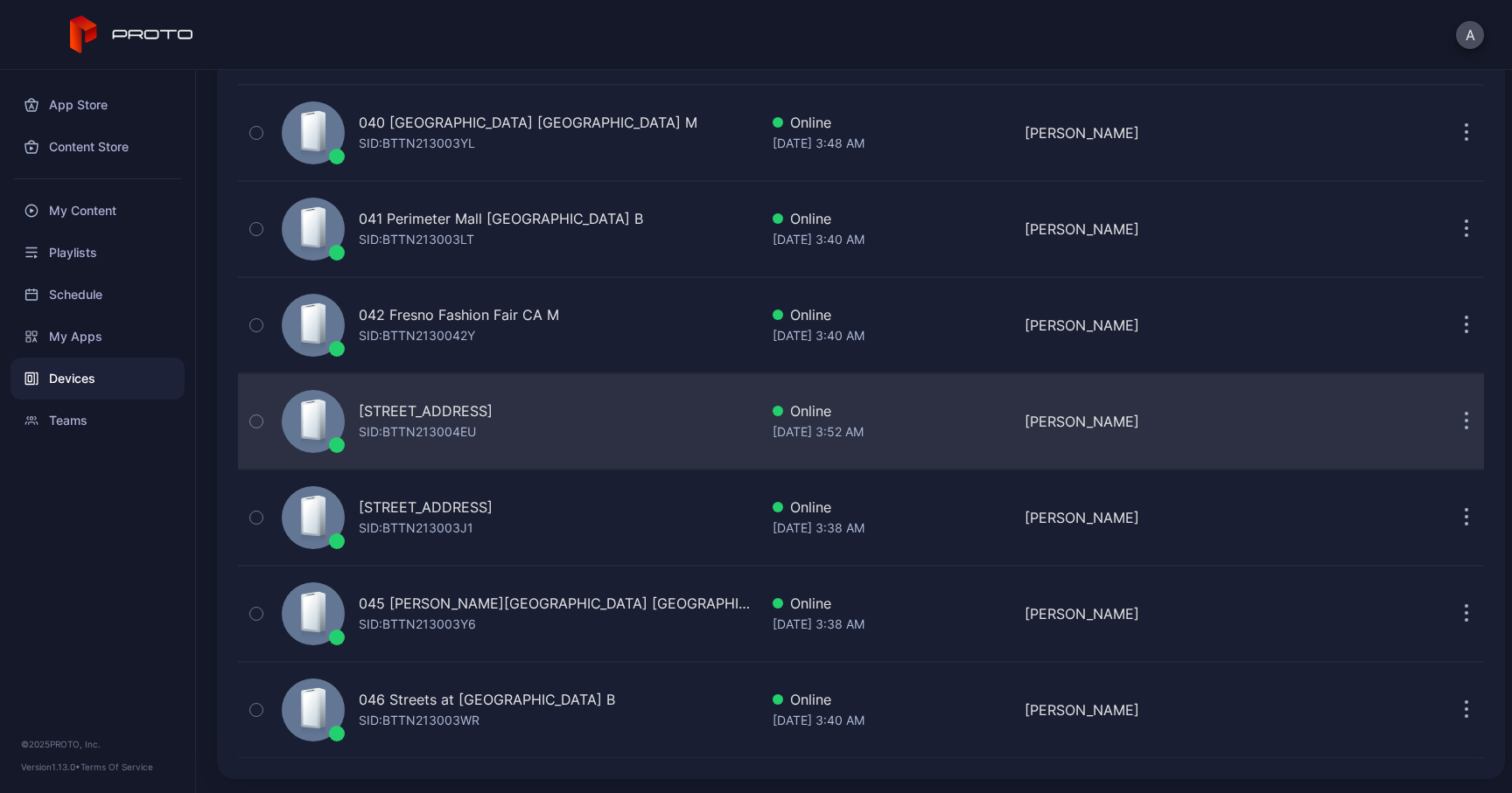
click at [404, 417] on div "[STREET_ADDRESS]" at bounding box center [425, 411] width 134 height 21
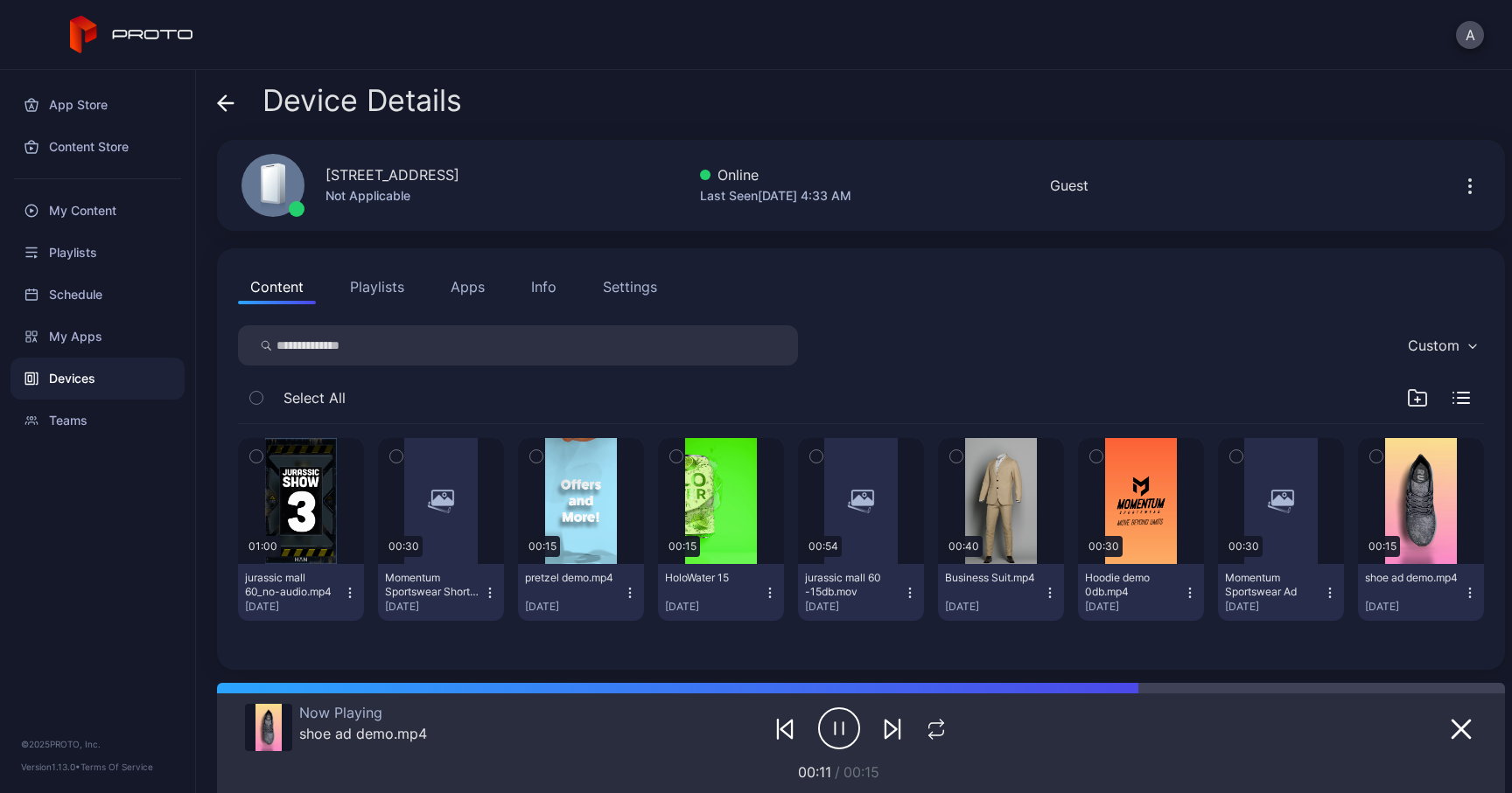
click at [535, 286] on div "Info" at bounding box center [543, 286] width 25 height 21
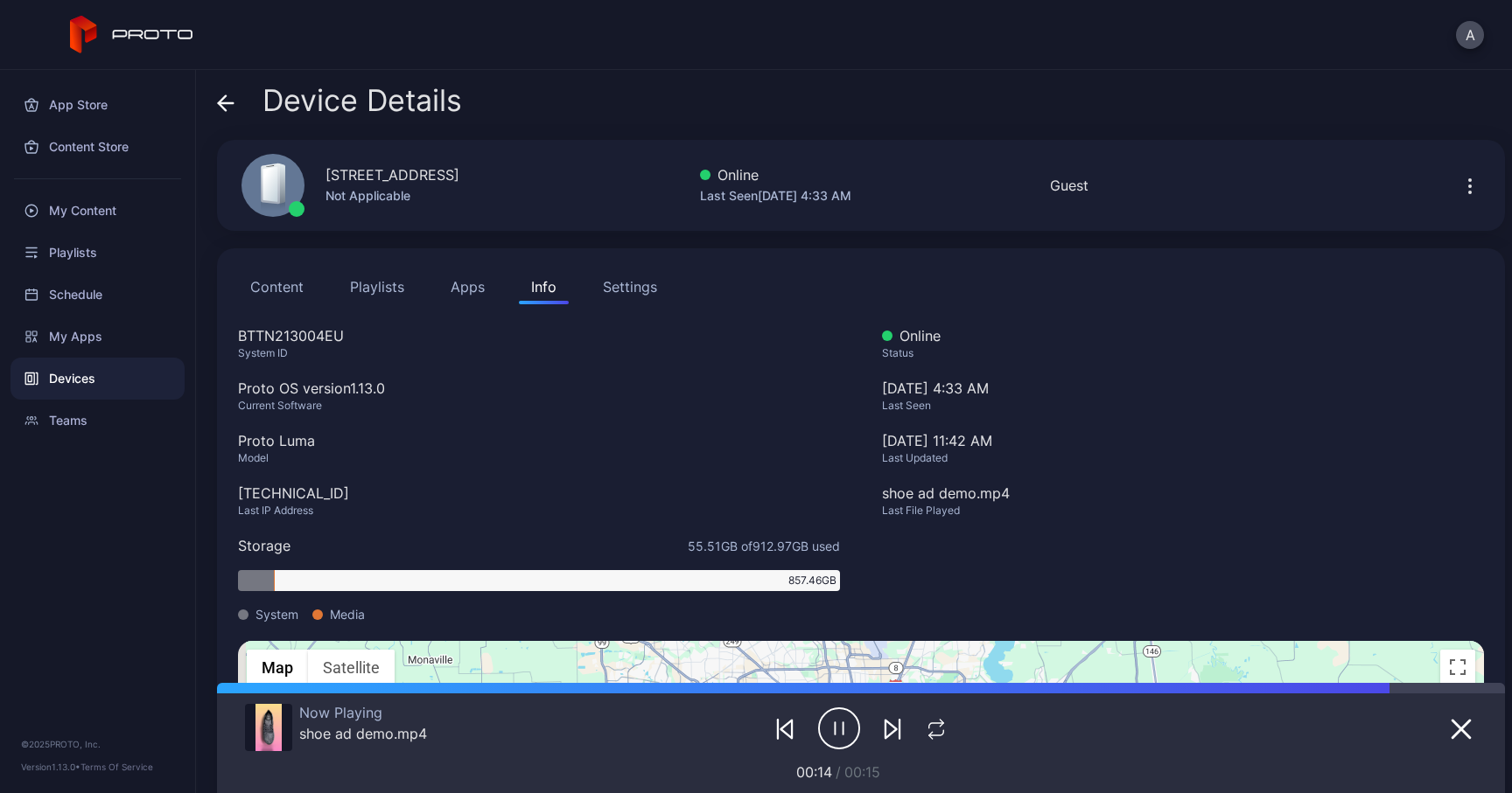
click at [227, 107] on icon at bounding box center [226, 103] width 18 height 18
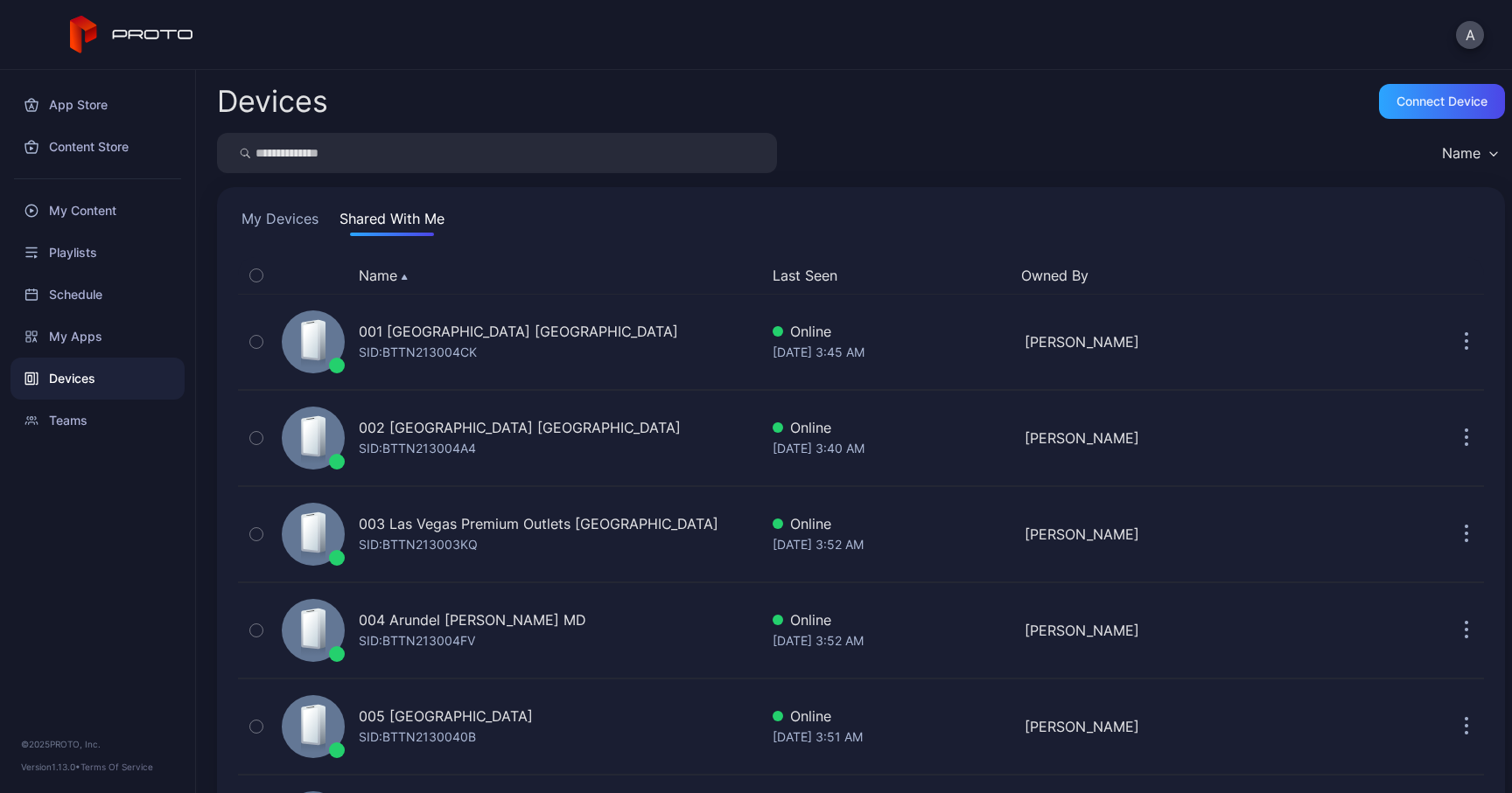
scroll to position [3864, 0]
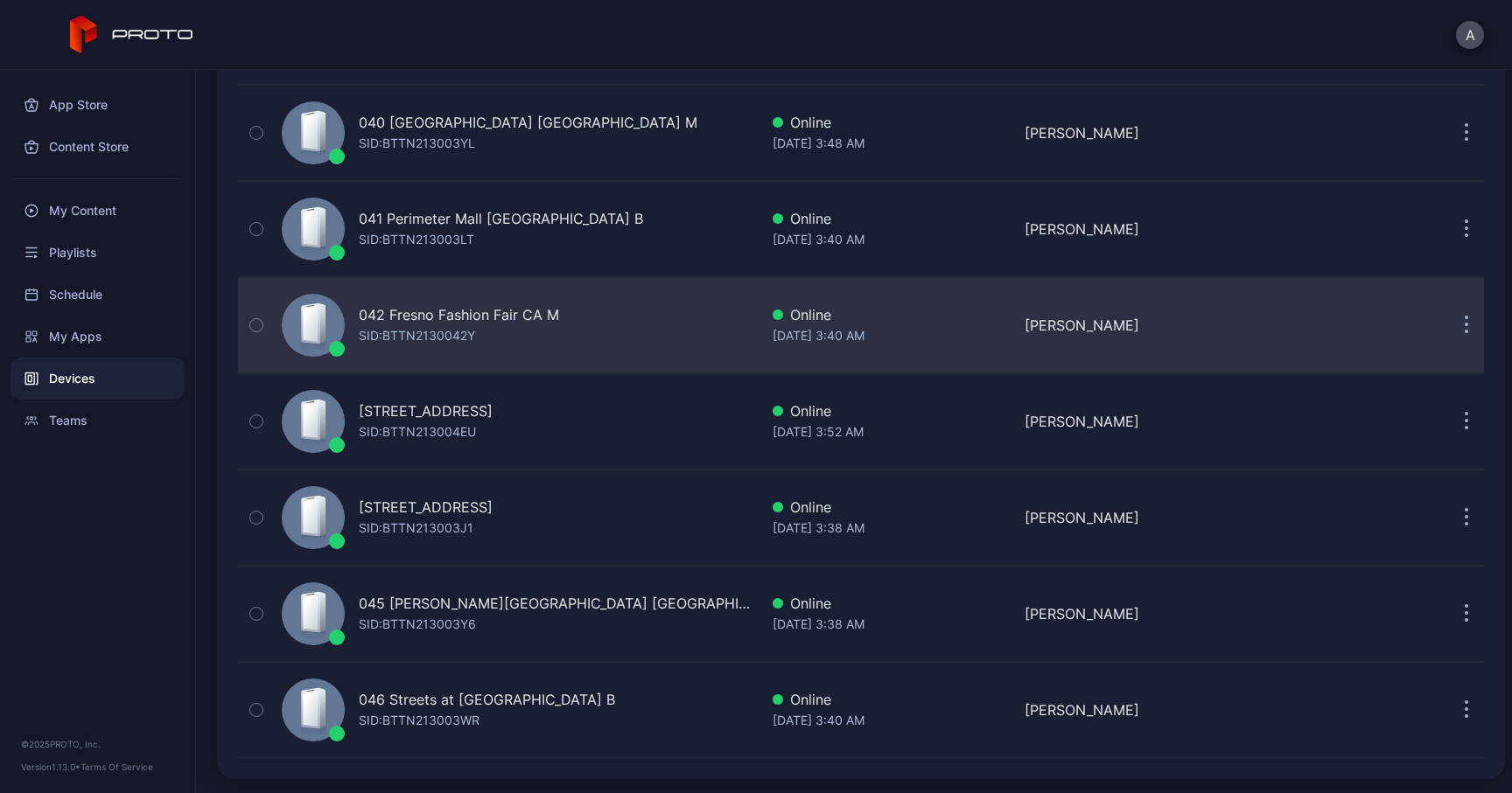
click at [421, 328] on div "SID: BTTN2130042Y" at bounding box center [417, 335] width 116 height 21
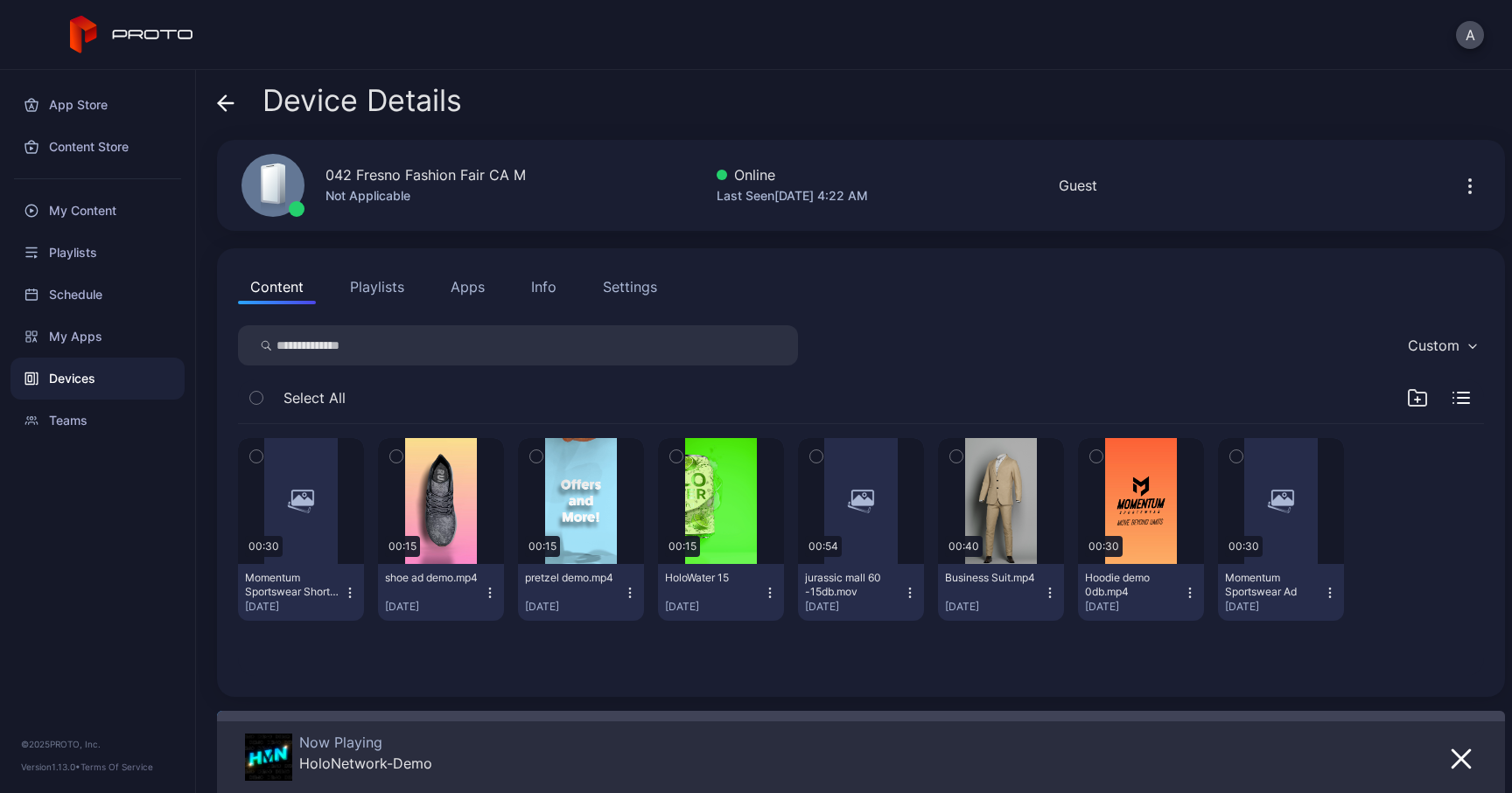
click at [547, 290] on div "Info" at bounding box center [543, 286] width 25 height 21
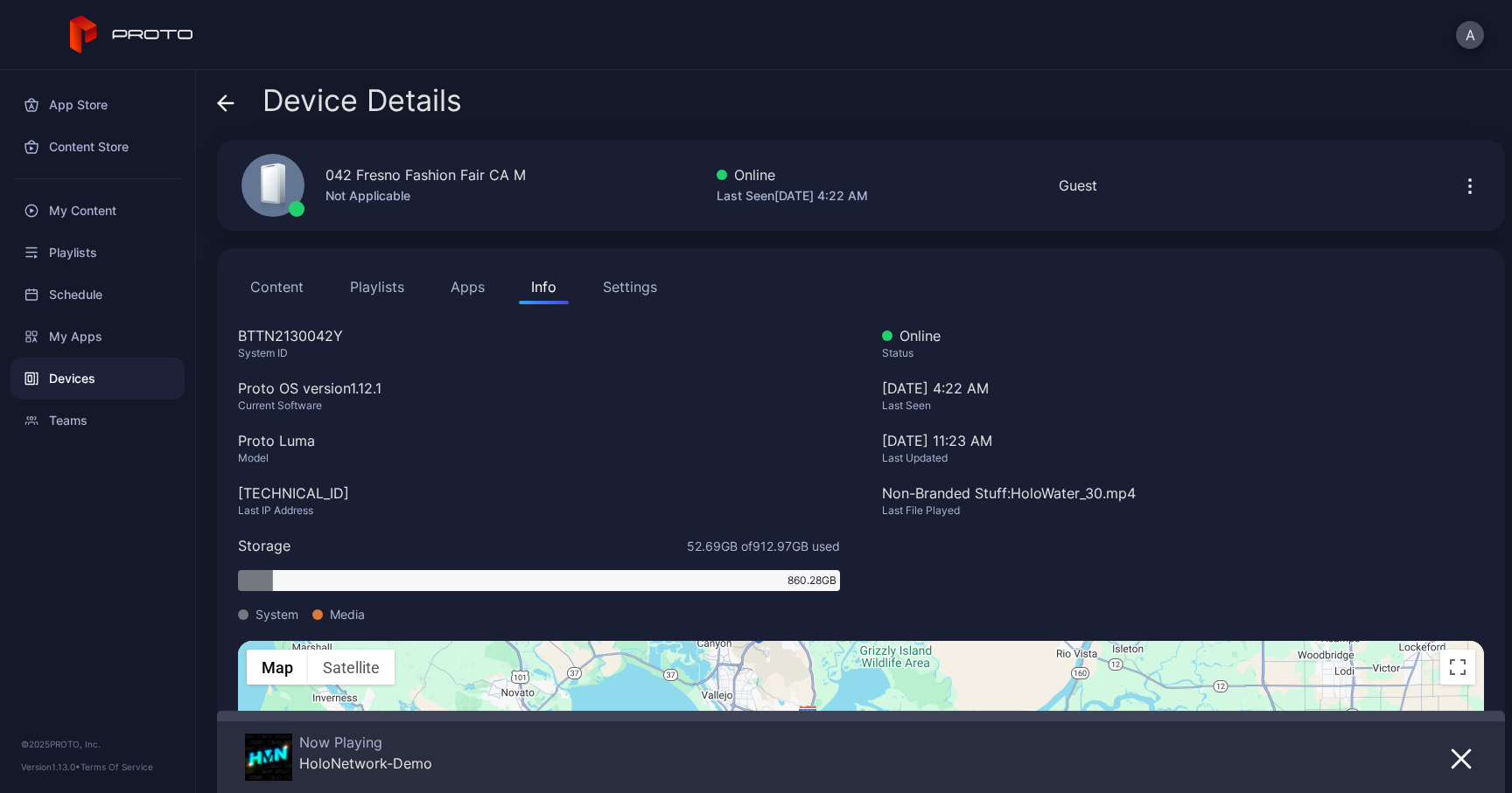
click at [221, 112] on span at bounding box center [226, 100] width 18 height 33
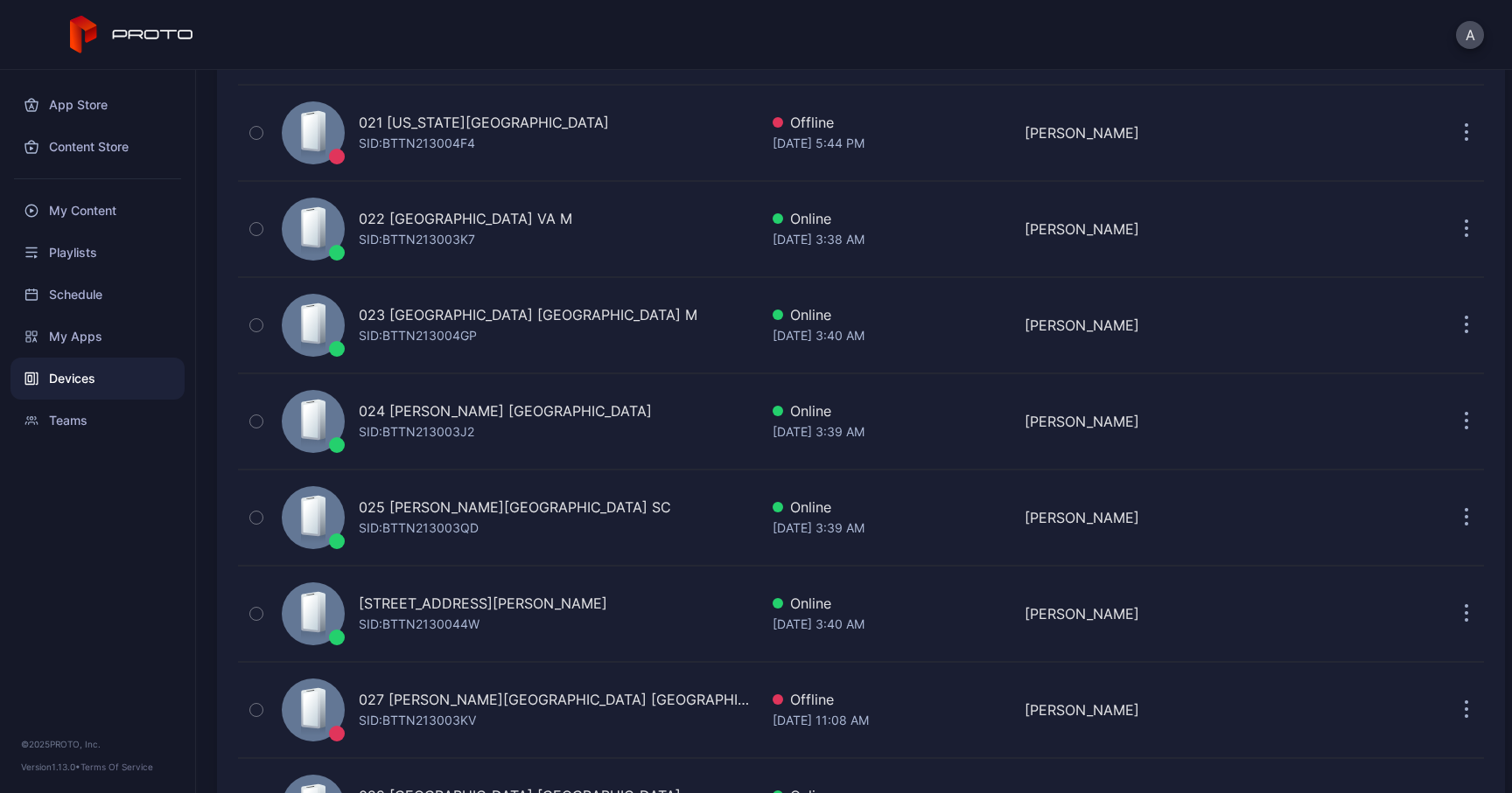
scroll to position [2135, 0]
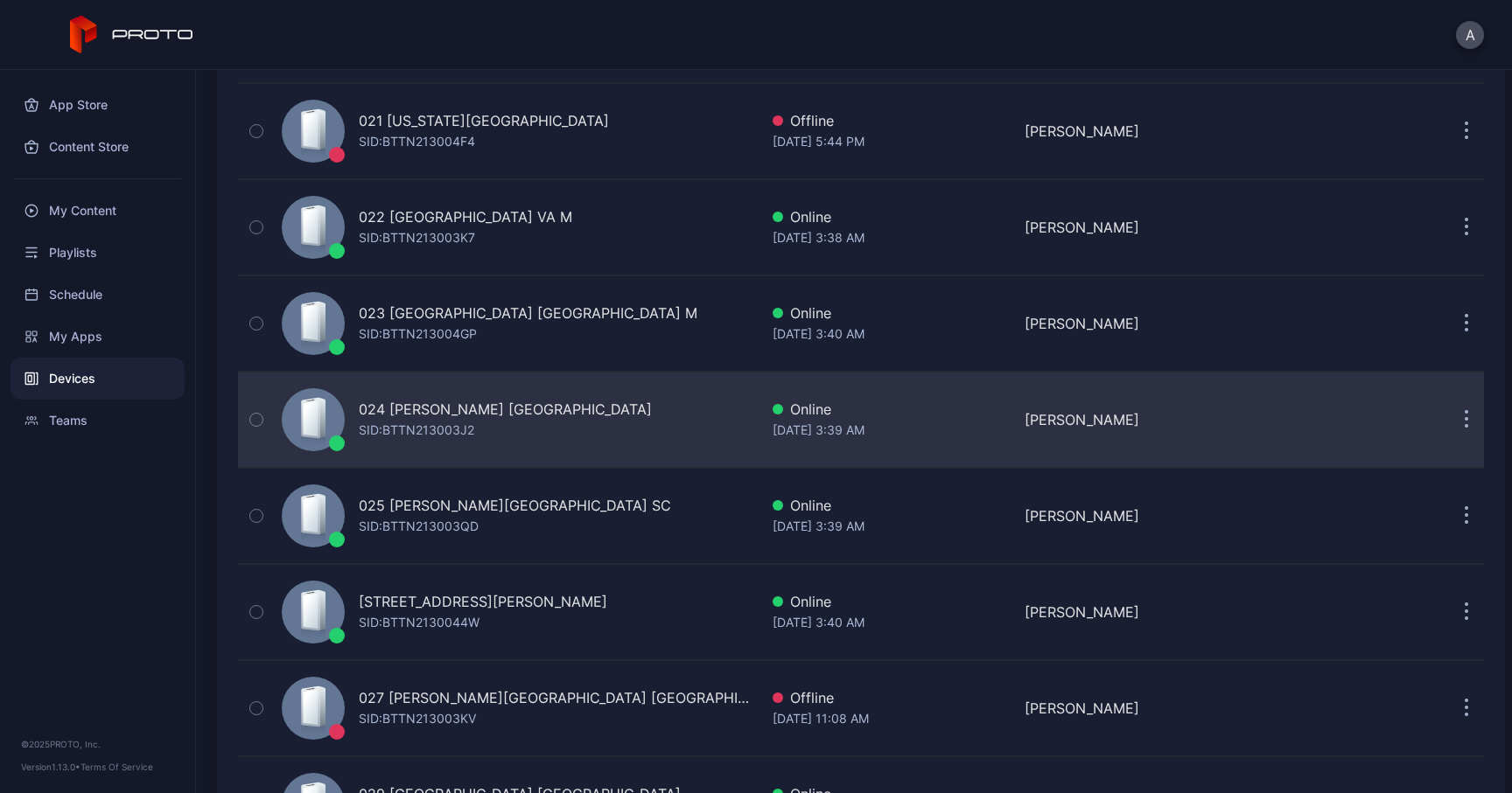
click at [373, 416] on div "024 [PERSON_NAME] [GEOGRAPHIC_DATA]" at bounding box center [505, 409] width 293 height 21
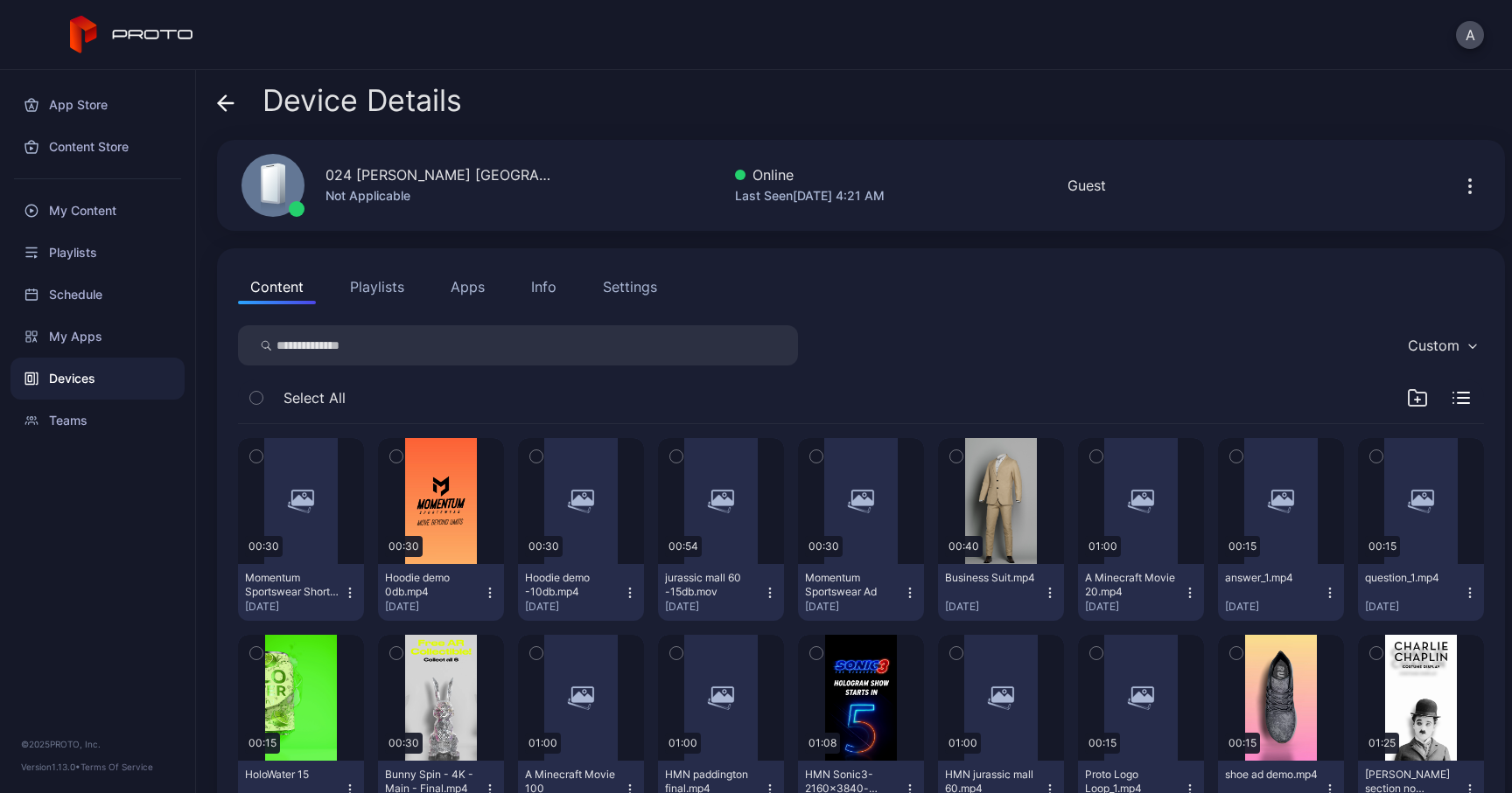
click at [478, 289] on button "Apps" at bounding box center [467, 286] width 59 height 35
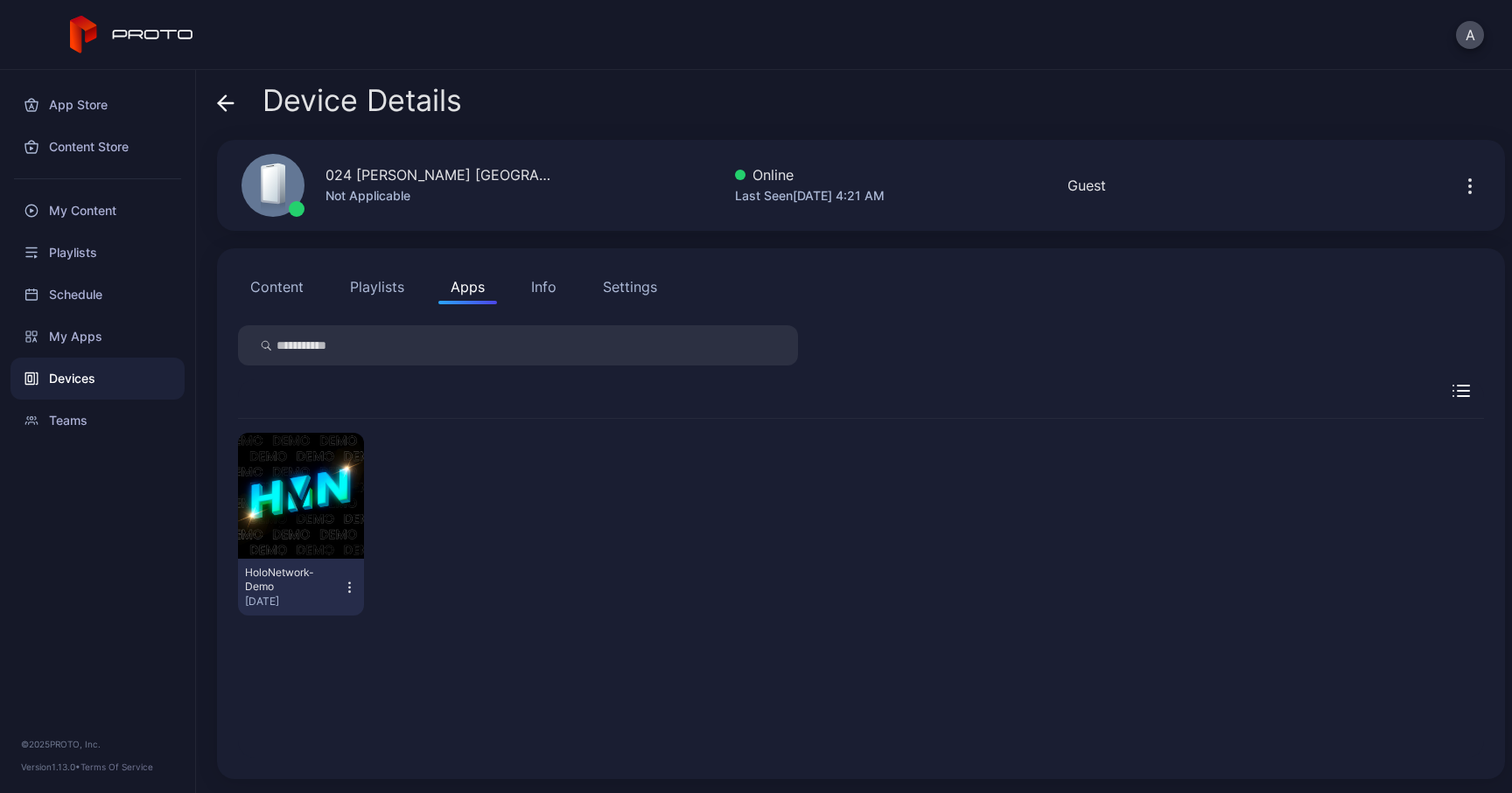
click at [357, 590] on icon "button" at bounding box center [349, 587] width 15 height 18
click at [463, 468] on div "HoloNetwork-Demo [DATE]" at bounding box center [861, 523] width 1246 height 211
click at [546, 289] on div "Info" at bounding box center [543, 286] width 25 height 21
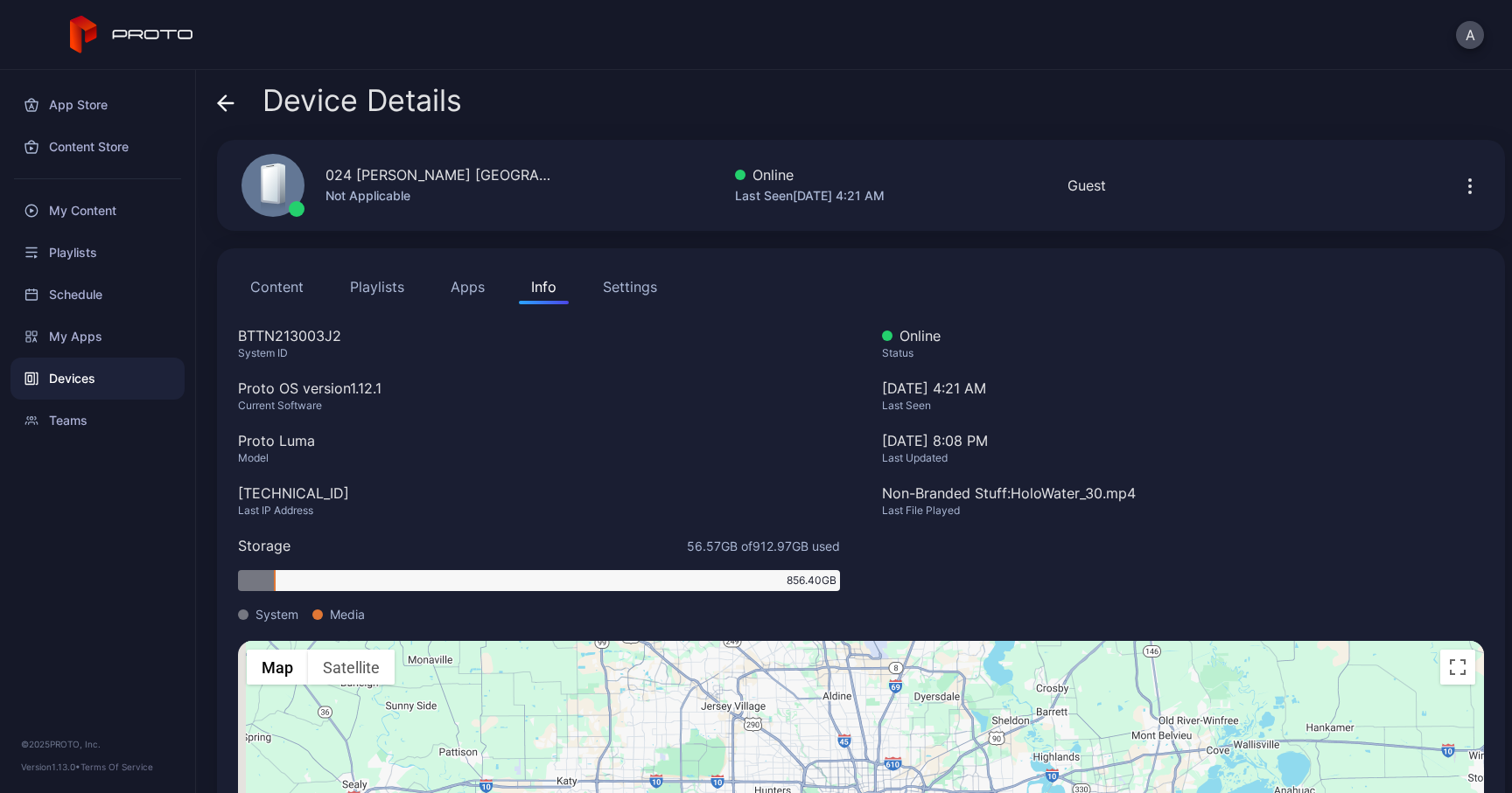
click at [225, 103] on icon at bounding box center [226, 103] width 15 height 0
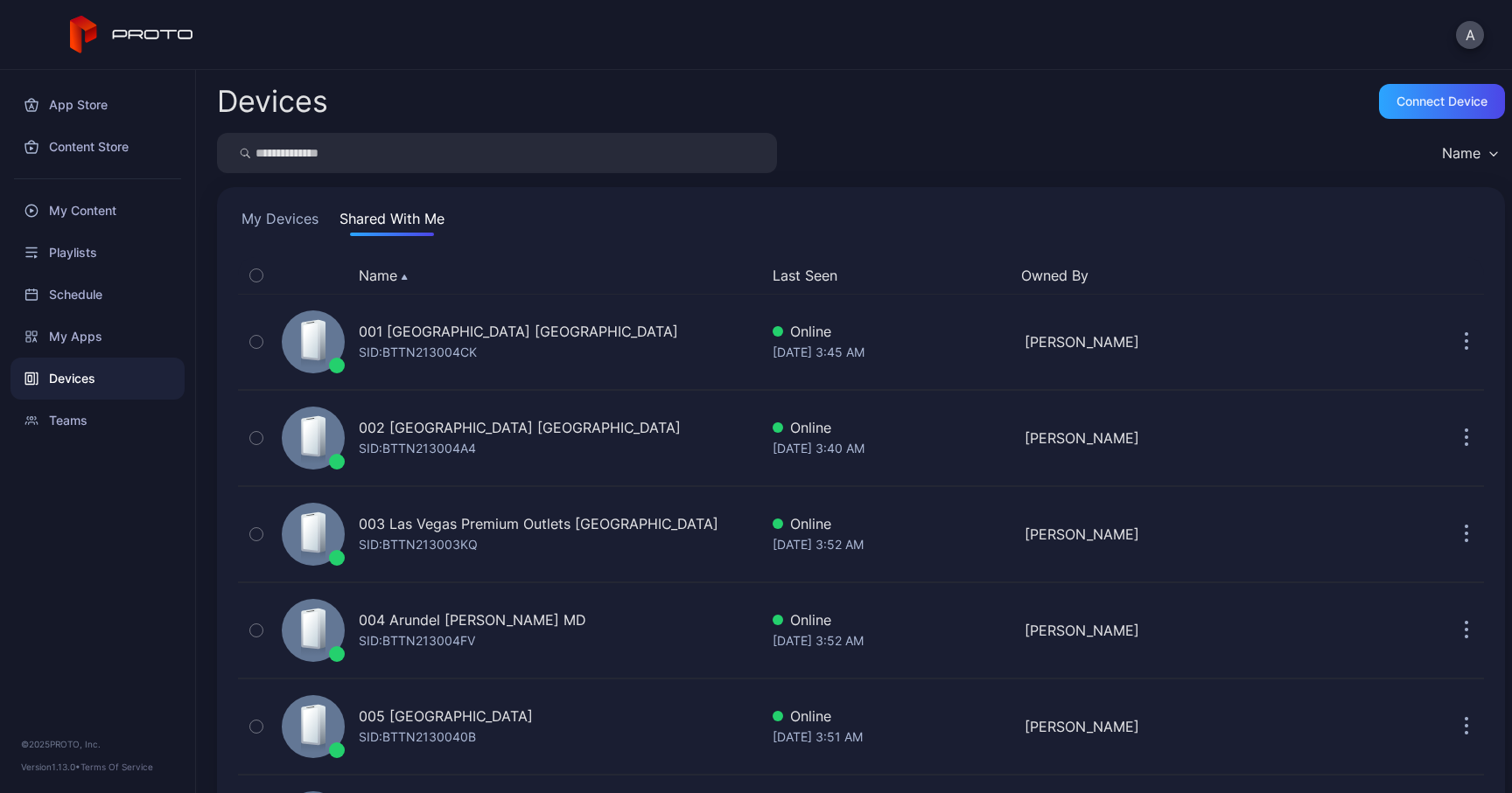
scroll to position [2135, 0]
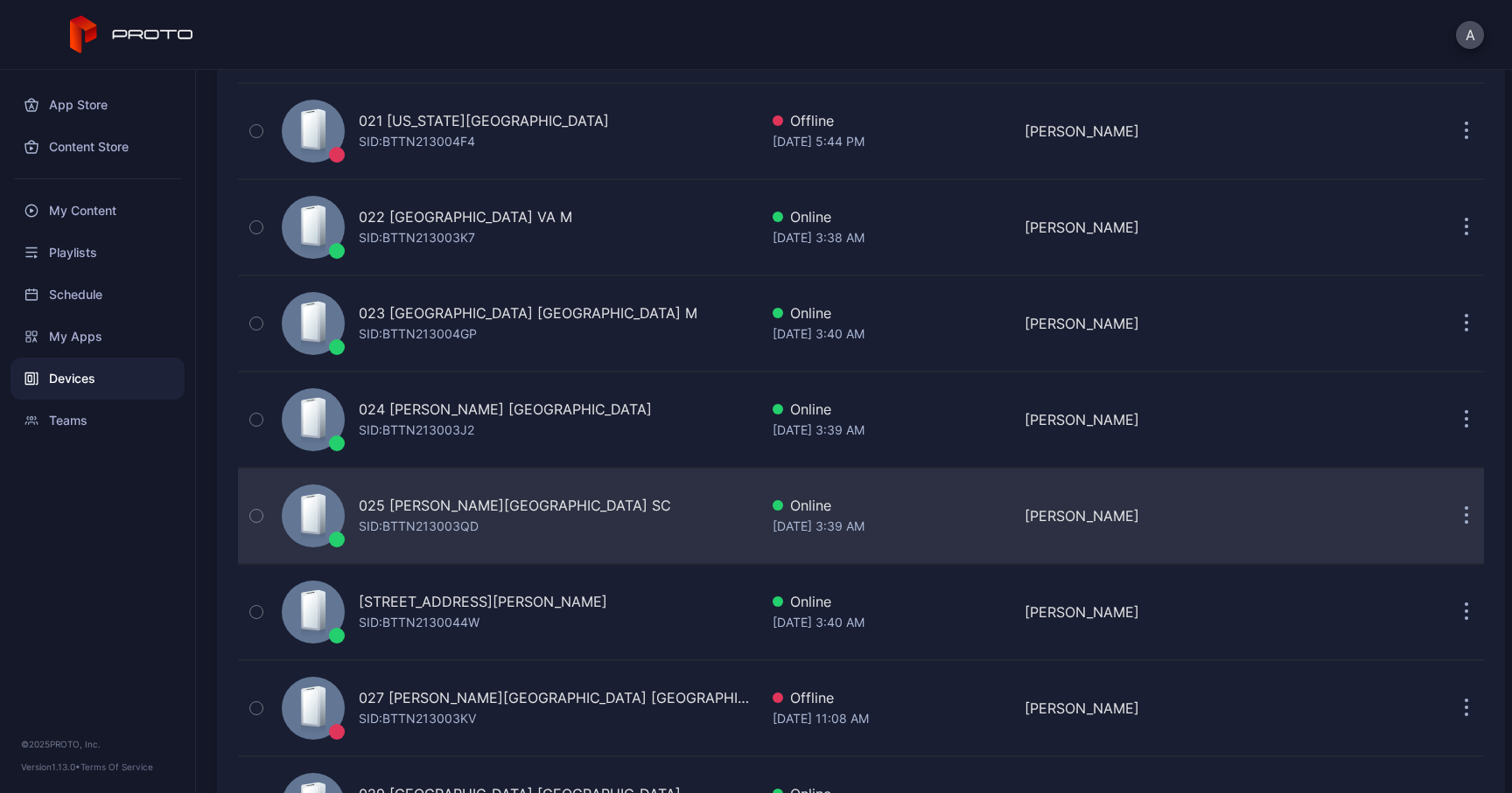
click at [405, 530] on div "SID: BTTN213003QD" at bounding box center [419, 526] width 120 height 21
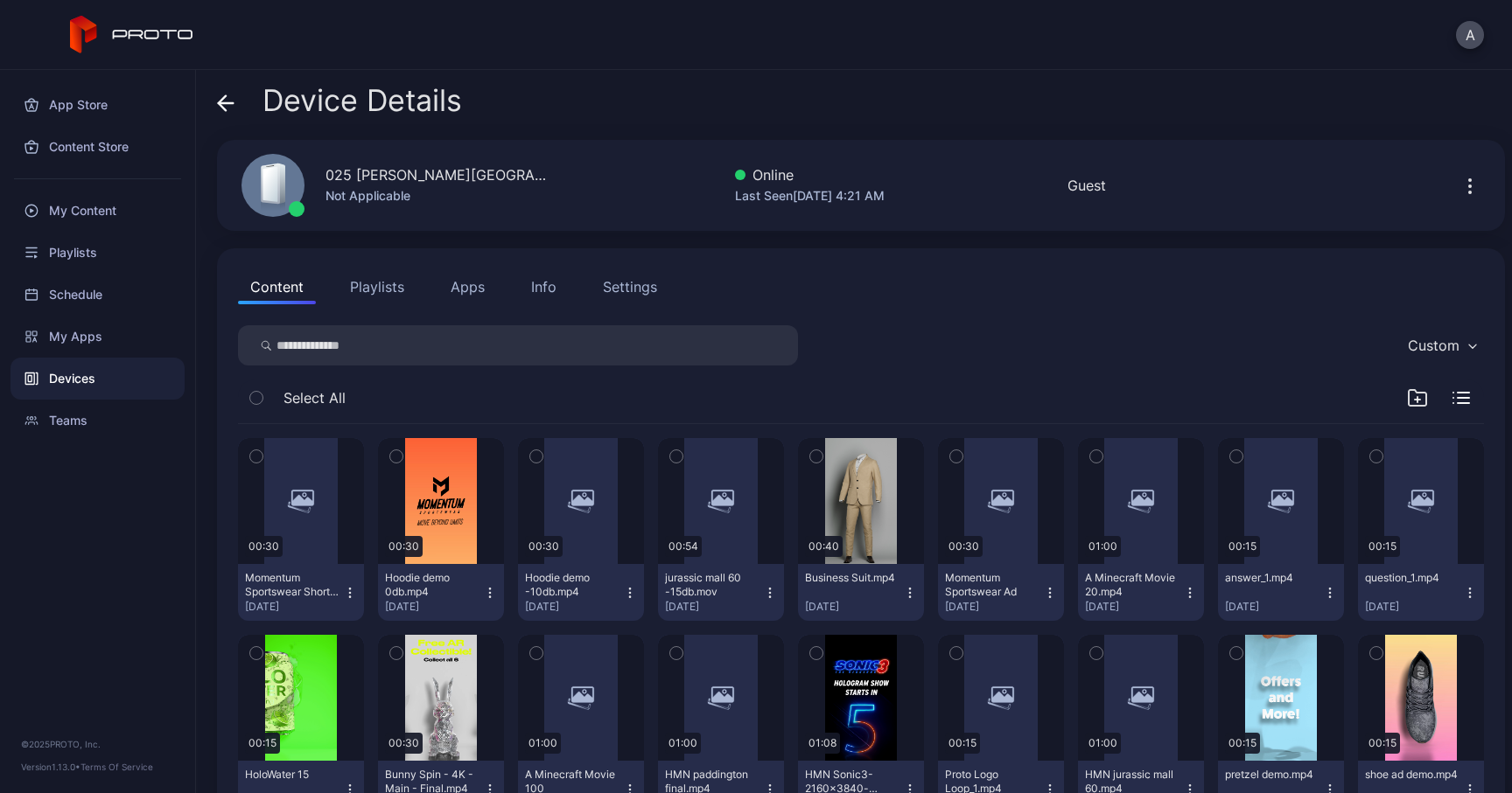
click at [478, 282] on button "Apps" at bounding box center [467, 286] width 59 height 35
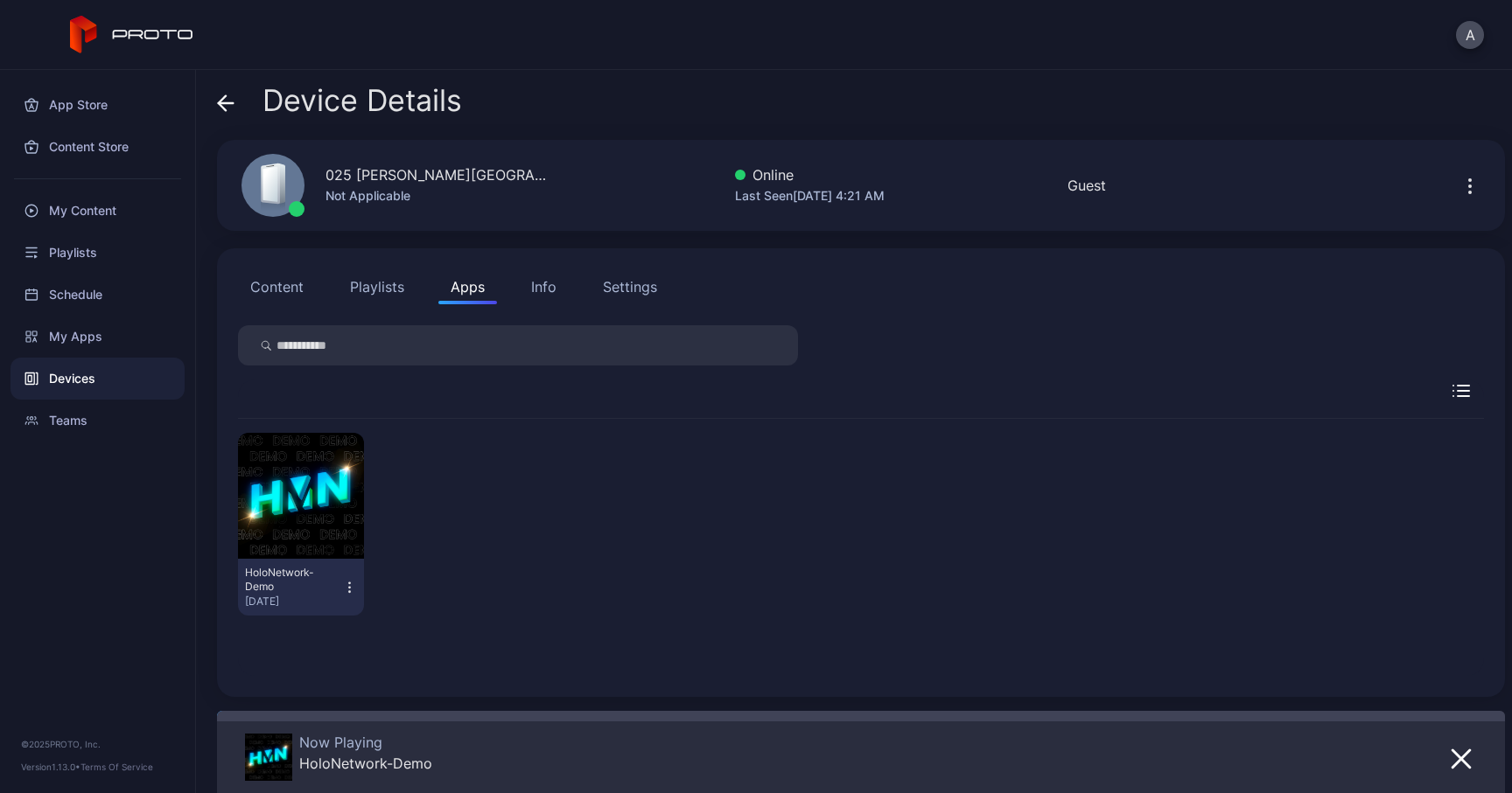
click at [230, 98] on icon at bounding box center [226, 103] width 18 height 18
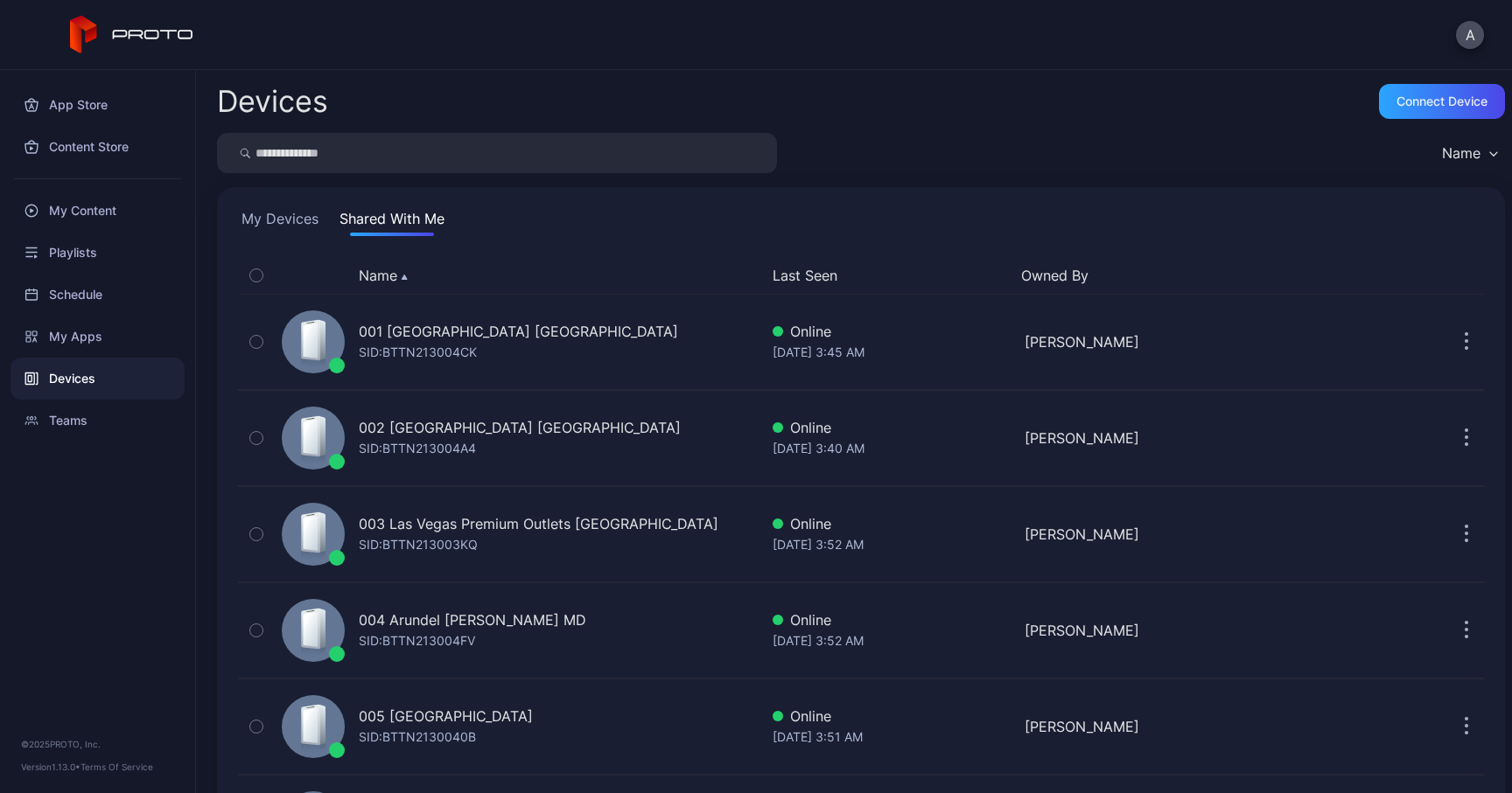
scroll to position [2135, 0]
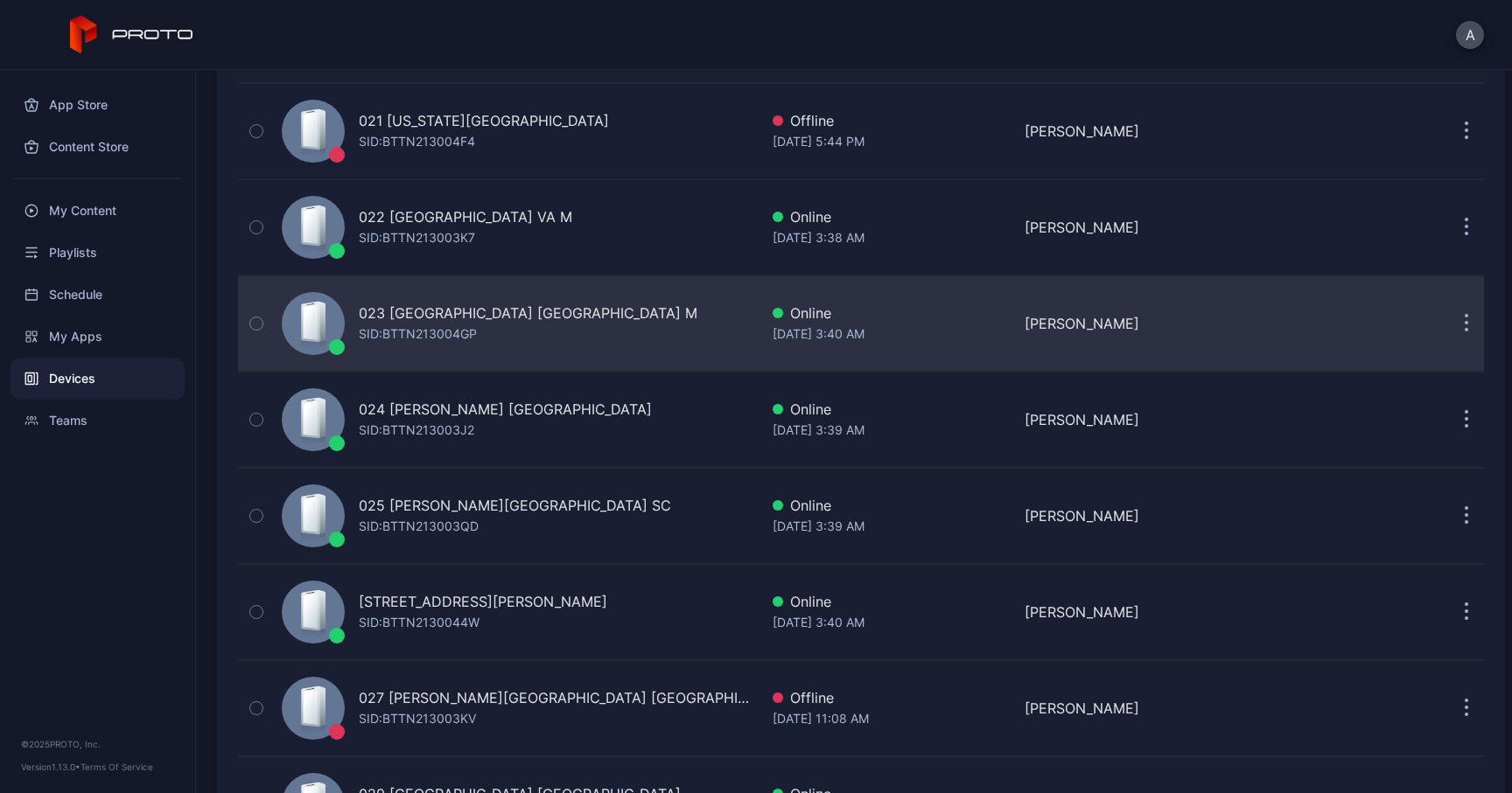
click at [410, 322] on div "023 [GEOGRAPHIC_DATA] [GEOGRAPHIC_DATA] M" at bounding box center [527, 313] width 338 height 21
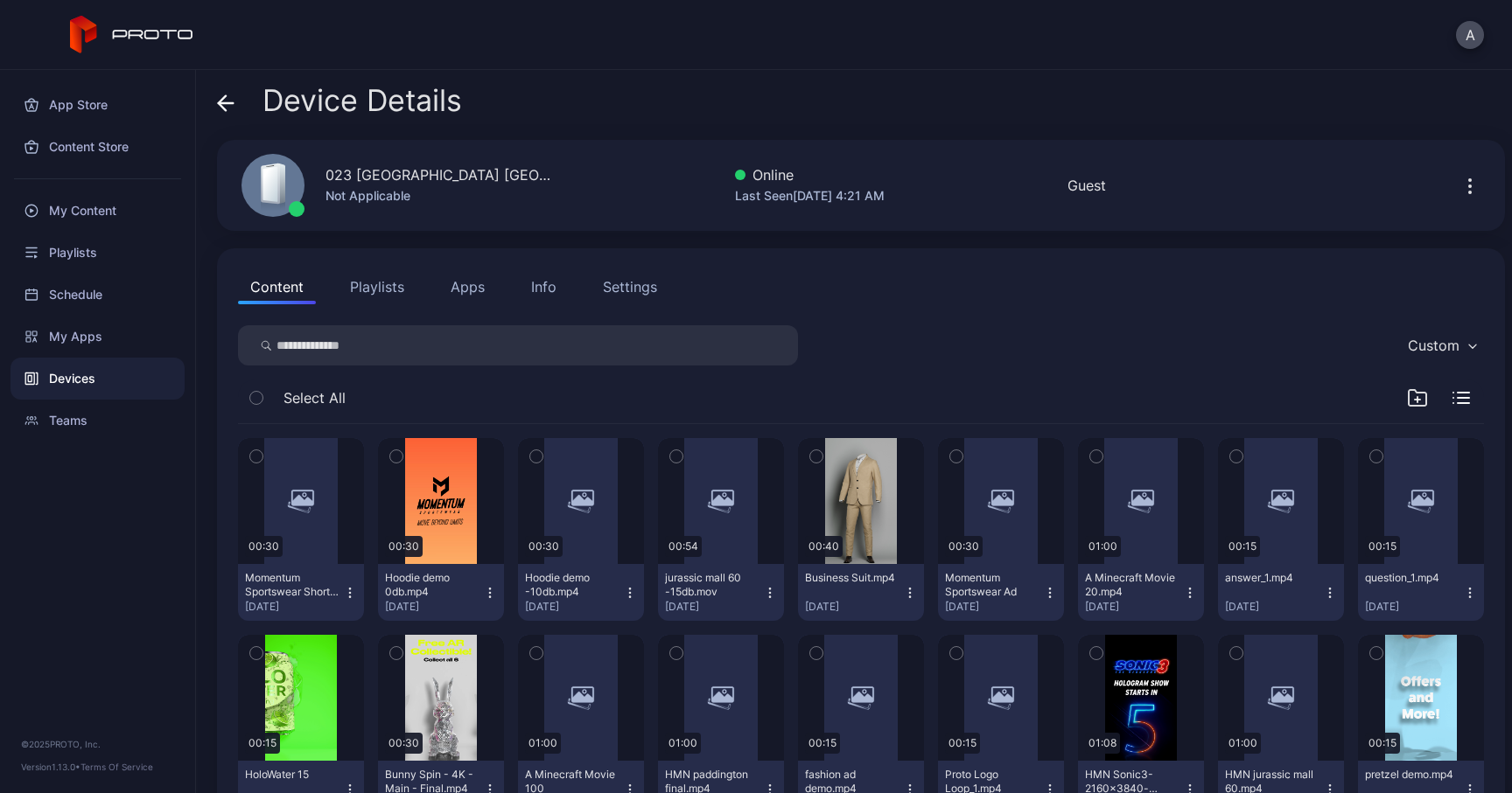
click at [478, 288] on button "Apps" at bounding box center [467, 286] width 59 height 35
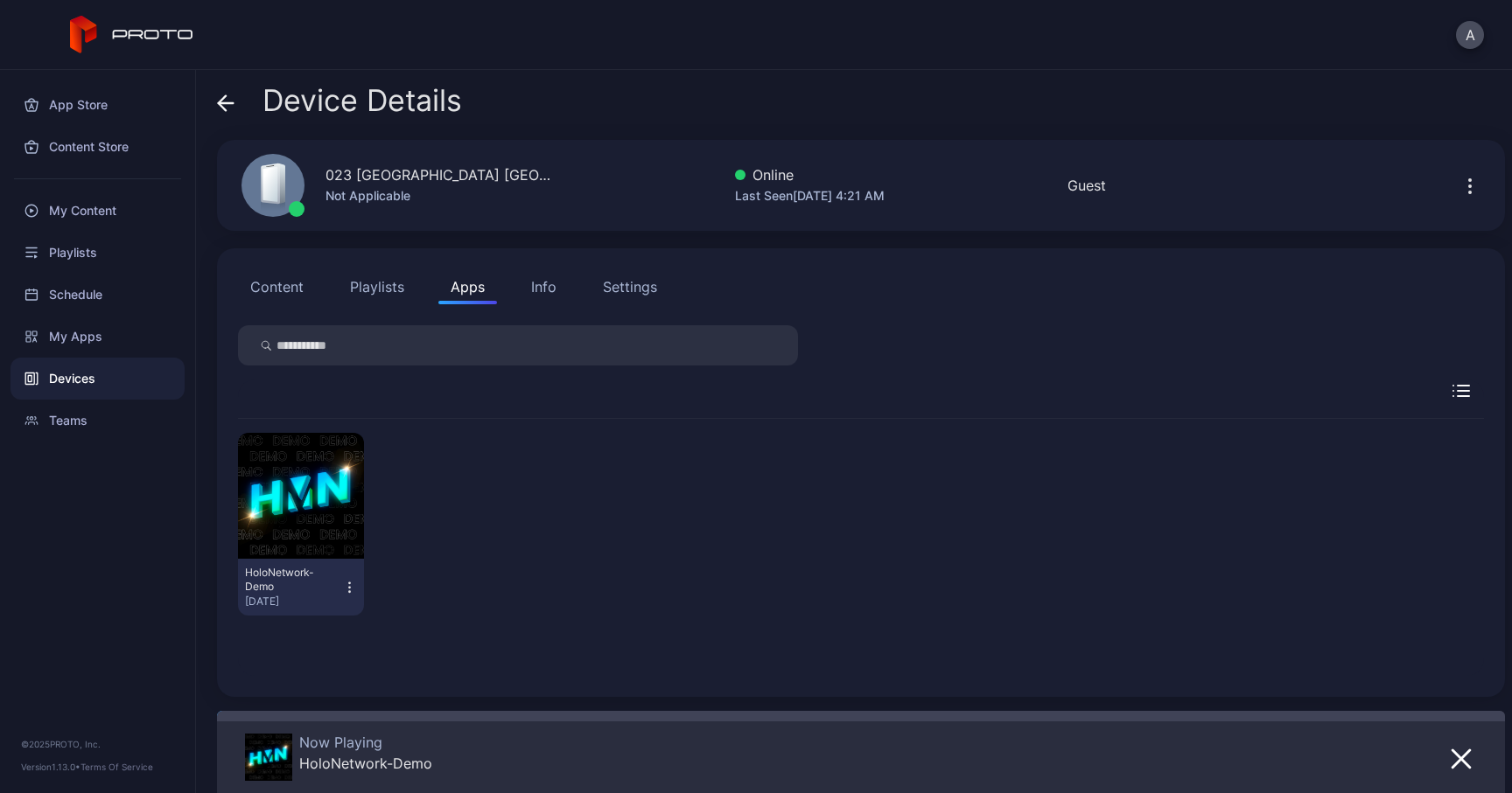
click at [205, 80] on div "Device Details [GEOGRAPHIC_DATA] [GEOGRAPHIC_DATA] M Not Applicable Online Last…" at bounding box center [853, 432] width 1316 height 723
click at [228, 96] on icon at bounding box center [226, 103] width 18 height 18
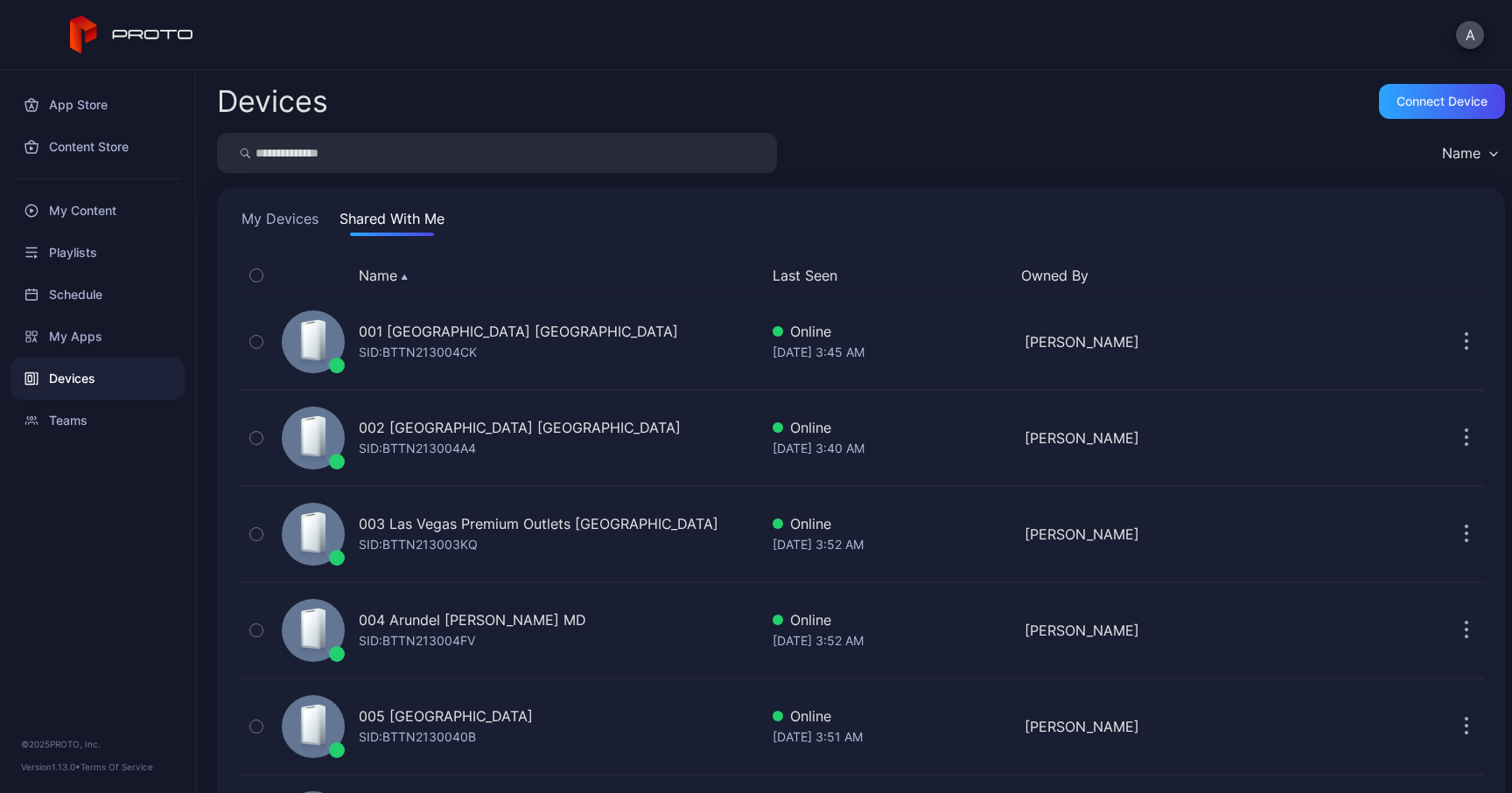
scroll to position [2135, 0]
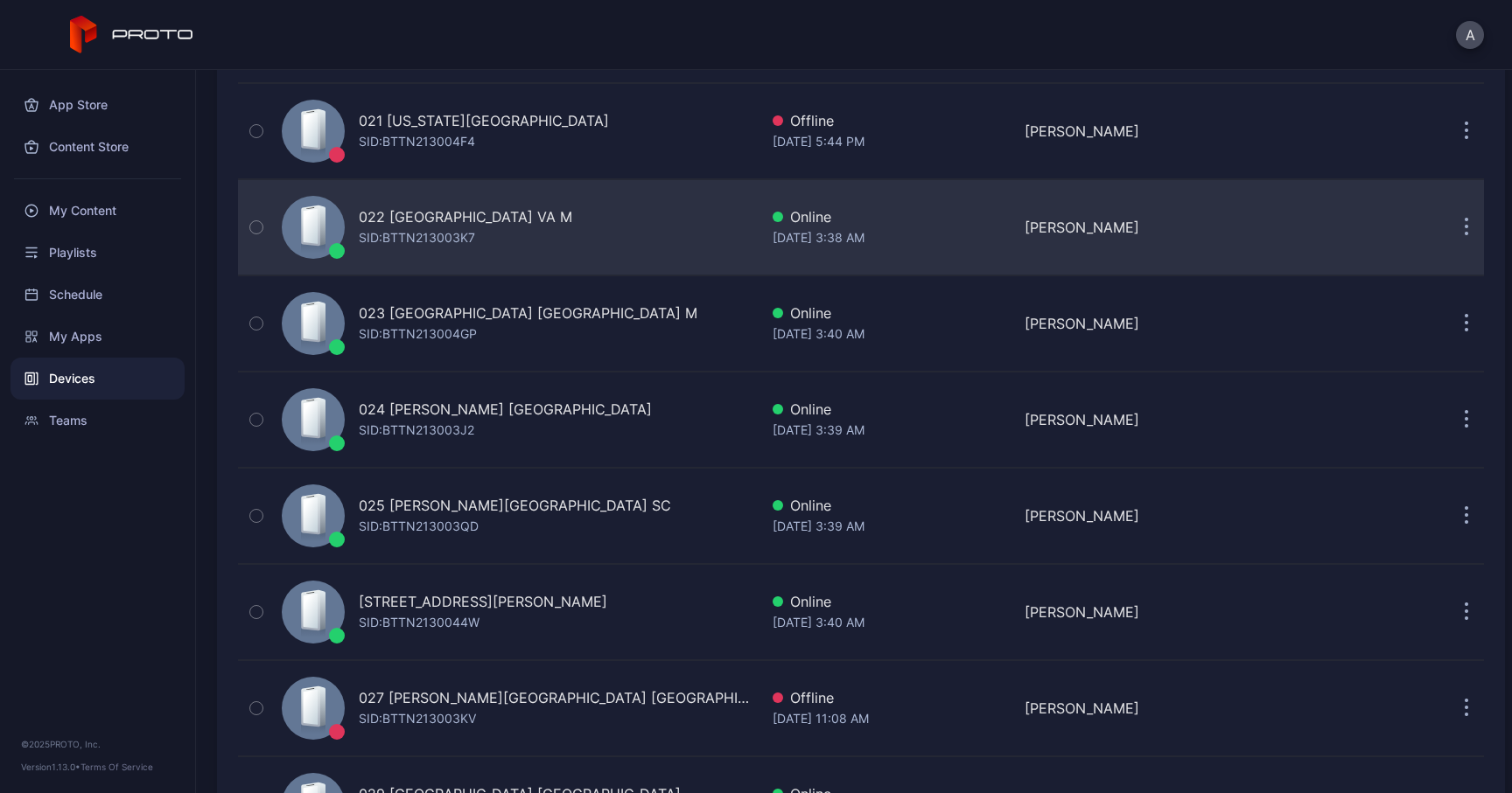
click at [412, 232] on div "SID: BTTN213003K7" at bounding box center [417, 238] width 116 height 21
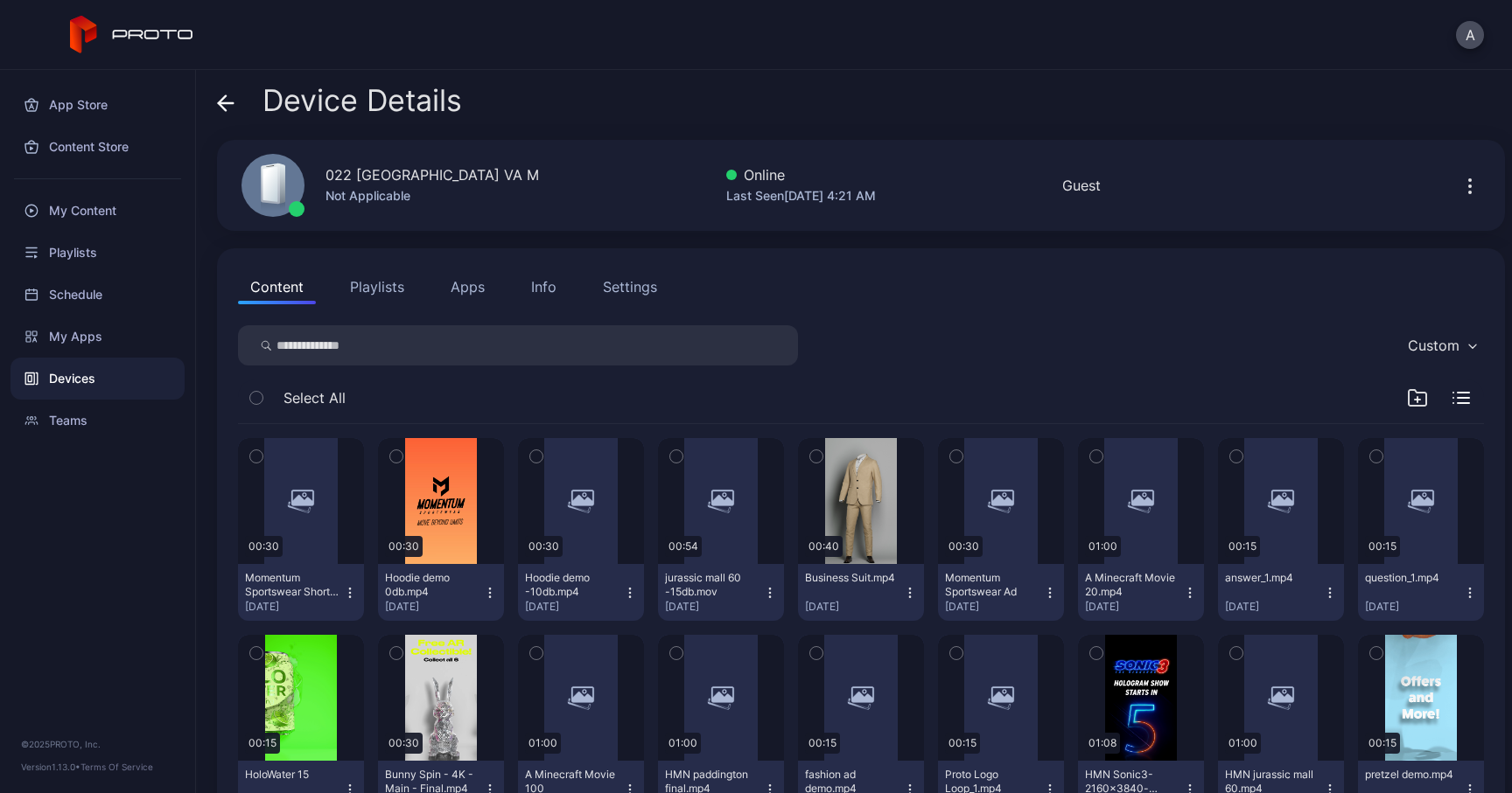
click at [476, 298] on button "Apps" at bounding box center [467, 286] width 59 height 35
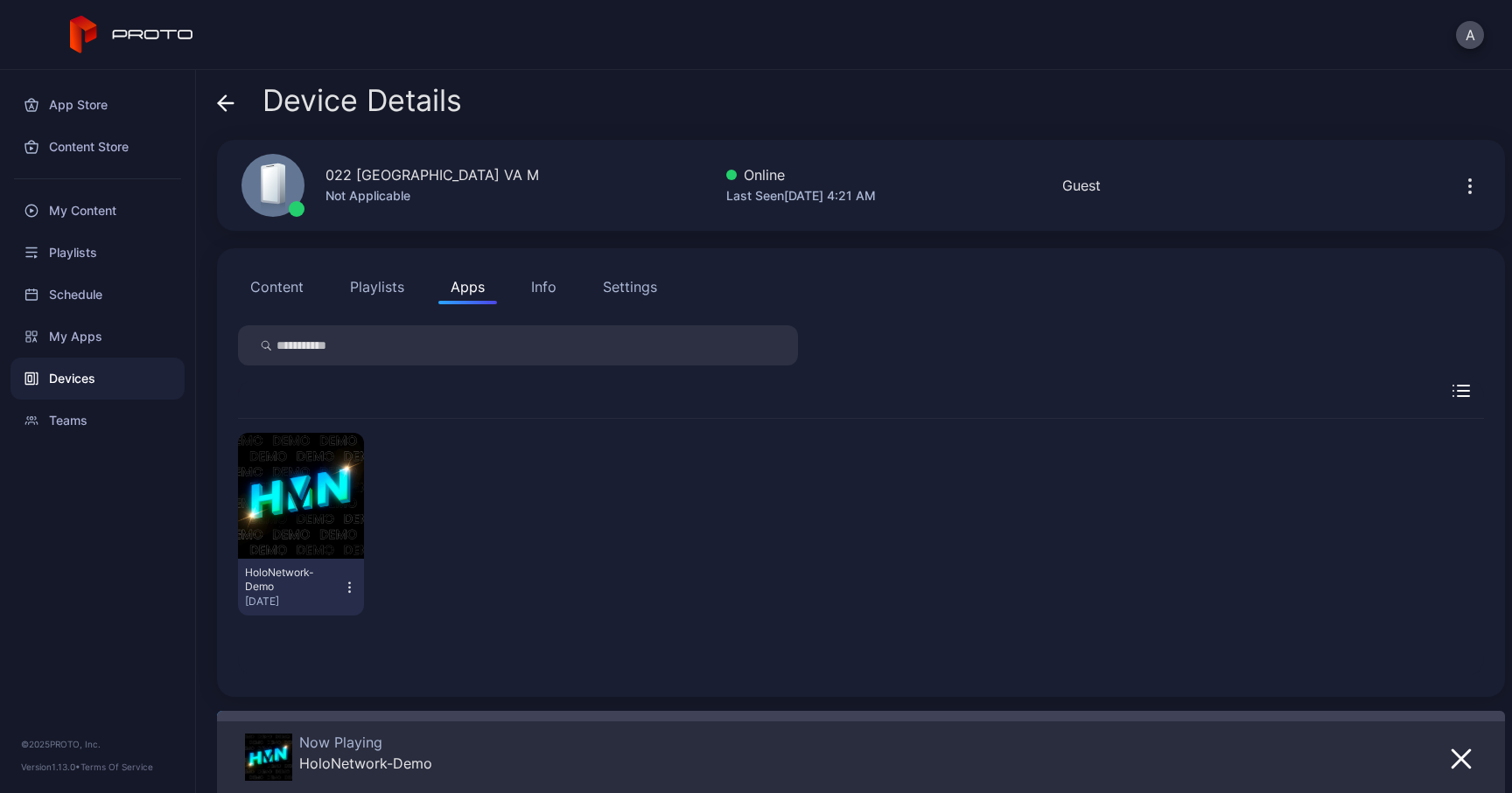
click at [221, 103] on icon at bounding box center [226, 103] width 15 height 0
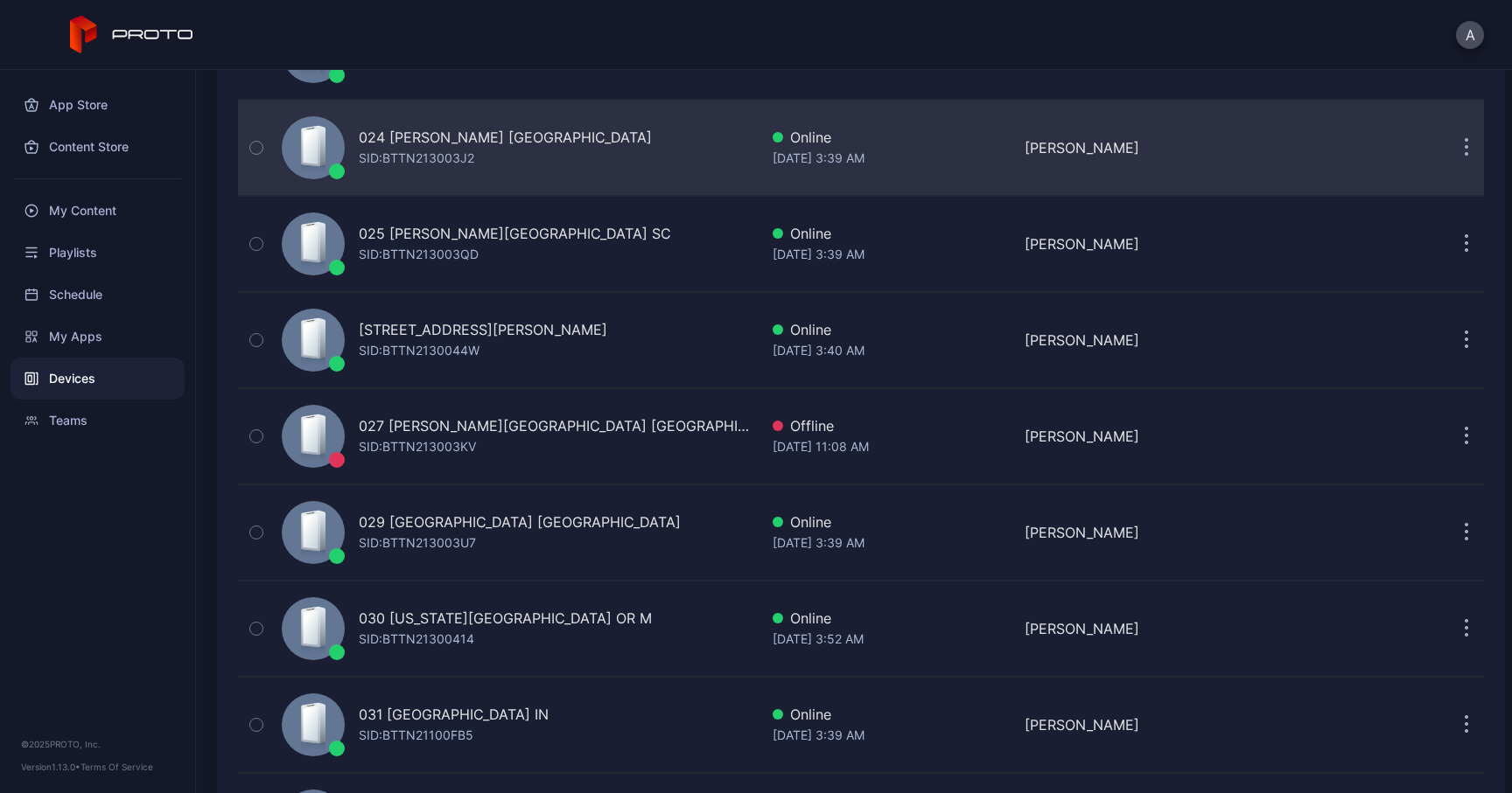
scroll to position [2413, 0]
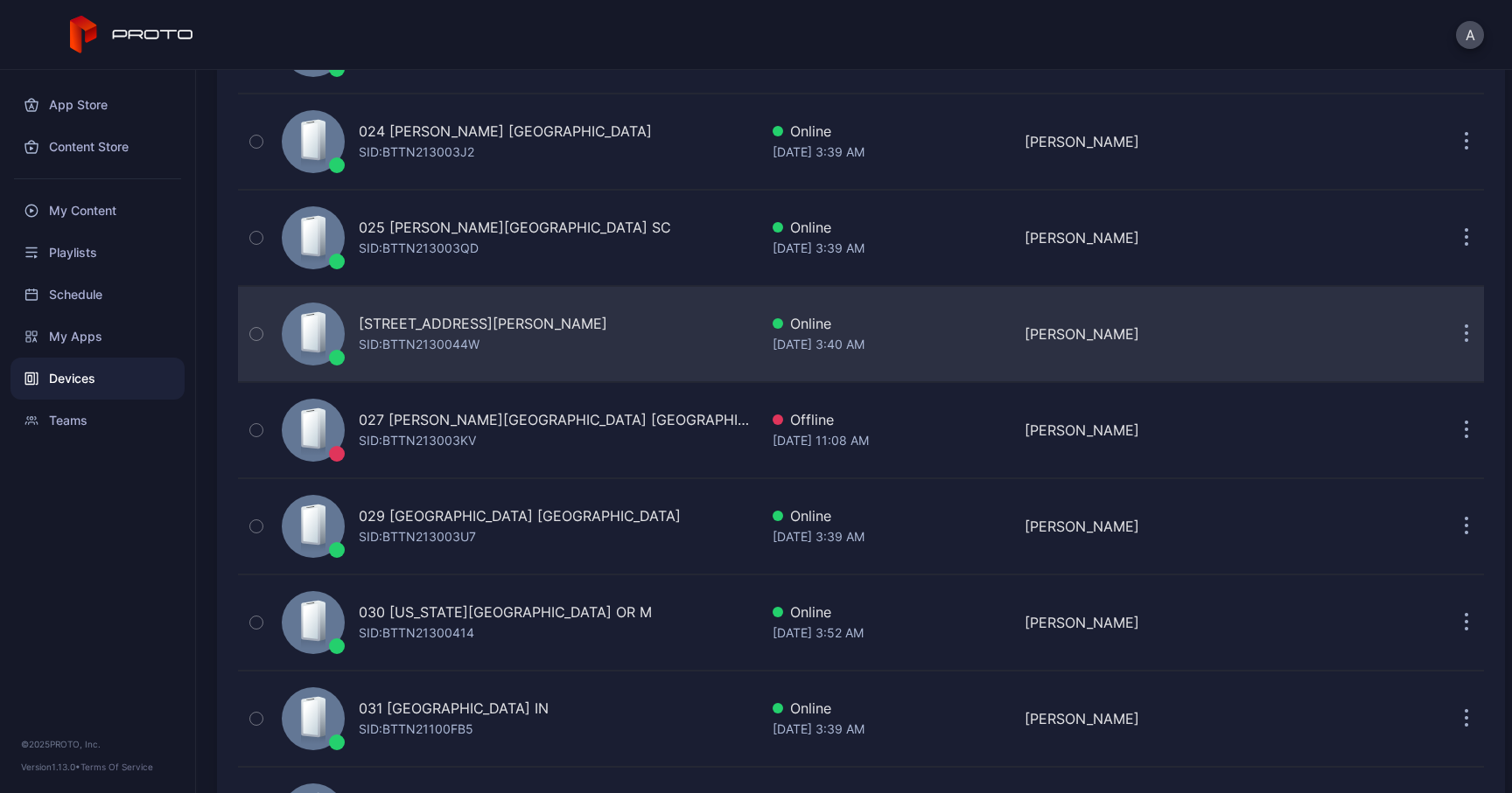
click at [393, 343] on div "SID: BTTN2130044W" at bounding box center [419, 345] width 121 height 21
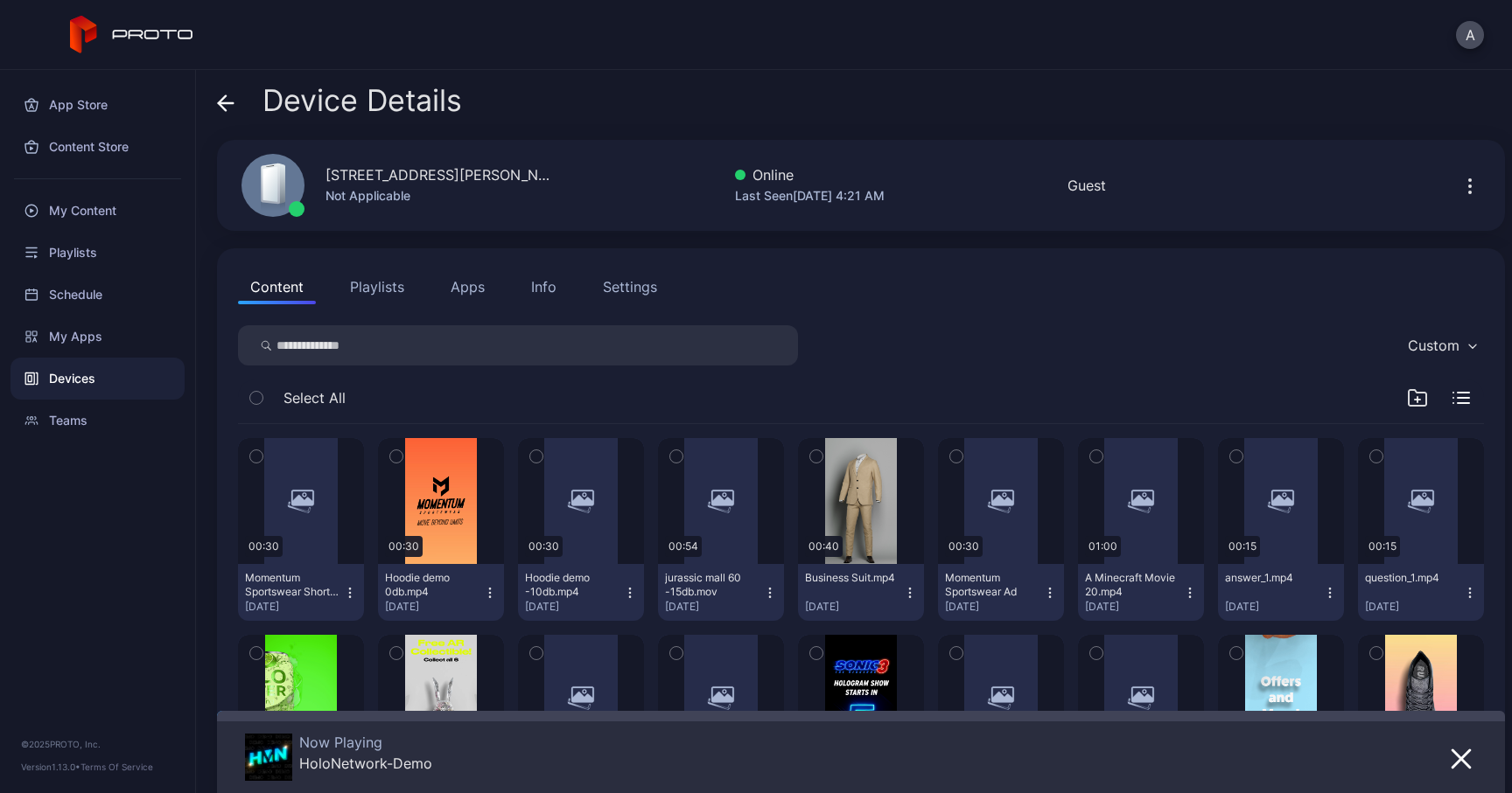
click at [454, 293] on button "Apps" at bounding box center [467, 286] width 59 height 35
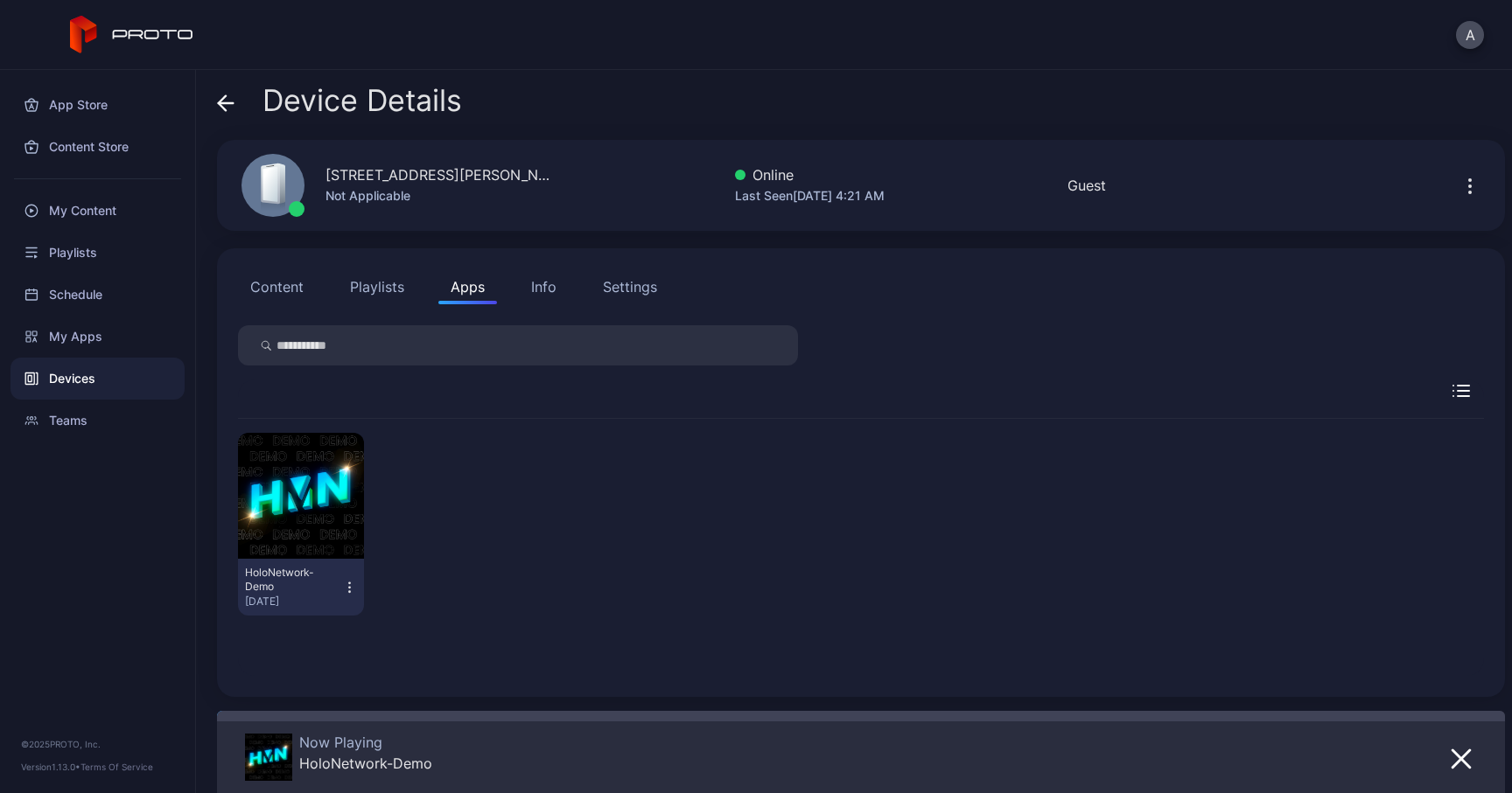
click at [232, 99] on icon at bounding box center [226, 103] width 18 height 18
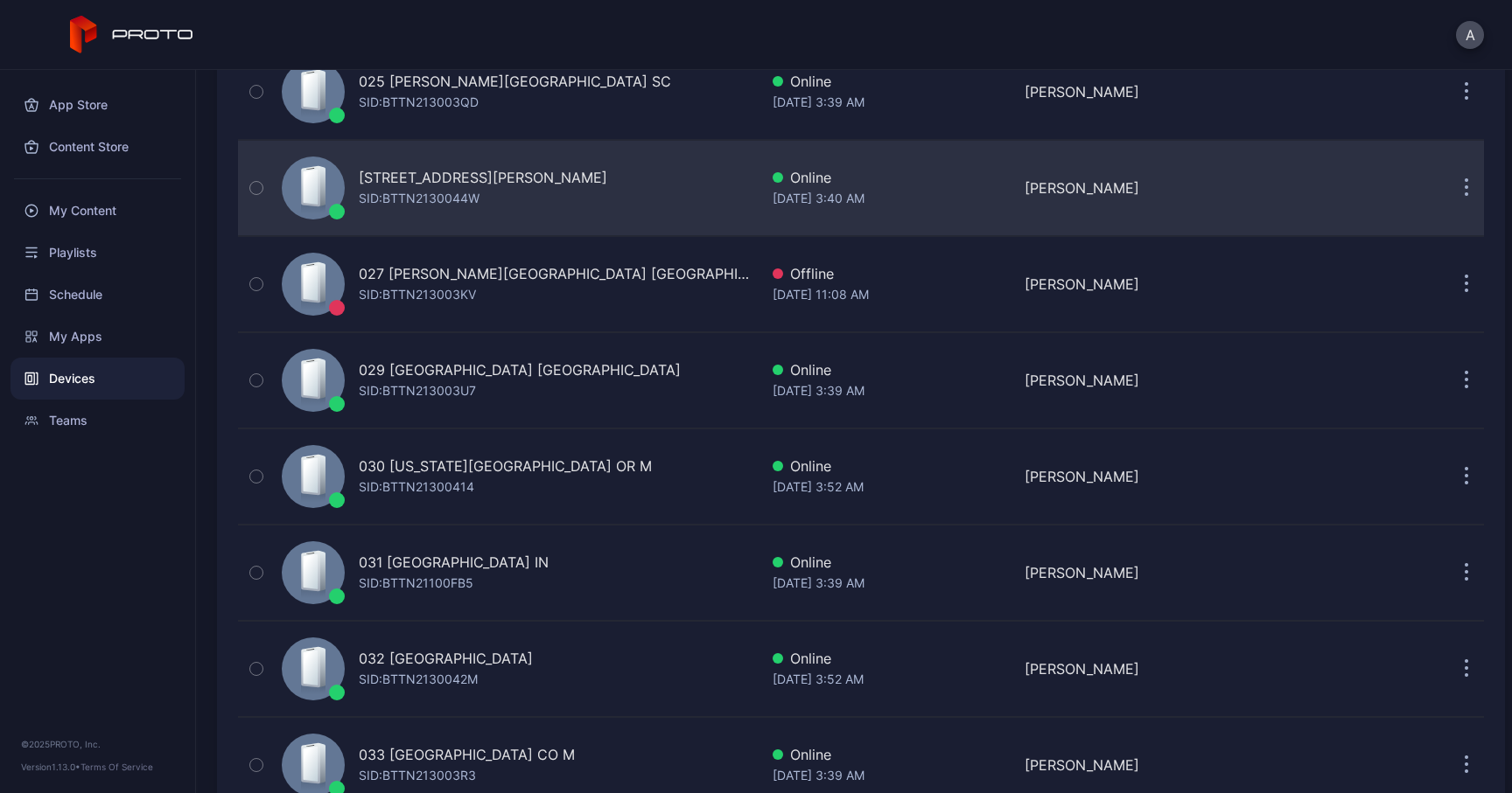
scroll to position [2559, 0]
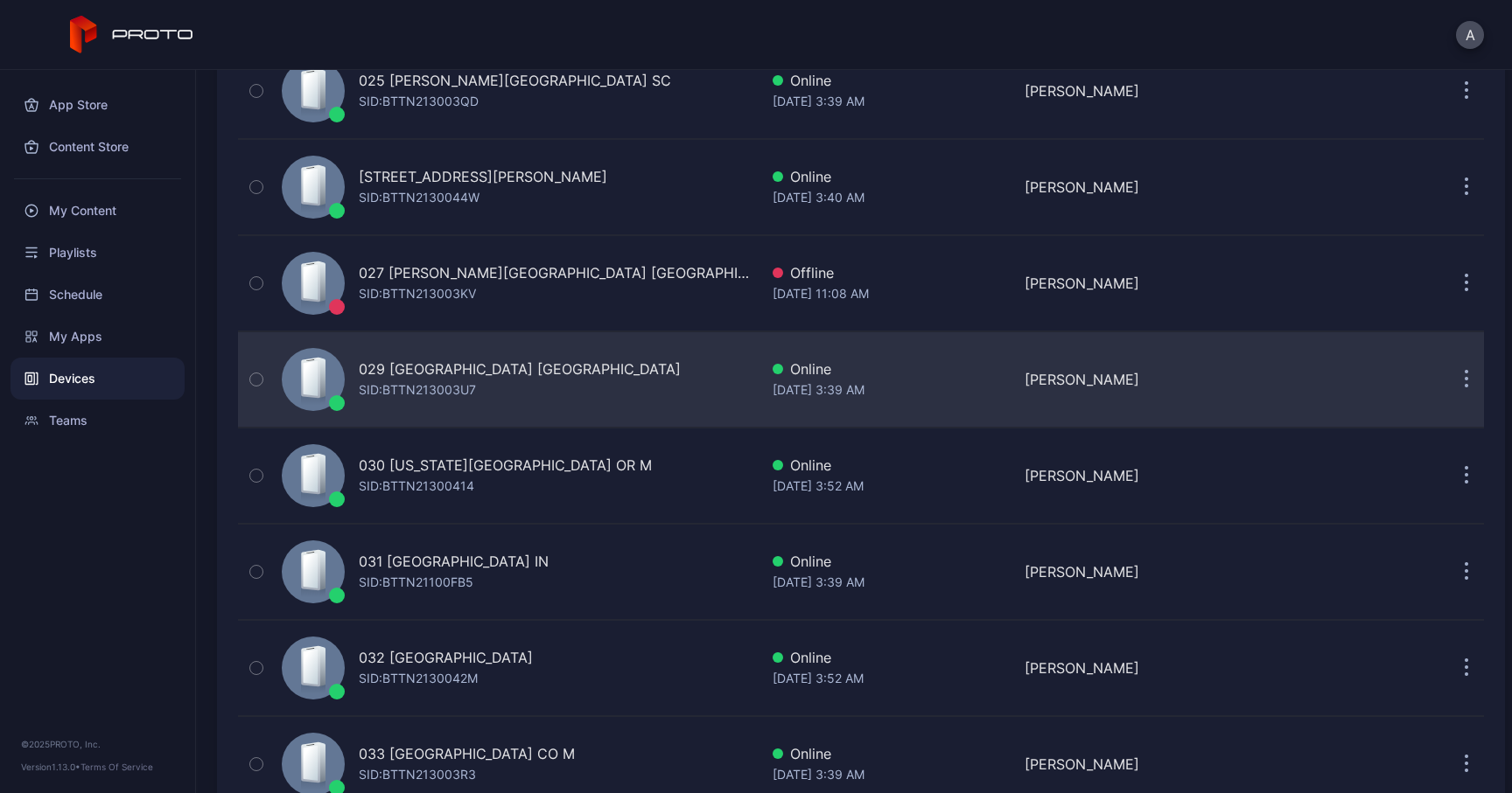
click at [404, 381] on div "SID: BTTN213003U7" at bounding box center [417, 389] width 117 height 21
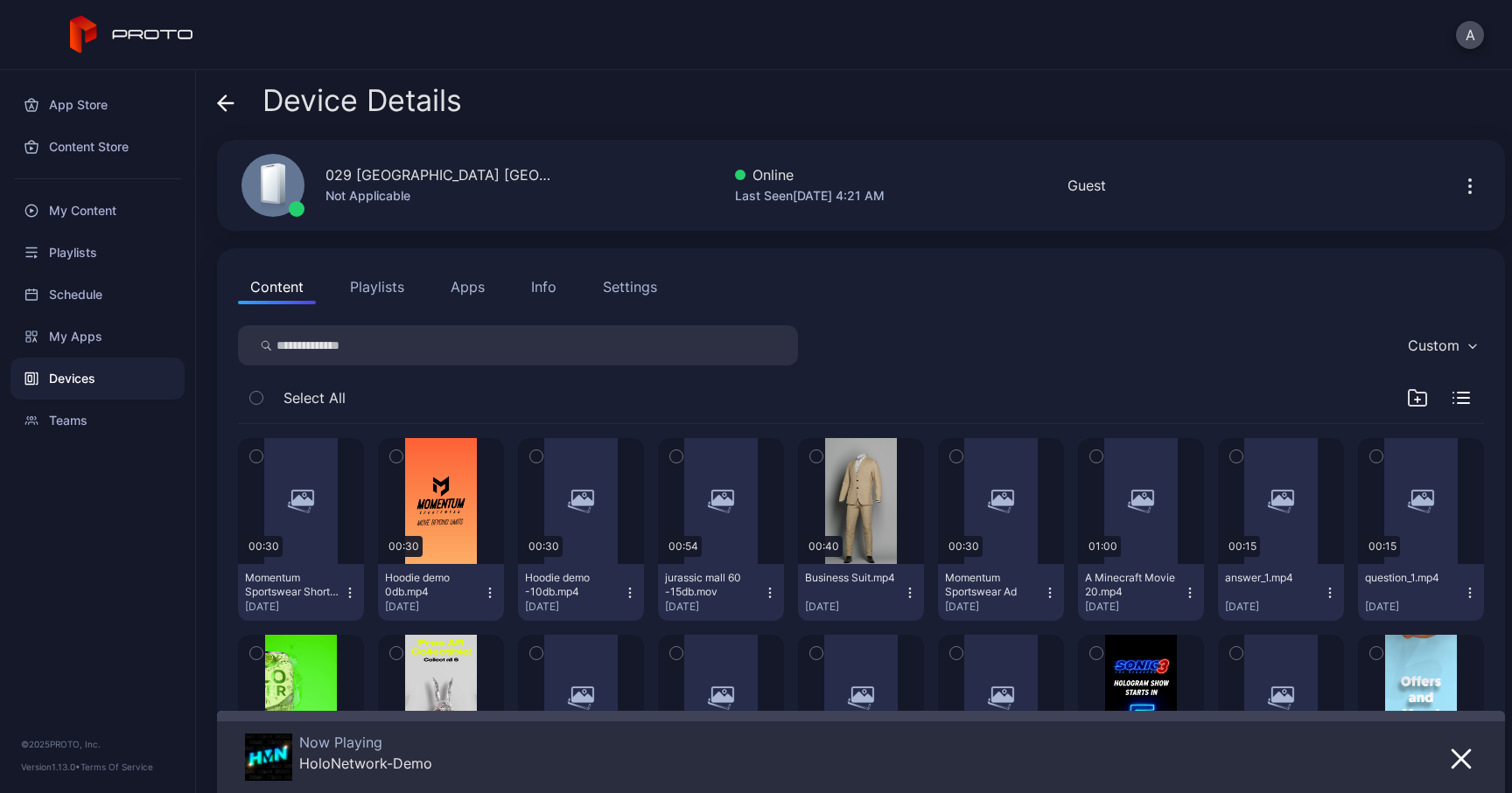
click at [478, 280] on button "Apps" at bounding box center [467, 286] width 59 height 35
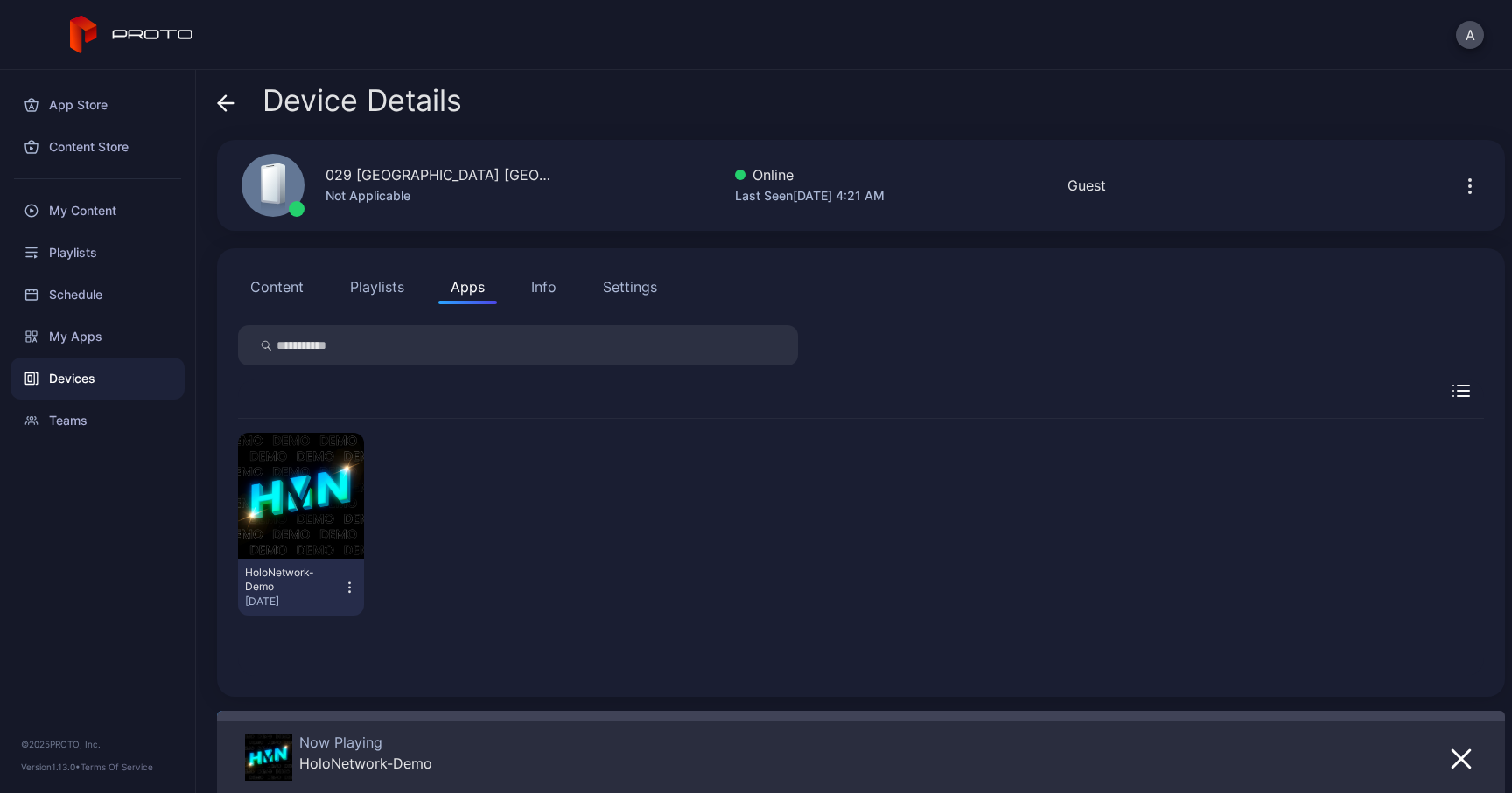
click at [232, 112] on icon at bounding box center [226, 103] width 18 height 18
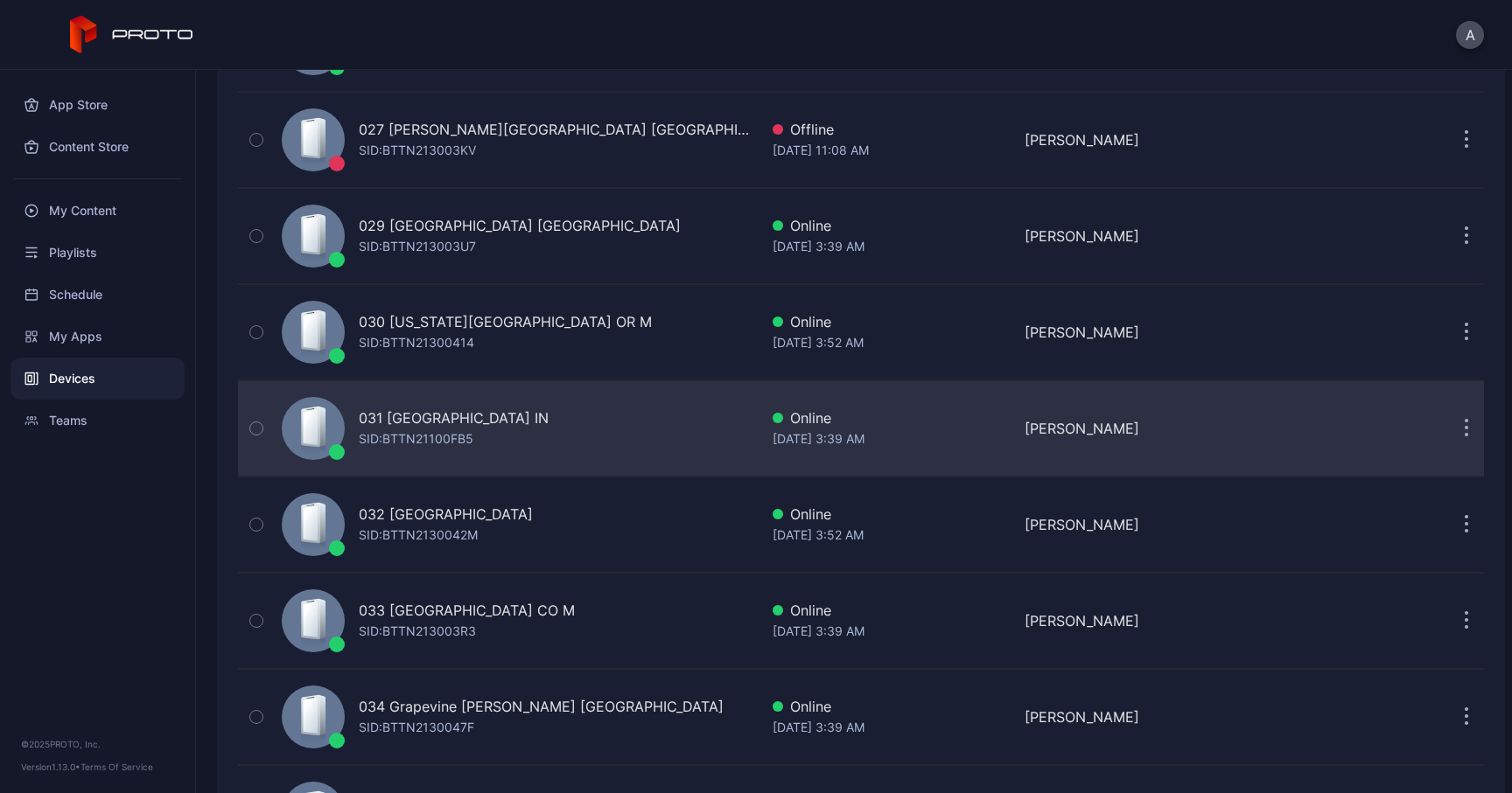
scroll to position [2716, 0]
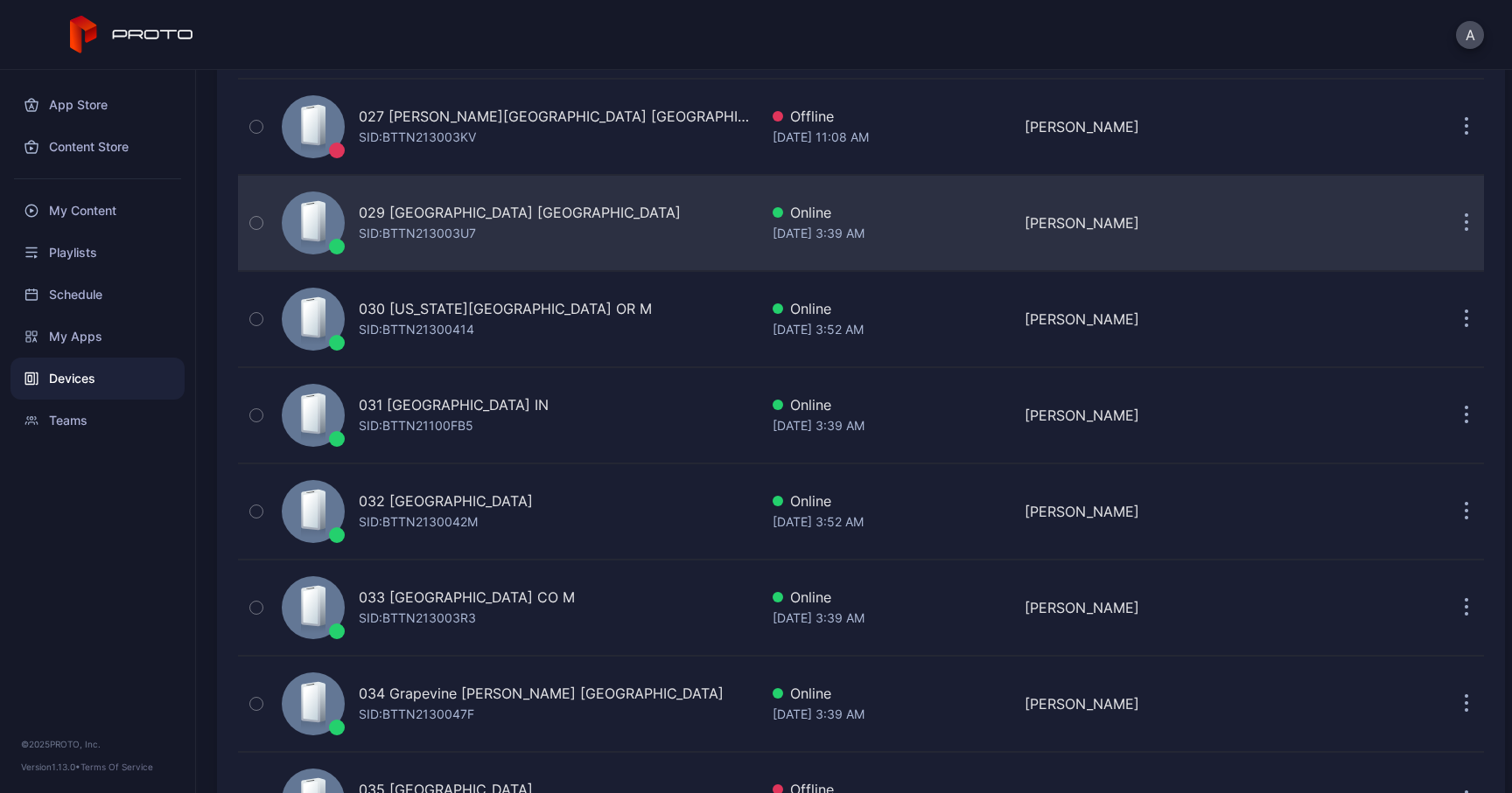
click at [456, 243] on div "SID: BTTN213003U7" at bounding box center [417, 233] width 117 height 21
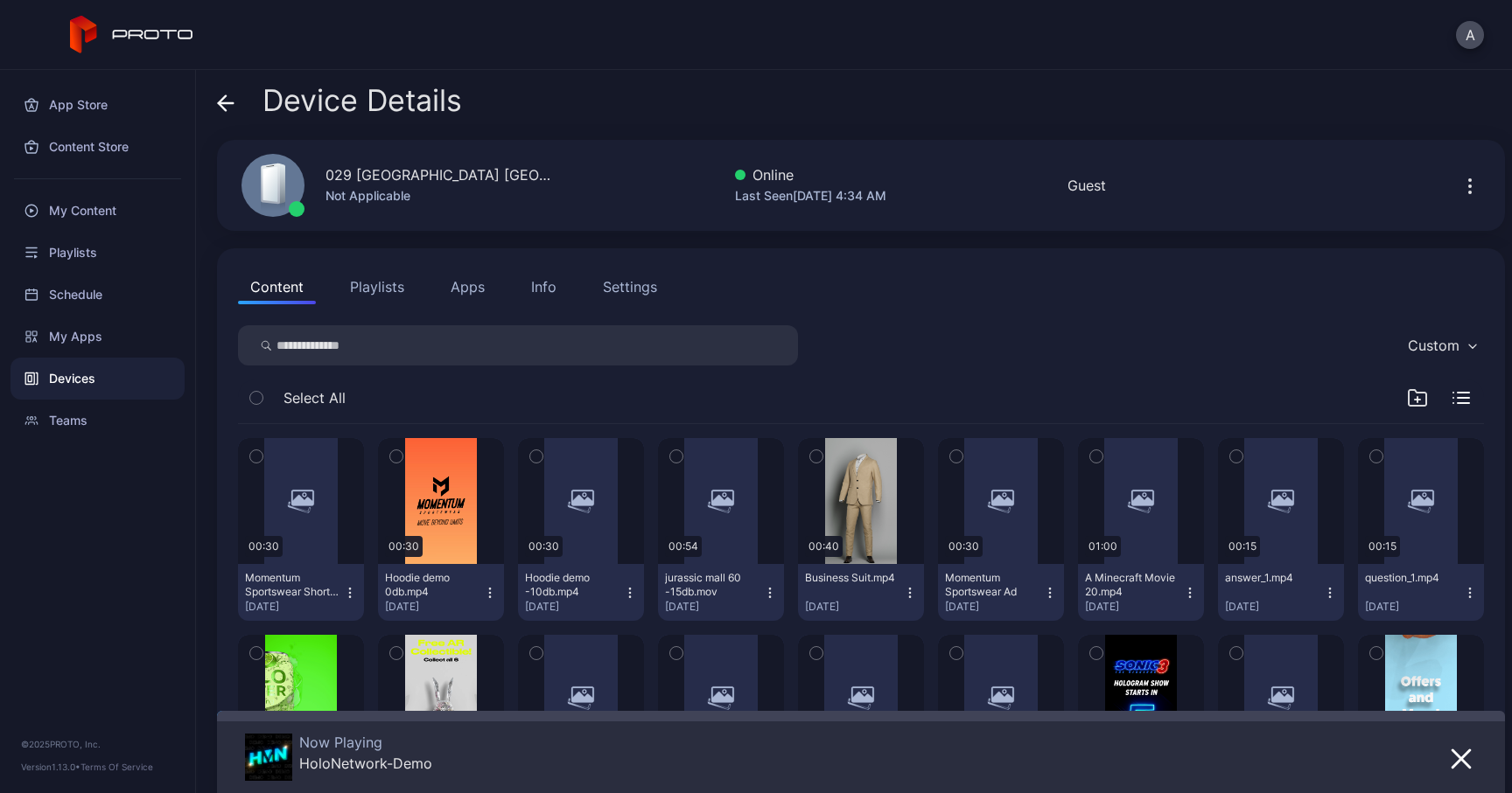
click at [463, 286] on button "Apps" at bounding box center [467, 286] width 59 height 35
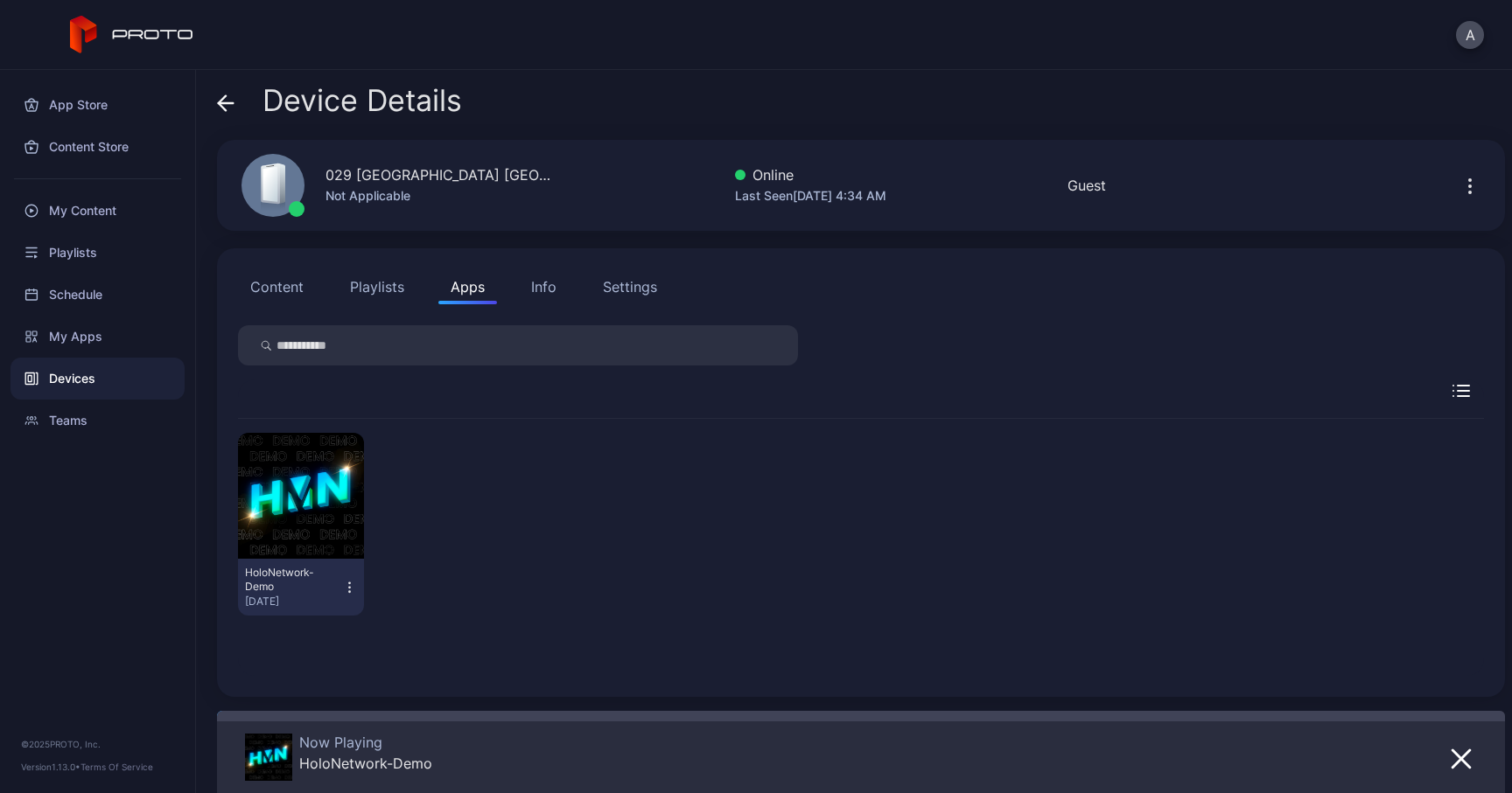
click at [227, 110] on icon at bounding box center [226, 103] width 18 height 18
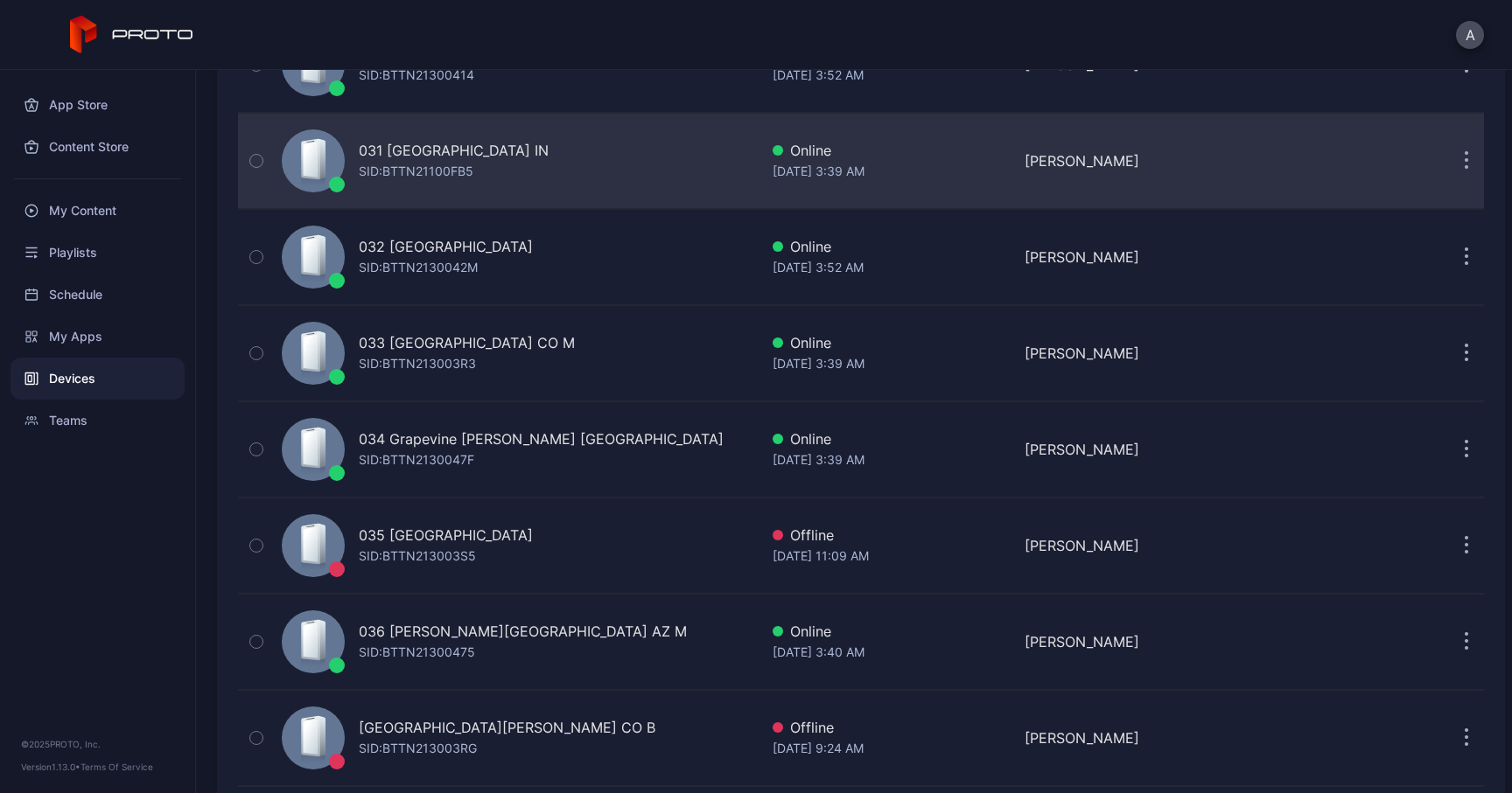
scroll to position [2986, 0]
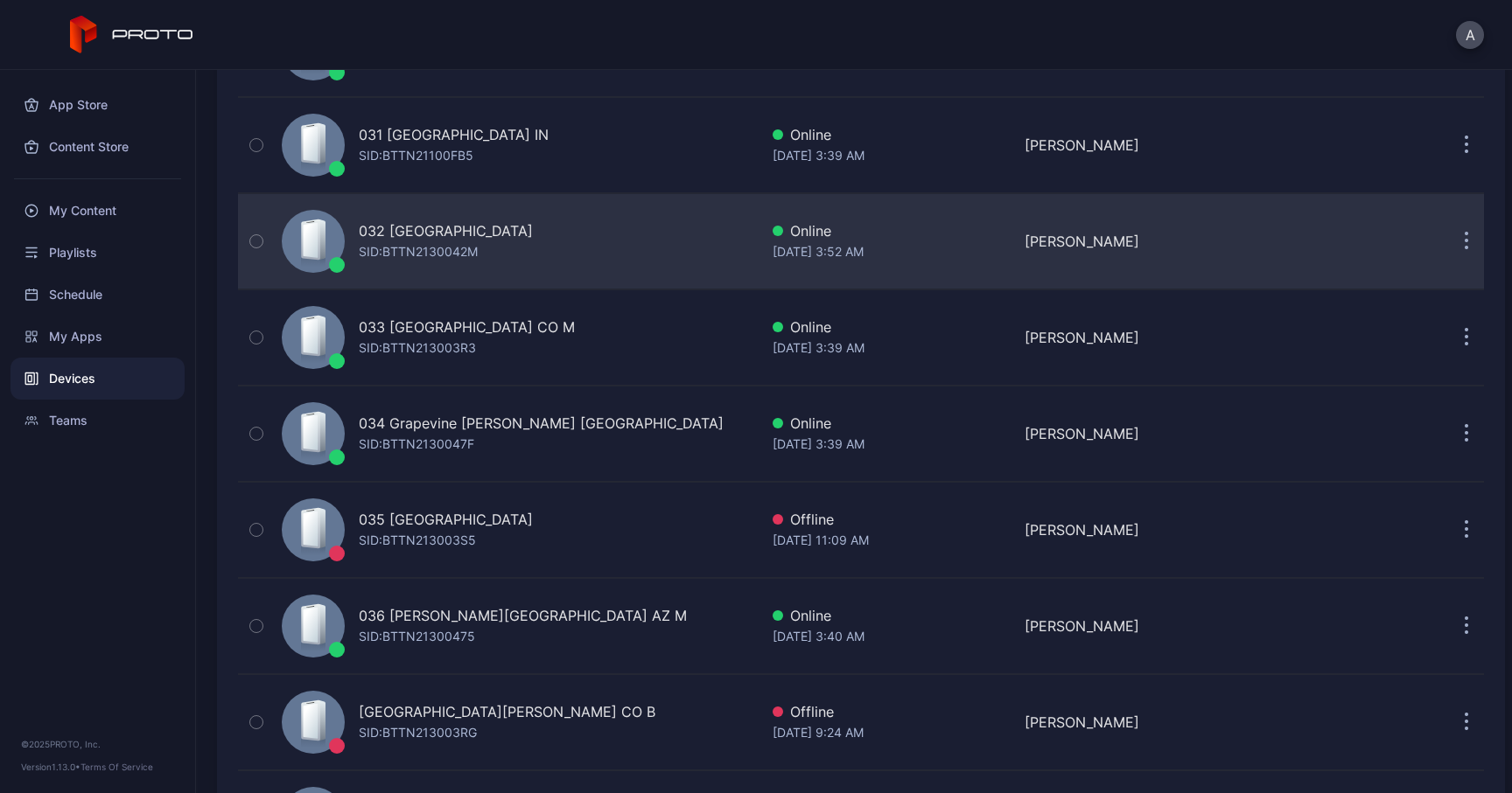
click at [396, 257] on div "SID: BTTN2130042M" at bounding box center [418, 252] width 119 height 21
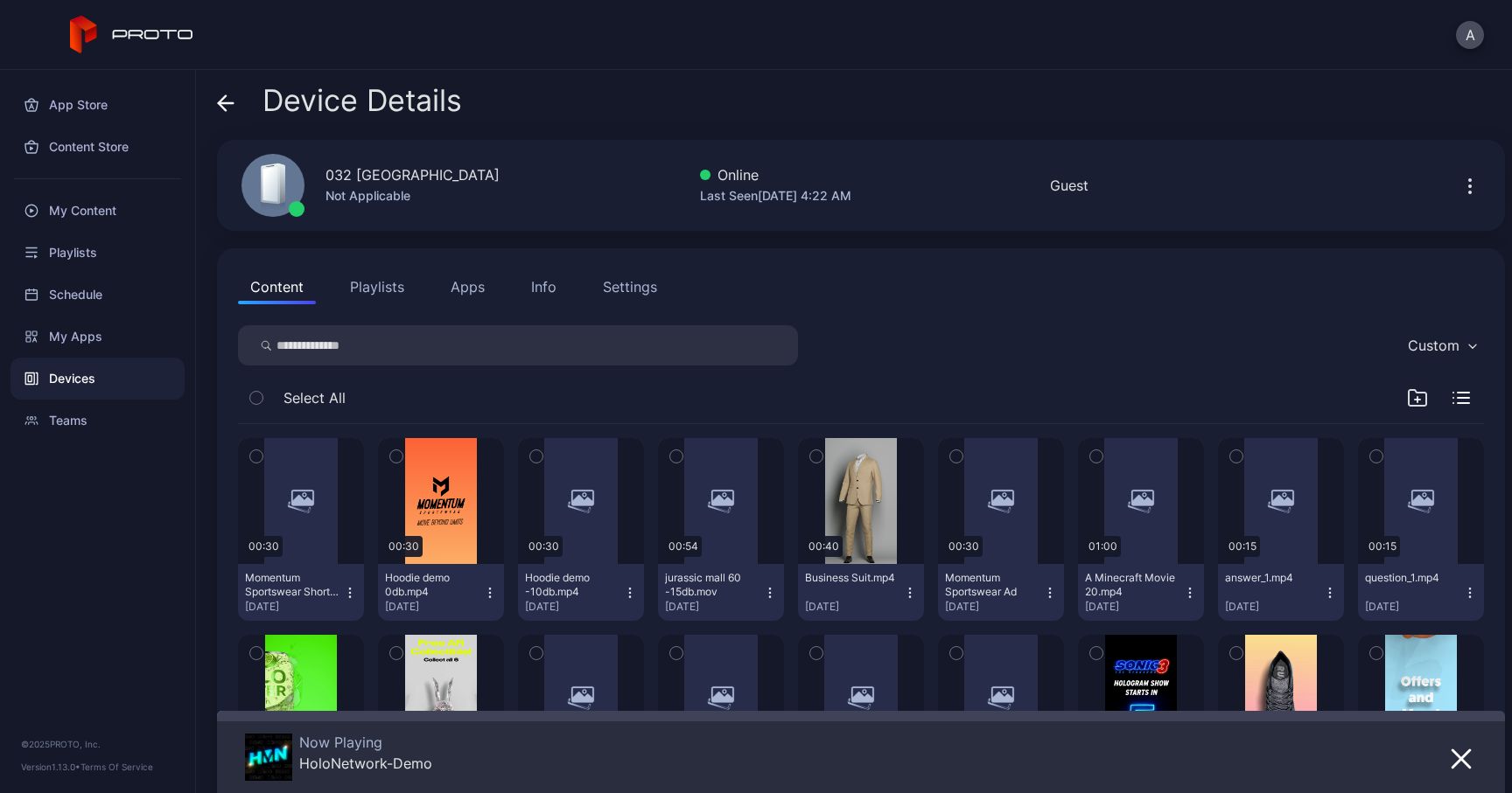
click at [539, 294] on div "Info" at bounding box center [543, 286] width 25 height 21
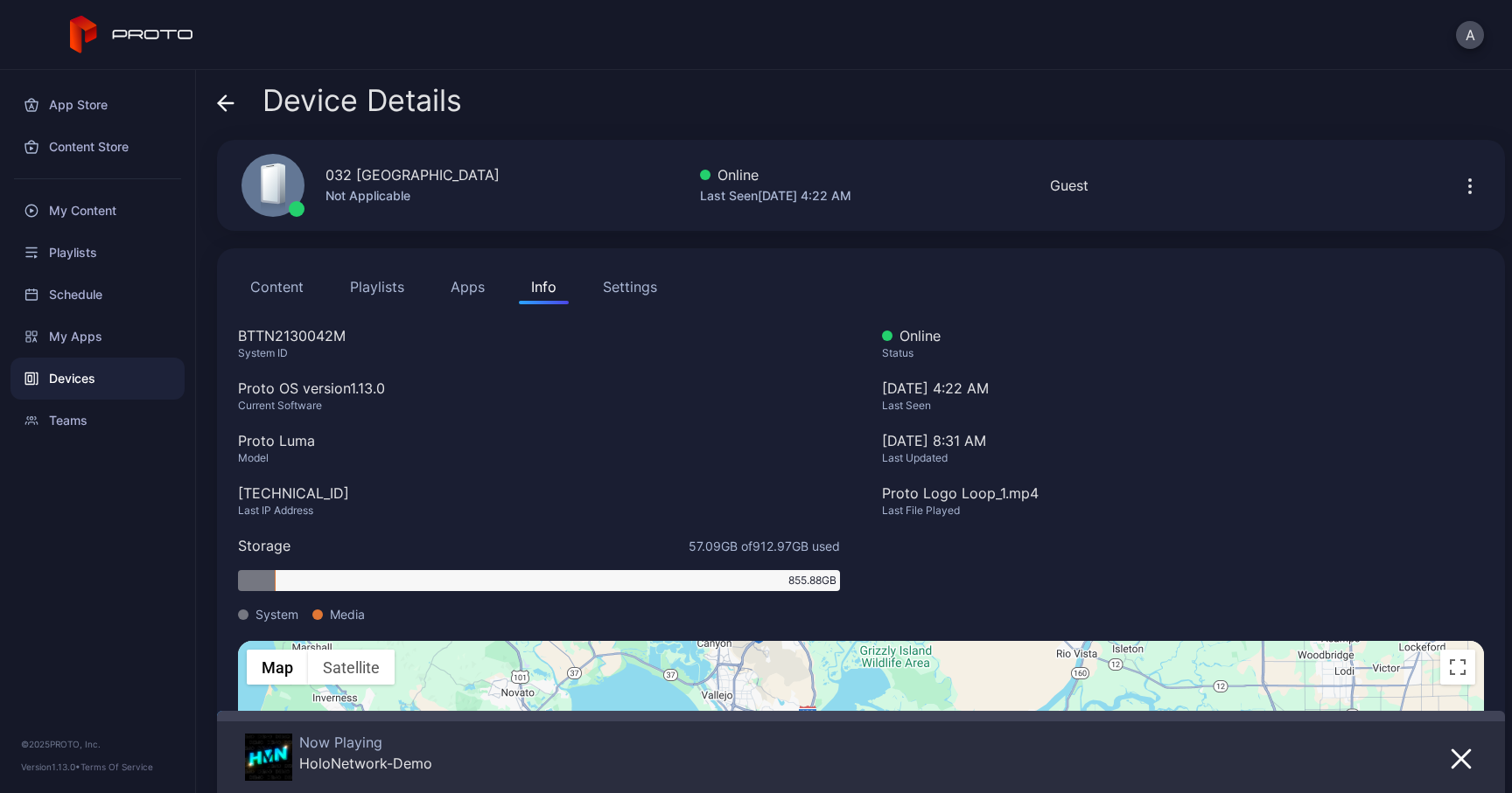
click at [230, 104] on icon at bounding box center [226, 103] width 18 height 18
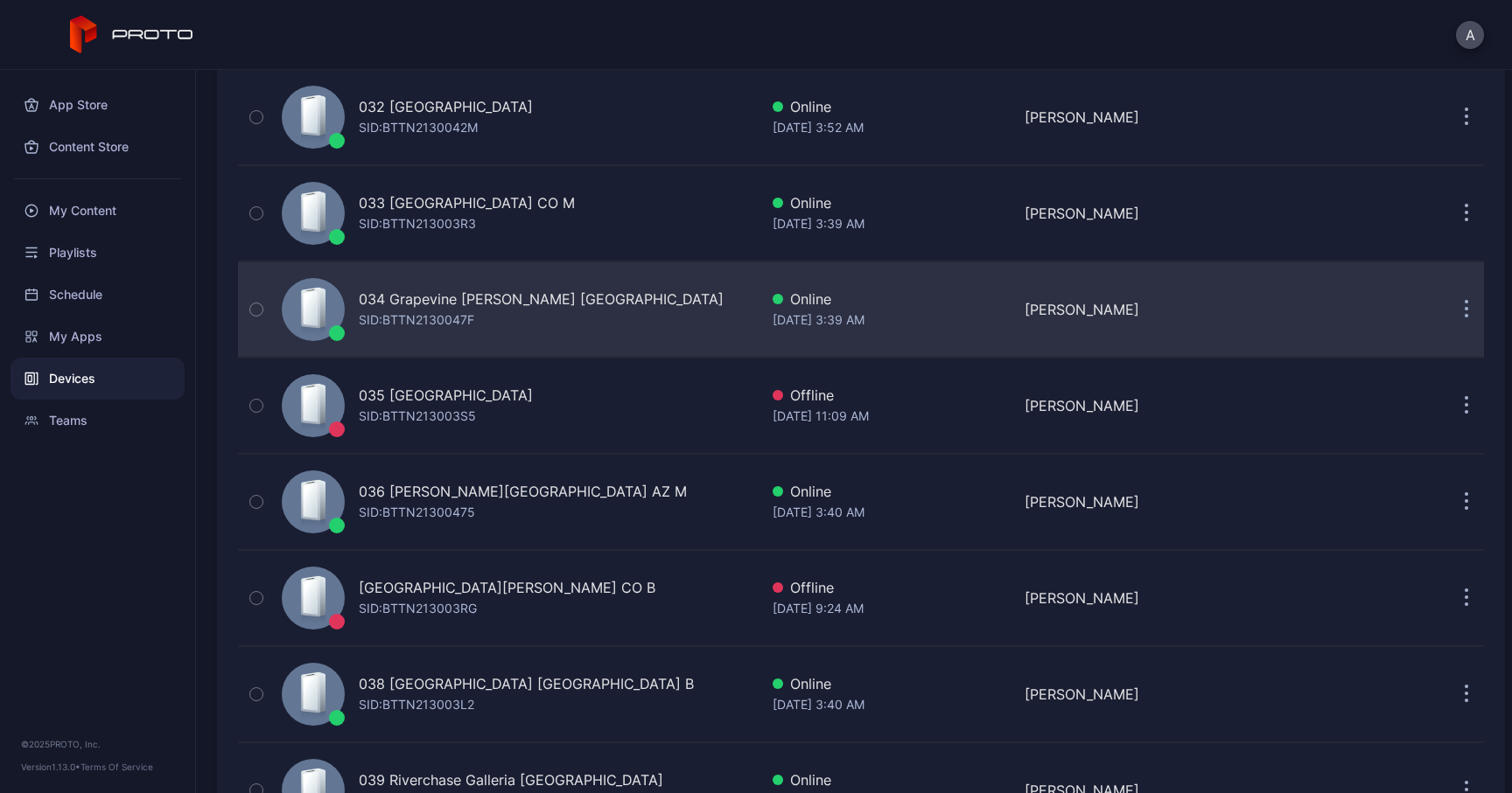
scroll to position [3091, 0]
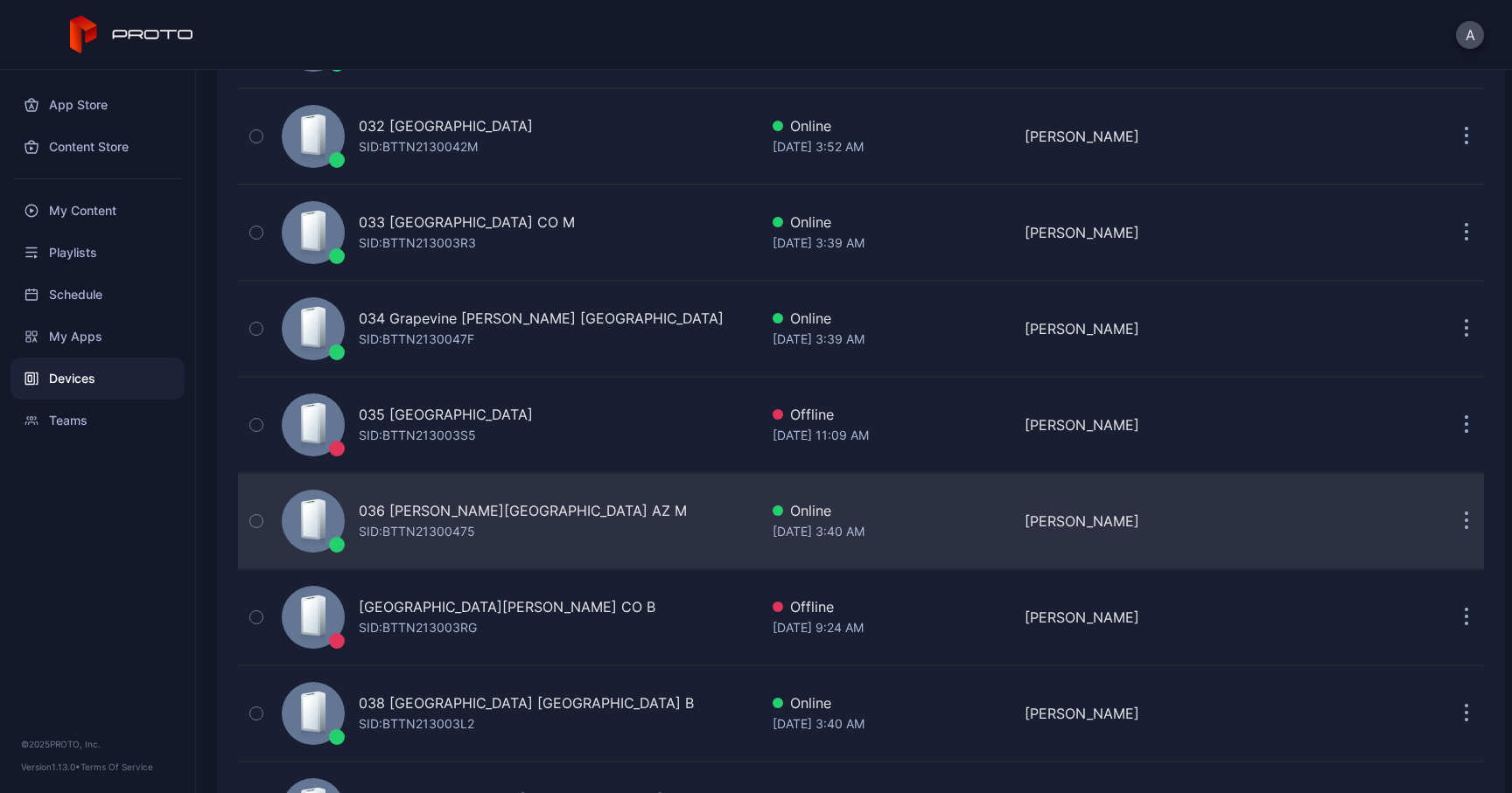
click at [413, 504] on div "036 [PERSON_NAME][GEOGRAPHIC_DATA] AZ M" at bounding box center [523, 510] width 328 height 21
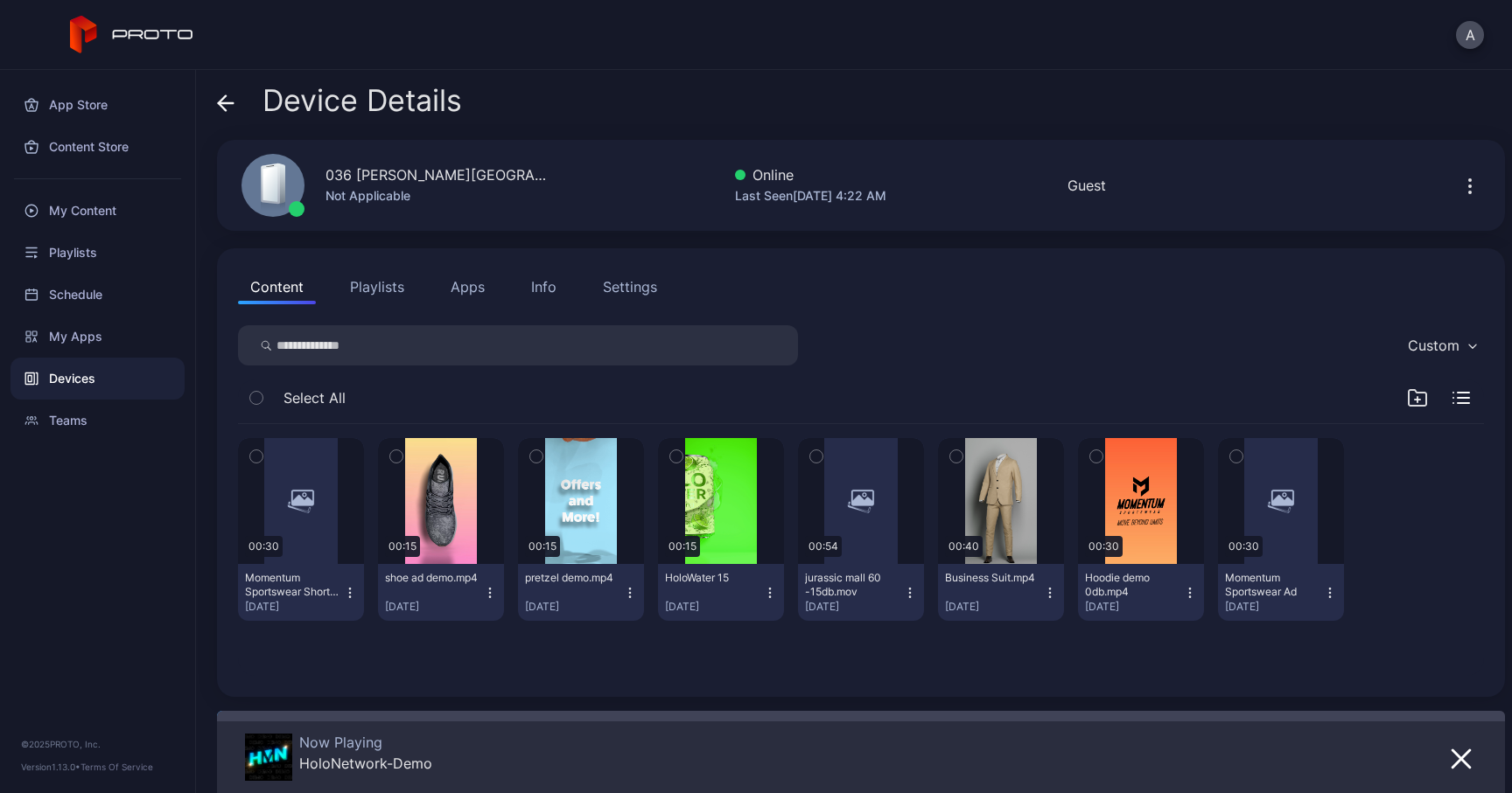
click at [488, 298] on button "Apps" at bounding box center [467, 286] width 59 height 35
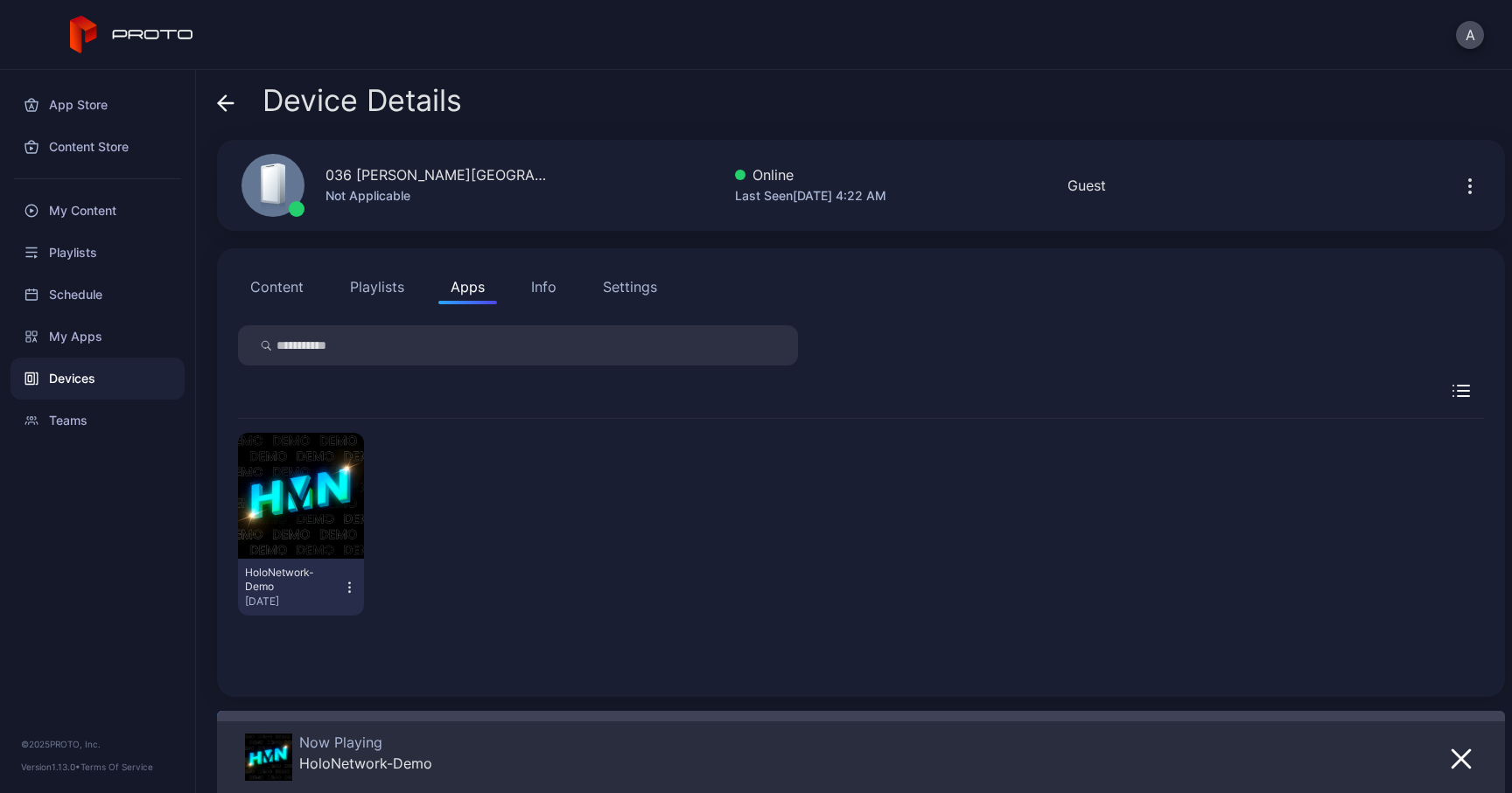
click at [224, 101] on icon at bounding box center [226, 103] width 18 height 18
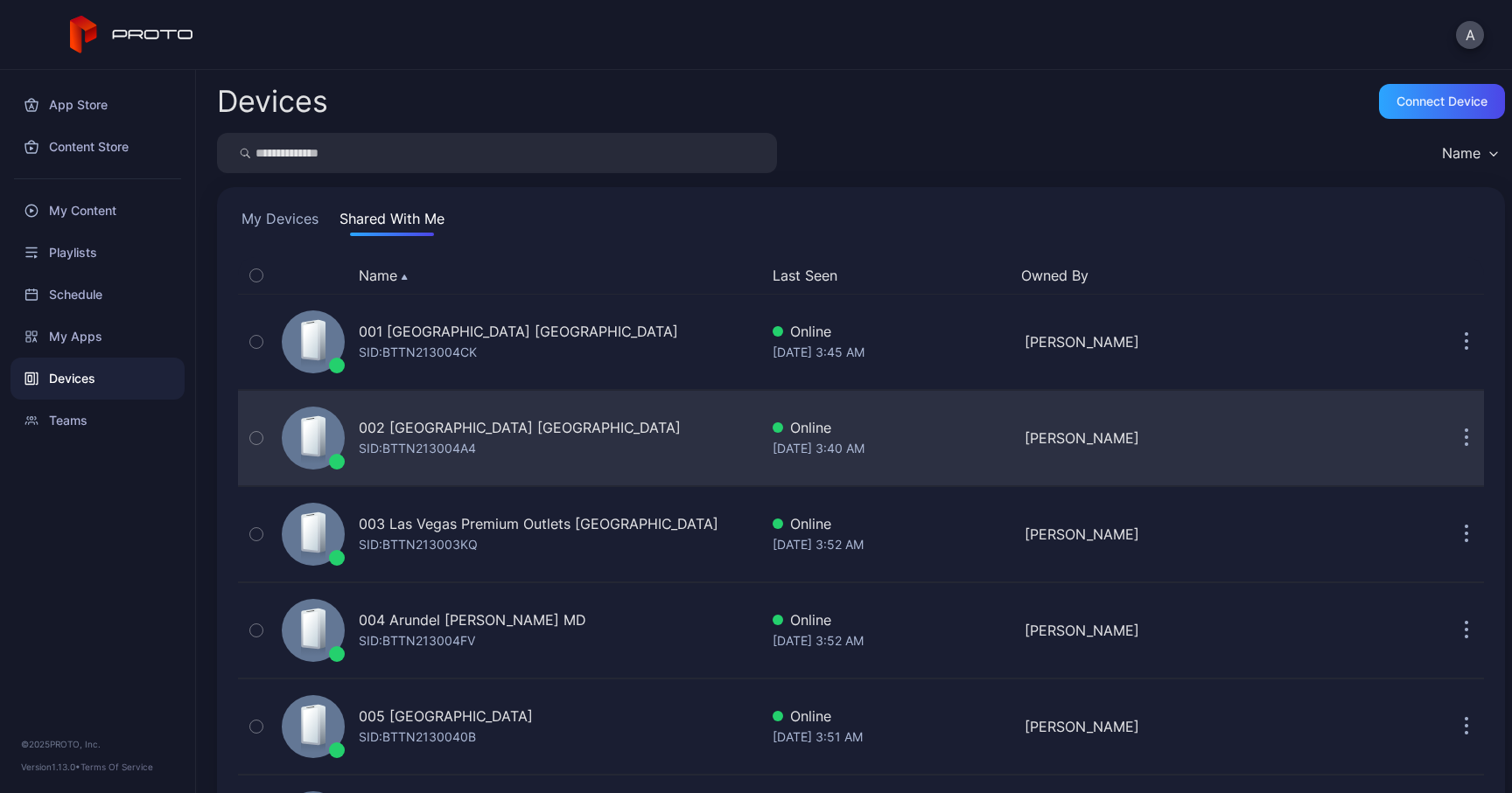
click at [404, 433] on div "002 [GEOGRAPHIC_DATA] [GEOGRAPHIC_DATA]" at bounding box center [520, 427] width 322 height 21
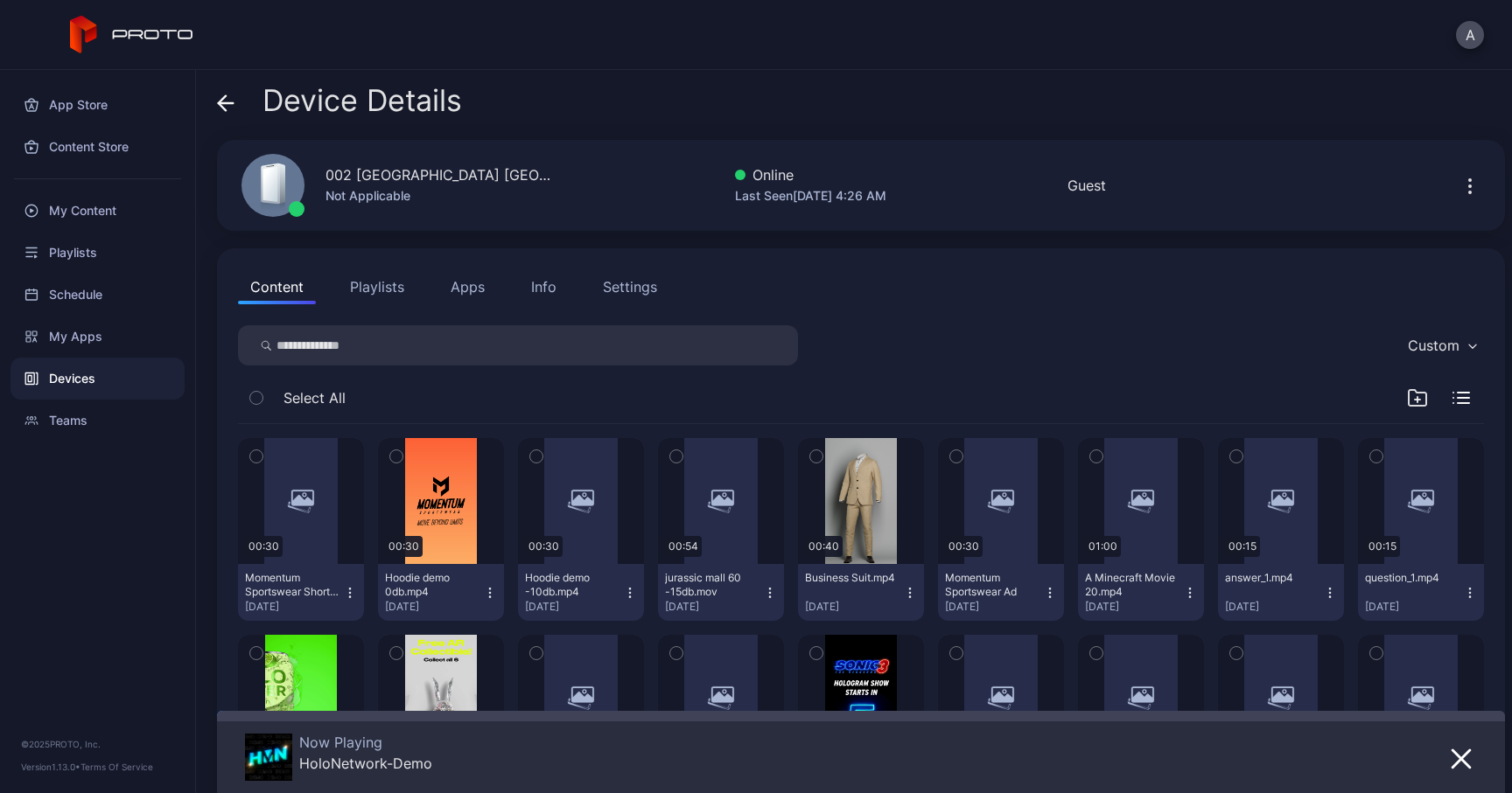
click at [469, 286] on button "Apps" at bounding box center [467, 286] width 59 height 35
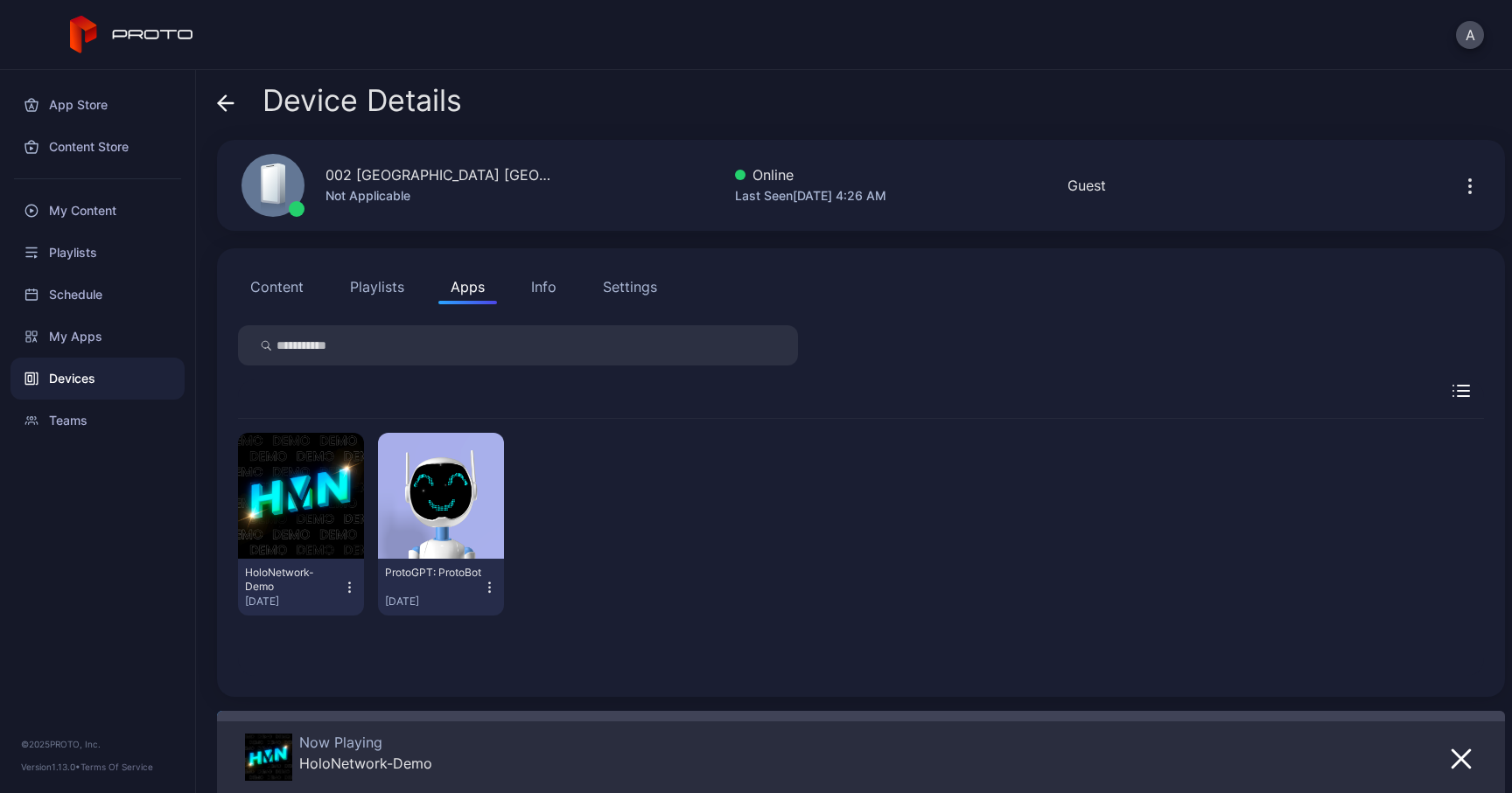
click at [230, 112] on icon at bounding box center [226, 103] width 18 height 18
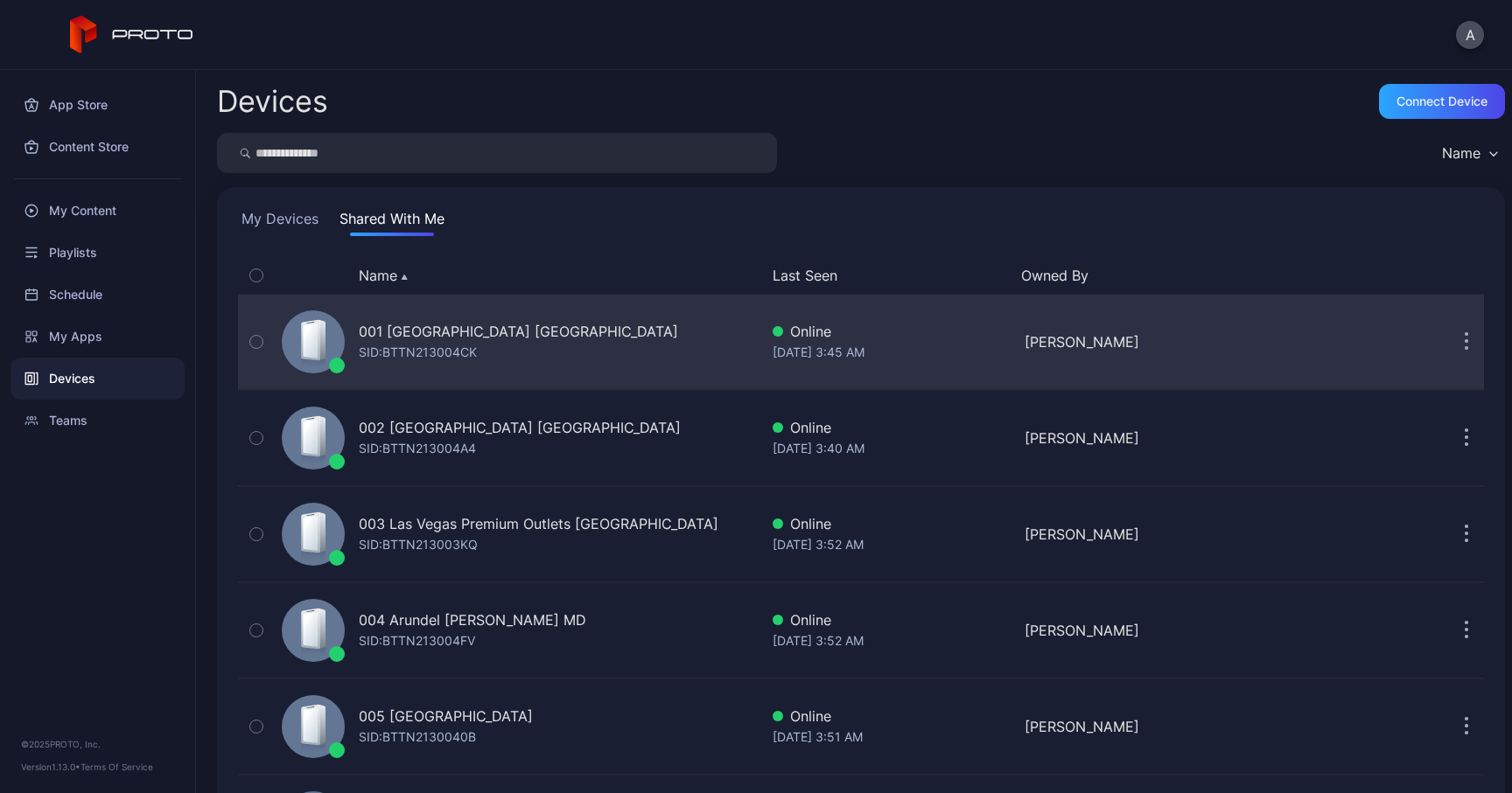
click at [1449, 336] on button "button" at bounding box center [1465, 341] width 35 height 35
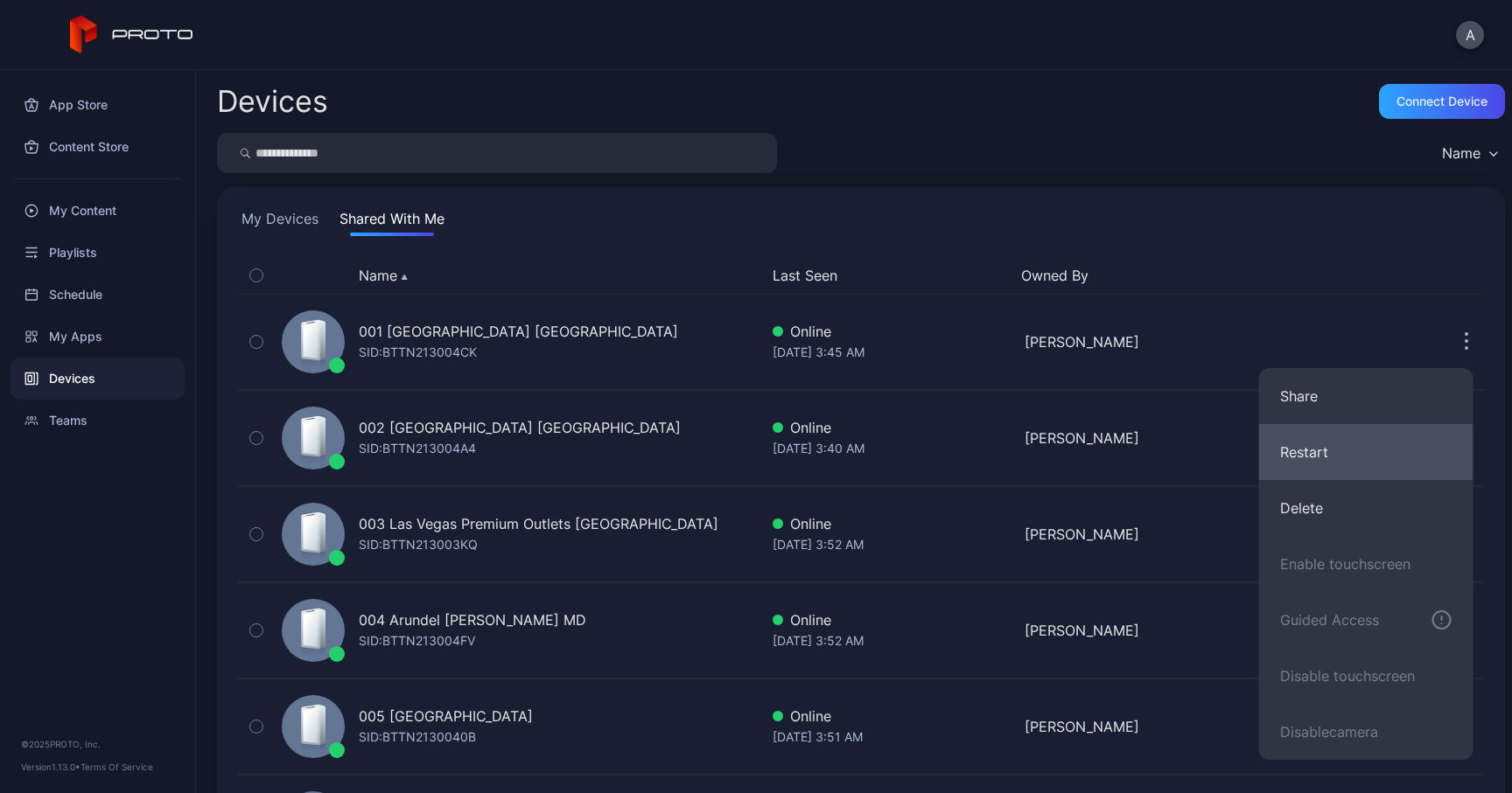
click at [1335, 439] on button "Restart" at bounding box center [1366, 452] width 215 height 56
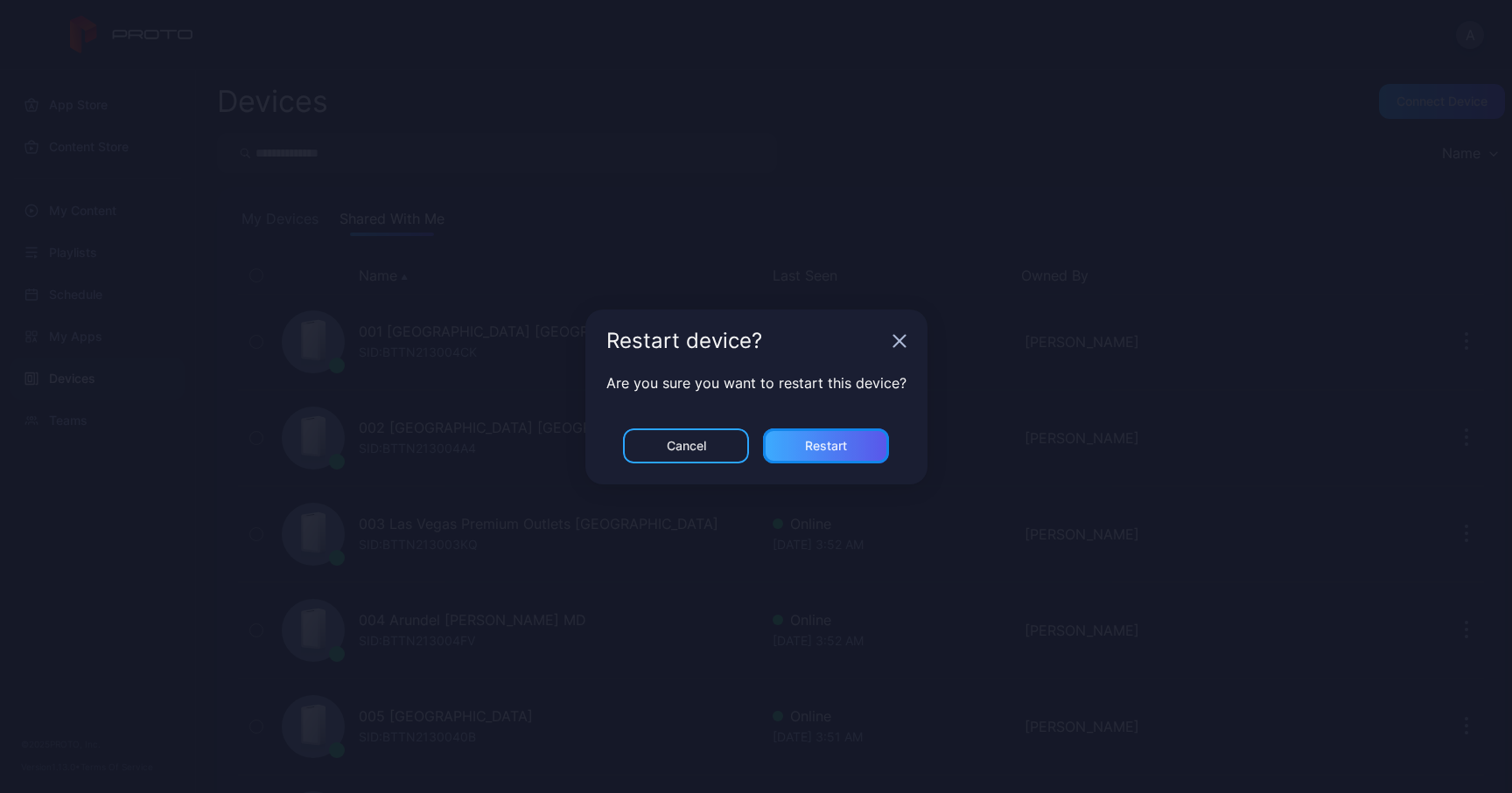
click at [853, 435] on div "Restart" at bounding box center [825, 446] width 126 height 35
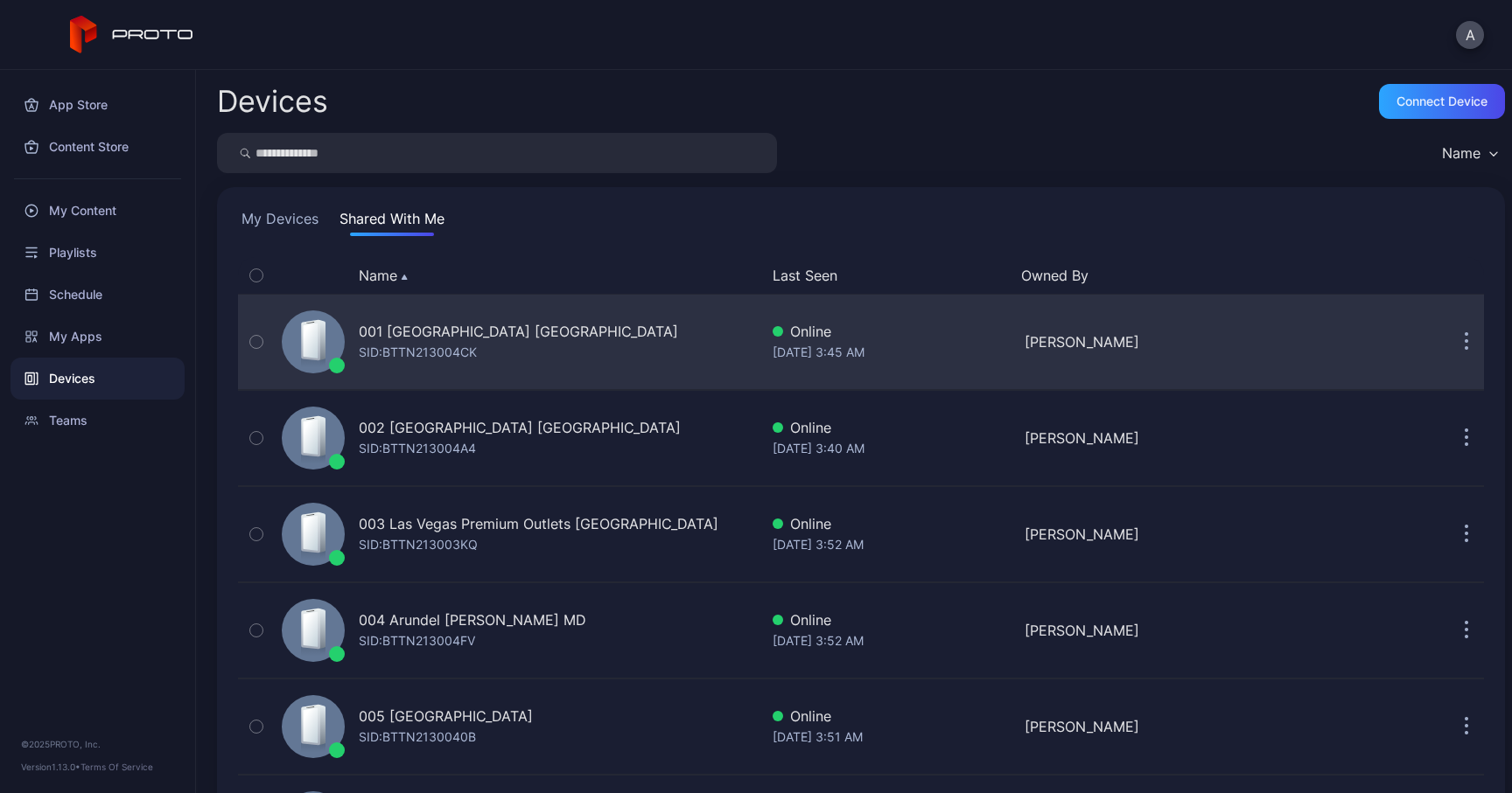
click at [625, 357] on div "001 Del Amo Fashion Center CA SID: BTTN213004CK" at bounding box center [516, 341] width 483 height 87
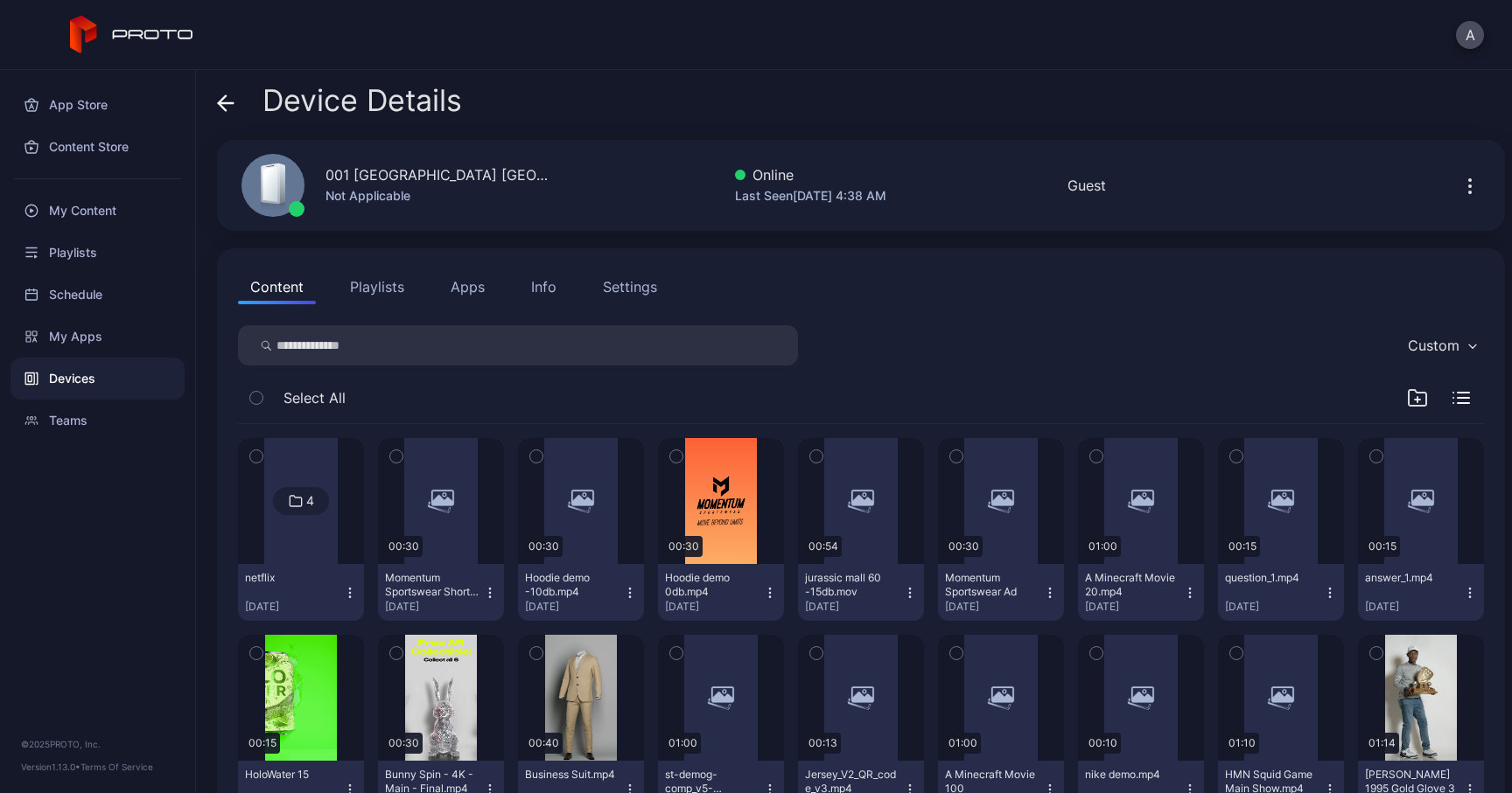
click at [471, 294] on button "Apps" at bounding box center [467, 286] width 59 height 35
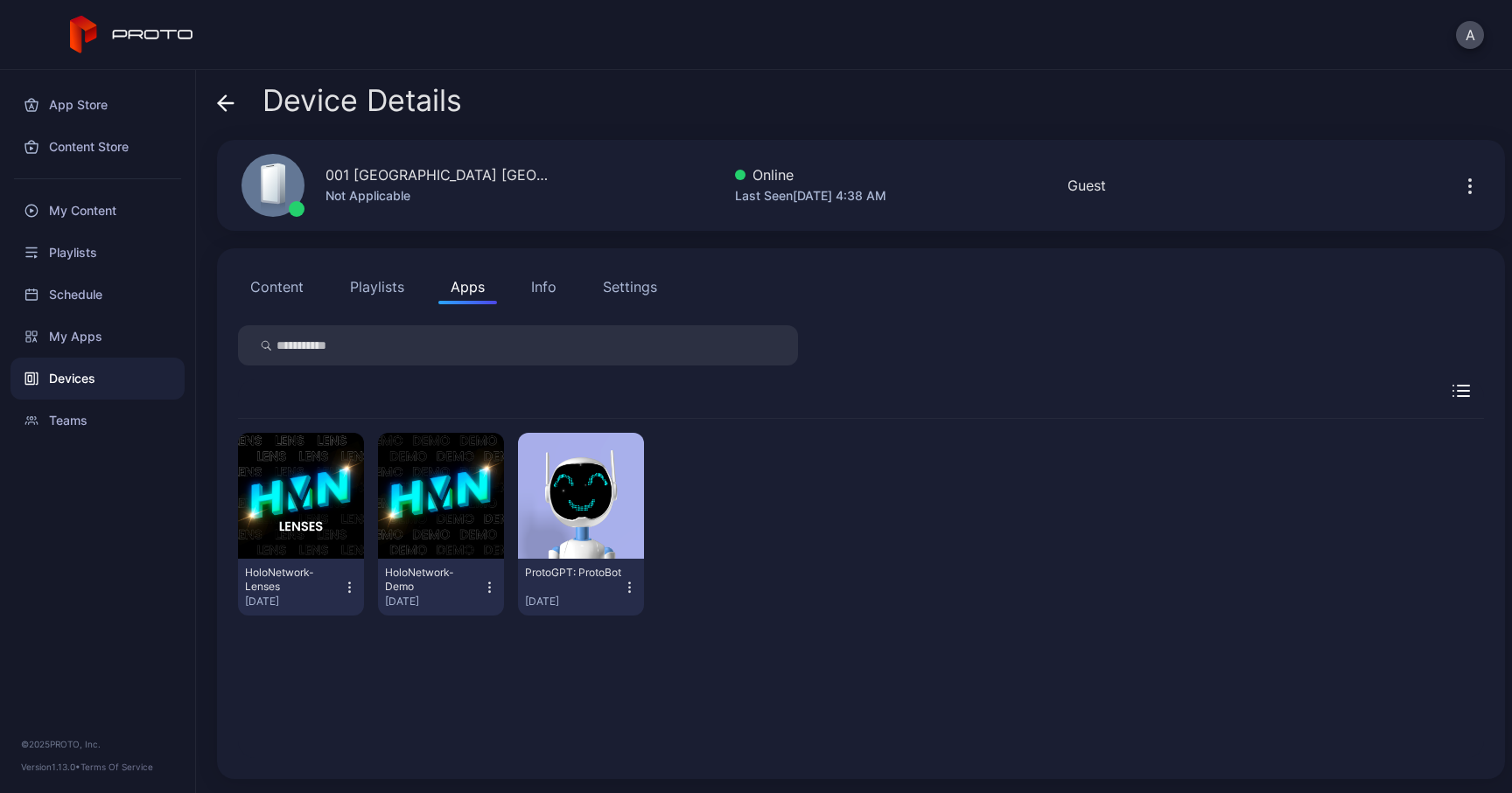
click at [533, 294] on div "Info" at bounding box center [543, 286] width 25 height 21
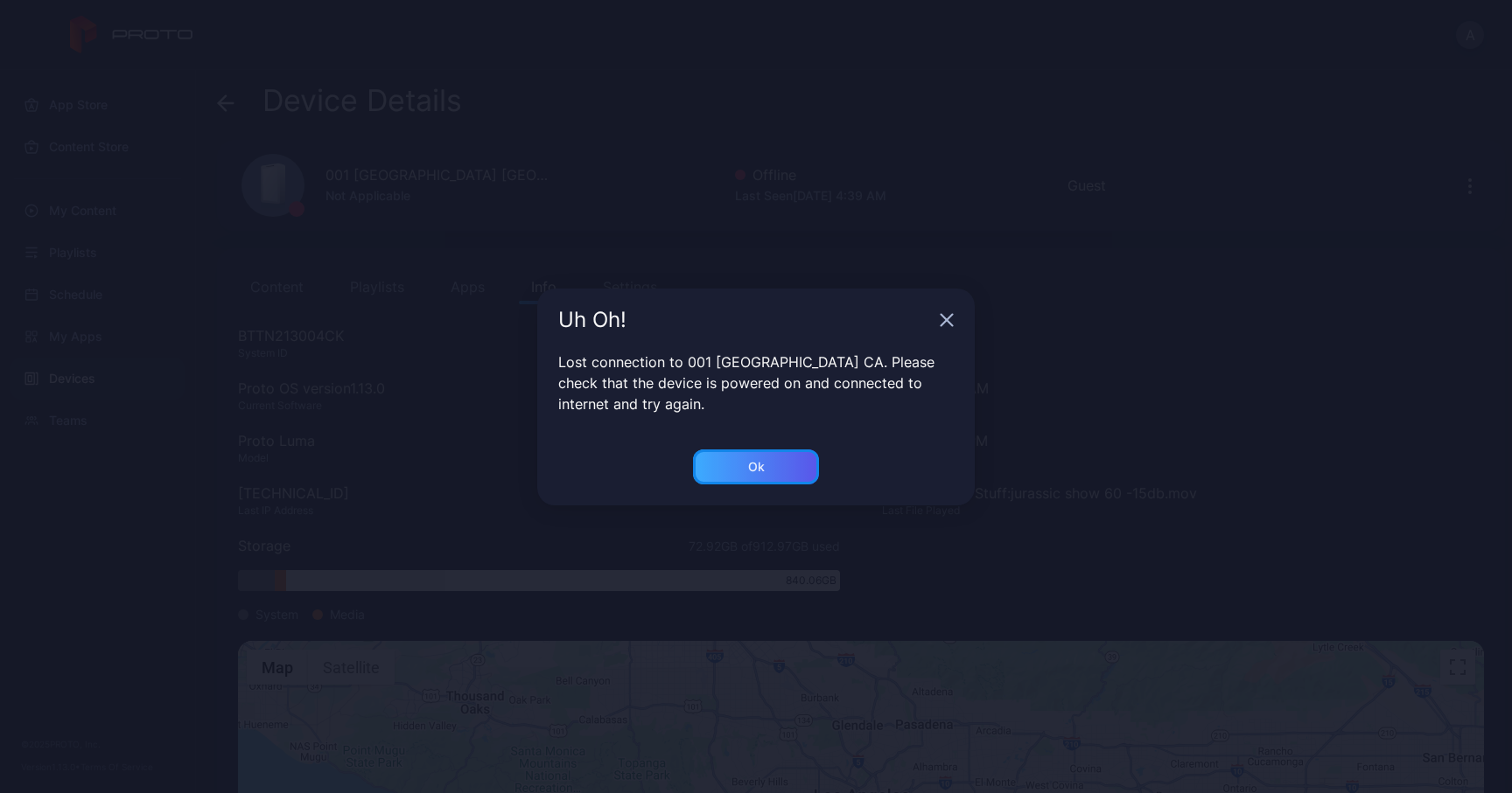
click at [756, 476] on div "Ok" at bounding box center [756, 466] width 126 height 35
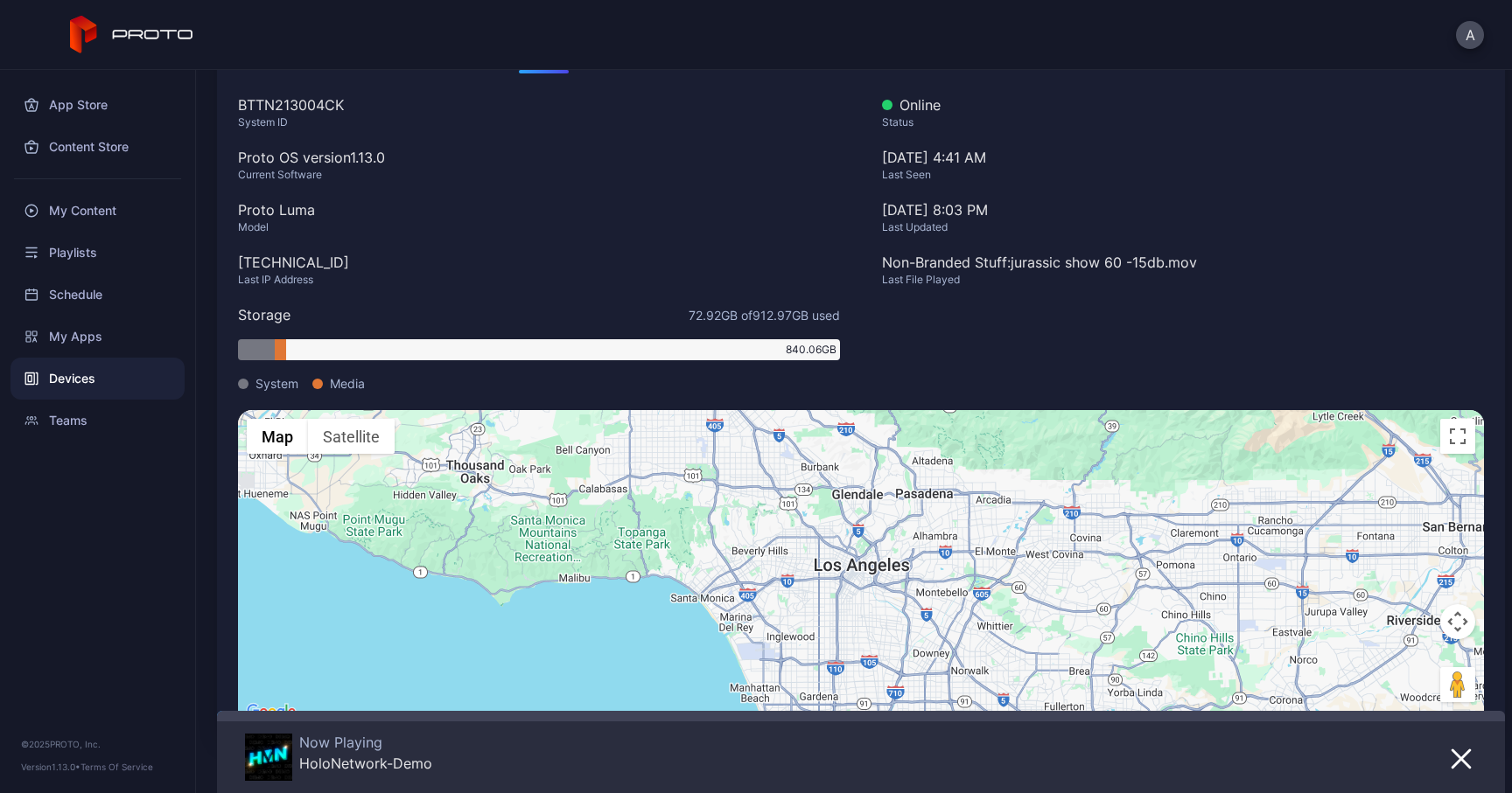
scroll to position [278, 0]
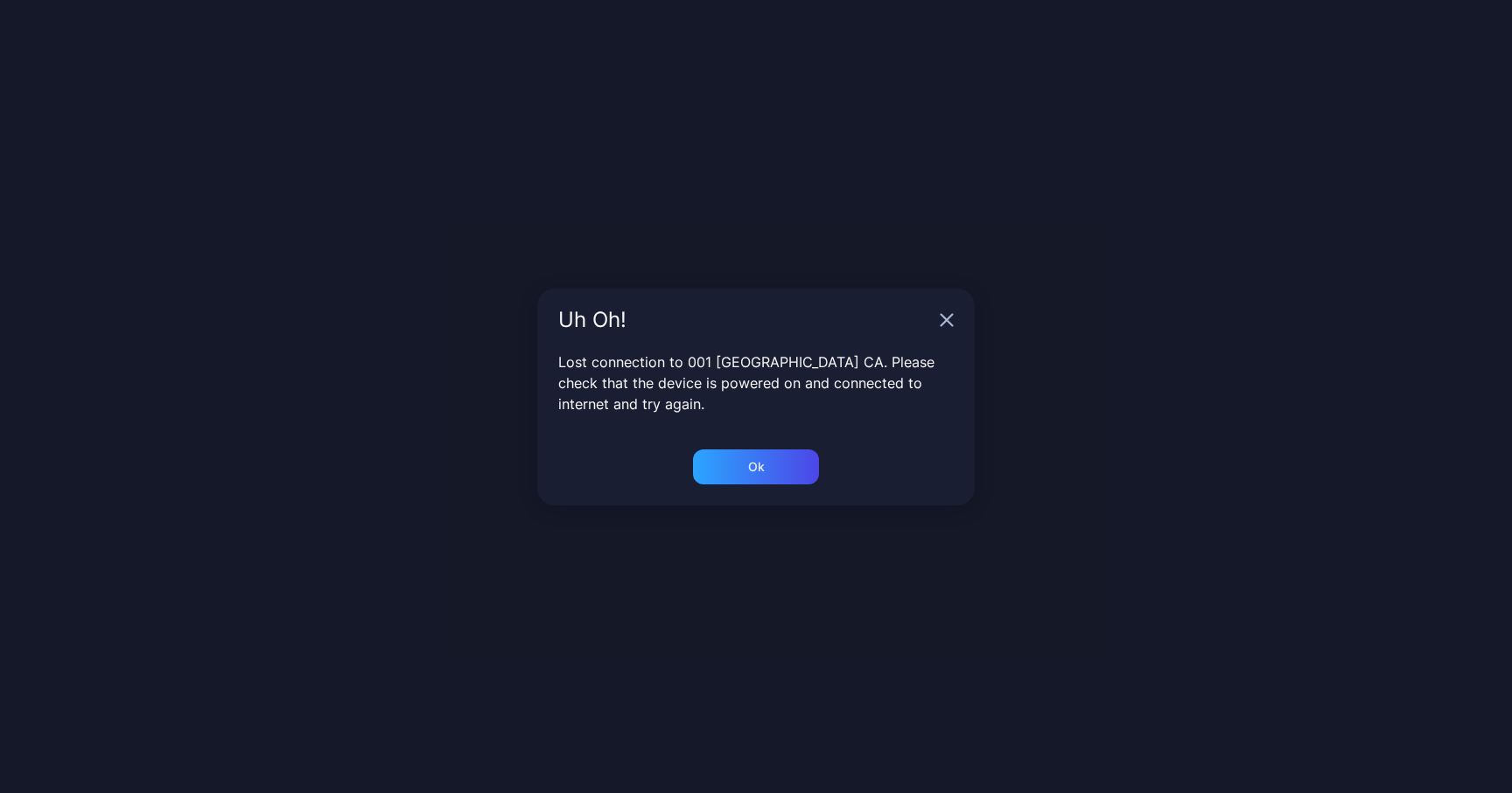
click at [955, 318] on div "Uh Oh!" at bounding box center [755, 319] width 437 height 63
click at [945, 321] on icon "button" at bounding box center [947, 319] width 11 height 11
click at [764, 480] on div "Ok" at bounding box center [756, 466] width 126 height 35
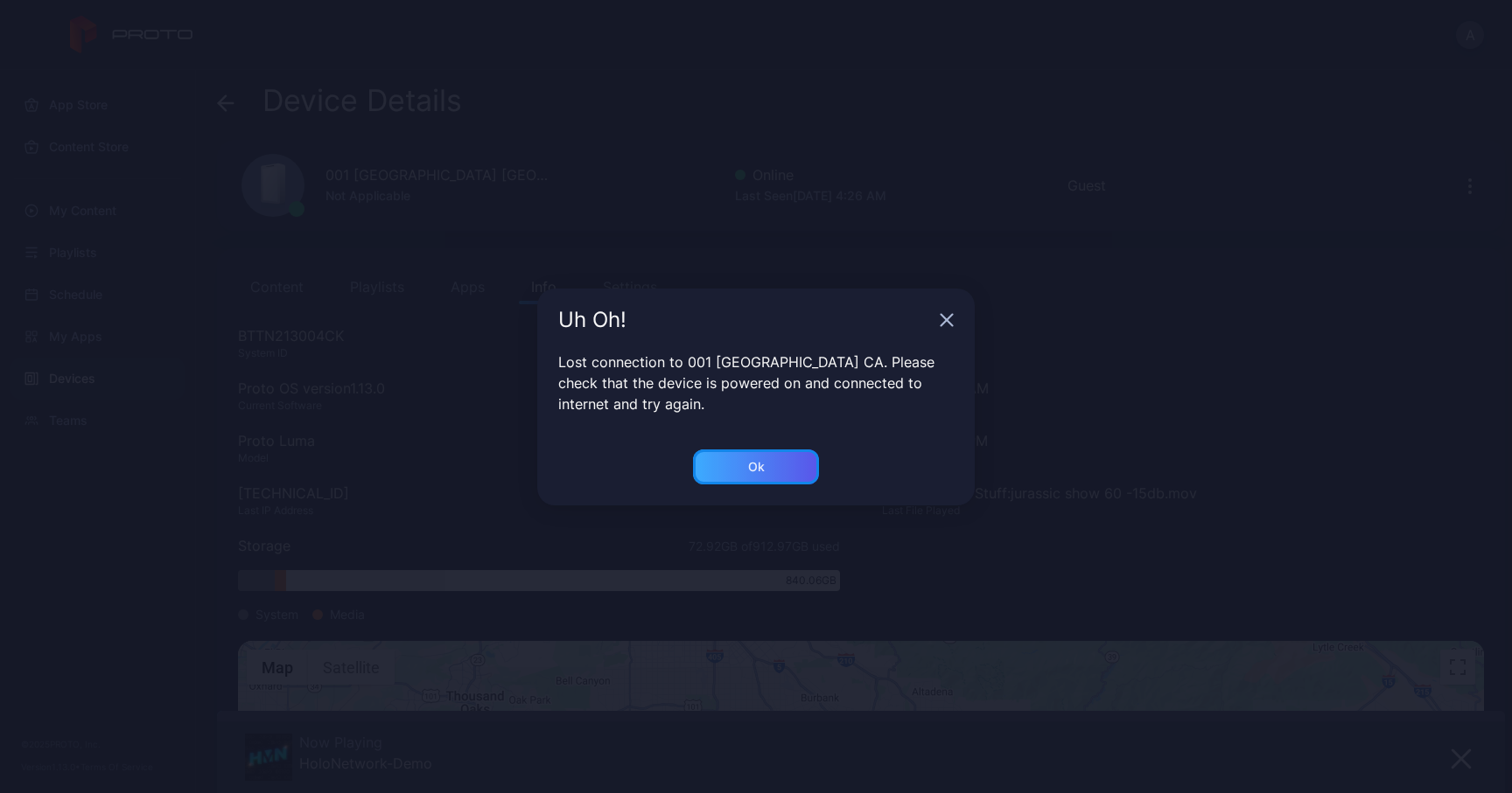
click at [765, 461] on div "Ok" at bounding box center [756, 466] width 126 height 35
